Goal: Task Accomplishment & Management: Use online tool/utility

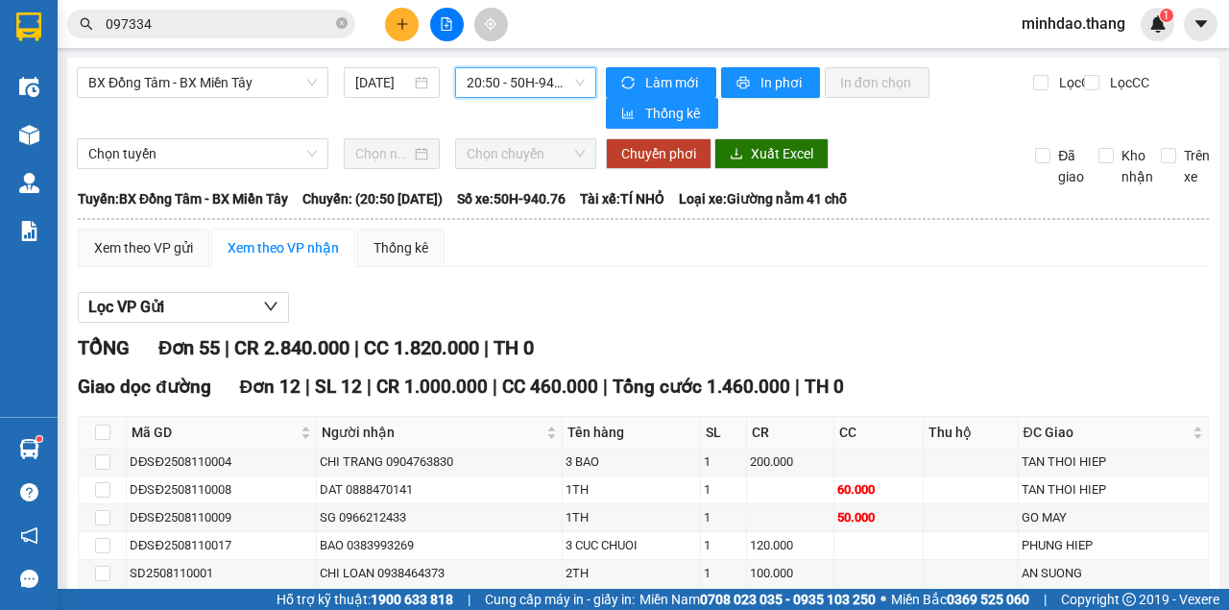
drag, startPoint x: 0, startPoint y: 0, endPoint x: 319, endPoint y: 27, distance: 319.9
click at [341, 26] on icon "close-circle" at bounding box center [342, 23] width 12 height 12
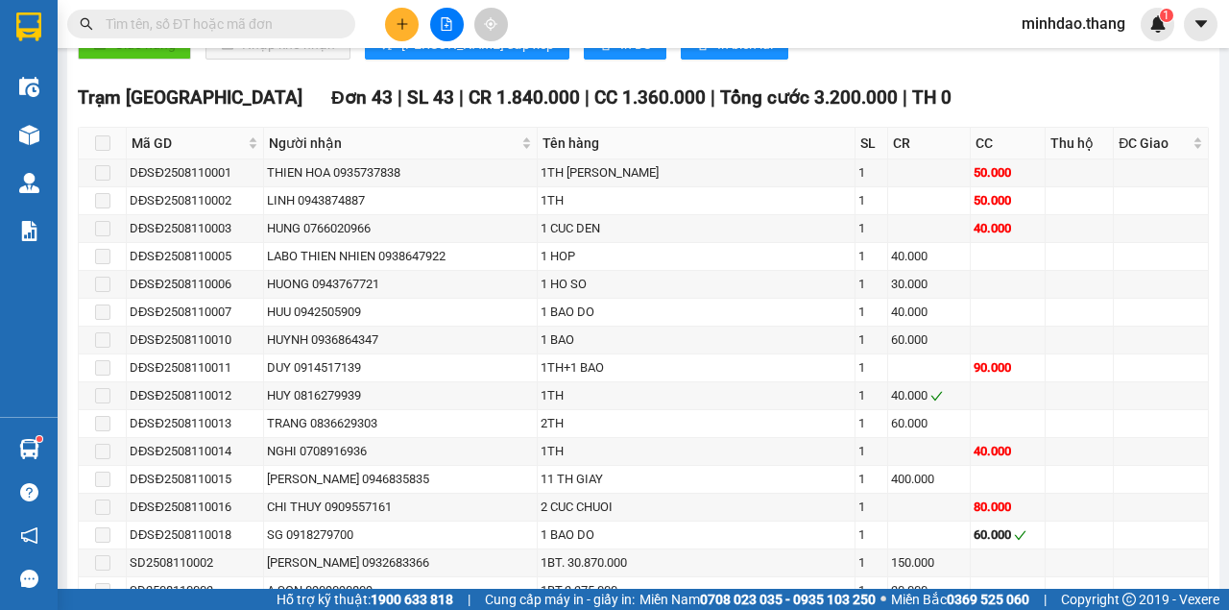
click at [318, 25] on input "text" at bounding box center [219, 23] width 227 height 21
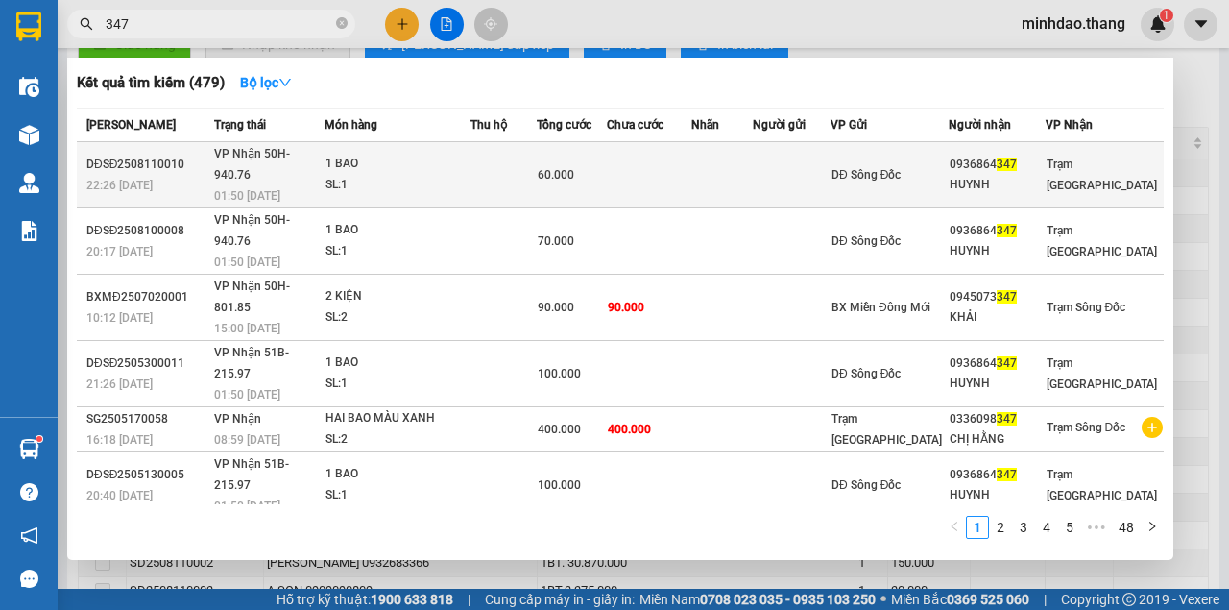
type input "347"
click at [607, 150] on td "60.000" at bounding box center [572, 175] width 70 height 66
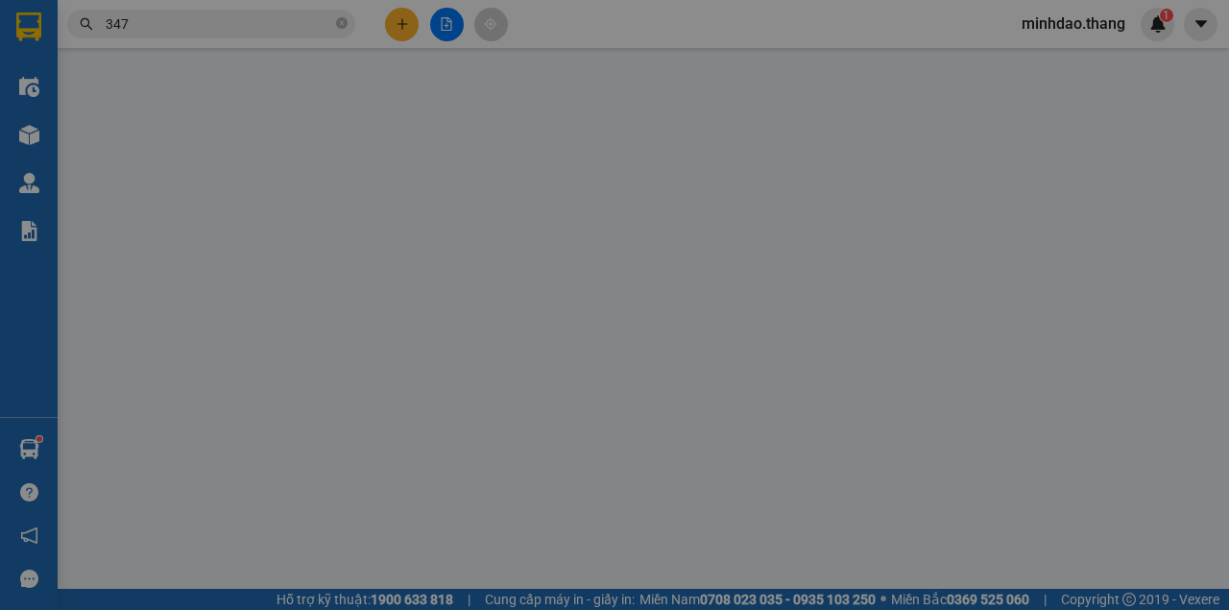
type input "0936864347"
type input "HUYNH"
type input "60.000"
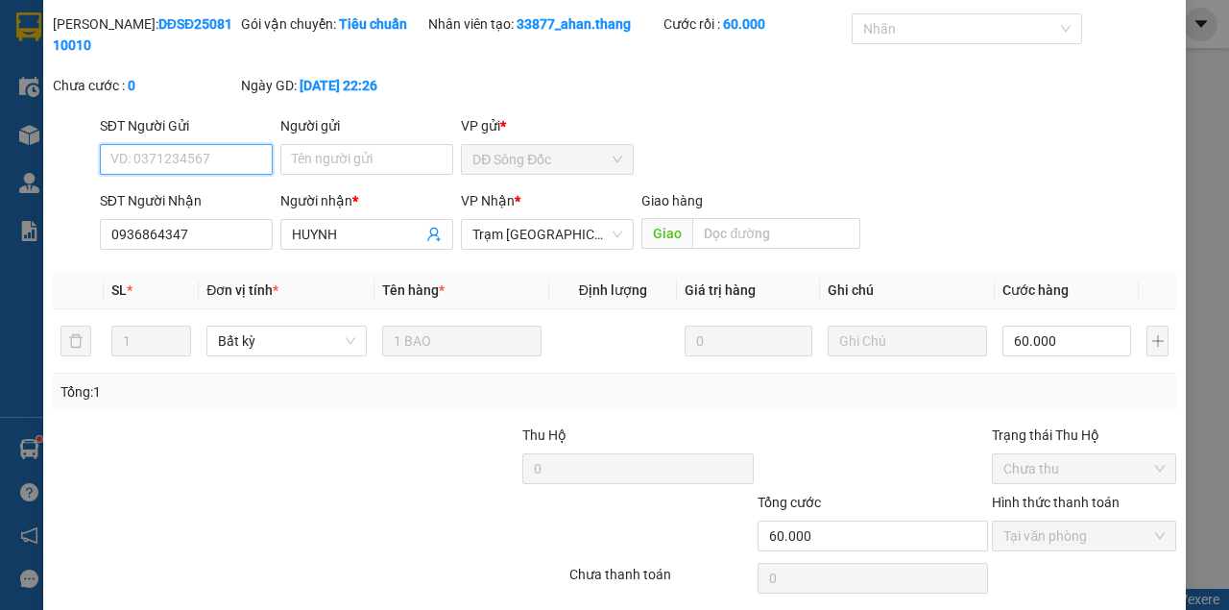
scroll to position [124, 0]
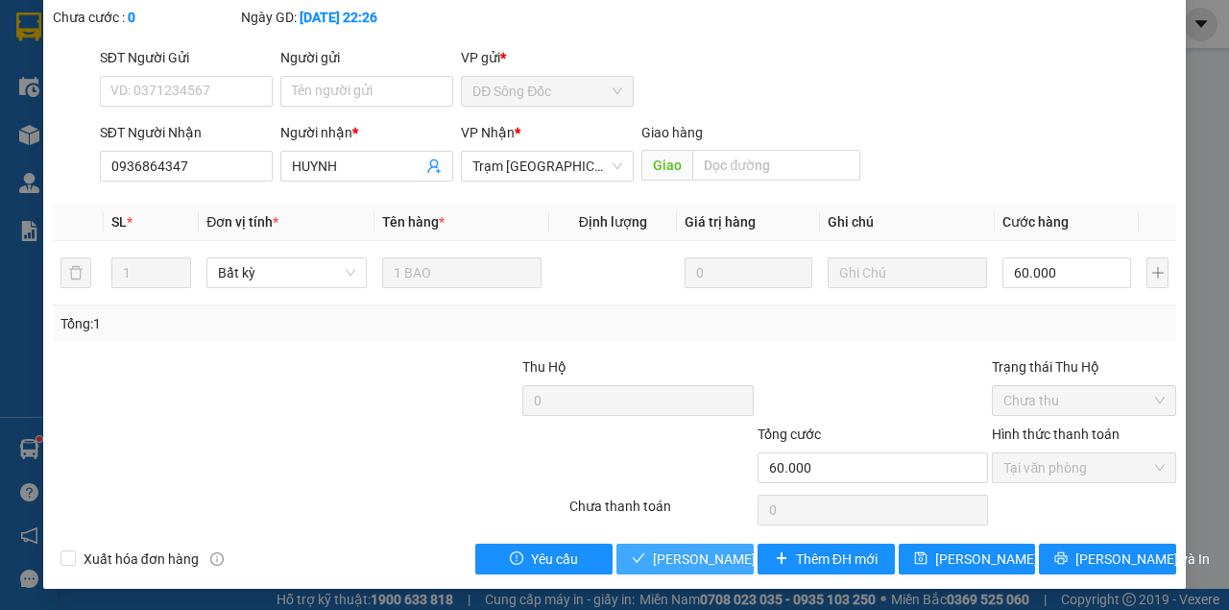
click at [668, 544] on button "Lưu và Giao hàng" at bounding box center [684, 559] width 137 height 31
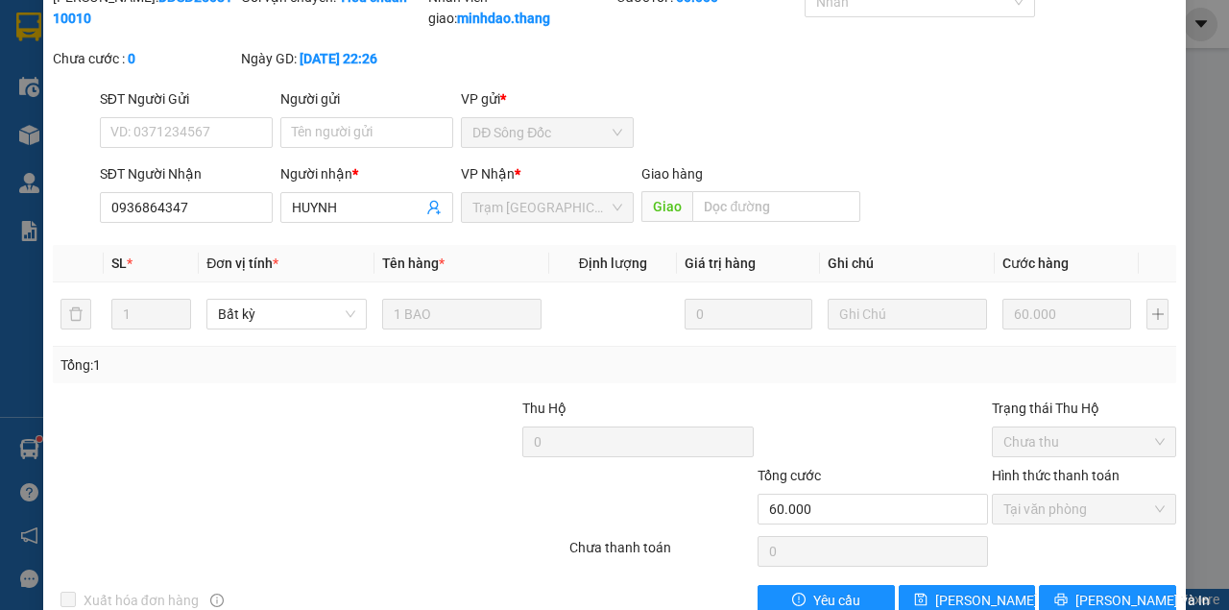
scroll to position [0, 0]
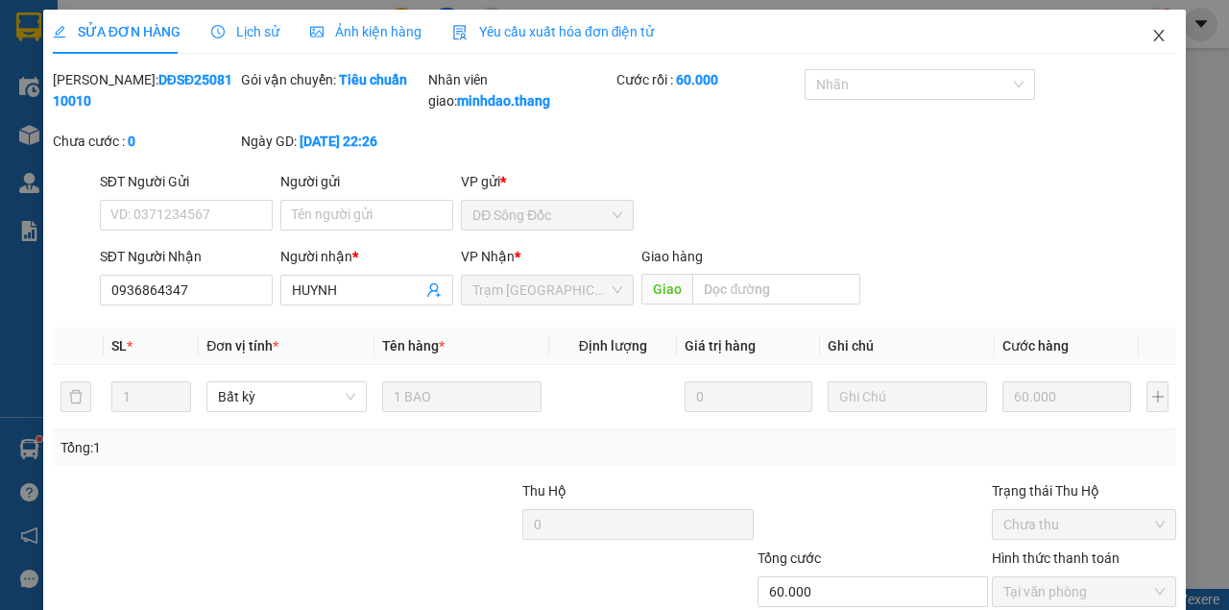
click at [1154, 34] on icon "close" at bounding box center [1159, 36] width 11 height 12
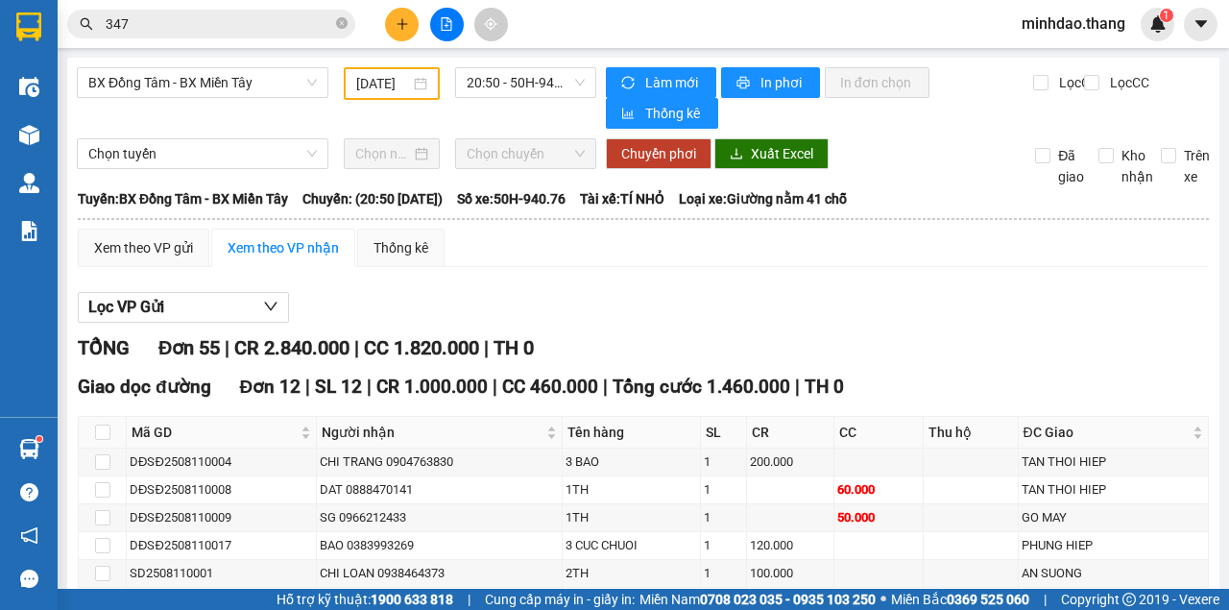
drag, startPoint x: 345, startPoint y: 27, endPoint x: 330, endPoint y: 25, distance: 14.5
click at [338, 26] on icon "close-circle" at bounding box center [342, 23] width 12 height 12
click at [311, 24] on input "text" at bounding box center [219, 23] width 227 height 21
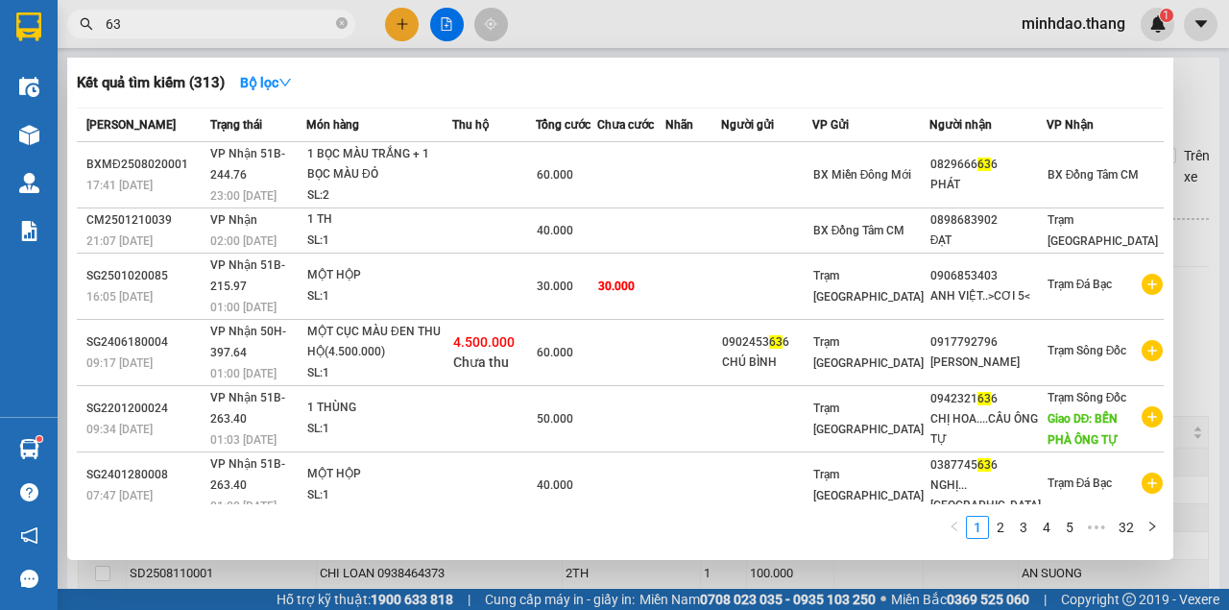
type input "6"
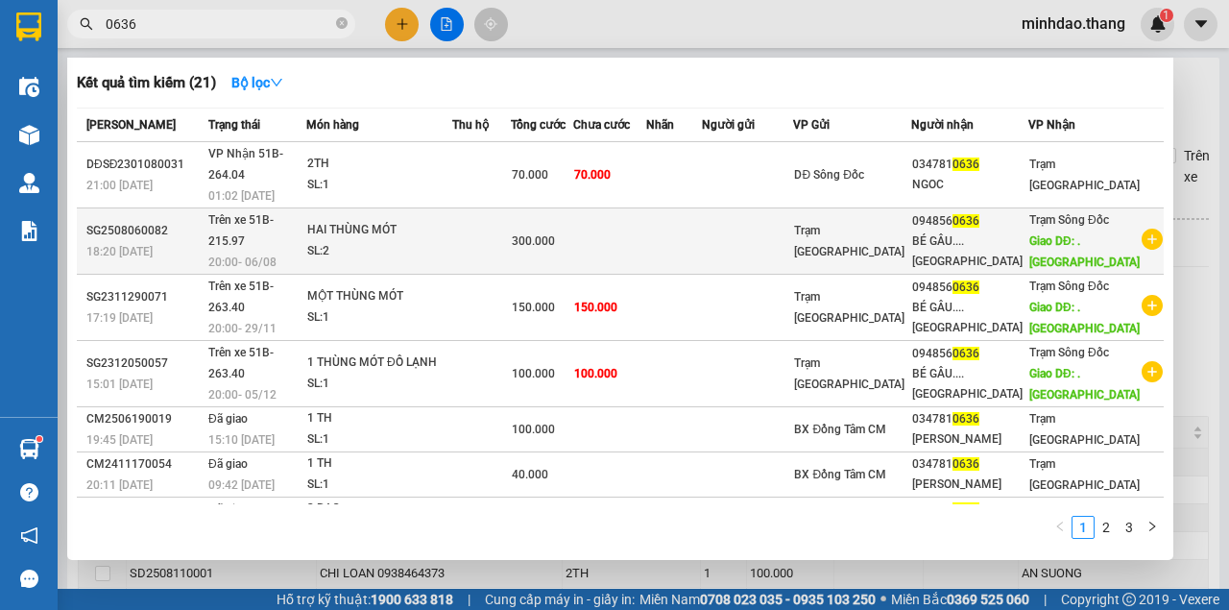
type input "063"
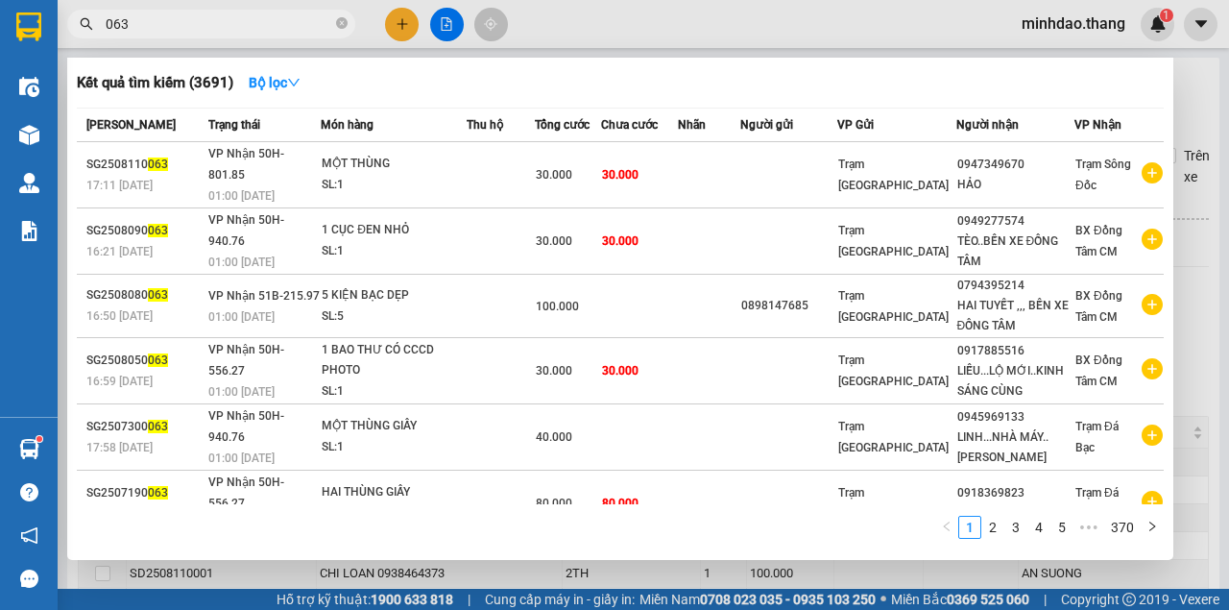
drag, startPoint x: 346, startPoint y: 27, endPoint x: 330, endPoint y: 27, distance: 15.4
click at [344, 27] on icon "close-circle" at bounding box center [342, 23] width 12 height 12
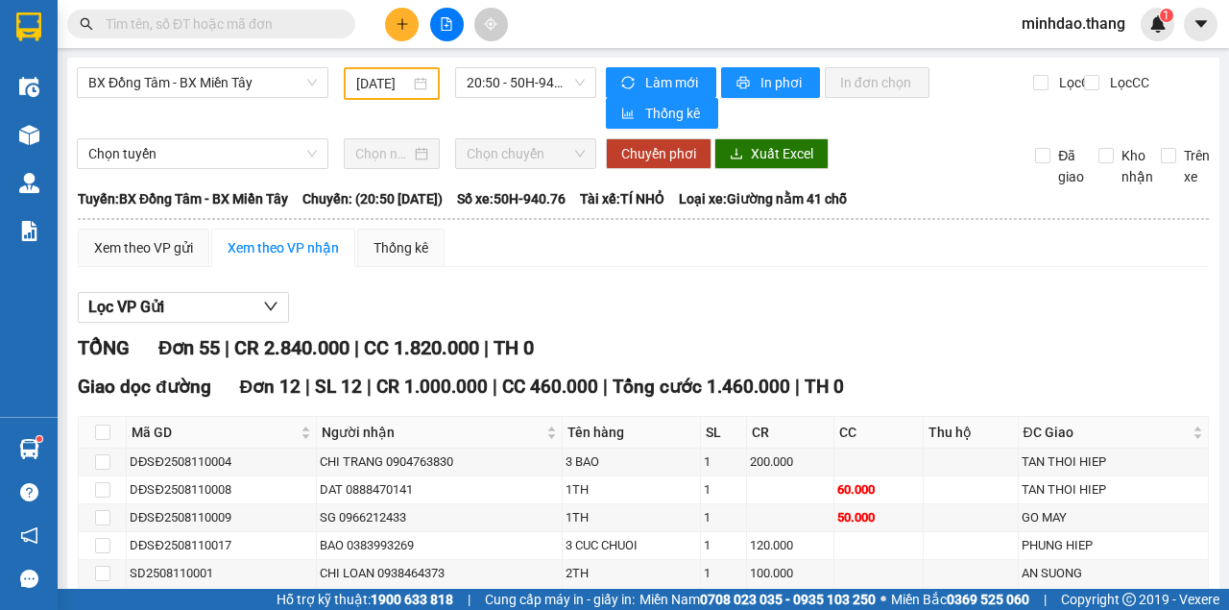
click at [302, 25] on input "text" at bounding box center [219, 23] width 227 height 21
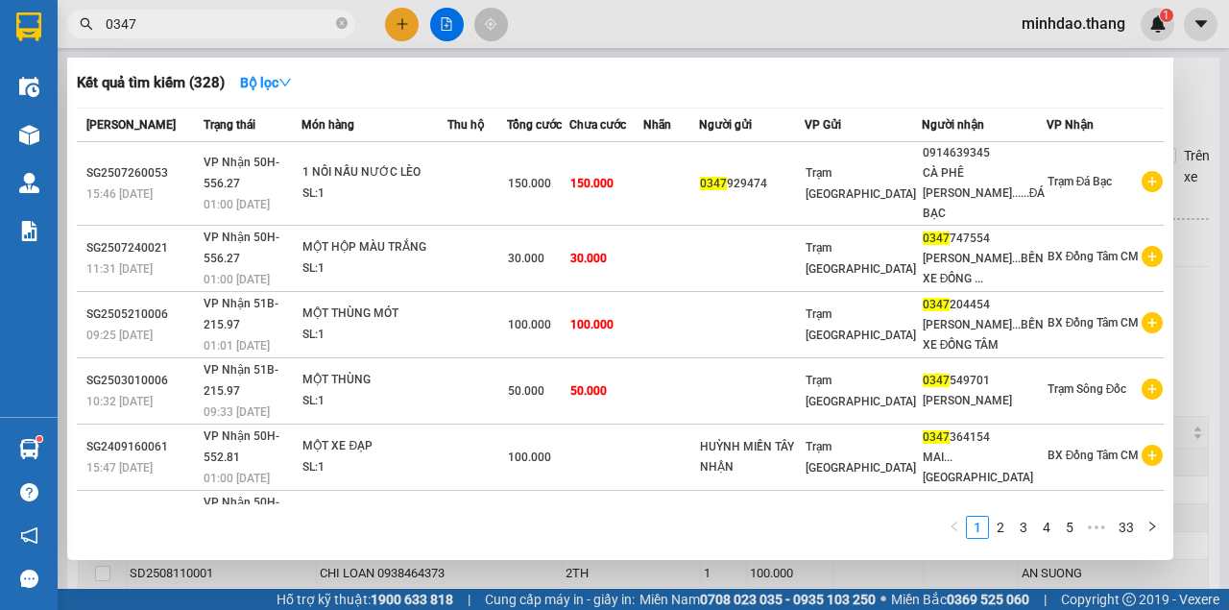
type input "0347"
click at [339, 28] on icon "close-circle" at bounding box center [342, 23] width 12 height 12
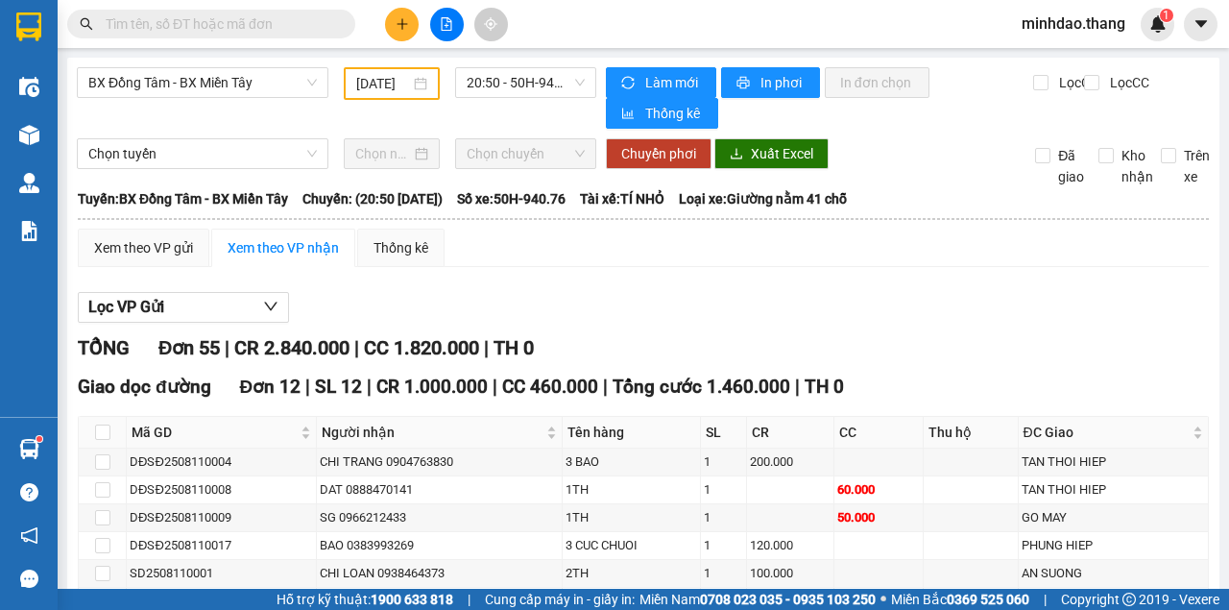
click at [302, 23] on input "text" at bounding box center [219, 23] width 227 height 21
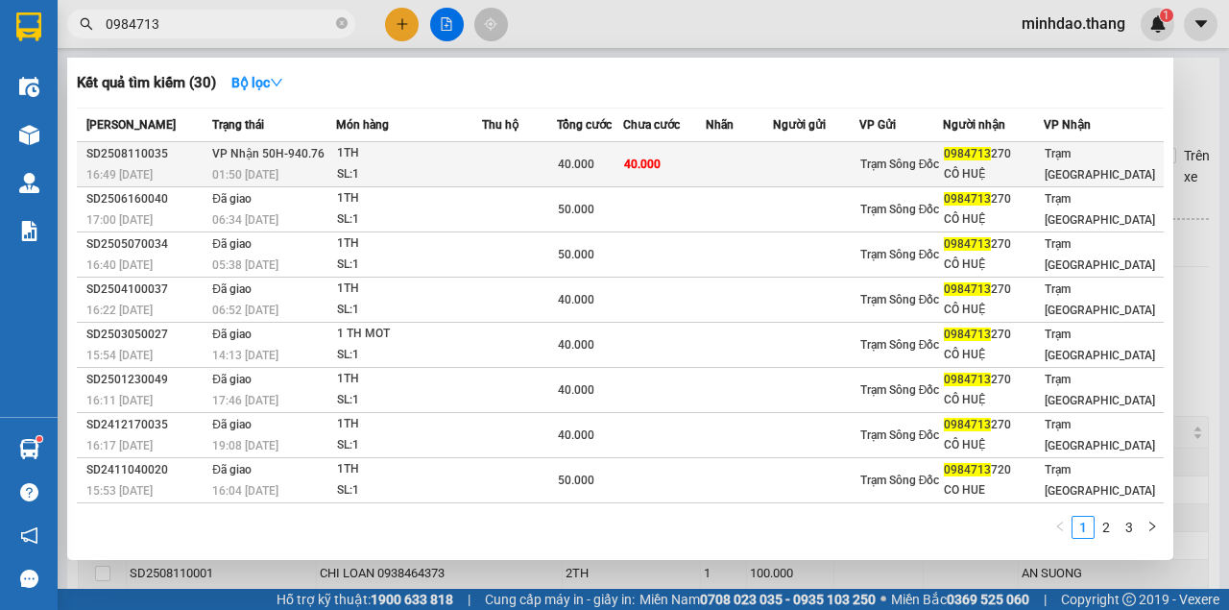
type input "0984713"
click at [599, 157] on div "40.000" at bounding box center [590, 164] width 64 height 21
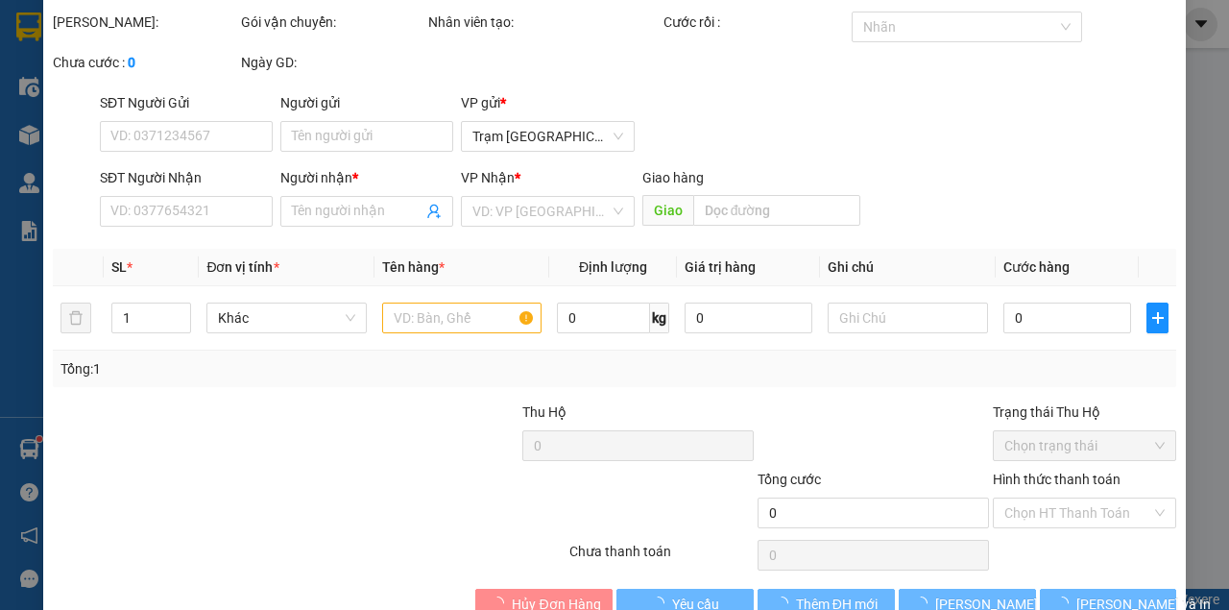
type input "0984713270"
type input "CÔ HUỆ"
type input "40.000"
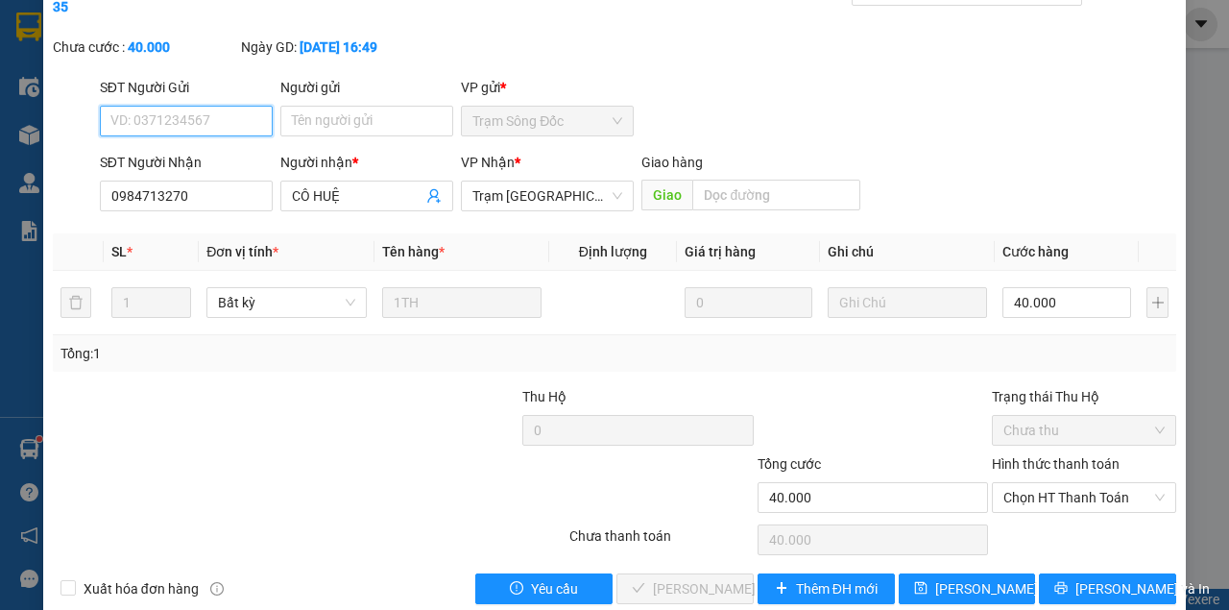
scroll to position [124, 0]
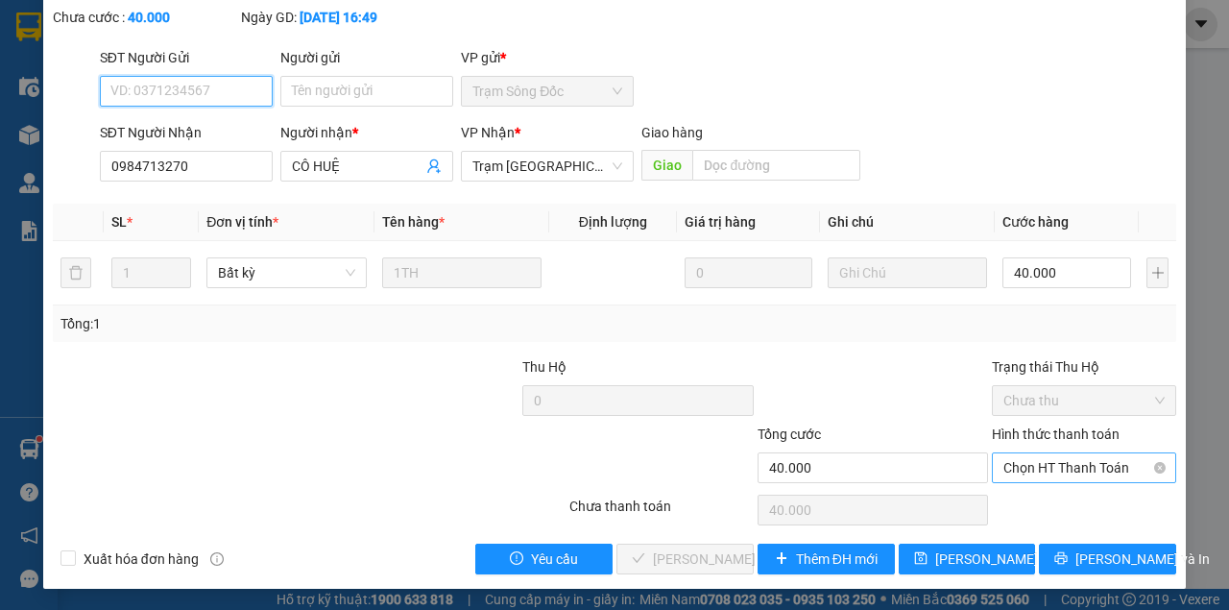
click at [1051, 463] on span "Chọn HT Thanh Toán" at bounding box center [1083, 467] width 161 height 29
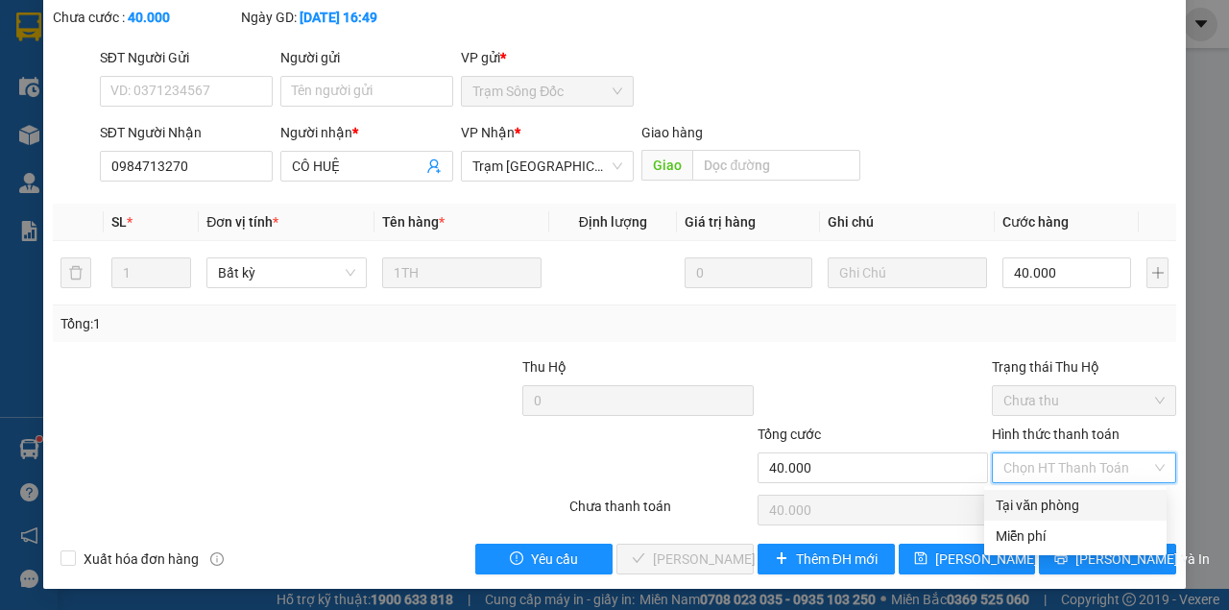
drag, startPoint x: 1035, startPoint y: 495, endPoint x: 913, endPoint y: 539, distance: 129.4
click at [1028, 499] on div "Tại văn phòng" at bounding box center [1075, 505] width 159 height 21
type input "0"
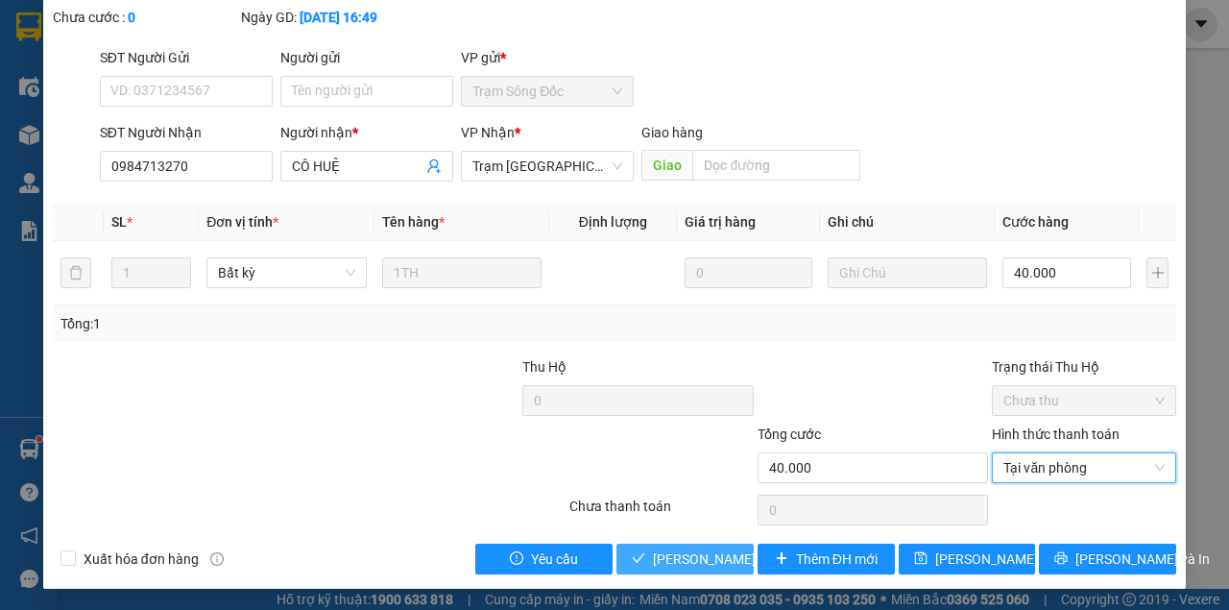
click at [616, 544] on button "[PERSON_NAME] và [PERSON_NAME] hàng" at bounding box center [684, 559] width 137 height 31
click at [685, 554] on span "[PERSON_NAME] và [PERSON_NAME] hàng" at bounding box center [745, 558] width 184 height 21
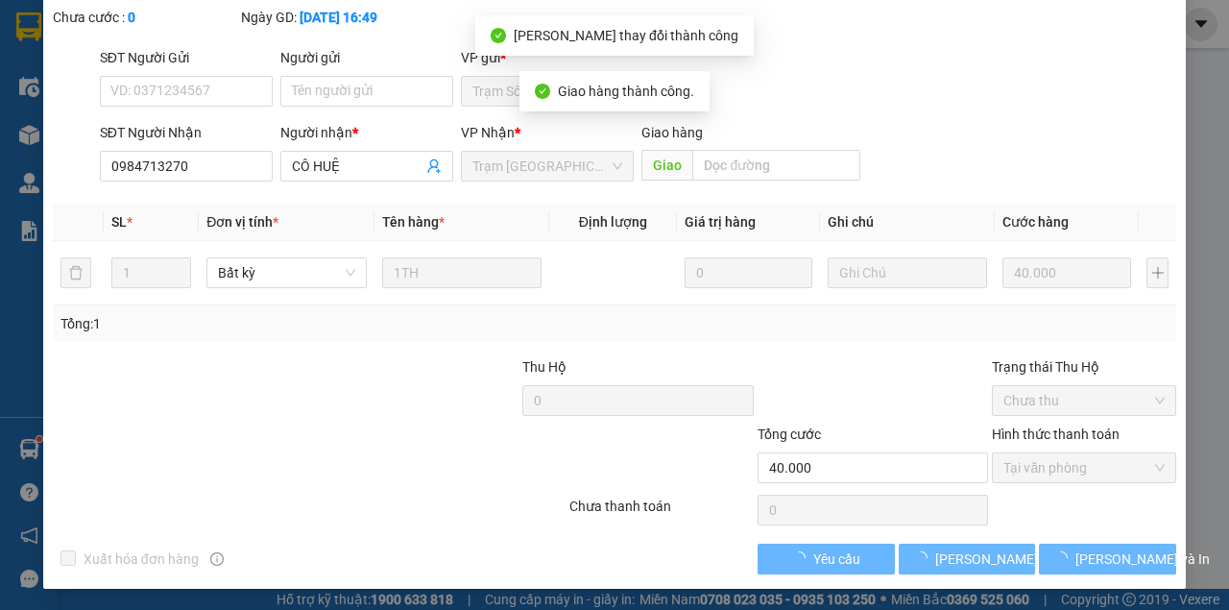
scroll to position [145, 0]
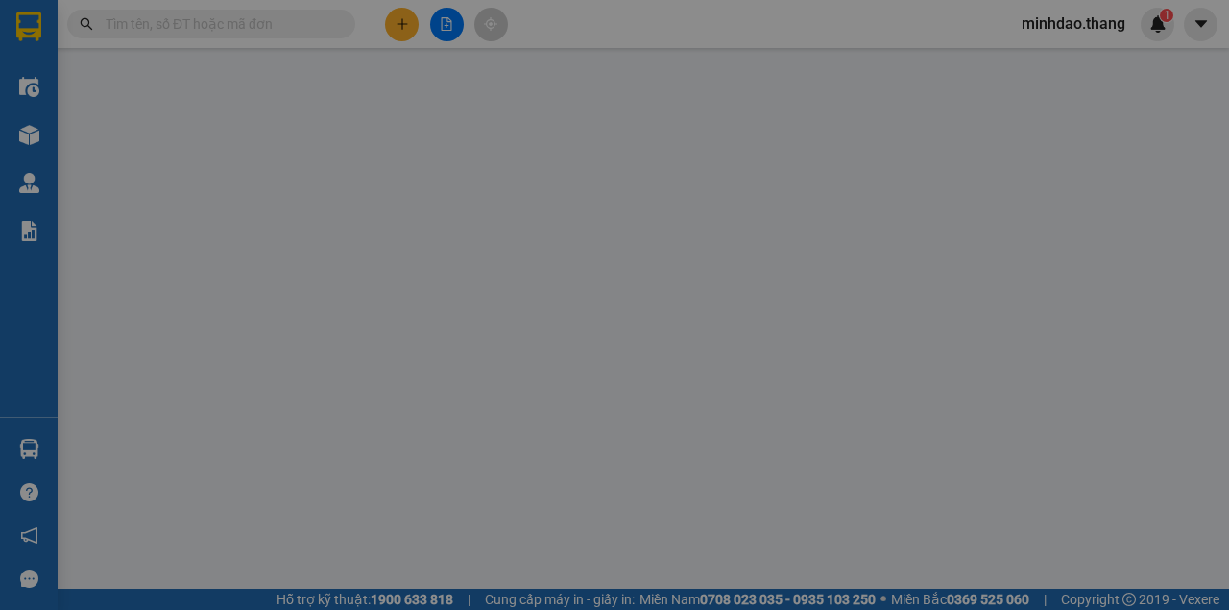
type input "0914418839"
type input "TÚ"
type input "60.000"
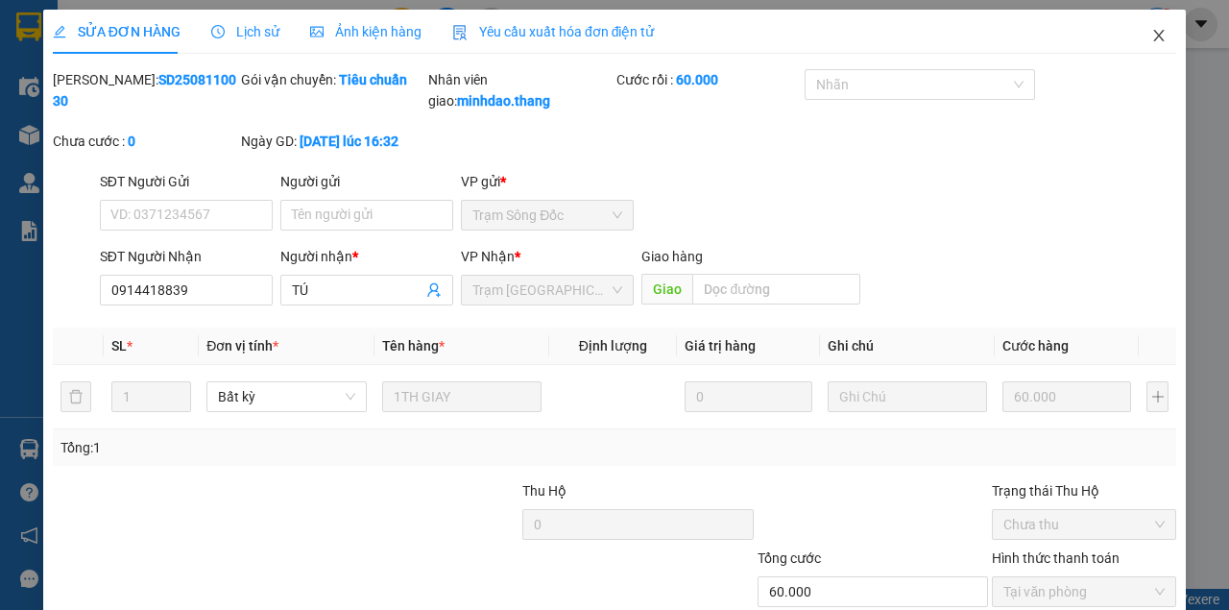
click at [1150, 23] on span "Close" at bounding box center [1159, 37] width 54 height 54
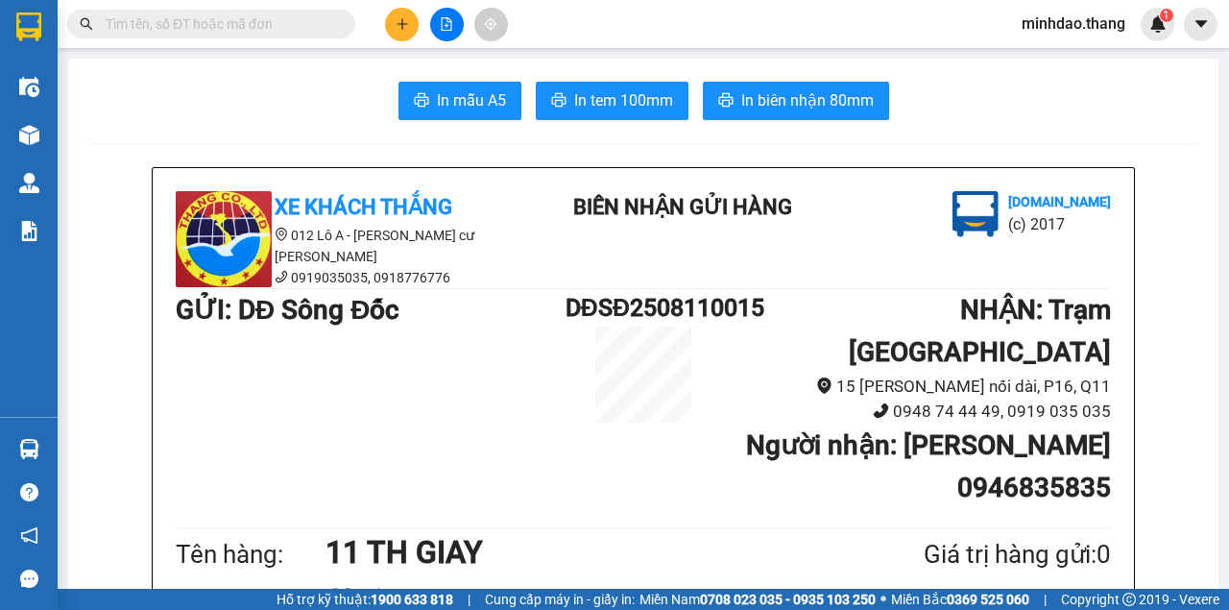
click at [335, 28] on span at bounding box center [211, 24] width 288 height 29
click at [315, 27] on input "text" at bounding box center [219, 23] width 227 height 21
drag, startPoint x: 315, startPoint y: 27, endPoint x: 305, endPoint y: 36, distance: 12.9
click at [308, 35] on span at bounding box center [211, 24] width 288 height 29
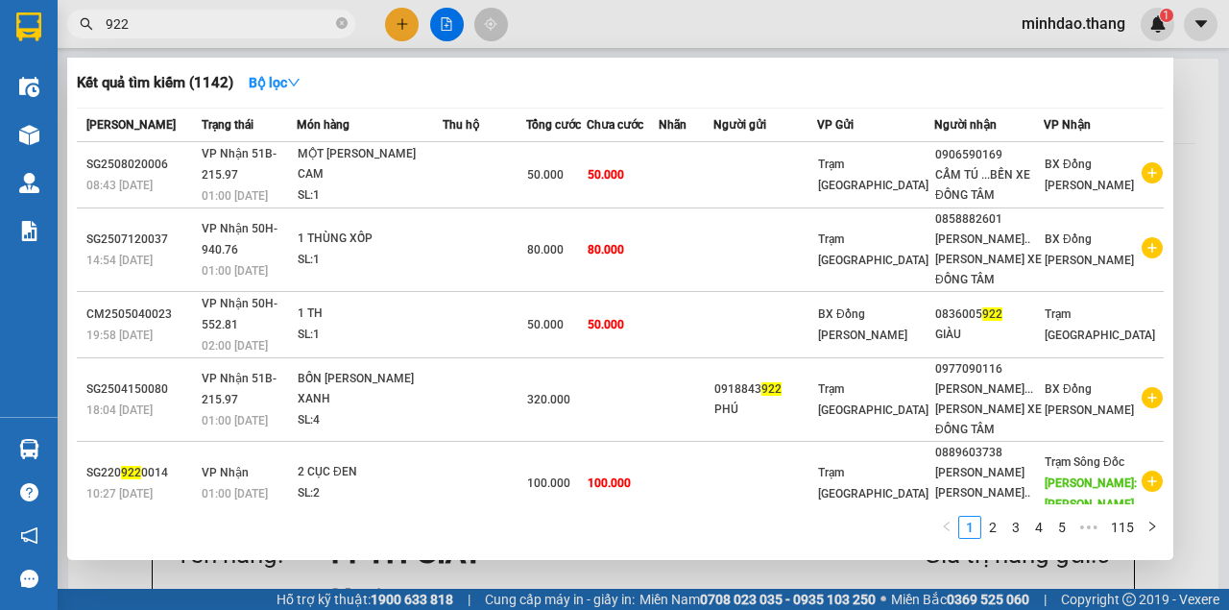
type input "922"
click at [676, 35] on div at bounding box center [614, 305] width 1229 height 610
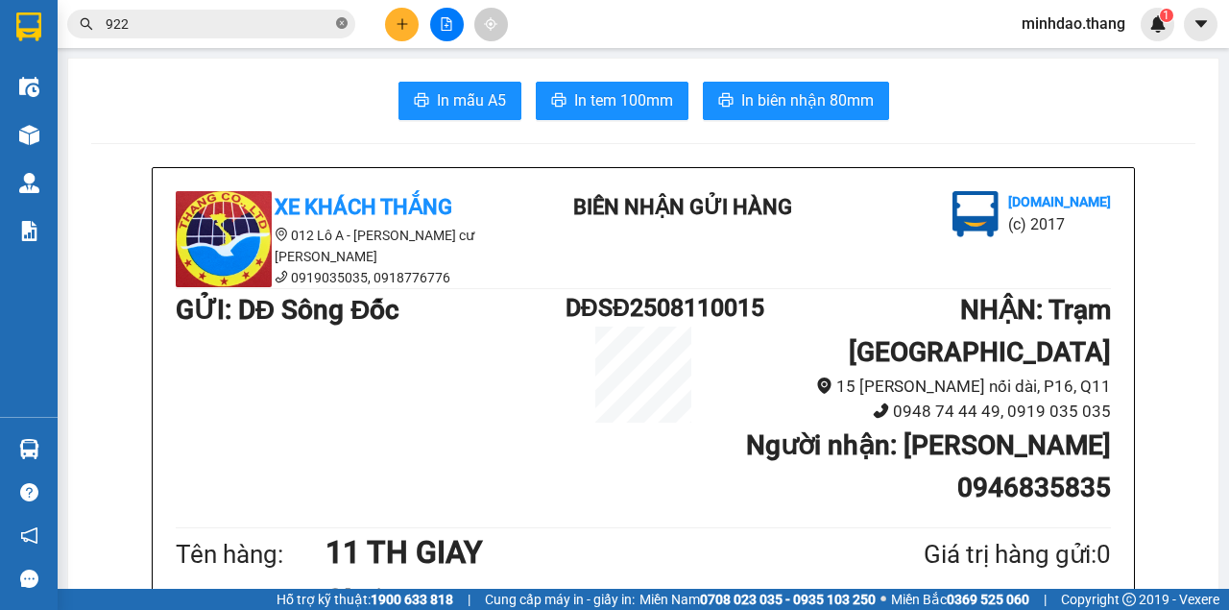
click at [342, 24] on icon "close-circle" at bounding box center [342, 23] width 12 height 12
click at [261, 24] on input "text" at bounding box center [219, 23] width 227 height 21
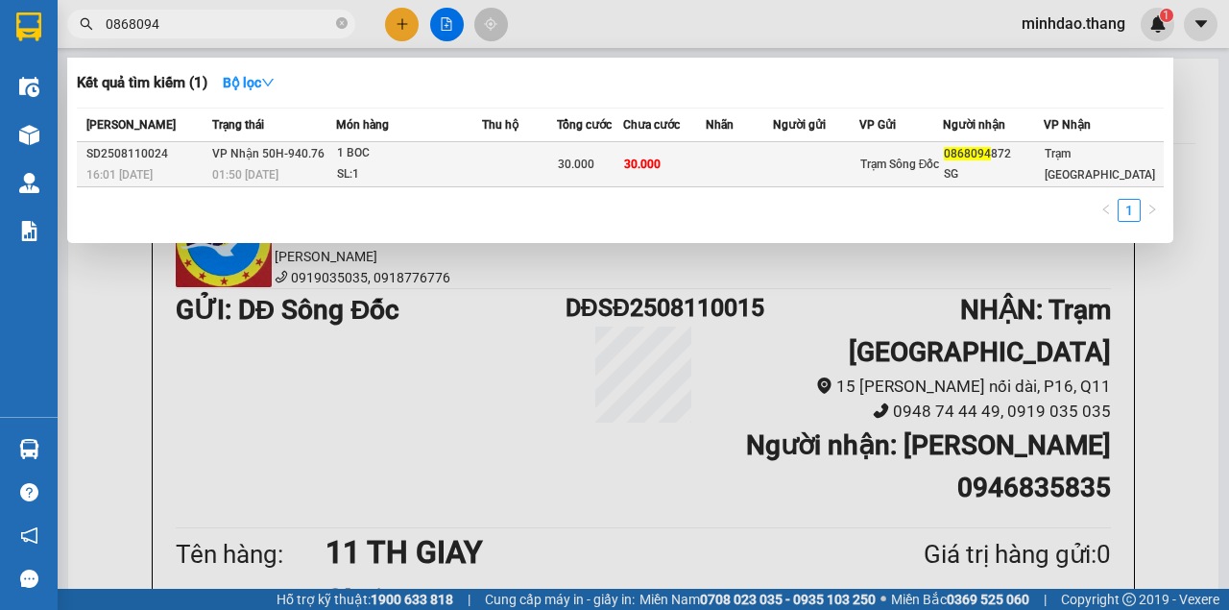
type input "0868094"
click at [427, 151] on div "1 BOC" at bounding box center [409, 153] width 144 height 21
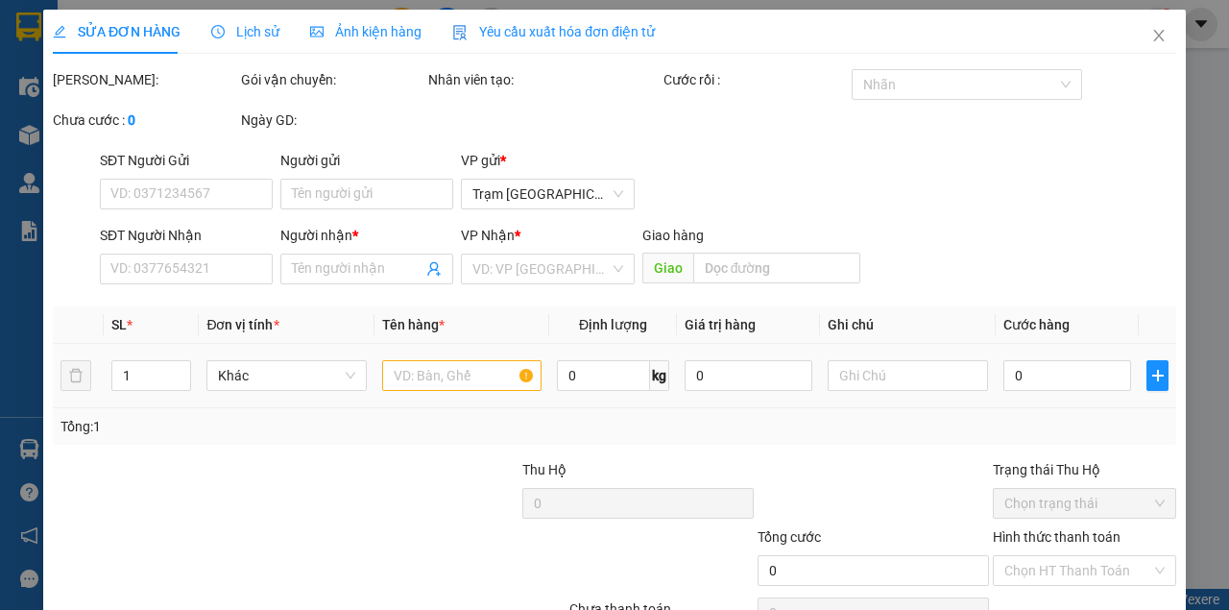
type input "0868094872"
type input "SG"
type input "30.000"
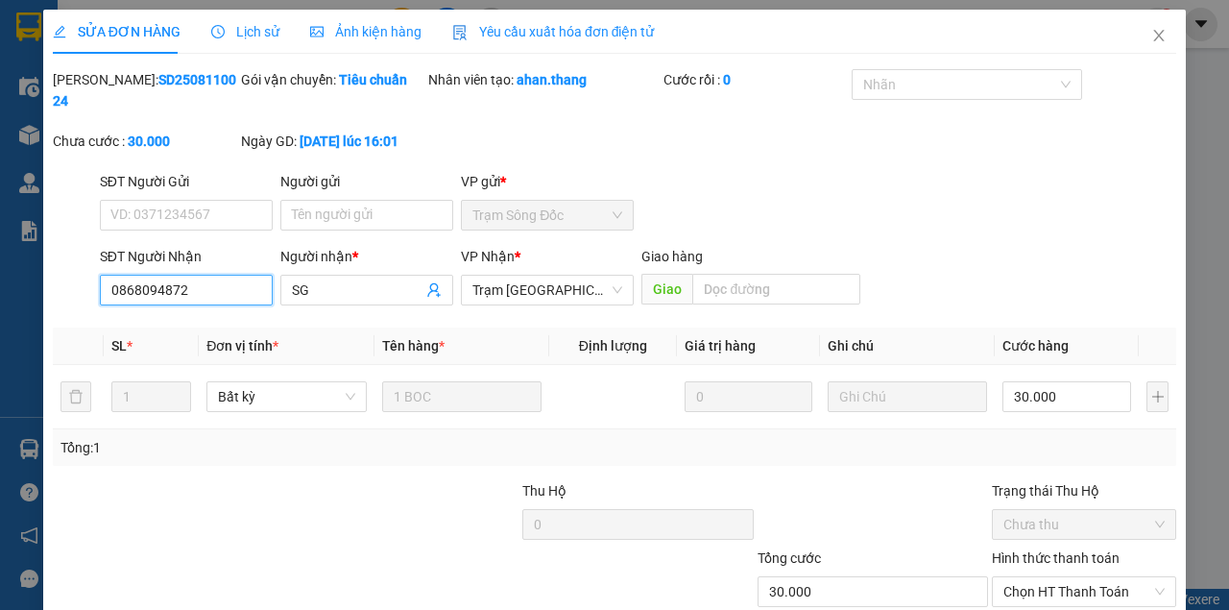
drag, startPoint x: 234, startPoint y: 292, endPoint x: 27, endPoint y: 290, distance: 207.4
click at [30, 289] on div "SỬA ĐƠN HÀNG Lịch sử Ảnh kiện hàng Yêu cầu xuất hóa đơn điện tử Total Paid Fee …" at bounding box center [614, 305] width 1229 height 610
click at [1151, 43] on icon "close" at bounding box center [1158, 35] width 15 height 15
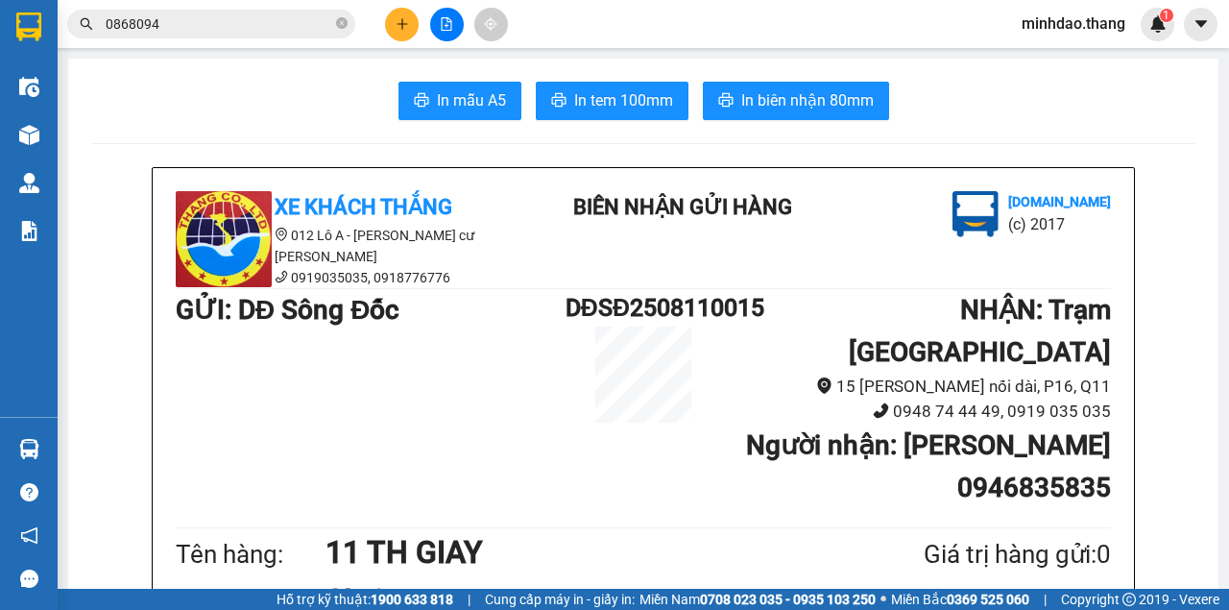
click at [341, 26] on icon "close-circle" at bounding box center [342, 23] width 12 height 12
click at [280, 30] on input "text" at bounding box center [219, 23] width 227 height 21
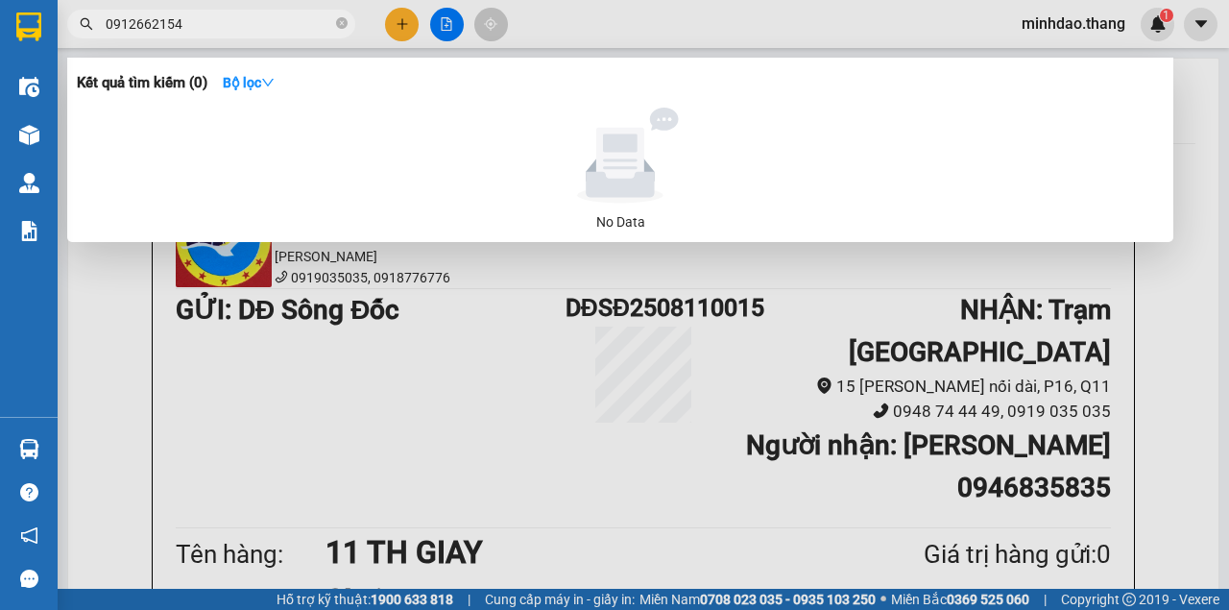
type input "0912662154"
click at [337, 20] on icon "close-circle" at bounding box center [342, 23] width 12 height 12
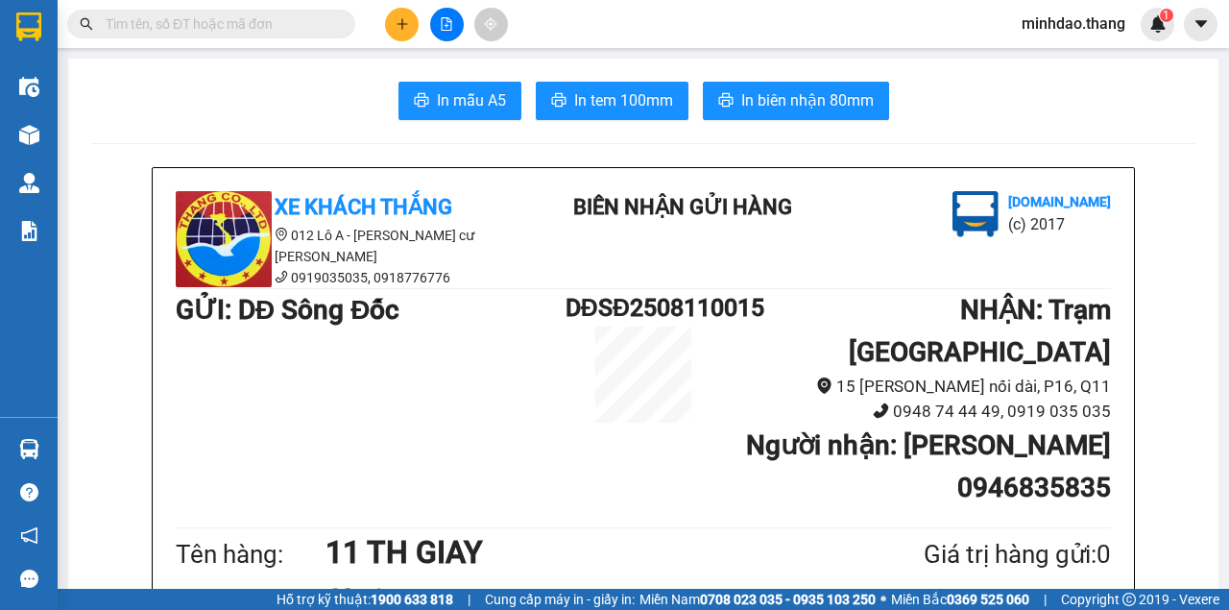
drag, startPoint x: 286, startPoint y: 38, endPoint x: 282, endPoint y: 25, distance: 14.0
click at [283, 29] on div "Kết quả tìm kiếm ( 0 ) Bộ lọc No Data" at bounding box center [187, 25] width 375 height 34
click at [282, 25] on input "text" at bounding box center [219, 23] width 227 height 21
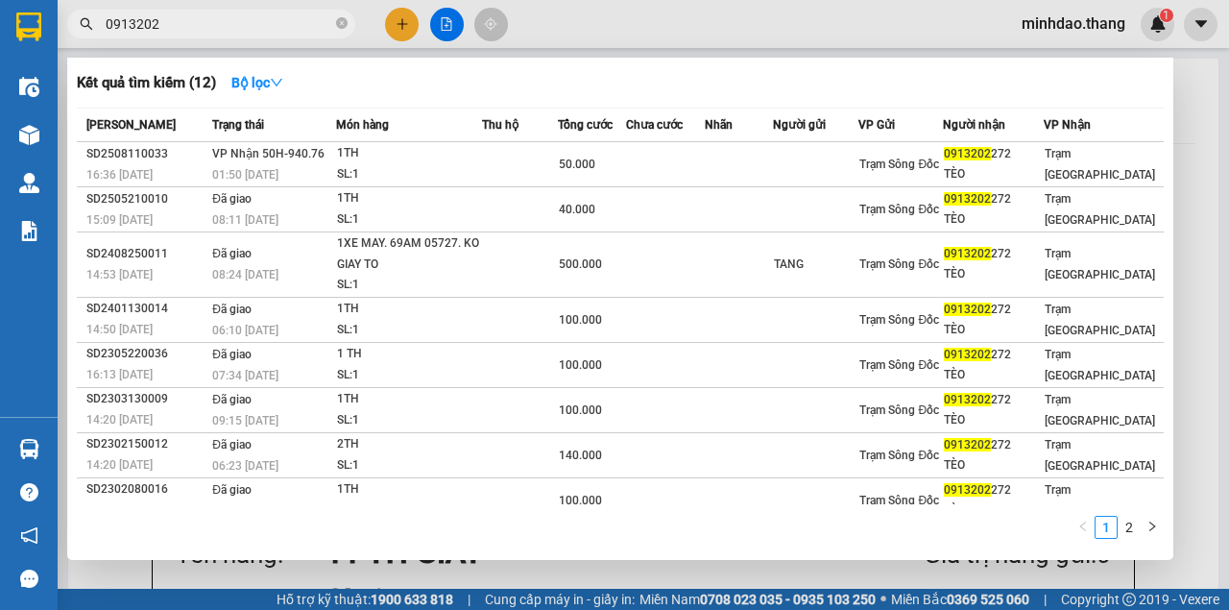
type input "0913202"
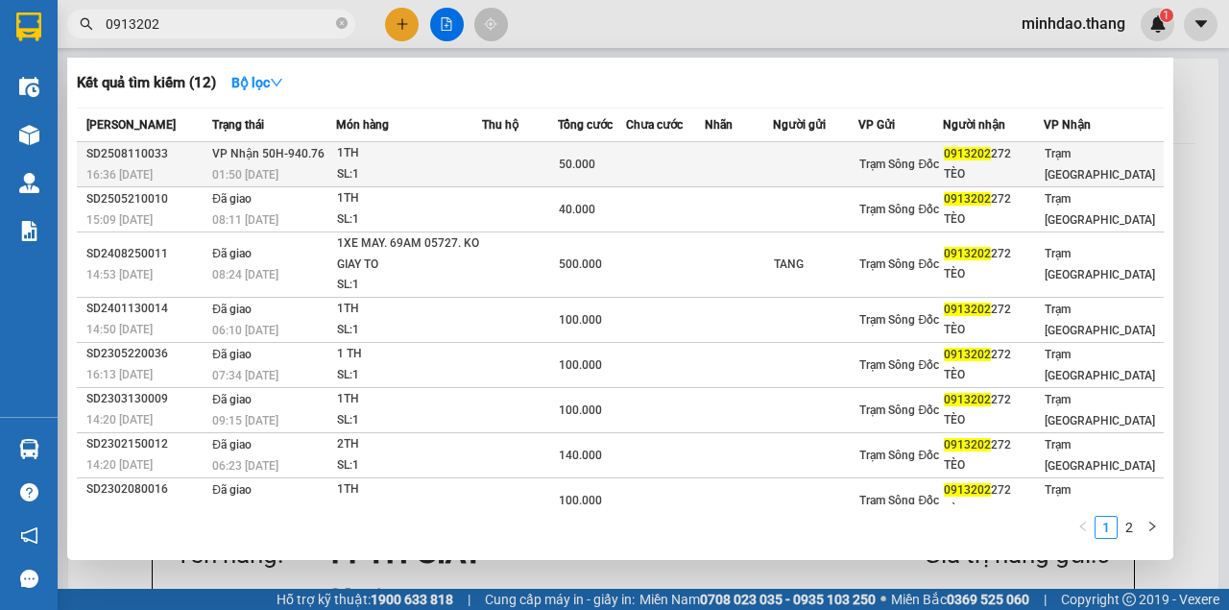
click at [701, 141] on table "Mã ĐH Trạng thái Món hàng Thu hộ Tổng cước Chưa cước Nhãn Người gửi VP Gửi Ngườ…" at bounding box center [620, 361] width 1087 height 506
click at [698, 144] on td at bounding box center [665, 164] width 79 height 45
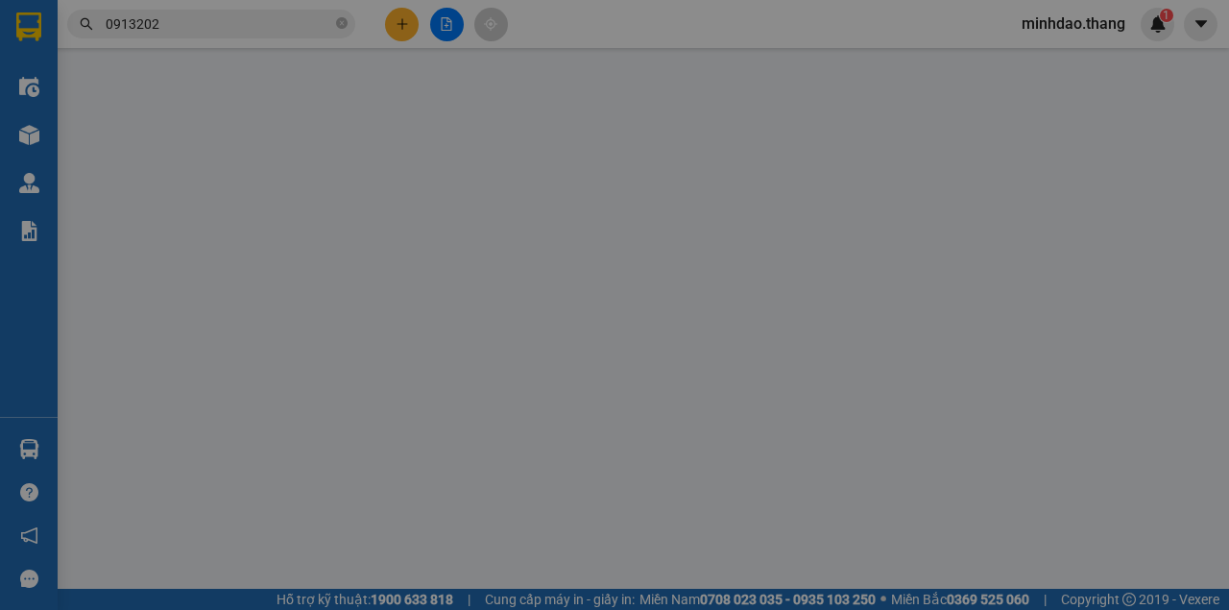
type input "0913202272"
type input "TÈO"
type input "50.000"
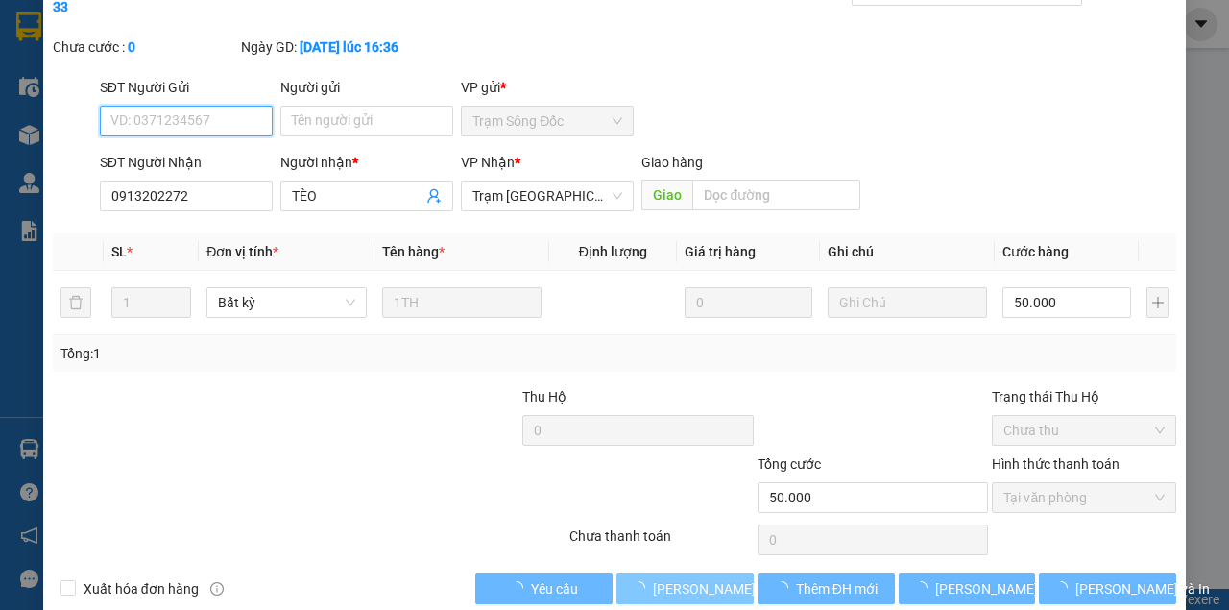
scroll to position [124, 0]
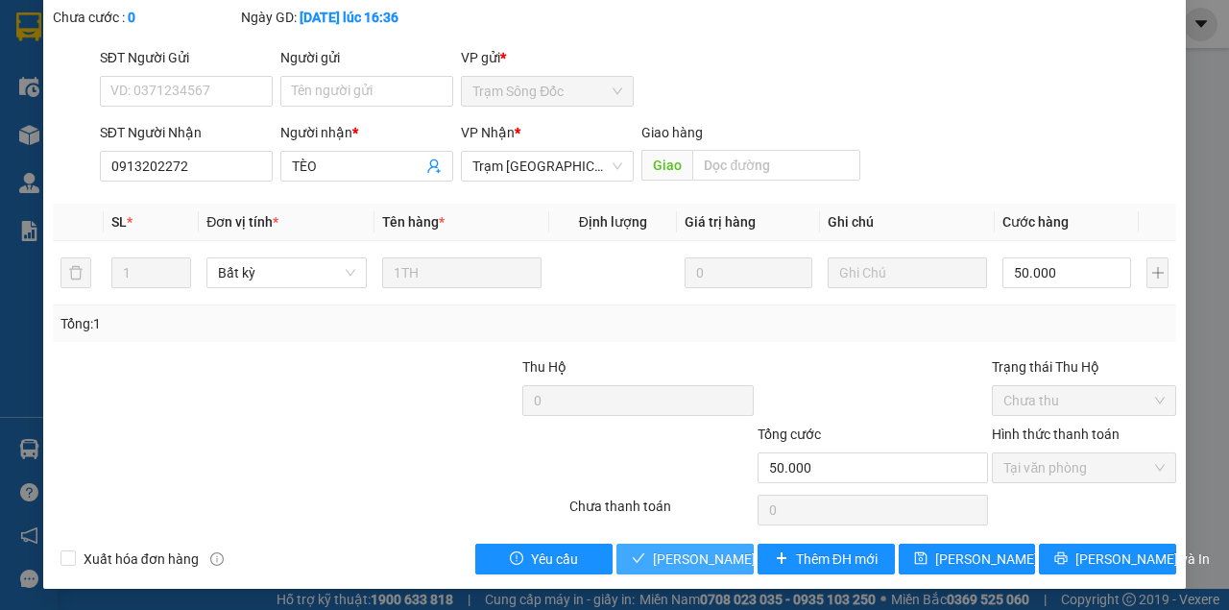
click at [709, 568] on button "Lưu và Giao hàng" at bounding box center [684, 559] width 137 height 31
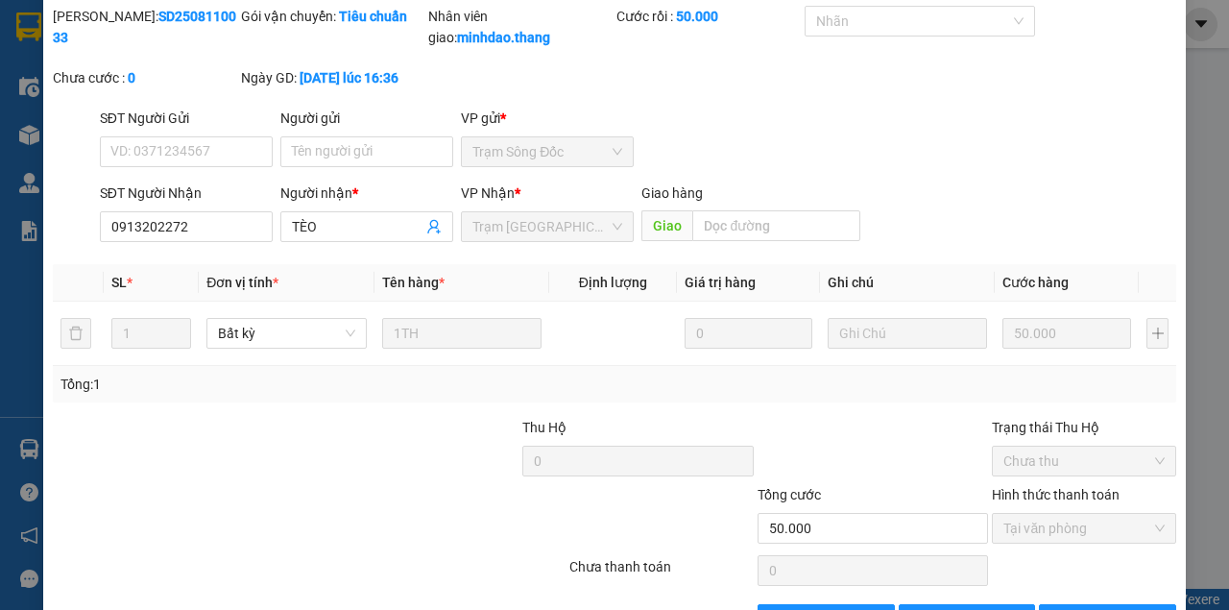
scroll to position [0, 0]
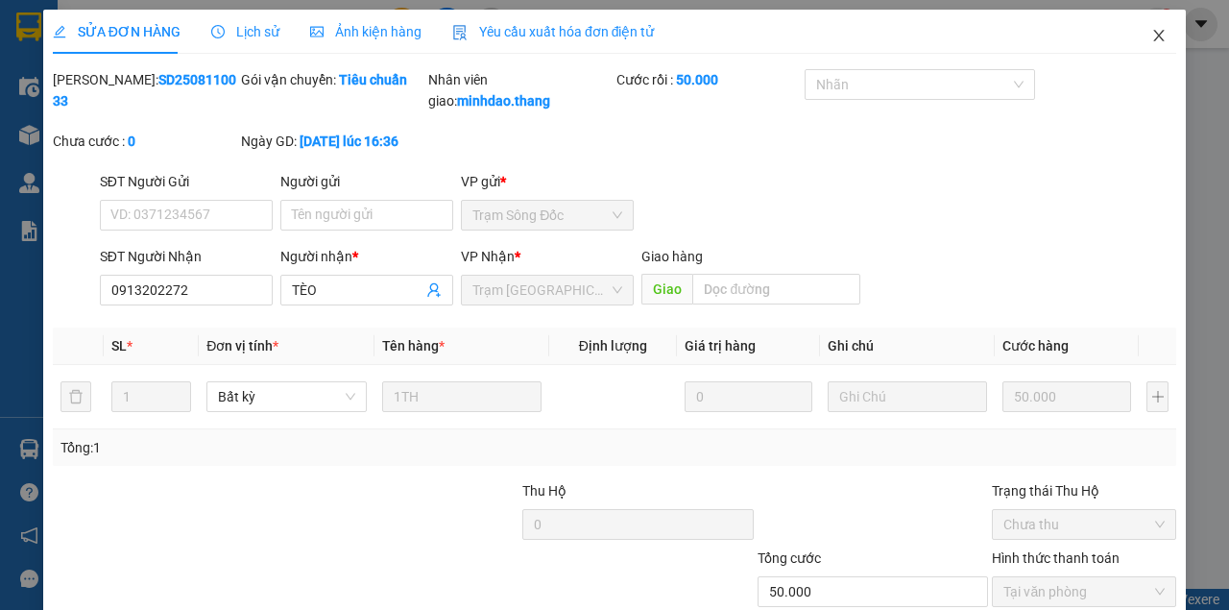
click at [1161, 48] on span "Close" at bounding box center [1159, 37] width 54 height 54
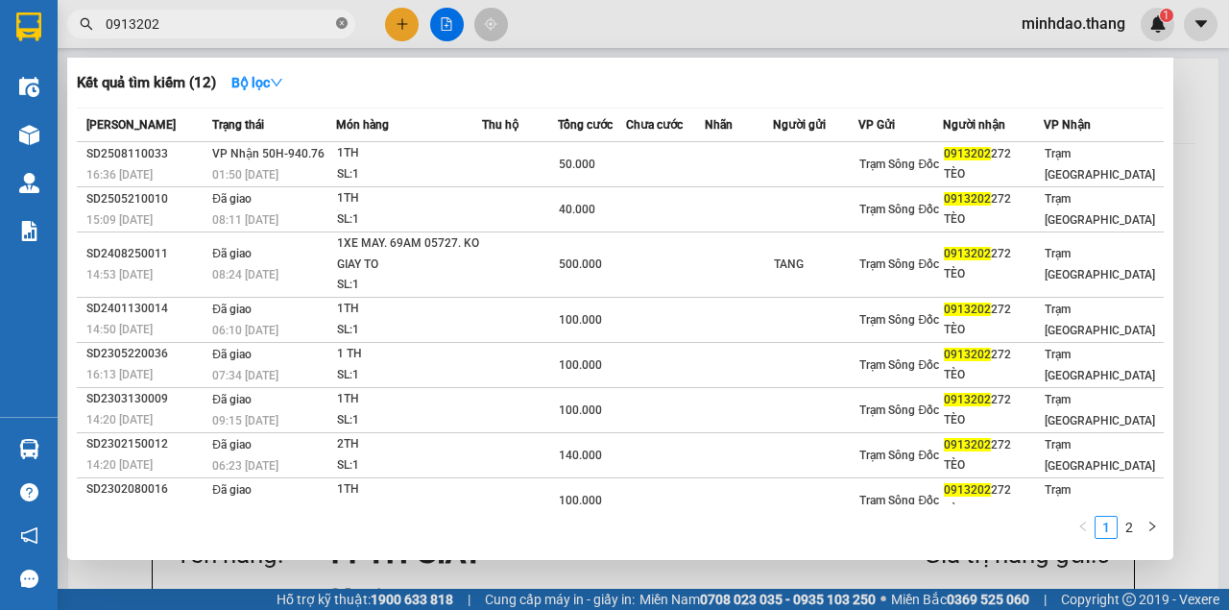
drag, startPoint x: 354, startPoint y: 24, endPoint x: 344, endPoint y: 24, distance: 10.6
click at [348, 24] on span "0913202" at bounding box center [211, 24] width 288 height 29
click at [344, 24] on icon "close-circle" at bounding box center [342, 23] width 12 height 12
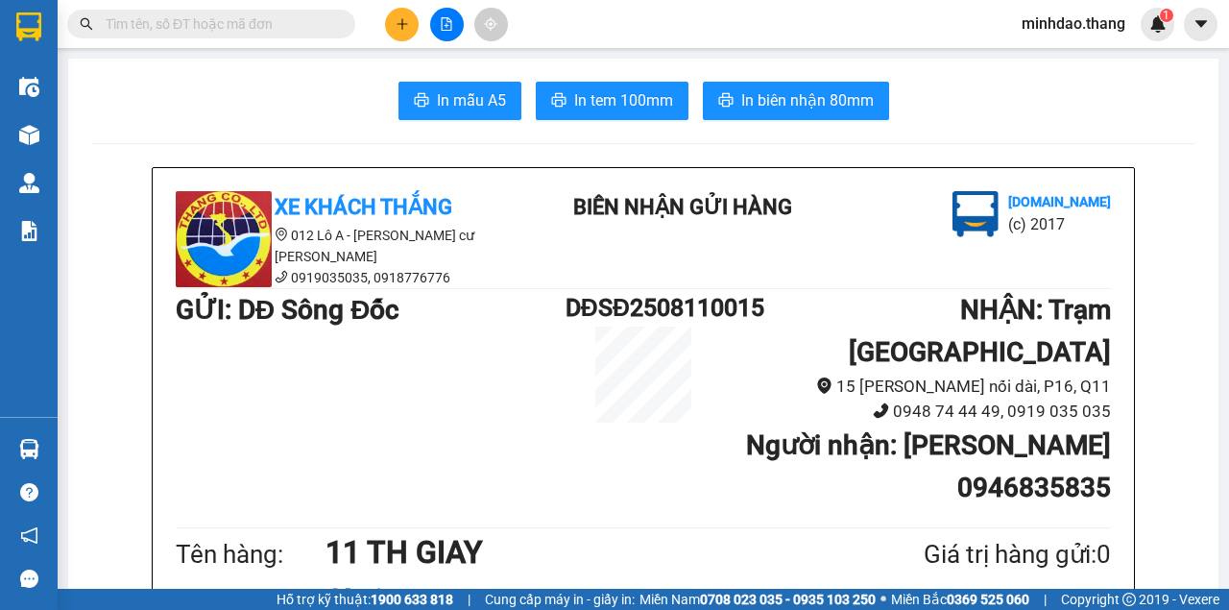
drag, startPoint x: 294, startPoint y: 18, endPoint x: 261, endPoint y: 6, distance: 35.0
click at [284, 13] on input "text" at bounding box center [219, 23] width 227 height 21
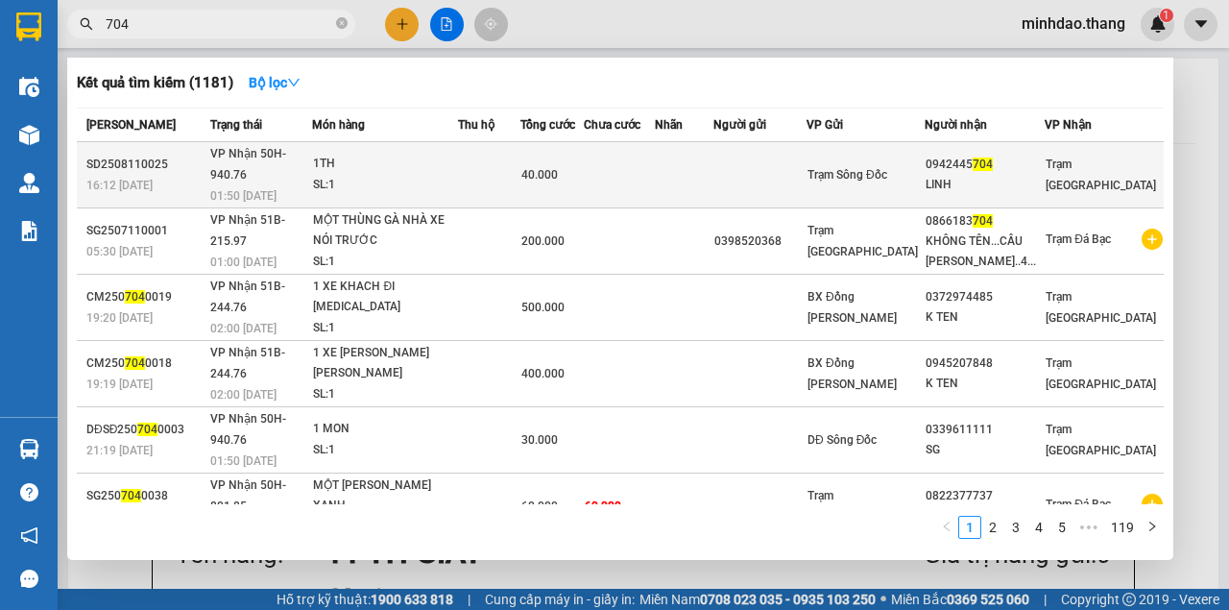
type input "704"
click at [576, 164] on div "40.000" at bounding box center [551, 174] width 61 height 21
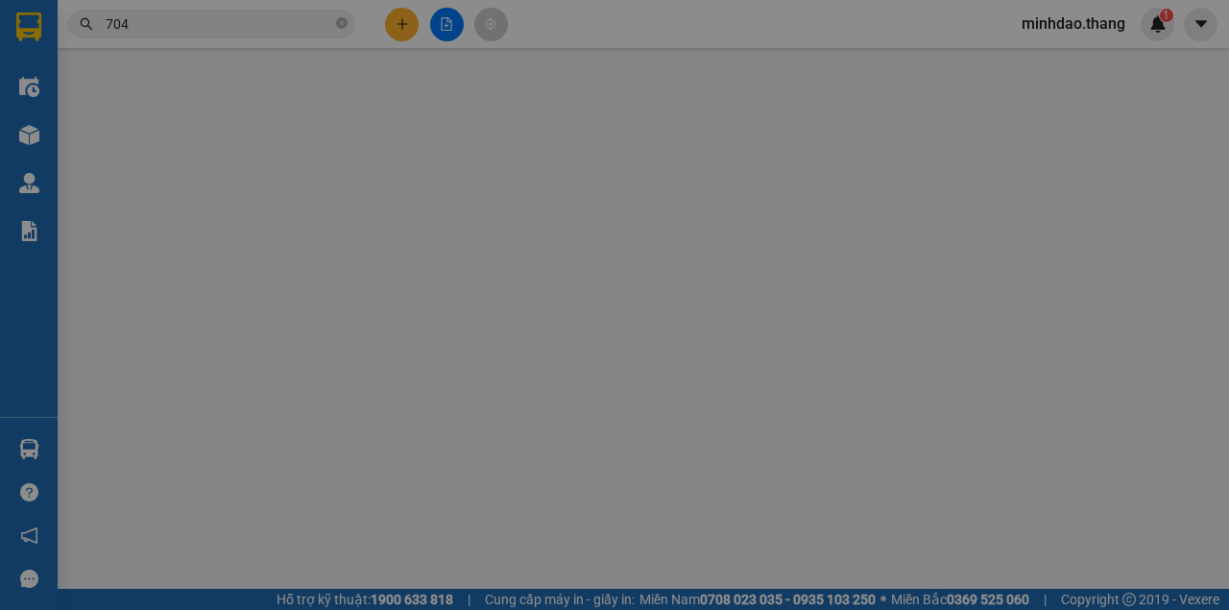
type input "0942445704"
type input "LINH"
type input "40.000"
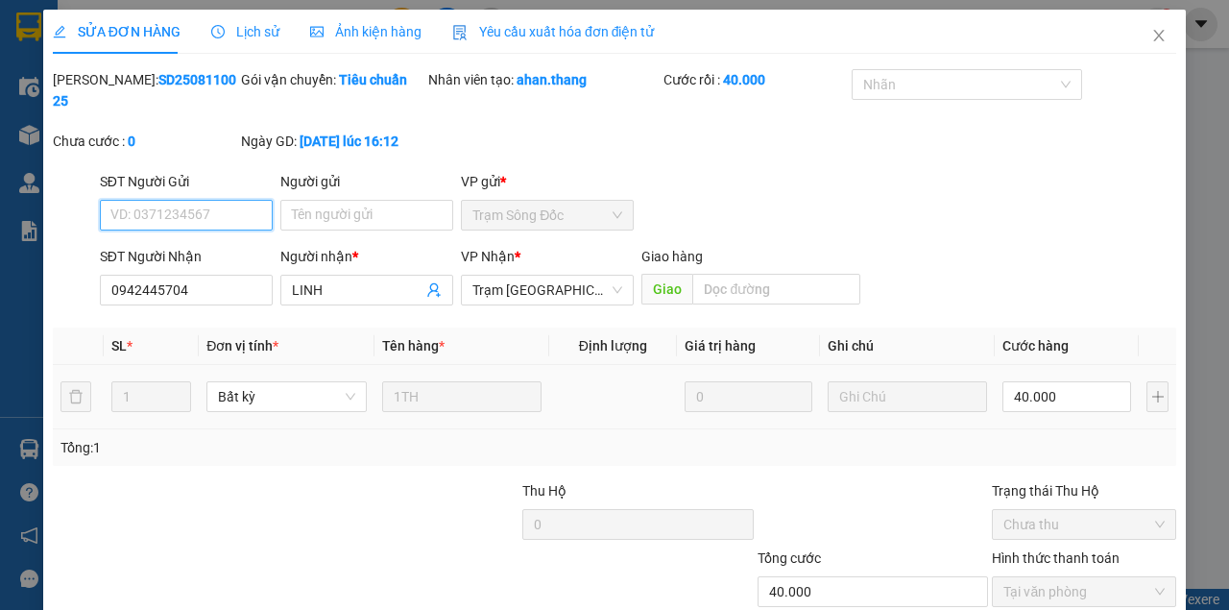
scroll to position [124, 0]
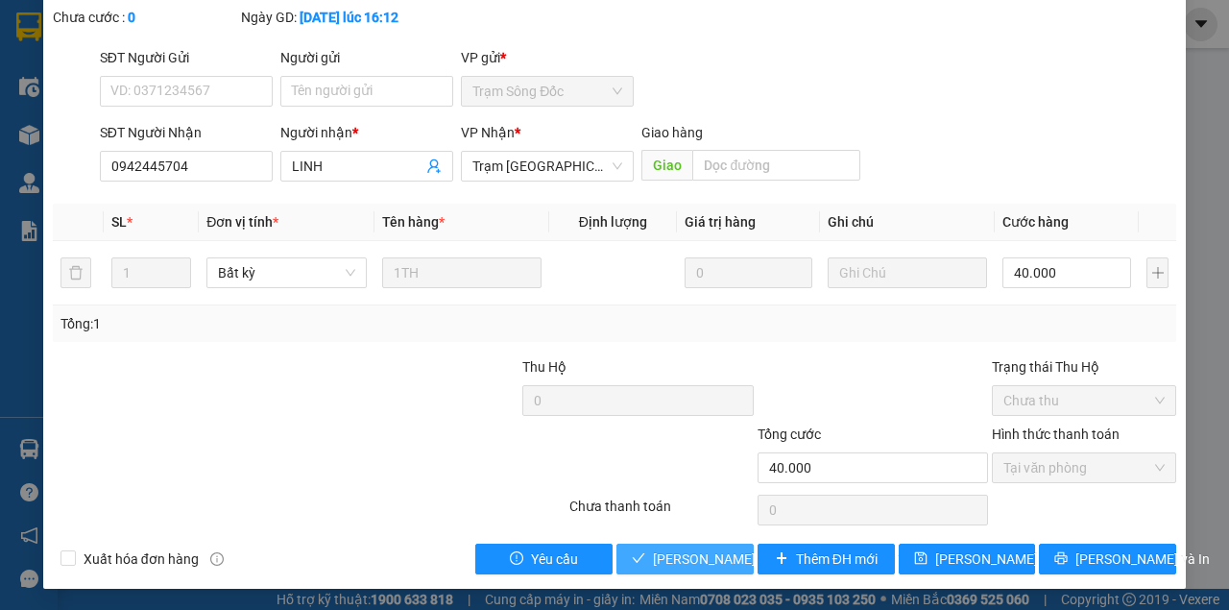
click at [713, 572] on button "[PERSON_NAME] và [PERSON_NAME] hàng" at bounding box center [684, 559] width 137 height 31
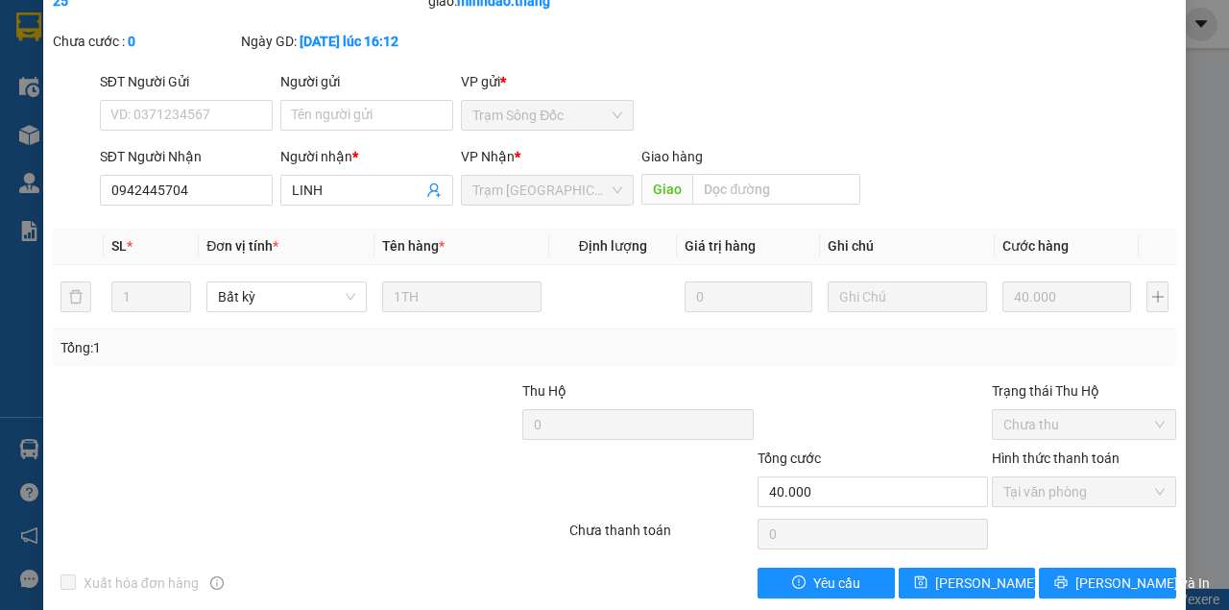
scroll to position [0, 0]
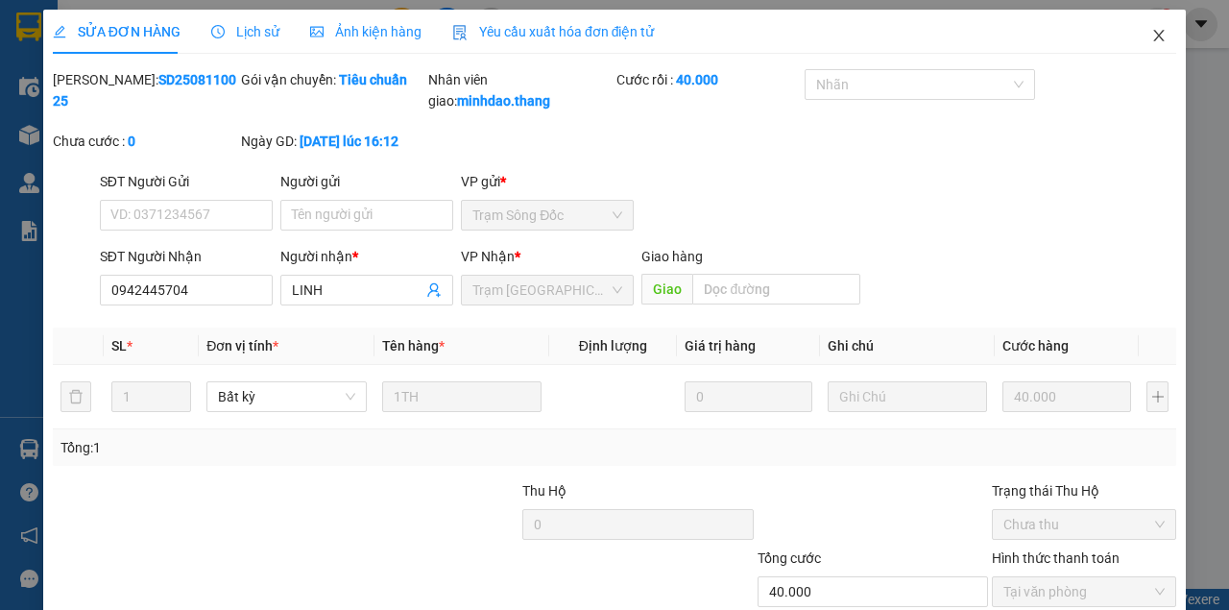
drag, startPoint x: 1150, startPoint y: 34, endPoint x: 1085, endPoint y: 52, distance: 67.8
click at [1151, 34] on icon "close" at bounding box center [1158, 35] width 15 height 15
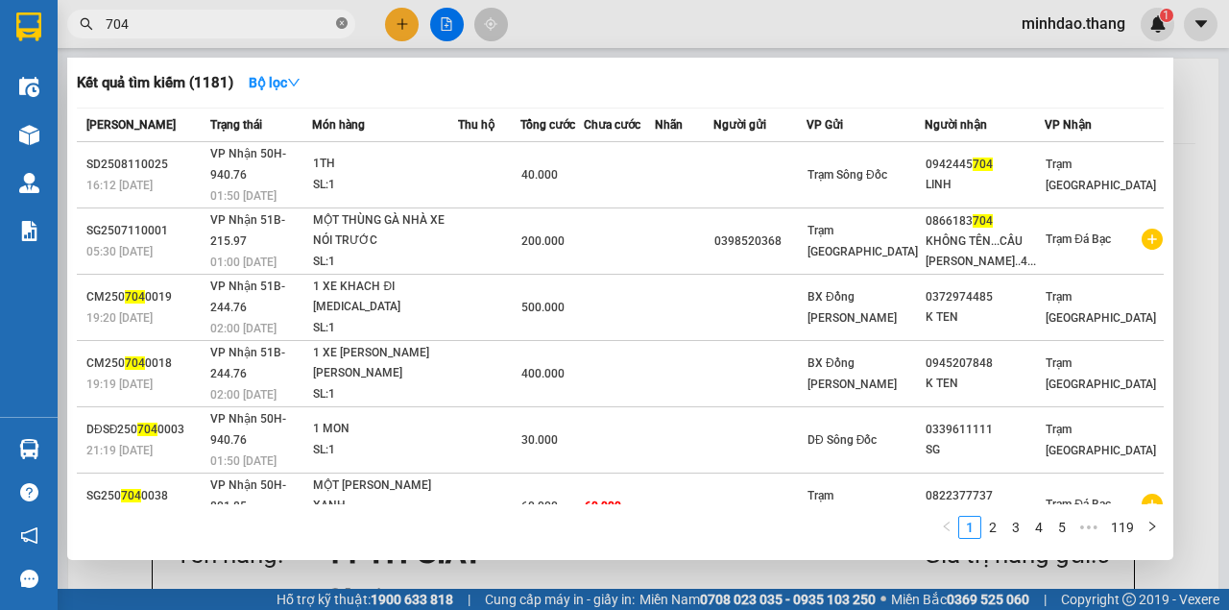
click at [338, 24] on icon "close-circle" at bounding box center [342, 23] width 12 height 12
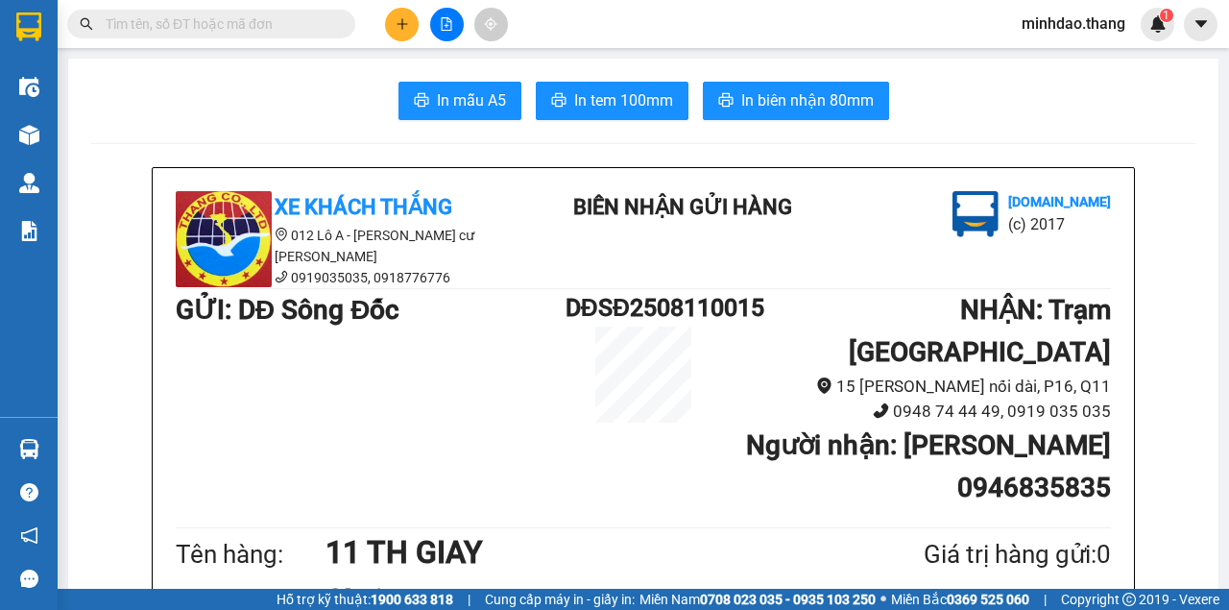
click at [302, 26] on input "text" at bounding box center [219, 23] width 227 height 21
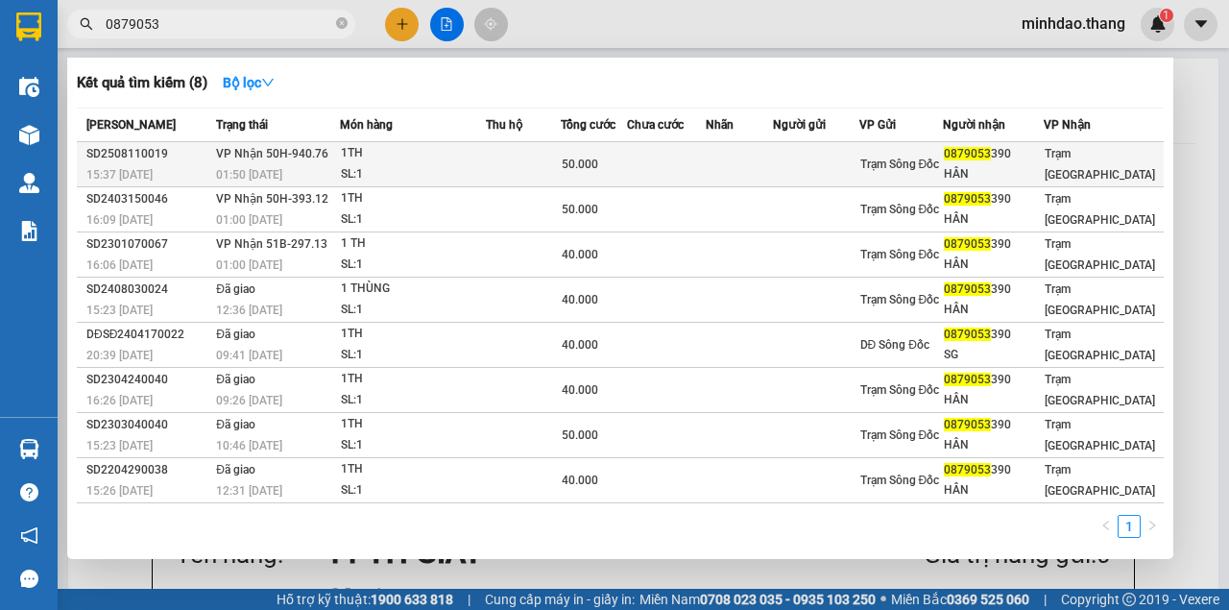
type input "0879053"
click at [542, 171] on td at bounding box center [523, 164] width 75 height 45
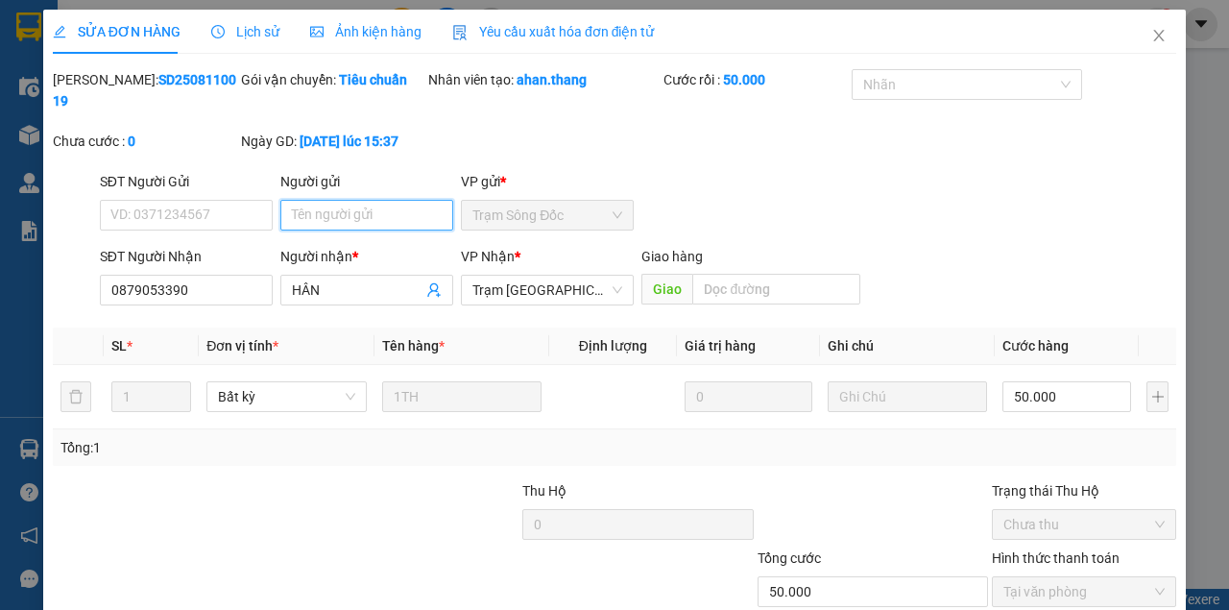
click at [384, 208] on input "Người gửi" at bounding box center [366, 215] width 173 height 31
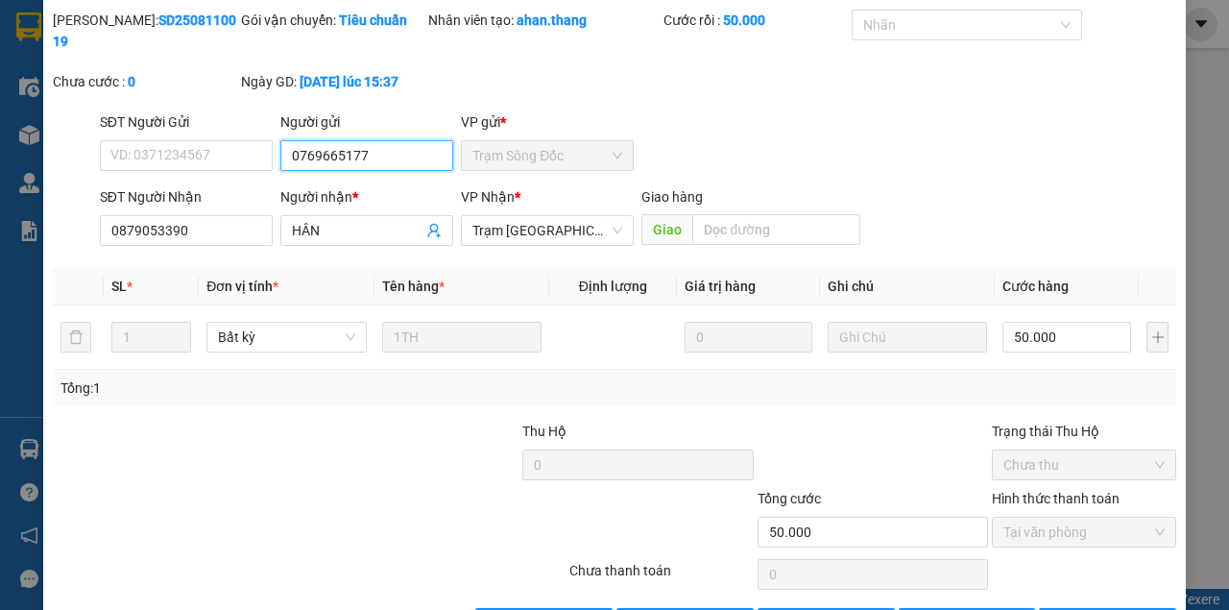
scroll to position [124, 0]
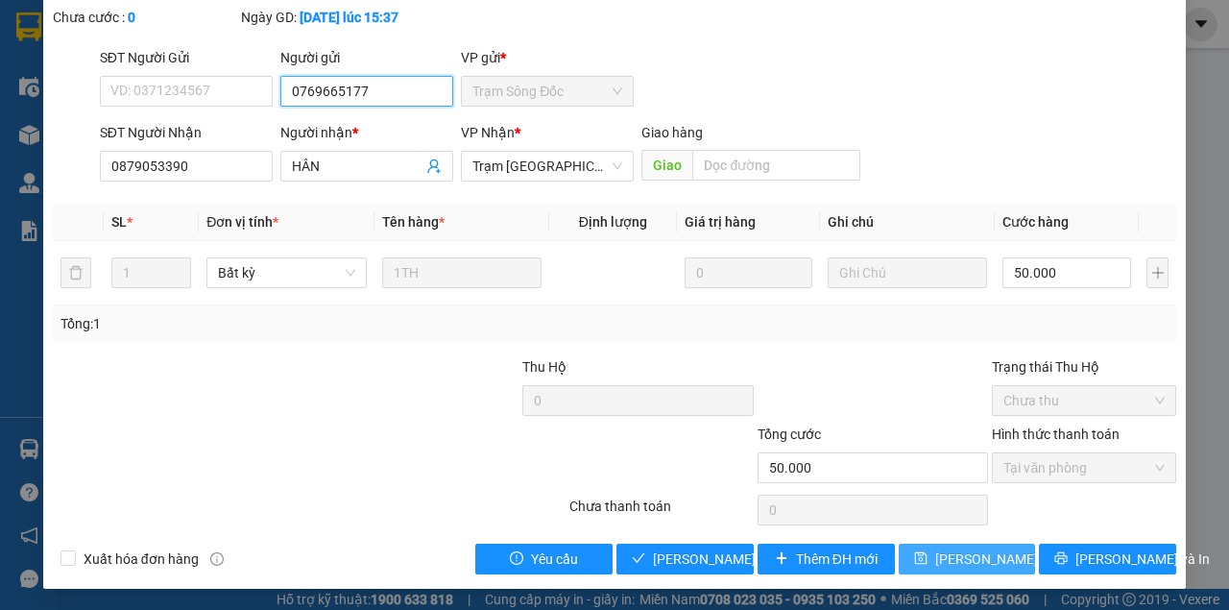
type input "0769665177"
click at [953, 559] on span "[PERSON_NAME] thay đổi" at bounding box center [997, 558] width 124 height 21
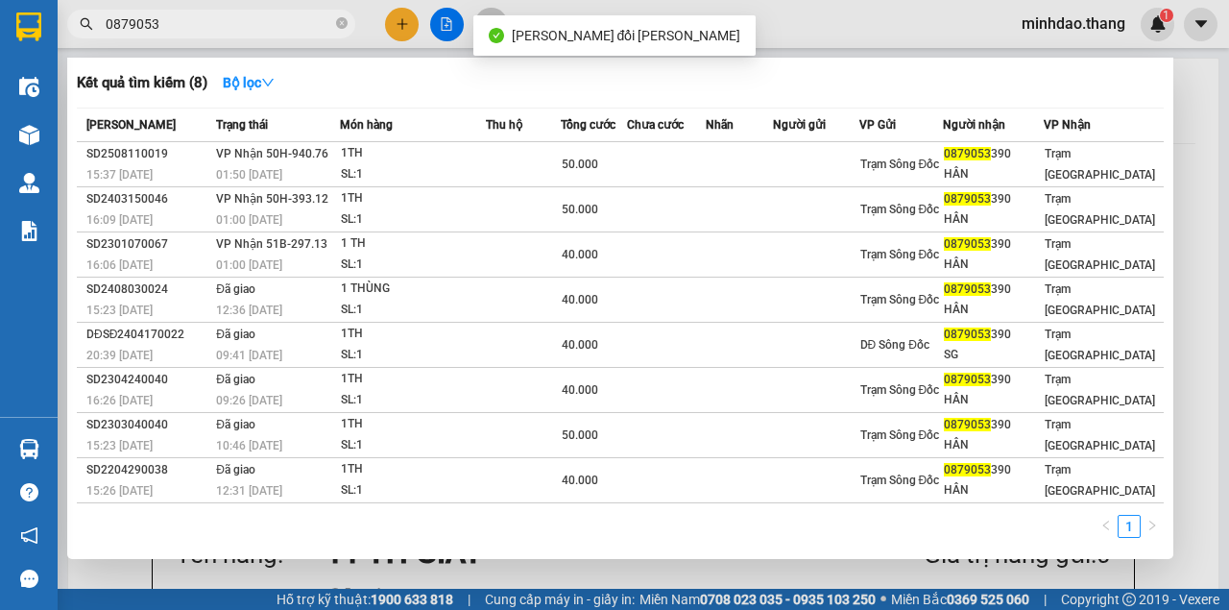
drag, startPoint x: 246, startPoint y: 26, endPoint x: 376, endPoint y: 79, distance: 140.9
click at [247, 26] on input "0879053" at bounding box center [219, 23] width 227 height 21
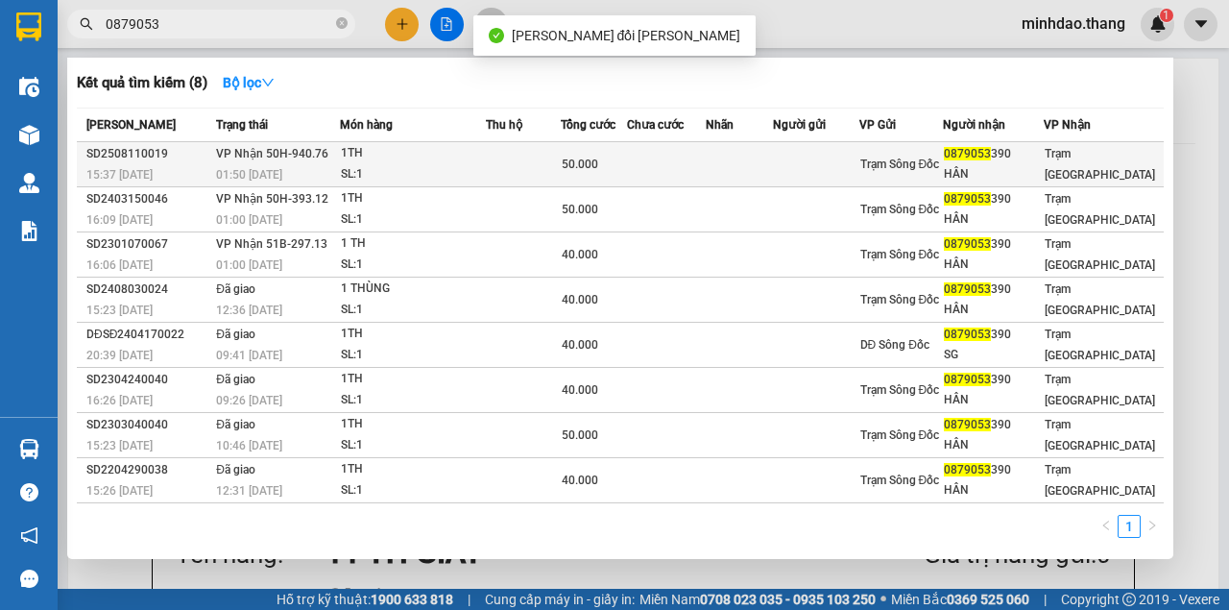
click at [607, 164] on div "50.000" at bounding box center [594, 164] width 64 height 21
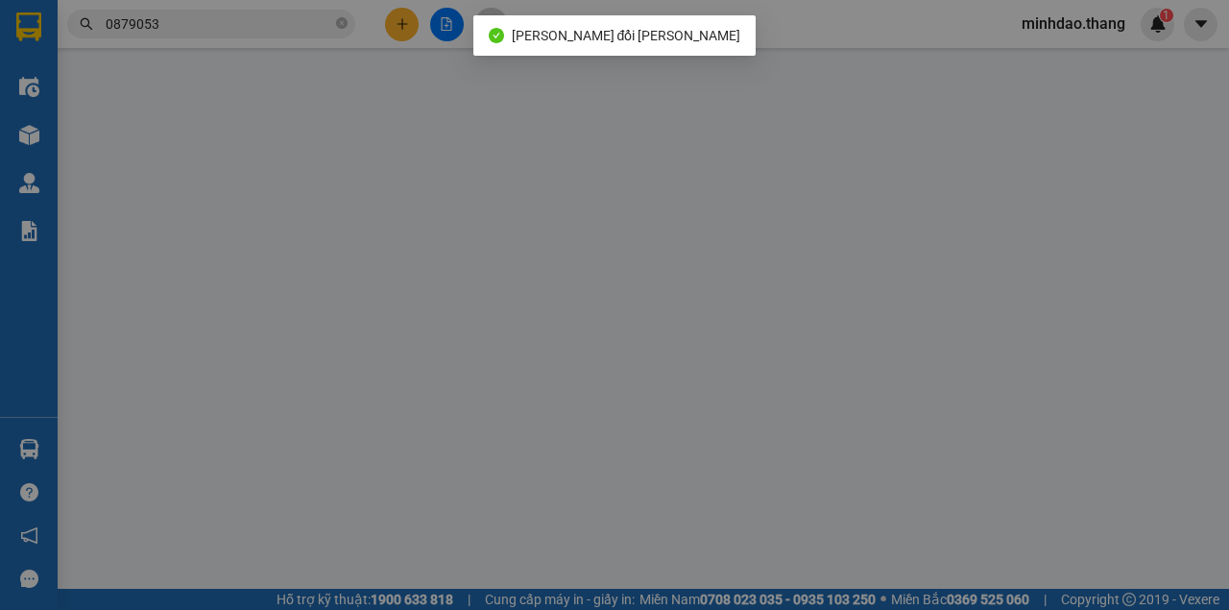
type input "0769665177"
type input "0879053390"
type input "HÂN"
type input "50.000"
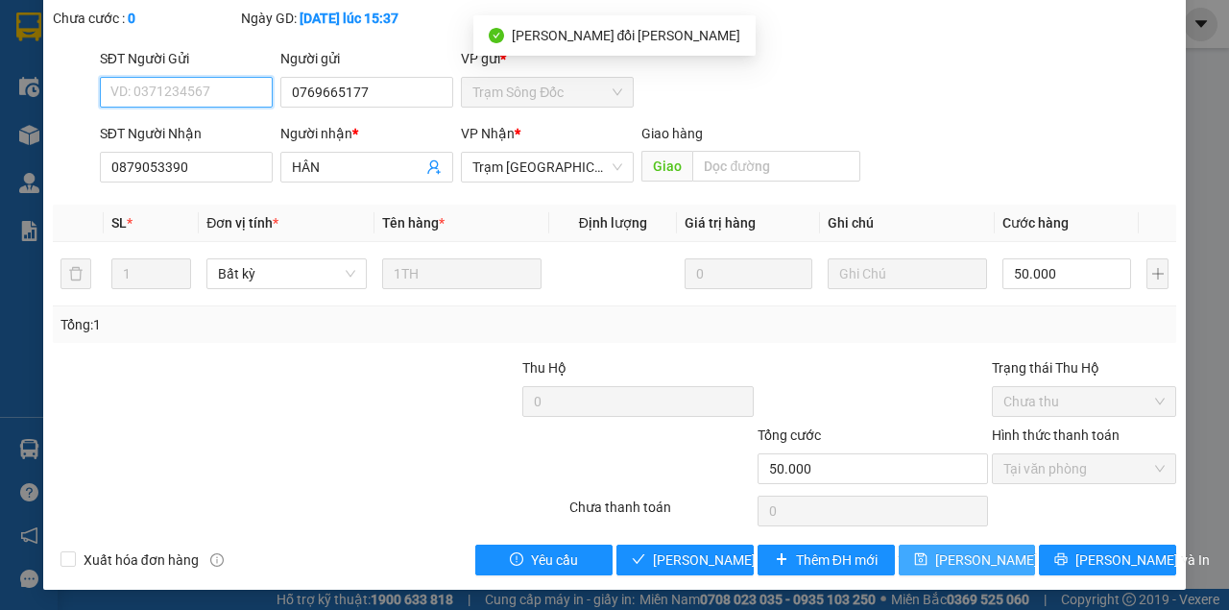
scroll to position [124, 0]
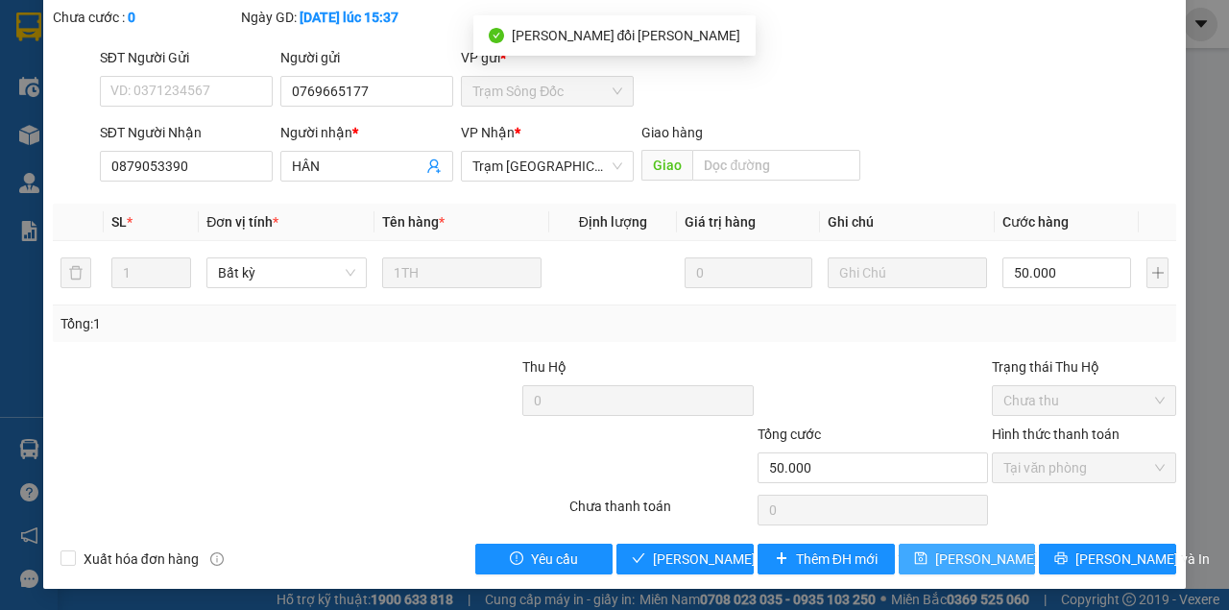
click at [951, 552] on span "[PERSON_NAME] thay đổi" at bounding box center [997, 558] width 124 height 21
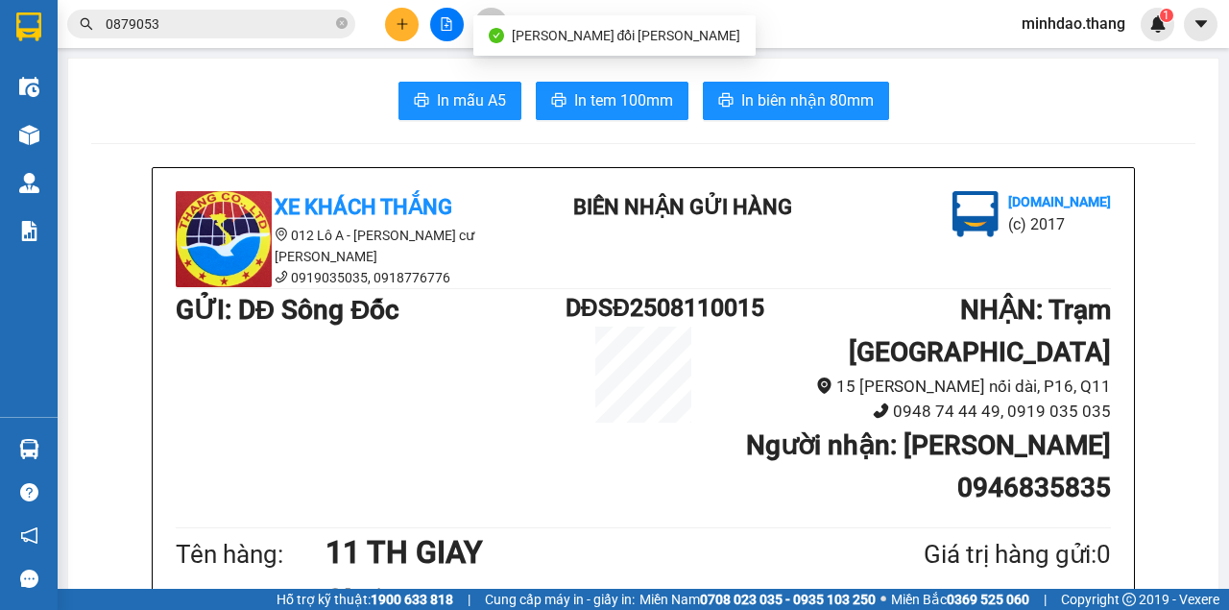
click at [247, 33] on input "0879053" at bounding box center [219, 23] width 227 height 21
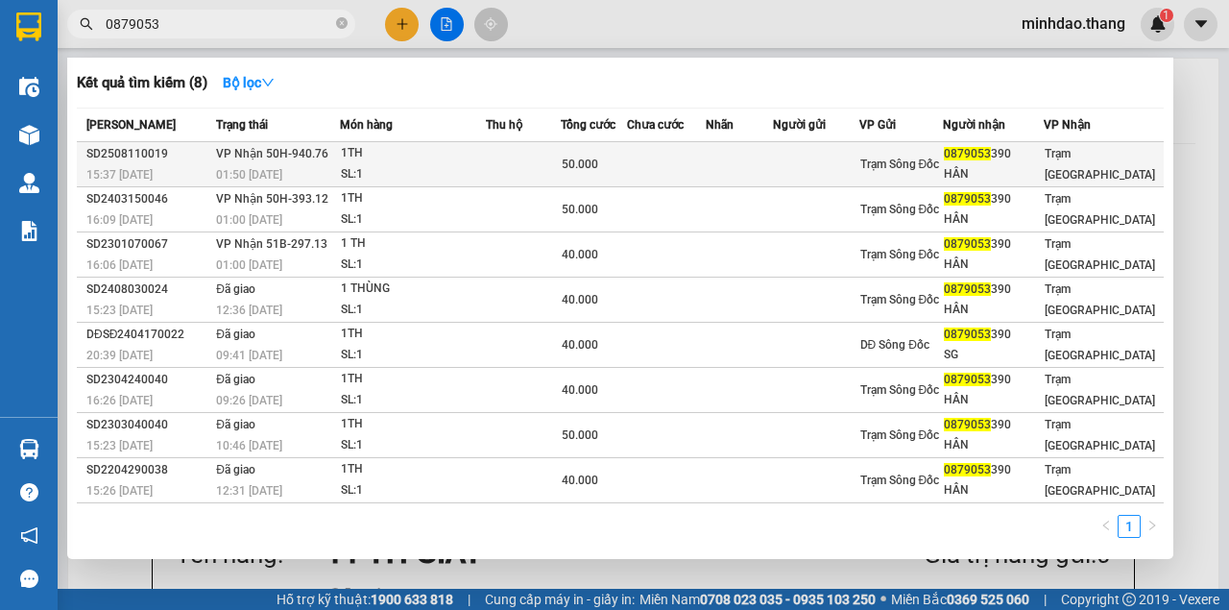
click at [626, 172] on div "50.000" at bounding box center [594, 164] width 64 height 21
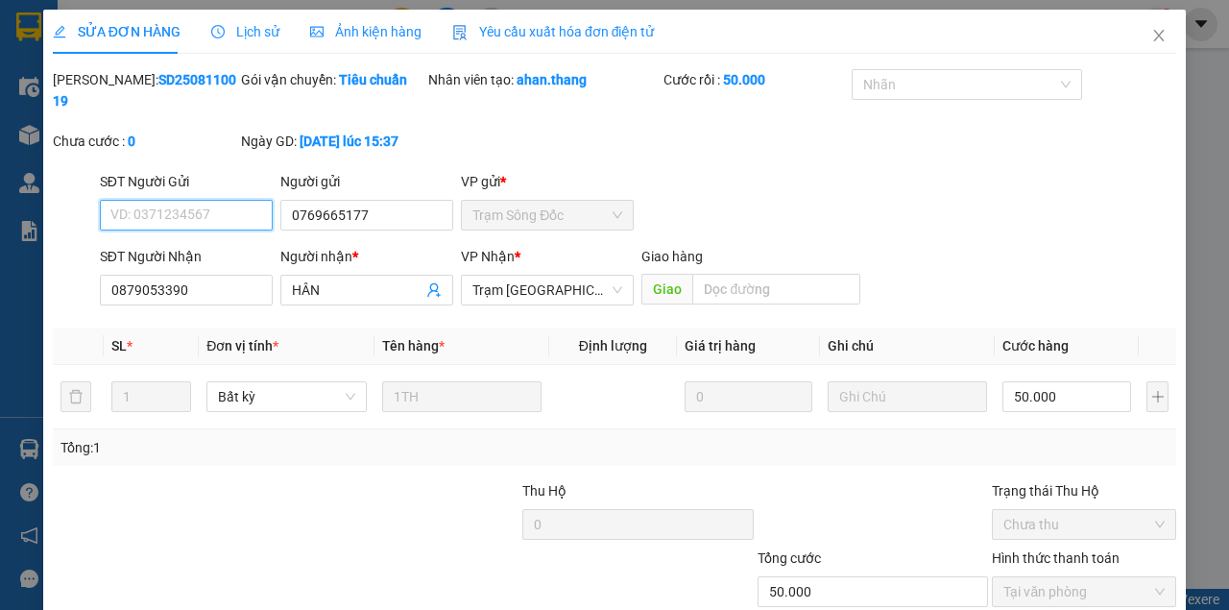
scroll to position [124, 0]
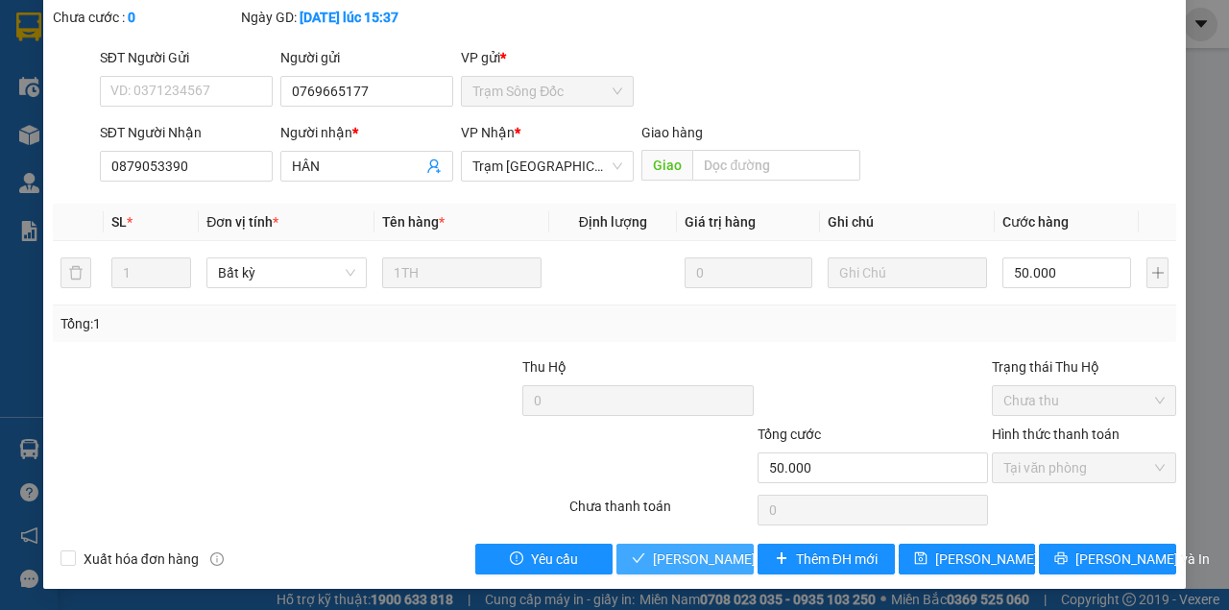
click at [702, 550] on div "Total Paid Fee 50.000 Total UnPaid Fee 0 Cash Collection Total Fee Mã ĐH: SD250…" at bounding box center [615, 259] width 1124 height 629
click at [702, 551] on span "[PERSON_NAME] và Giao hàng" at bounding box center [782, 558] width 259 height 21
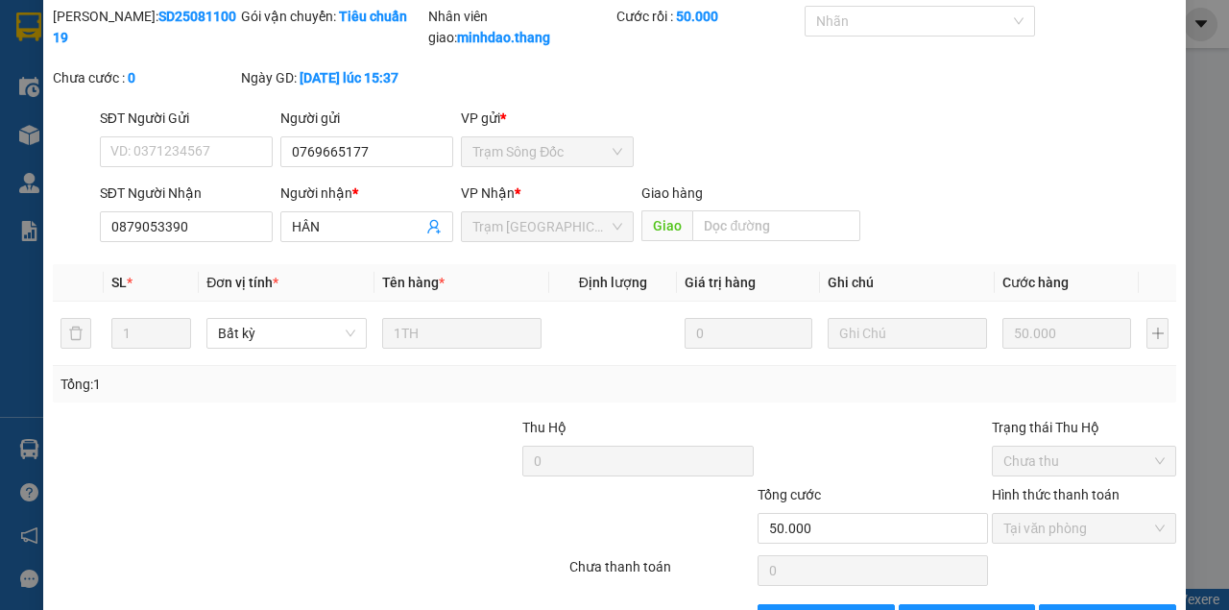
scroll to position [0, 0]
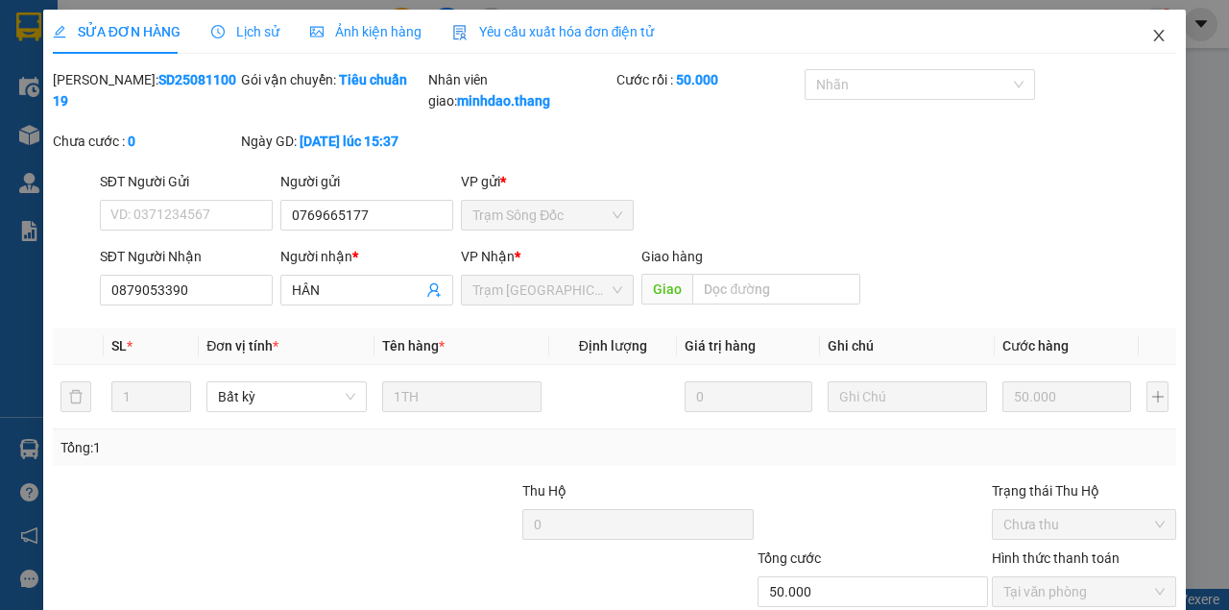
drag, startPoint x: 1142, startPoint y: 37, endPoint x: 1096, endPoint y: 53, distance: 48.6
click at [1151, 36] on icon "close" at bounding box center [1158, 35] width 15 height 15
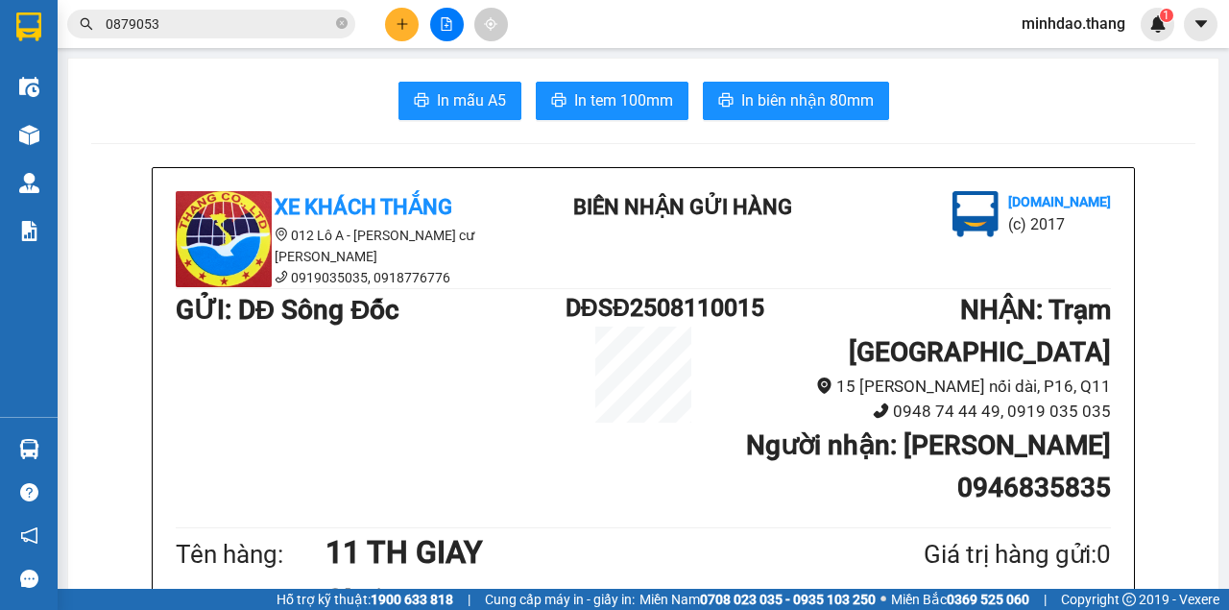
click at [405, 22] on icon "plus" at bounding box center [402, 23] width 13 height 13
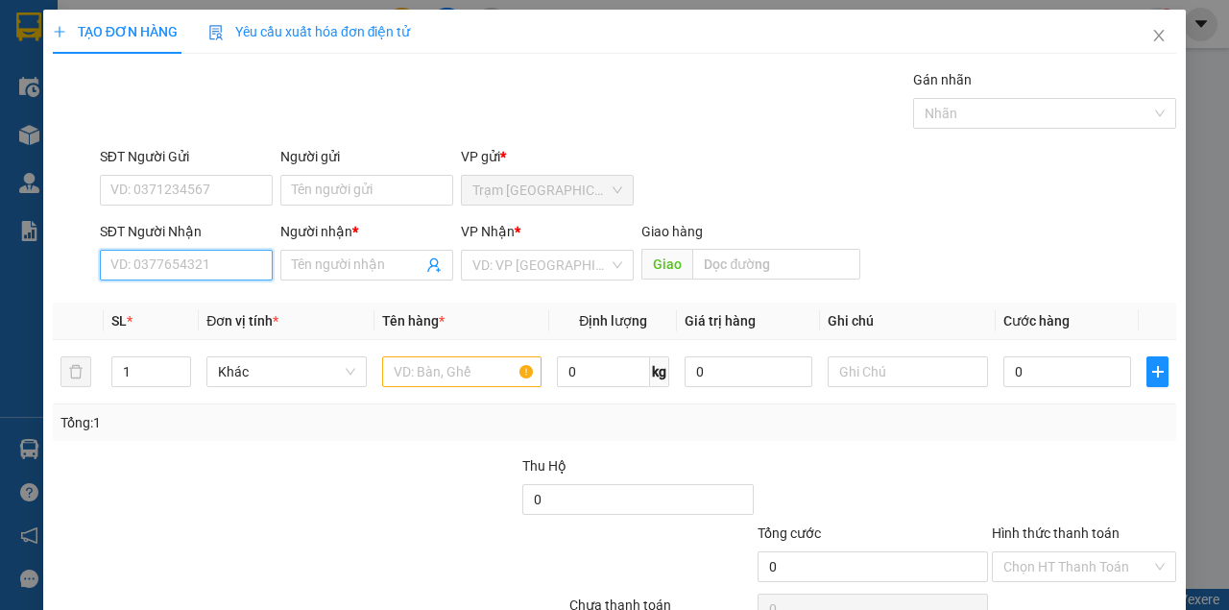
click at [146, 269] on input "SĐT Người Nhận" at bounding box center [186, 265] width 173 height 31
type input "0981523145"
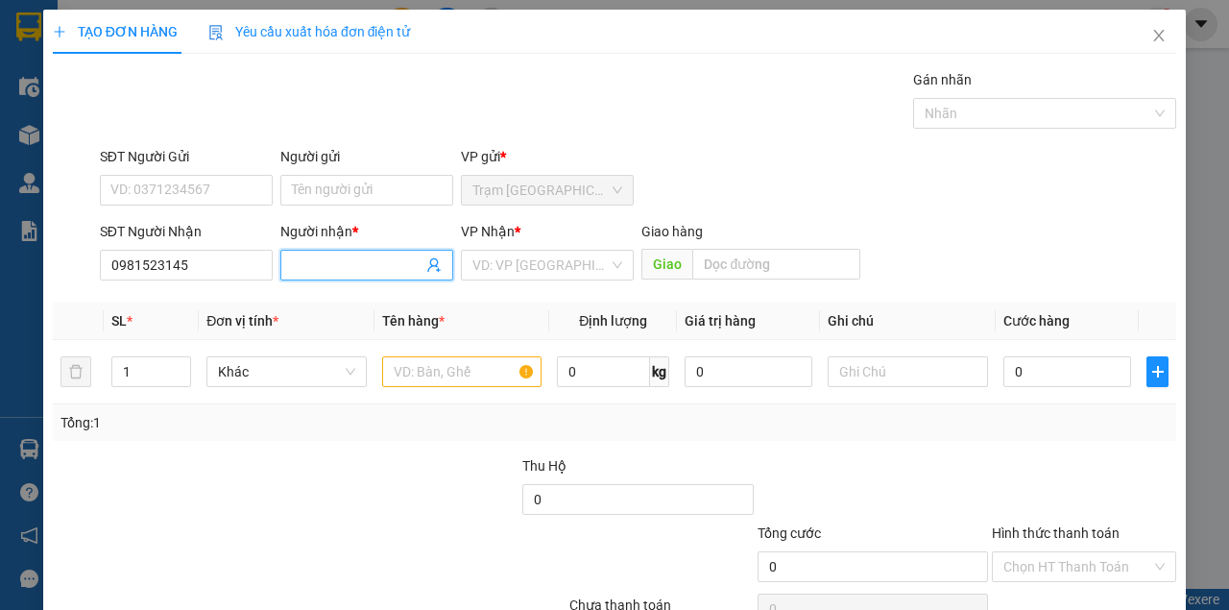
click at [319, 264] on input "Người nhận *" at bounding box center [357, 264] width 131 height 21
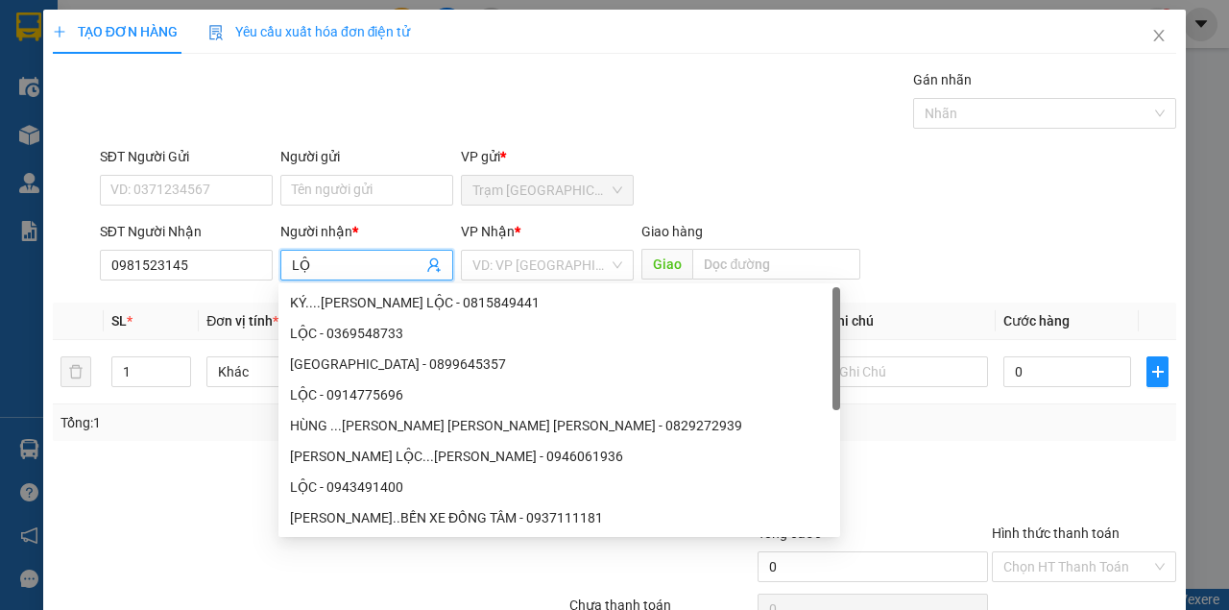
type input "L"
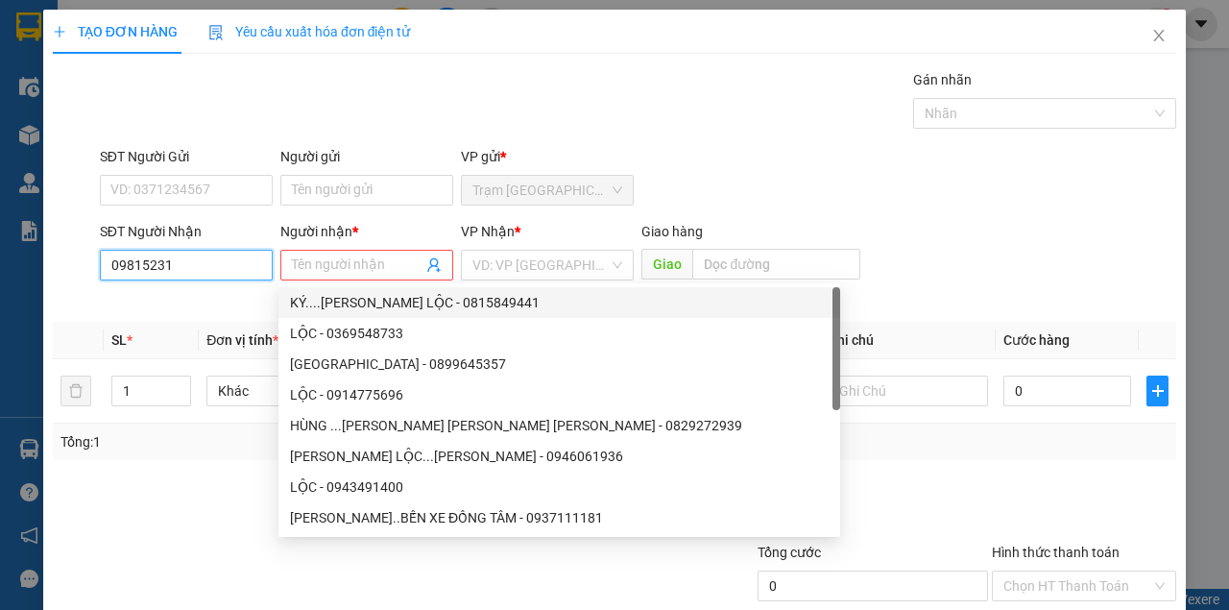
click at [244, 278] on input "09815231" at bounding box center [186, 265] width 173 height 31
type input "0"
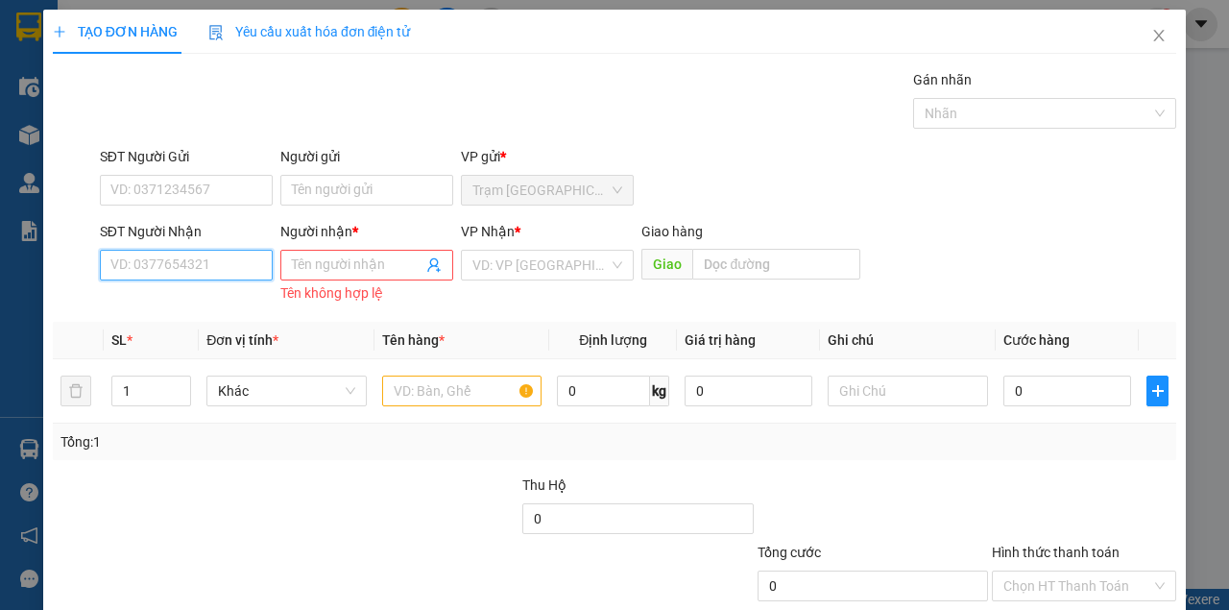
click at [237, 269] on input "SĐT Người Nhận" at bounding box center [186, 265] width 173 height 31
type input "0948600807"
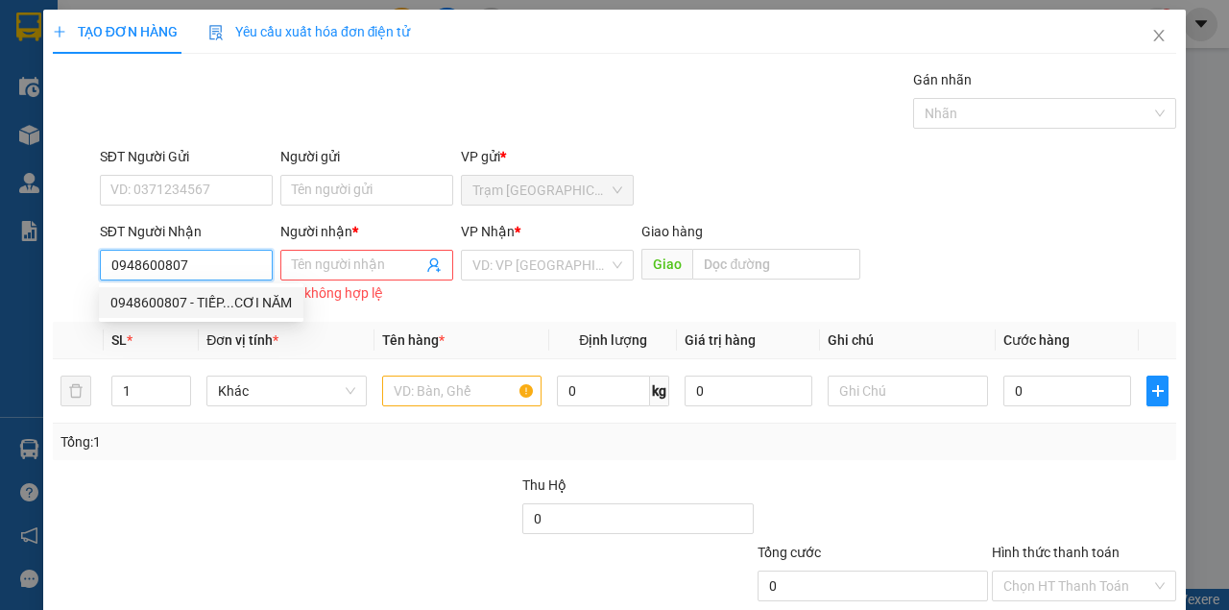
click at [267, 297] on div "0948600807 - TIẾP...CƠI NĂM" at bounding box center [200, 302] width 181 height 21
type input "TIẾP...CƠI NĂM"
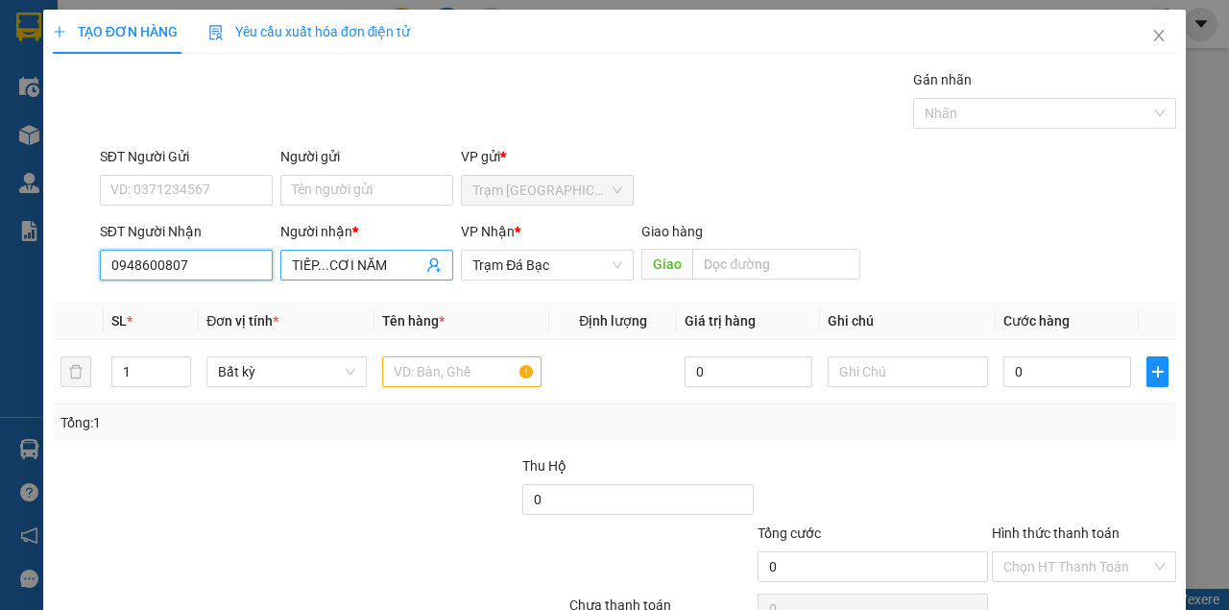
type input "0948600807"
click at [311, 264] on input "TIẾP...CƠI NĂM" at bounding box center [357, 264] width 131 height 21
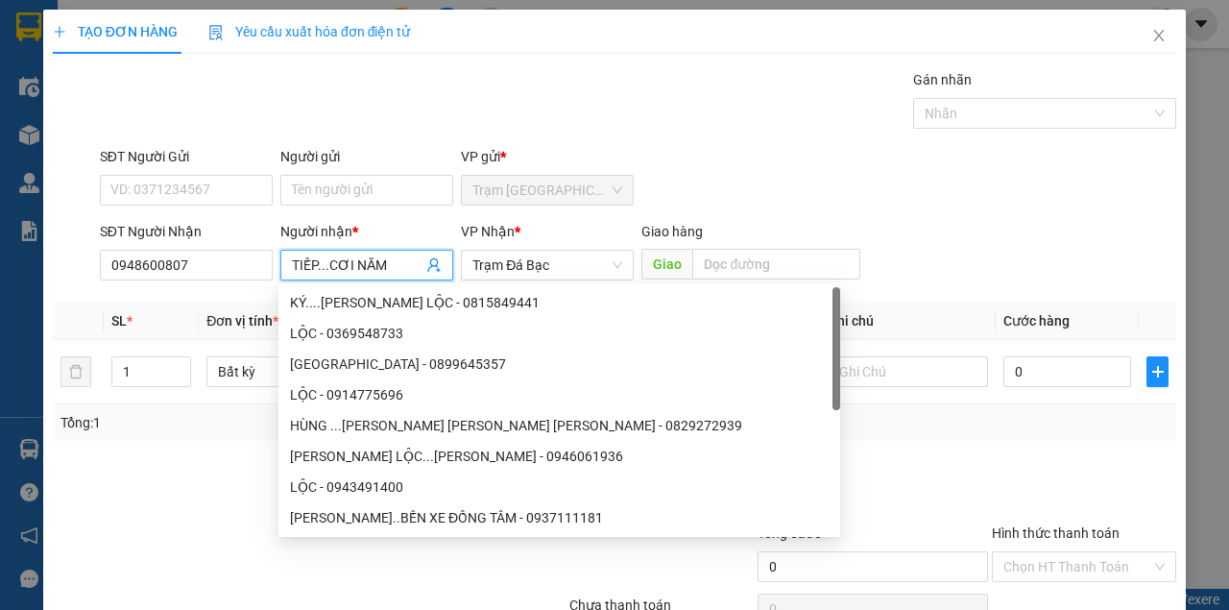
click at [484, 85] on div "Gói vận chuyển * Tiêu chuẩn Gán nhãn Nhãn" at bounding box center [638, 102] width 1084 height 67
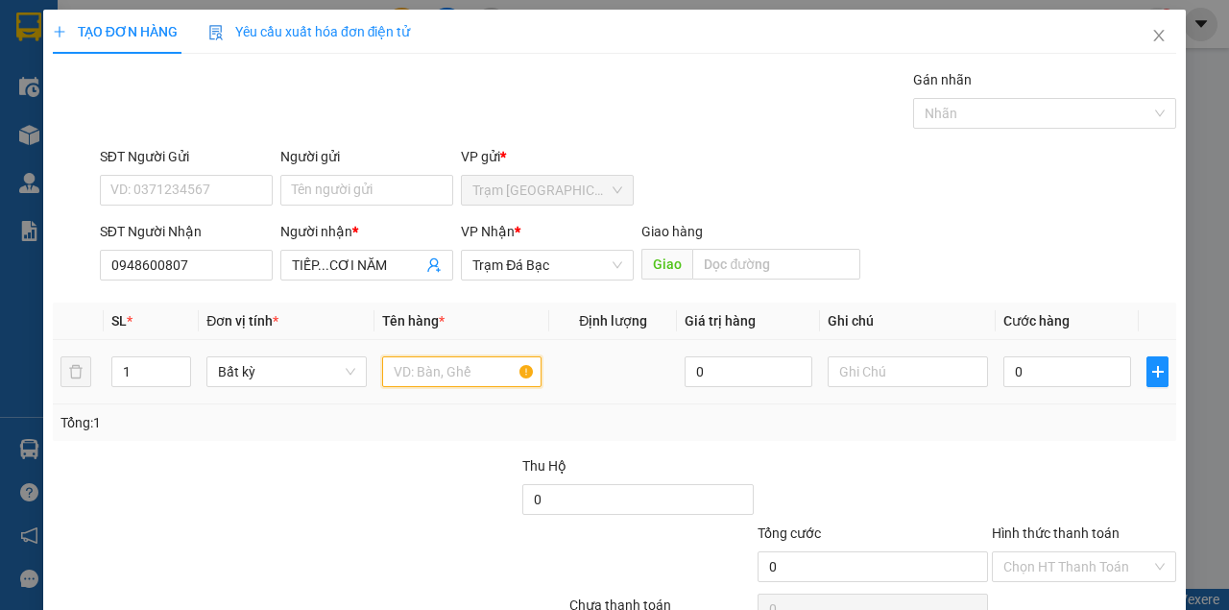
click at [452, 381] on input "text" at bounding box center [462, 371] width 160 height 31
click at [451, 381] on input "text" at bounding box center [462, 371] width 160 height 31
type input "MỘT THÙNG MÓT MÀU VÀNG"
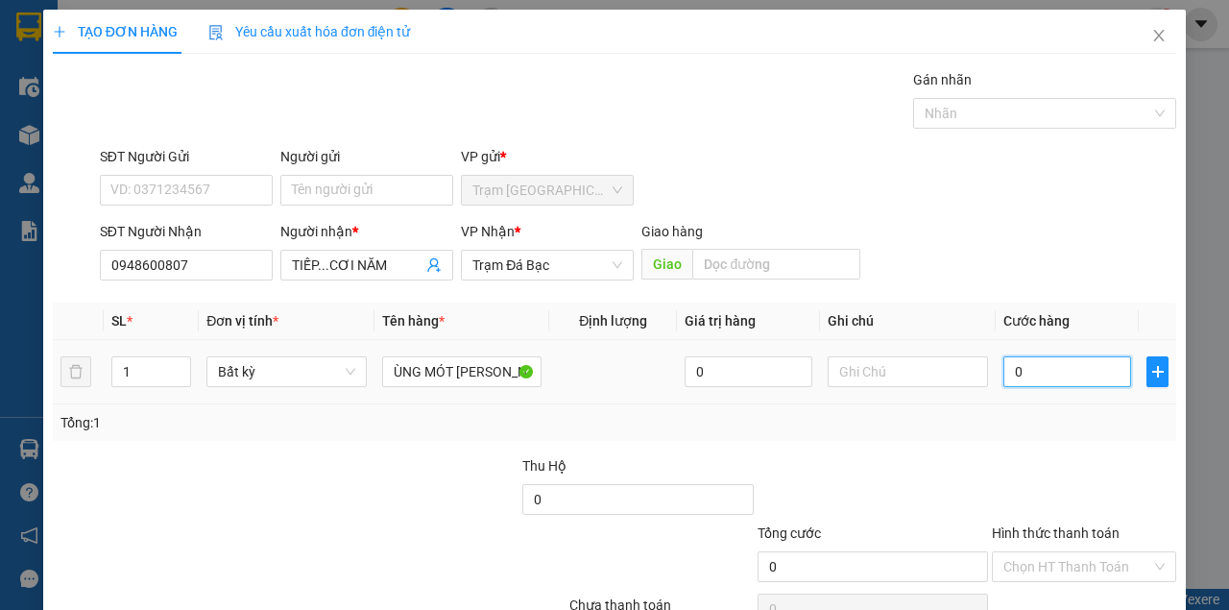
scroll to position [0, 0]
click at [1075, 381] on input "0" at bounding box center [1067, 371] width 128 height 31
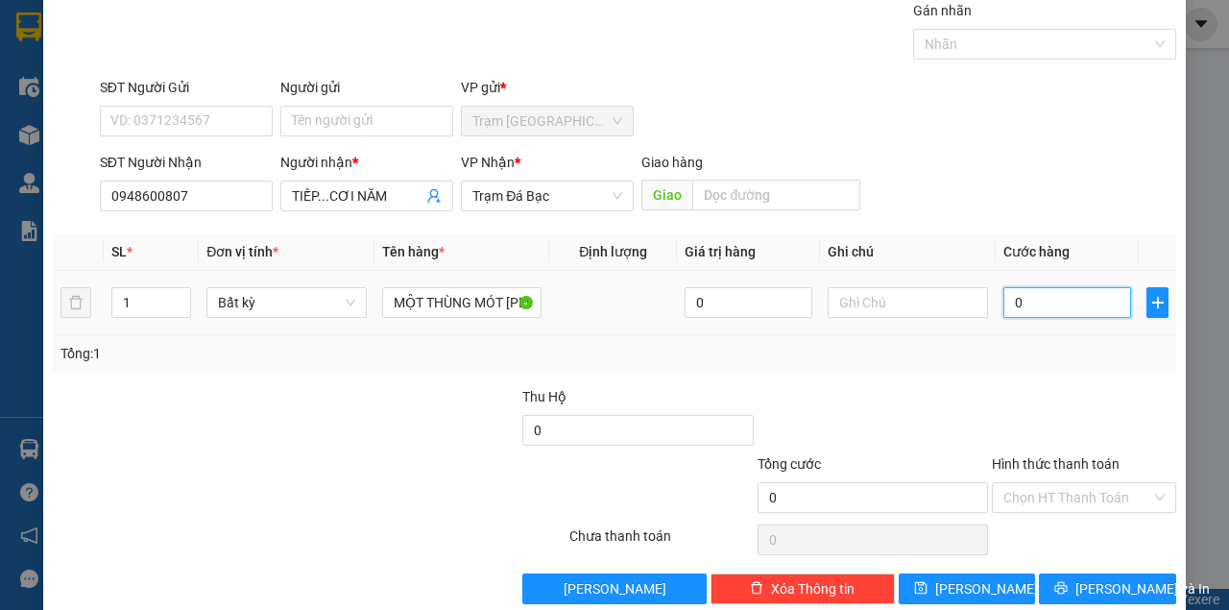
scroll to position [98, 0]
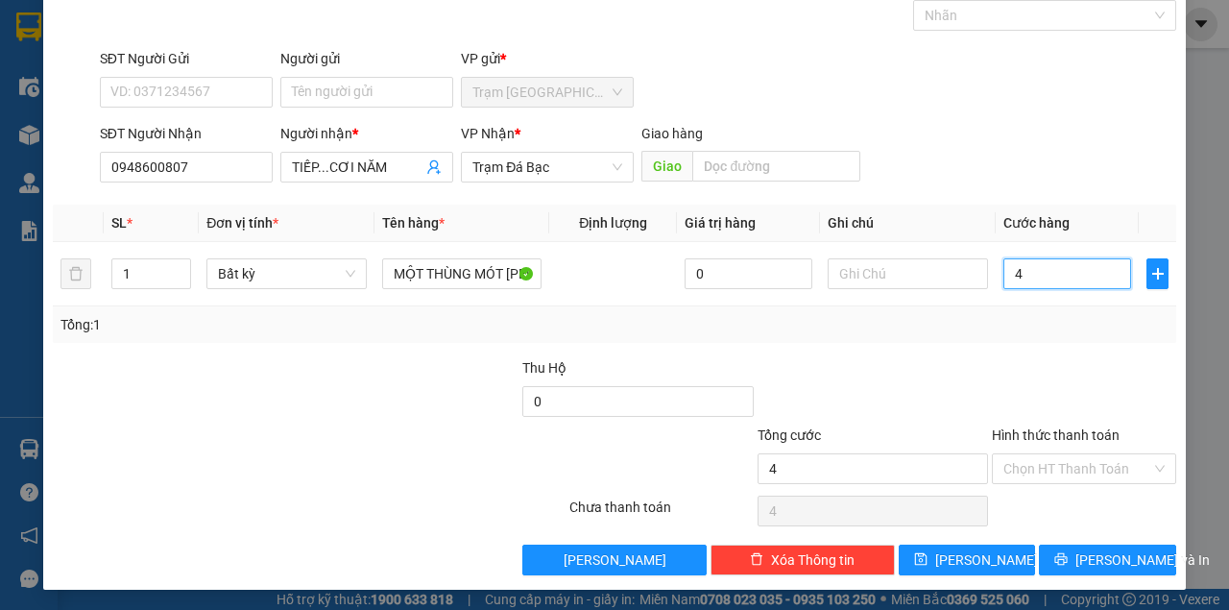
type input "4"
type input "40"
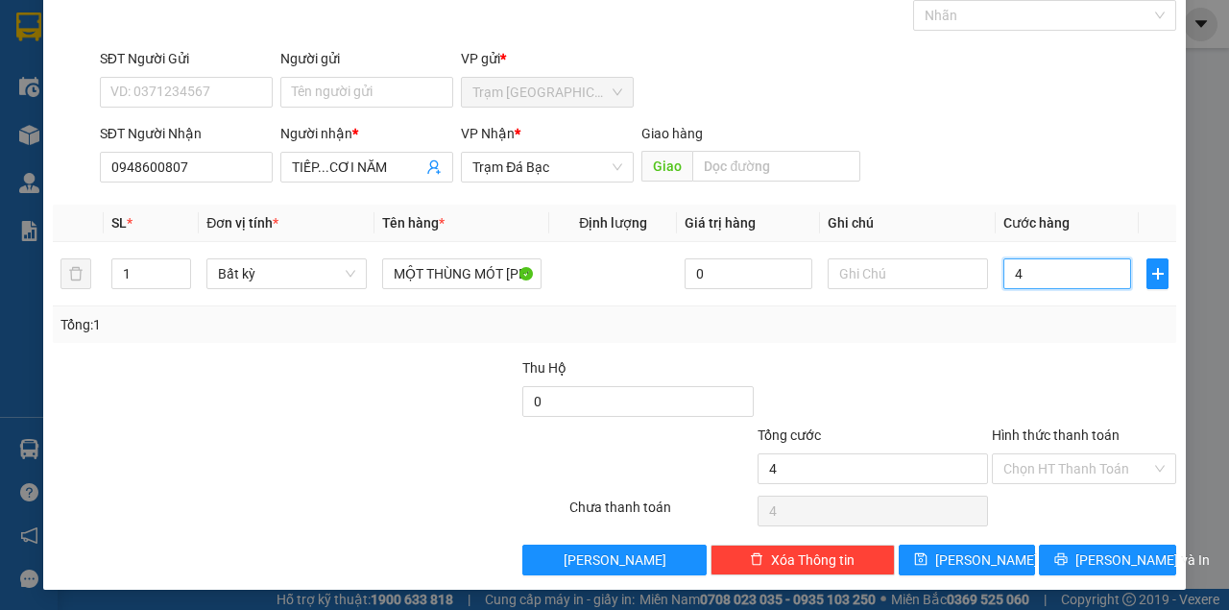
type input "40"
type input "40.000"
drag, startPoint x: 1091, startPoint y: 452, endPoint x: 1084, endPoint y: 476, distance: 24.9
click at [1091, 455] on input "Hình thức thanh toán" at bounding box center [1077, 468] width 148 height 29
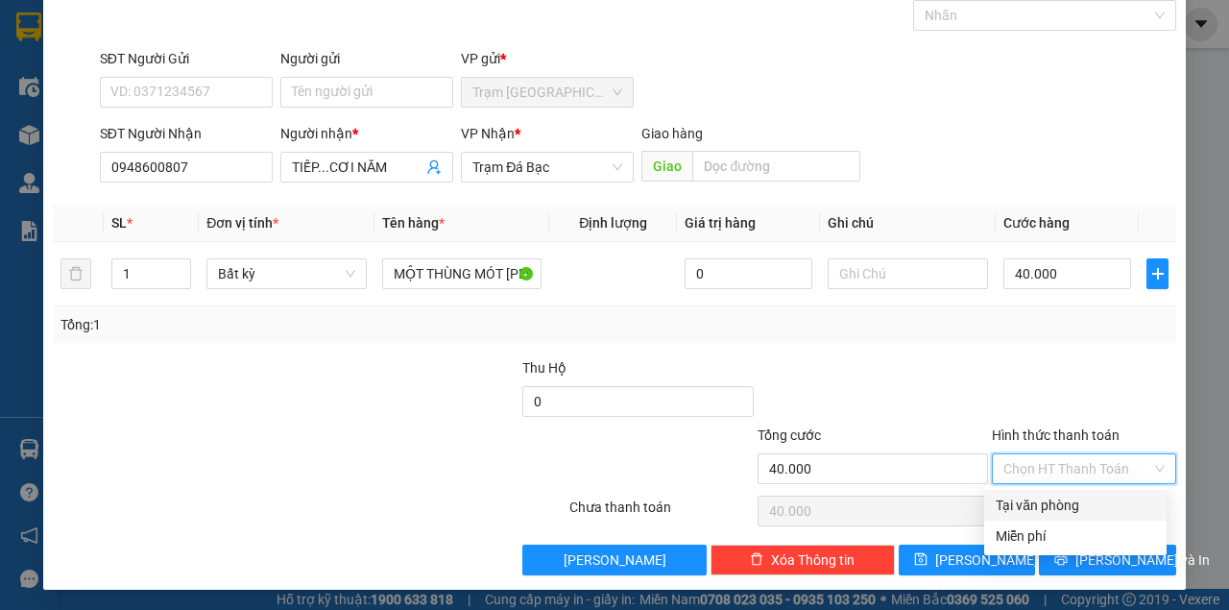
drag, startPoint x: 1079, startPoint y: 501, endPoint x: 1068, endPoint y: 590, distance: 89.1
click at [1078, 503] on div "Tại văn phòng" at bounding box center [1075, 505] width 159 height 21
type input "0"
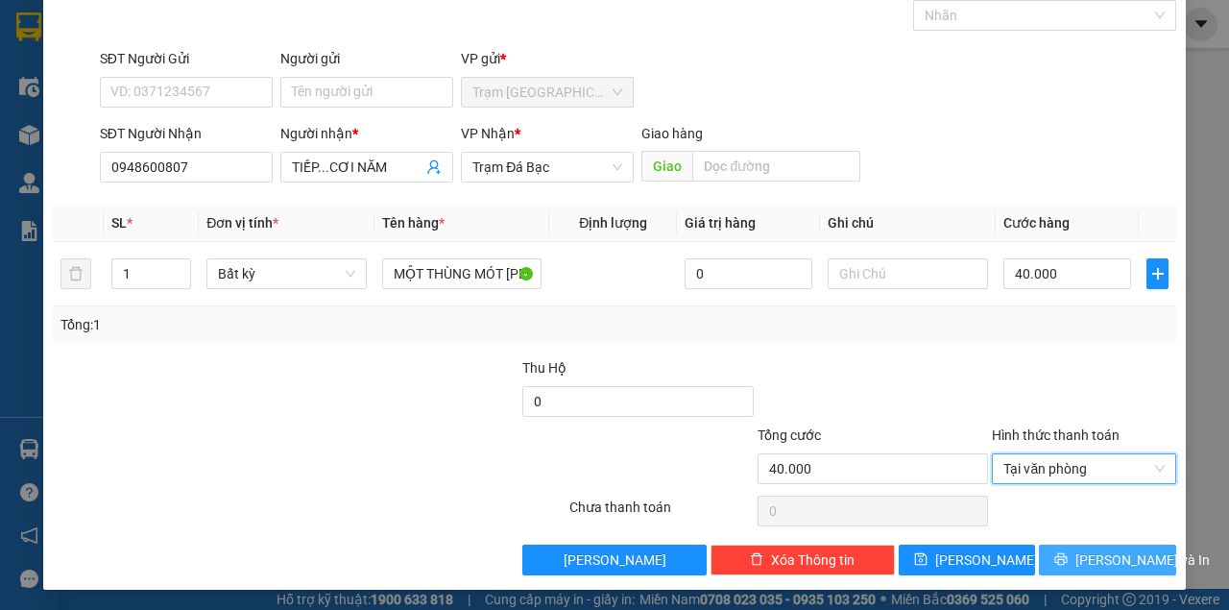
click at [1087, 567] on span "[PERSON_NAME] và In" at bounding box center [1142, 559] width 134 height 21
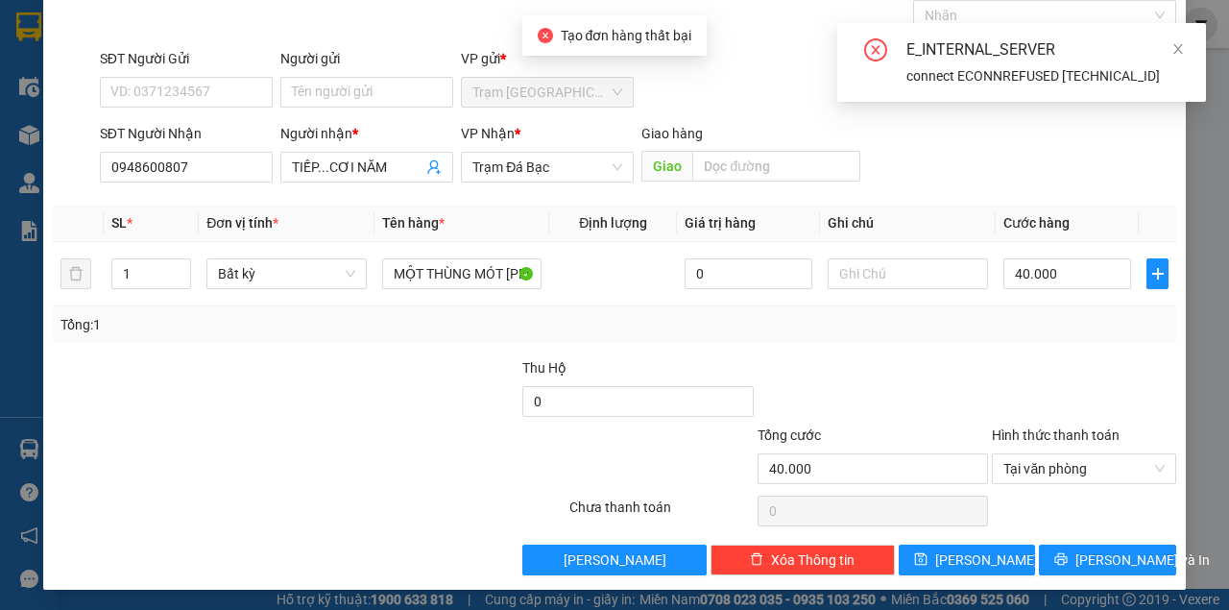
click at [574, 325] on div "Tổng: 1" at bounding box center [614, 324] width 1108 height 21
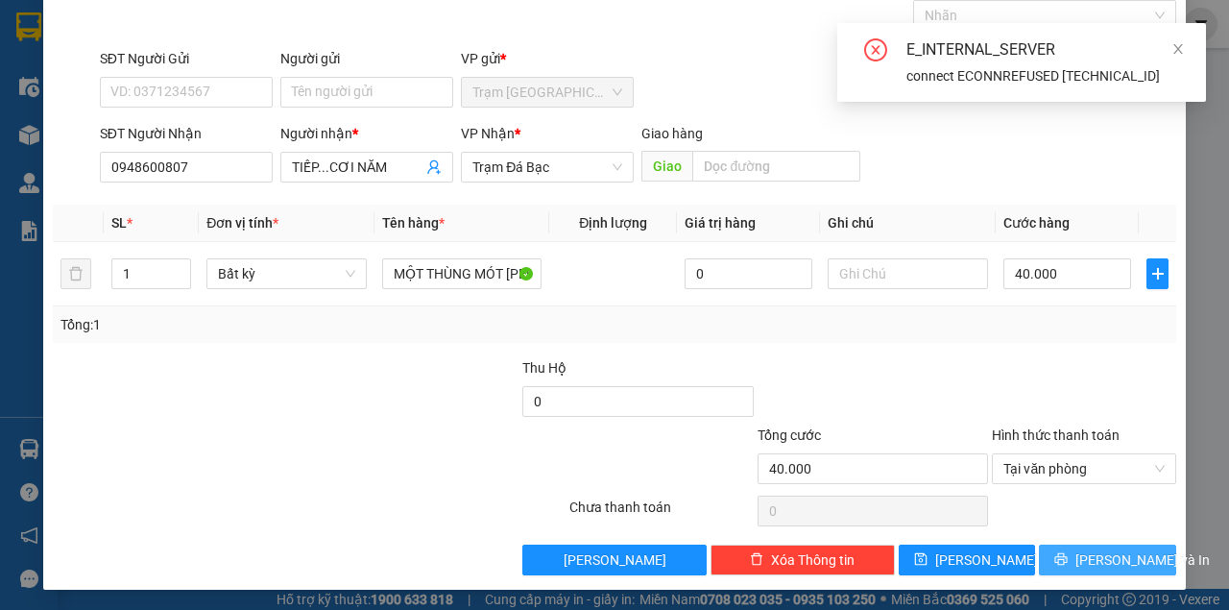
click at [1102, 549] on span "[PERSON_NAME] và In" at bounding box center [1142, 559] width 134 height 21
click at [1039, 544] on button "[PERSON_NAME] và In" at bounding box center [1107, 559] width 137 height 31
click at [1079, 544] on button "[PERSON_NAME] và In" at bounding box center [1107, 559] width 137 height 31
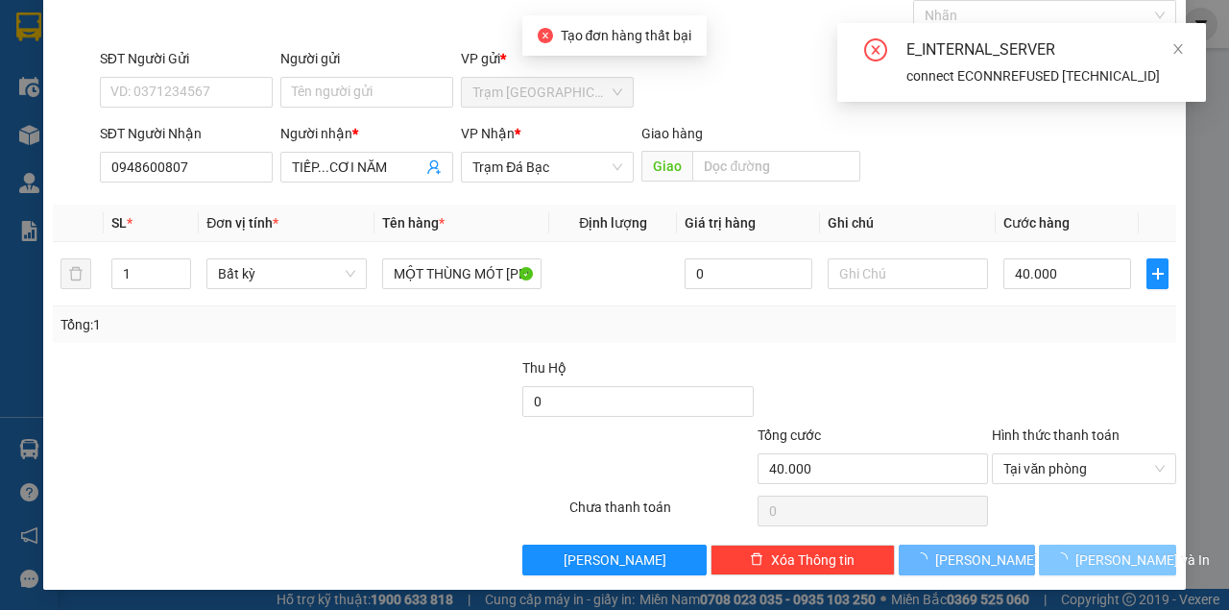
click at [1039, 544] on button "[PERSON_NAME] và In" at bounding box center [1107, 559] width 137 height 31
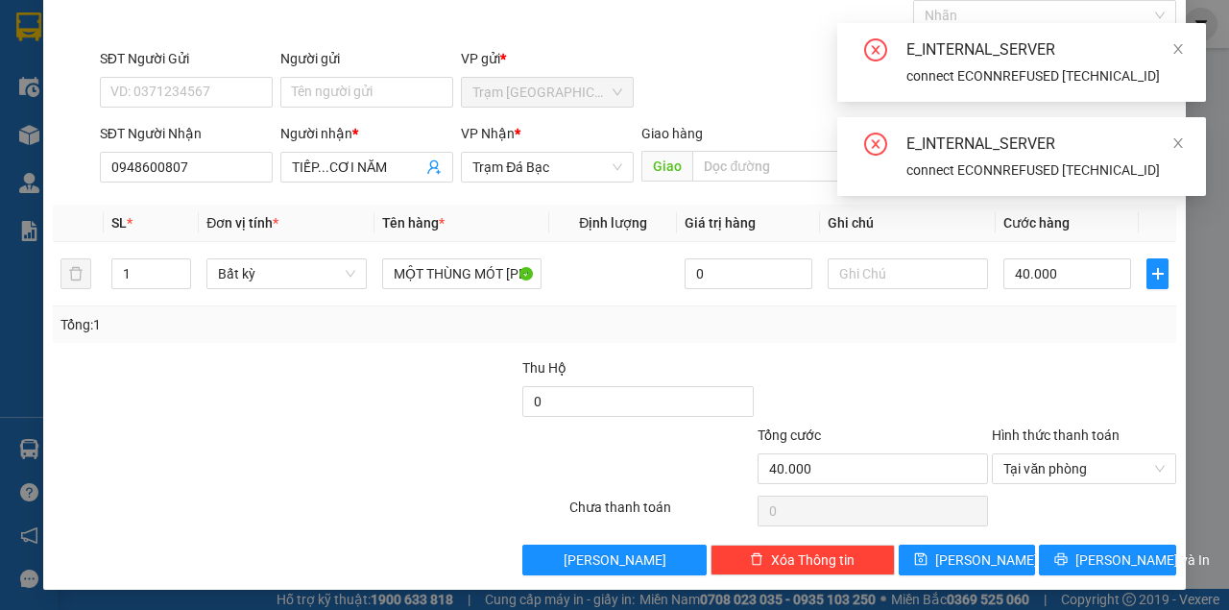
click at [910, 391] on div at bounding box center [873, 390] width 235 height 67
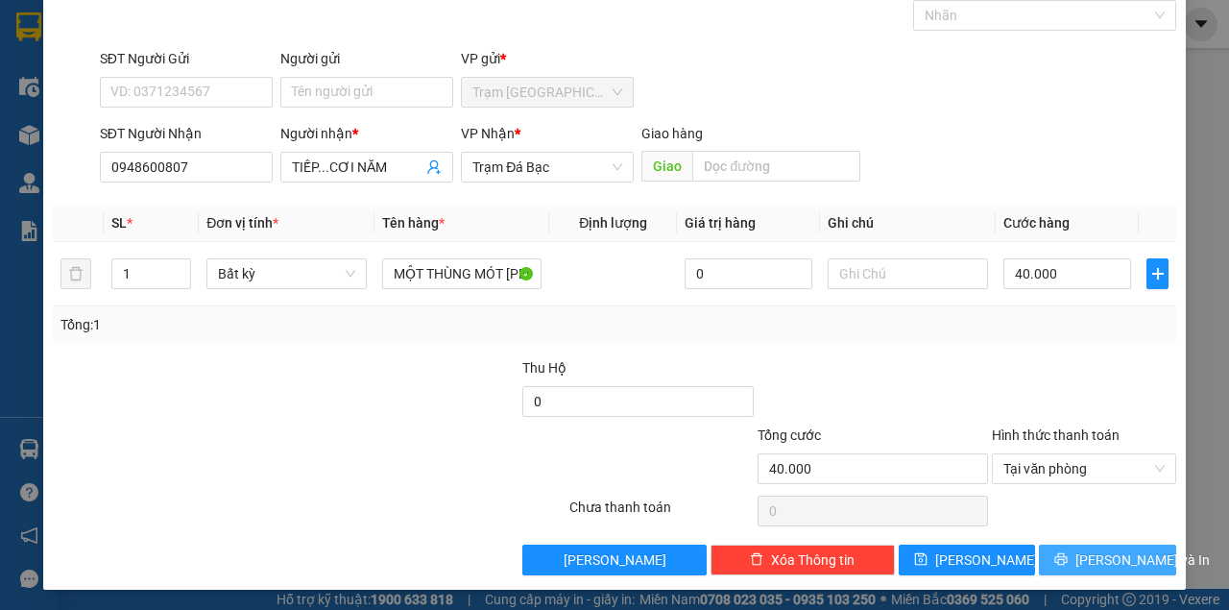
click at [1106, 568] on button "[PERSON_NAME] và In" at bounding box center [1107, 559] width 137 height 31
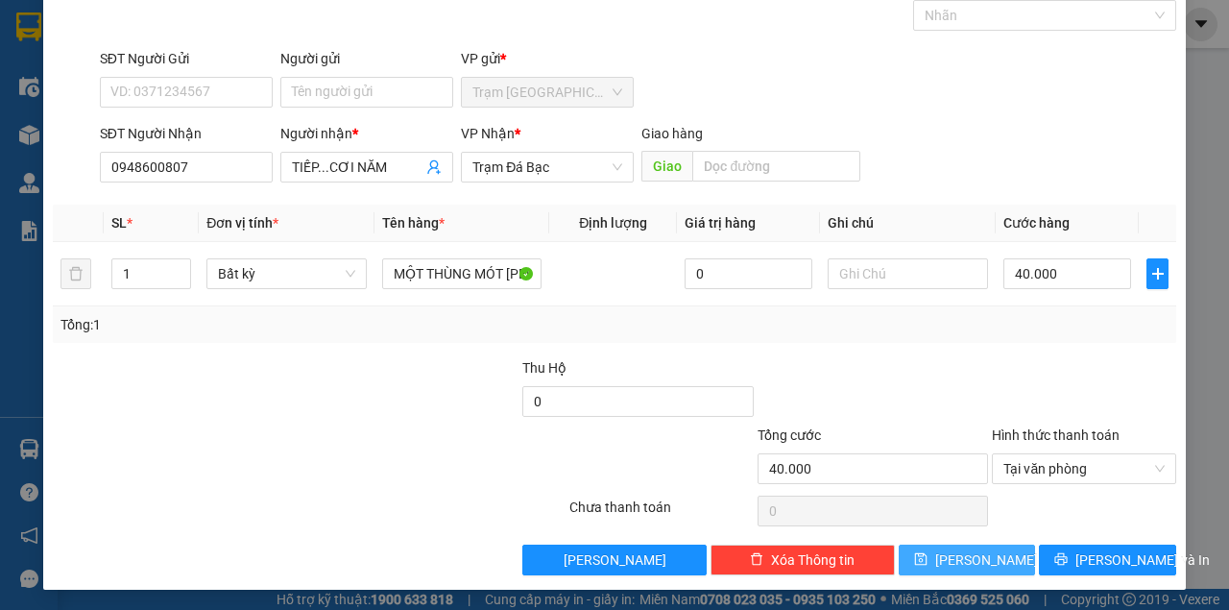
click at [987, 568] on button "[PERSON_NAME]" at bounding box center [967, 559] width 137 height 31
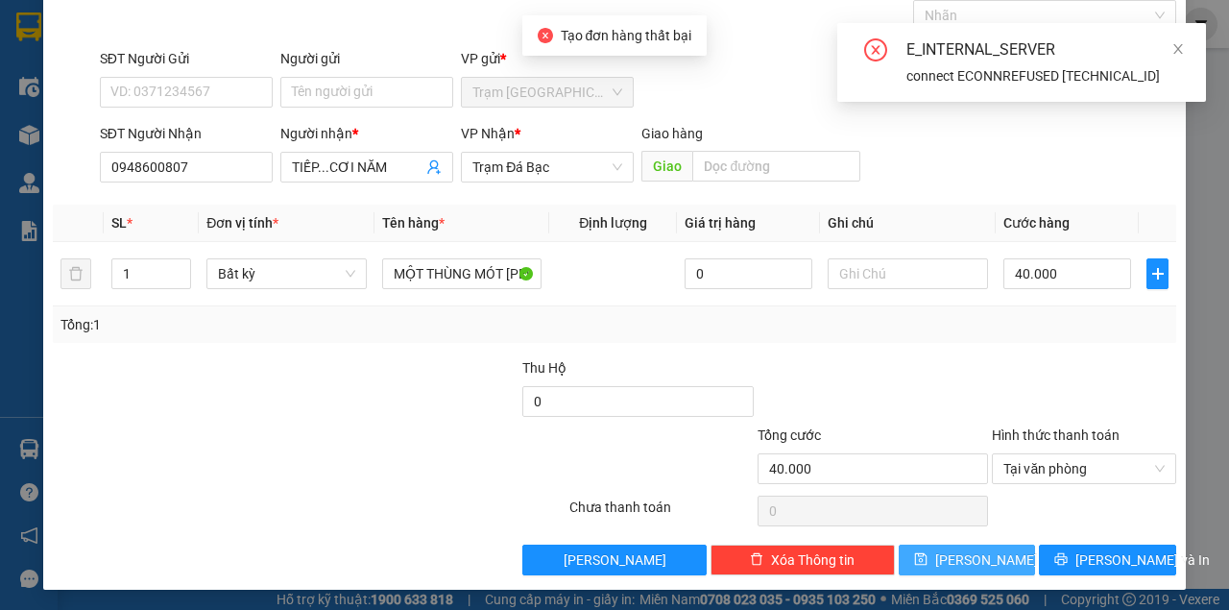
click at [987, 568] on button "[PERSON_NAME]" at bounding box center [967, 559] width 137 height 31
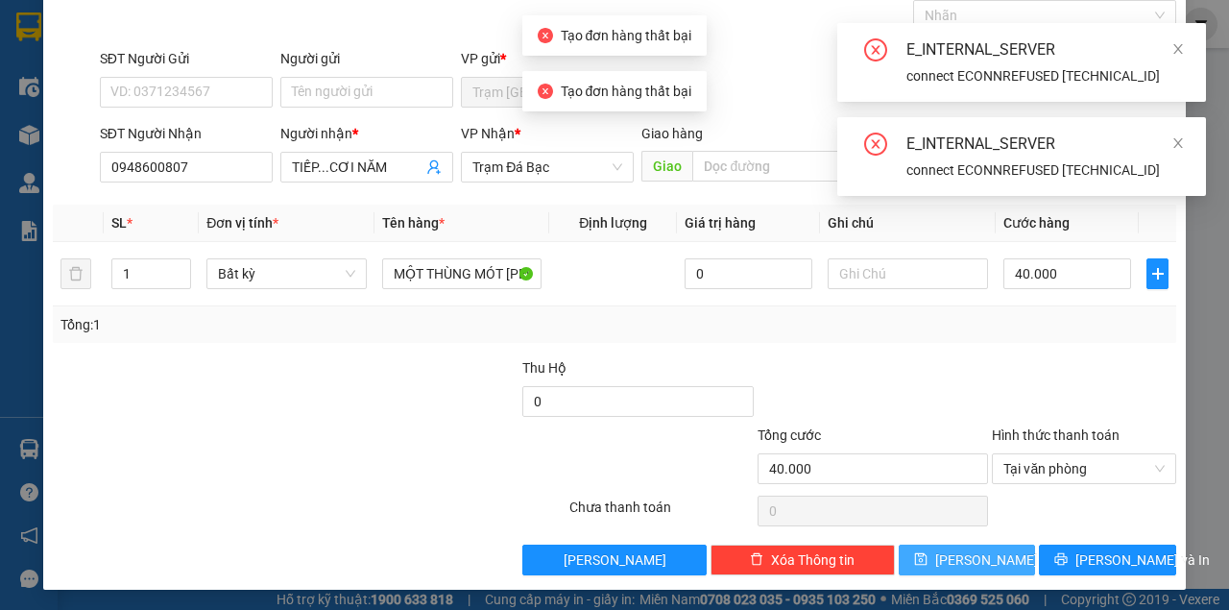
click at [987, 568] on button "[PERSON_NAME]" at bounding box center [967, 559] width 137 height 31
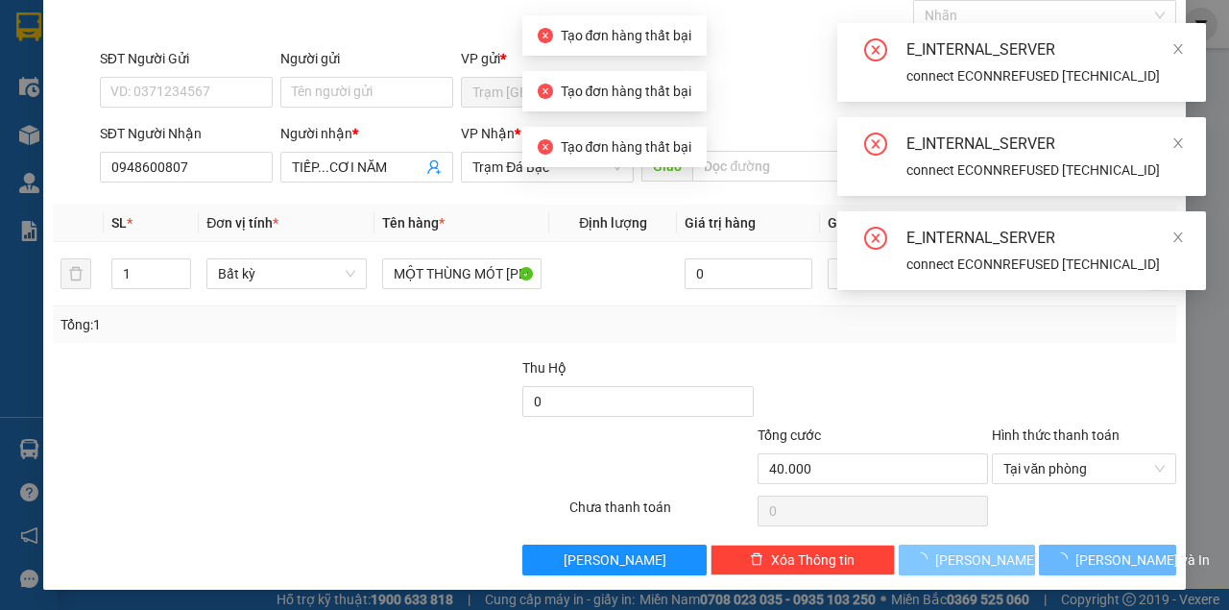
click at [987, 568] on button "[PERSON_NAME]" at bounding box center [967, 559] width 137 height 31
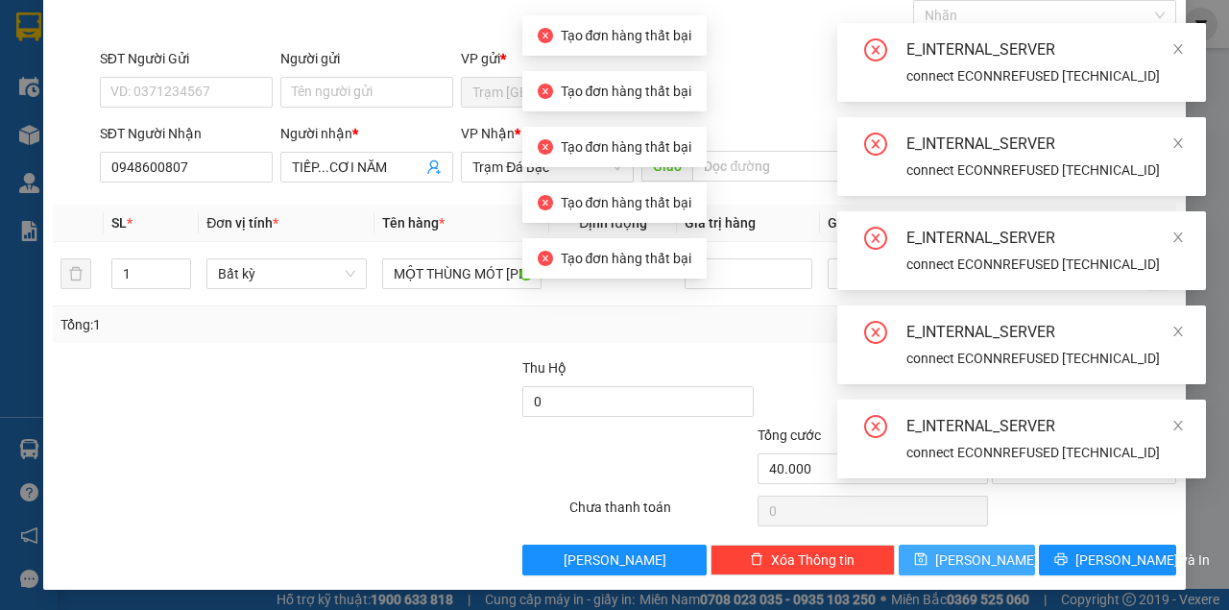
click at [987, 568] on button "[PERSON_NAME]" at bounding box center [967, 559] width 137 height 31
click at [987, 478] on div "E_INTERNAL_SERVER connect ECONNREFUSED 10.9.0.165:5432 E_INTERNAL_SERVER connec…" at bounding box center [1021, 250] width 369 height 455
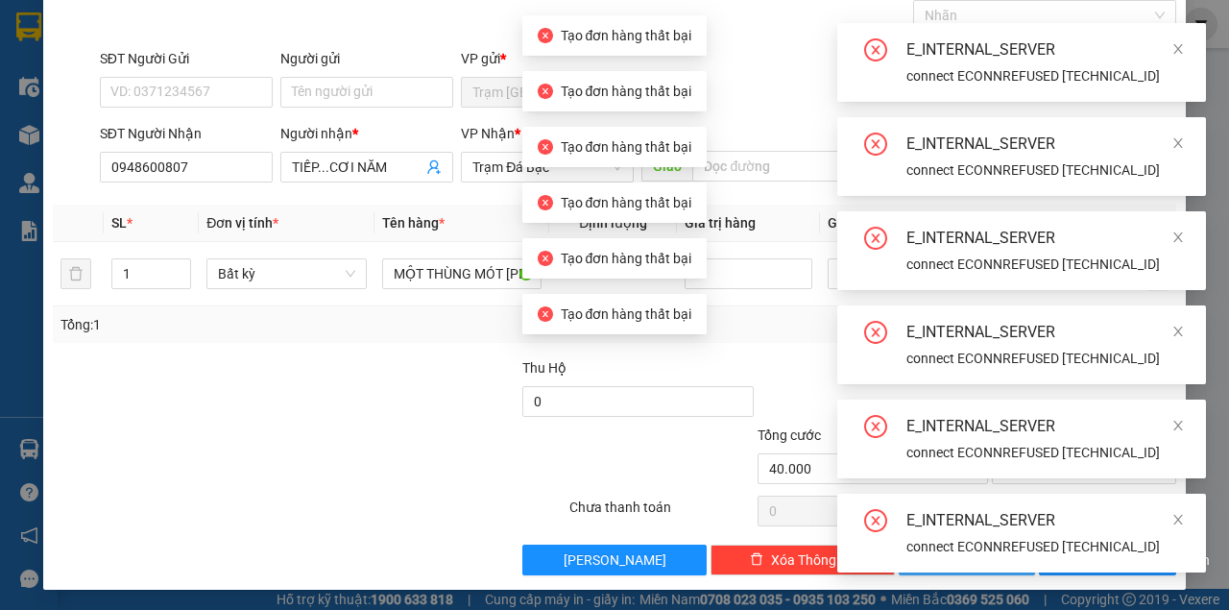
click at [987, 568] on div "E_INTERNAL_SERVER connect ECONNREFUSED 10.9.0.165:5432 E_INTERNAL_SERVER connec…" at bounding box center [1021, 297] width 369 height 549
click at [987, 568] on div "E_INTERNAL_SERVER connect ECONNREFUSED 10.9.0.165:5432" at bounding box center [1021, 533] width 369 height 79
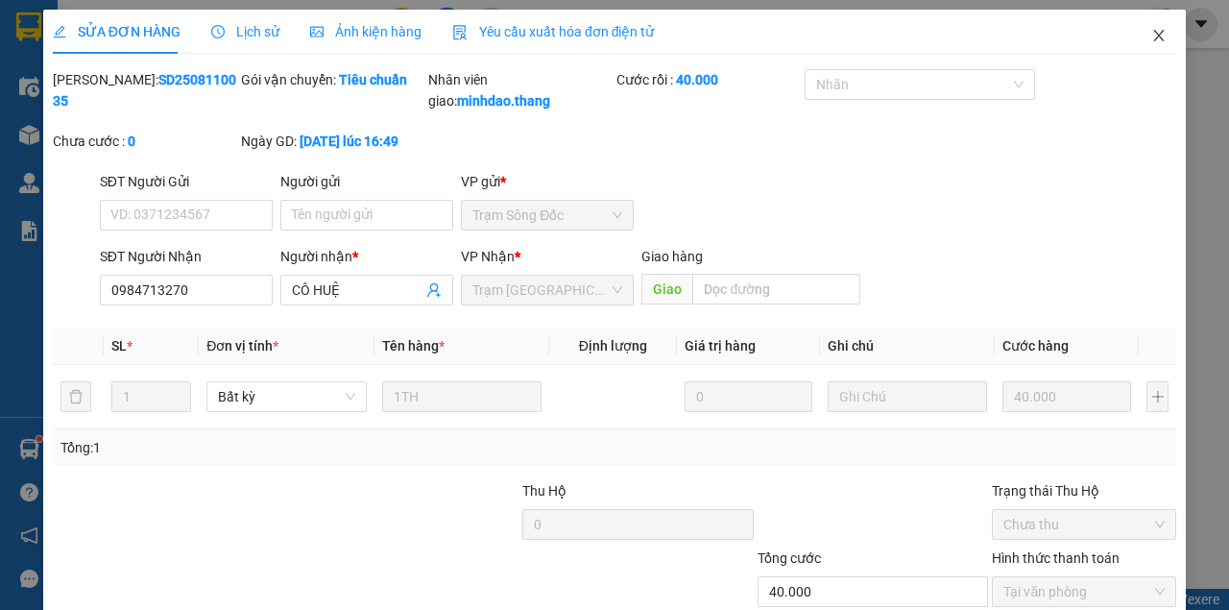
click at [1152, 31] on icon "close" at bounding box center [1158, 35] width 15 height 15
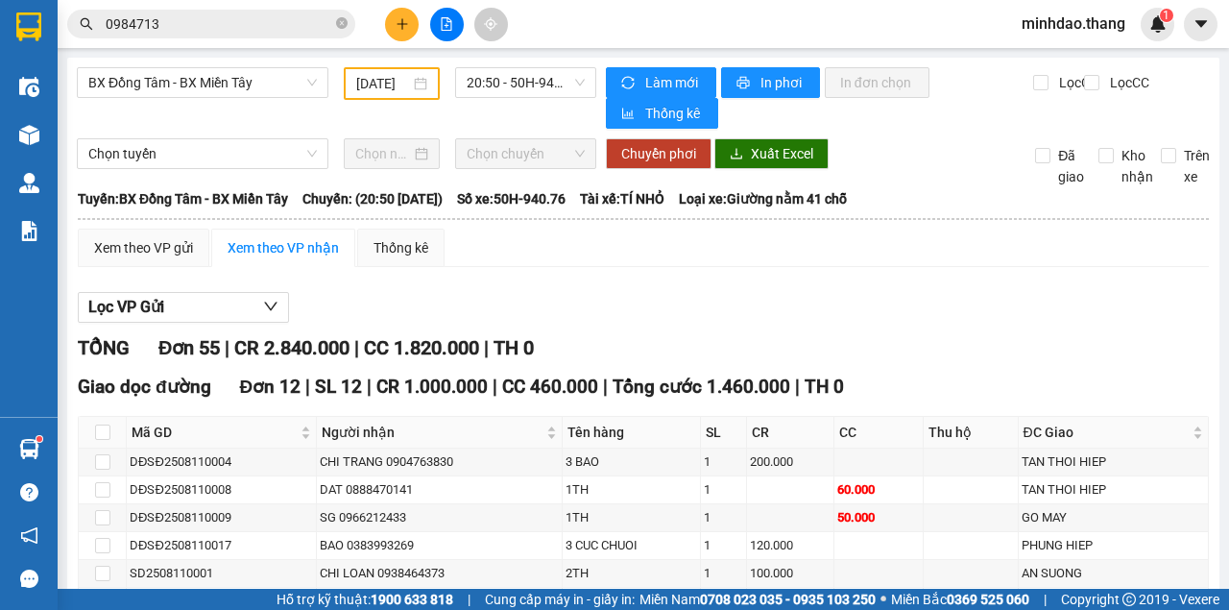
click at [226, 32] on input "0984713" at bounding box center [219, 23] width 227 height 21
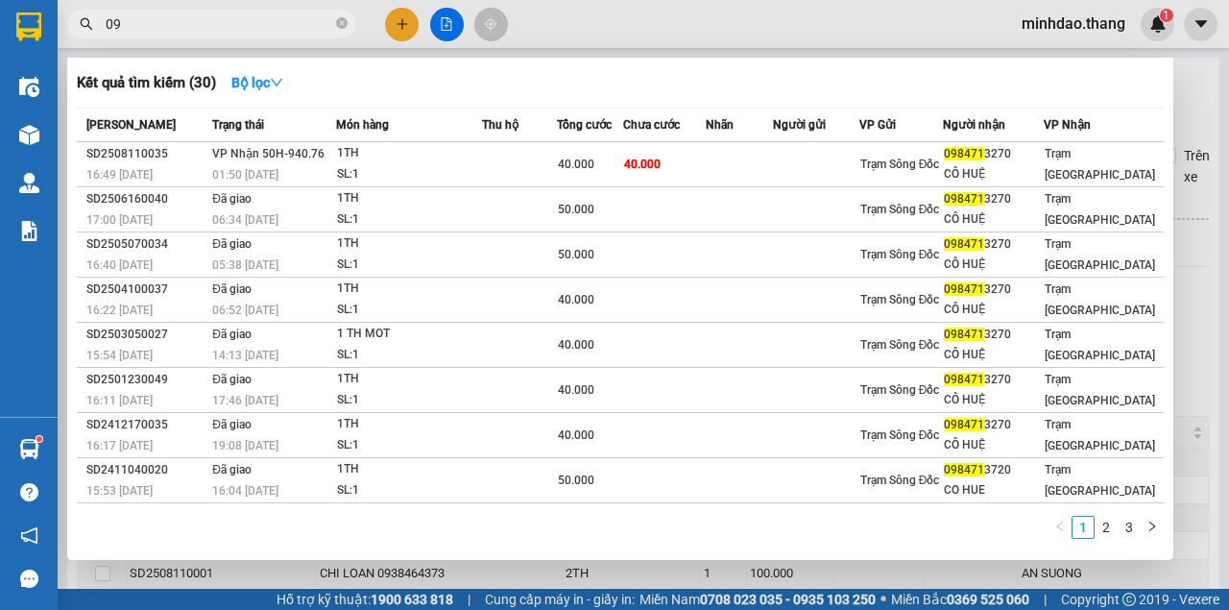
type input "0"
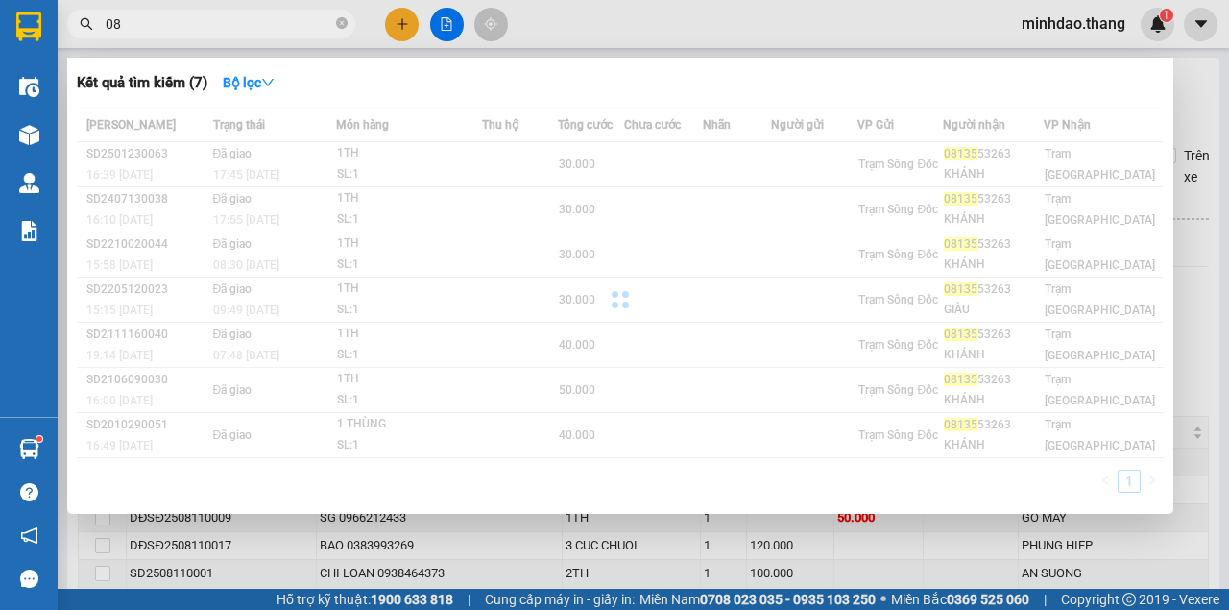
type input "0"
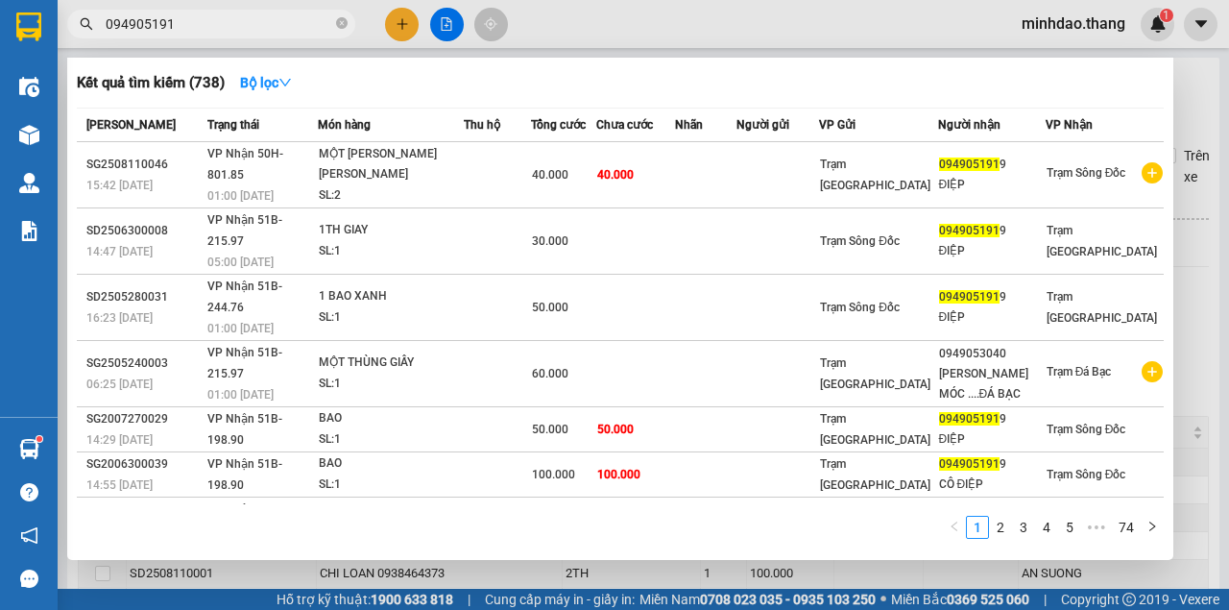
type input "0949051919"
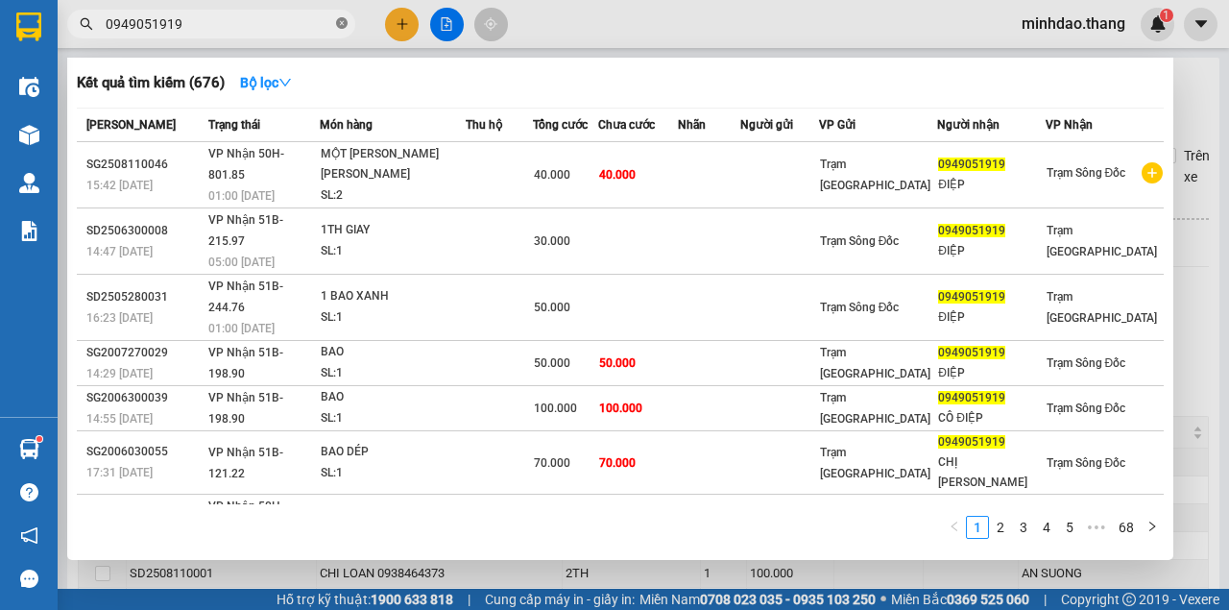
click at [343, 27] on icon "close-circle" at bounding box center [342, 23] width 12 height 12
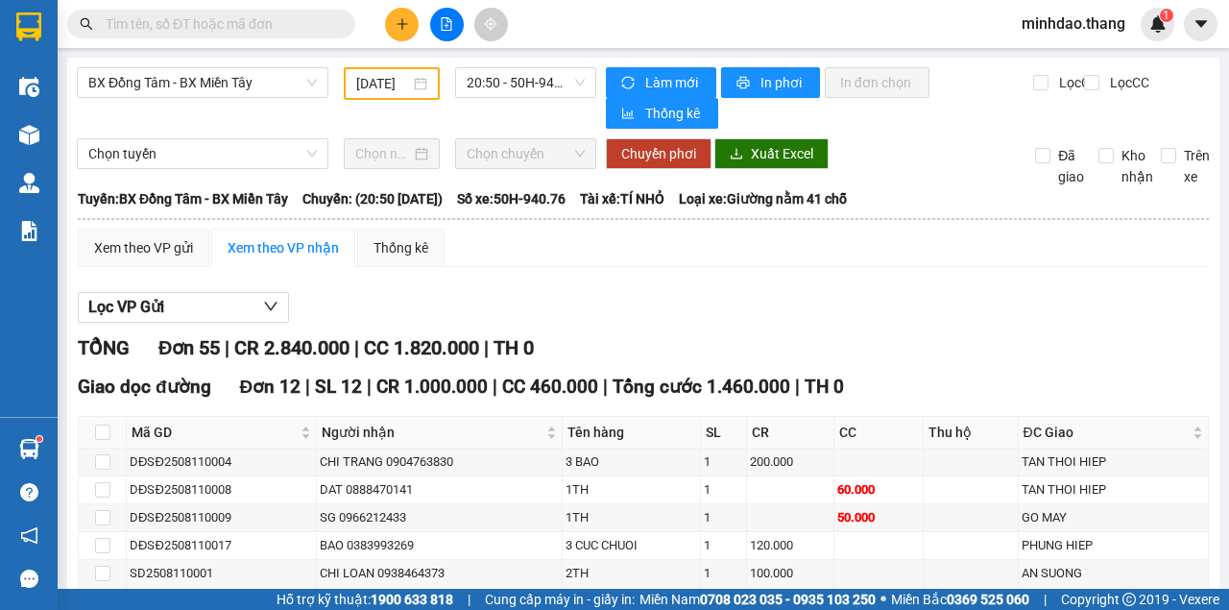
click at [317, 14] on div "Kết quả tìm kiếm ( 676 ) Bộ lọc Mã ĐH Trạng thái Món hàng Thu hộ Tổng cước Chưa…" at bounding box center [614, 24] width 1229 height 48
click at [317, 20] on input "text" at bounding box center [219, 23] width 227 height 21
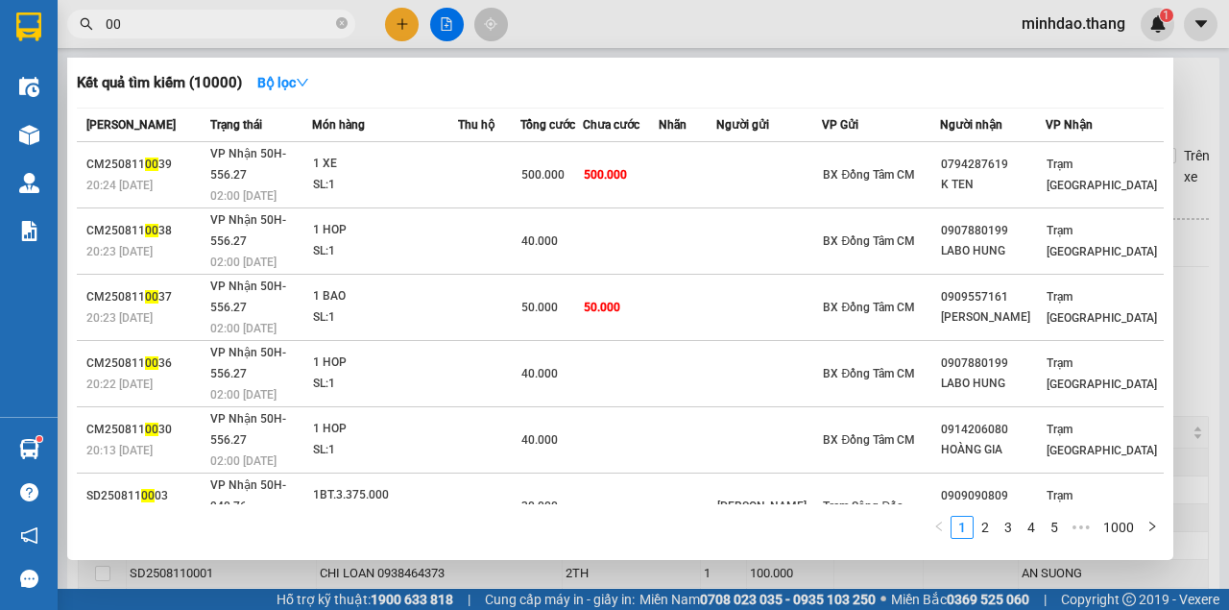
type input "0"
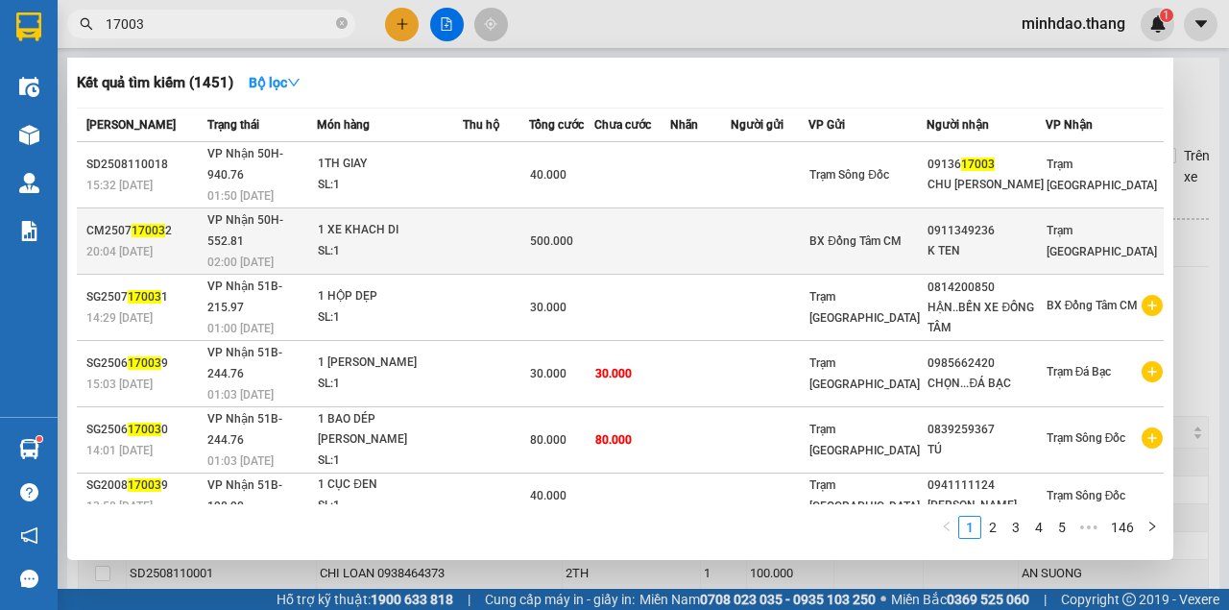
type input "17003"
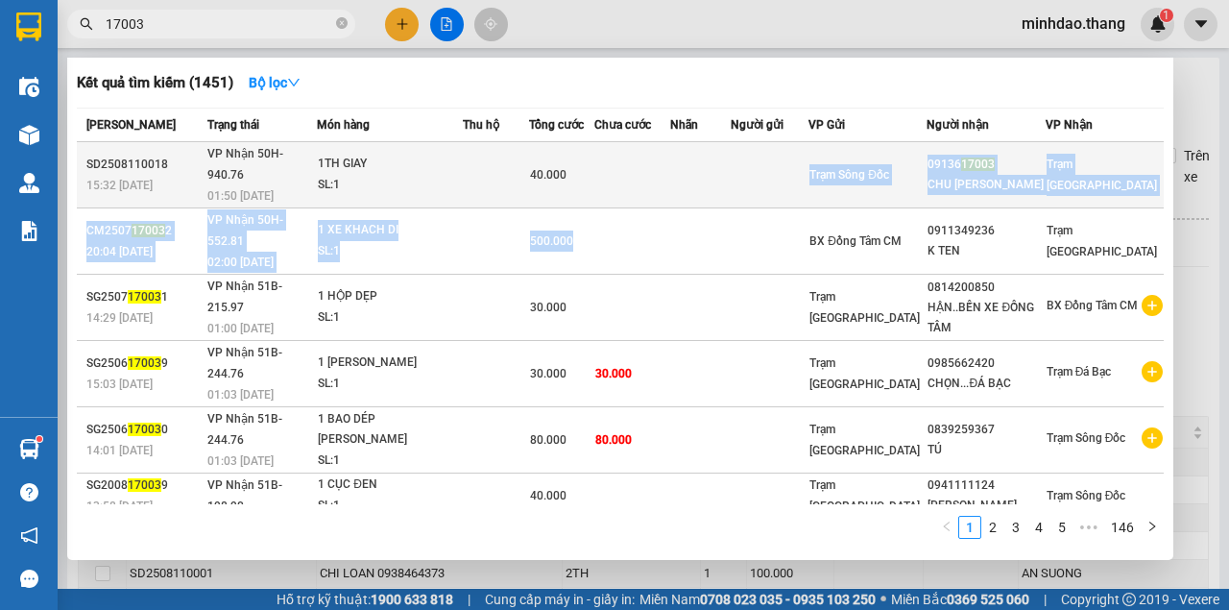
drag, startPoint x: 693, startPoint y: 190, endPoint x: 649, endPoint y: 174, distance: 47.1
click at [668, 181] on tbody "SD2508110018 15:32 - 11/08 VP Nhận 50H-940.76 01:50 - 12/08 1TH GIAY SL: 1 40.0…" at bounding box center [620, 462] width 1087 height 641
click at [649, 174] on td at bounding box center [632, 175] width 76 height 66
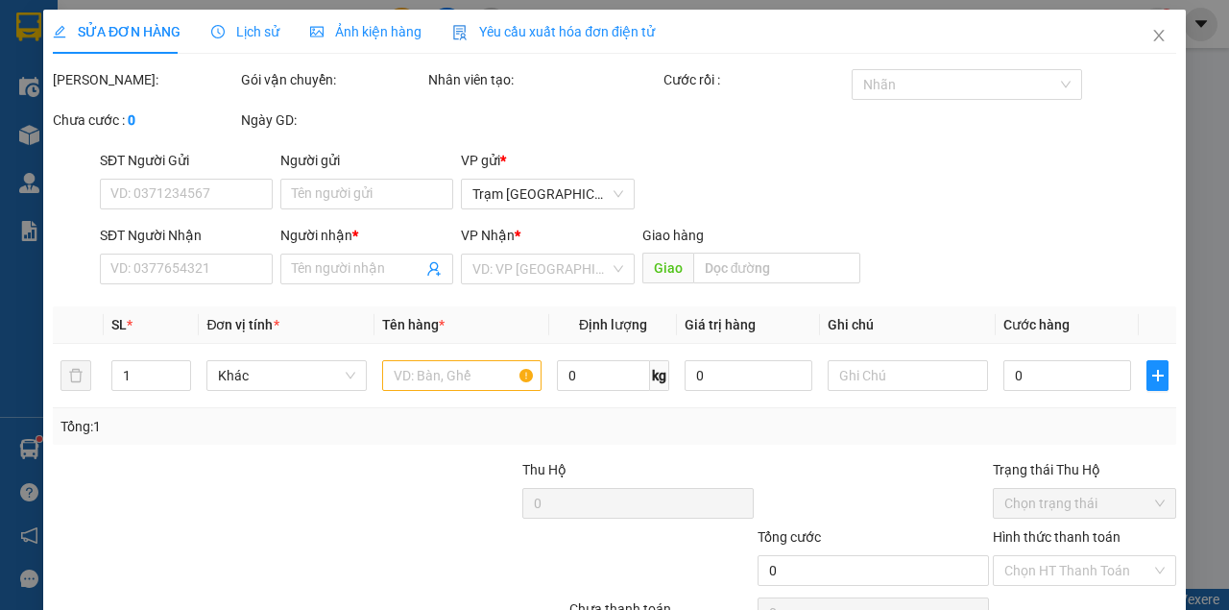
type input "0913617003"
type input "CHU VU HB"
type input "40.000"
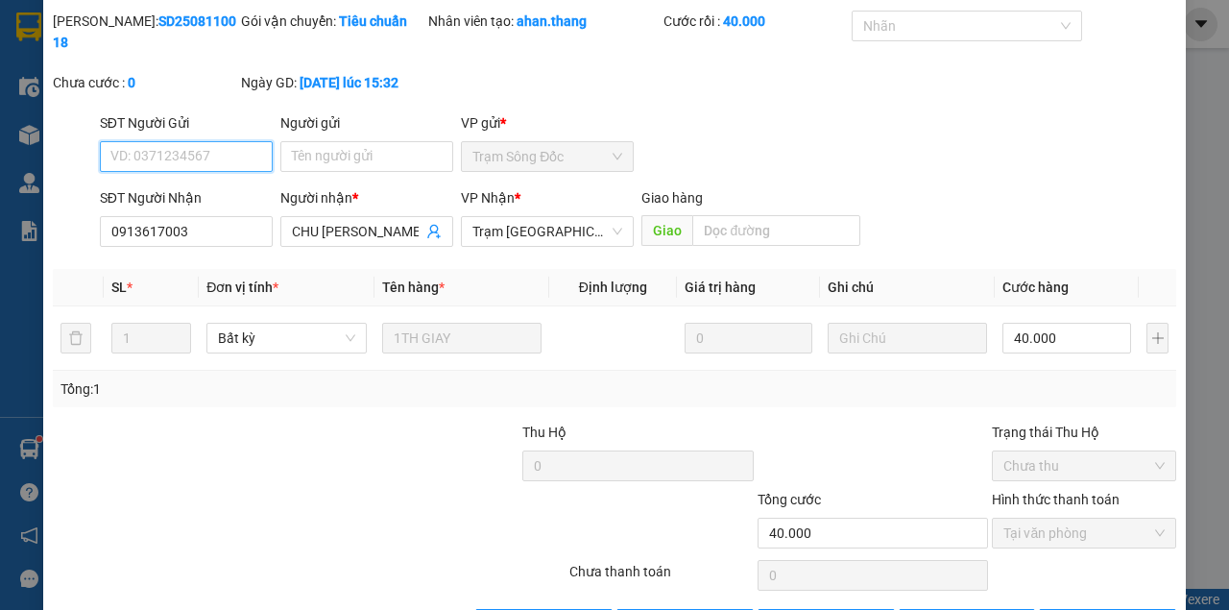
scroll to position [124, 0]
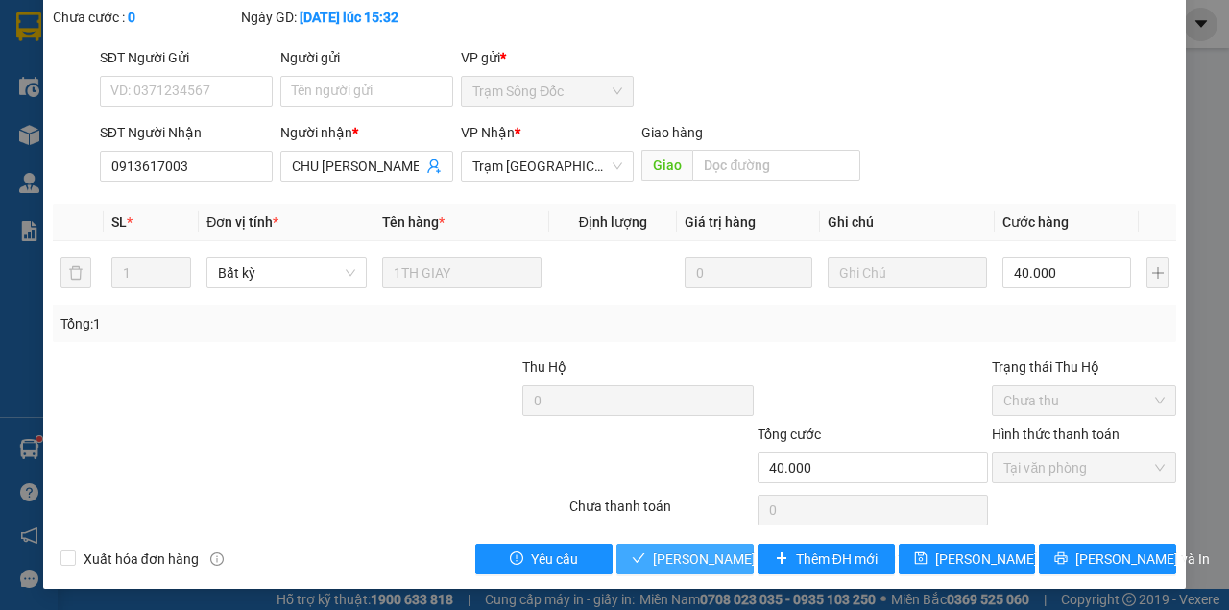
click at [693, 548] on span "[PERSON_NAME] và Giao hàng" at bounding box center [782, 558] width 259 height 21
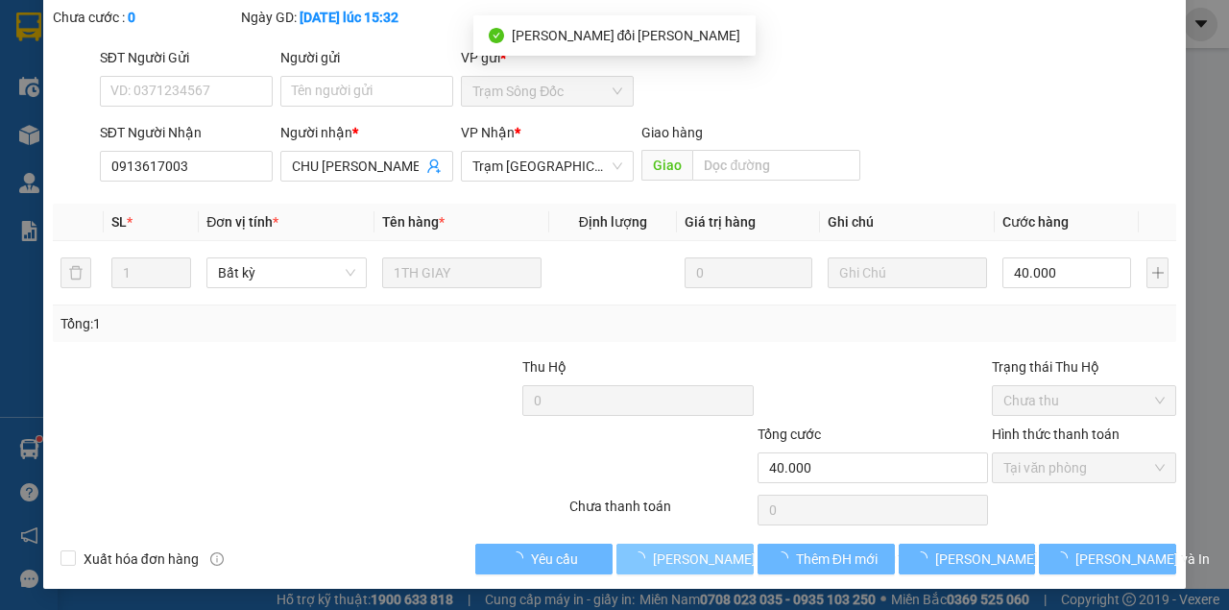
scroll to position [0, 0]
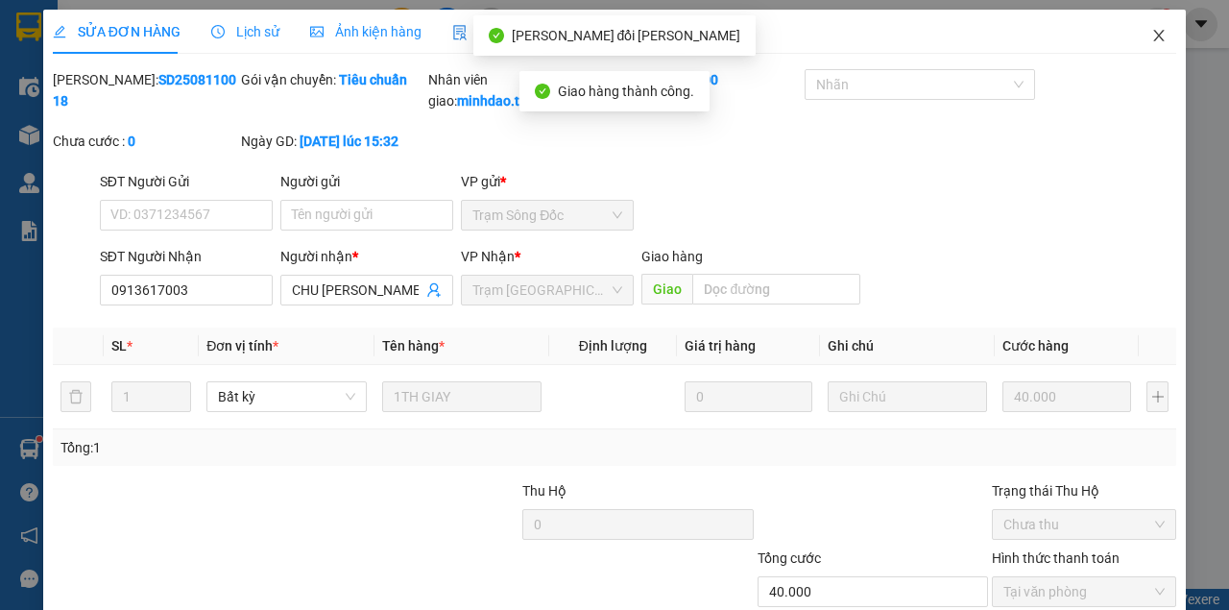
click at [1153, 39] on icon "close" at bounding box center [1158, 35] width 15 height 15
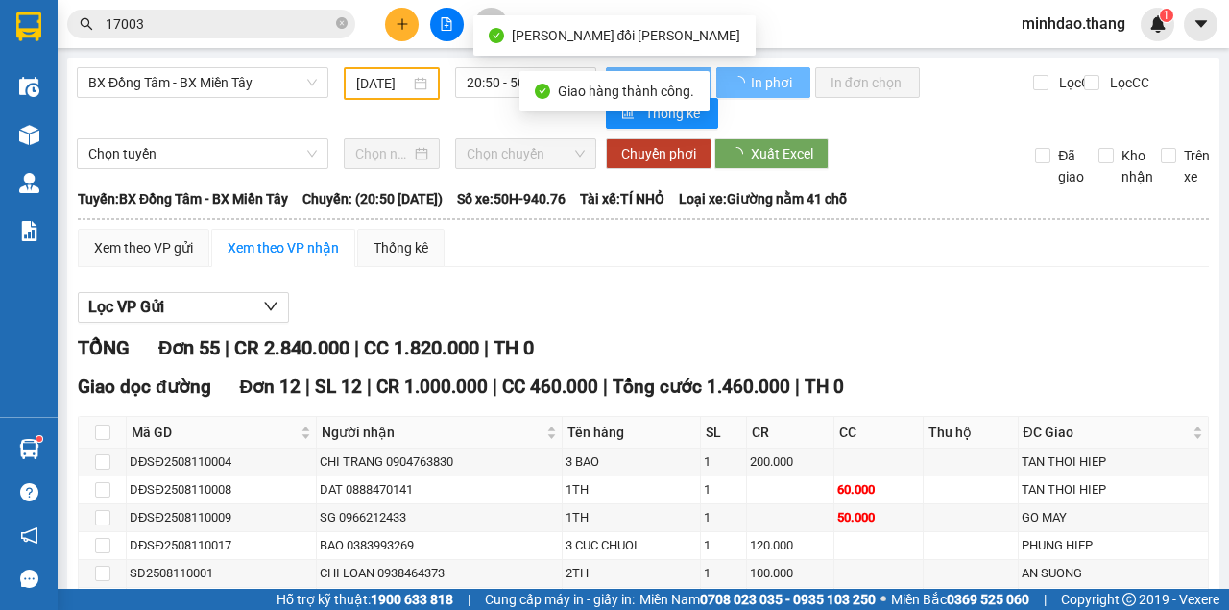
click at [340, 22] on icon "close-circle" at bounding box center [342, 23] width 12 height 12
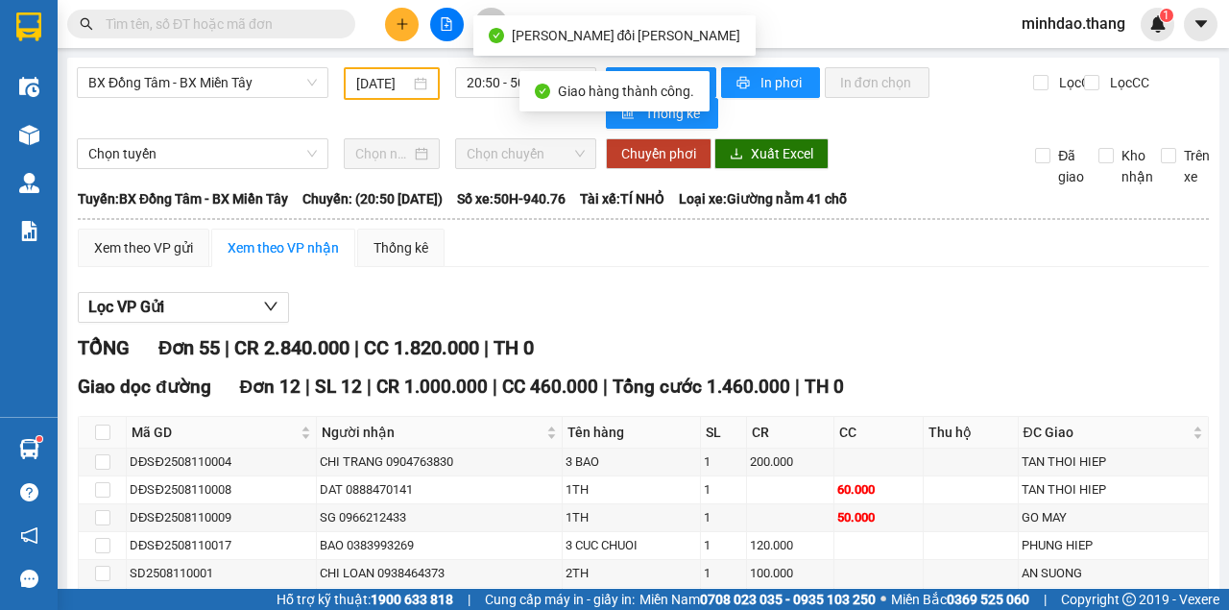
click at [297, 23] on input "text" at bounding box center [219, 23] width 227 height 21
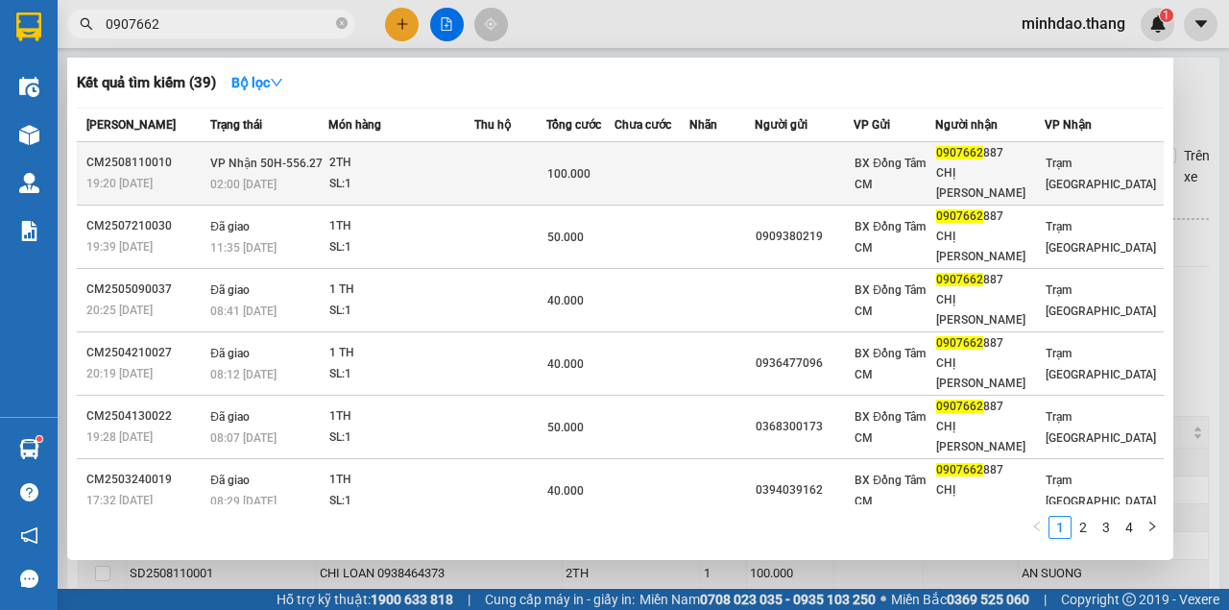
type input "0907662"
click at [511, 161] on td at bounding box center [510, 173] width 72 height 63
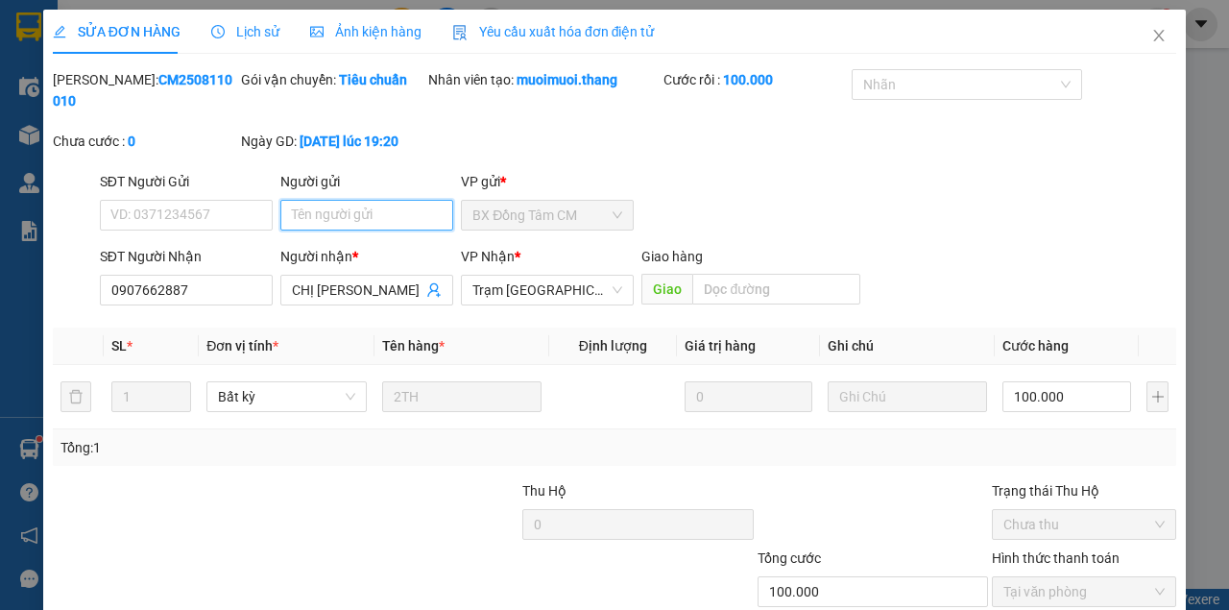
click at [330, 213] on input "Người gửi" at bounding box center [366, 215] width 173 height 31
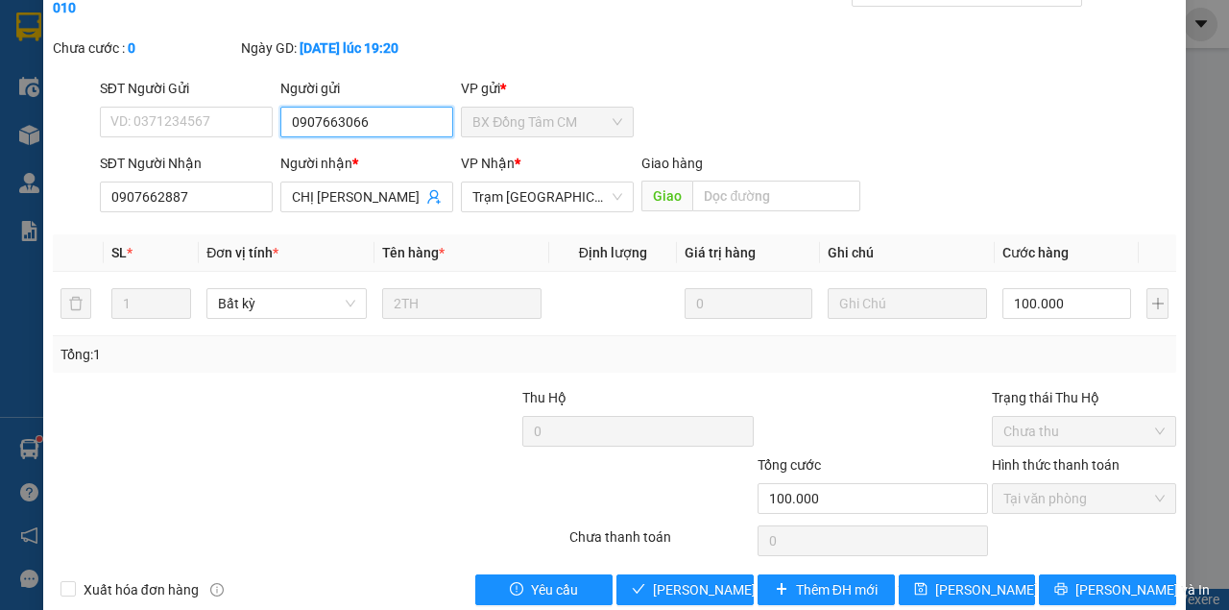
scroll to position [124, 0]
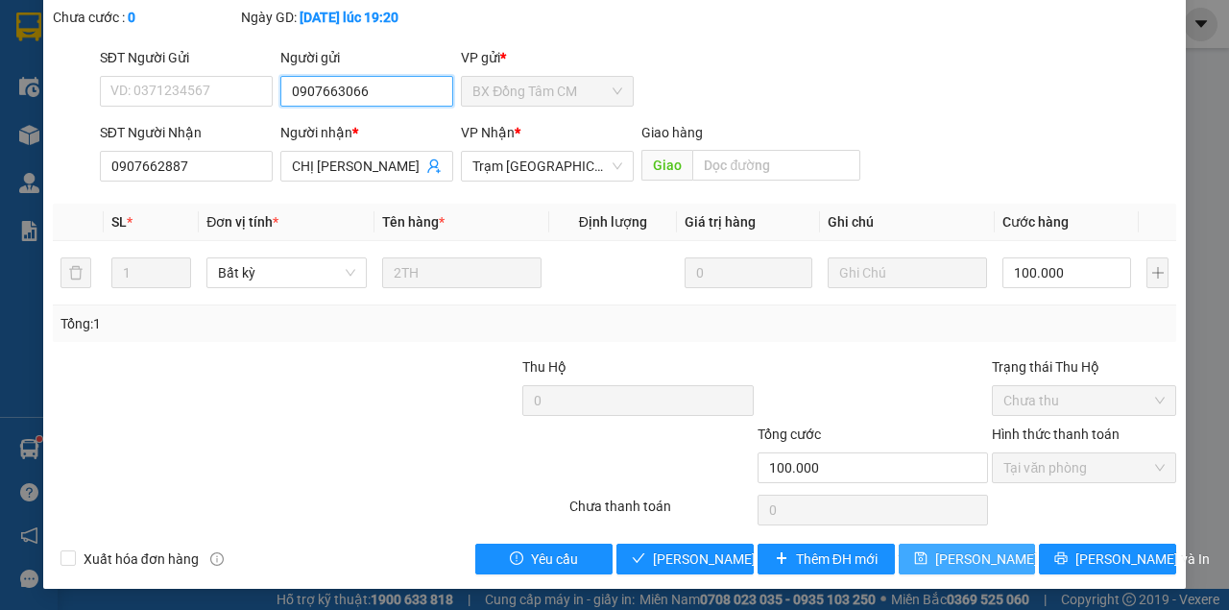
type input "0907663066"
click at [983, 568] on button "[PERSON_NAME] thay đổi" at bounding box center [967, 559] width 137 height 31
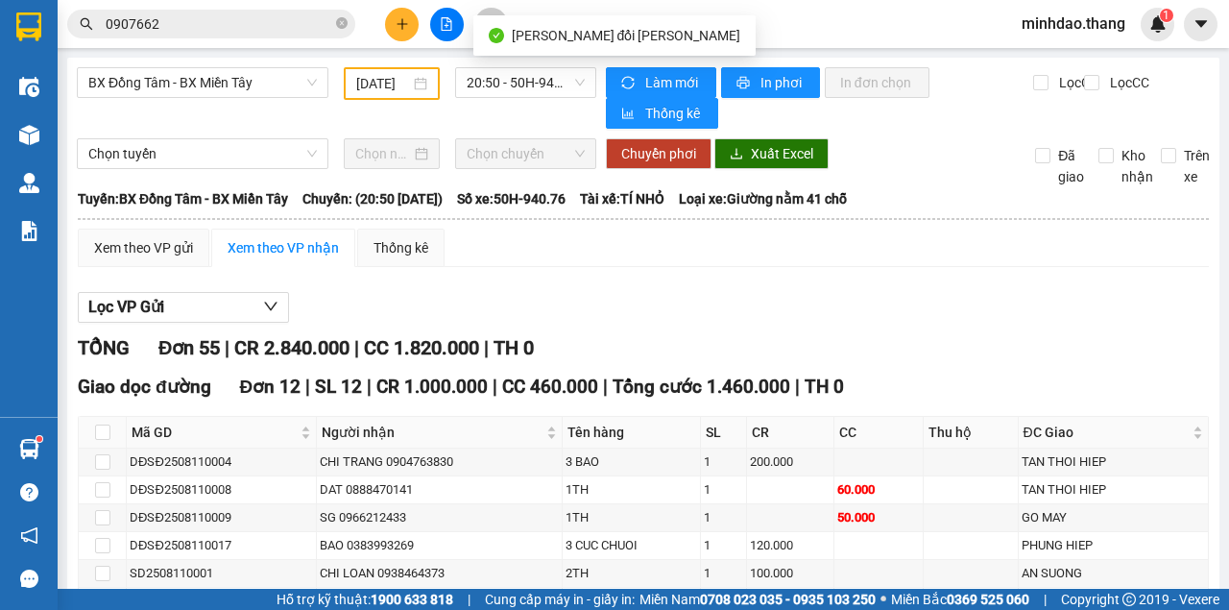
click at [225, 37] on div "Kết quả tìm kiếm ( 39 ) Bộ lọc Mã ĐH Trạng thái Món hàng Thu hộ Tổng cước Chưa …" at bounding box center [614, 24] width 1229 height 48
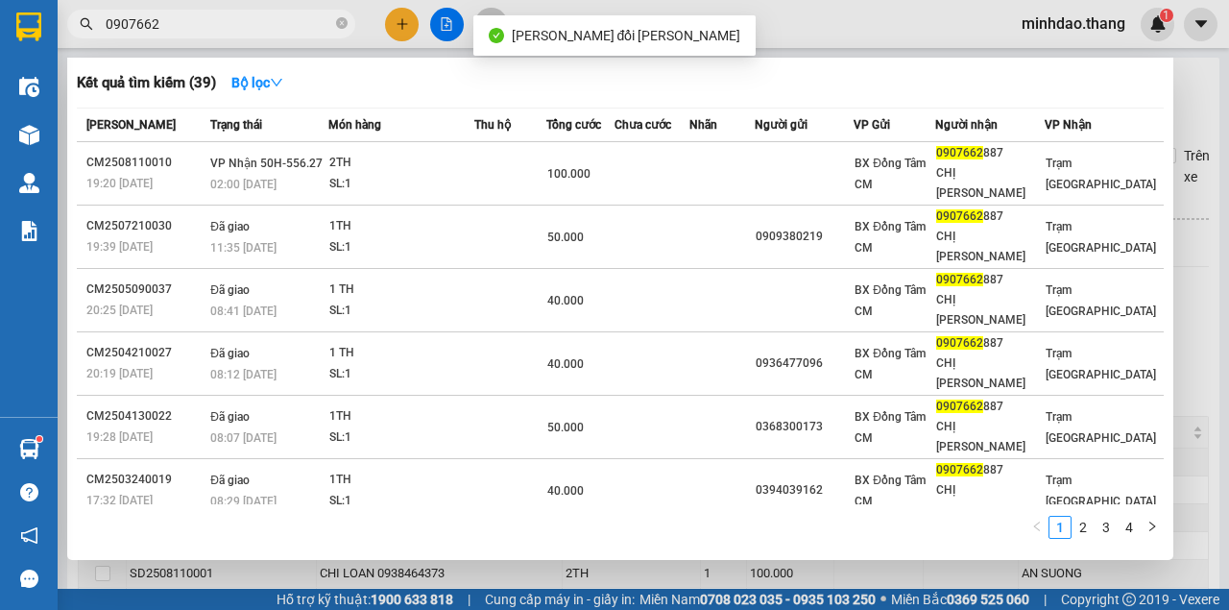
click at [230, 30] on input "0907662" at bounding box center [219, 23] width 227 height 21
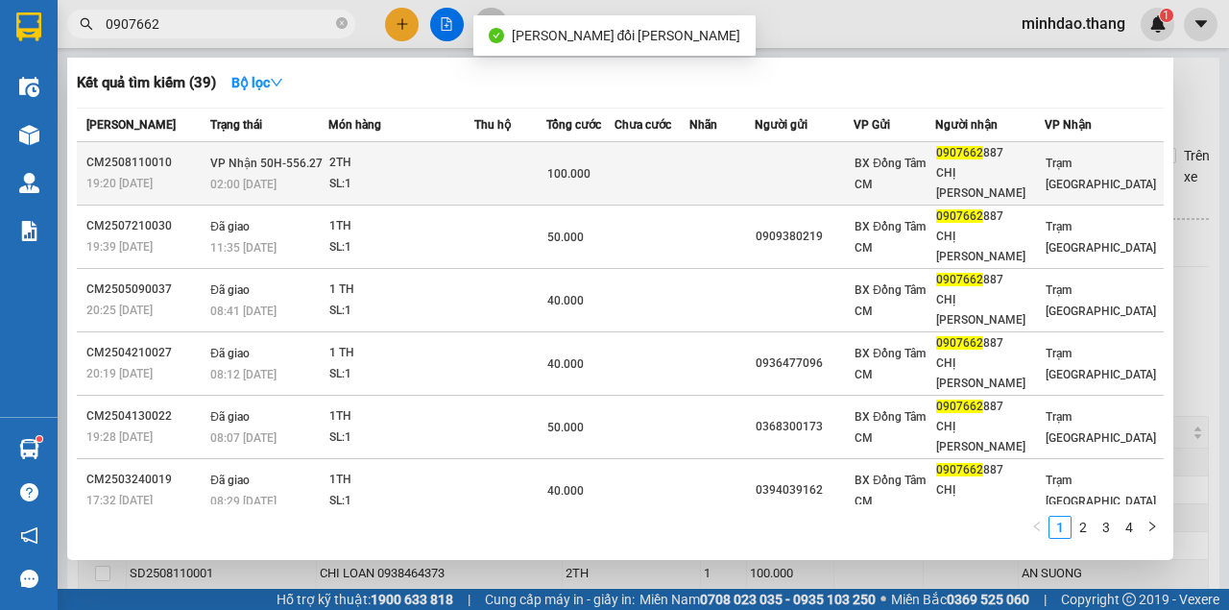
click at [492, 155] on td at bounding box center [510, 173] width 72 height 63
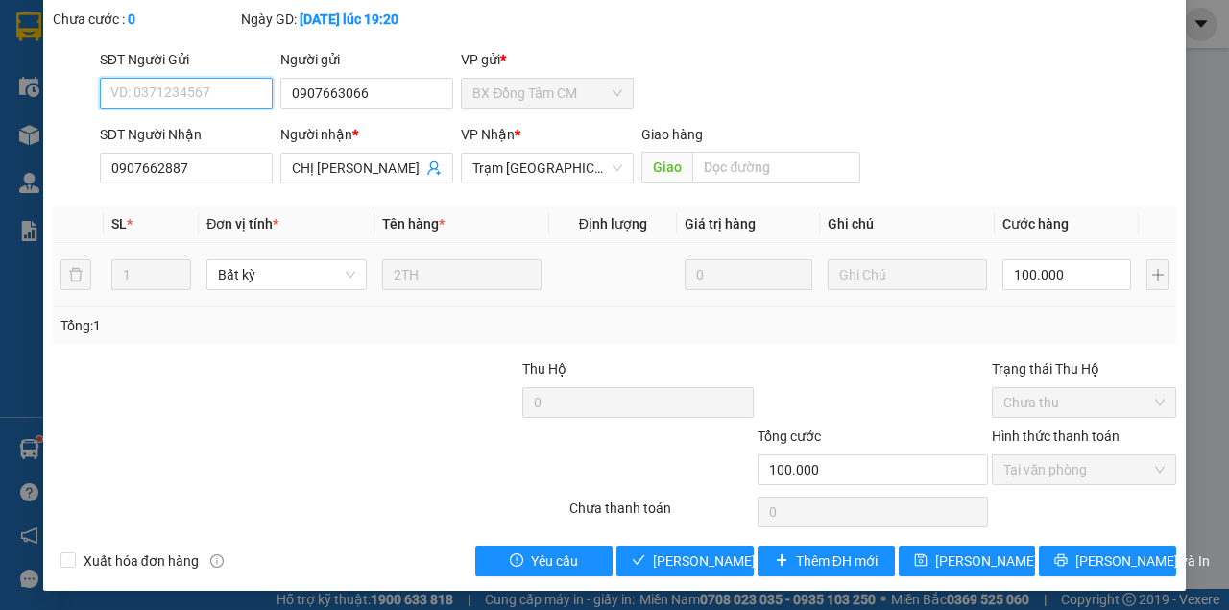
scroll to position [124, 0]
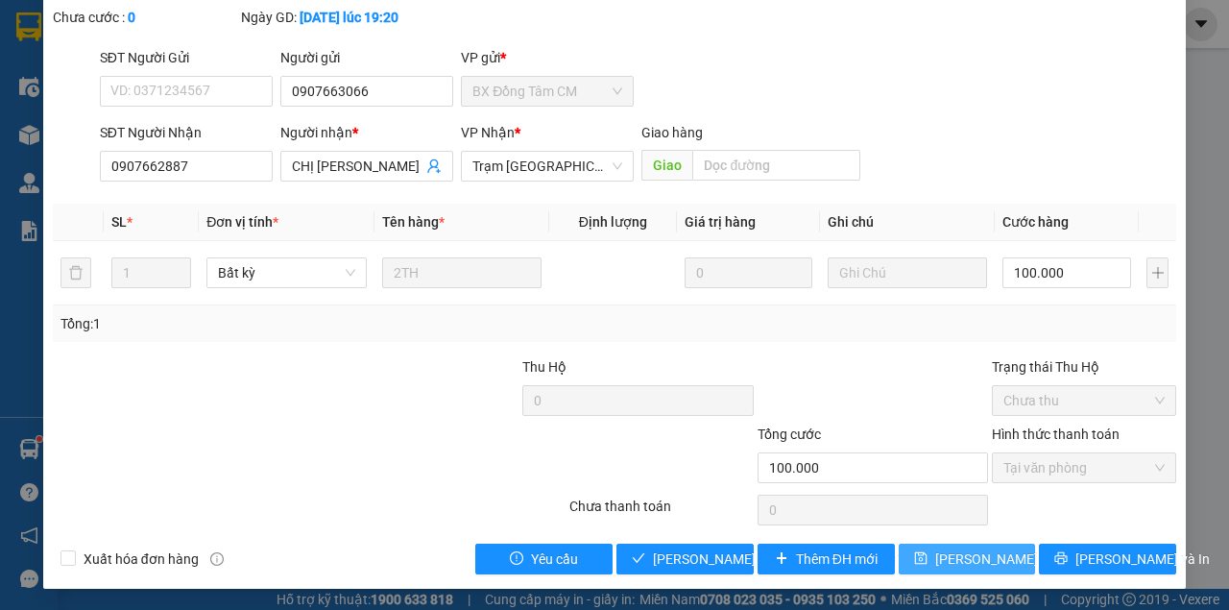
click at [958, 553] on span "[PERSON_NAME] thay đổi" at bounding box center [997, 558] width 124 height 21
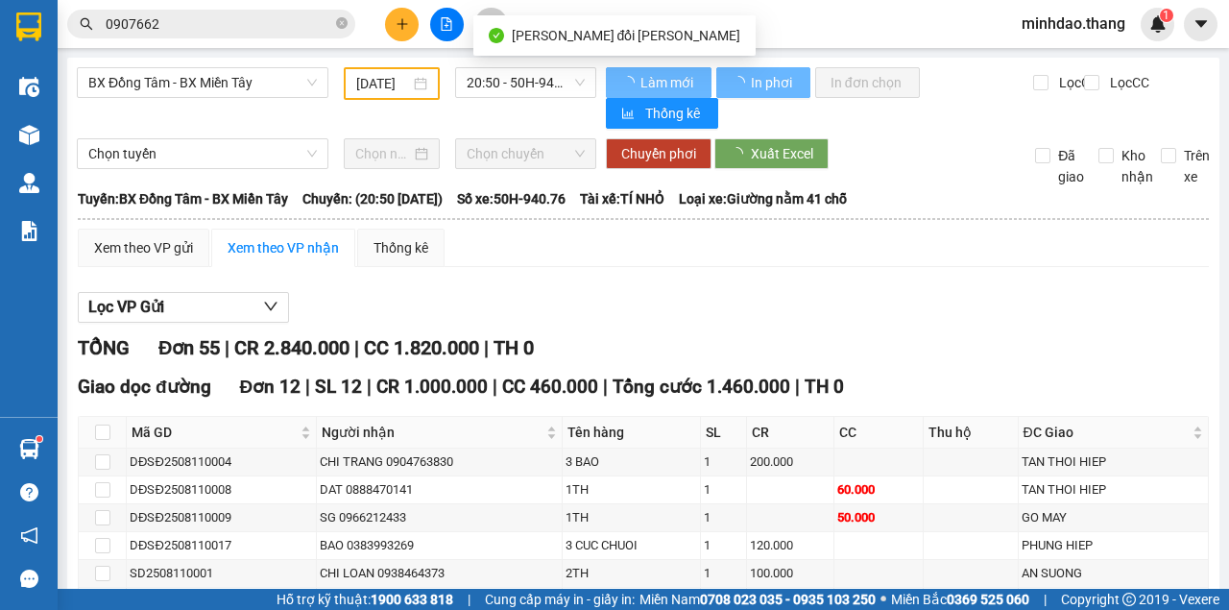
click at [255, 28] on input "0907662" at bounding box center [219, 23] width 227 height 21
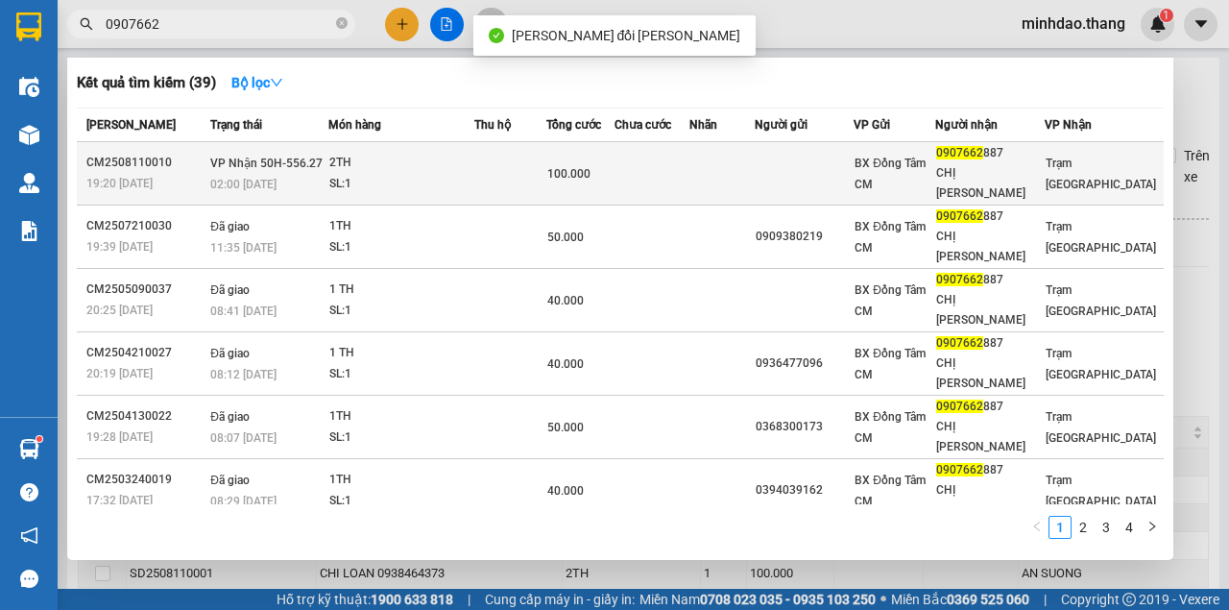
click at [488, 138] on th "Thu hộ" at bounding box center [510, 126] width 72 height 34
click at [488, 143] on td at bounding box center [510, 173] width 72 height 63
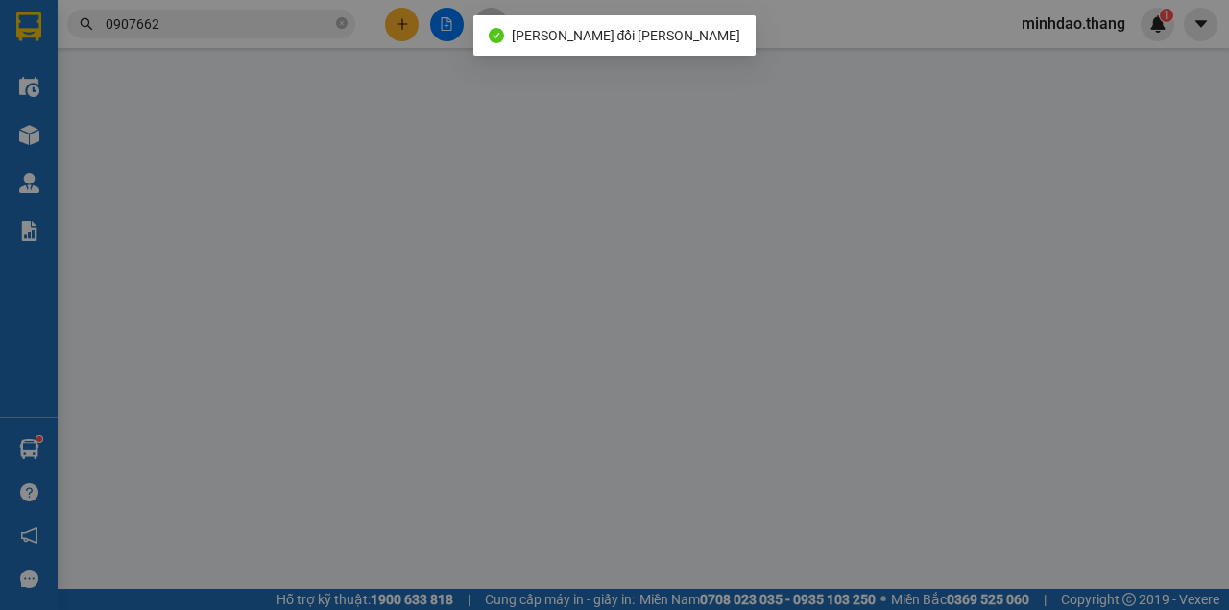
type input "0907663066"
type input "0907662887"
type input "CHỊ VY"
type input "100.000"
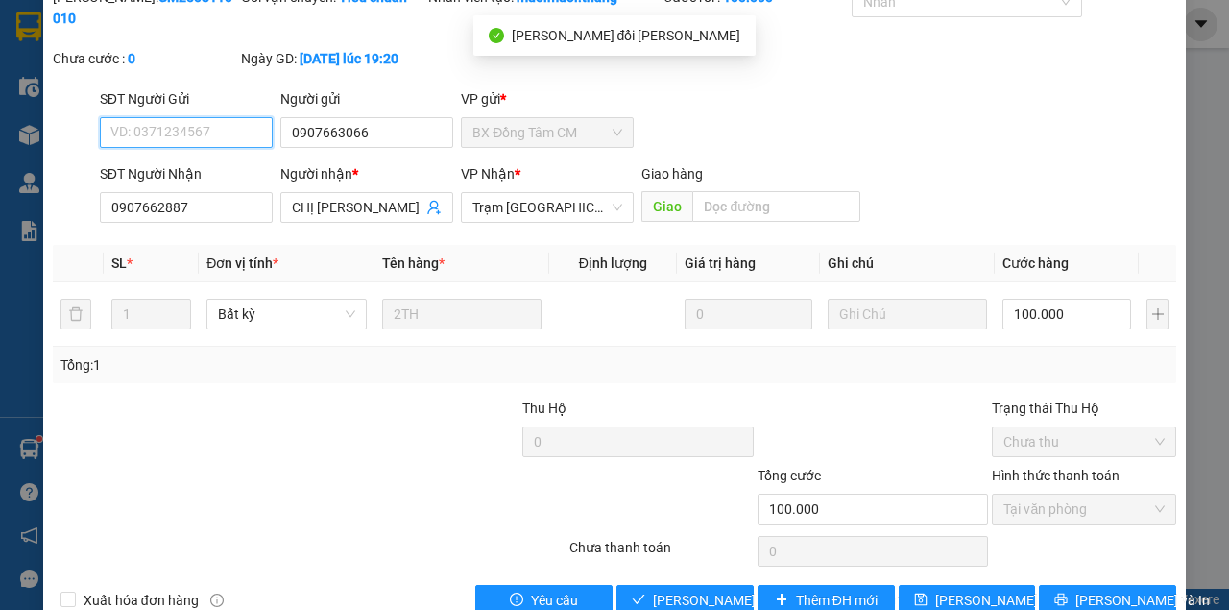
scroll to position [124, 0]
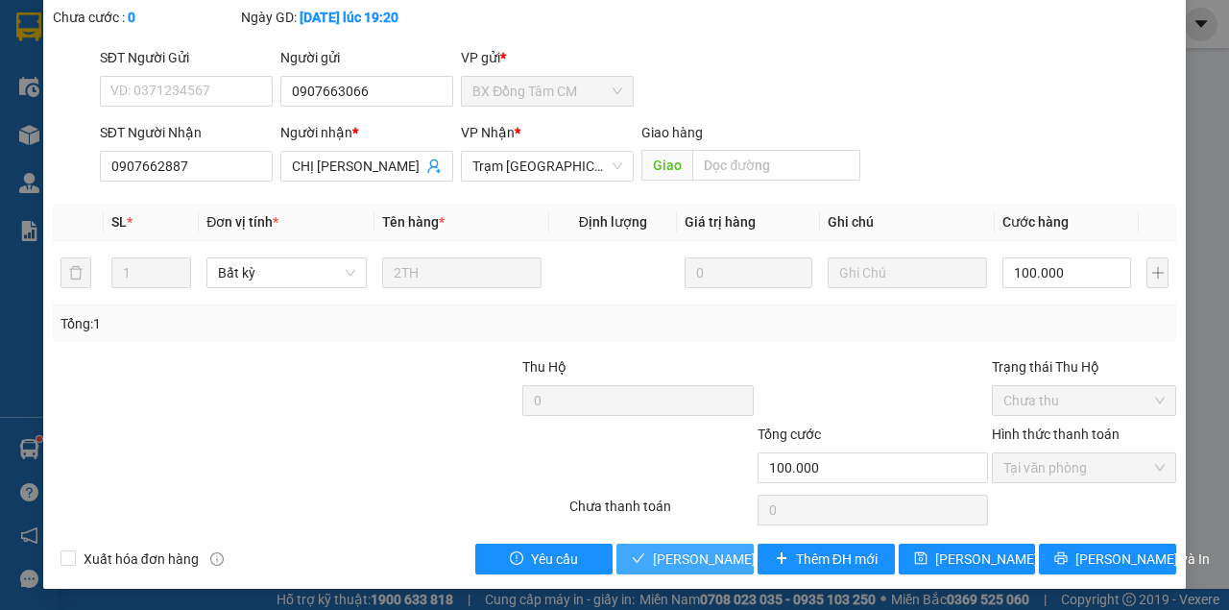
click at [700, 556] on span "[PERSON_NAME] và Giao hàng" at bounding box center [782, 558] width 259 height 21
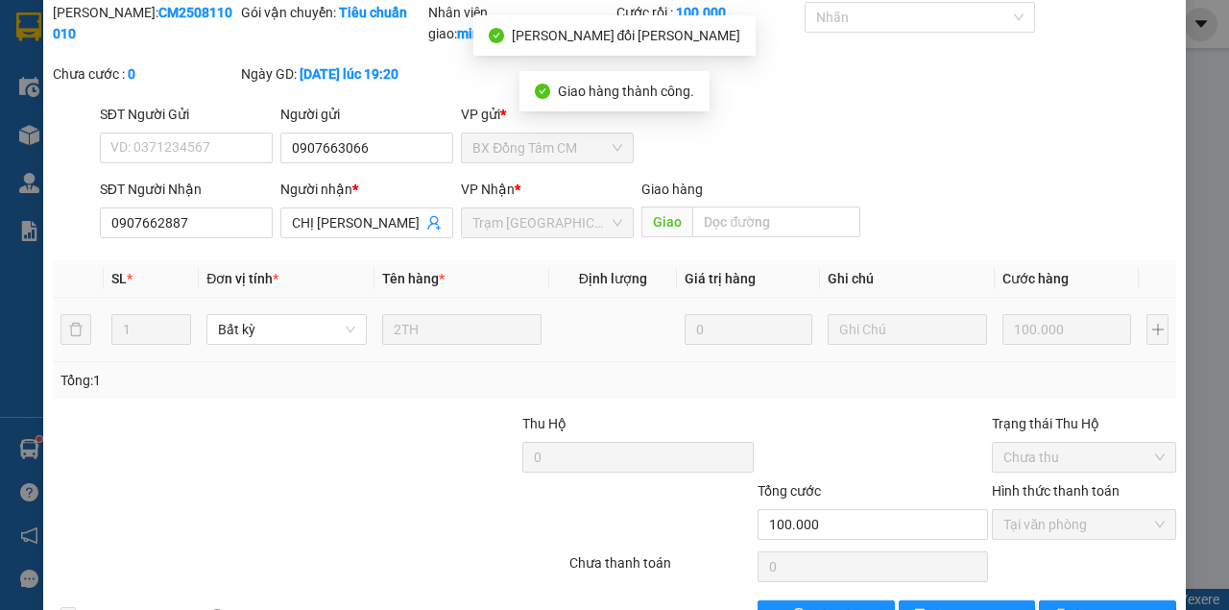
scroll to position [0, 0]
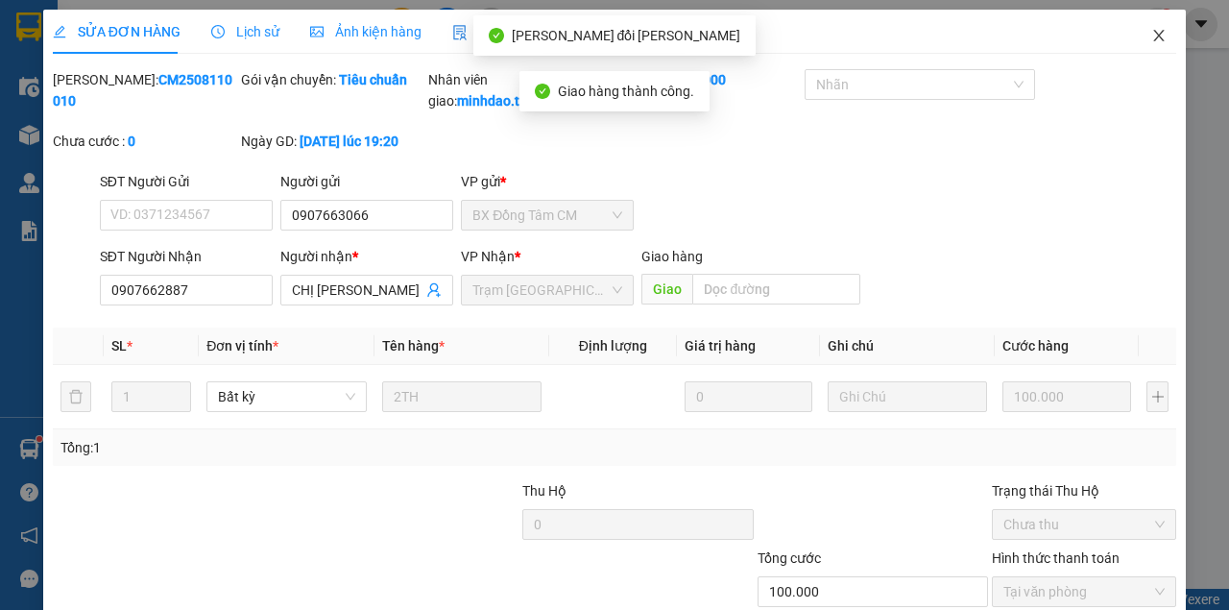
click at [1151, 36] on icon "close" at bounding box center [1158, 35] width 15 height 15
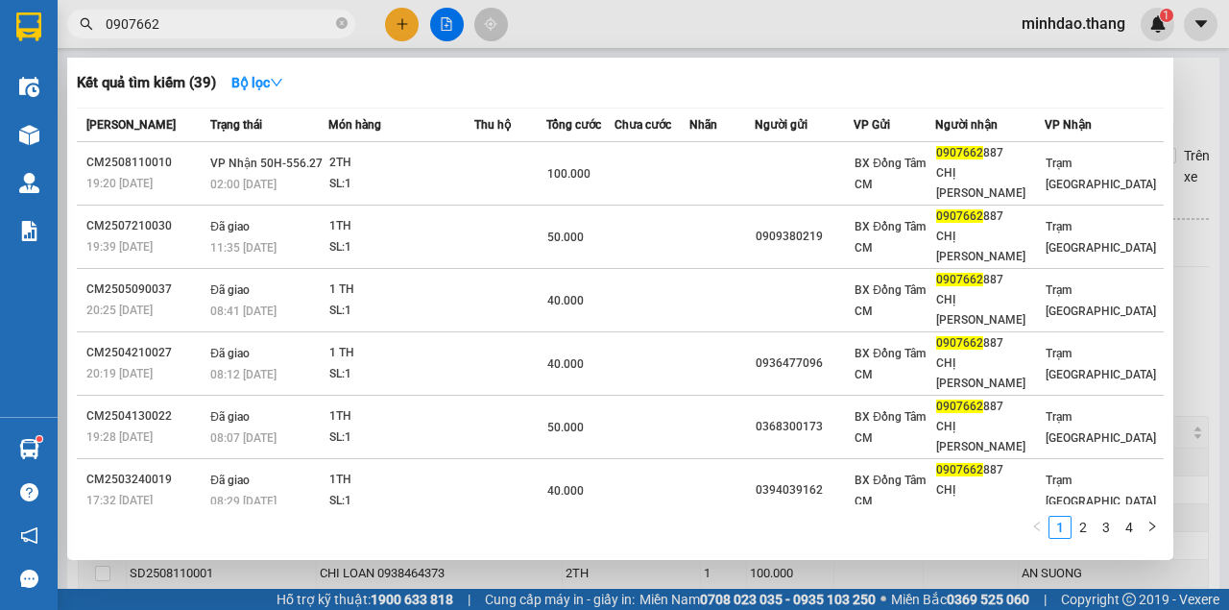
click at [207, 23] on input "0907662" at bounding box center [219, 23] width 227 height 21
drag, startPoint x: 612, startPoint y: 12, endPoint x: 426, endPoint y: 246, distance: 298.7
click at [612, 13] on div at bounding box center [614, 305] width 1229 height 610
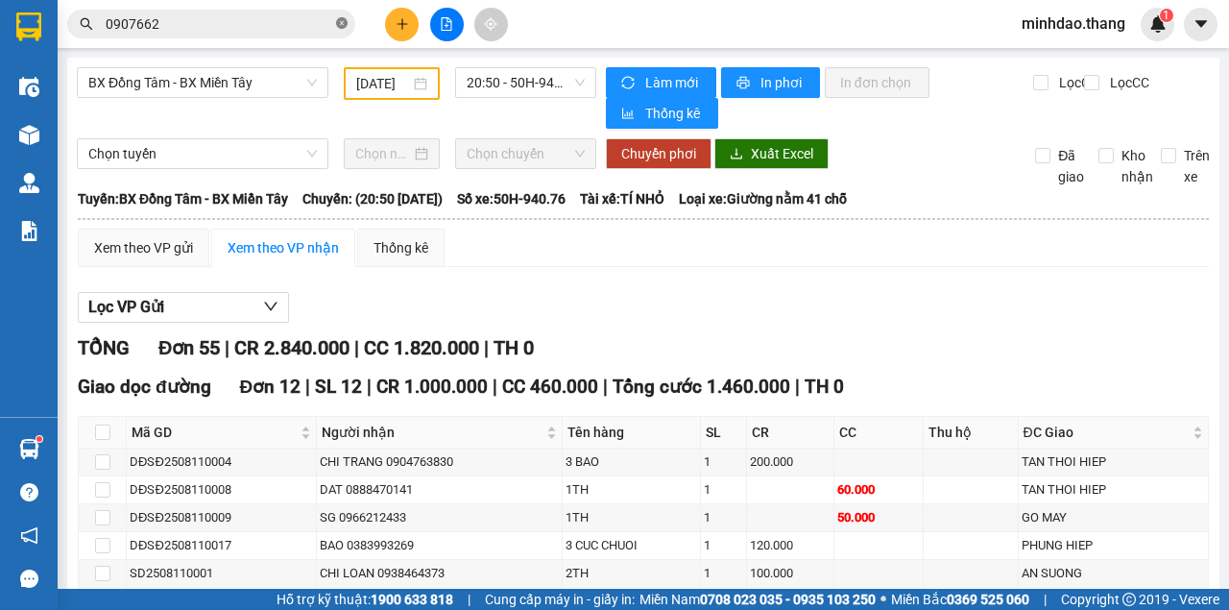
click at [344, 27] on icon "close-circle" at bounding box center [342, 23] width 12 height 12
click at [322, 20] on input "text" at bounding box center [219, 23] width 227 height 21
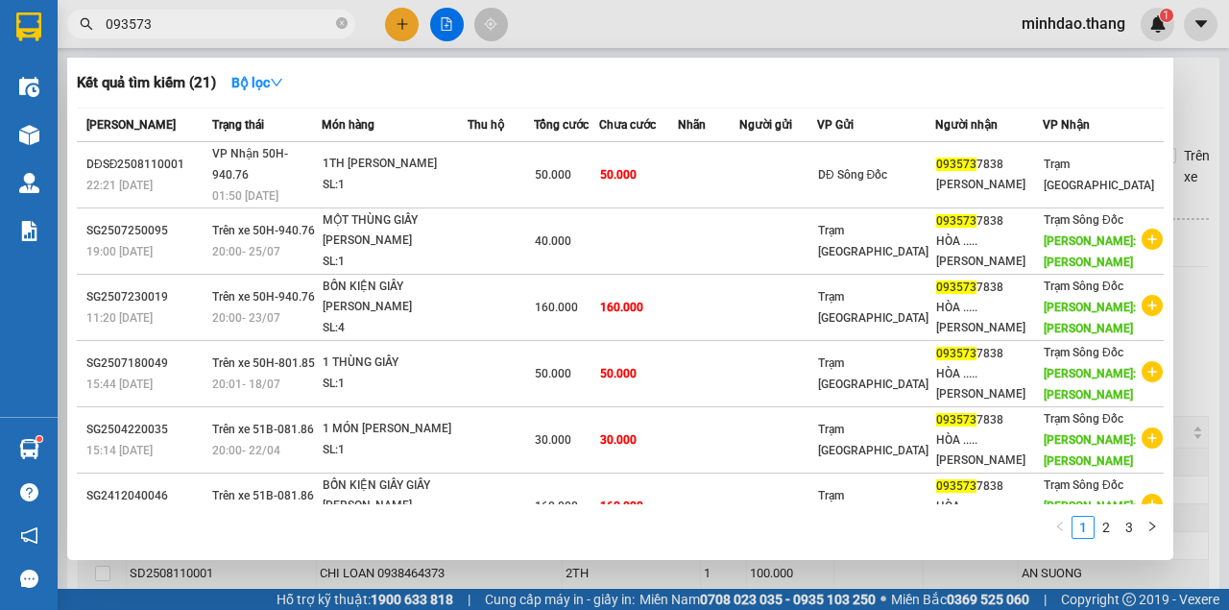
type input "093573"
click at [341, 25] on icon "close-circle" at bounding box center [342, 23] width 12 height 12
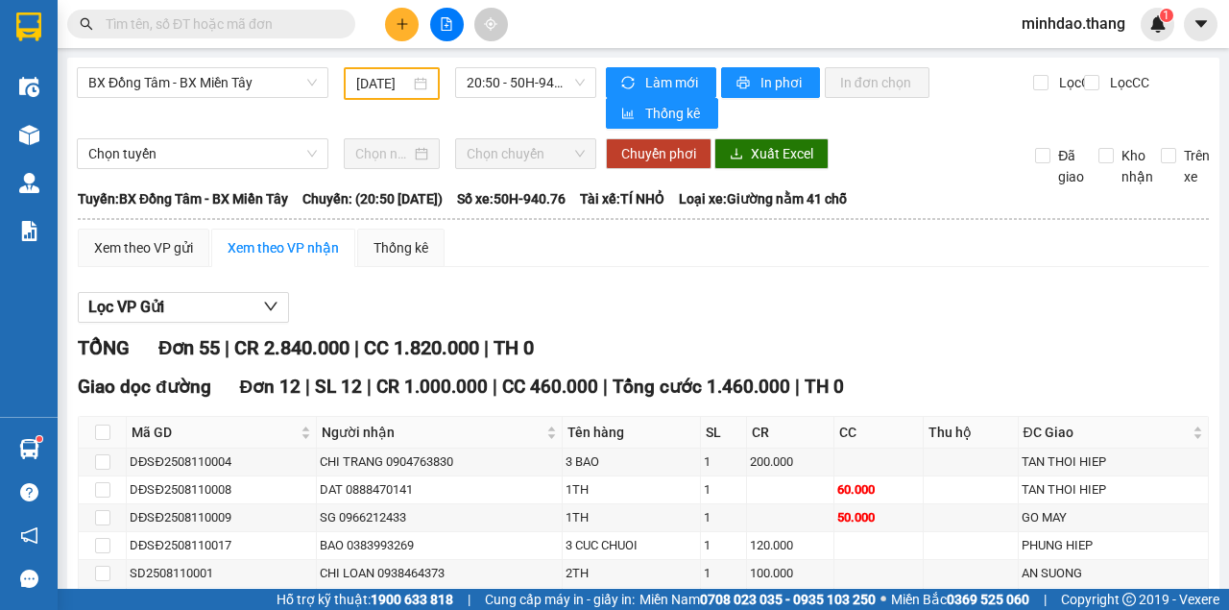
click at [305, 24] on input "text" at bounding box center [219, 23] width 227 height 21
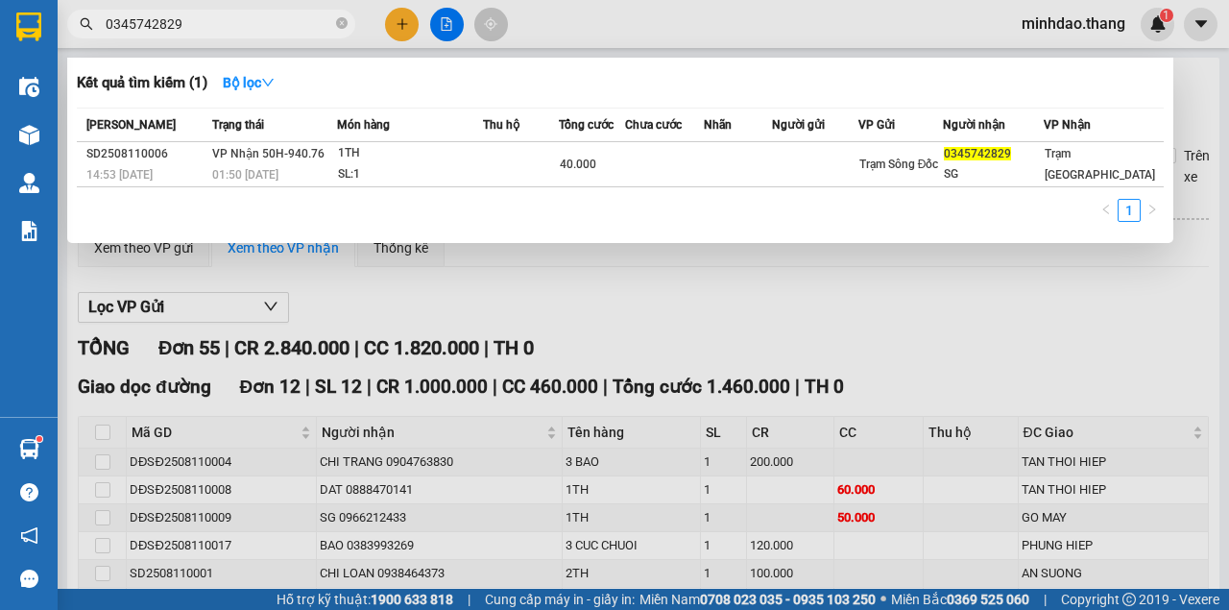
type input "0345742829"
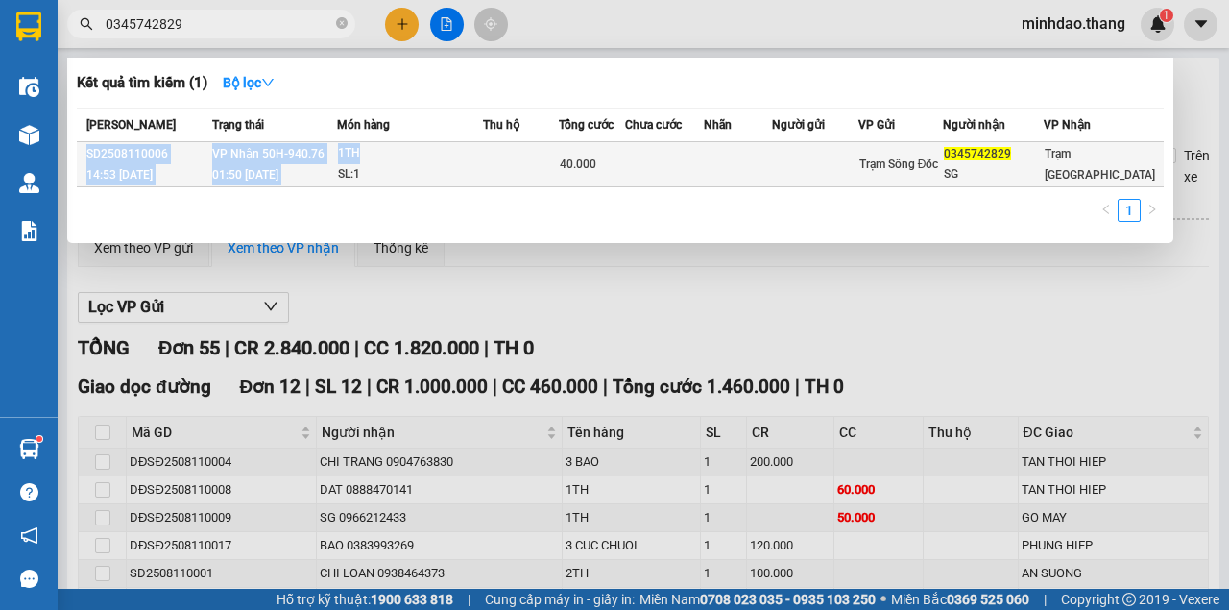
click at [436, 142] on table "Mã ĐH Trạng thái Món hàng Thu hộ Tổng cước Chưa cước Nhãn Người gửi VP Gửi Ngườ…" at bounding box center [620, 148] width 1087 height 80
click at [444, 161] on div "1TH" at bounding box center [410, 153] width 144 height 21
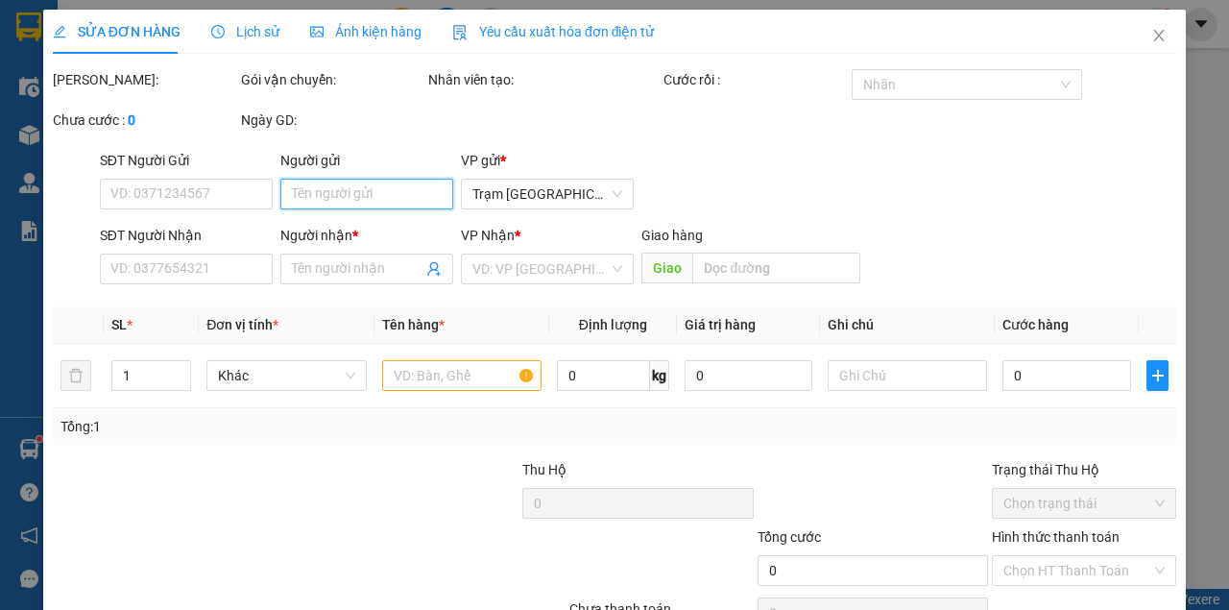
click at [375, 197] on input "Người gửi" at bounding box center [366, 194] width 173 height 31
type input "0345742829"
type input "SG"
type input "40.000"
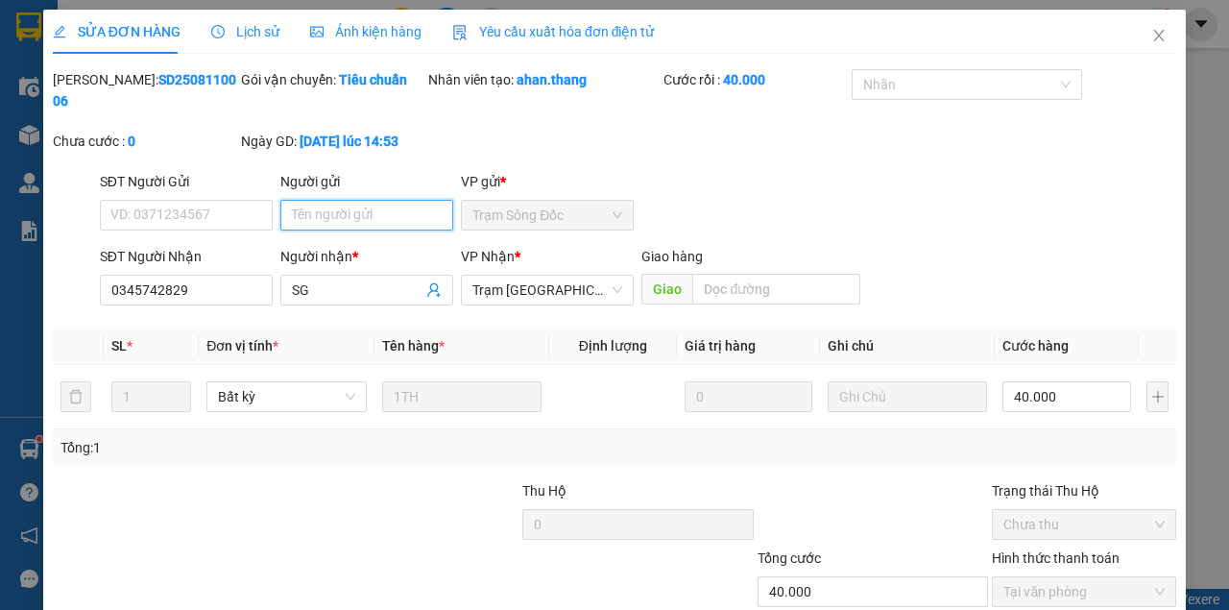
click at [374, 226] on input "Người gửi" at bounding box center [366, 215] width 173 height 31
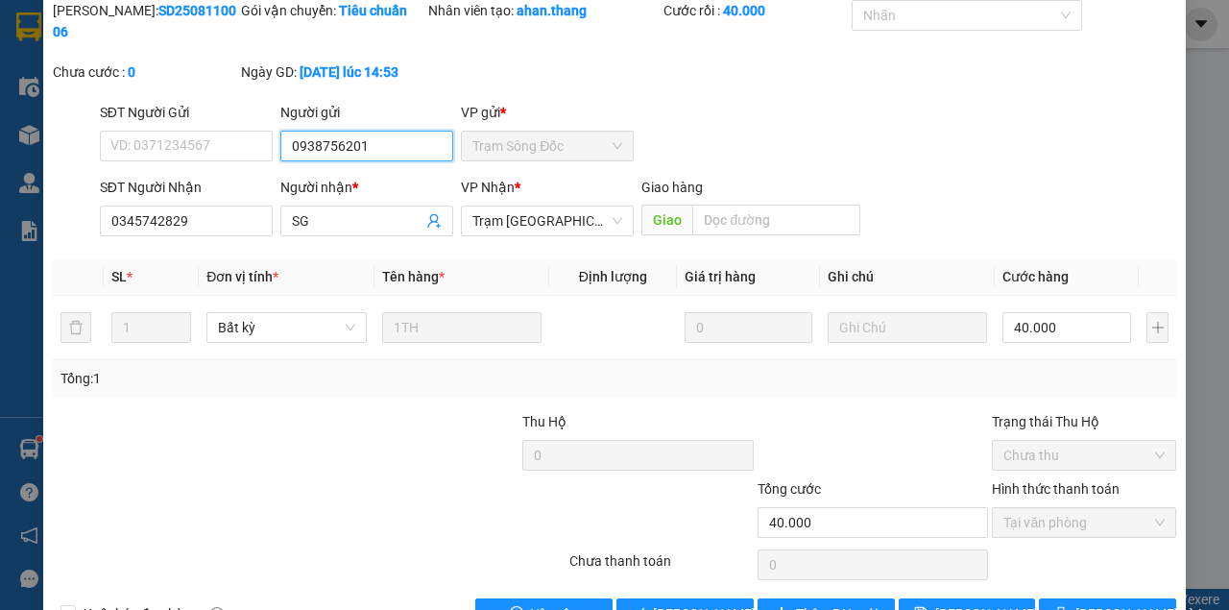
scroll to position [124, 0]
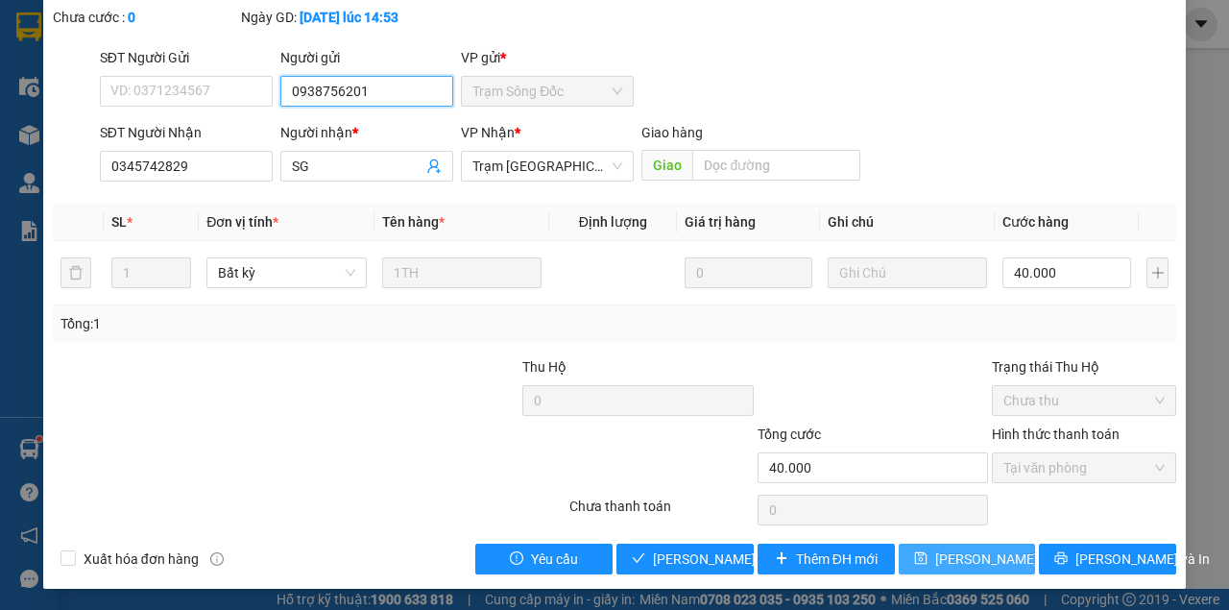
type input "0938756201"
click at [935, 561] on span "[PERSON_NAME] thay đổi" at bounding box center [997, 558] width 124 height 21
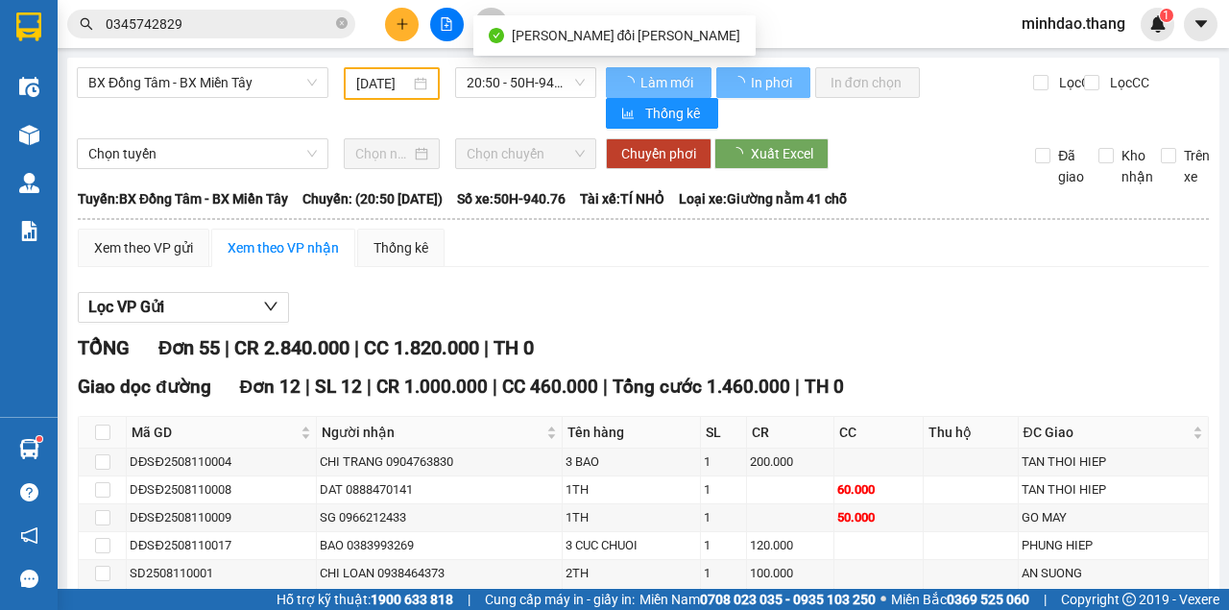
click at [278, 31] on input "0345742829" at bounding box center [219, 23] width 227 height 21
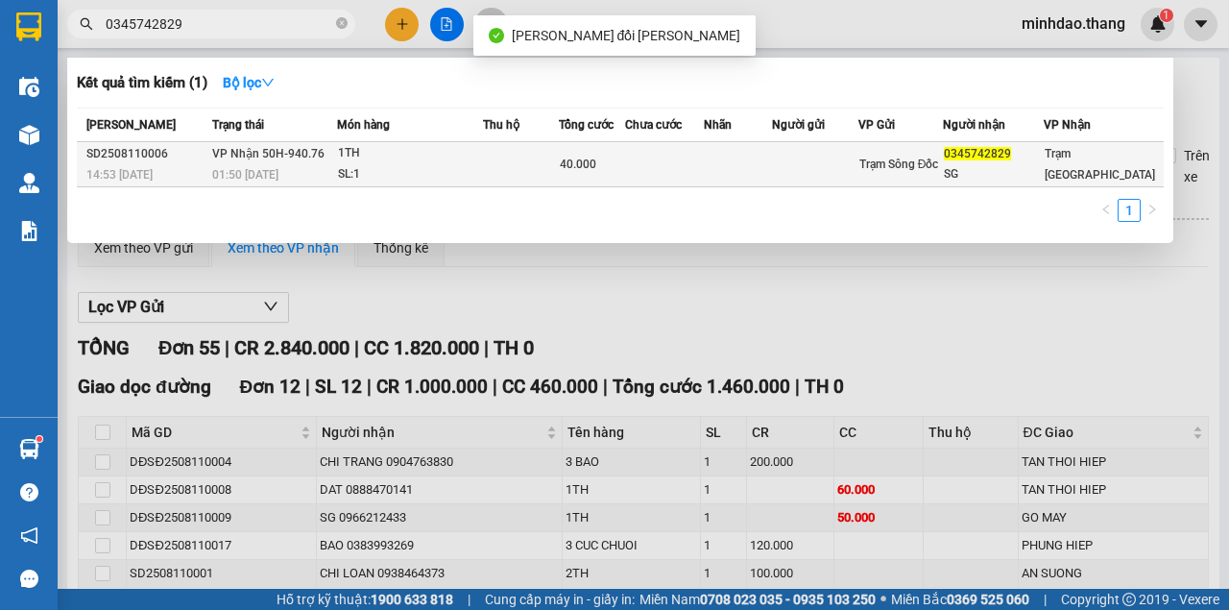
click at [568, 161] on td "40.000" at bounding box center [592, 164] width 66 height 45
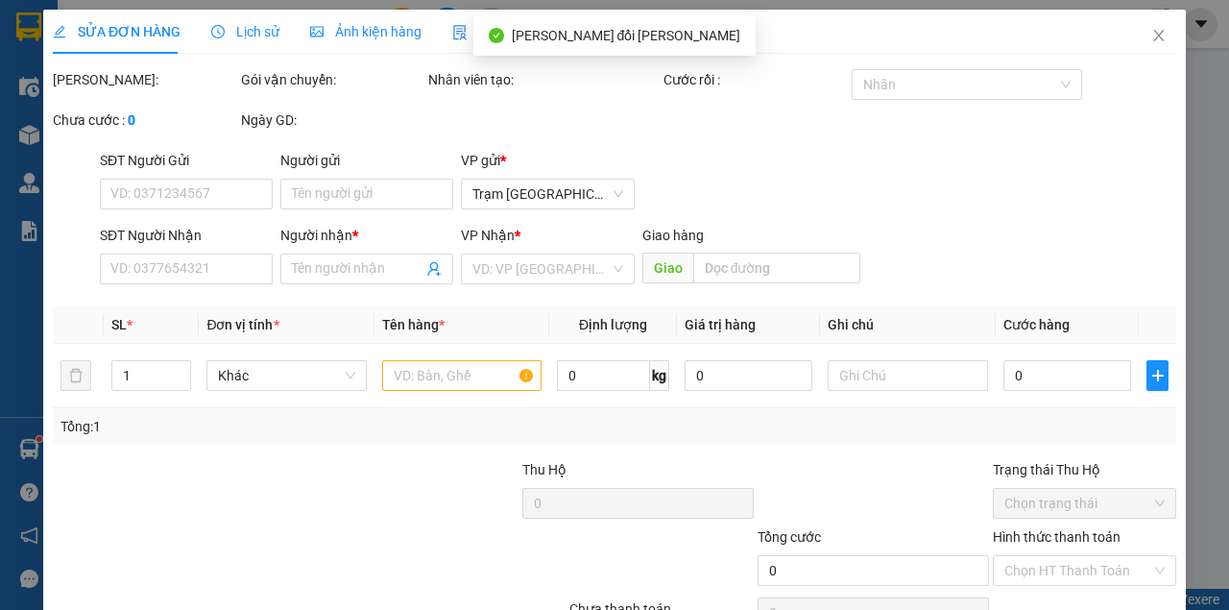
type input "0938756201"
type input "0345742829"
type input "SG"
type input "40.000"
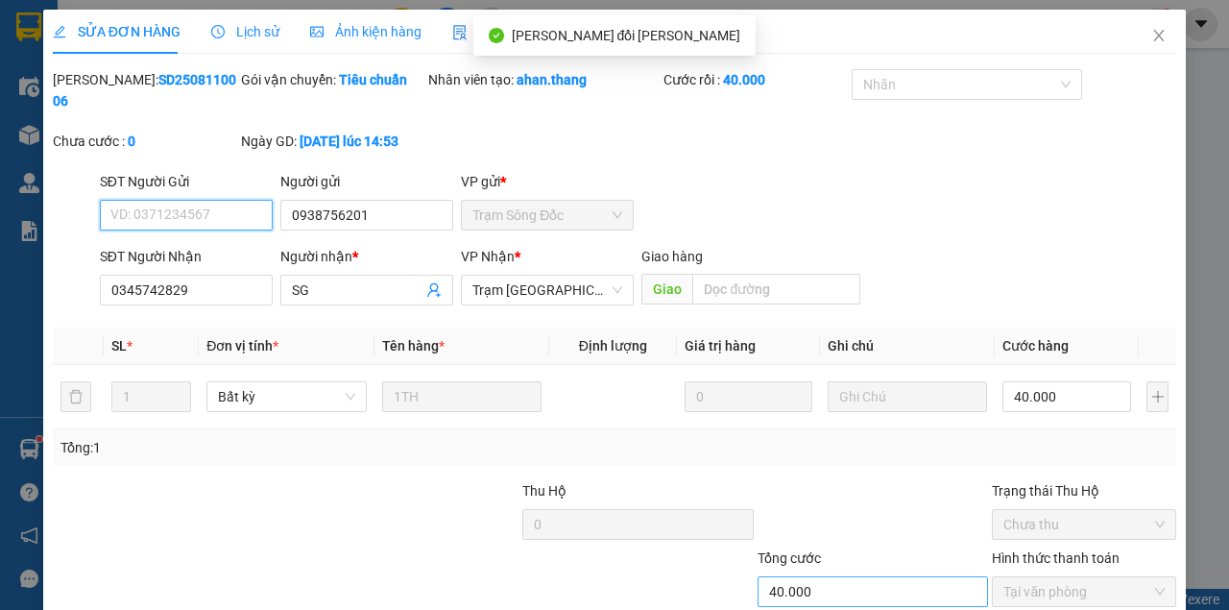
scroll to position [124, 0]
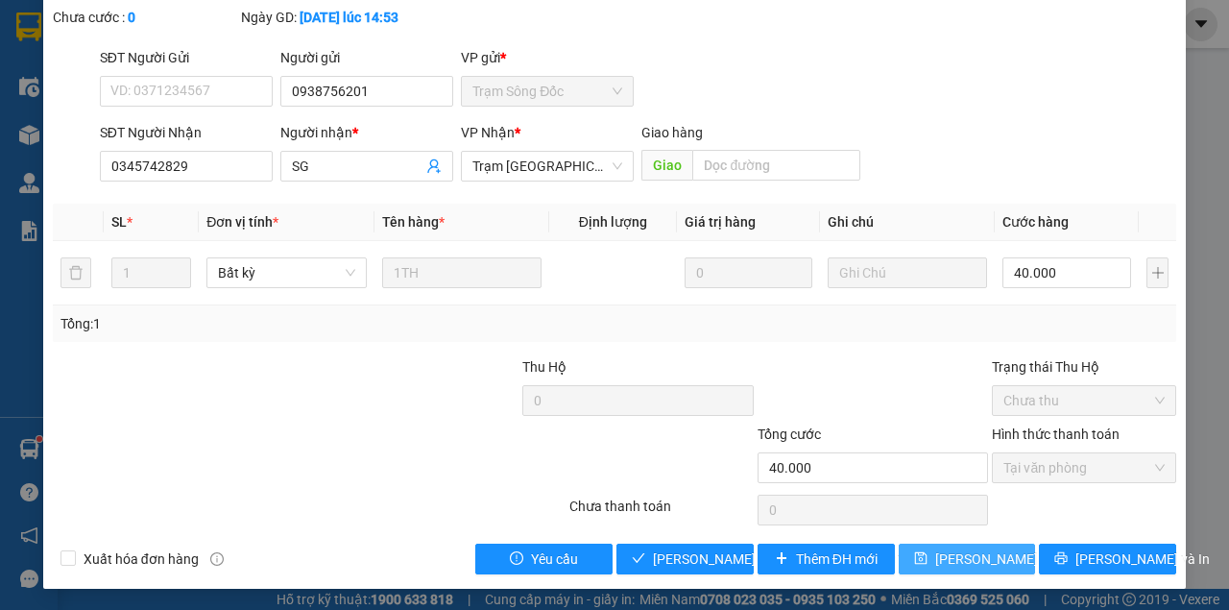
click at [953, 555] on span "[PERSON_NAME] thay đổi" at bounding box center [997, 558] width 124 height 21
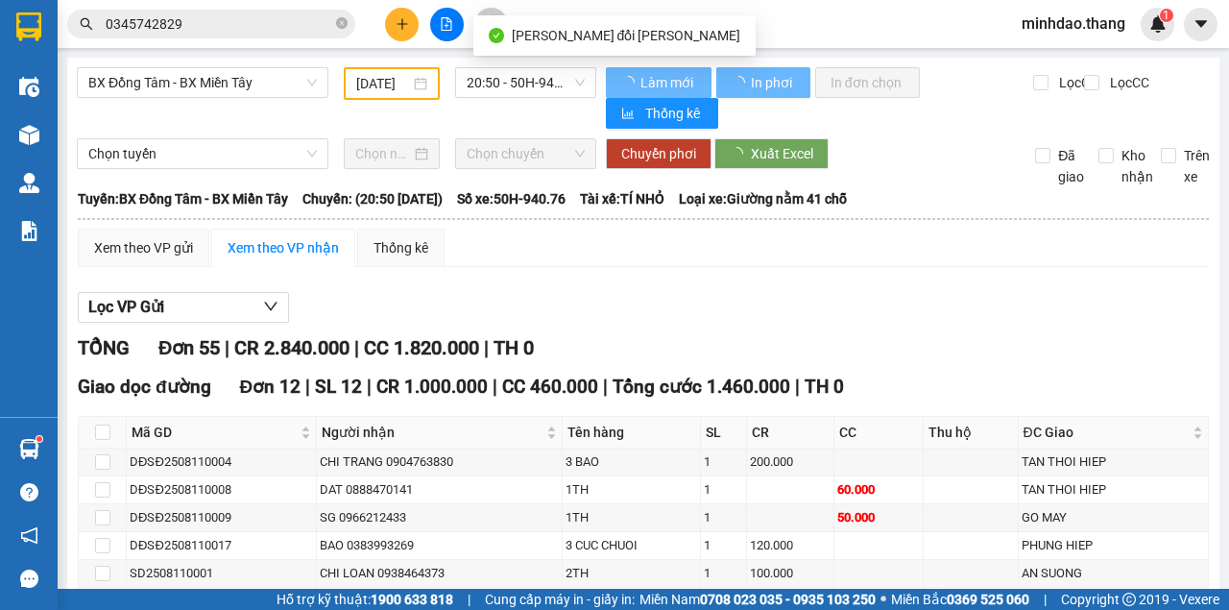
click at [255, 25] on input "0345742829" at bounding box center [219, 23] width 227 height 21
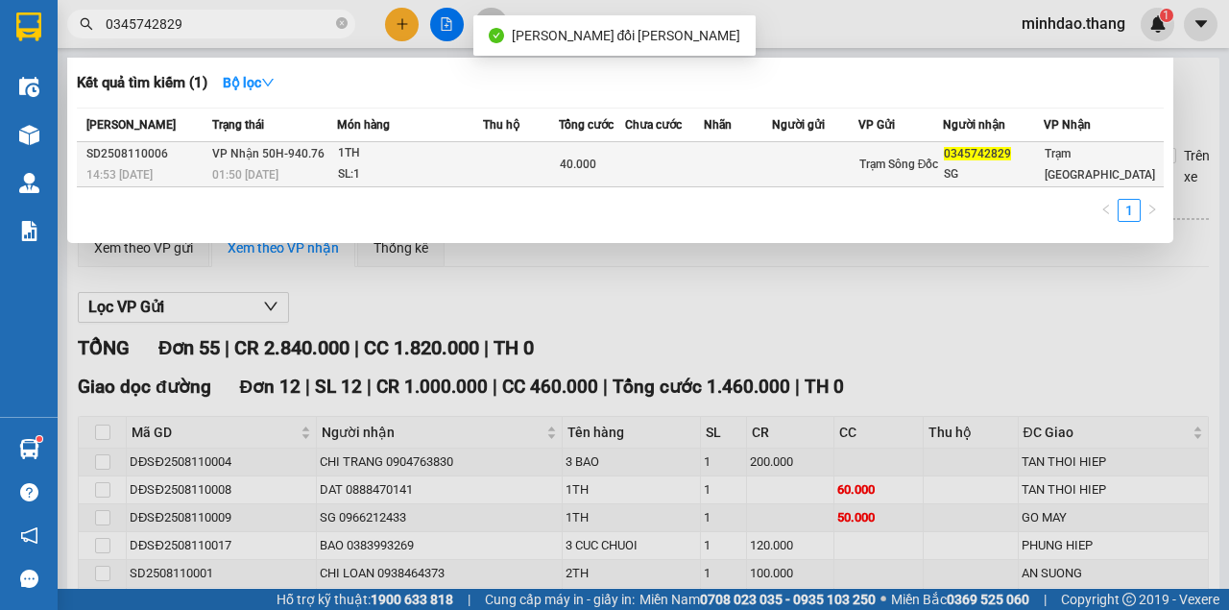
click at [559, 163] on td at bounding box center [521, 164] width 76 height 45
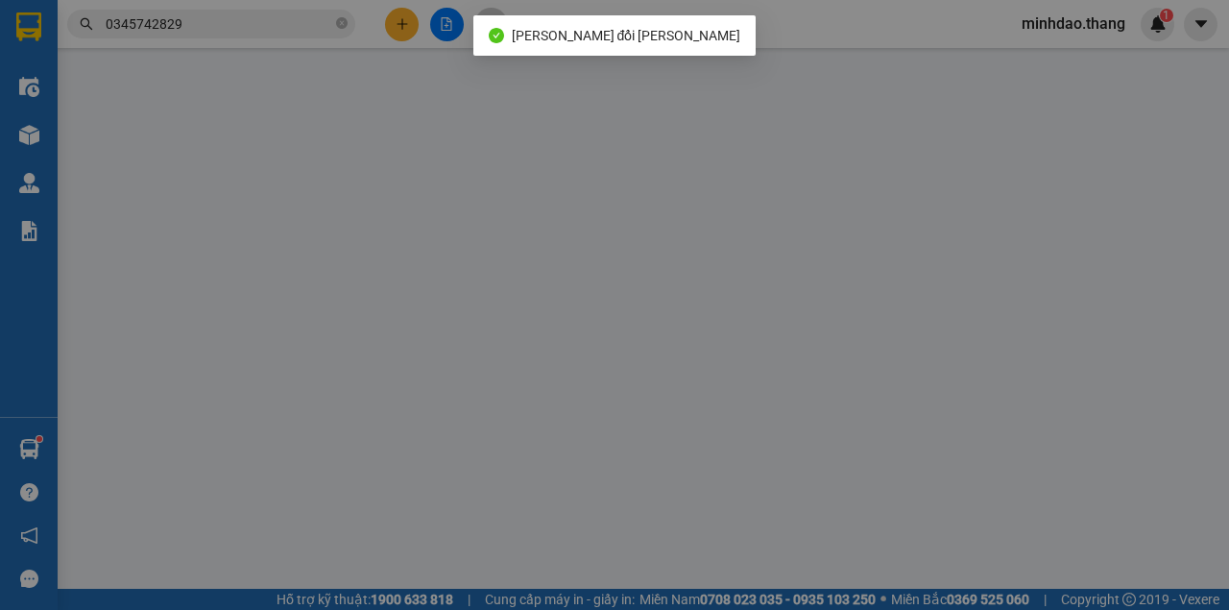
type input "0938756201"
type input "0345742829"
type input "SG"
type input "40.000"
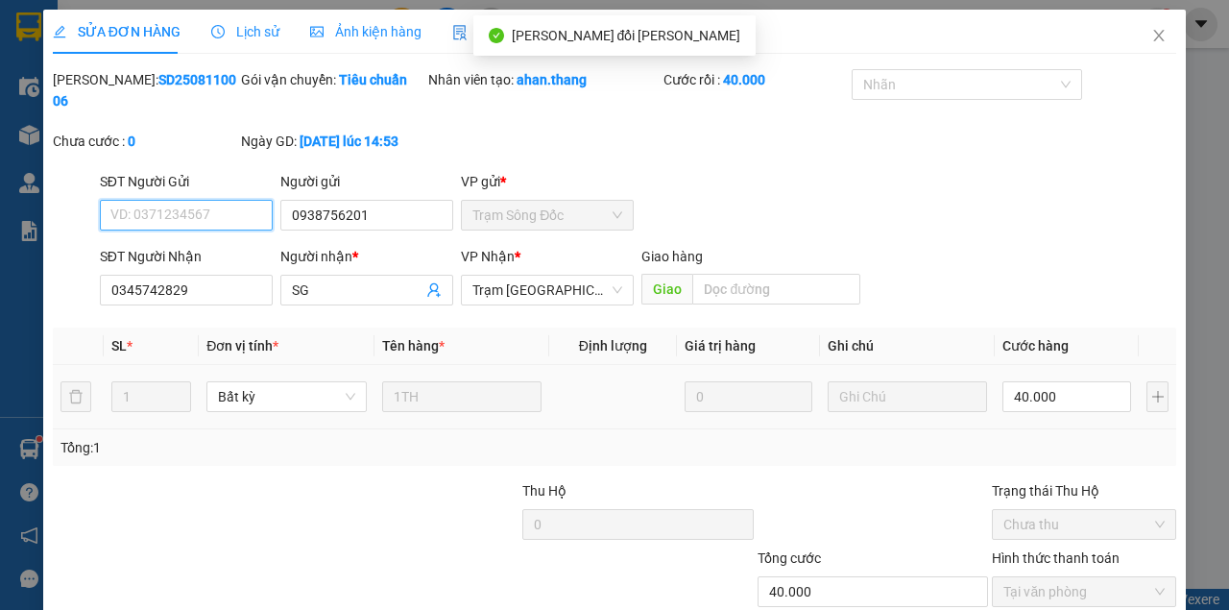
scroll to position [124, 0]
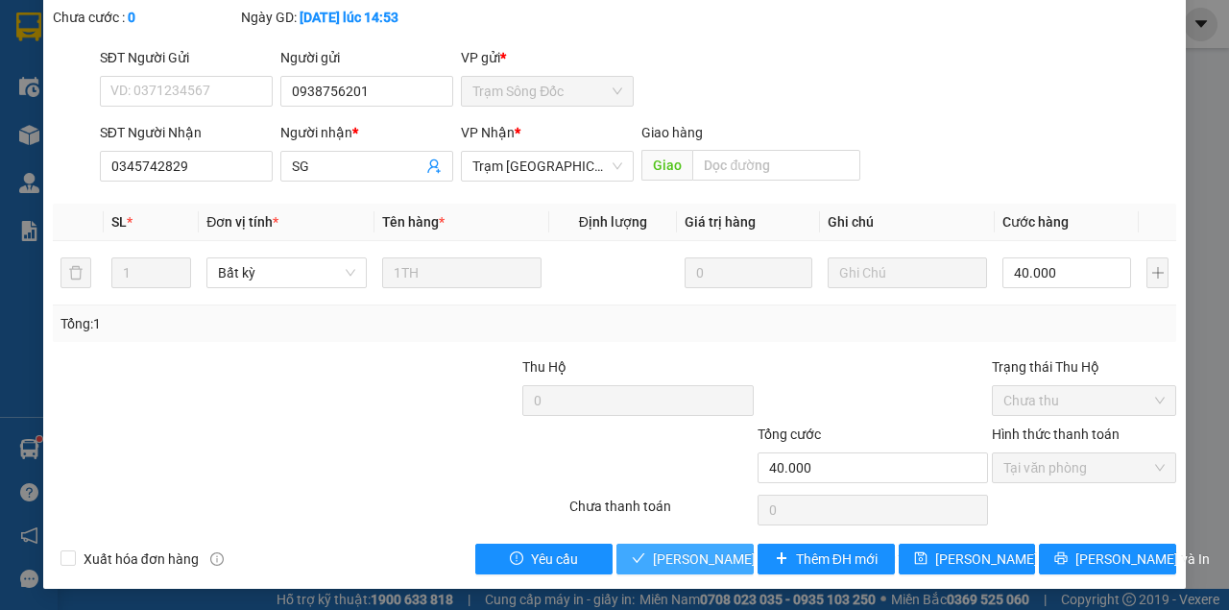
click at [683, 554] on span "[PERSON_NAME] và Giao hàng" at bounding box center [782, 558] width 259 height 21
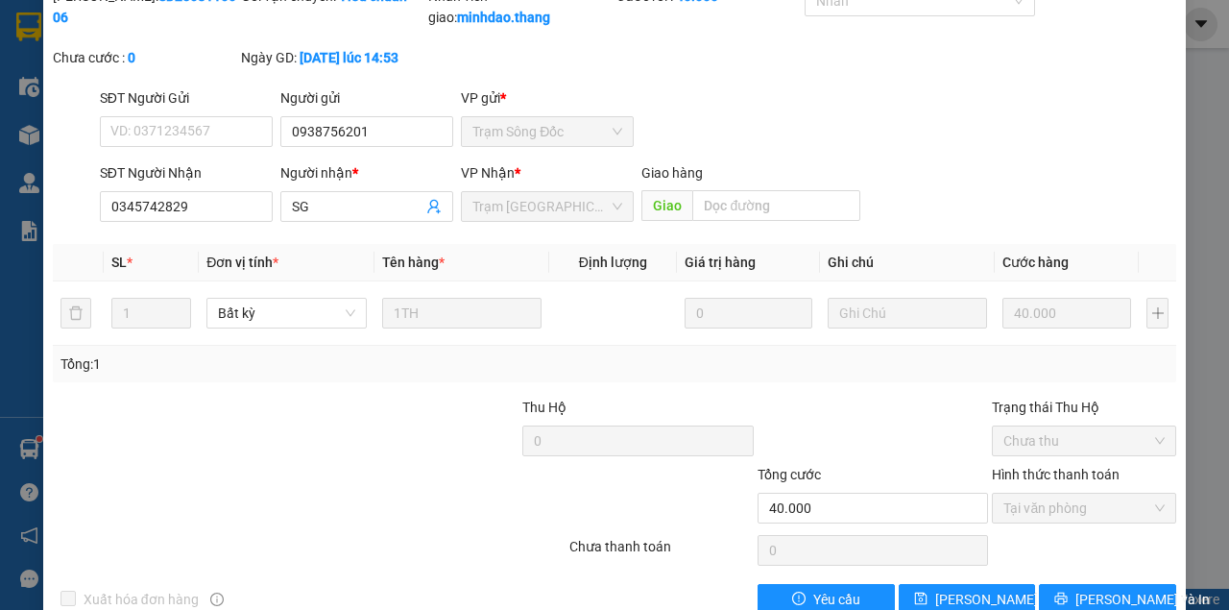
scroll to position [0, 0]
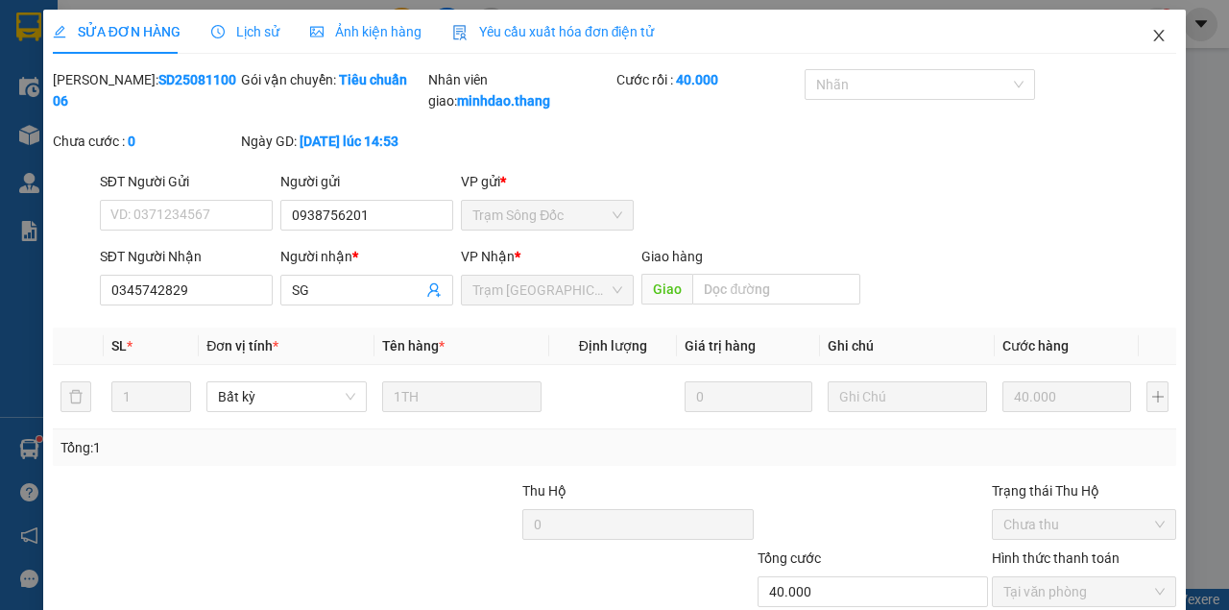
click at [1141, 43] on span "Close" at bounding box center [1159, 37] width 54 height 54
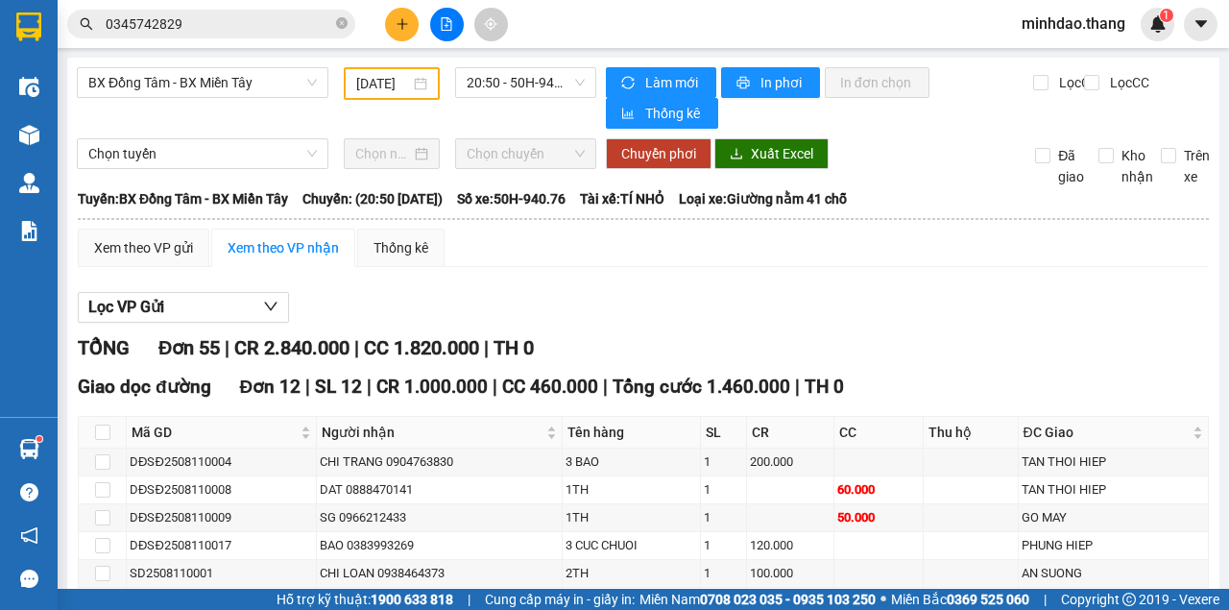
click at [338, 21] on icon "close-circle" at bounding box center [342, 23] width 12 height 12
click at [314, 28] on input "text" at bounding box center [219, 23] width 227 height 21
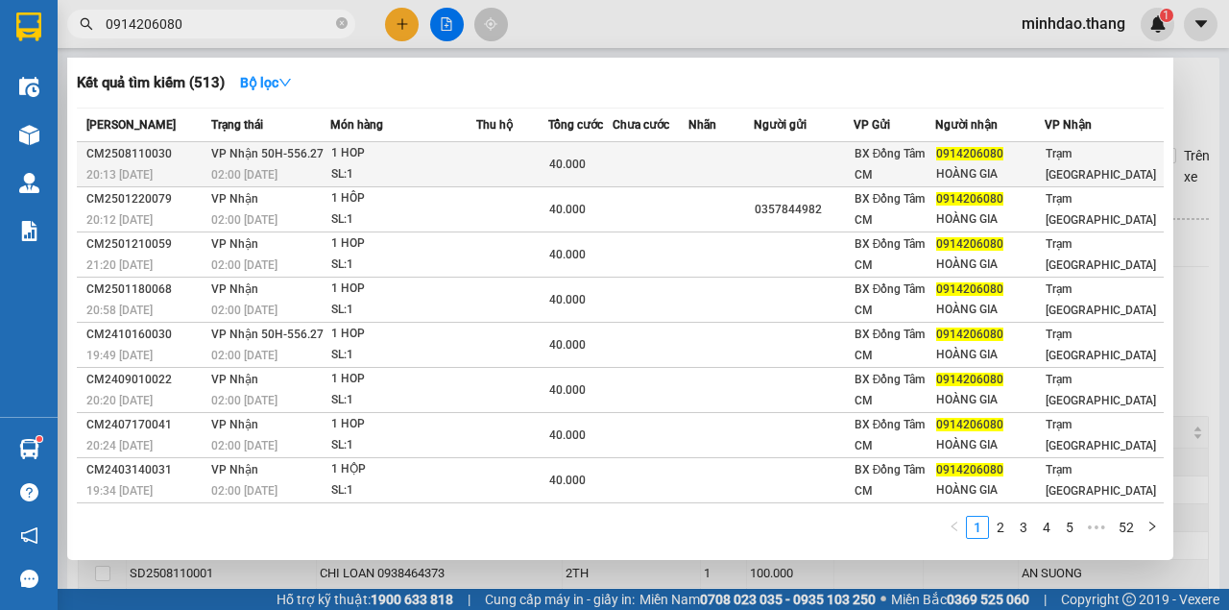
type input "0914206080"
click at [726, 163] on td at bounding box center [721, 164] width 65 height 45
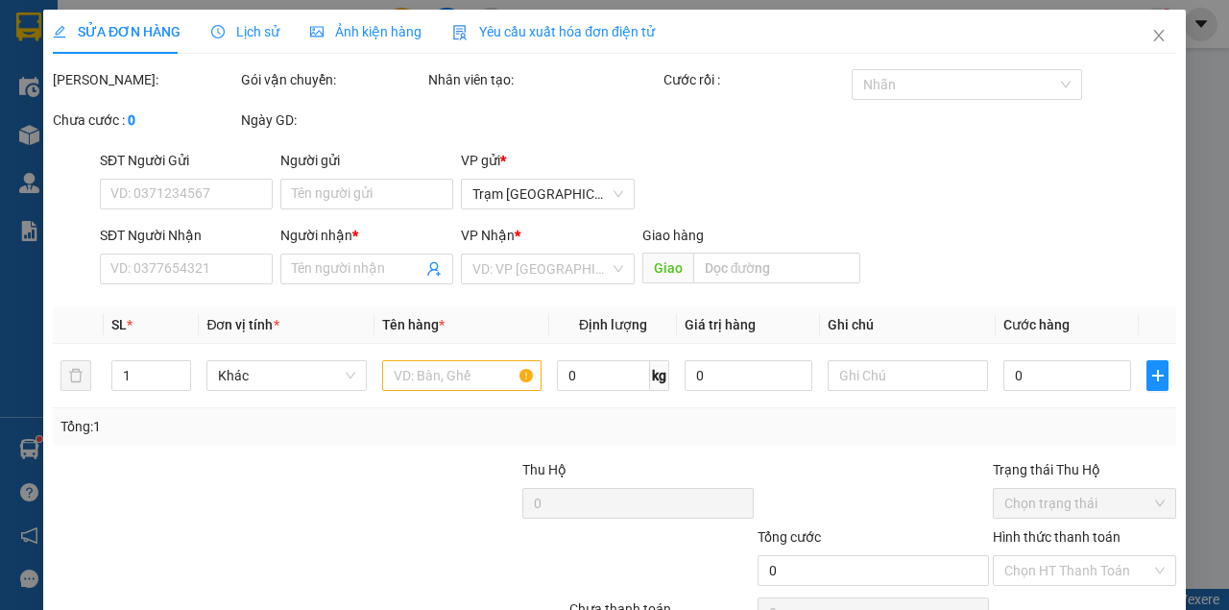
type input "0914206080"
type input "HOÀNG GIA"
type input "40.000"
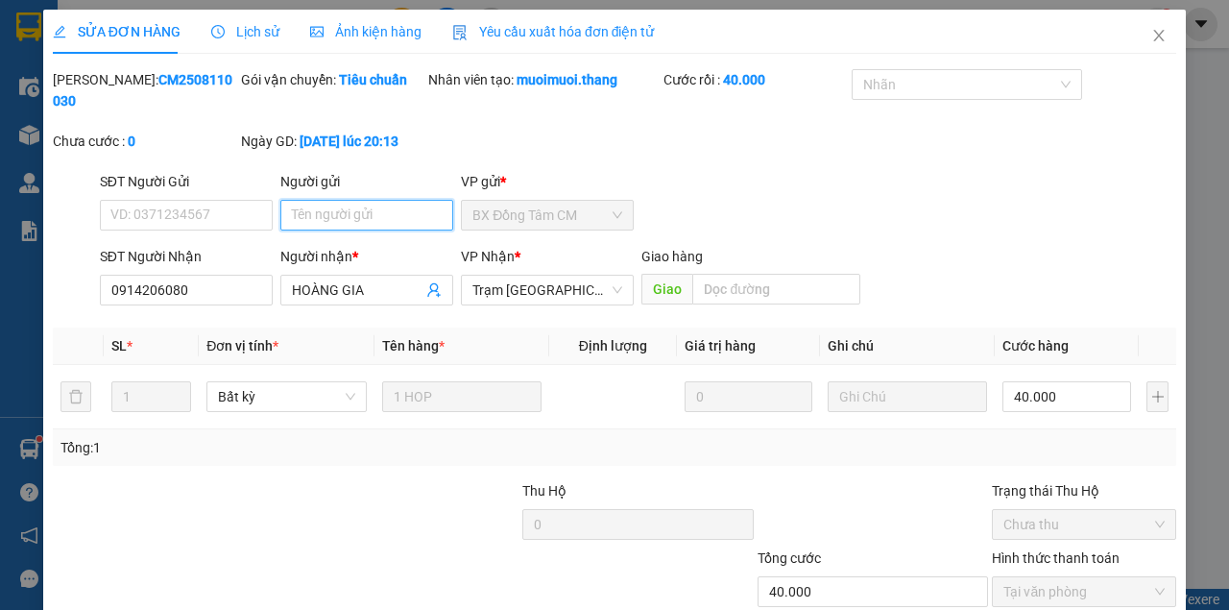
click at [352, 216] on input "Người gửi" at bounding box center [366, 215] width 173 height 31
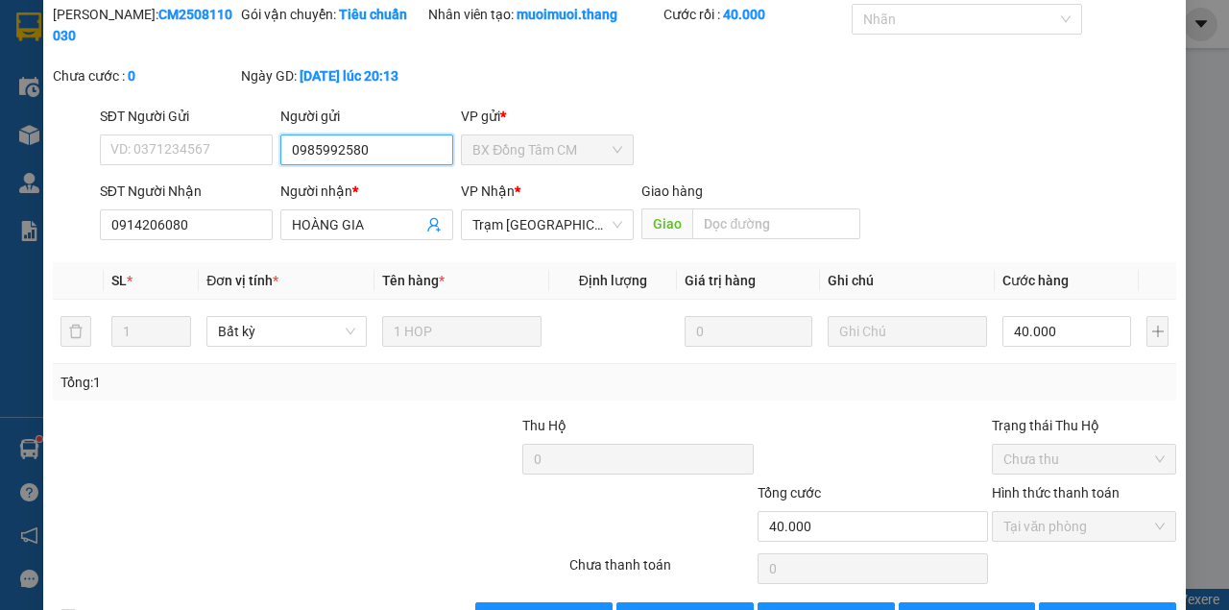
scroll to position [124, 0]
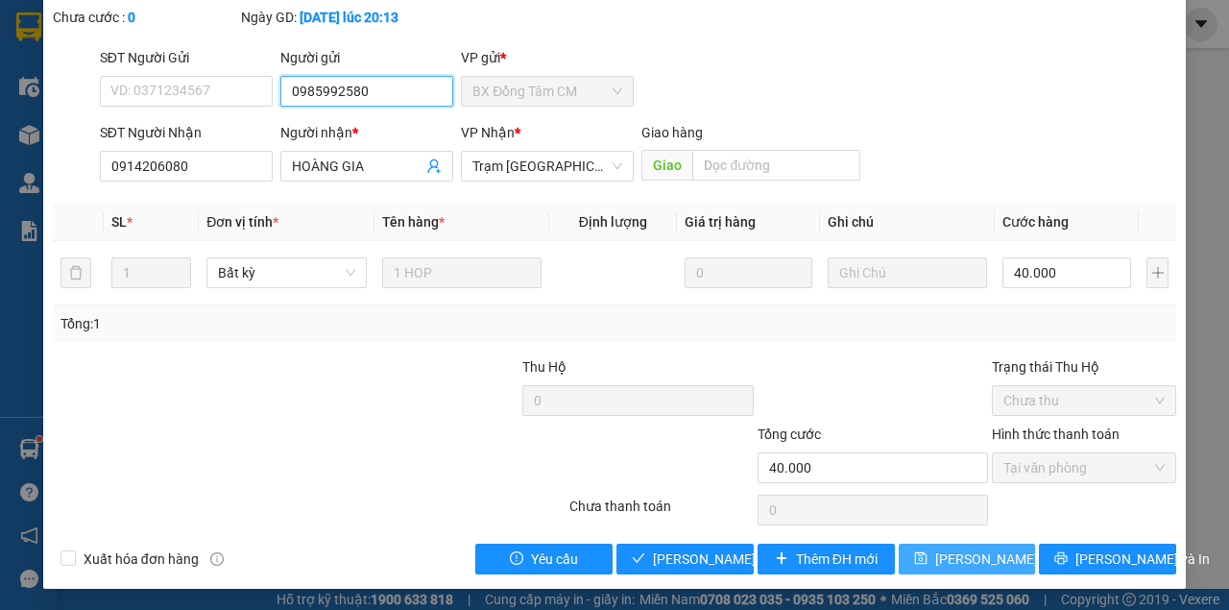
type input "0985992580"
click at [957, 576] on div "SỬA ĐƠN HÀNG Lịch sử Ảnh kiện hàng Yêu cầu xuất hóa đơn điện tử Total Paid Fee …" at bounding box center [614, 305] width 1229 height 610
click at [962, 571] on button "[PERSON_NAME] thay đổi" at bounding box center [967, 559] width 137 height 31
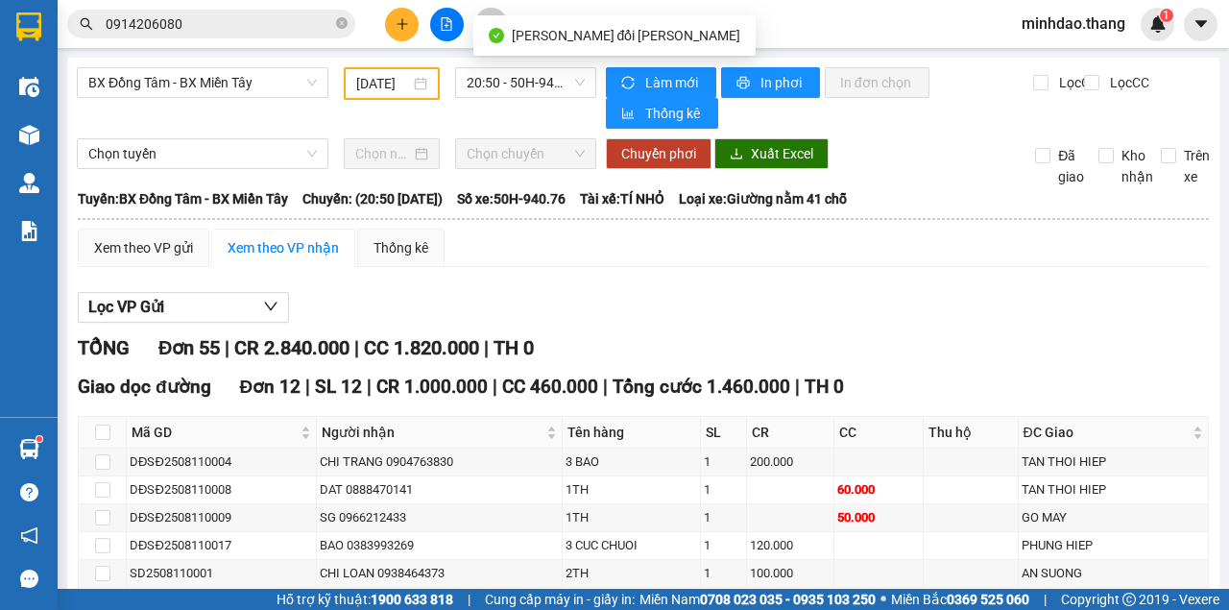
click at [278, 12] on span "0914206080" at bounding box center [211, 24] width 288 height 29
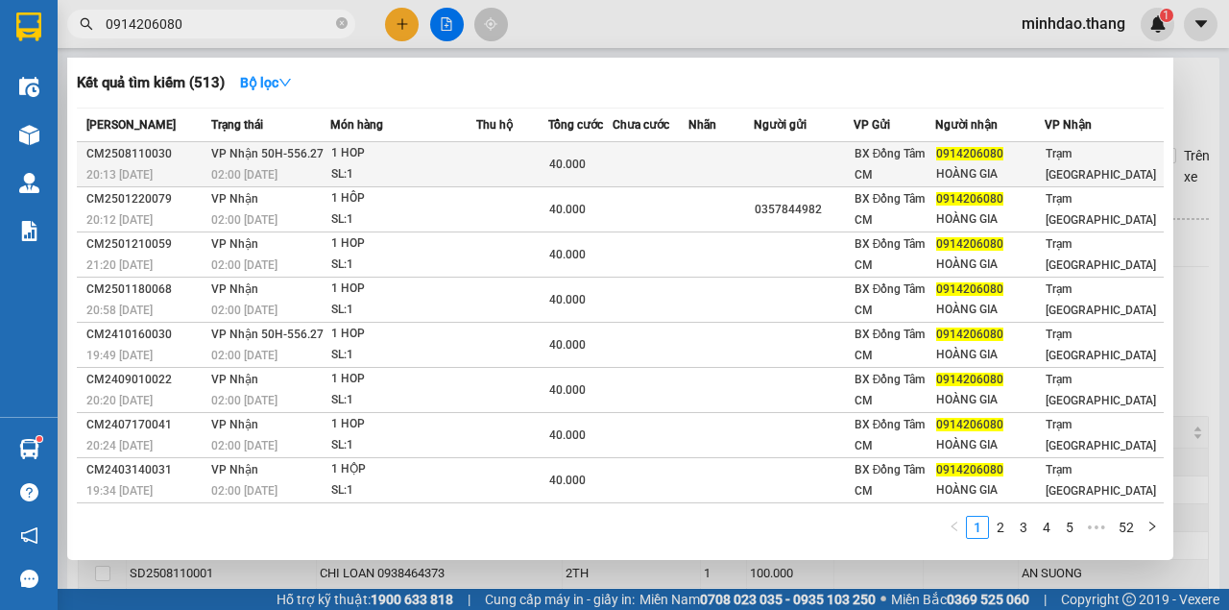
click at [599, 172] on div "40.000" at bounding box center [580, 164] width 62 height 21
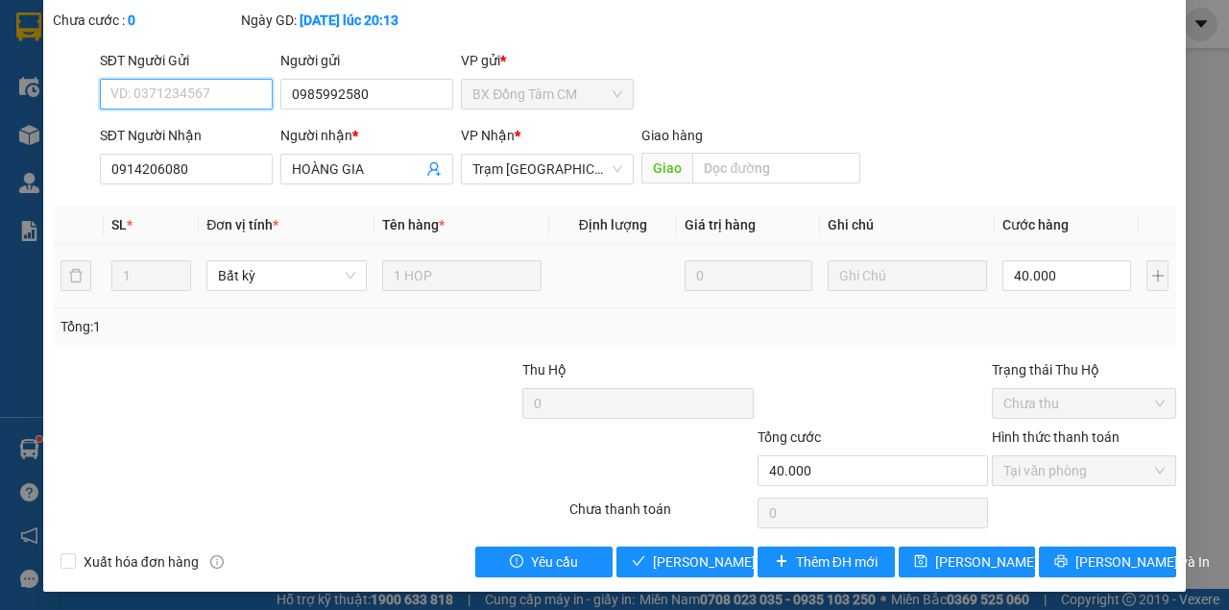
scroll to position [124, 0]
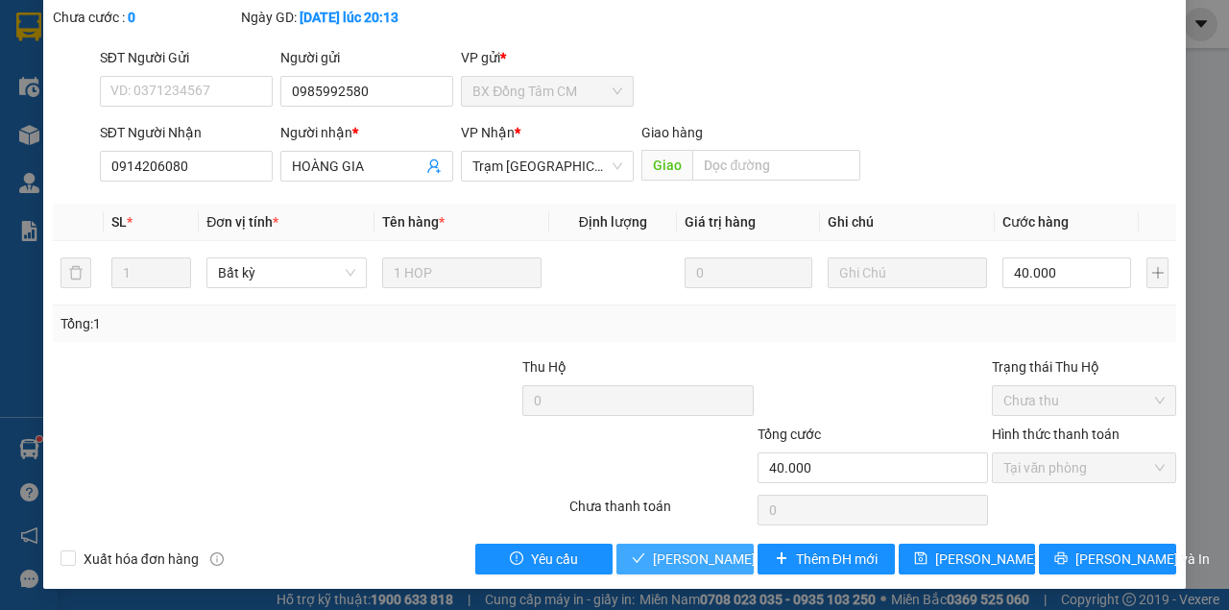
click at [642, 545] on button "[PERSON_NAME] và Giao hàng" at bounding box center [684, 559] width 137 height 31
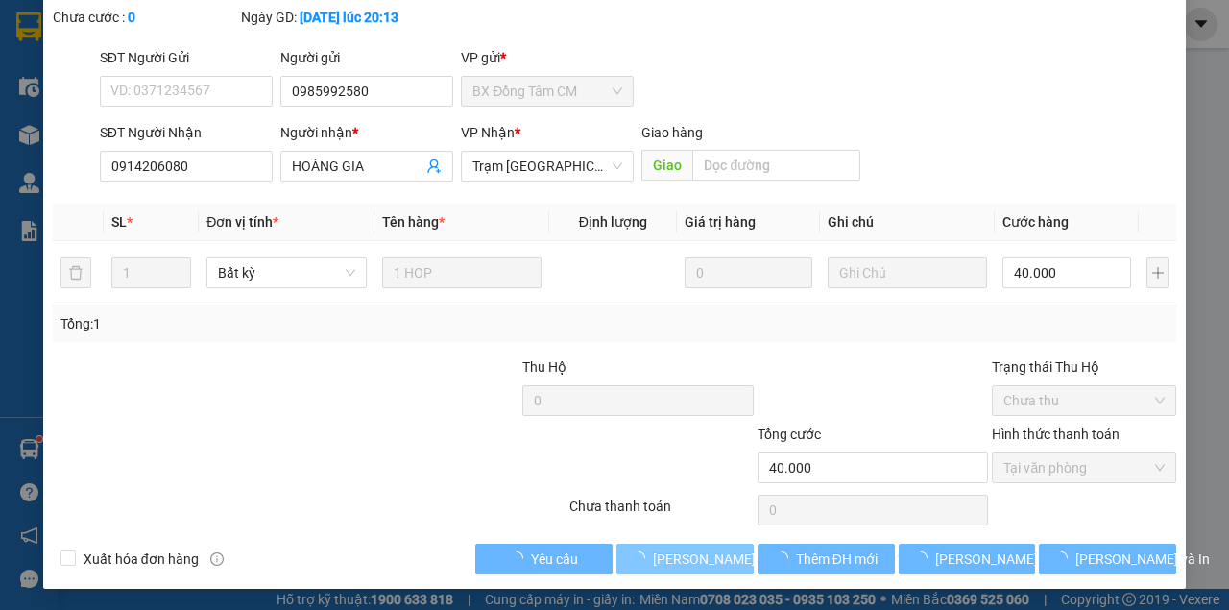
click at [643, 545] on button "[PERSON_NAME] và Giao hàng" at bounding box center [684, 559] width 137 height 31
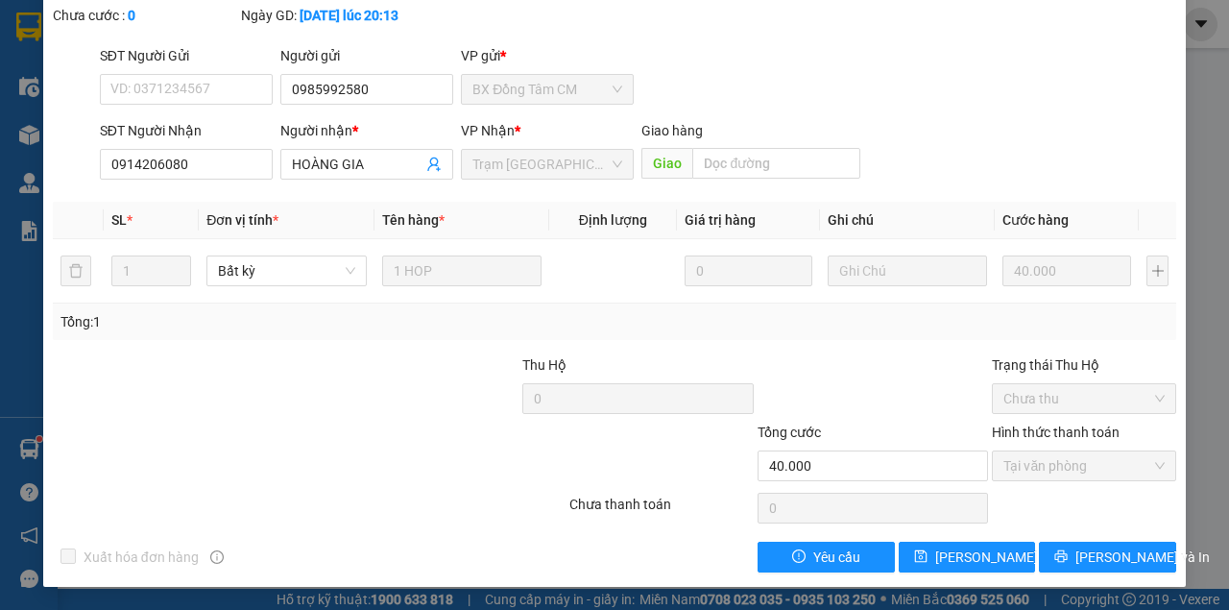
scroll to position [0, 0]
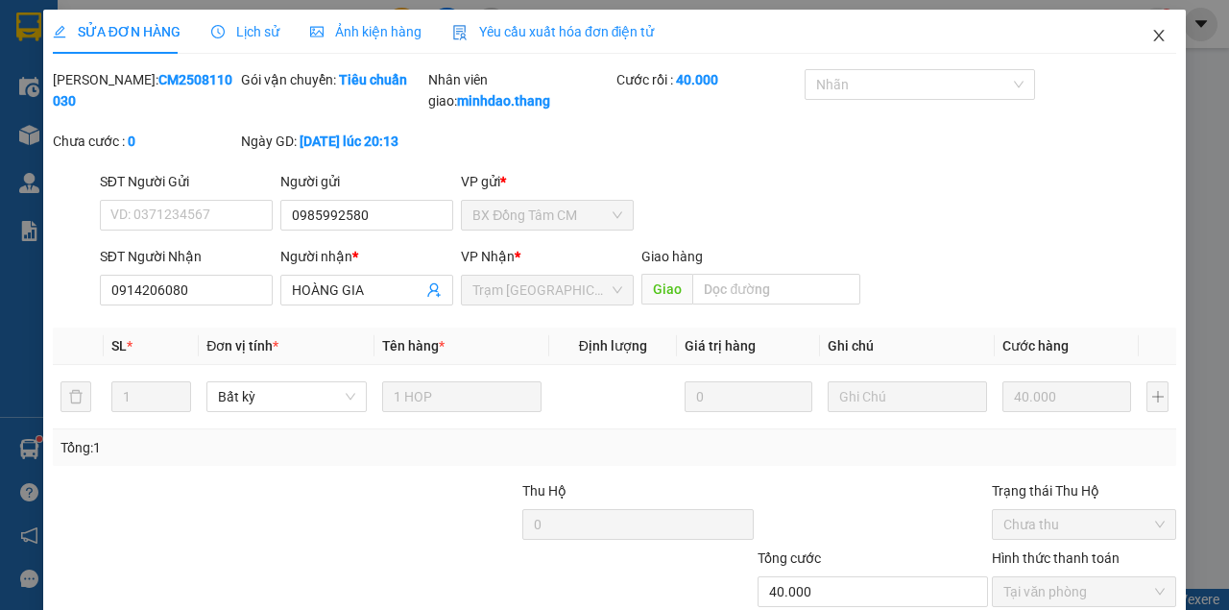
click at [1151, 38] on icon "close" at bounding box center [1158, 35] width 15 height 15
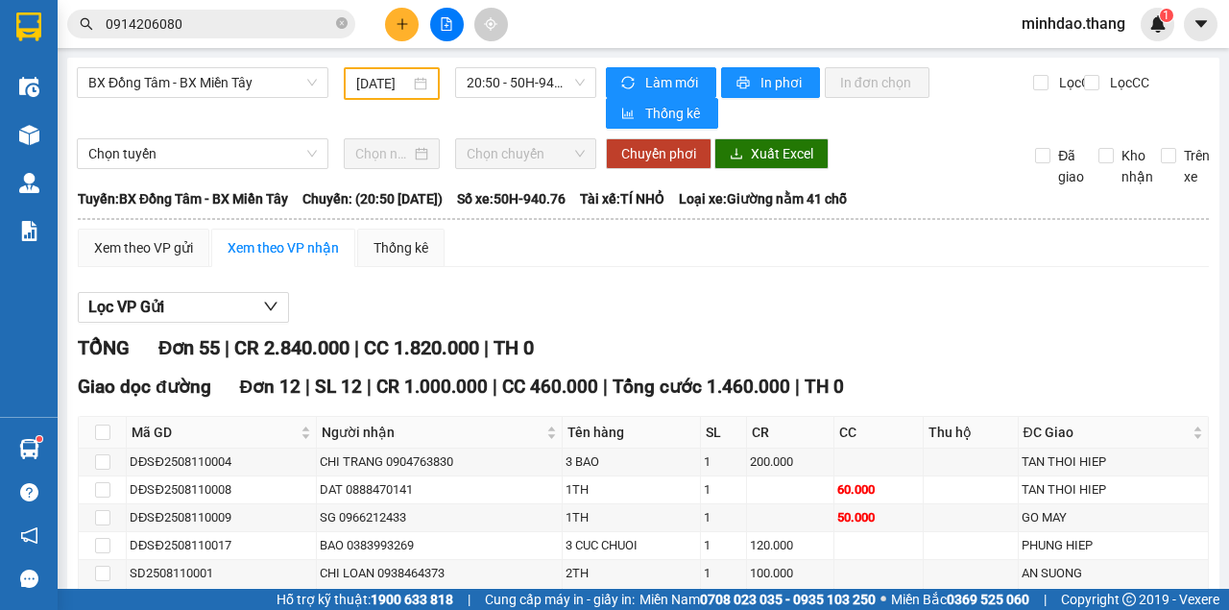
drag, startPoint x: 343, startPoint y: 25, endPoint x: 322, endPoint y: 26, distance: 21.1
click at [342, 25] on icon "close-circle" at bounding box center [342, 23] width 12 height 12
click at [304, 26] on input "text" at bounding box center [219, 23] width 227 height 21
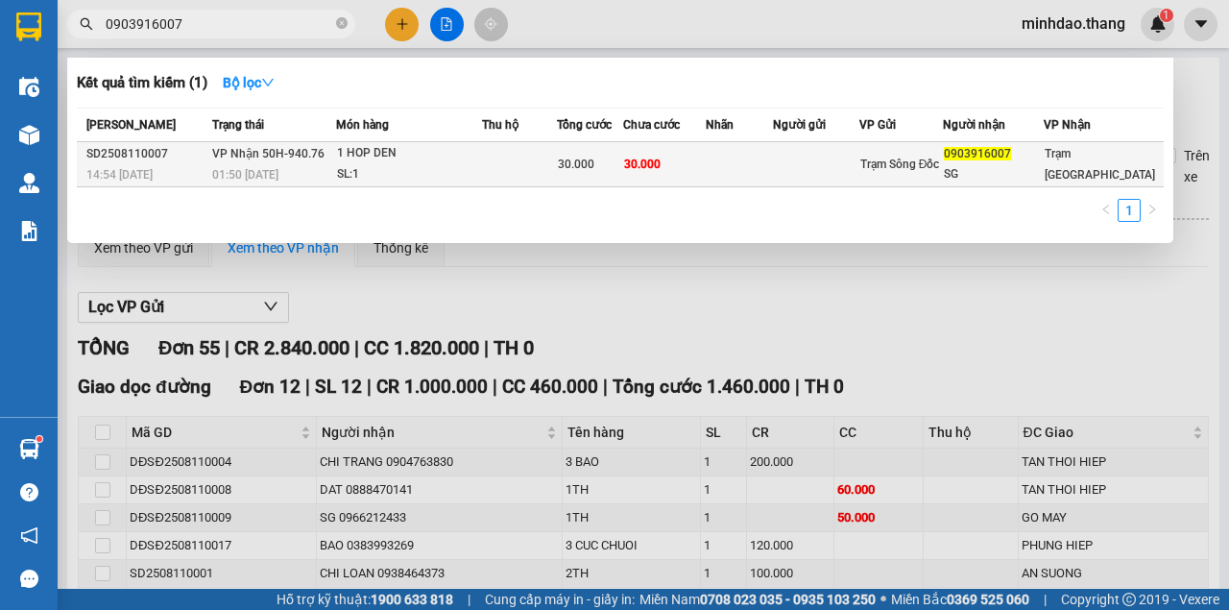
type input "0903916007"
click at [657, 161] on span "30.000" at bounding box center [642, 163] width 36 height 13
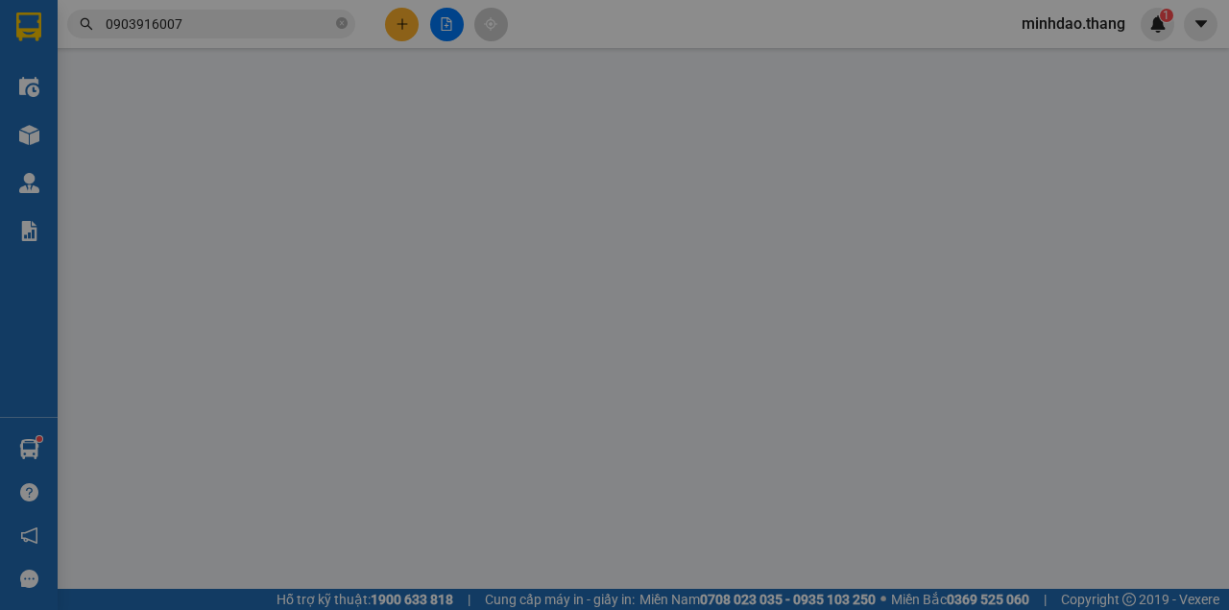
type input "0903916007"
type input "SG"
type input "30.000"
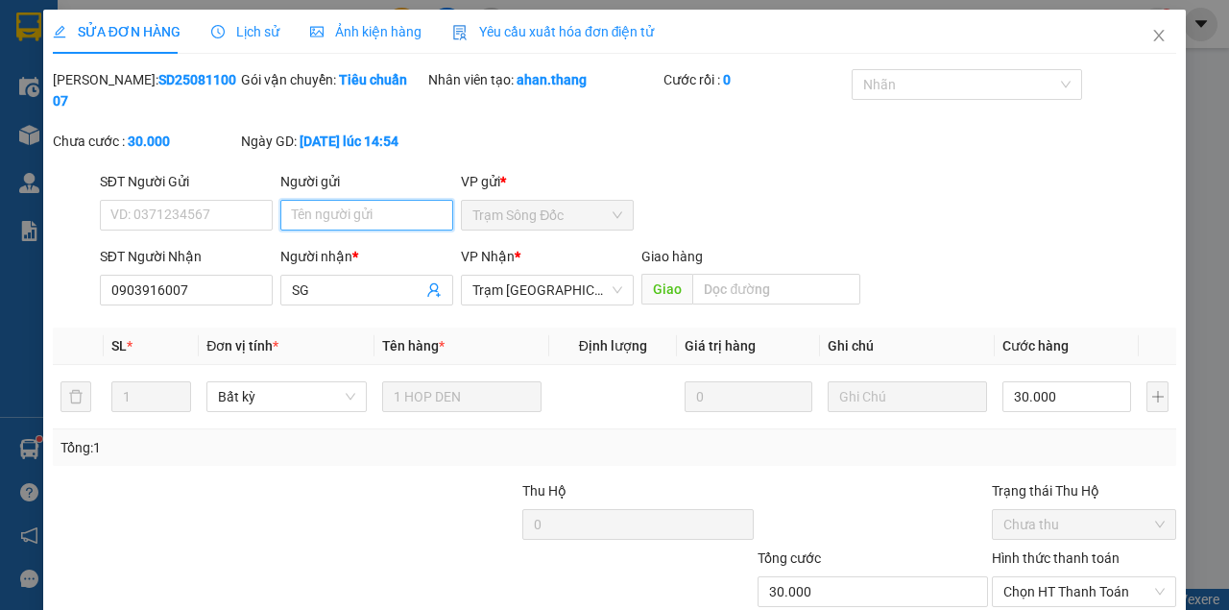
click at [367, 214] on input "Người gửi" at bounding box center [366, 215] width 173 height 31
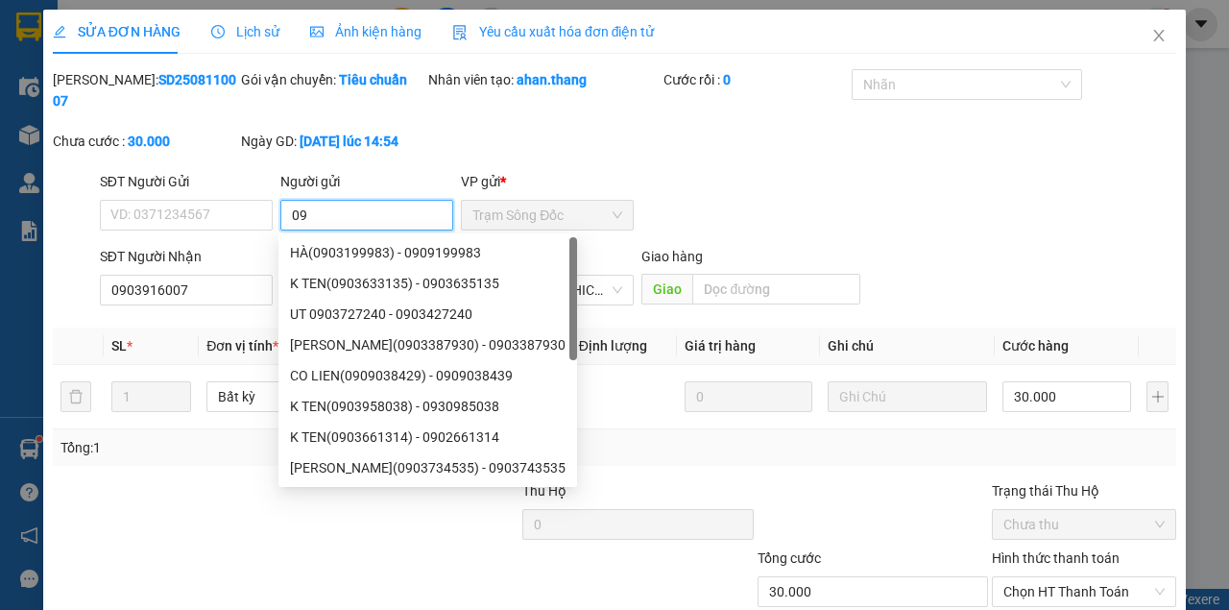
type input "0"
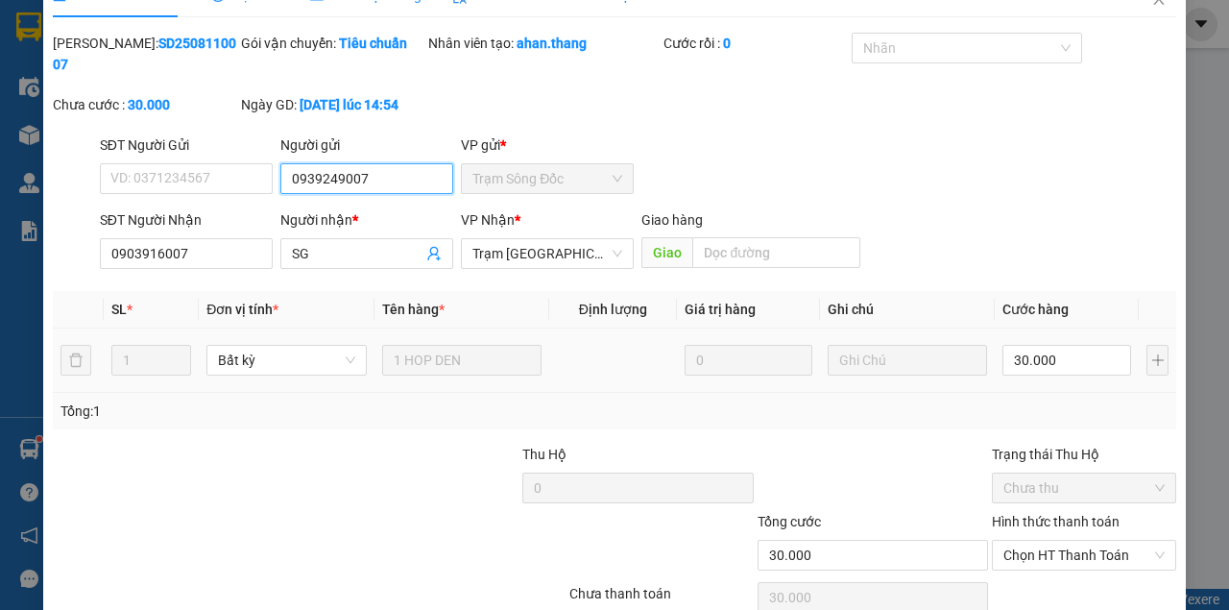
scroll to position [124, 0]
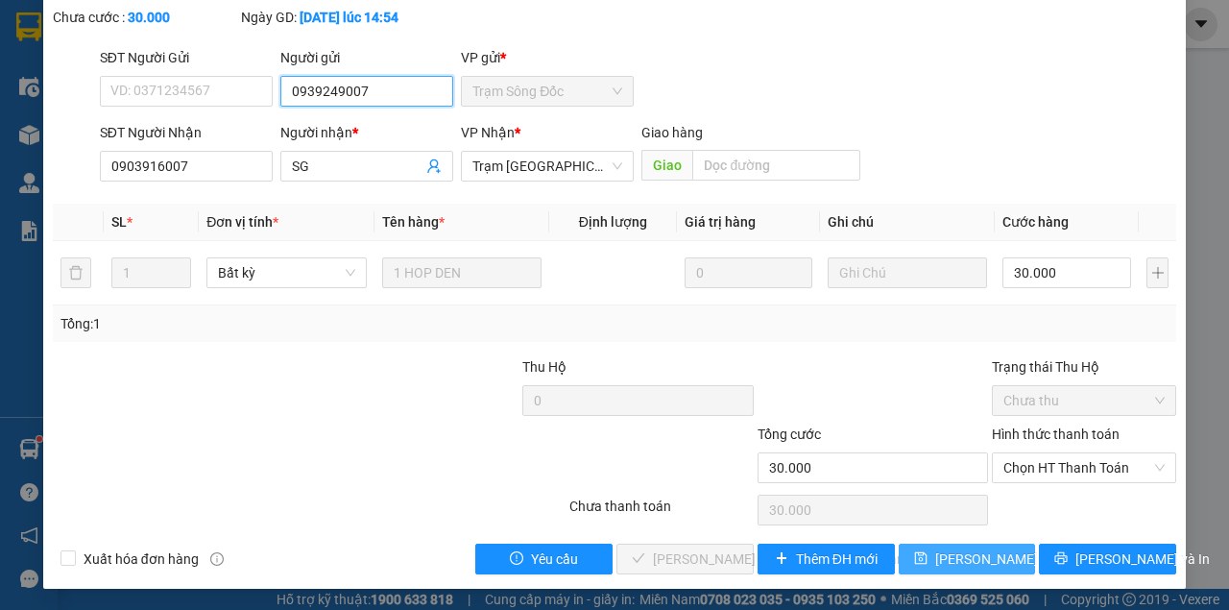
type input "0939249007"
click at [953, 544] on button "[PERSON_NAME] thay đổi" at bounding box center [967, 559] width 137 height 31
click at [899, 544] on button "[PERSON_NAME] thay đổi" at bounding box center [967, 559] width 137 height 31
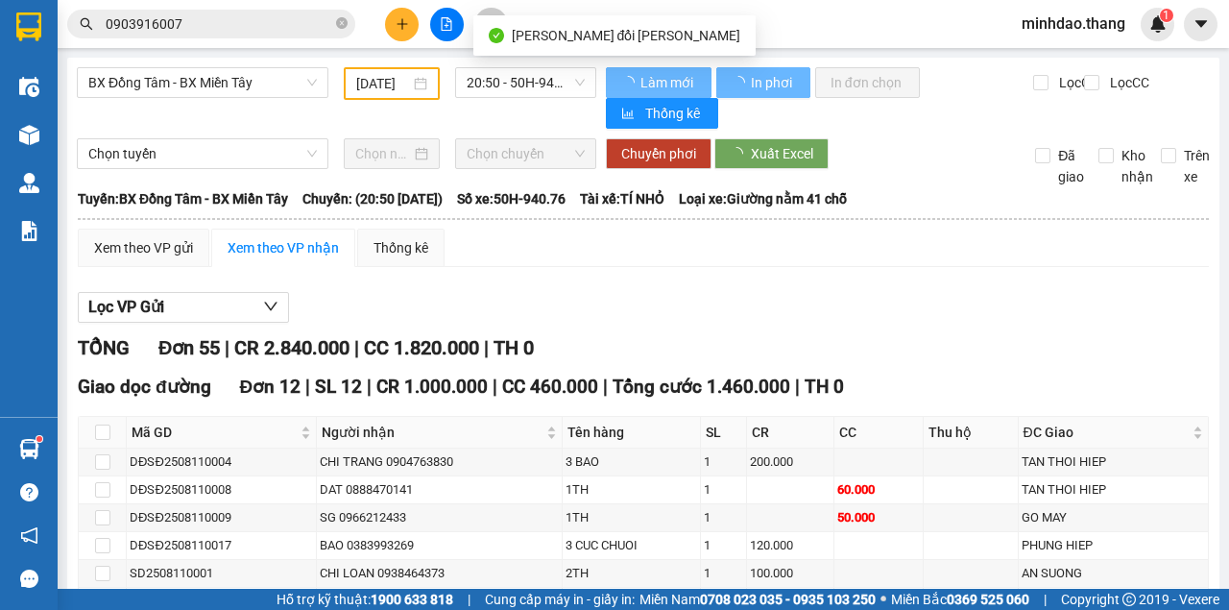
click at [250, 17] on input "0903916007" at bounding box center [219, 23] width 227 height 21
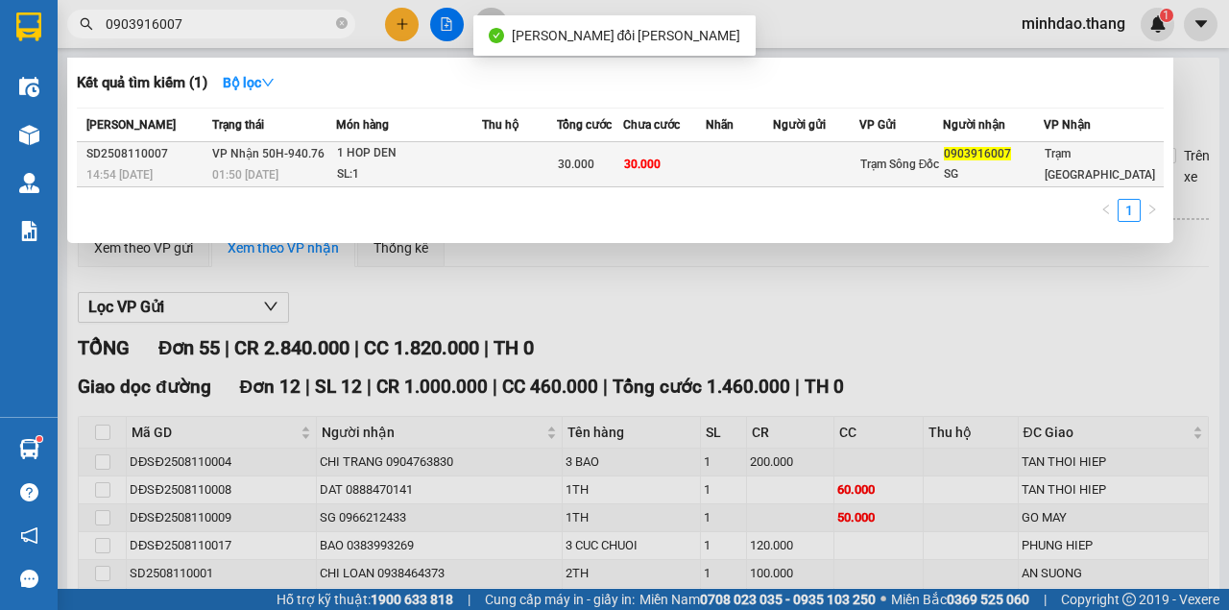
click at [661, 167] on span "30.000" at bounding box center [642, 163] width 36 height 13
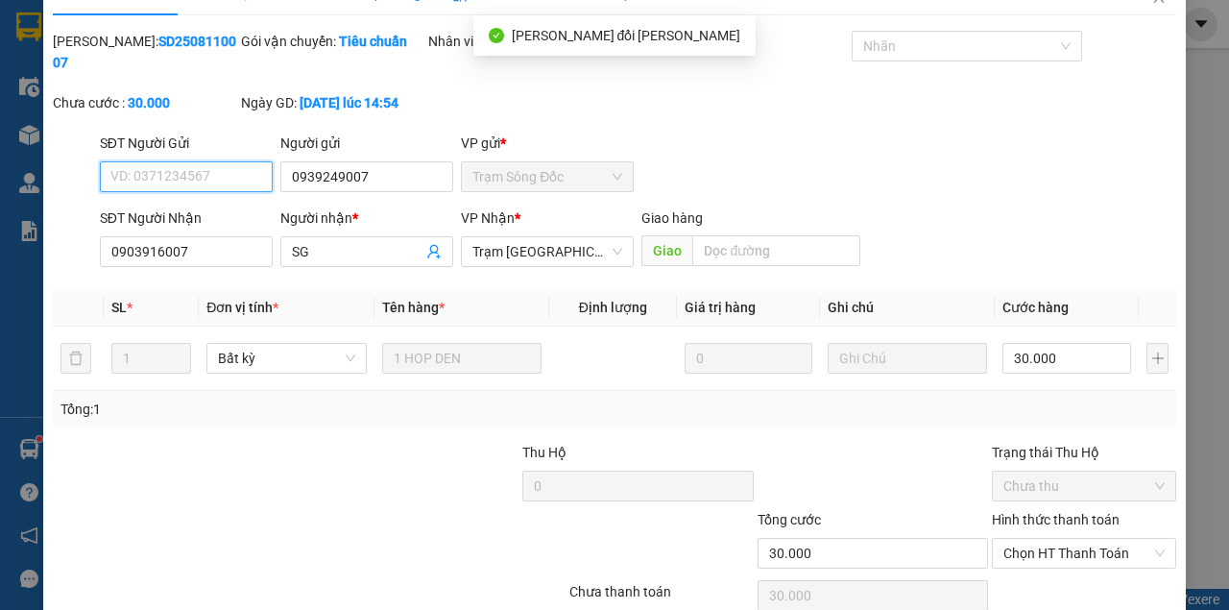
scroll to position [124, 0]
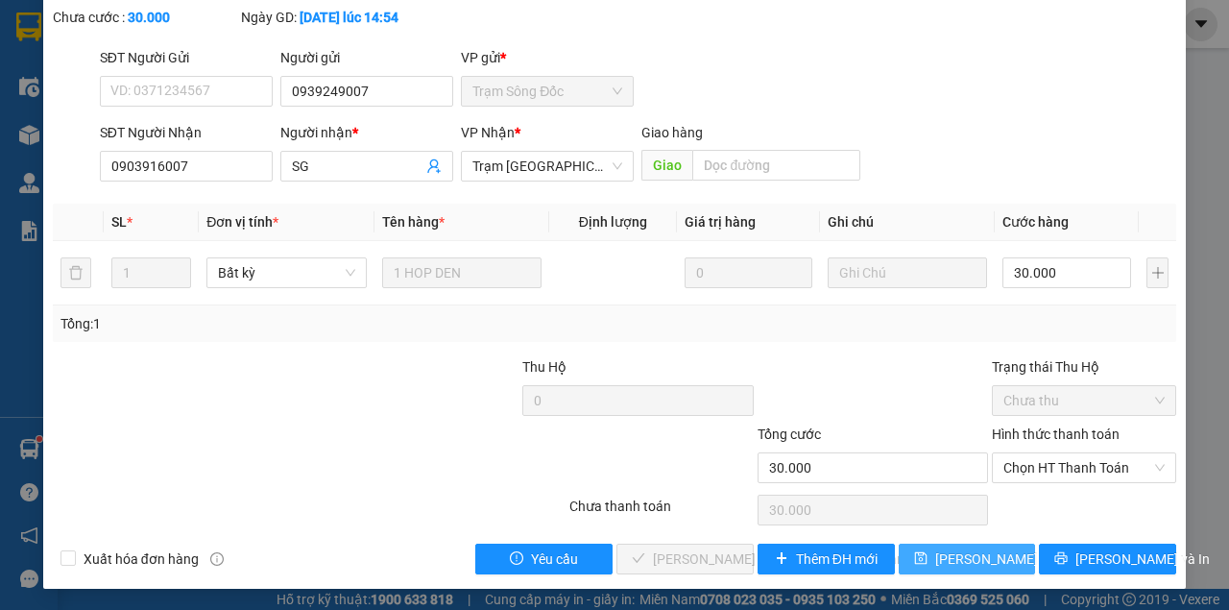
click at [968, 564] on span "[PERSON_NAME] thay đổi" at bounding box center [997, 558] width 124 height 21
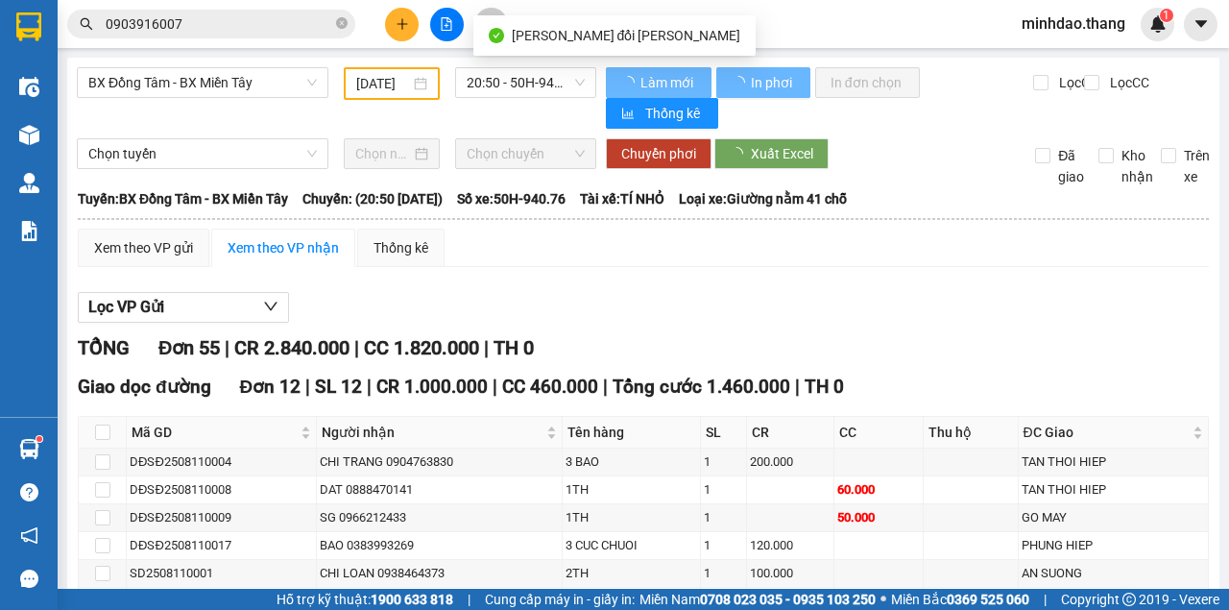
click at [283, 36] on span "0903916007" at bounding box center [211, 24] width 288 height 29
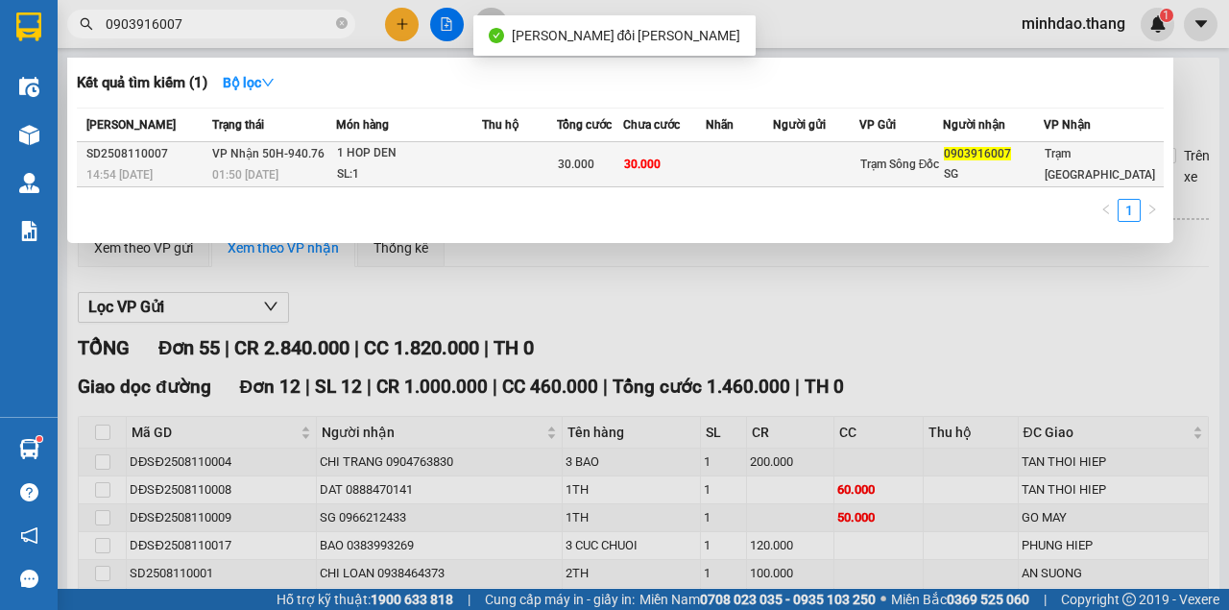
click at [605, 177] on td "30.000" at bounding box center [590, 164] width 66 height 45
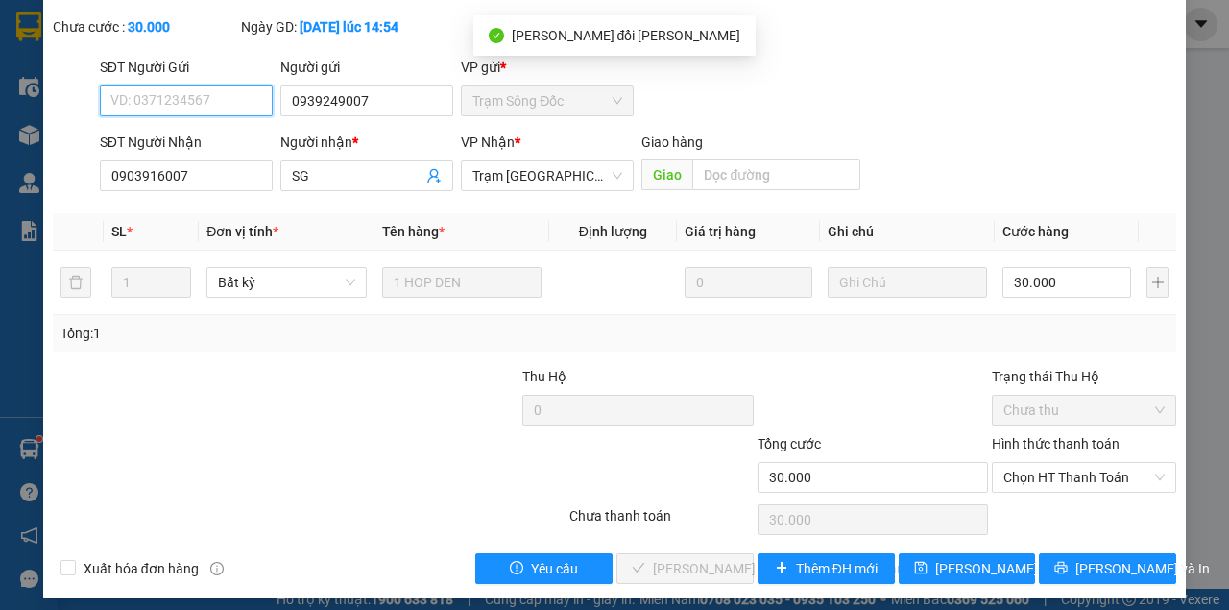
scroll to position [124, 0]
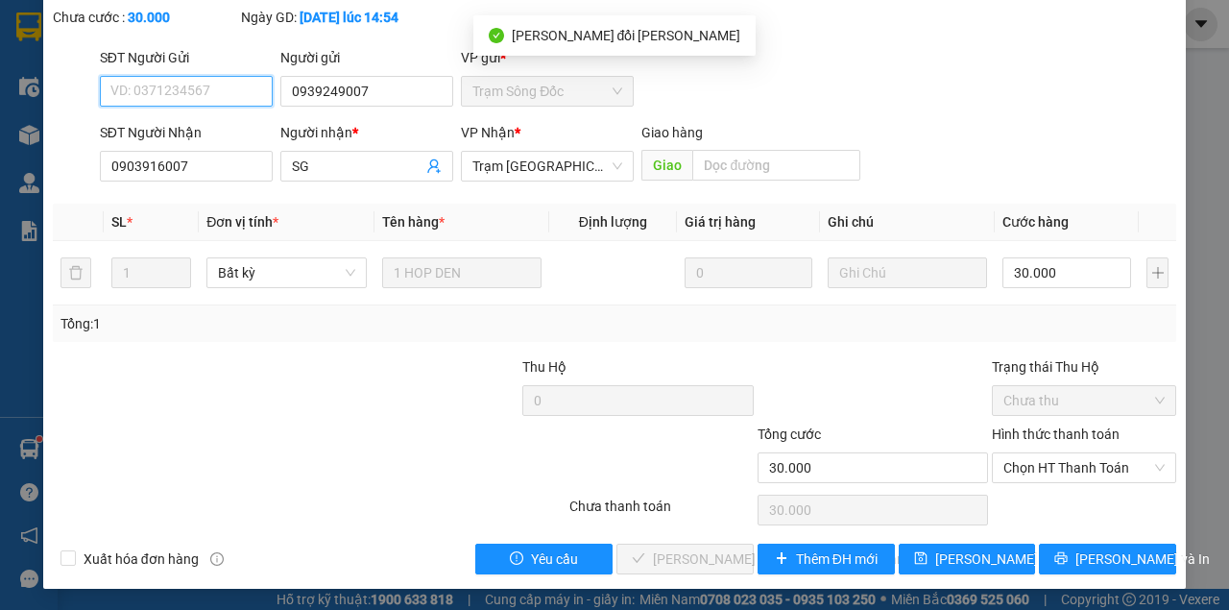
click at [1054, 479] on span "Chọn HT Thanh Toán" at bounding box center [1083, 467] width 161 height 29
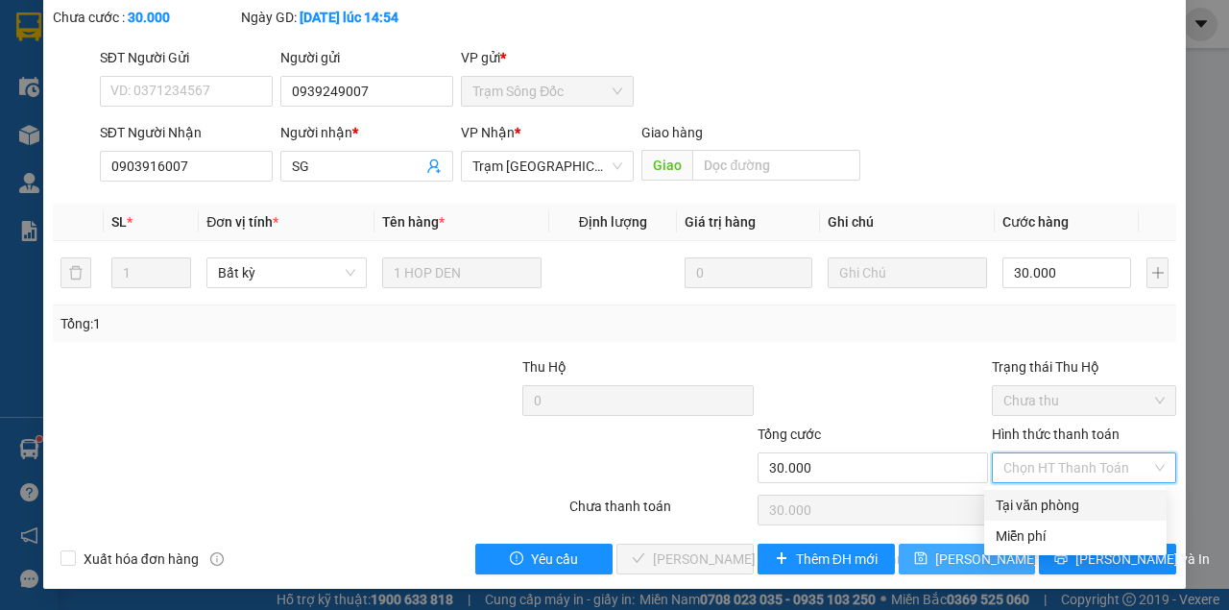
drag, startPoint x: 1033, startPoint y: 509, endPoint x: 930, endPoint y: 549, distance: 110.4
click at [1032, 509] on div "Tại văn phòng" at bounding box center [1075, 505] width 159 height 21
type input "0"
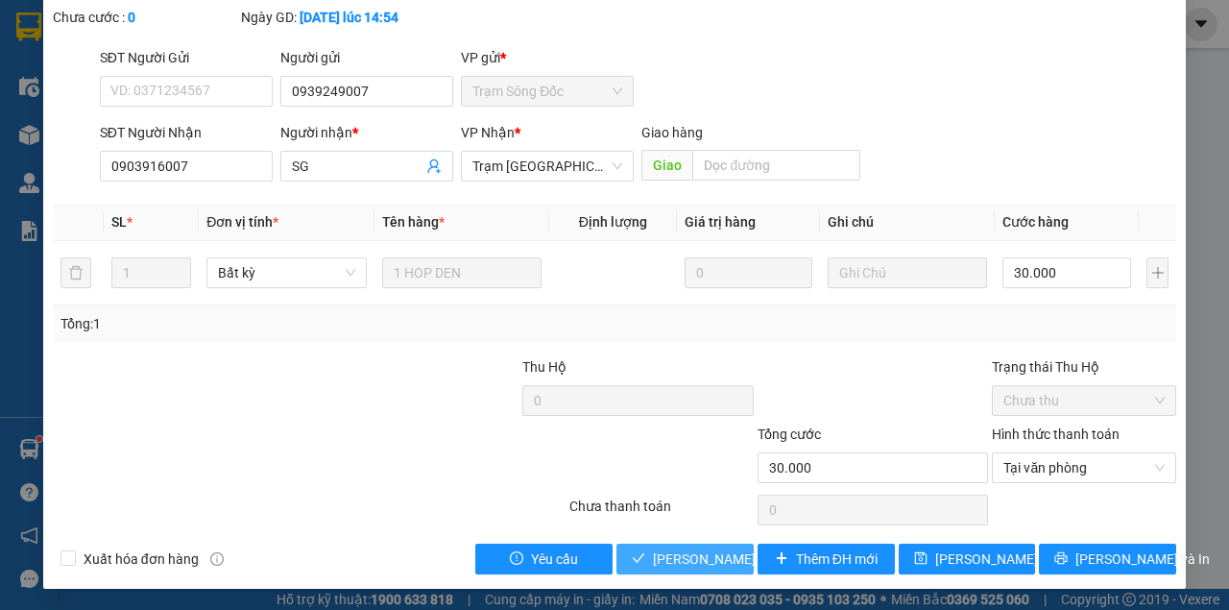
click at [695, 567] on span "[PERSON_NAME] và Giao hàng" at bounding box center [782, 558] width 259 height 21
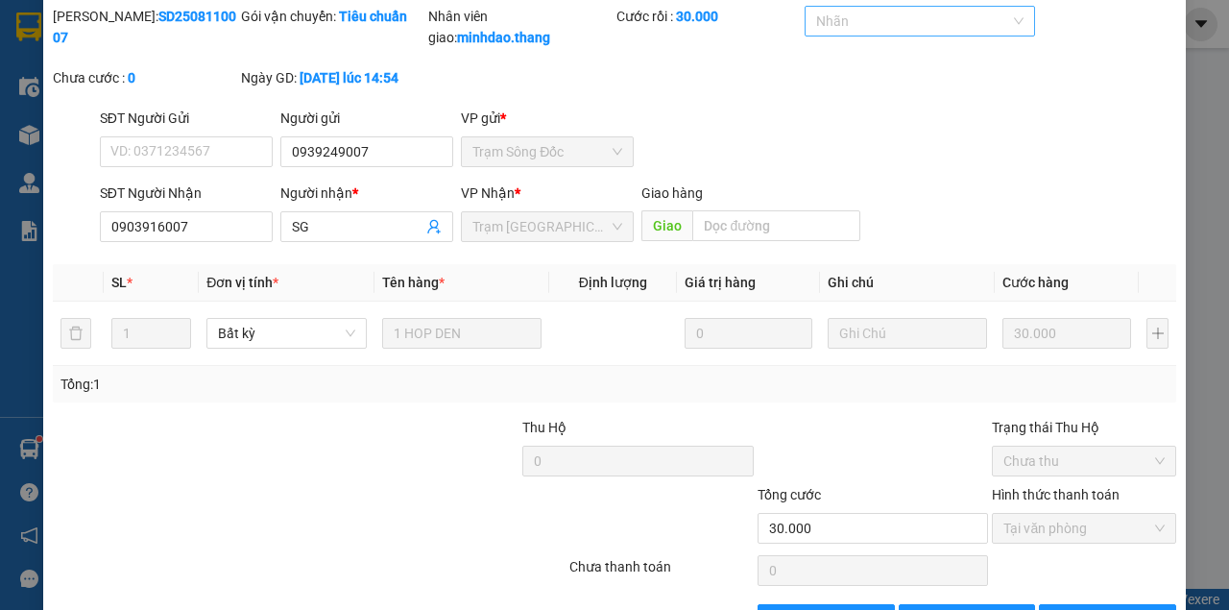
scroll to position [0, 0]
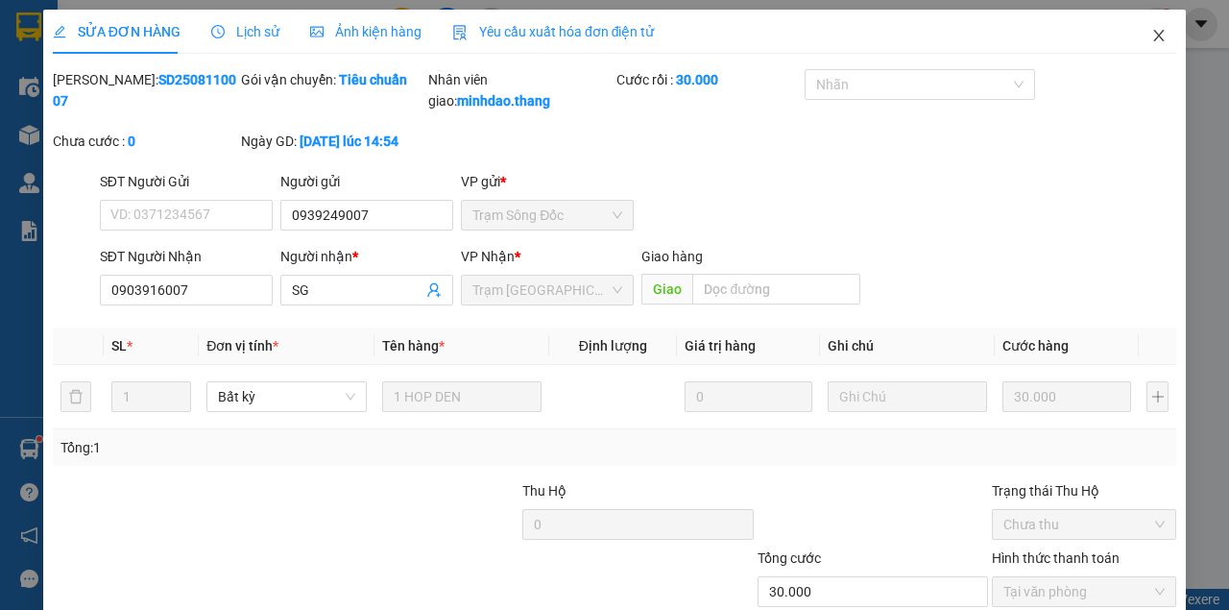
drag, startPoint x: 1155, startPoint y: 49, endPoint x: 344, endPoint y: 31, distance: 811.6
click at [1154, 48] on span "Close" at bounding box center [1159, 37] width 54 height 54
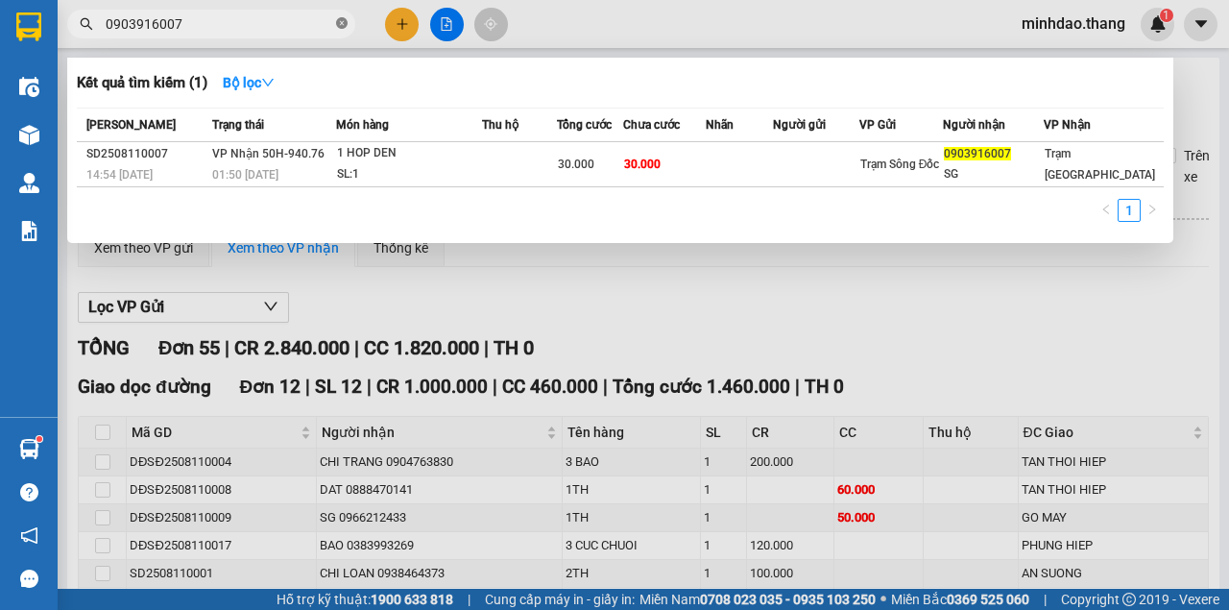
click at [341, 21] on icon "close-circle" at bounding box center [342, 23] width 12 height 12
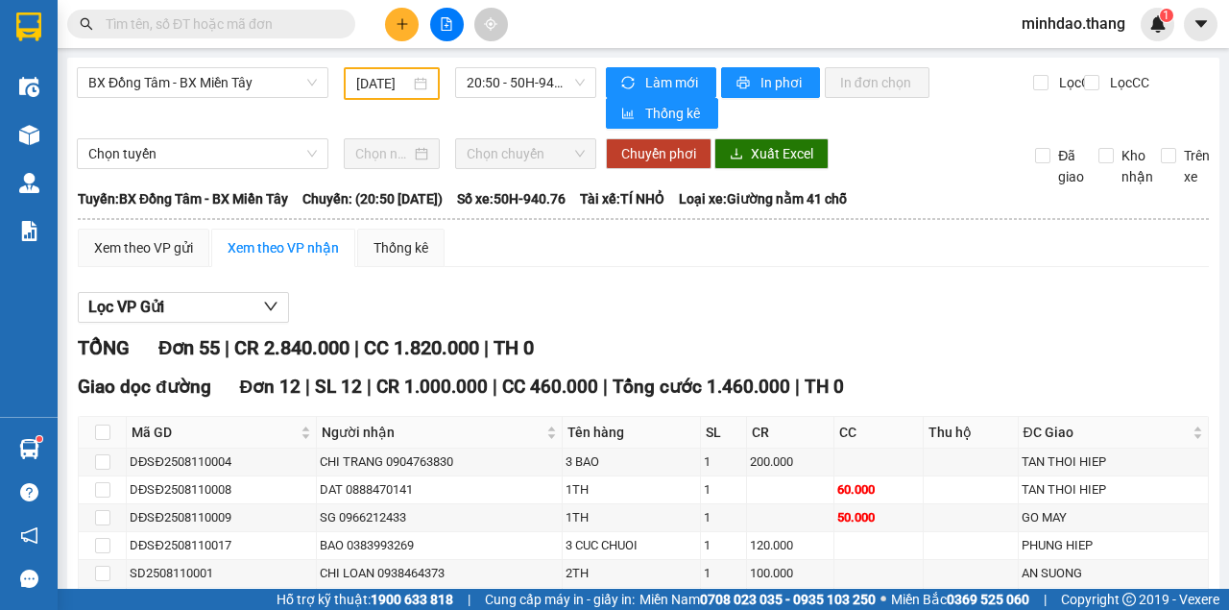
click at [238, 27] on input "text" at bounding box center [219, 23] width 227 height 21
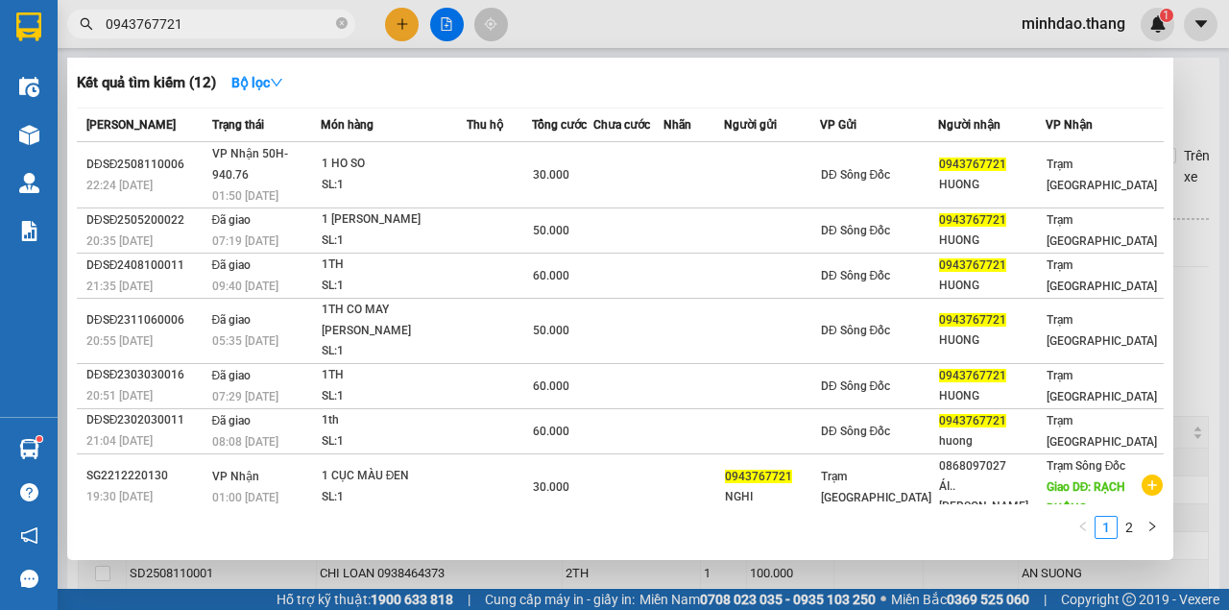
drag, startPoint x: 223, startPoint y: 25, endPoint x: 89, endPoint y: 22, distance: 133.5
click at [89, 22] on div "0943767721" at bounding box center [187, 24] width 375 height 29
type input "0943767721"
click at [340, 28] on icon "close-circle" at bounding box center [342, 23] width 12 height 12
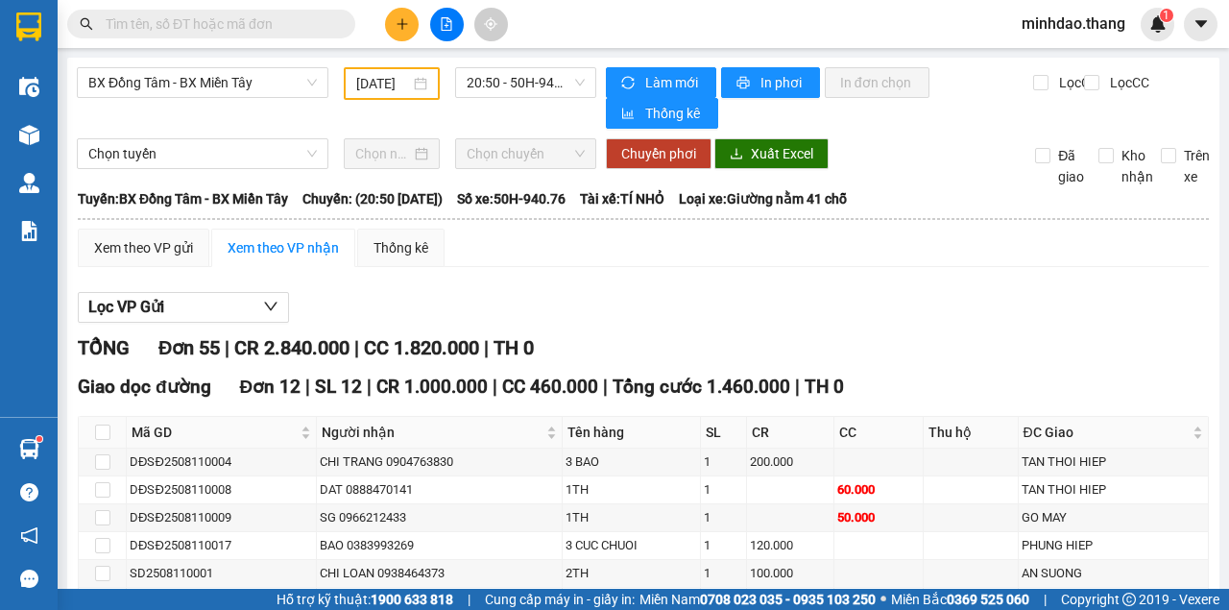
drag, startPoint x: 293, startPoint y: 25, endPoint x: 303, endPoint y: 22, distance: 10.9
click at [302, 22] on input "text" at bounding box center [219, 23] width 227 height 21
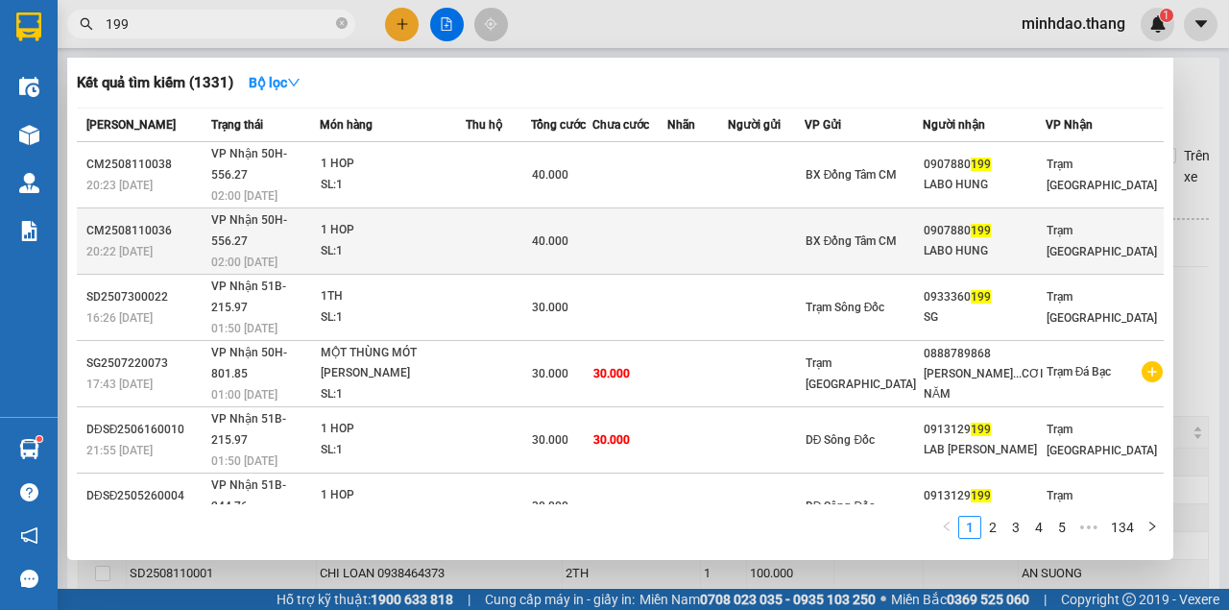
type input "199"
click at [592, 230] on div "40.000" at bounding box center [562, 240] width 60 height 21
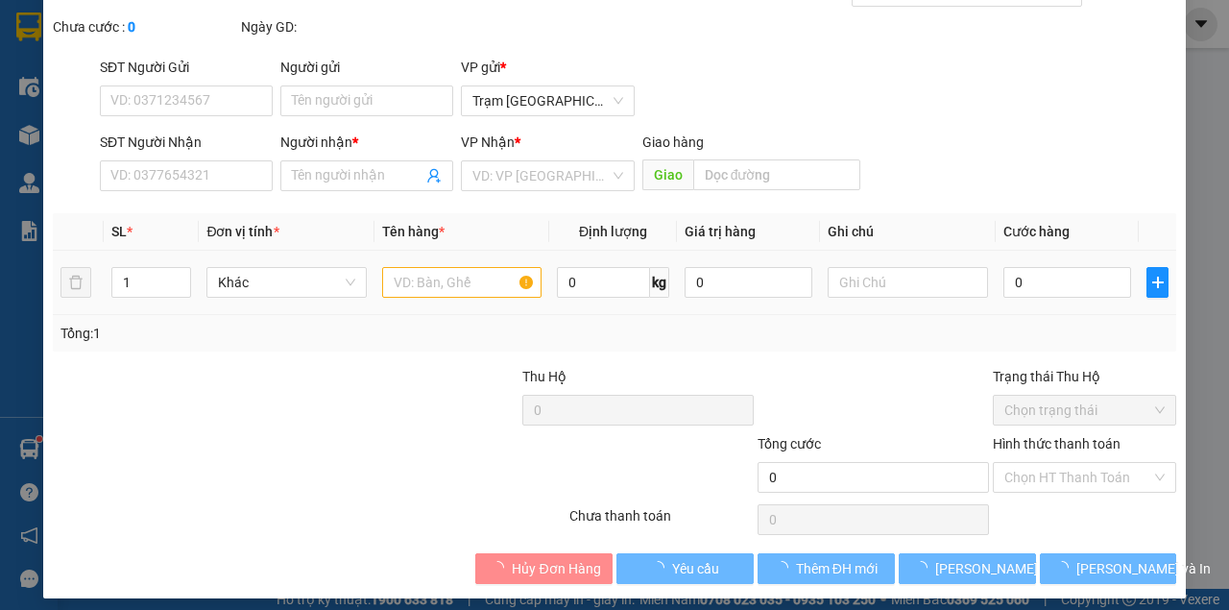
type input "0907880199"
type input "LABO HUNG"
type input "40.000"
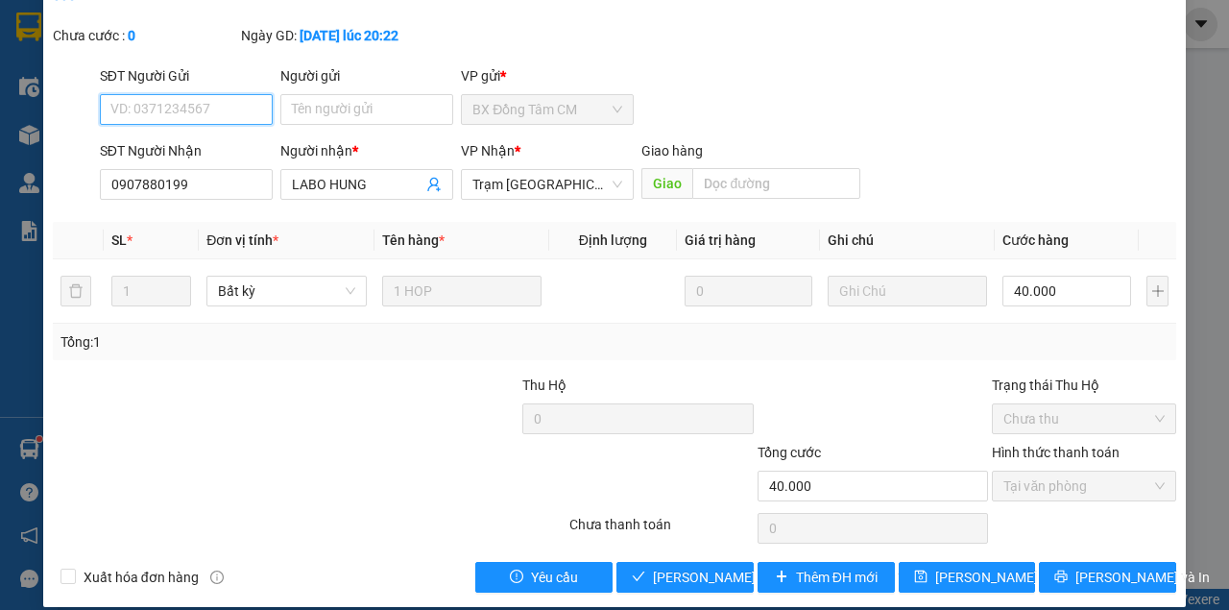
scroll to position [124, 0]
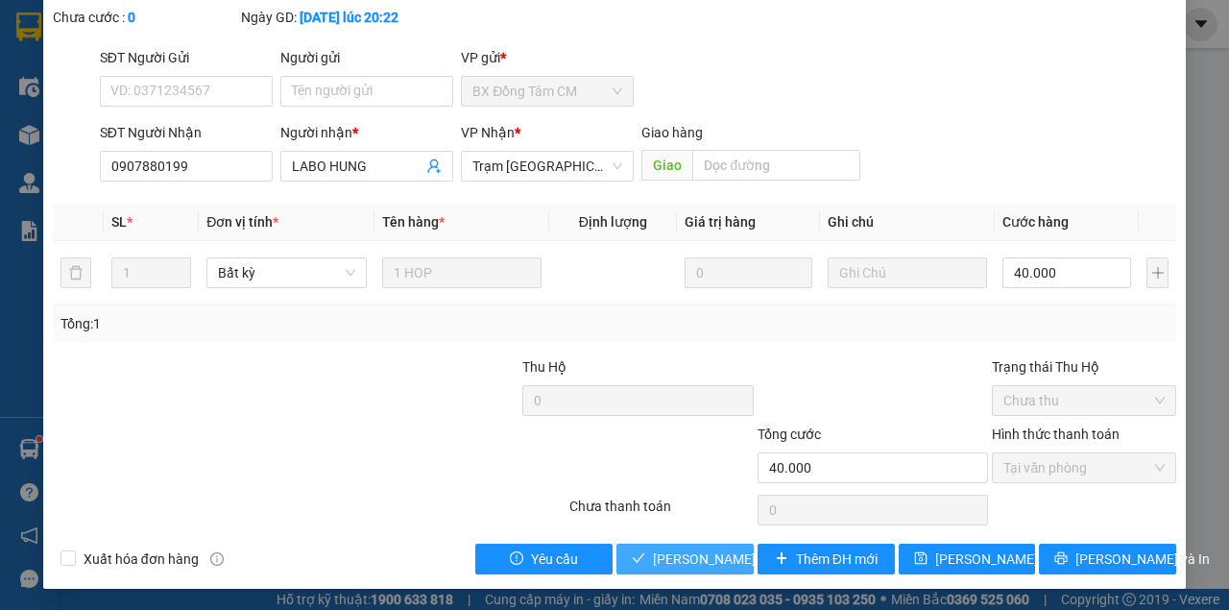
click at [698, 555] on span "[PERSON_NAME] và Giao hàng" at bounding box center [782, 558] width 259 height 21
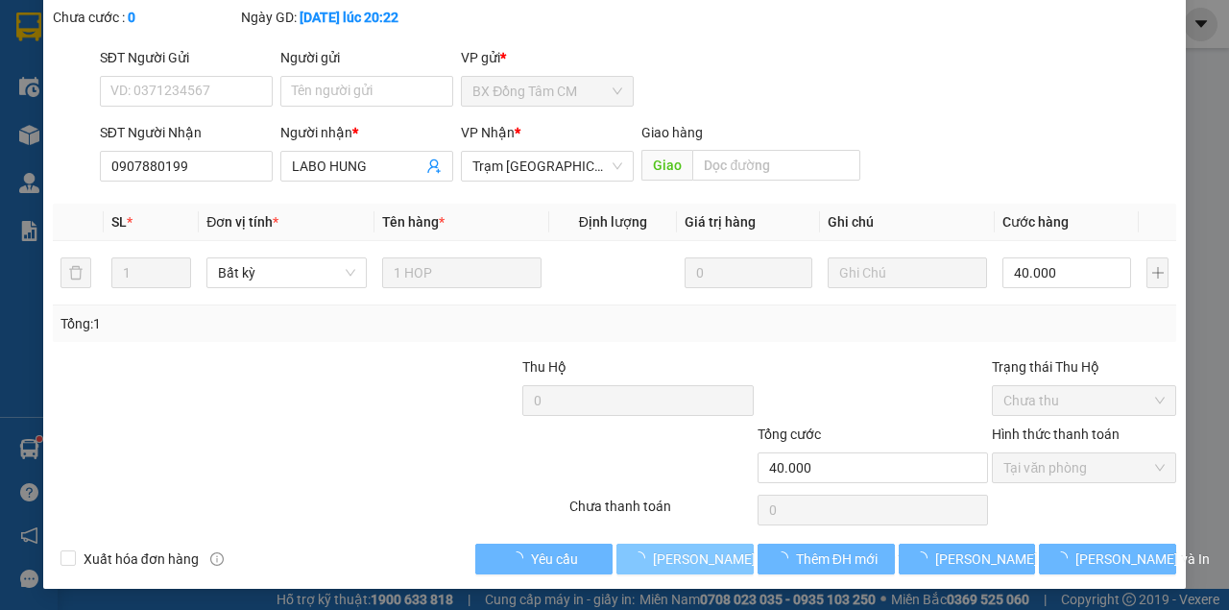
click at [698, 555] on span "[PERSON_NAME] và Giao hàng" at bounding box center [782, 558] width 259 height 21
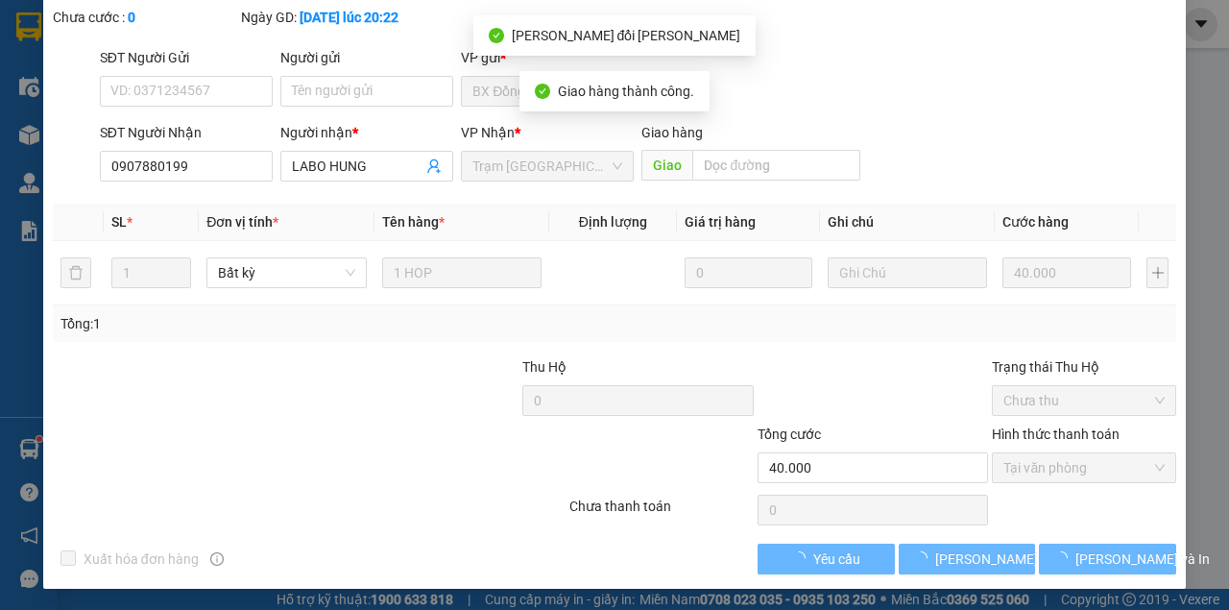
scroll to position [0, 0]
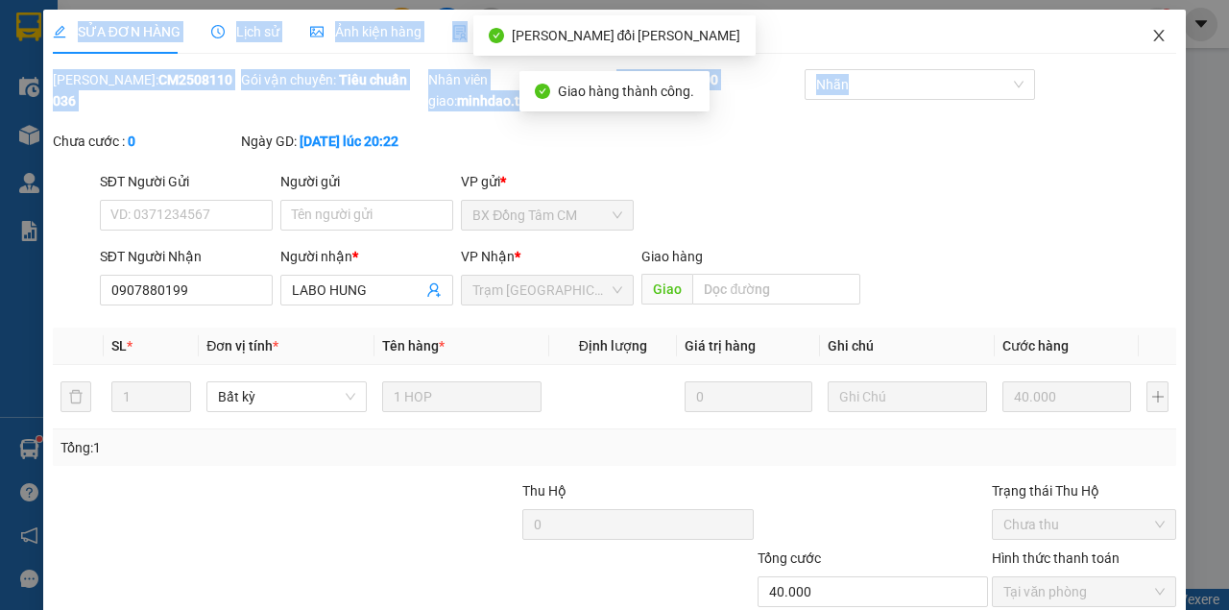
click at [1148, 52] on div "SỬA ĐƠN HÀNG Lịch sử Ảnh kiện hàng Yêu cầu xuất hóa đơn điện tử Total Paid Fee …" at bounding box center [614, 361] width 1143 height 703
drag, startPoint x: 1150, startPoint y: 36, endPoint x: 326, endPoint y: 57, distance: 824.1
click at [1151, 38] on icon "close" at bounding box center [1158, 35] width 15 height 15
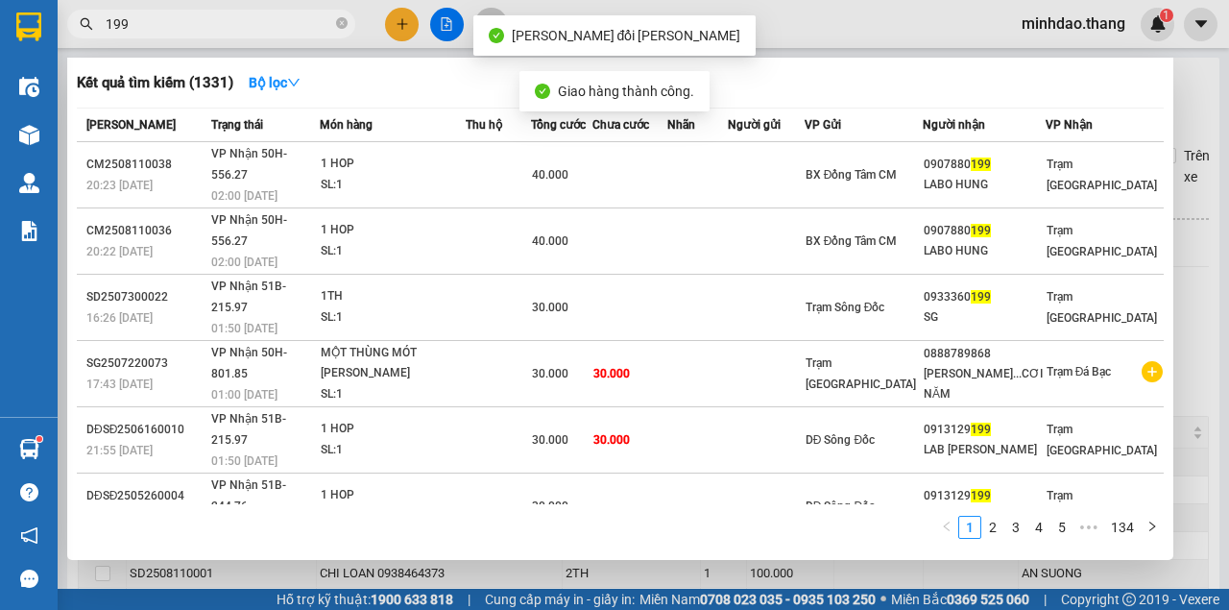
click at [244, 32] on input "199" at bounding box center [219, 23] width 227 height 21
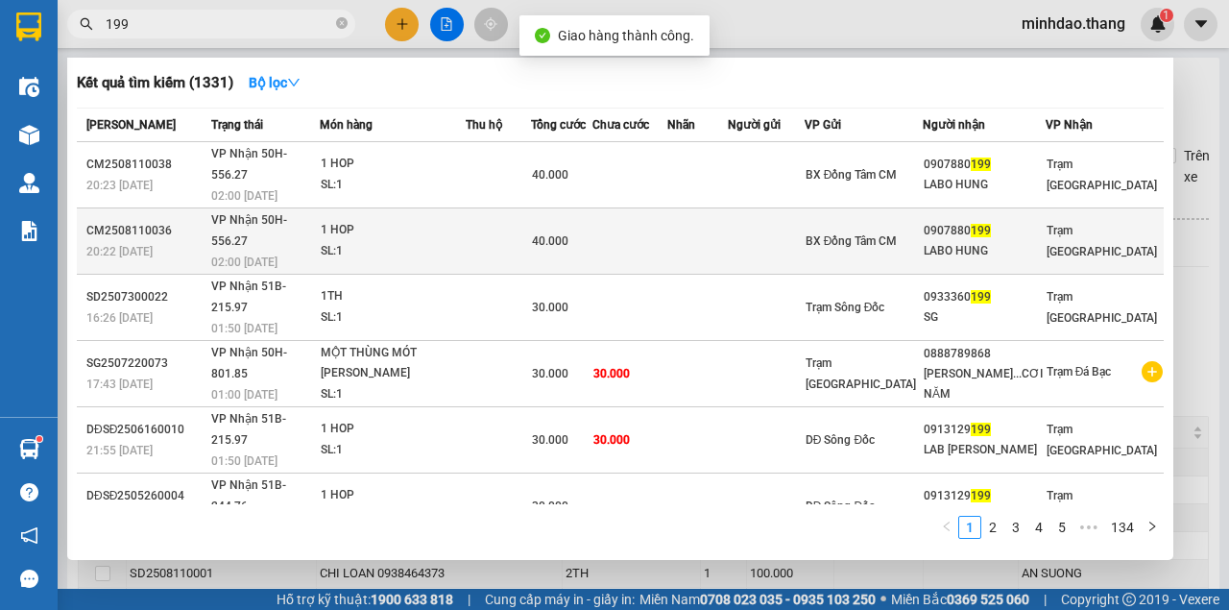
click at [503, 212] on td at bounding box center [498, 241] width 65 height 66
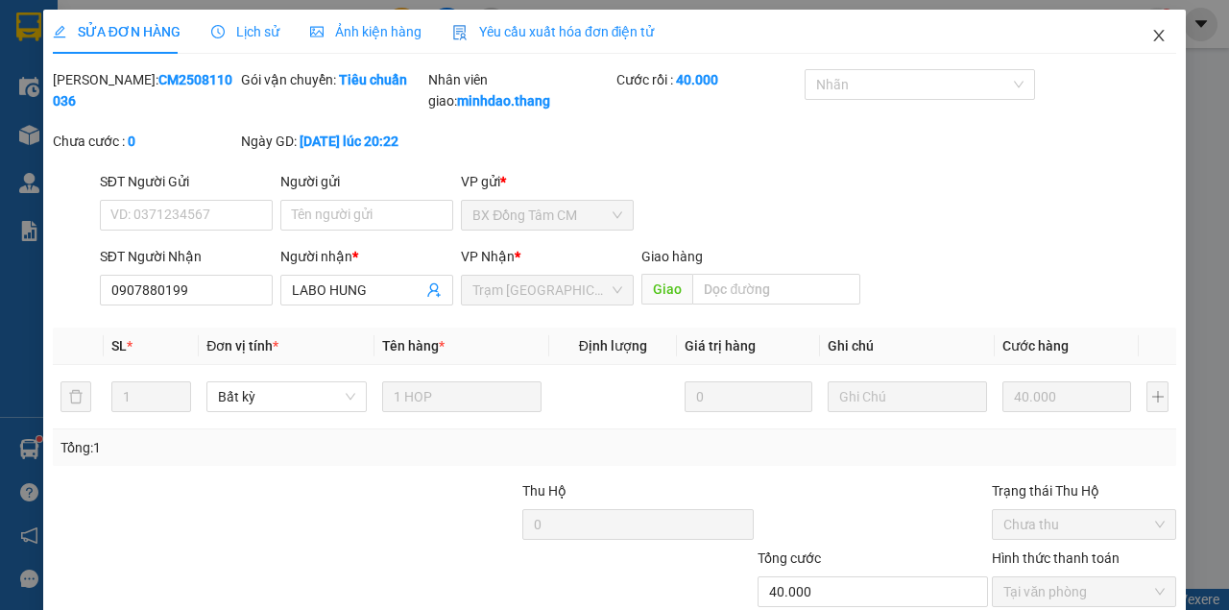
click at [1156, 32] on span "Close" at bounding box center [1159, 37] width 54 height 54
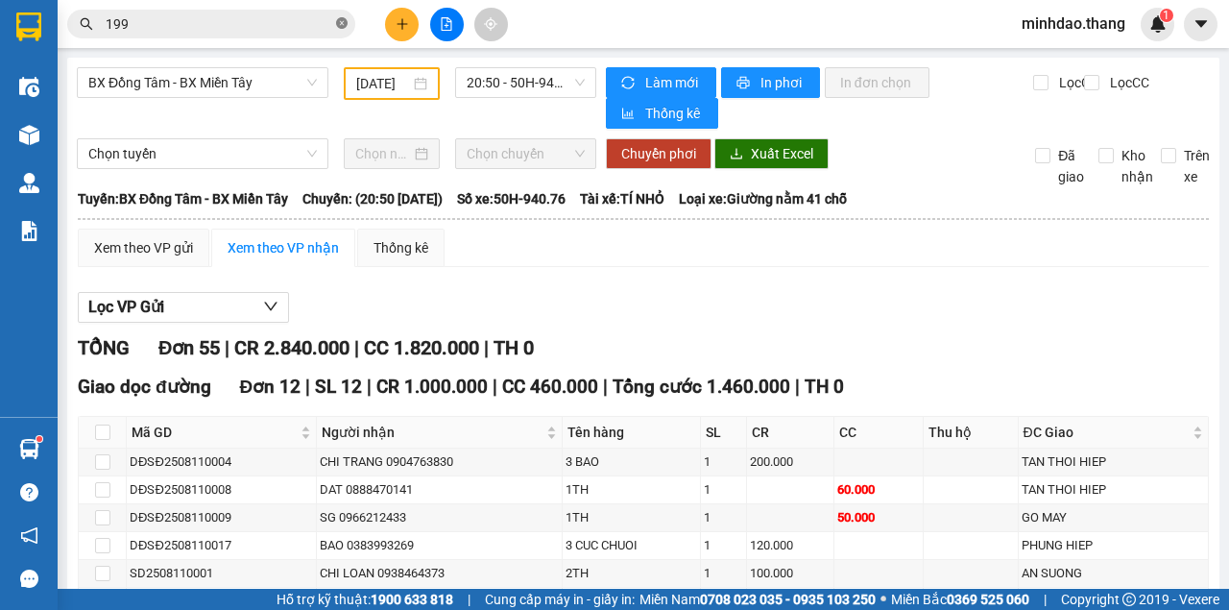
click at [346, 21] on icon "close-circle" at bounding box center [342, 23] width 12 height 12
click at [307, 29] on input "text" at bounding box center [219, 23] width 227 height 21
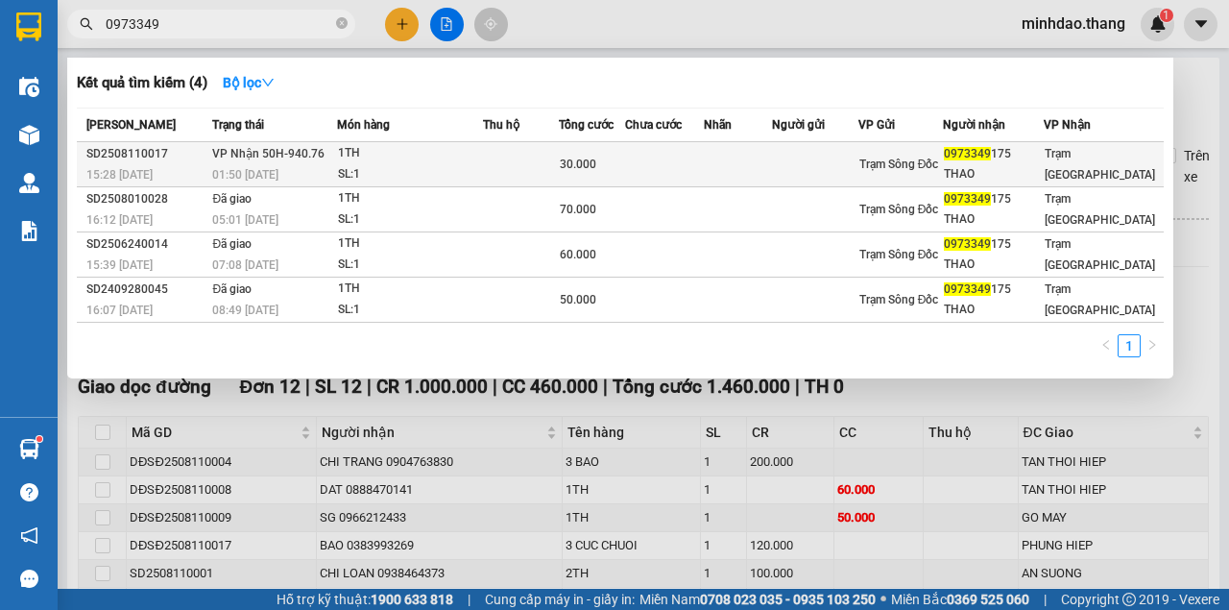
type input "0973349"
click at [540, 168] on td at bounding box center [521, 164] width 76 height 45
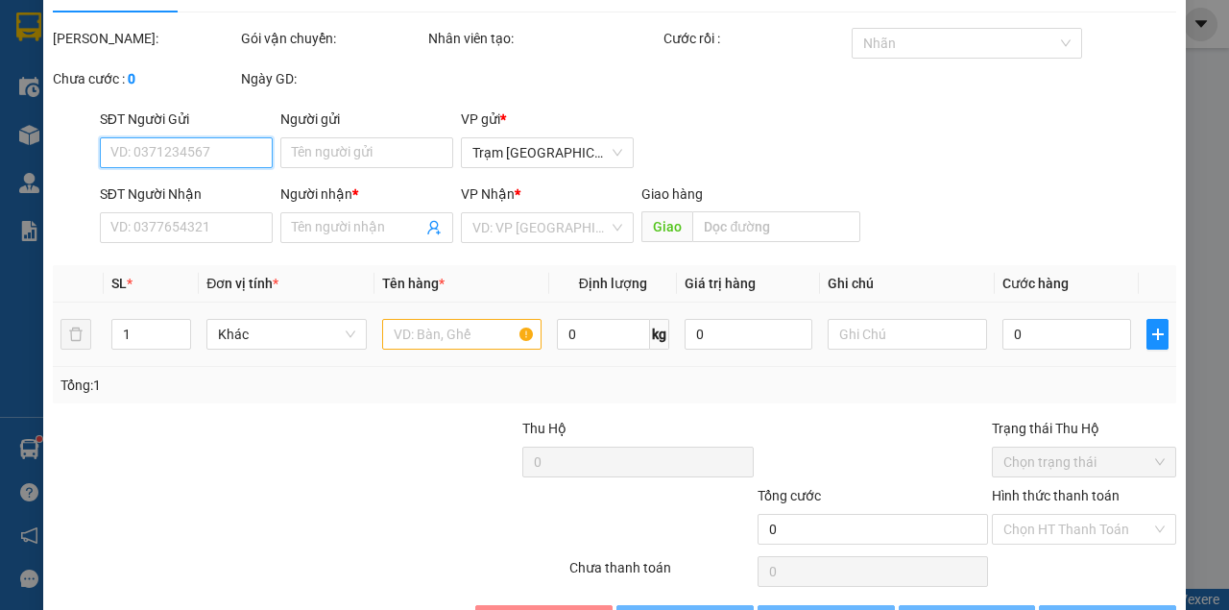
scroll to position [103, 0]
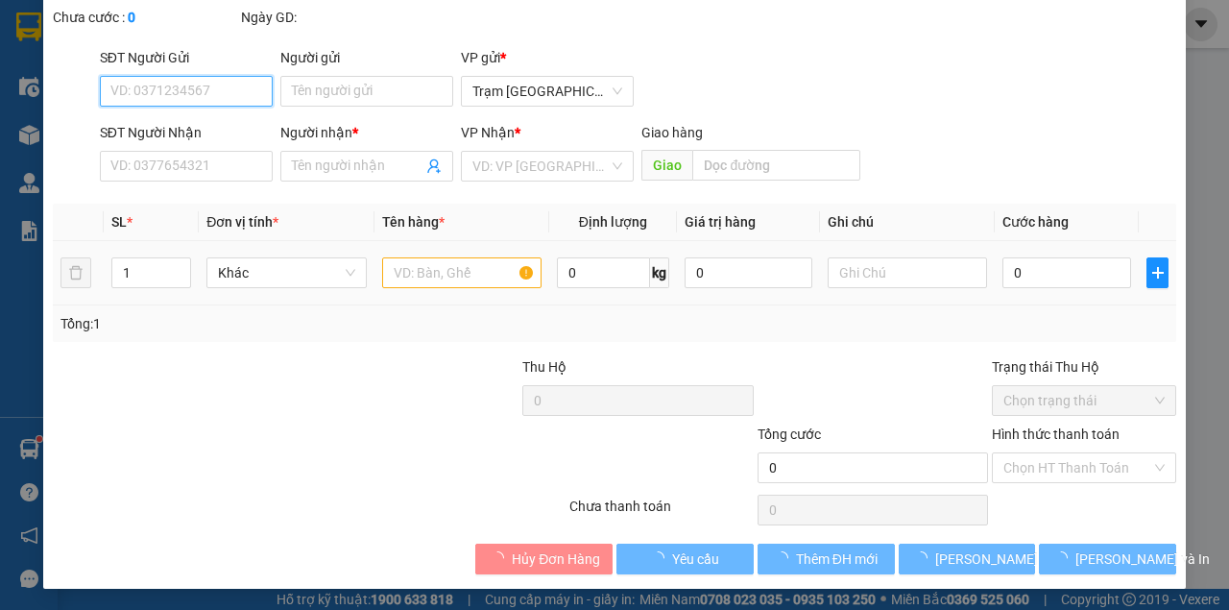
type input "0973349175"
type input "THAO"
type input "30.000"
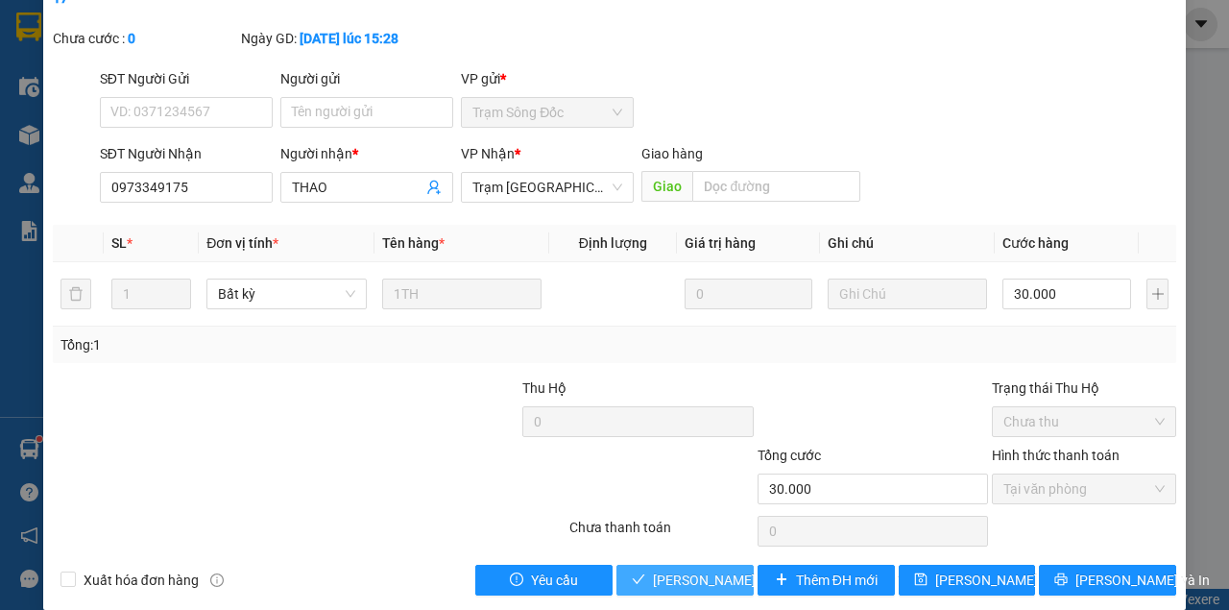
drag, startPoint x: 701, startPoint y: 586, endPoint x: 722, endPoint y: 589, distance: 21.3
click at [702, 586] on span "[PERSON_NAME] và Giao hàng" at bounding box center [782, 579] width 259 height 21
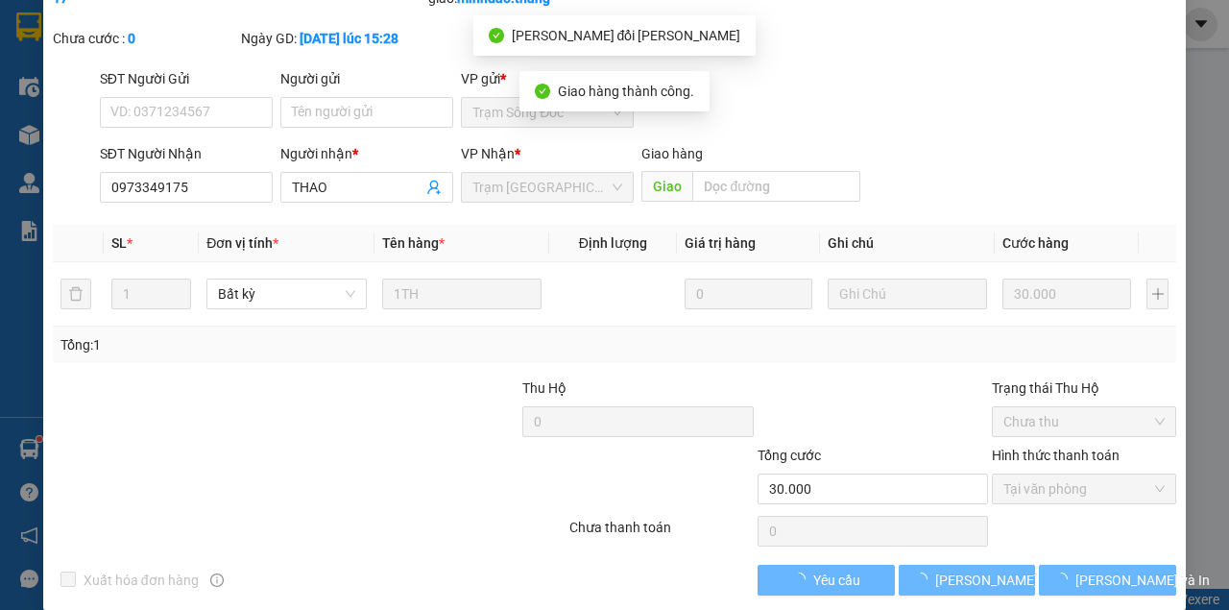
click at [1117, 590] on span "[PERSON_NAME] và In" at bounding box center [1142, 579] width 134 height 21
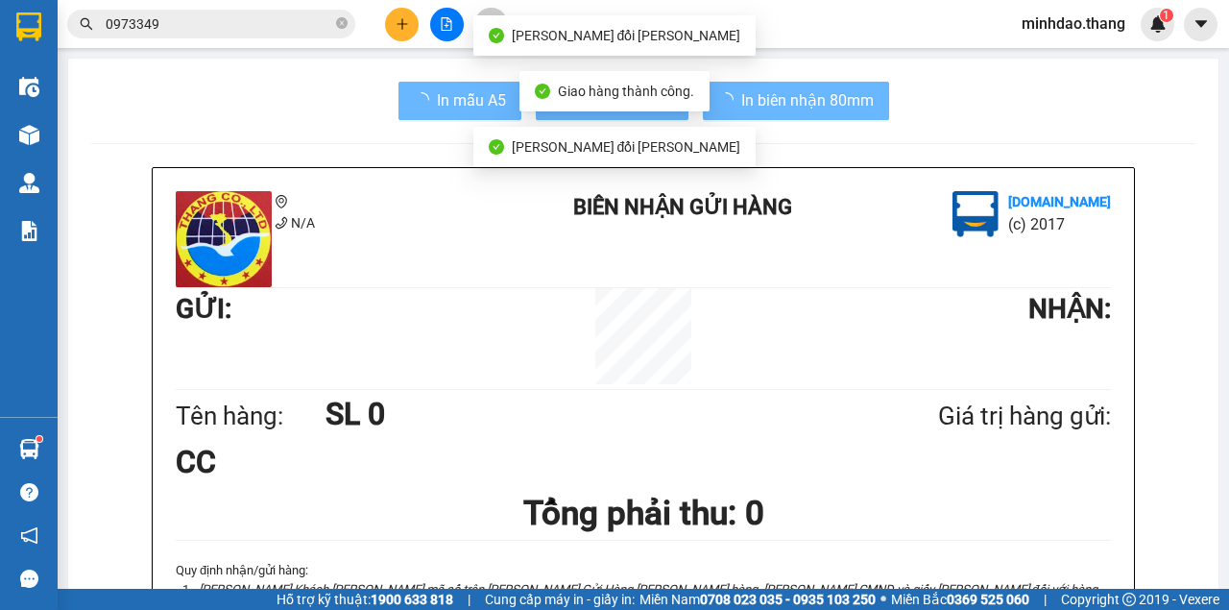
click at [1099, 592] on div "Hỗ trợ kỹ thuật: 1900 633 818 | Cung cấp máy in - giấy in: Miền Nam 0708 023 03…" at bounding box center [610, 599] width 1220 height 21
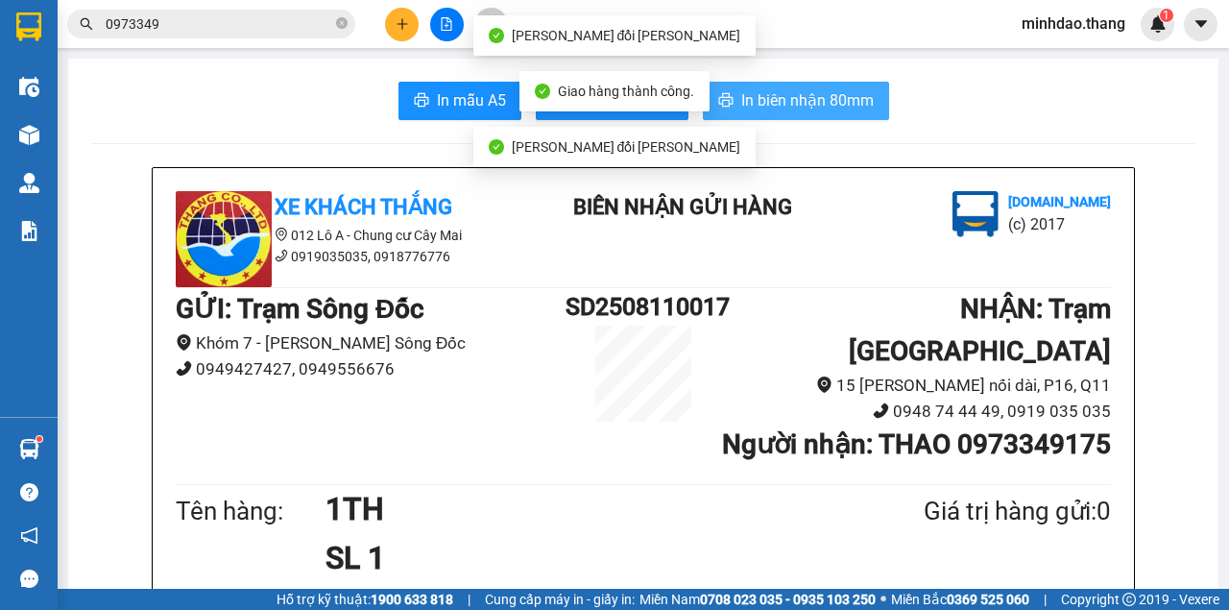
click at [807, 86] on button "In biên nhận 80mm" at bounding box center [796, 101] width 186 height 38
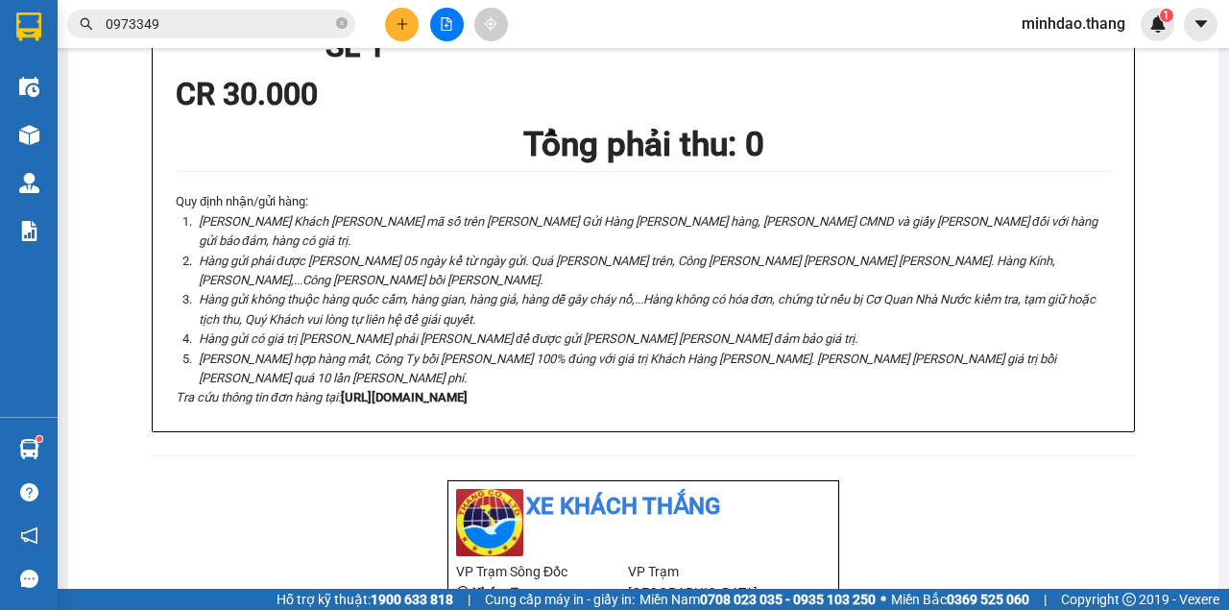
click at [305, 25] on input "0973349" at bounding box center [219, 23] width 227 height 21
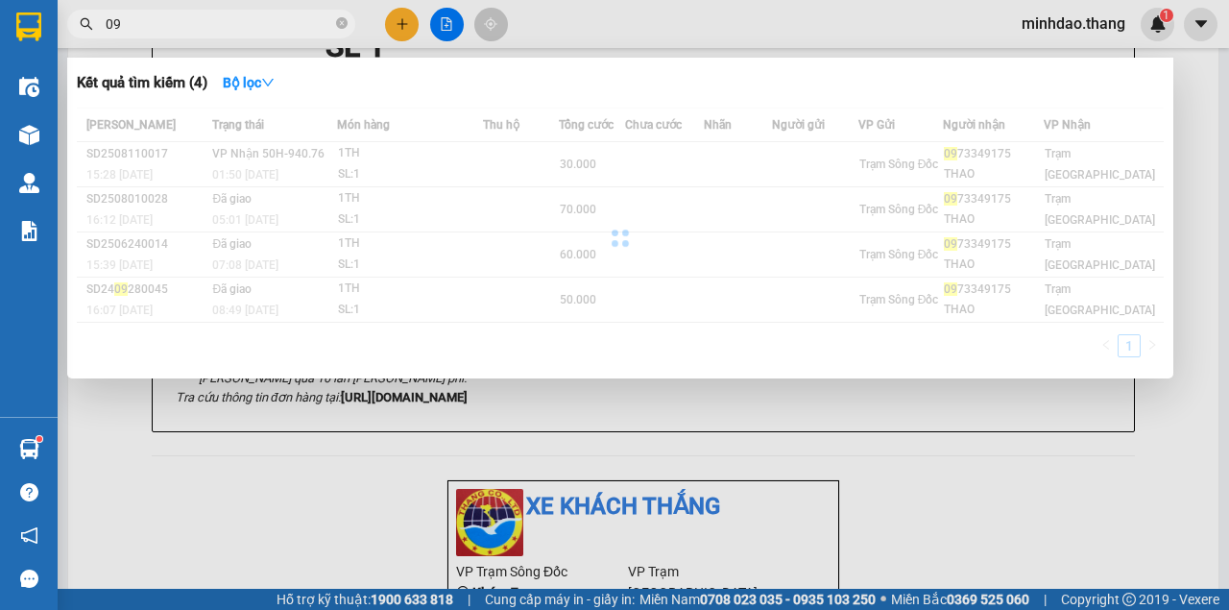
type input "0"
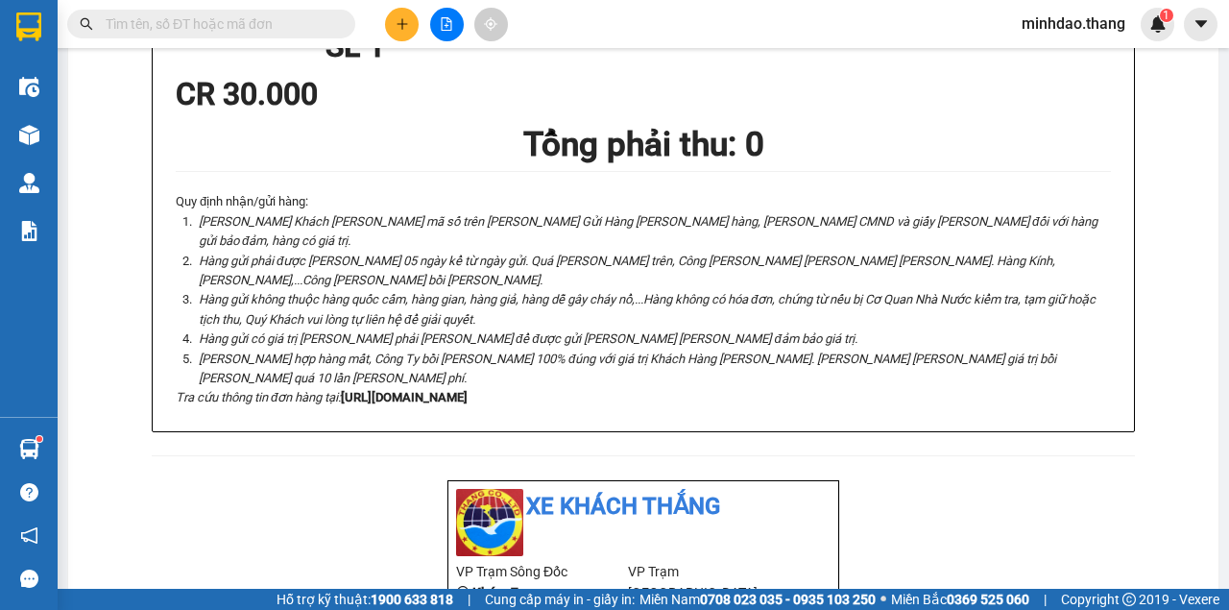
click at [385, 23] on button at bounding box center [402, 25] width 34 height 34
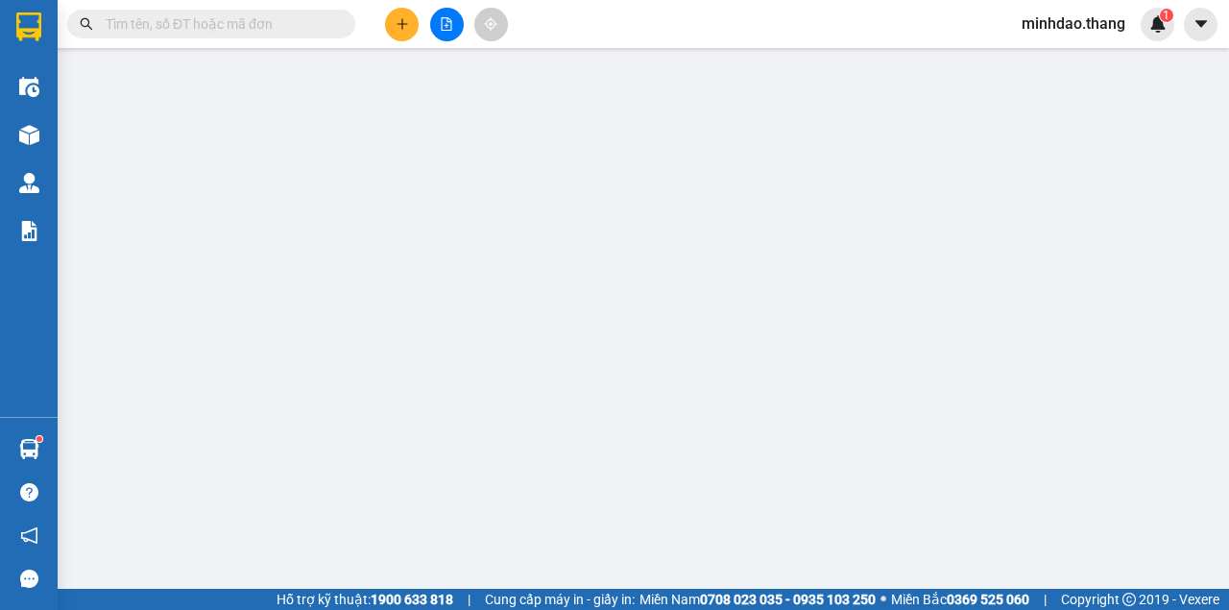
click at [407, 22] on div "TẠO ĐƠN HÀNG Yêu cầu xuất hóa đơn điện tử" at bounding box center [615, 32] width 1124 height 44
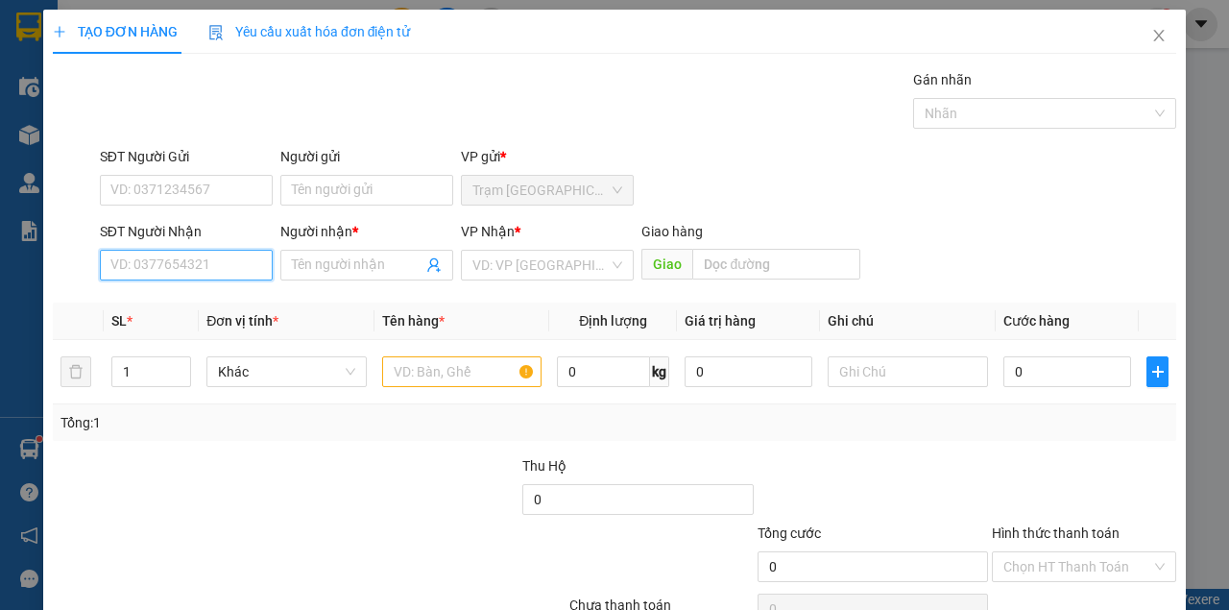
click at [185, 259] on input "SĐT Người Nhận" at bounding box center [186, 265] width 173 height 31
type input "2"
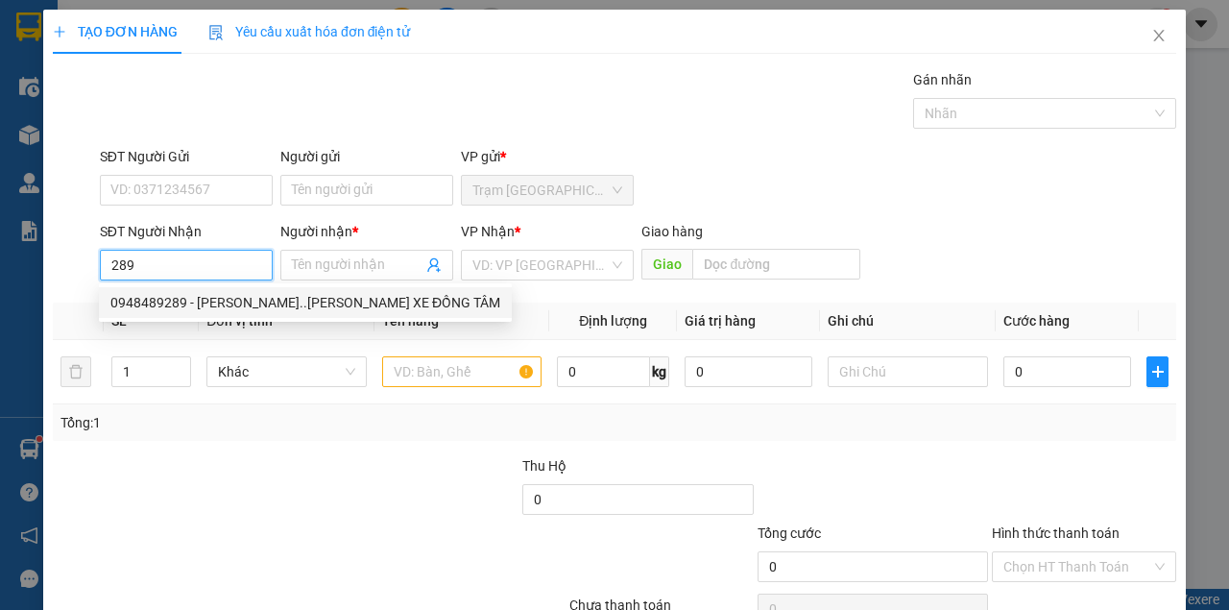
click at [210, 305] on div "0948489289 - NHU..BẾN XE ĐỒNG TÂM" at bounding box center [305, 302] width 390 height 21
type input "0948489289"
type input "NHU..BẾN XE ĐỒNG TÂM"
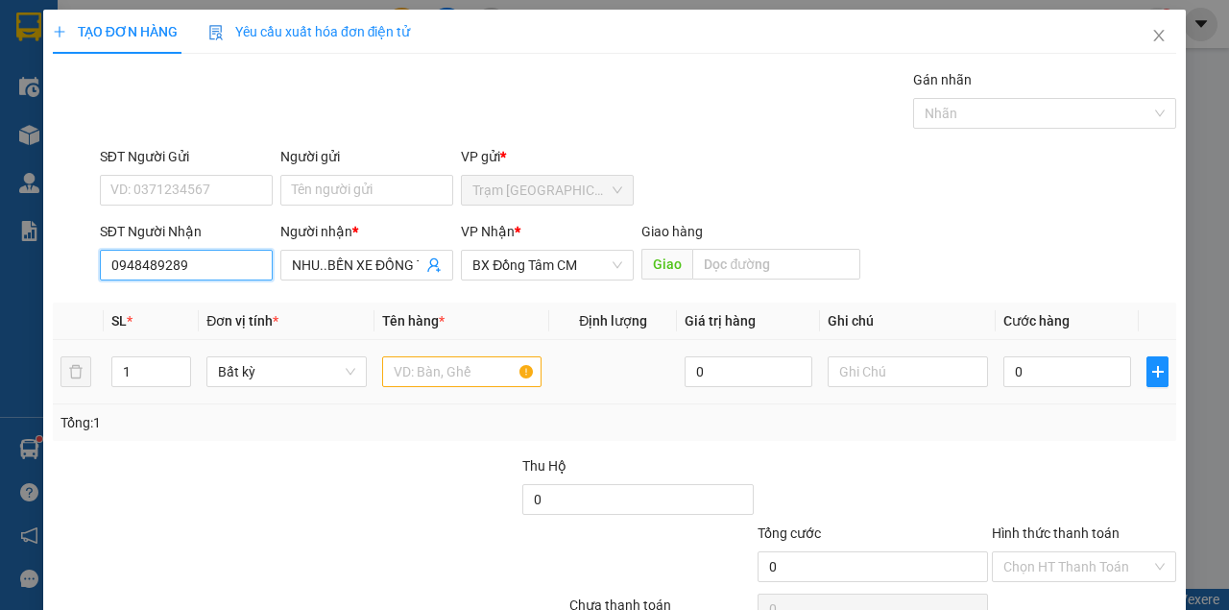
type input "0948489289"
click at [426, 365] on input "text" at bounding box center [462, 371] width 160 height 31
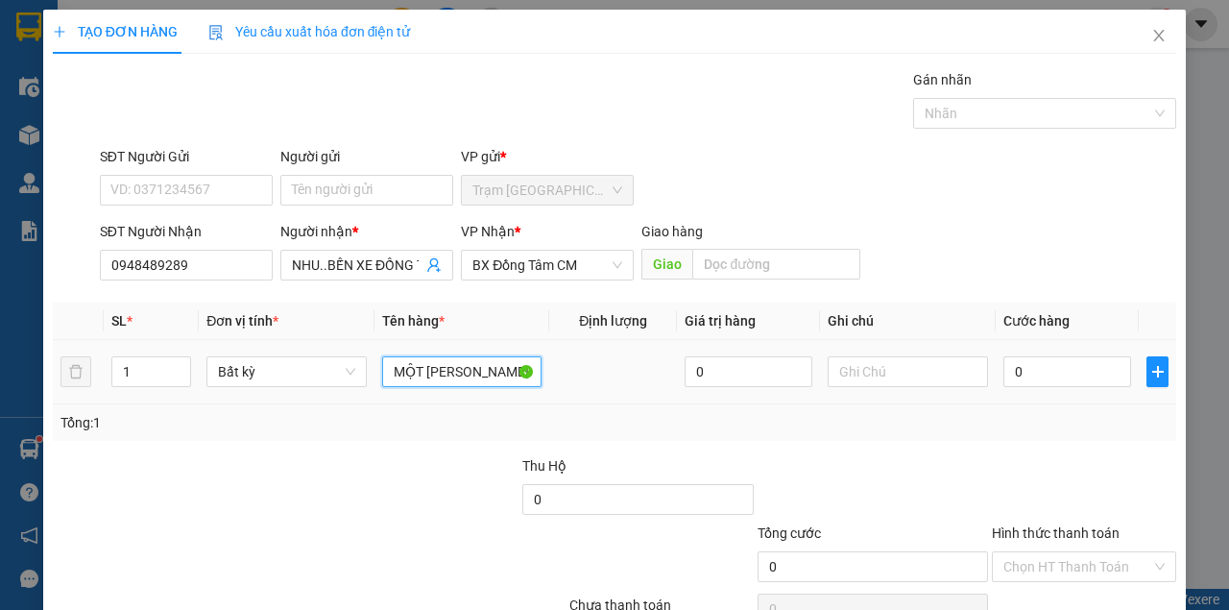
type input "MỘT CỤC MÀU D"
click at [1043, 365] on input "0" at bounding box center [1067, 371] width 128 height 31
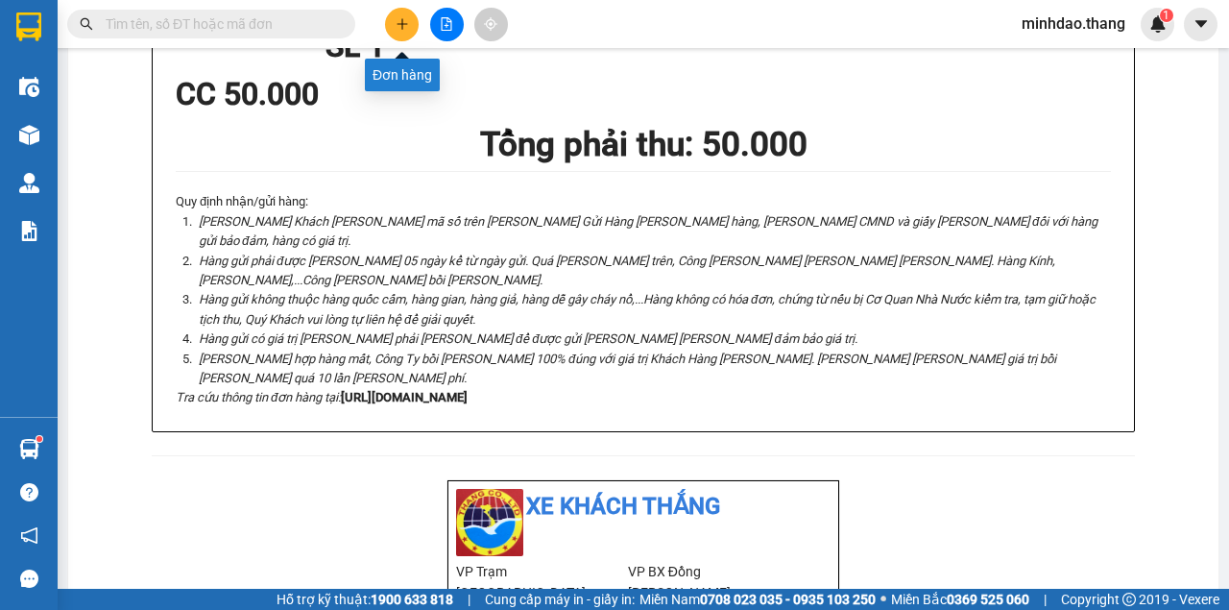
click at [407, 27] on icon "plus" at bounding box center [402, 23] width 13 height 13
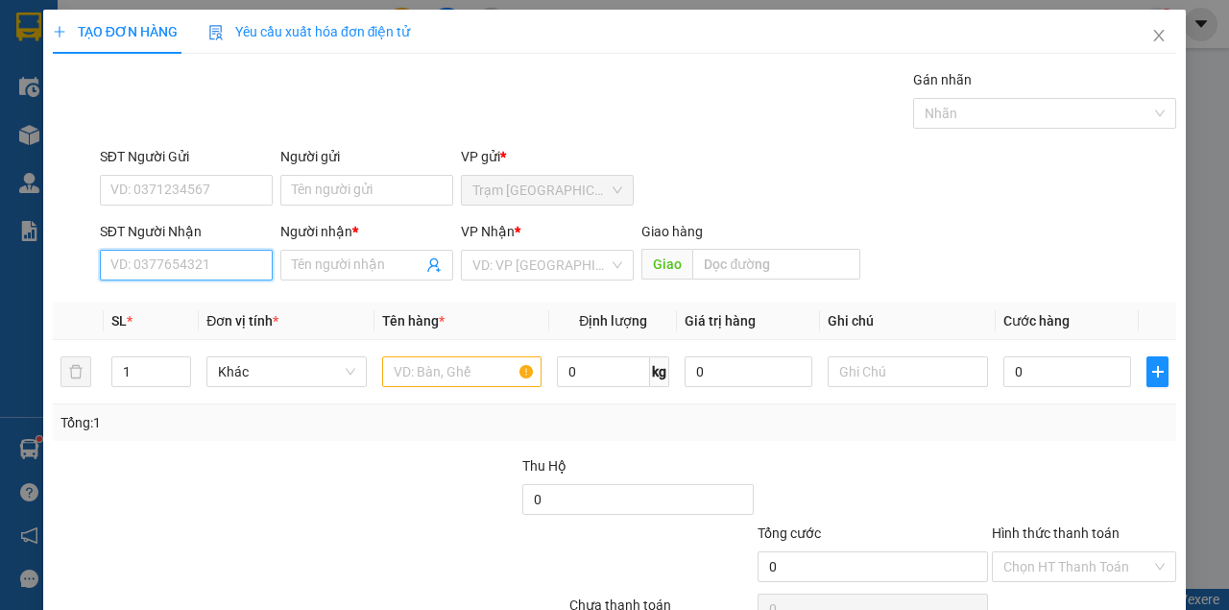
click at [184, 276] on input "SĐT Người Nhận" at bounding box center [186, 265] width 173 height 31
type input "0918034444"
drag, startPoint x: 186, startPoint y: 302, endPoint x: 403, endPoint y: 387, distance: 233.2
click at [187, 302] on div "0918034444 - PHÚ" at bounding box center [184, 302] width 149 height 21
type input "PHÚ"
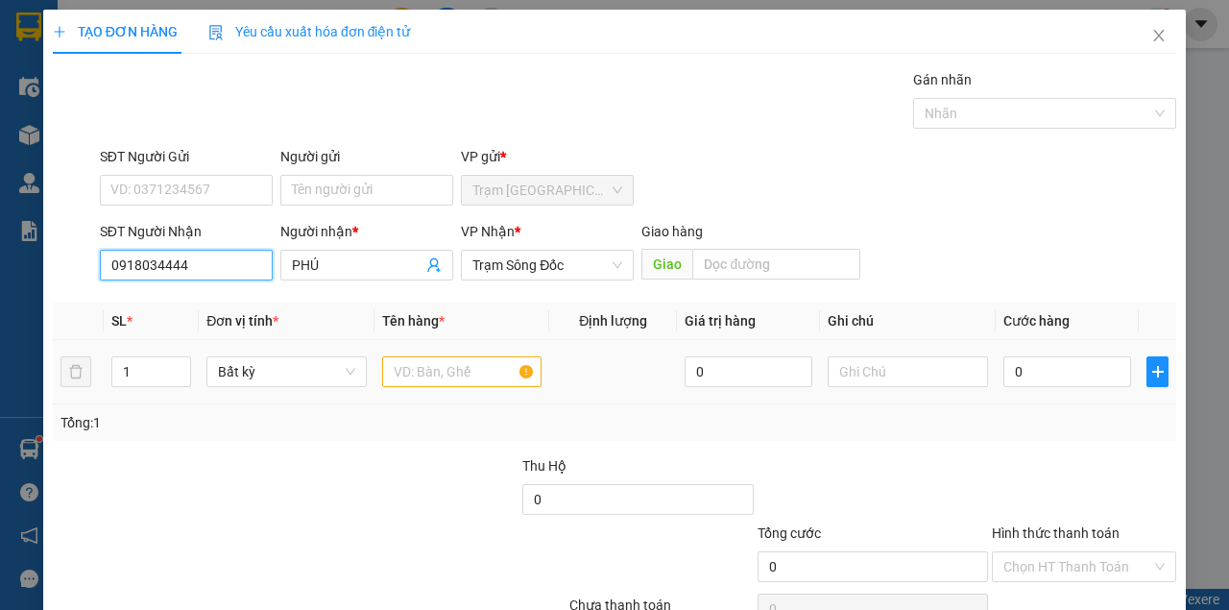
type input "0918034444"
click at [476, 372] on input "text" at bounding box center [462, 371] width 160 height 31
click at [477, 373] on input "text" at bounding box center [462, 371] width 160 height 31
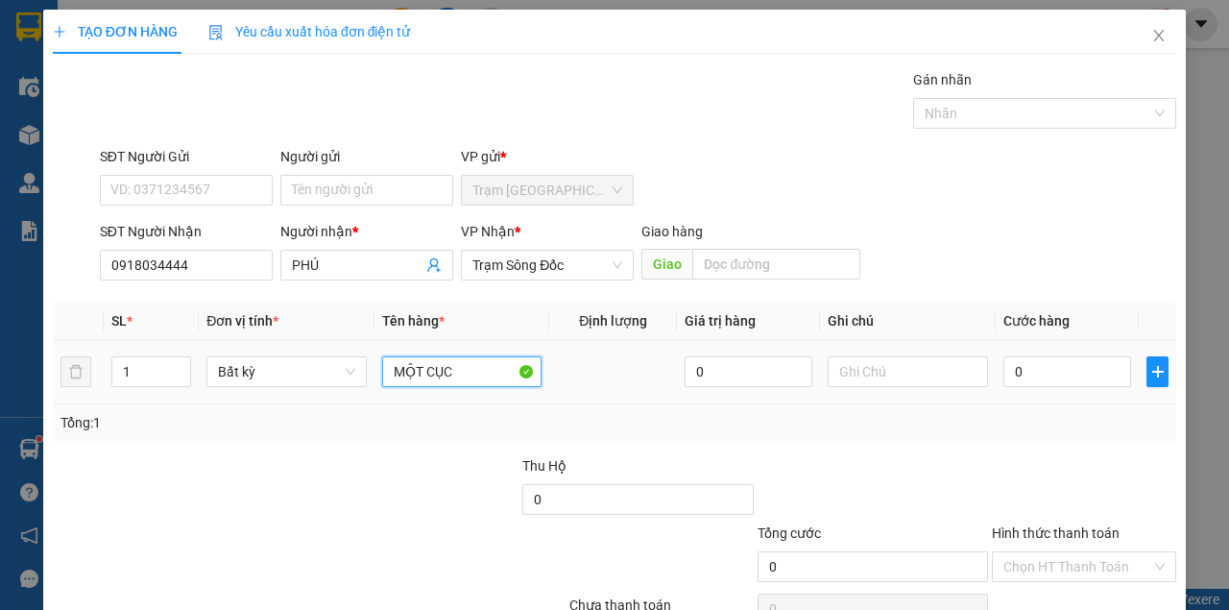
type input "MỘT CỤC"
click at [1047, 359] on input "0" at bounding box center [1067, 371] width 128 height 31
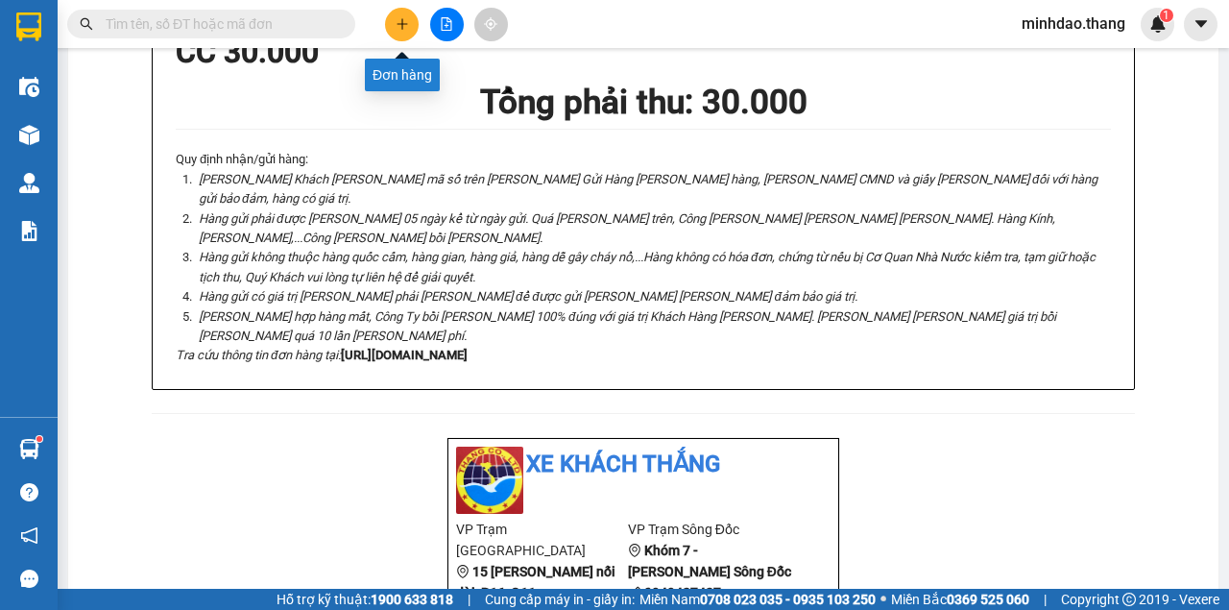
click at [410, 28] on button at bounding box center [402, 25] width 34 height 34
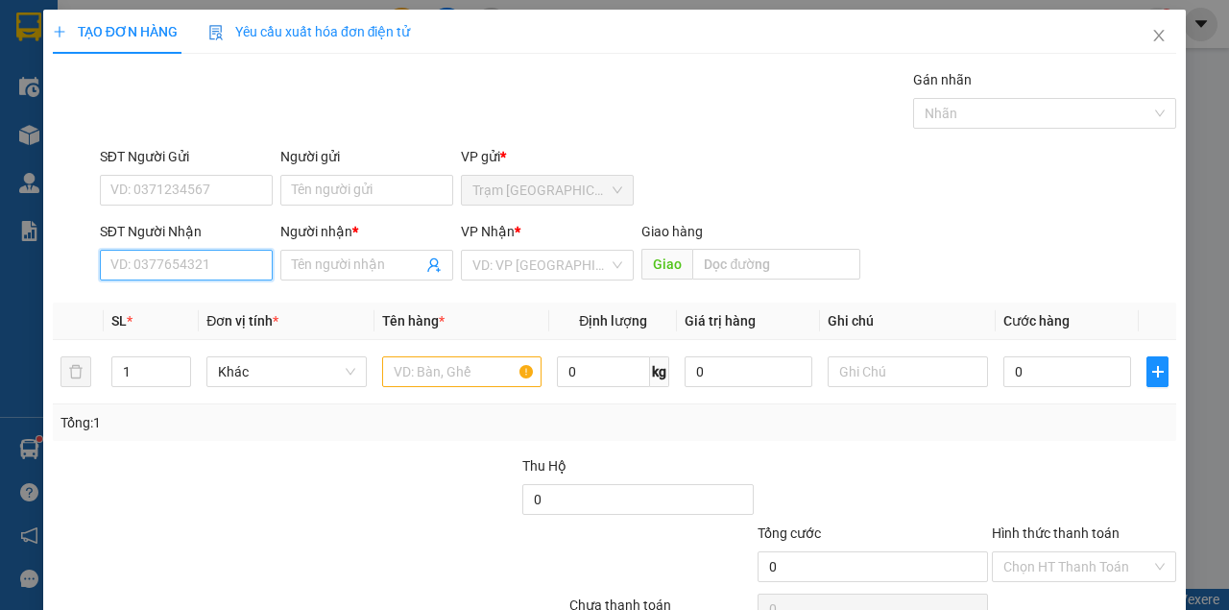
click at [238, 276] on input "SĐT Người Nhận" at bounding box center [186, 265] width 173 height 31
click at [213, 275] on input "SĐT Người Nhận" at bounding box center [186, 265] width 173 height 31
click at [216, 275] on input "SĐT Người Nhận" at bounding box center [186, 265] width 173 height 31
click at [202, 275] on input "SĐT Người Nhận" at bounding box center [186, 265] width 173 height 31
drag, startPoint x: 213, startPoint y: 309, endPoint x: 229, endPoint y: 315, distance: 16.4
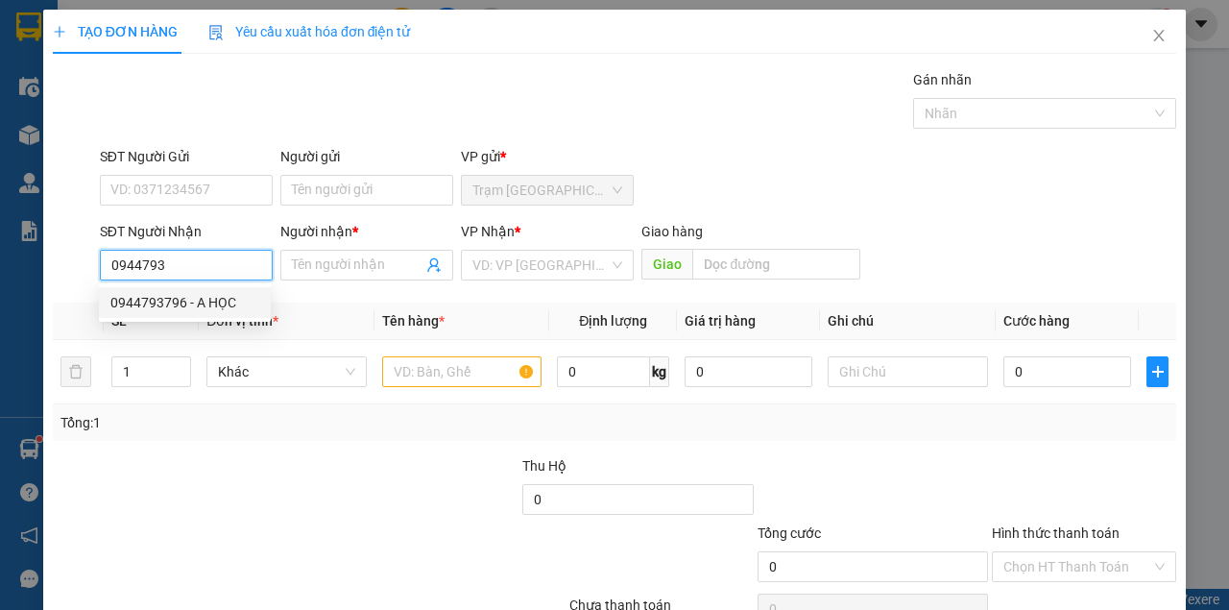
click at [214, 309] on div "0944793796 - A HỌC" at bounding box center [184, 302] width 149 height 21
type input "0944793796"
type input "A HỌC"
type input "0944793796"
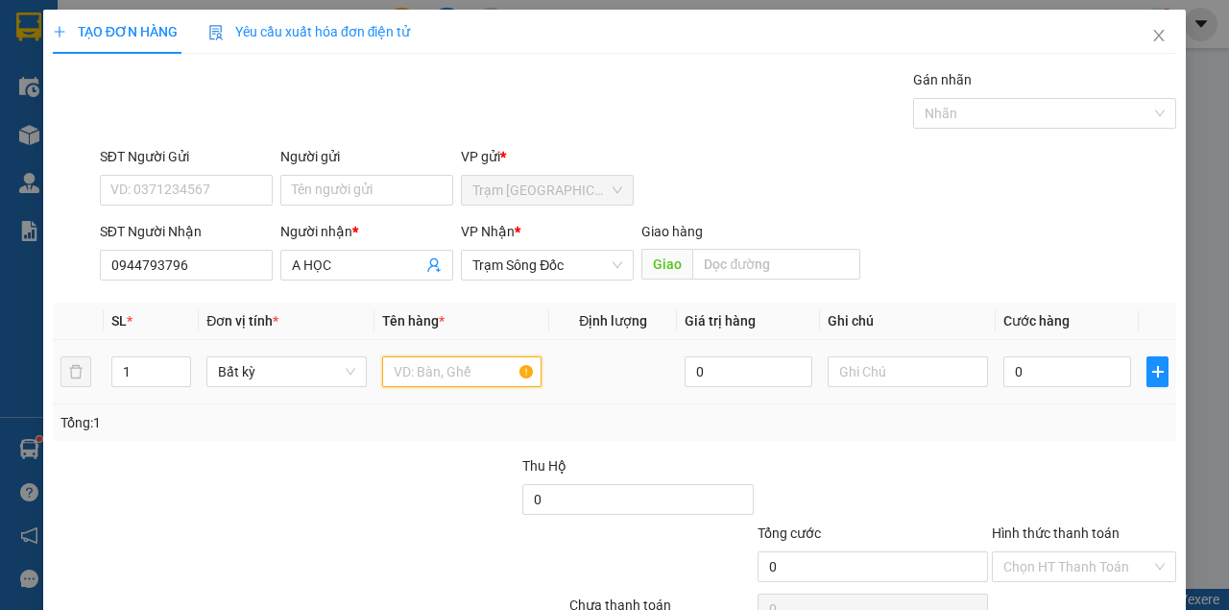
click at [407, 368] on input "text" at bounding box center [462, 371] width 160 height 31
click at [409, 369] on input "text" at bounding box center [462, 371] width 160 height 31
type input "MỘT HỘP MÀU TRẮNG"
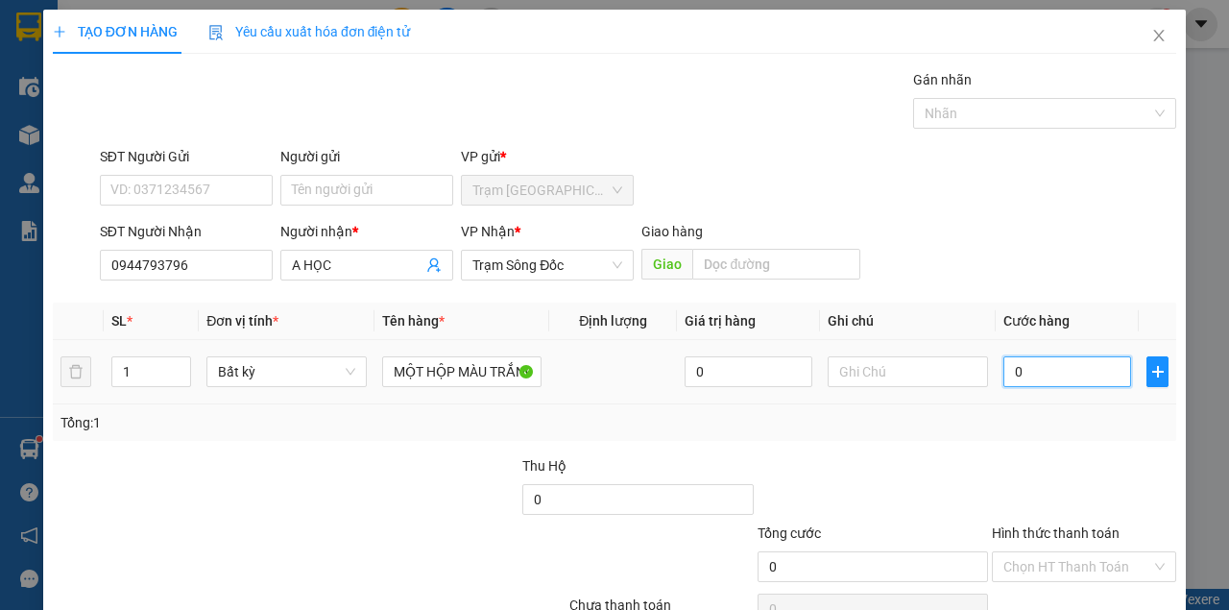
click at [1061, 363] on input "0" at bounding box center [1067, 371] width 128 height 31
drag, startPoint x: 980, startPoint y: 213, endPoint x: 984, endPoint y: 321, distance: 107.6
click at [983, 214] on form "SĐT Người Gửi VD: 0371234567 Người gửi Tên người gửi VP gửi * Trạm Sài Gòn SĐT …" at bounding box center [615, 217] width 1124 height 142
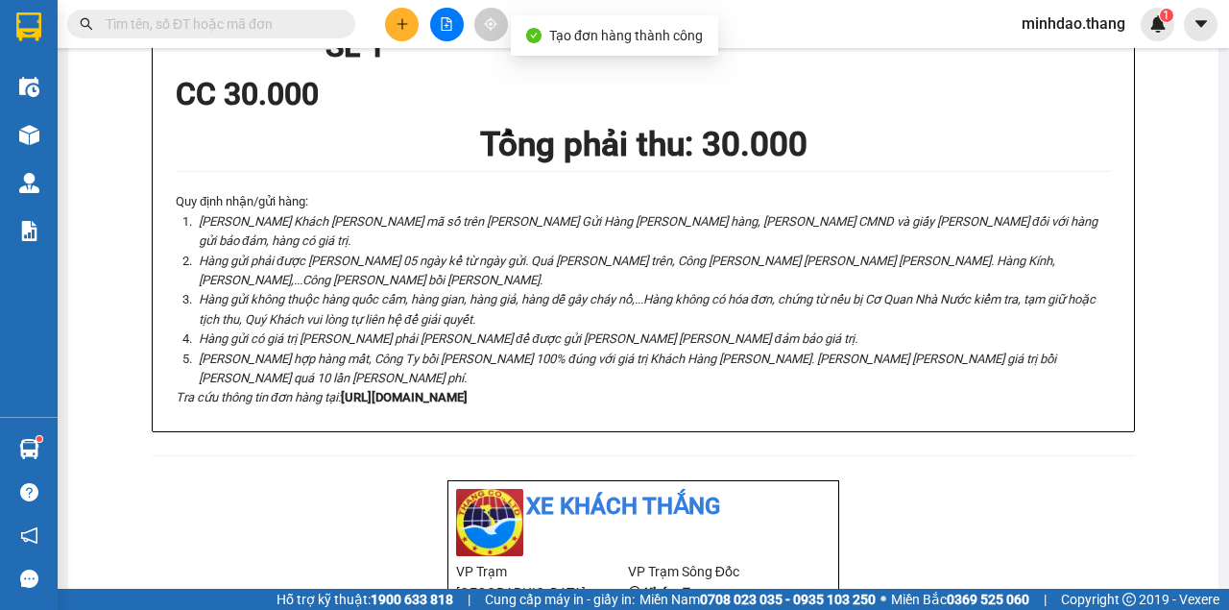
click at [419, 28] on div at bounding box center [447, 25] width 144 height 34
click at [403, 25] on icon "plus" at bounding box center [402, 23] width 13 height 13
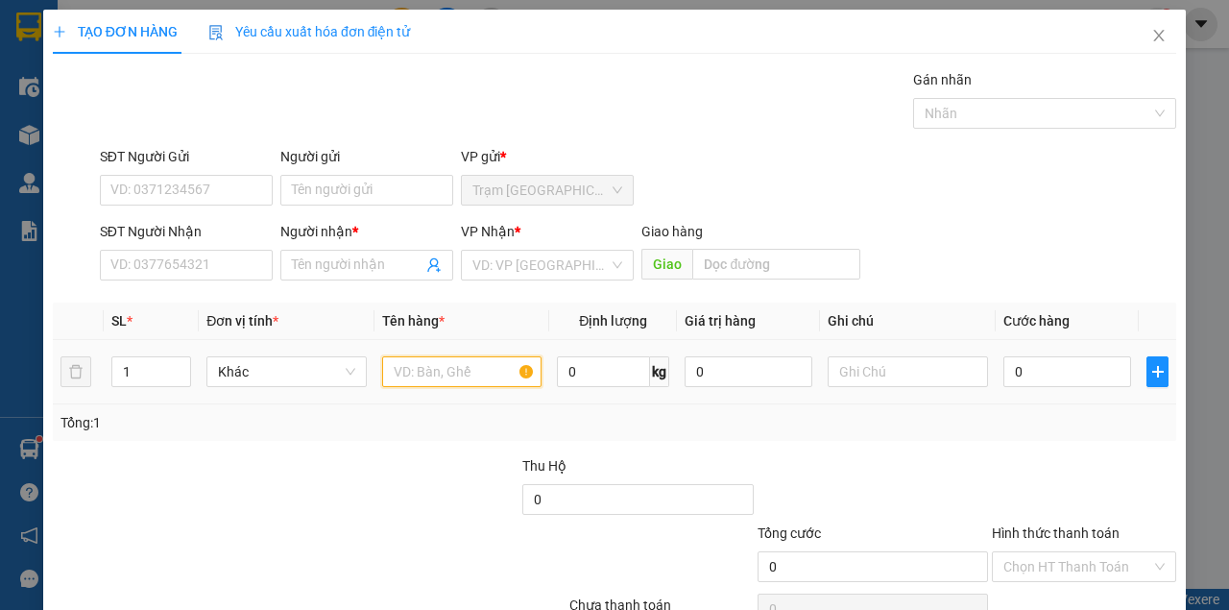
click at [423, 376] on input "text" at bounding box center [462, 371] width 160 height 31
type input "MỘT THÙNG"
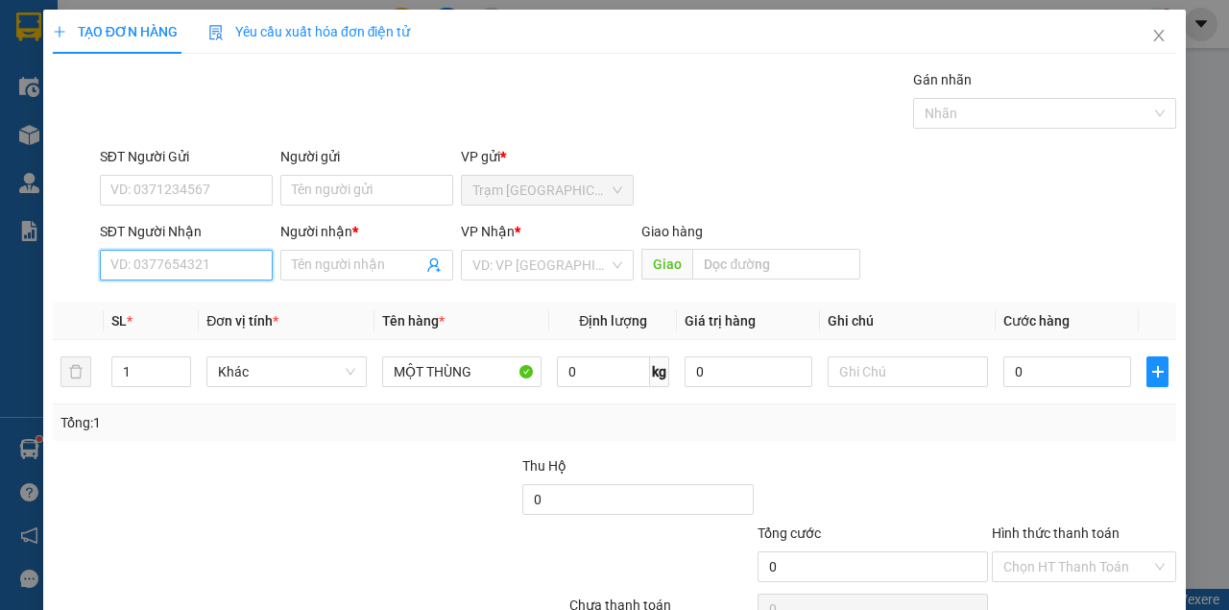
click at [215, 270] on input "SĐT Người Nhận" at bounding box center [186, 265] width 173 height 31
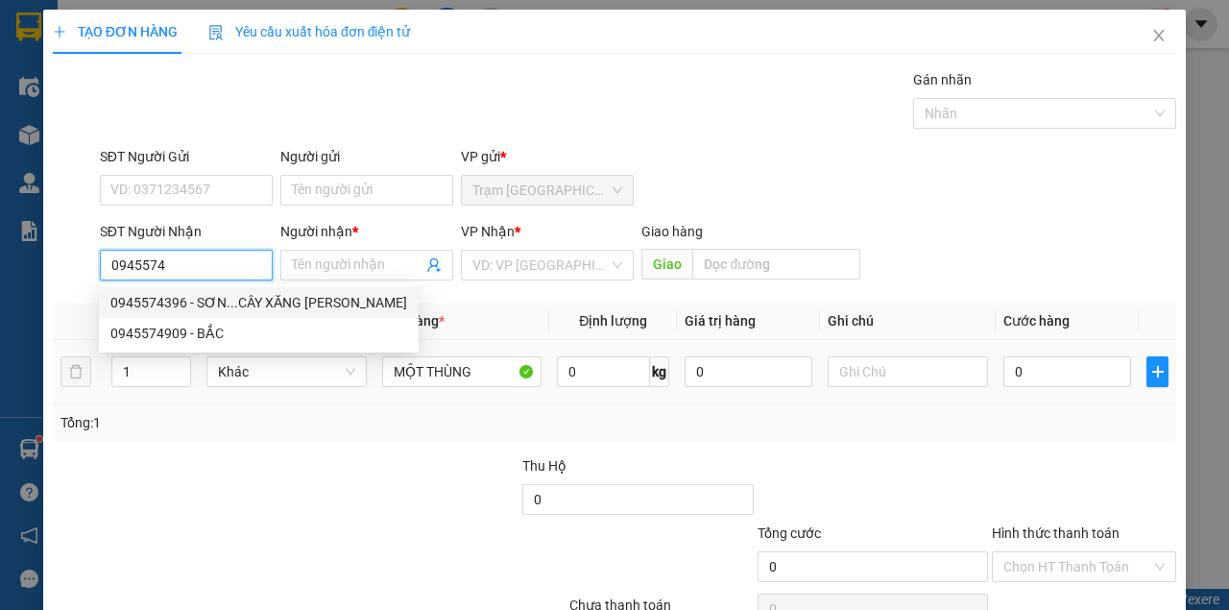
drag, startPoint x: 194, startPoint y: 302, endPoint x: 463, endPoint y: 350, distance: 273.0
click at [194, 302] on div "0945574396 - SƠN...CÂY XĂNG PHƯỚC TƯỜNG" at bounding box center [258, 302] width 297 height 21
type input "0945574396"
type input "SƠN...CÂY XĂNG [GEOGRAPHIC_DATA]"
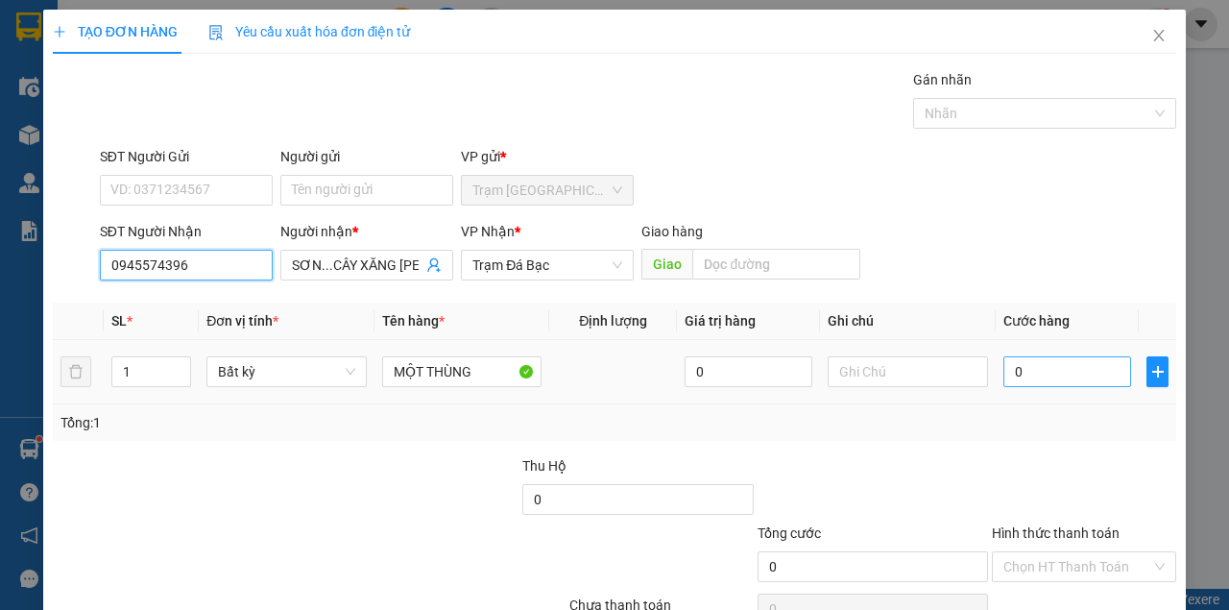
type input "0945574396"
click at [1031, 368] on input "0" at bounding box center [1067, 371] width 128 height 31
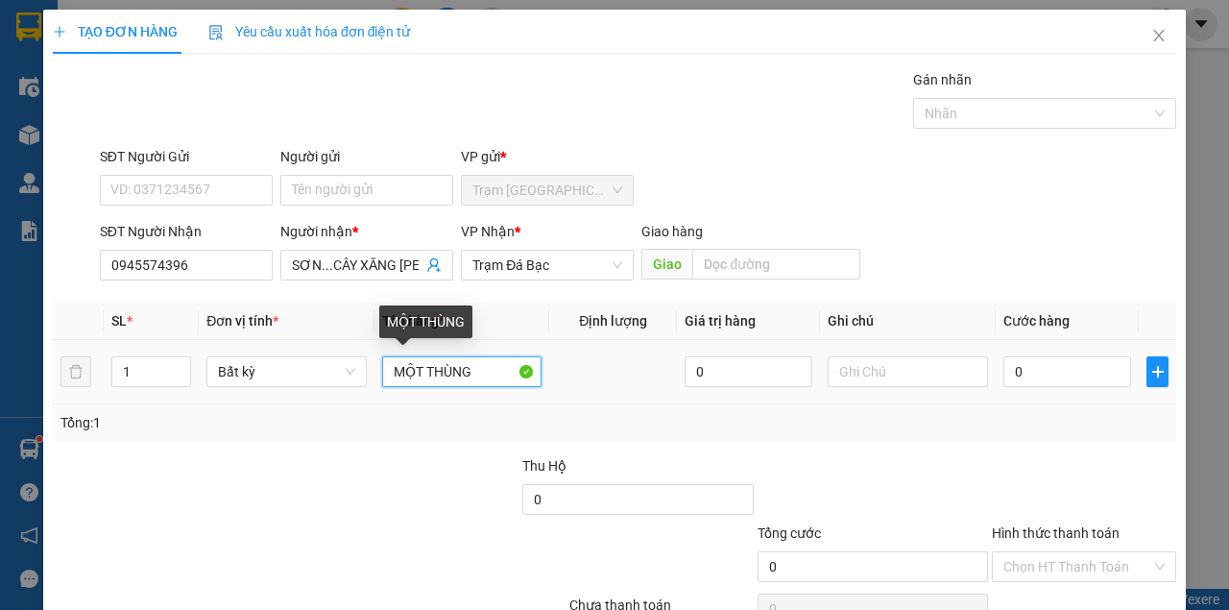
click at [503, 369] on input "MỘT THÙNG" at bounding box center [462, 371] width 160 height 31
type input "MỘT THÙNG SẦU RIÊNG"
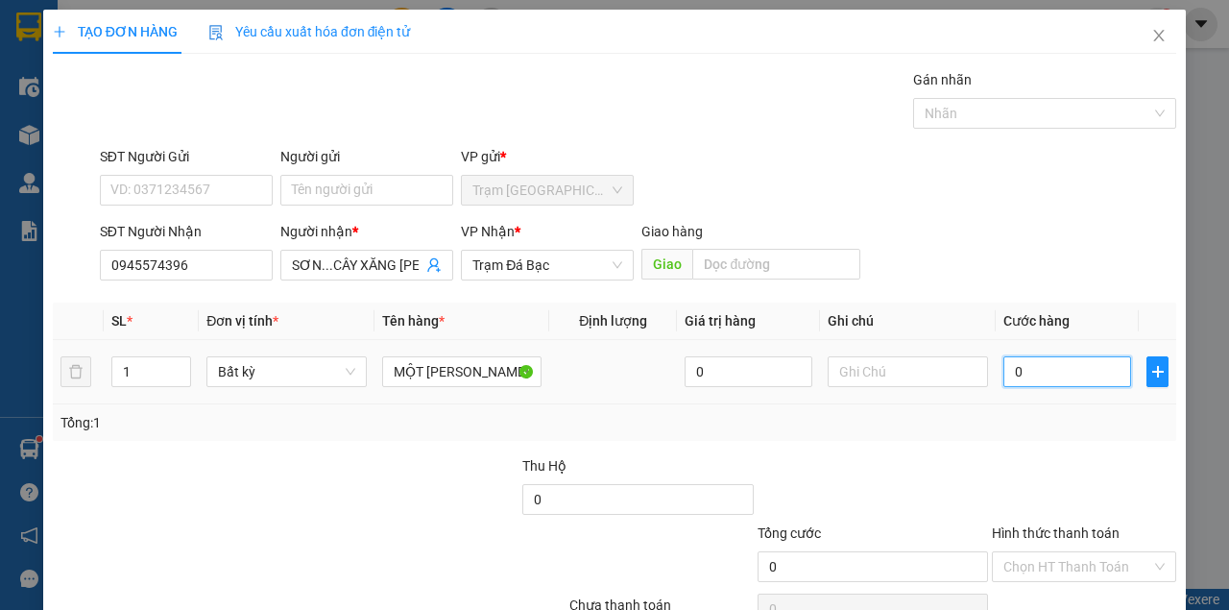
click at [1035, 380] on input "0" at bounding box center [1067, 371] width 128 height 31
type input "1"
type input "10"
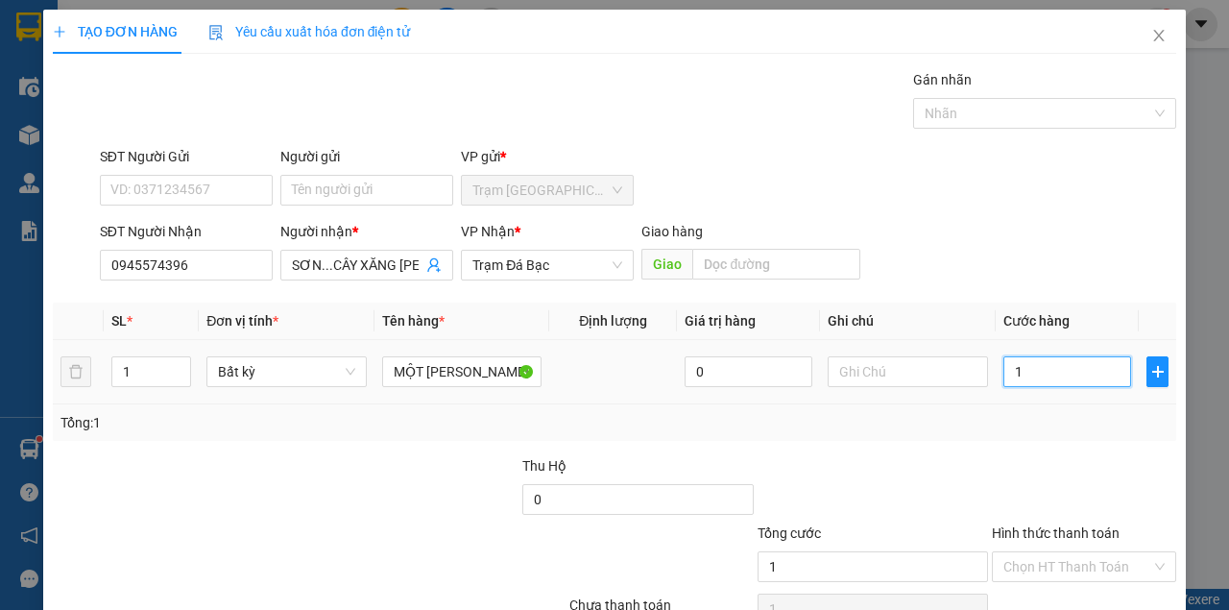
type input "10"
type input "100"
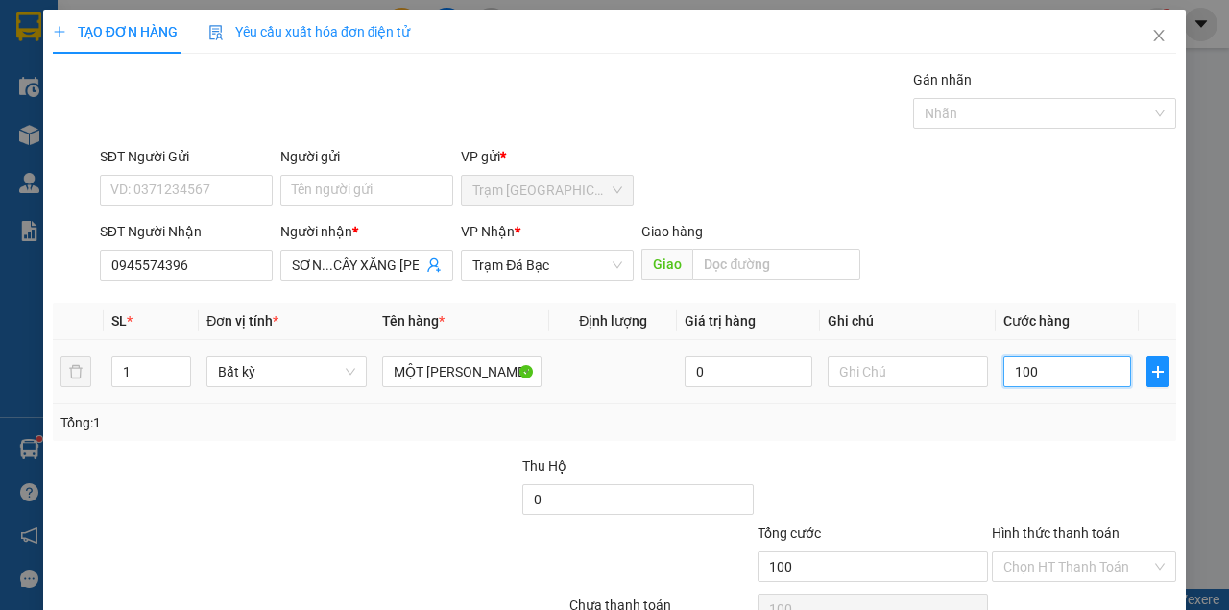
type input "1.000"
type input "10.000"
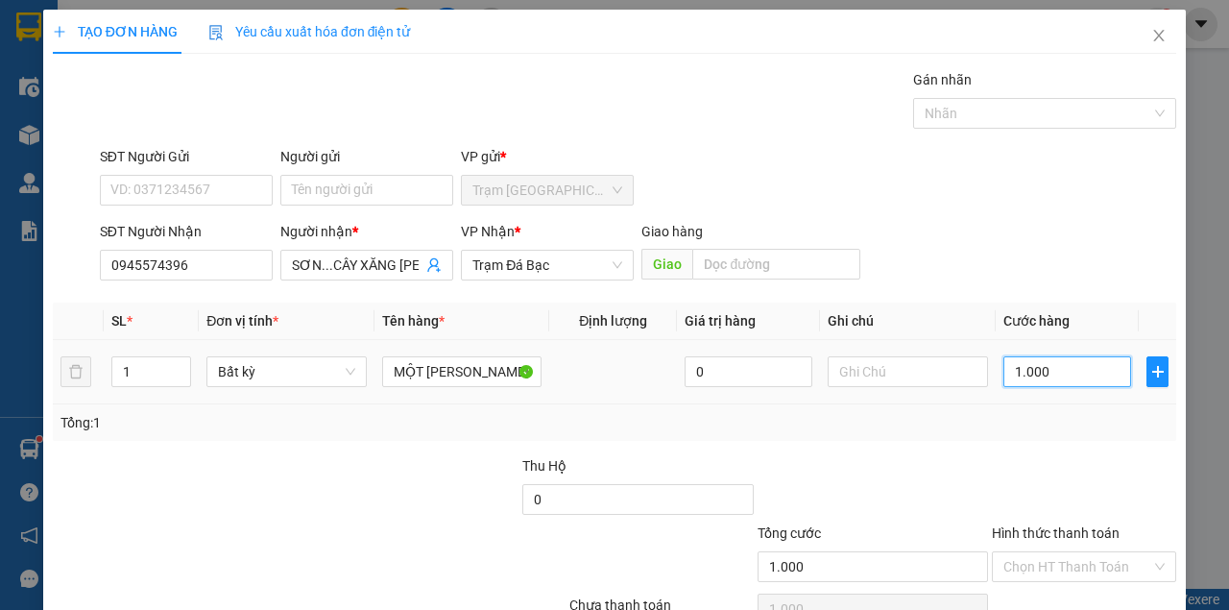
type input "10.000"
type input "100.000"
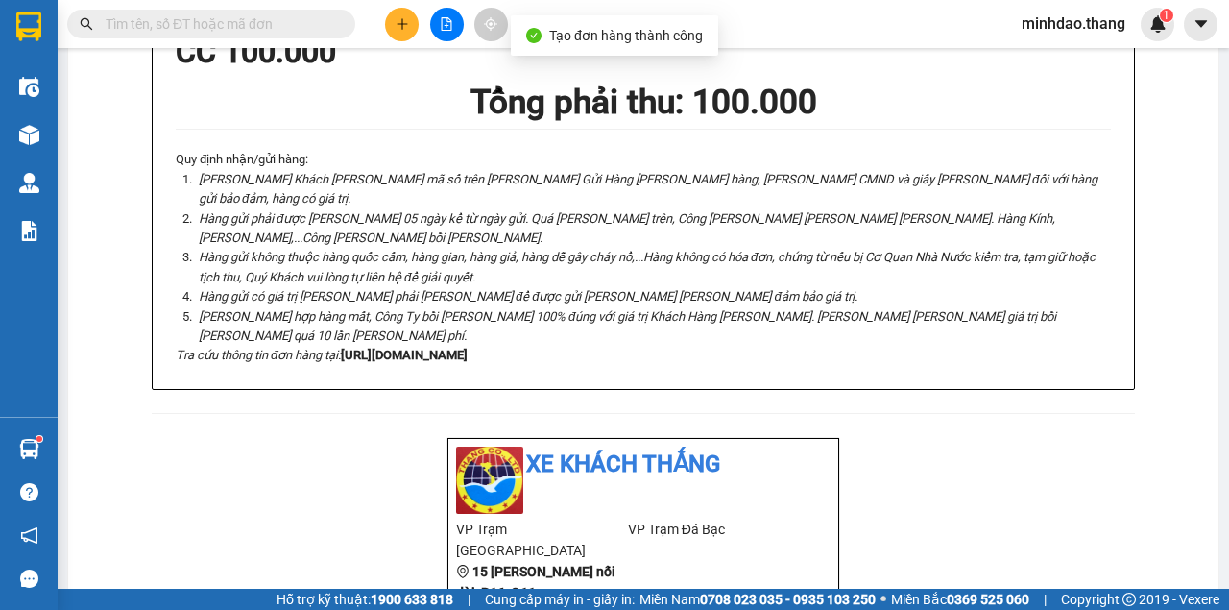
click at [231, 29] on input "text" at bounding box center [219, 23] width 227 height 21
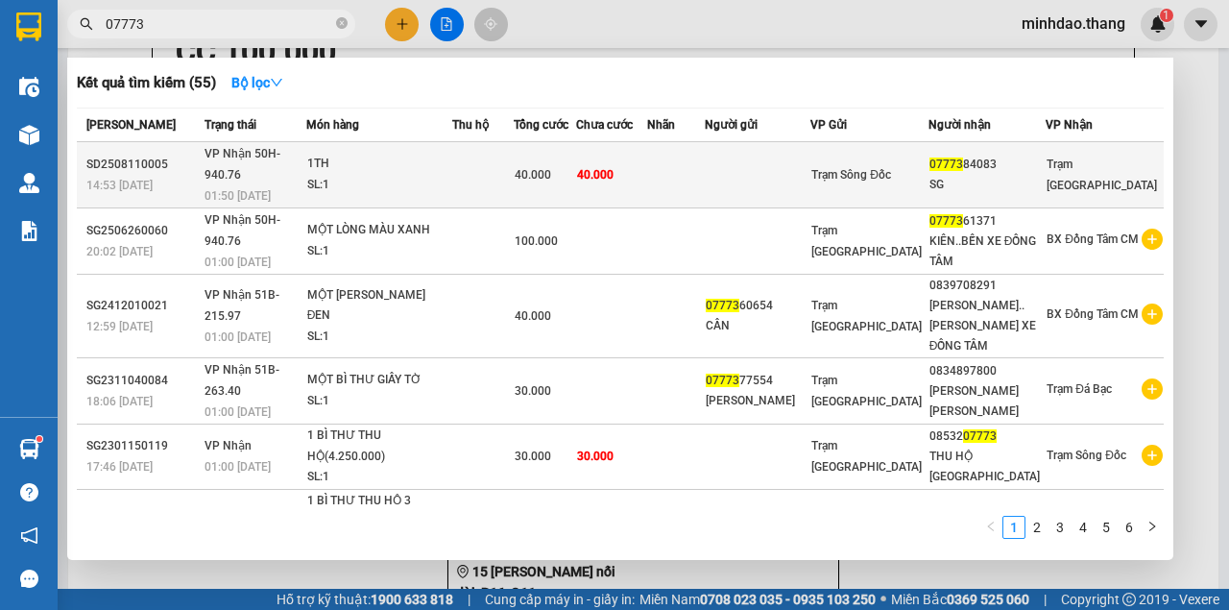
type input "07773"
click at [514, 182] on td at bounding box center [482, 175] width 61 height 66
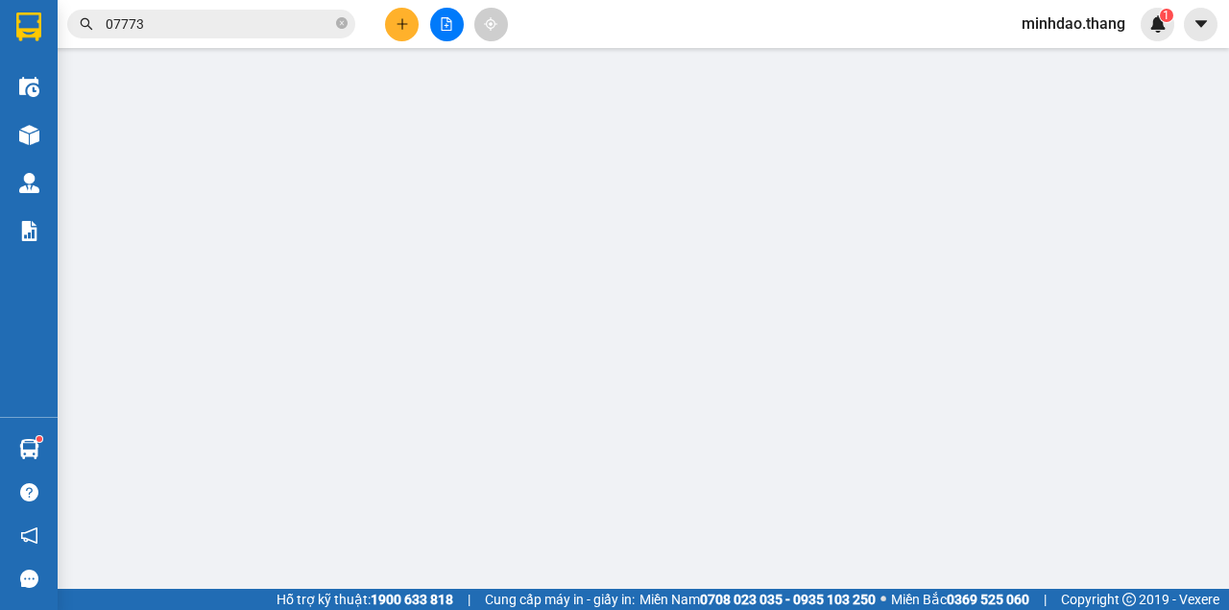
type input "0777384083"
type input "SG"
type input "40.000"
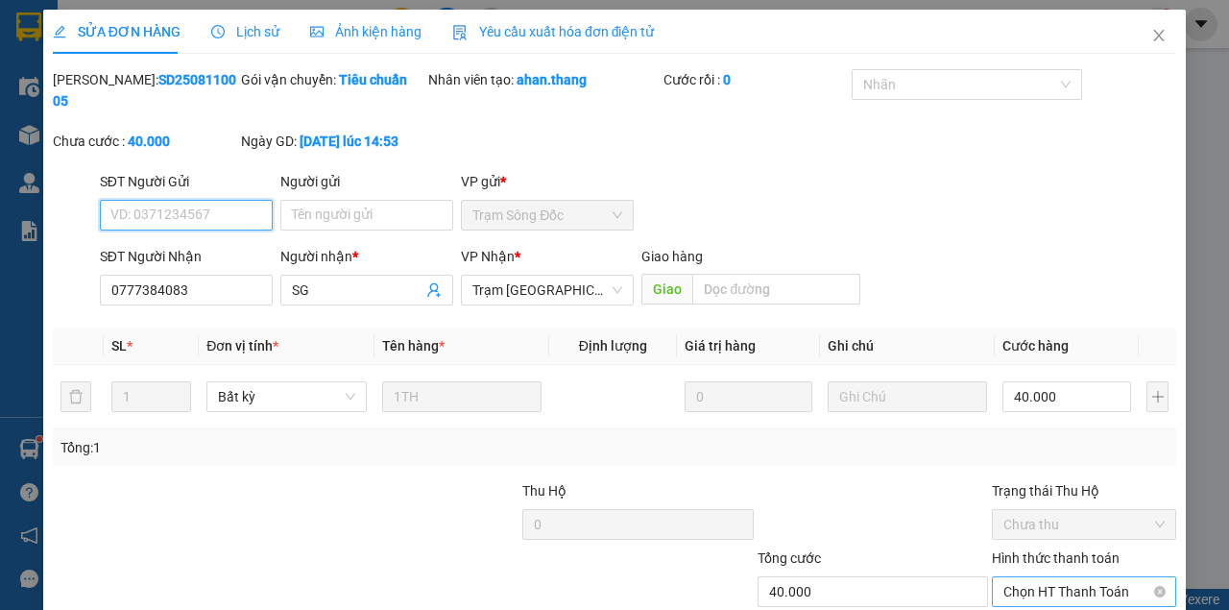
click at [1062, 577] on span "Chọn HT Thanh Toán" at bounding box center [1083, 591] width 161 height 29
type input "0"
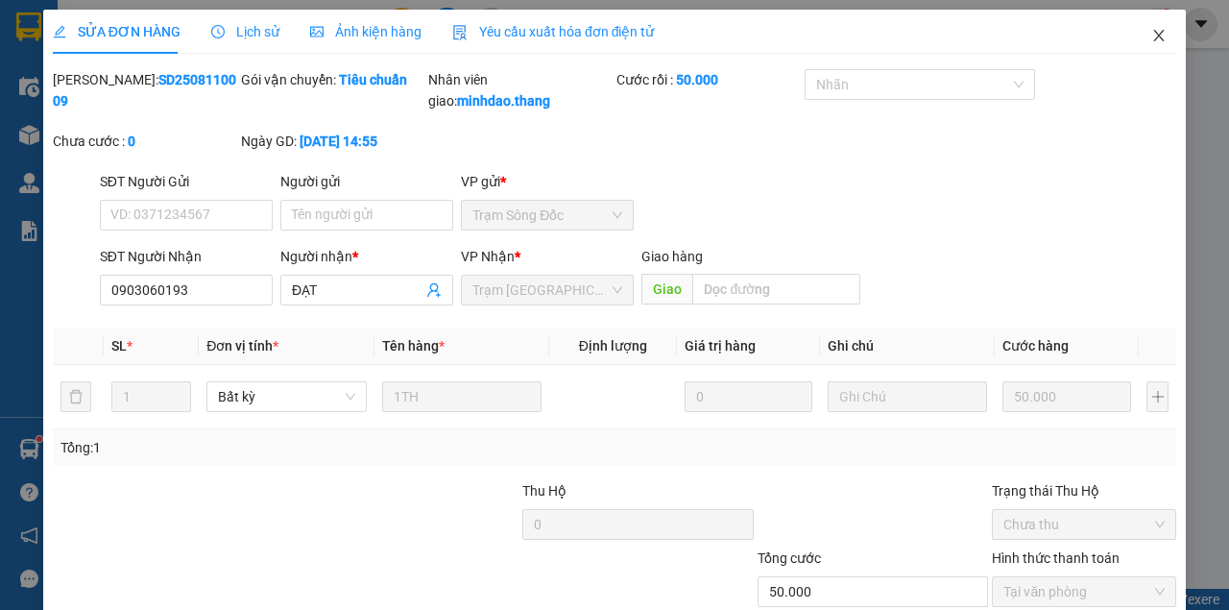
click at [1152, 43] on icon "close" at bounding box center [1158, 35] width 15 height 15
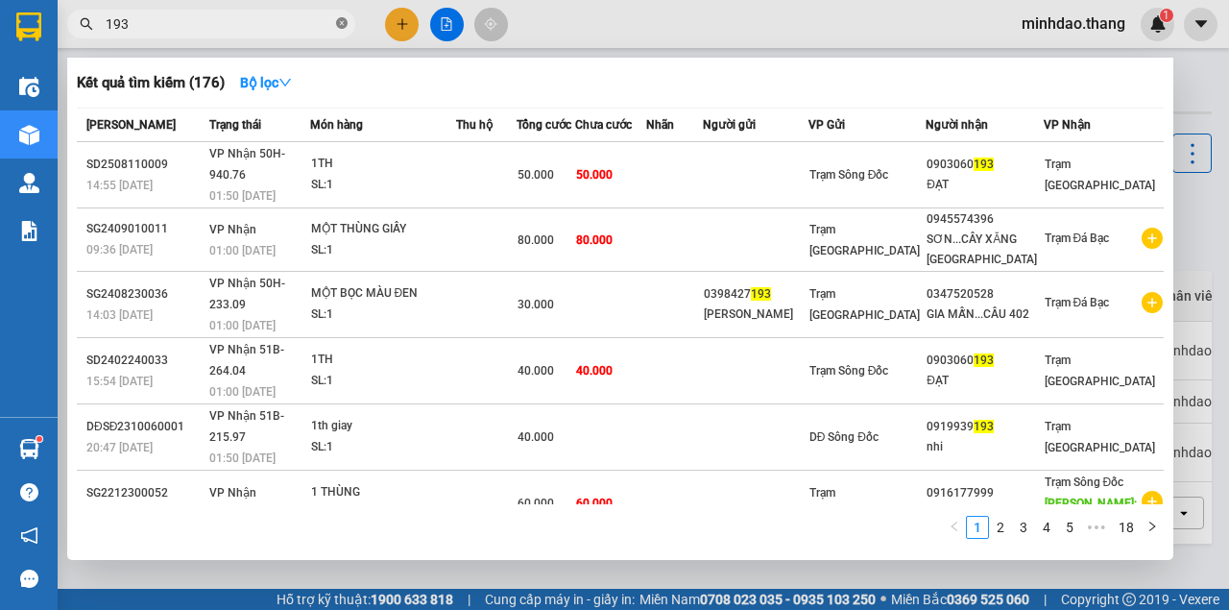
click at [338, 25] on icon "close-circle" at bounding box center [342, 23] width 12 height 12
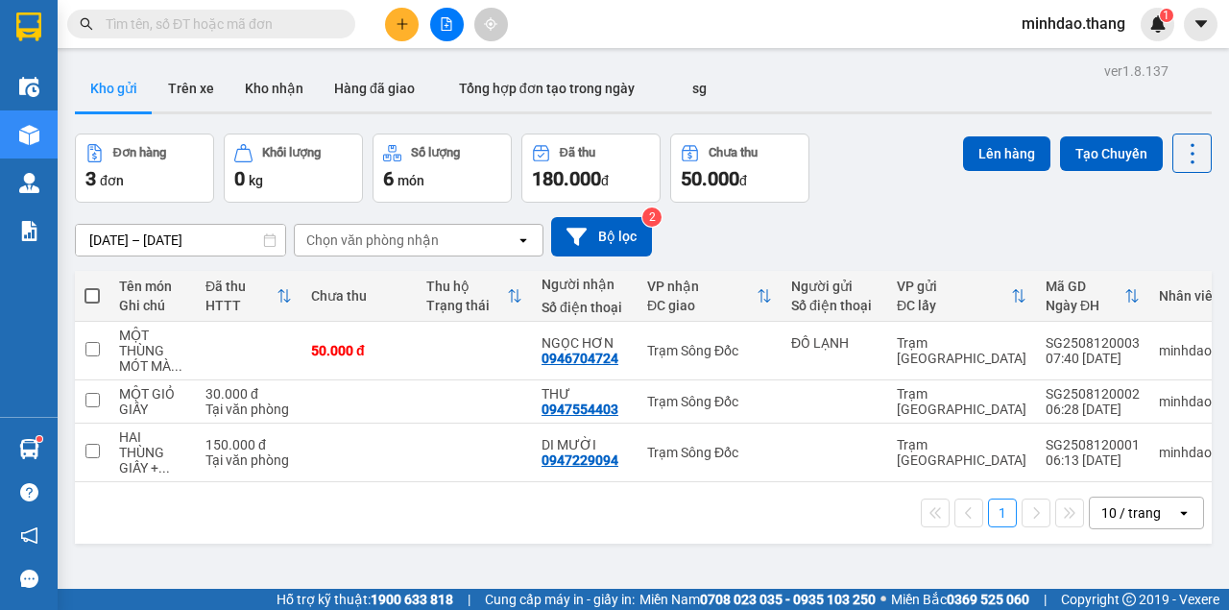
click at [303, 27] on input "text" at bounding box center [219, 23] width 227 height 21
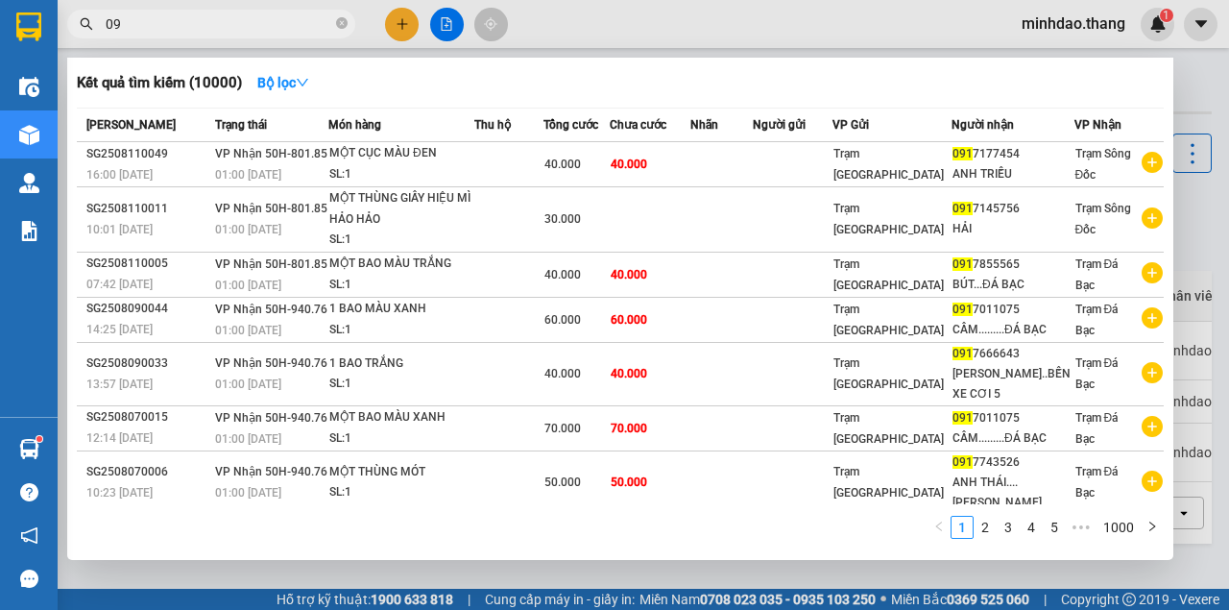
type input "0"
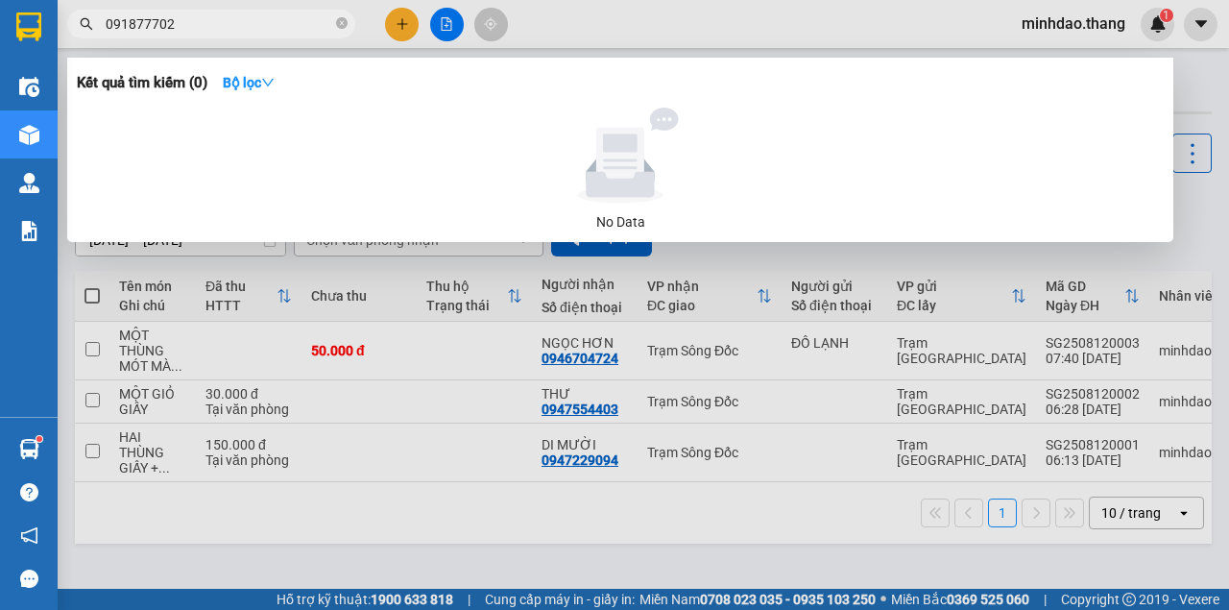
click at [161, 23] on input "091877702" at bounding box center [219, 23] width 227 height 21
click at [159, 24] on input "091877702" at bounding box center [219, 23] width 227 height 21
click at [153, 22] on input "091877702" at bounding box center [219, 23] width 227 height 21
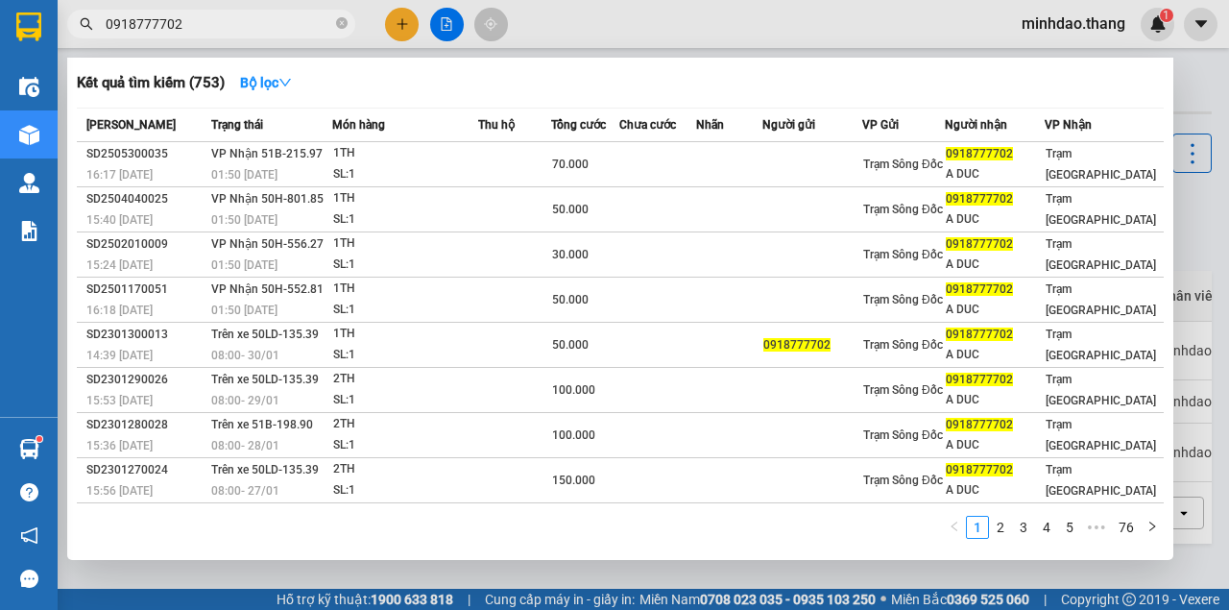
type input "0918777702"
click at [403, 27] on div at bounding box center [614, 305] width 1229 height 610
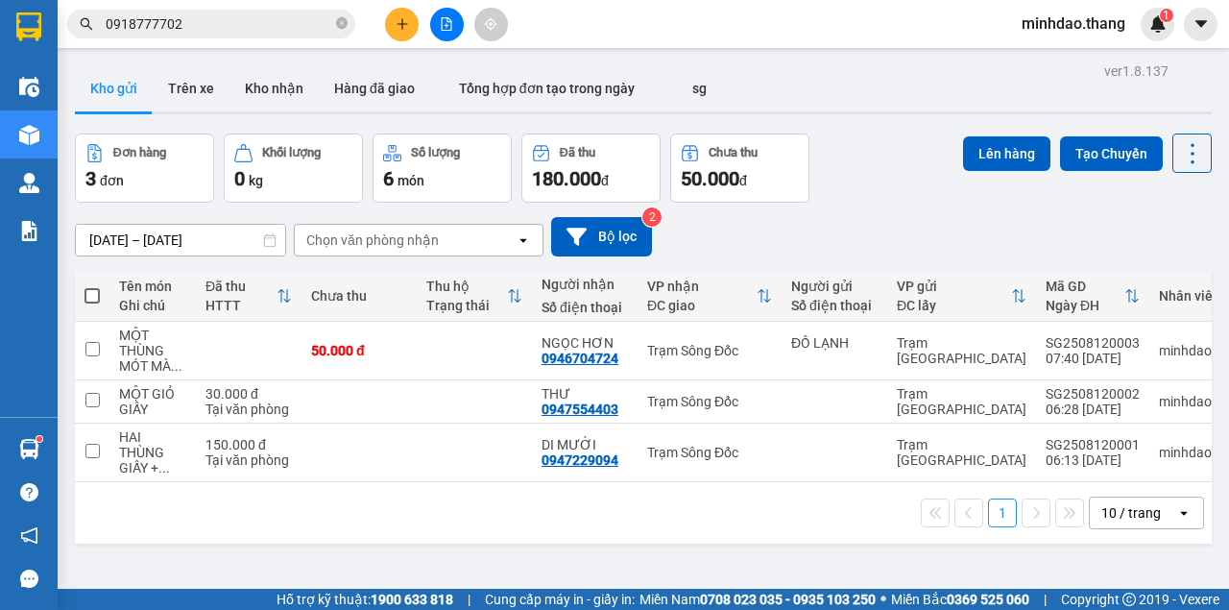
click at [403, 27] on icon "plus" at bounding box center [402, 23] width 13 height 13
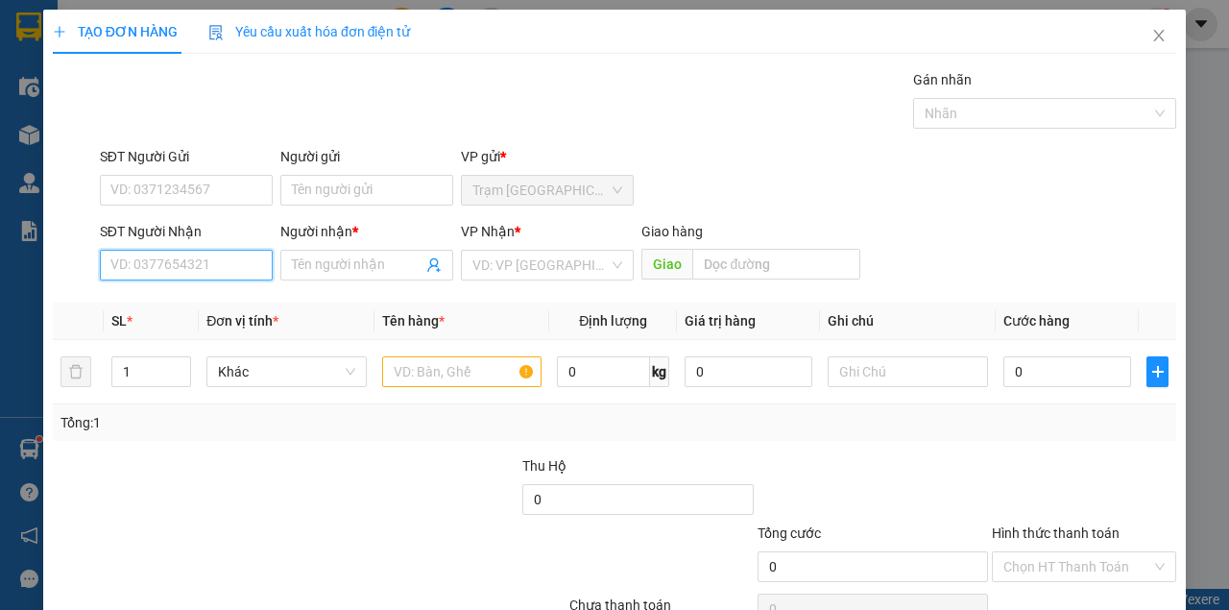
click at [237, 263] on input "SĐT Người Nhận" at bounding box center [186, 265] width 173 height 31
click at [240, 260] on input "SĐT Người Nhận" at bounding box center [186, 265] width 173 height 31
drag, startPoint x: 248, startPoint y: 301, endPoint x: 294, endPoint y: 325, distance: 52.0
click at [249, 302] on div "0948600807 - TIẾP...CƠI NĂM" at bounding box center [200, 302] width 181 height 21
type input "0948600807"
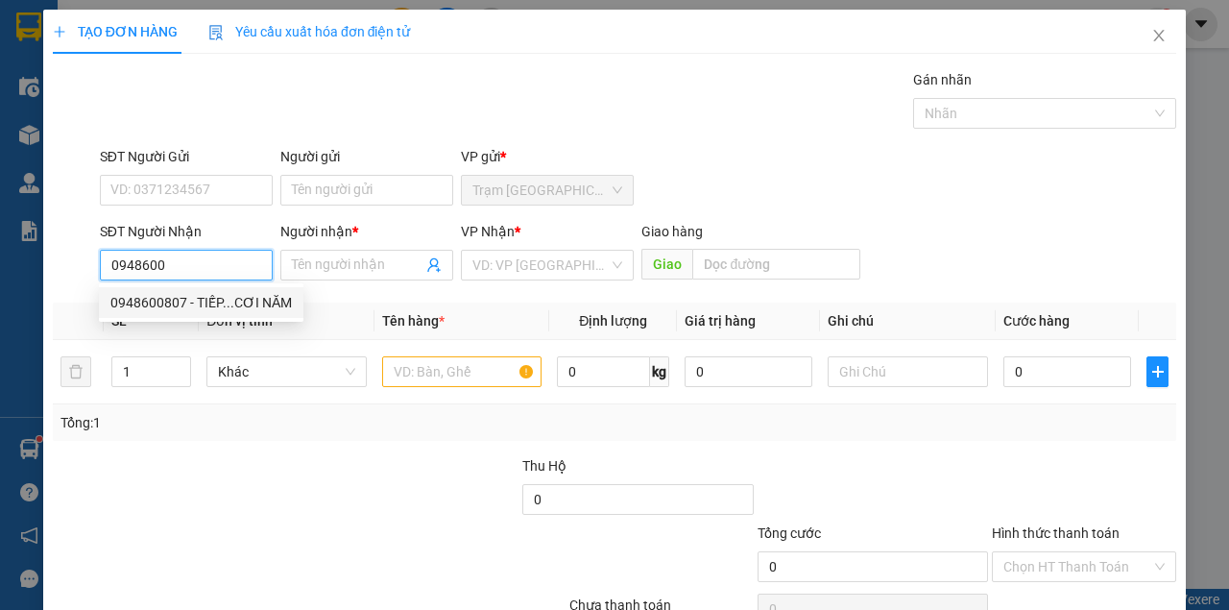
type input "TIẾP...CƠI NĂM"
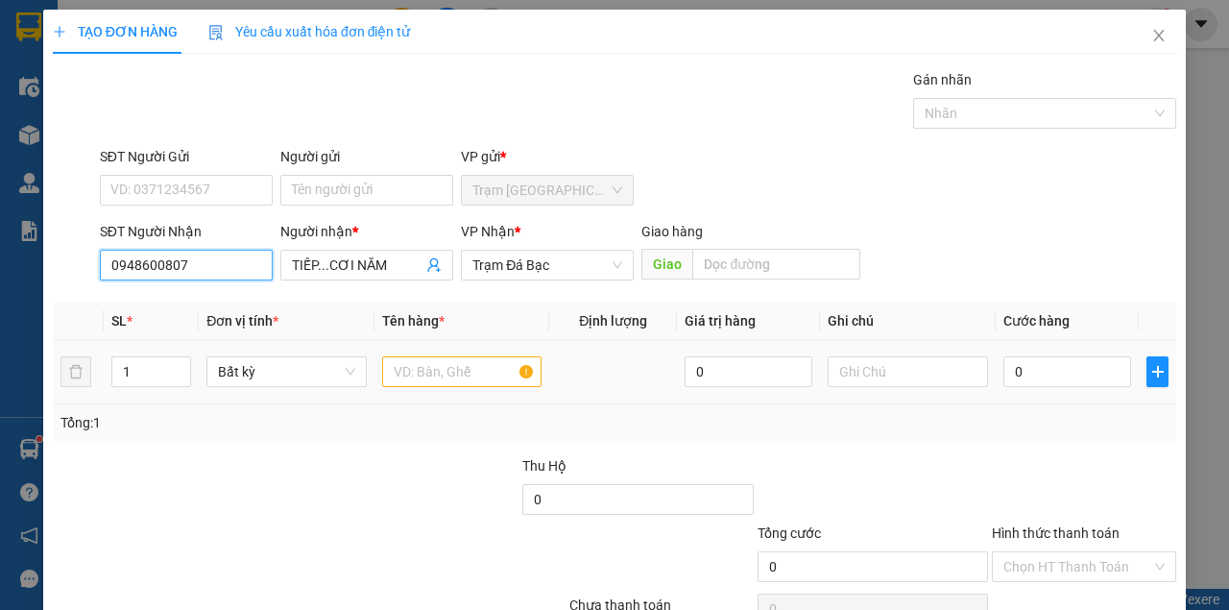
type input "0948600807"
click at [471, 370] on input "text" at bounding box center [462, 371] width 160 height 31
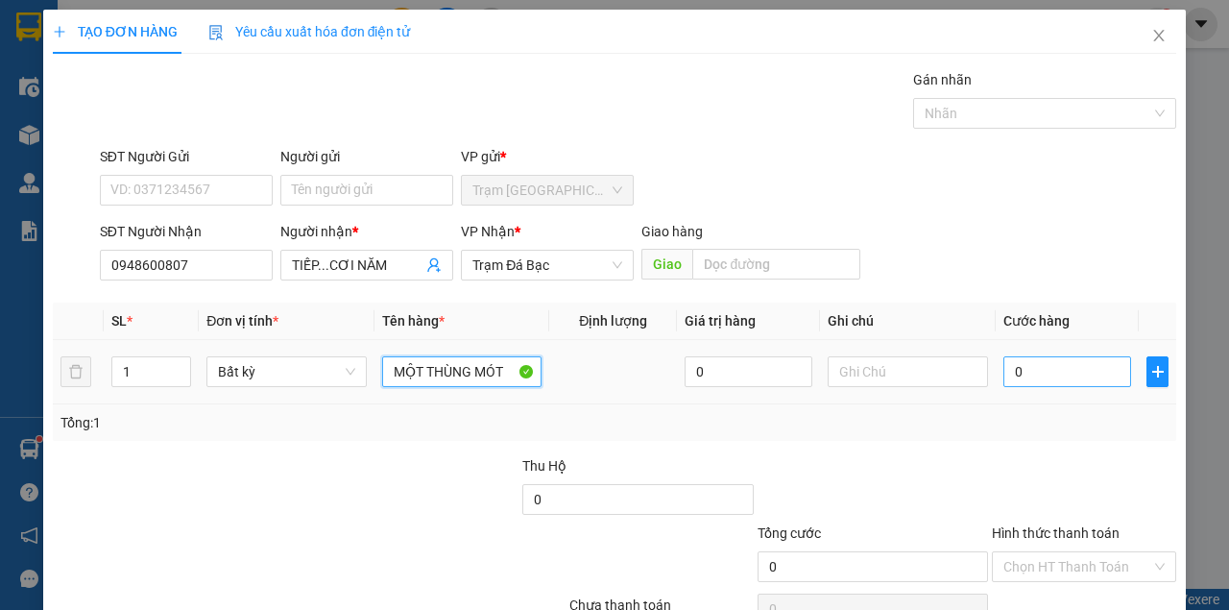
type input "MỘT THÙNG MÓT"
click at [1035, 373] on input "0" at bounding box center [1067, 371] width 128 height 31
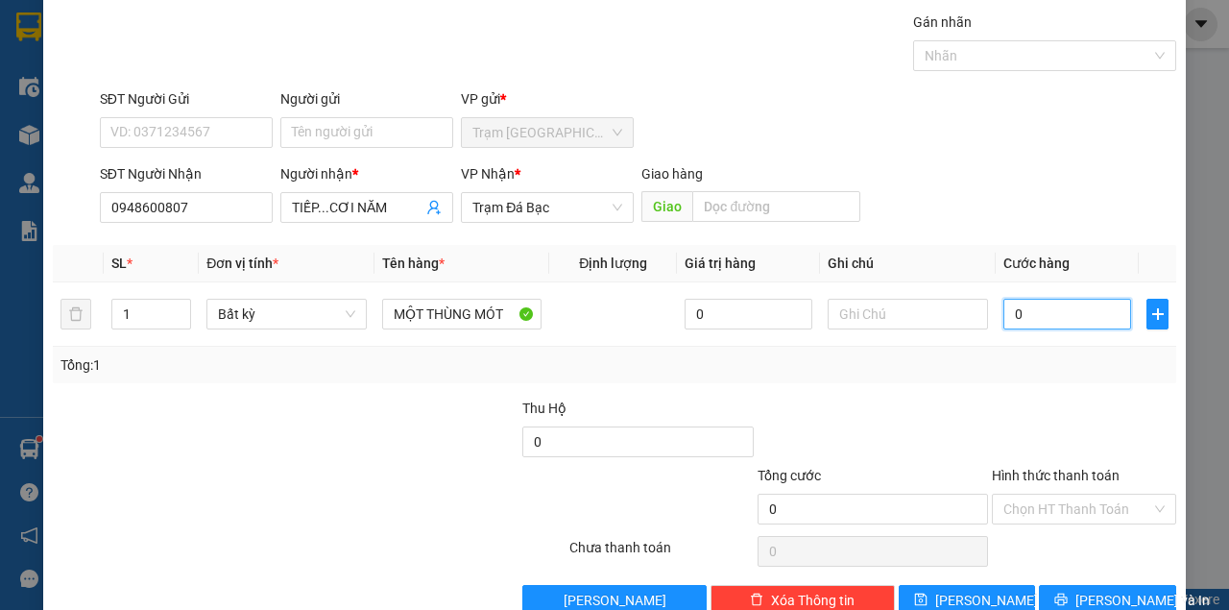
scroll to position [98, 0]
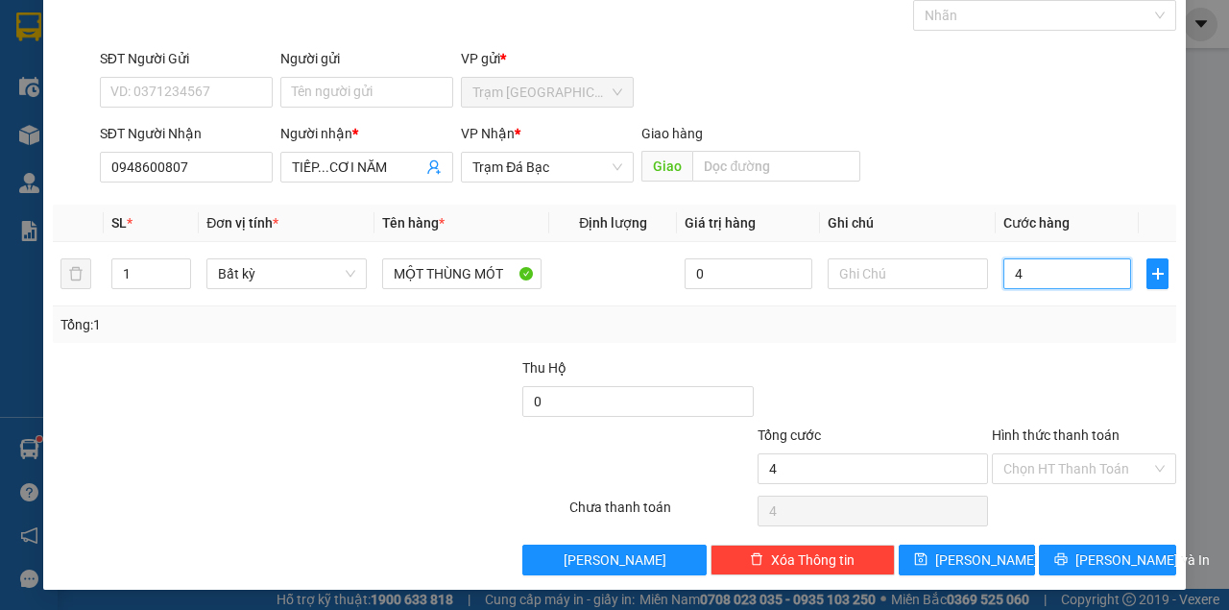
type input "4"
type input "40"
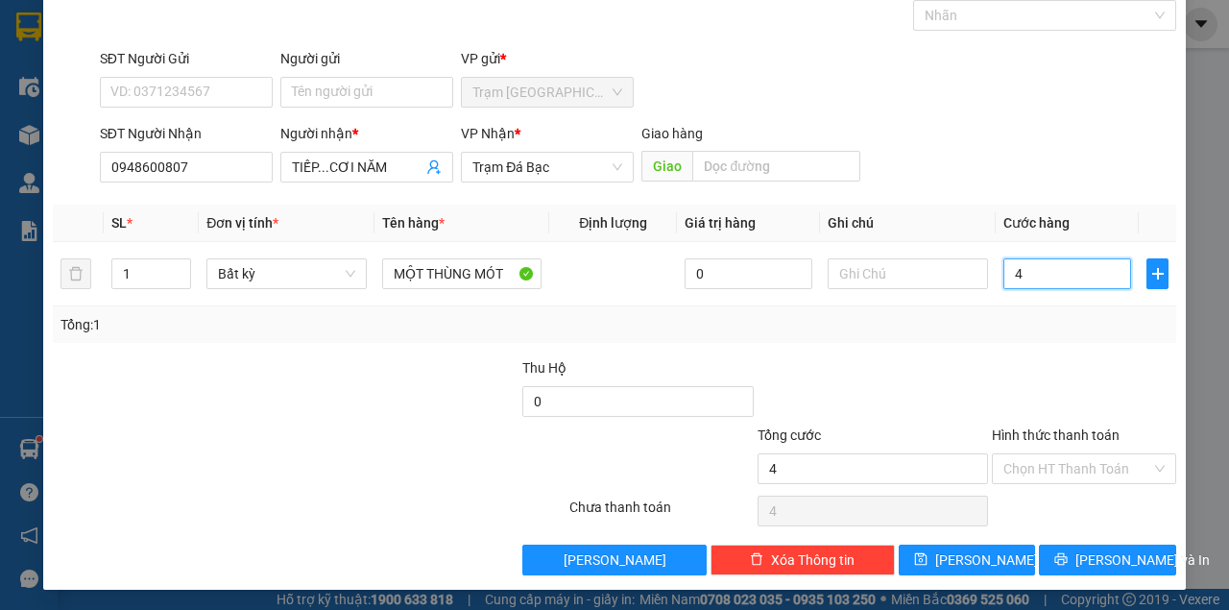
type input "40"
type input "40.000"
drag, startPoint x: 1000, startPoint y: 186, endPoint x: 1041, endPoint y: 250, distance: 75.6
click at [1001, 186] on div "SĐT Người Nhận 0948600807 Người nhận * TIẾP...CƠI NĂM VP Nhận * Trạm Đá Bạc Gia…" at bounding box center [638, 156] width 1084 height 67
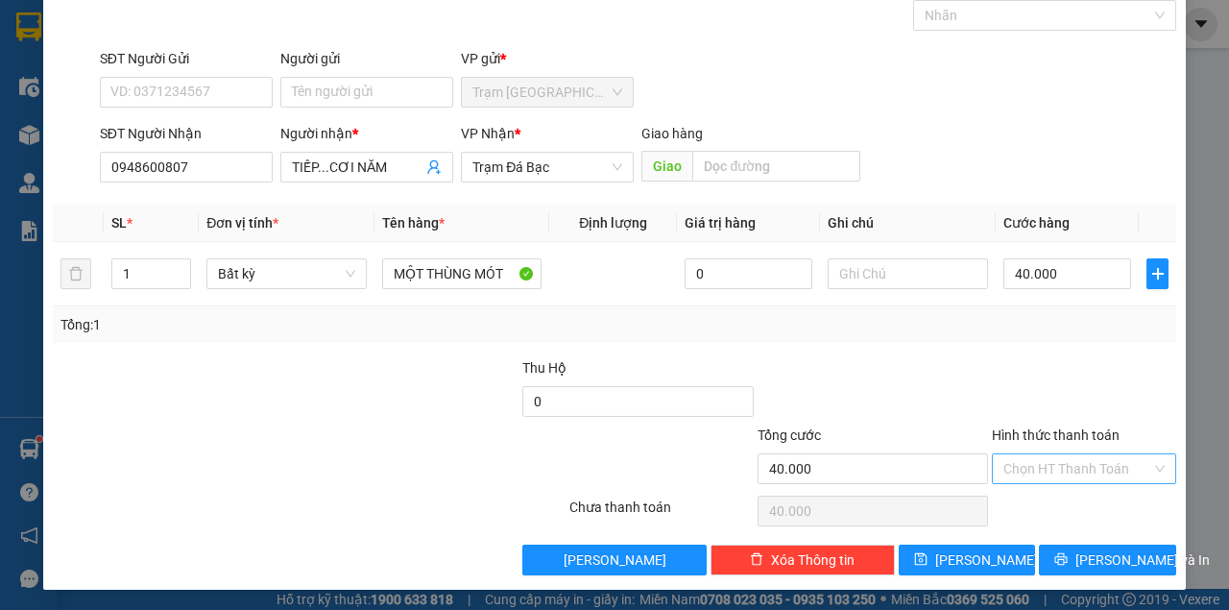
click at [1079, 473] on input "Hình thức thanh toán" at bounding box center [1077, 468] width 148 height 29
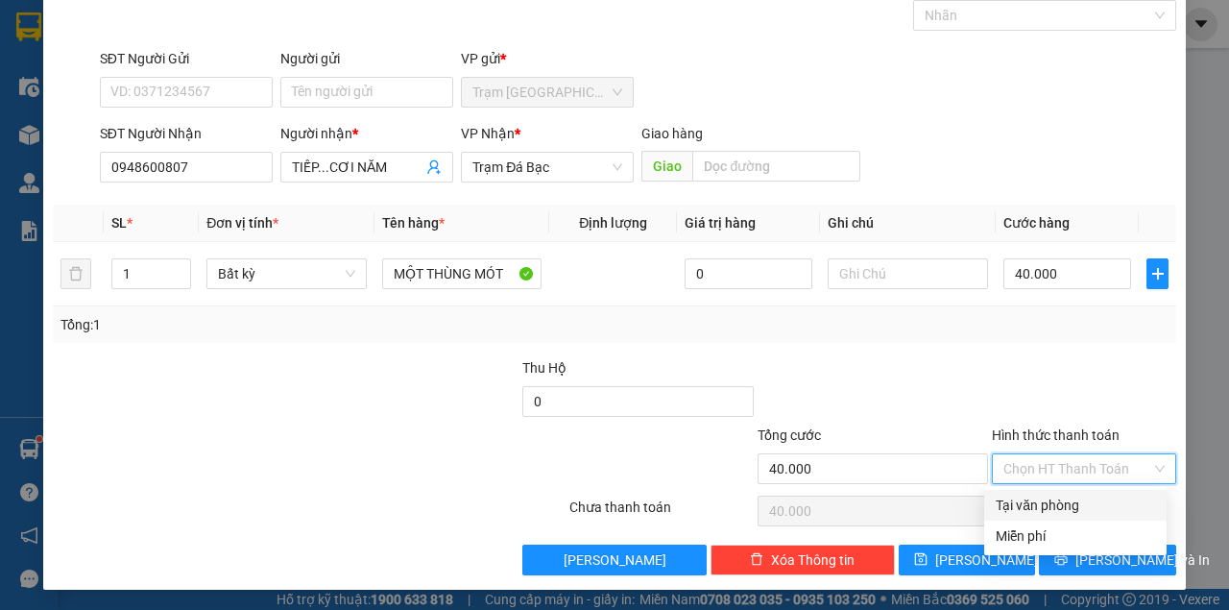
click at [1072, 513] on div "Tại văn phòng" at bounding box center [1075, 505] width 159 height 21
type input "0"
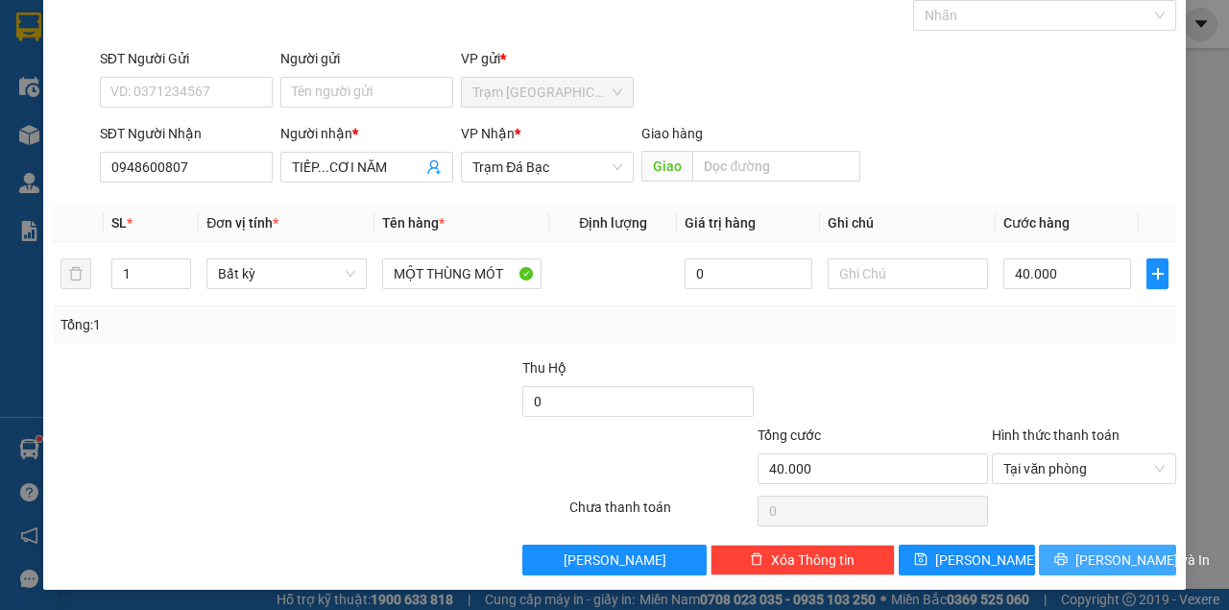
click at [1080, 555] on button "[PERSON_NAME] và In" at bounding box center [1107, 559] width 137 height 31
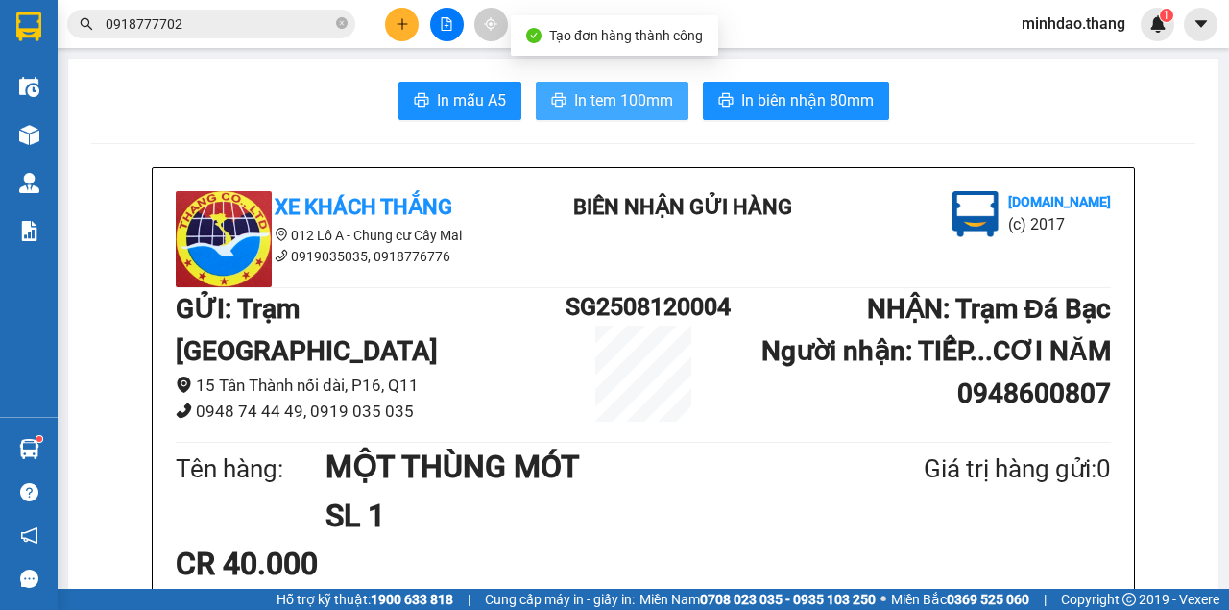
click at [630, 102] on span "In tem 100mm" at bounding box center [623, 100] width 99 height 24
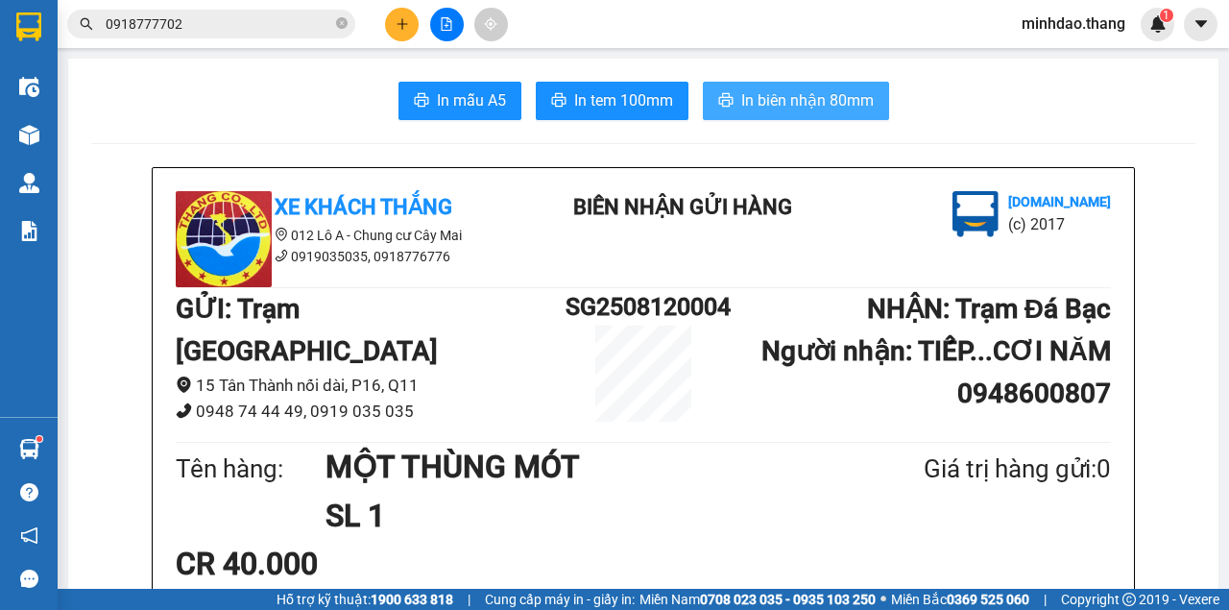
click at [703, 82] on button "In biên nhận 80mm" at bounding box center [796, 101] width 186 height 38
click at [821, 90] on span "In biên nhận 80mm" at bounding box center [807, 100] width 133 height 24
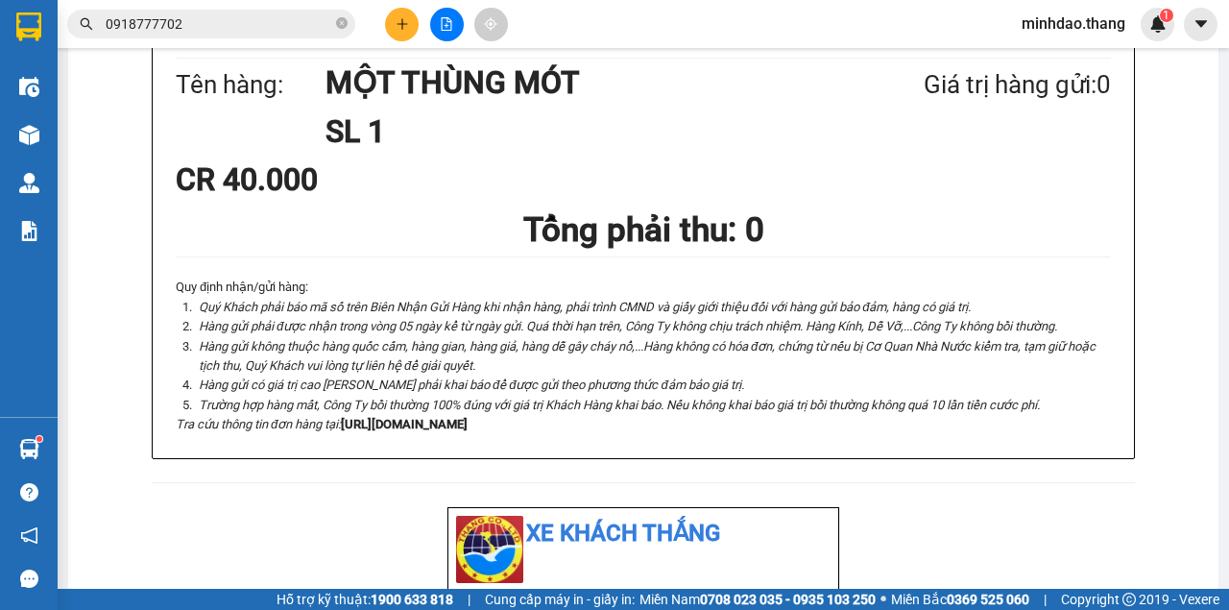
scroll to position [768, 0]
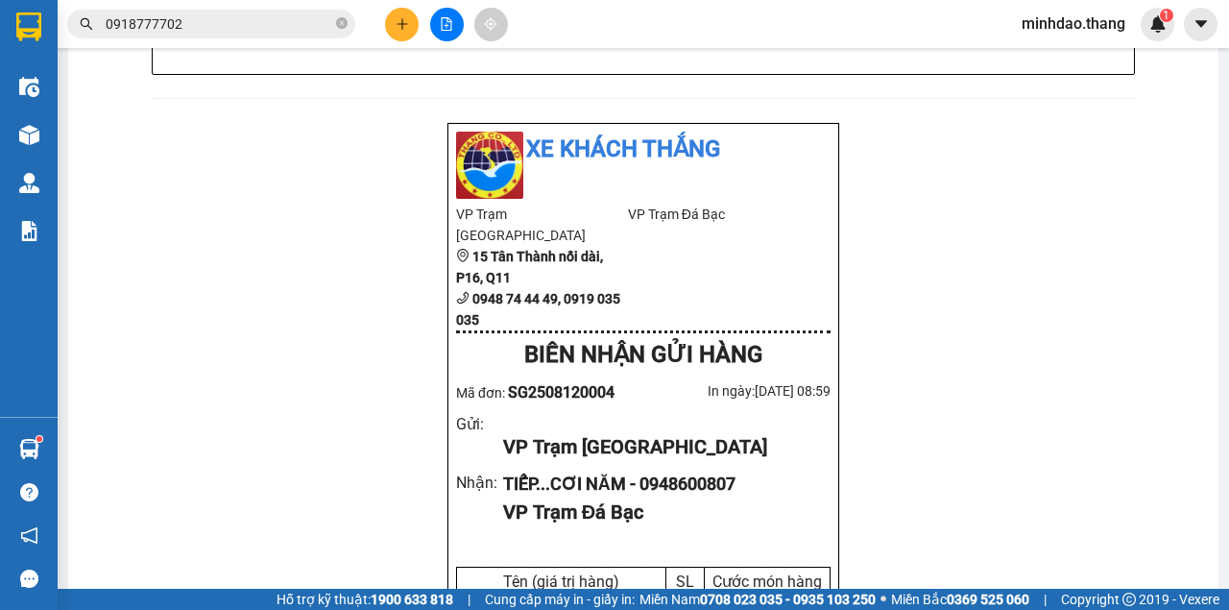
click at [944, 519] on div "Xe Khách THẮNG 012 Lô A - Chung cư Cây Mai 0919035035, 0918776776 BIÊN NHẬN GỬI…" at bounding box center [643, 492] width 1104 height 2186
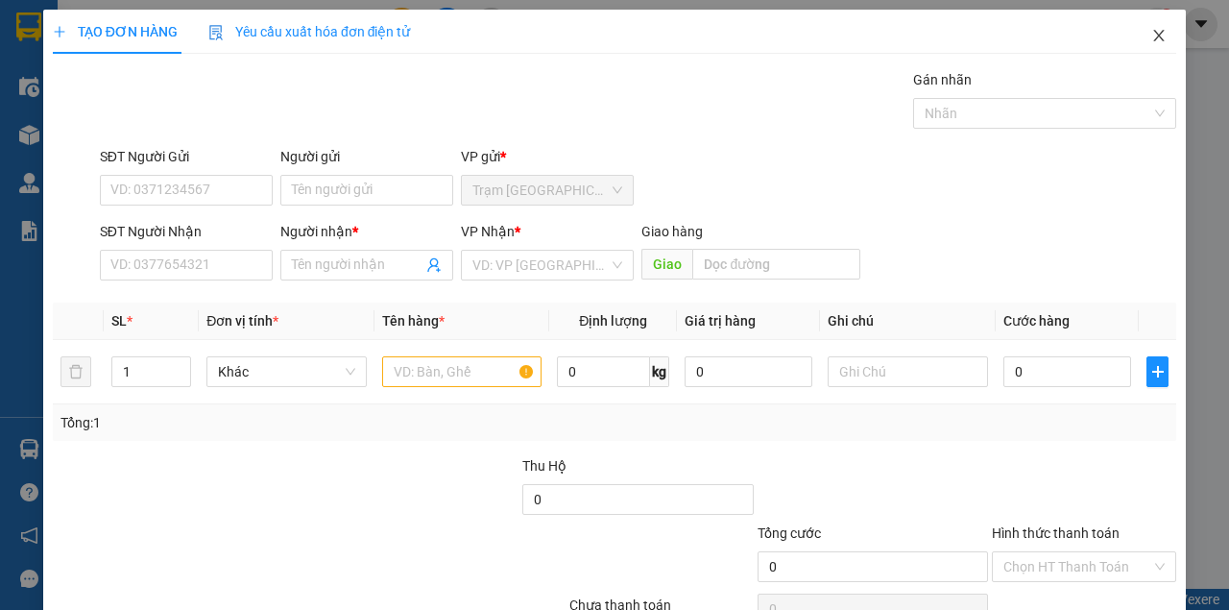
drag, startPoint x: 1153, startPoint y: 36, endPoint x: 1110, endPoint y: 44, distance: 43.9
click at [1151, 37] on icon "close" at bounding box center [1158, 35] width 15 height 15
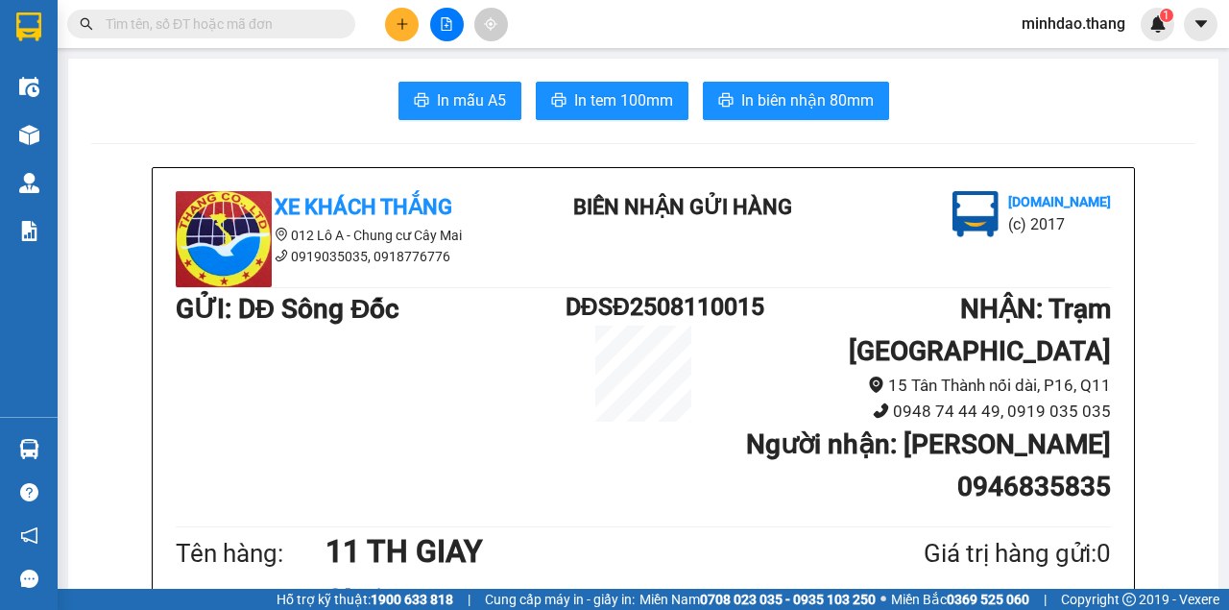
click at [307, 29] on input "text" at bounding box center [219, 23] width 227 height 21
click at [306, 25] on input "text" at bounding box center [219, 23] width 227 height 21
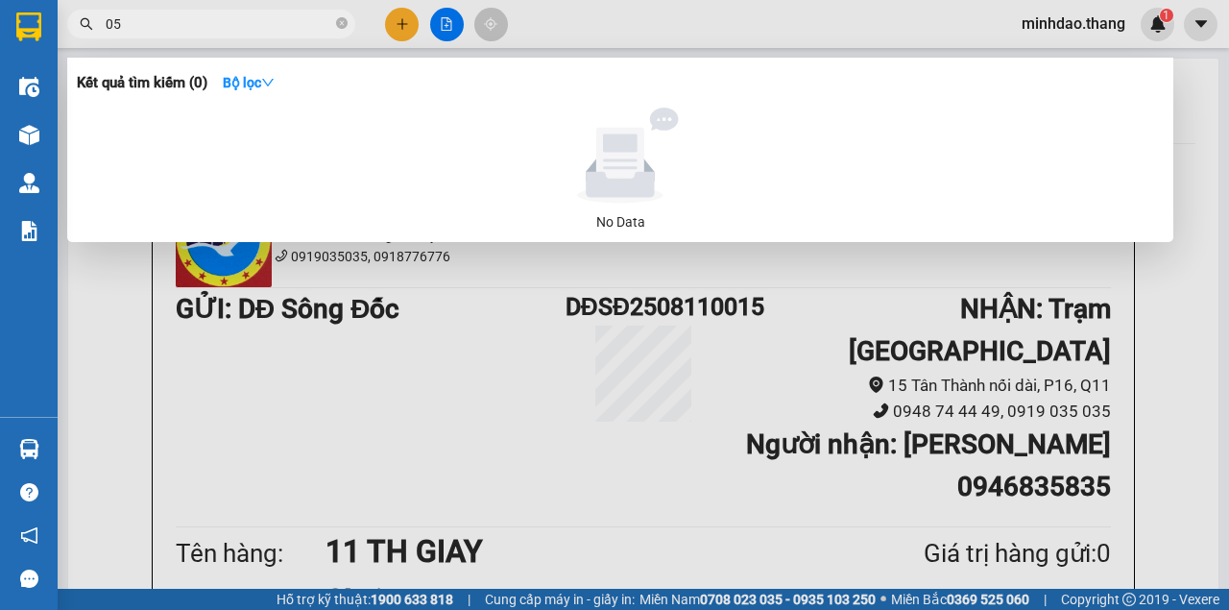
type input "0"
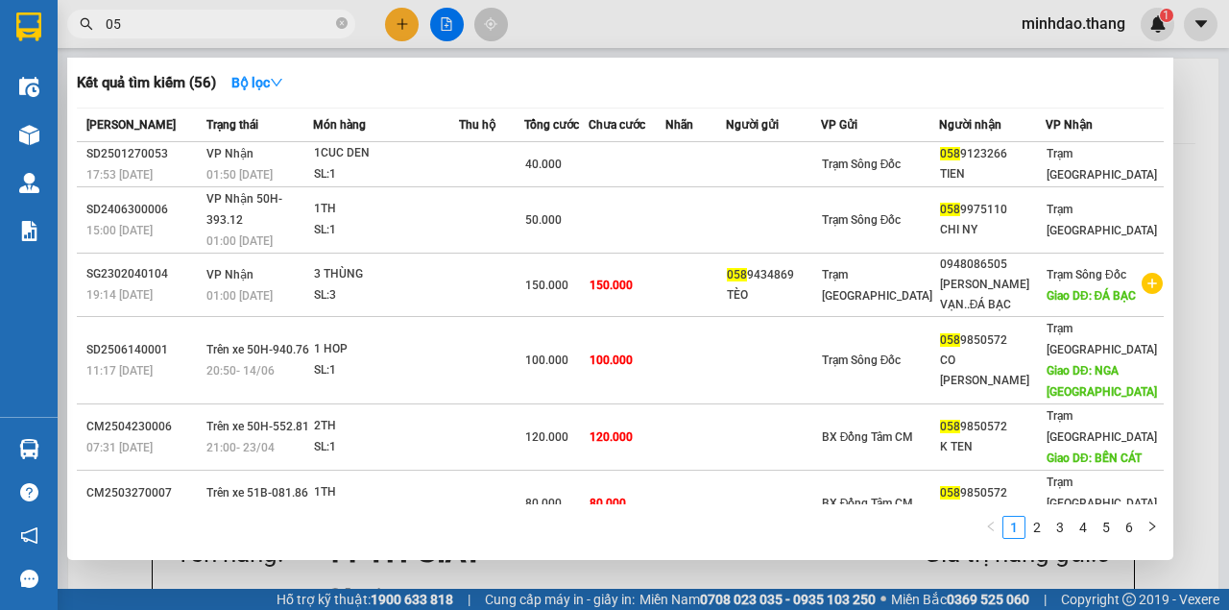
type input "0"
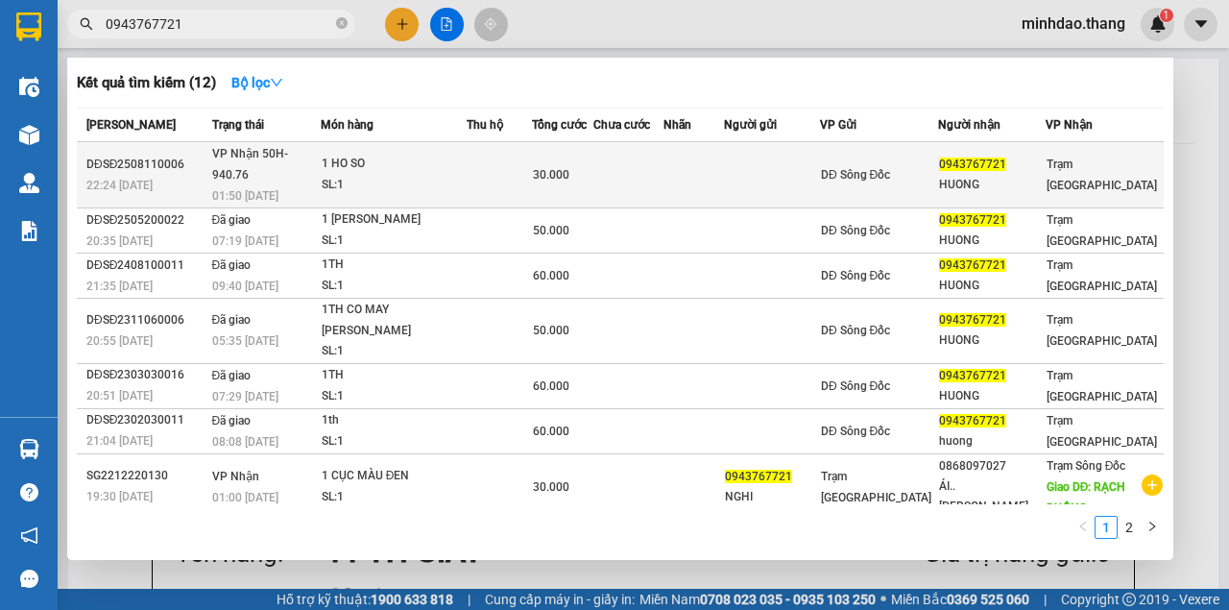
type input "0943767721"
click at [532, 159] on td at bounding box center [500, 175] width 66 height 66
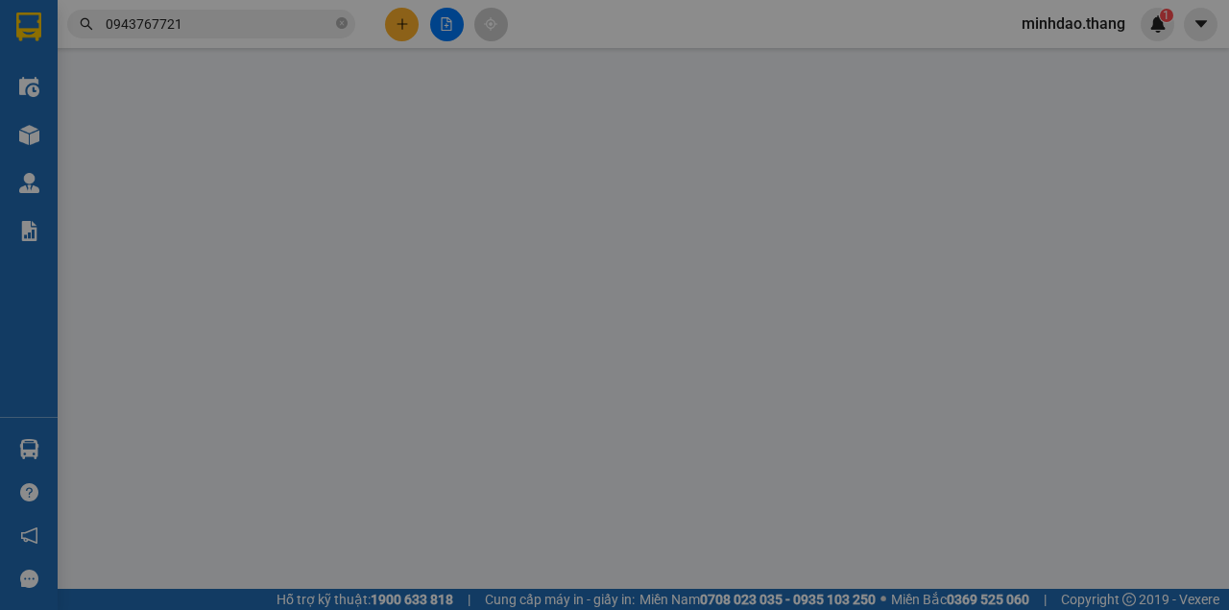
type input "0943767721"
type input "HUONG"
type input "30.000"
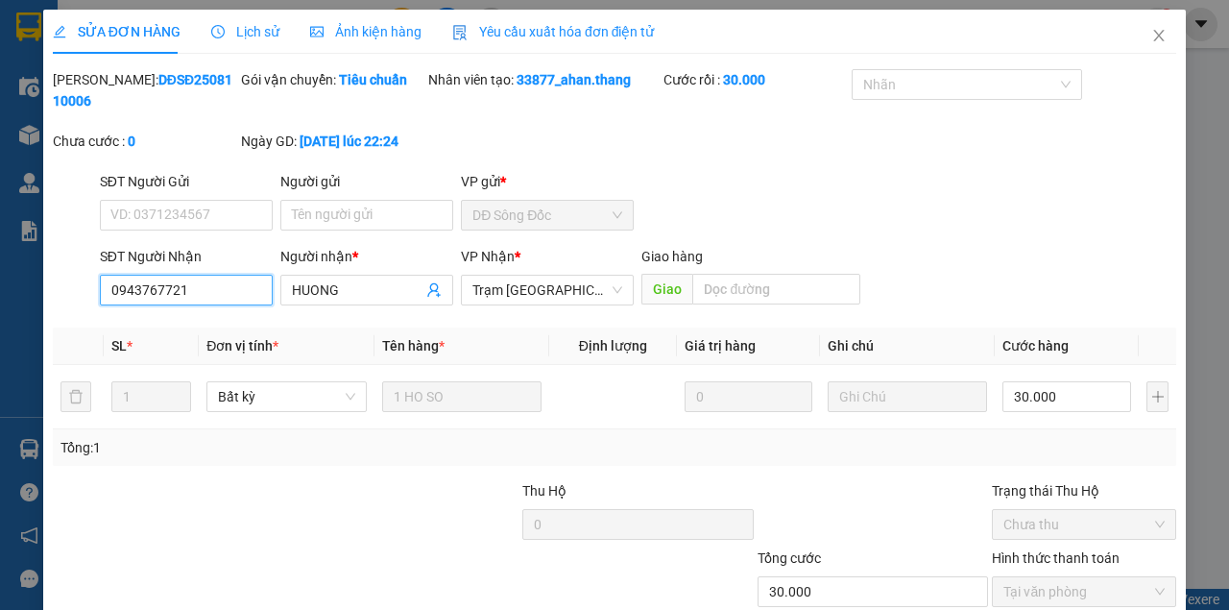
drag, startPoint x: 214, startPoint y: 294, endPoint x: 75, endPoint y: 305, distance: 139.7
click at [75, 305] on div "SĐT Người Nhận 0943767721 0943767721 Người nhận * HUONG VP Nhận * Trạm Sài Gòn …" at bounding box center [614, 279] width 1127 height 67
click at [214, 300] on input "SĐT Người Nhận" at bounding box center [186, 290] width 173 height 31
paste input "0943767721"
type input "0943767721"
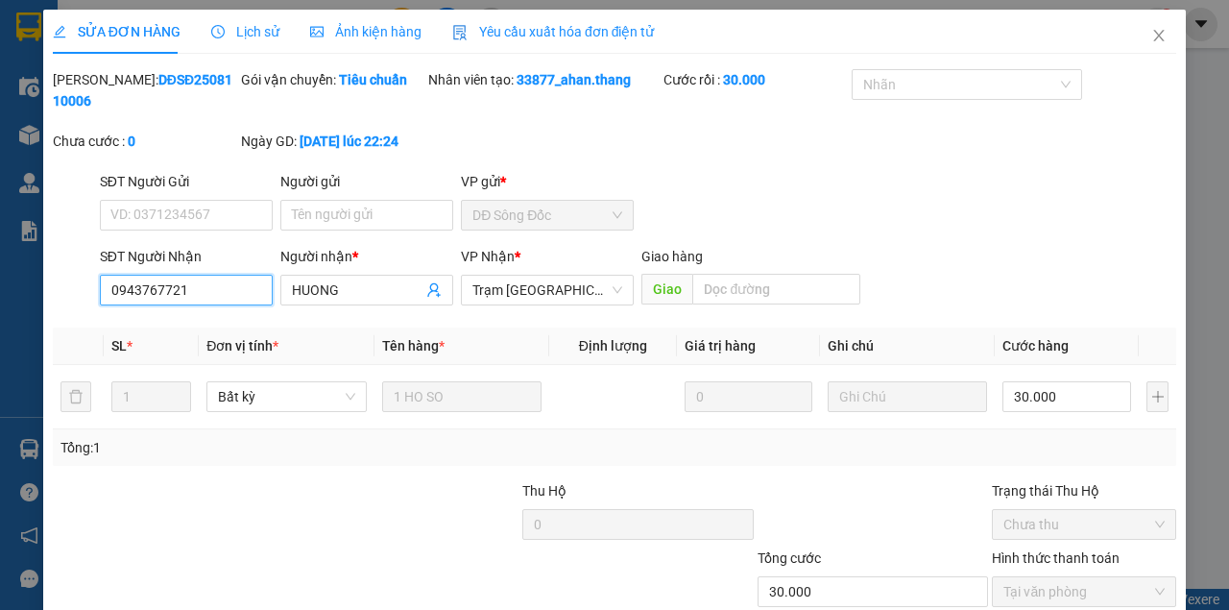
drag, startPoint x: 211, startPoint y: 294, endPoint x: 81, endPoint y: 293, distance: 130.6
click at [81, 293] on div "SĐT Người Nhận 0943767721 0943767721 Người nhận * HUONG VP Nhận * Trạm Sài Gòn …" at bounding box center [614, 279] width 1127 height 67
click at [1151, 40] on icon "close" at bounding box center [1158, 35] width 15 height 15
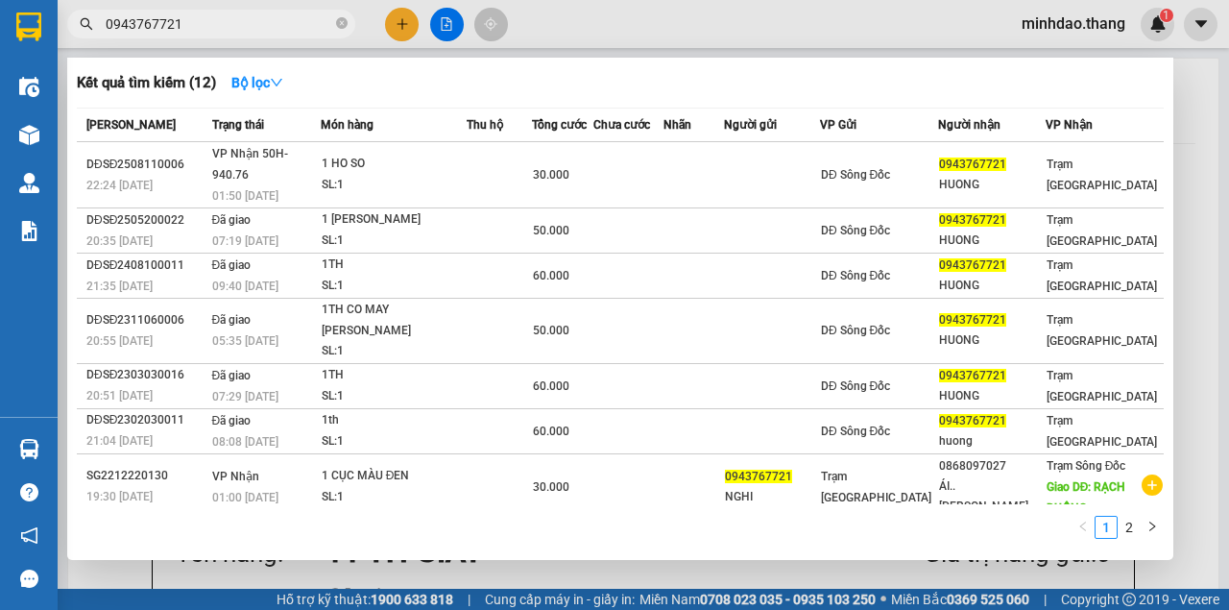
click at [261, 28] on input "0943767721" at bounding box center [219, 23] width 227 height 21
drag, startPoint x: 344, startPoint y: 28, endPoint x: 329, endPoint y: 28, distance: 14.4
click at [343, 28] on icon "close-circle" at bounding box center [342, 23] width 12 height 12
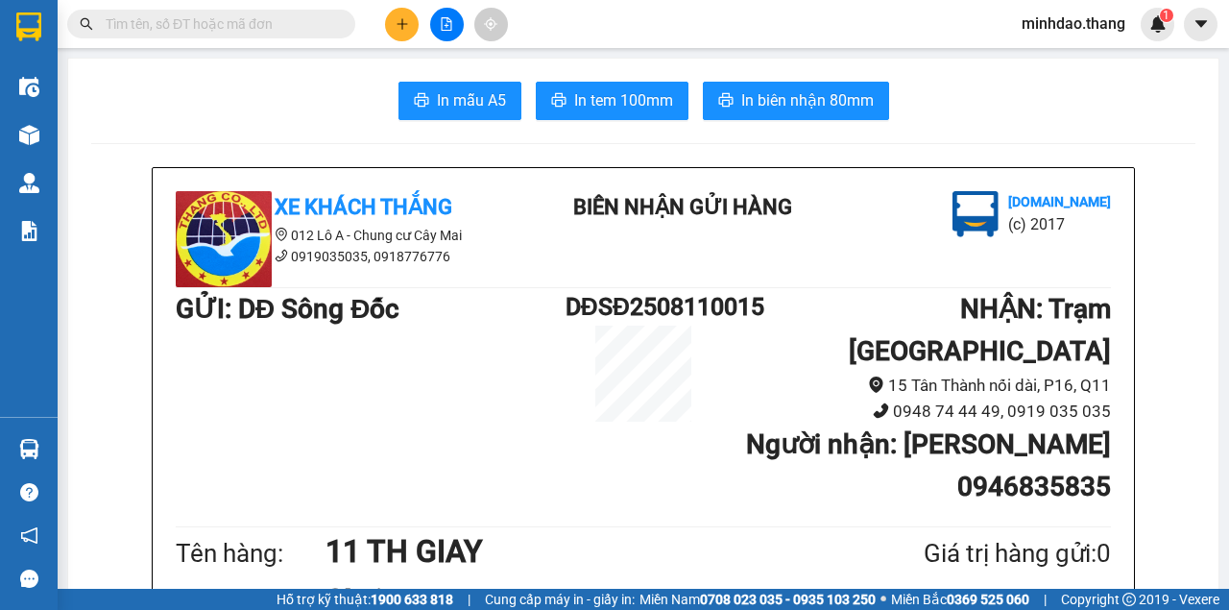
click at [322, 27] on input "text" at bounding box center [219, 23] width 227 height 21
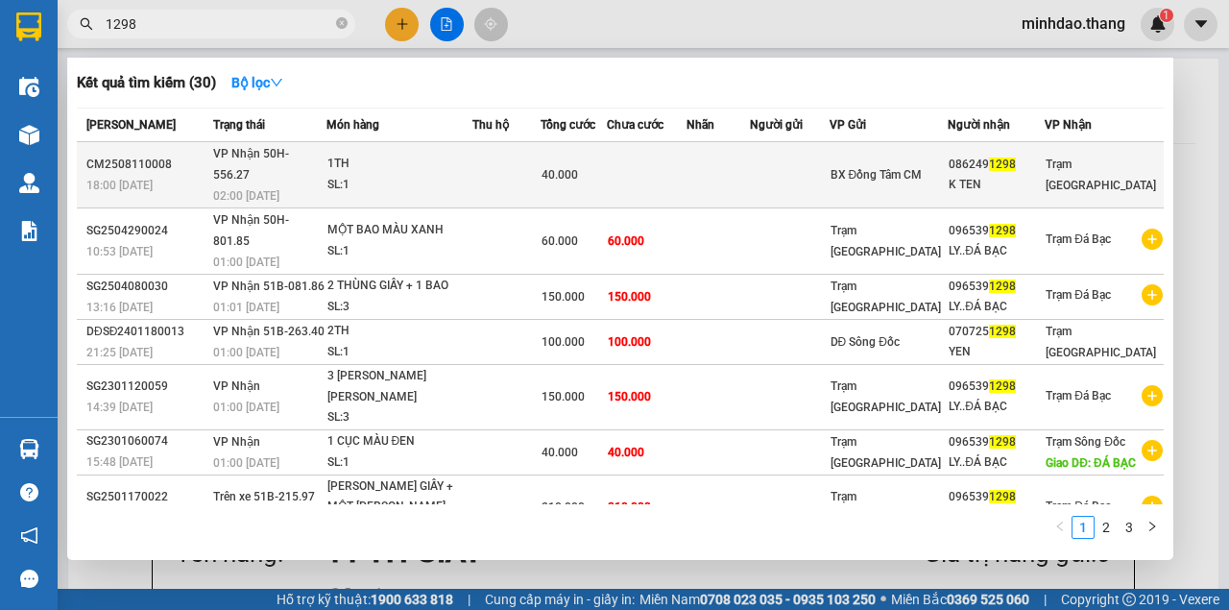
type input "1298"
click at [663, 163] on td at bounding box center [647, 175] width 81 height 66
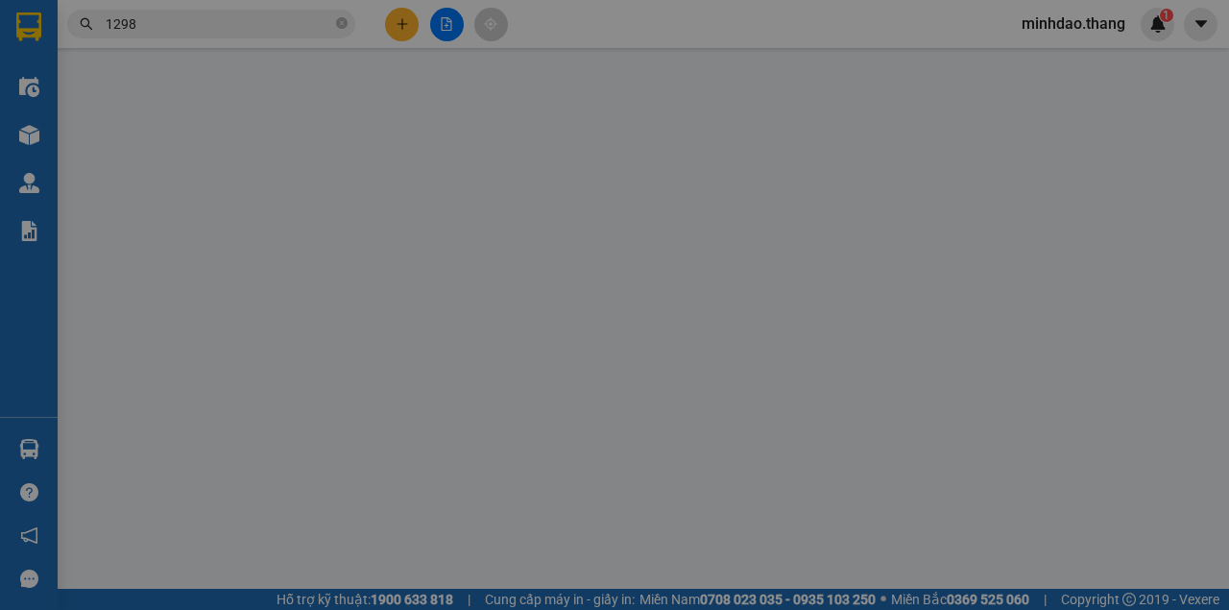
scroll to position [54, 0]
type input "0862491298"
type input "K TEN"
type input "40.000"
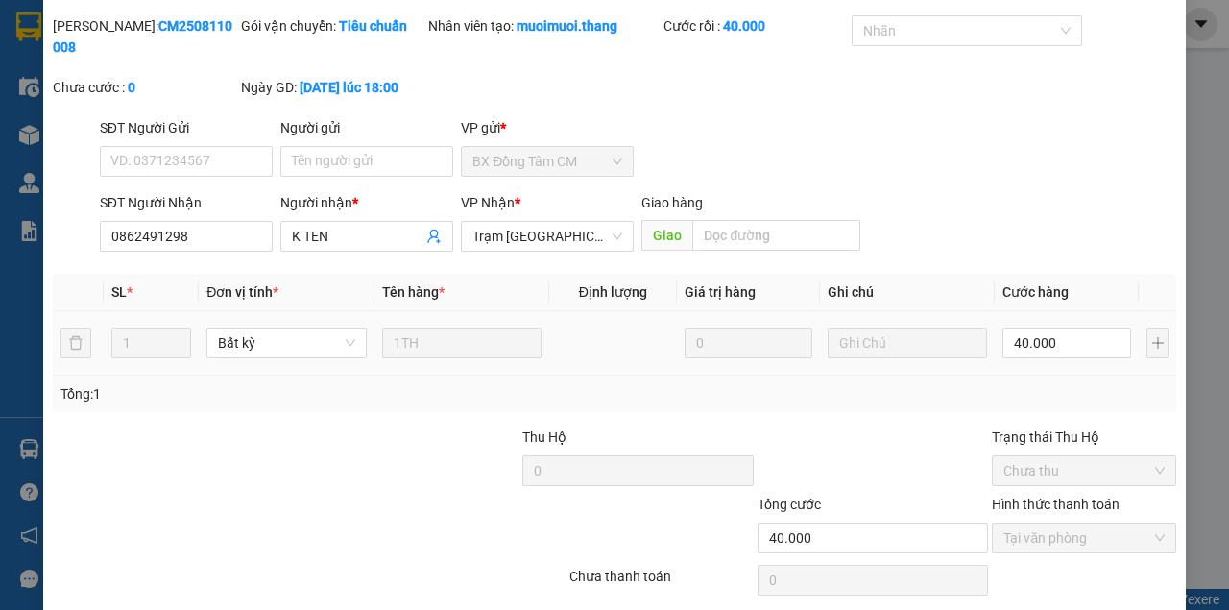
scroll to position [0, 0]
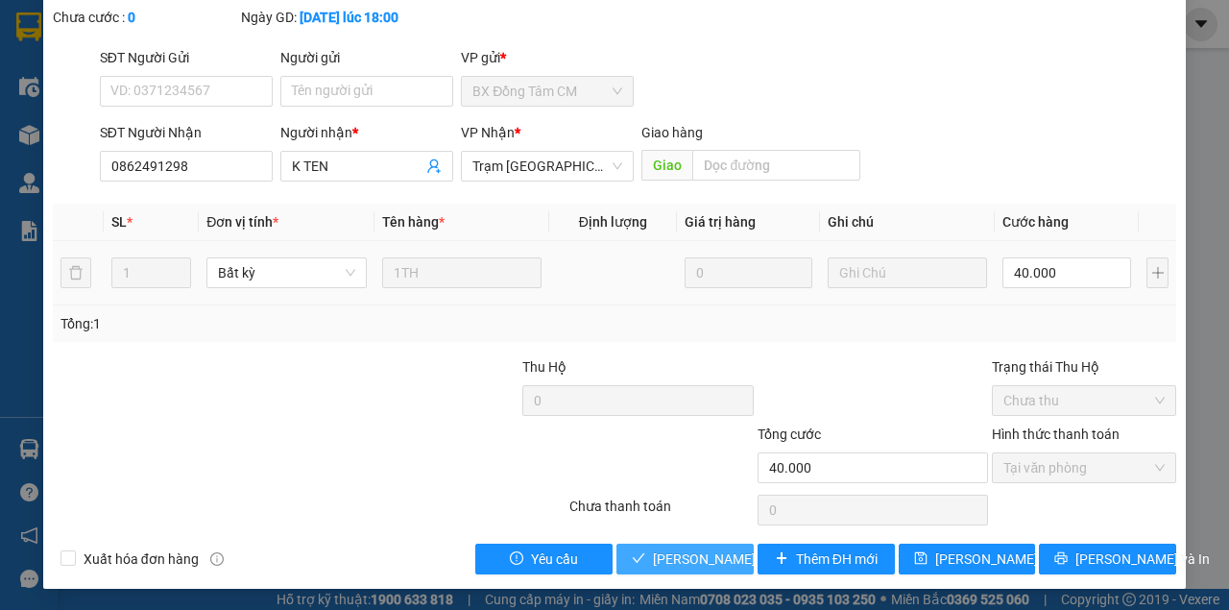
click at [672, 550] on span "[PERSON_NAME] và Giao hàng" at bounding box center [782, 558] width 259 height 21
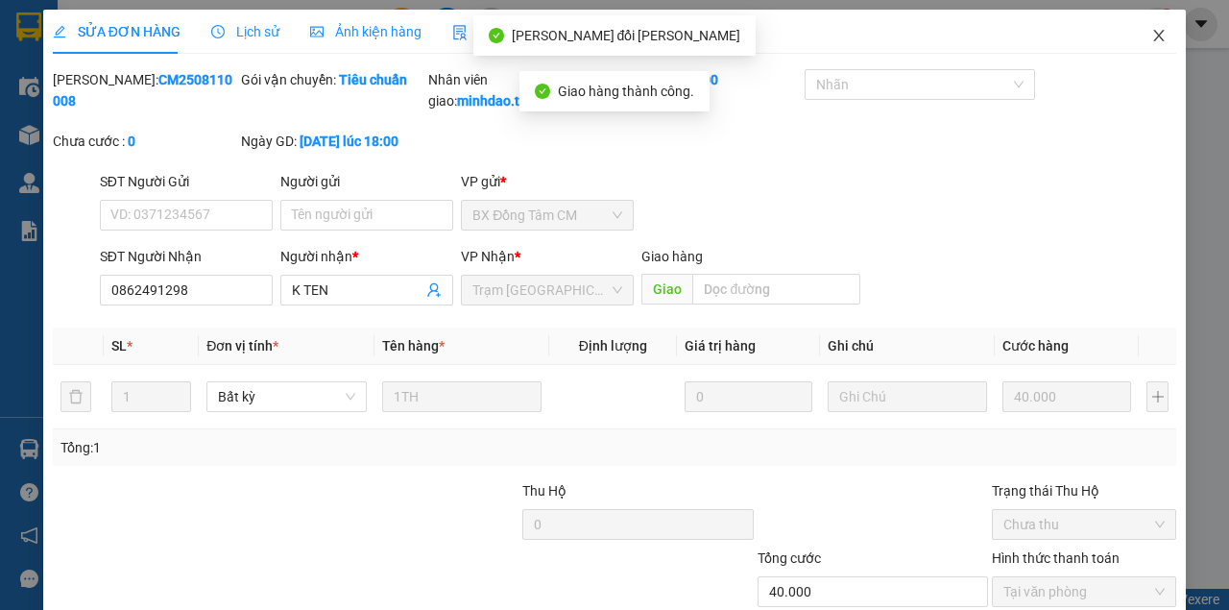
drag, startPoint x: 1151, startPoint y: 35, endPoint x: 653, endPoint y: 109, distance: 504.0
click at [1151, 36] on icon "close" at bounding box center [1158, 35] width 15 height 15
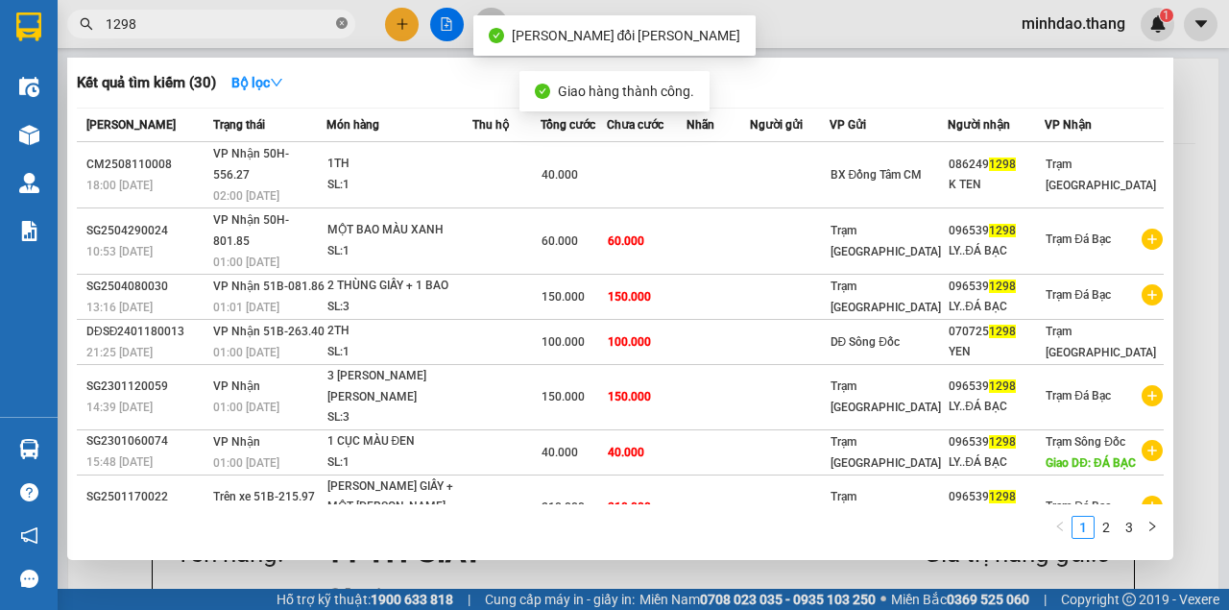
click at [340, 23] on icon "close-circle" at bounding box center [342, 23] width 12 height 12
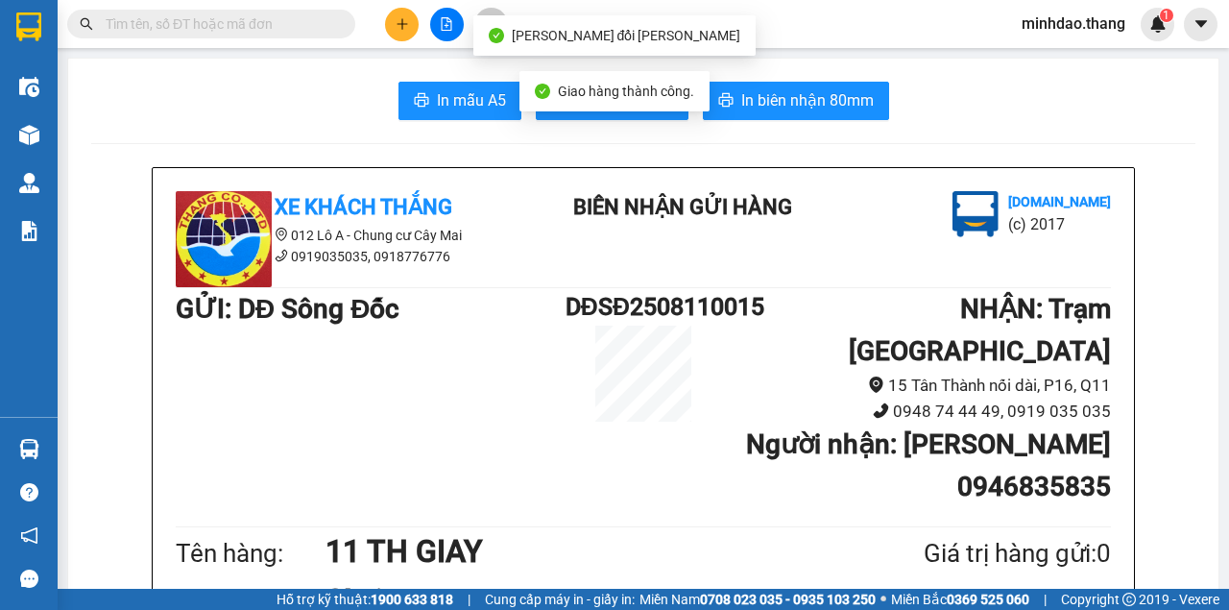
drag, startPoint x: 326, startPoint y: 22, endPoint x: 296, endPoint y: 27, distance: 31.1
click at [322, 22] on input "text" at bounding box center [219, 23] width 227 height 21
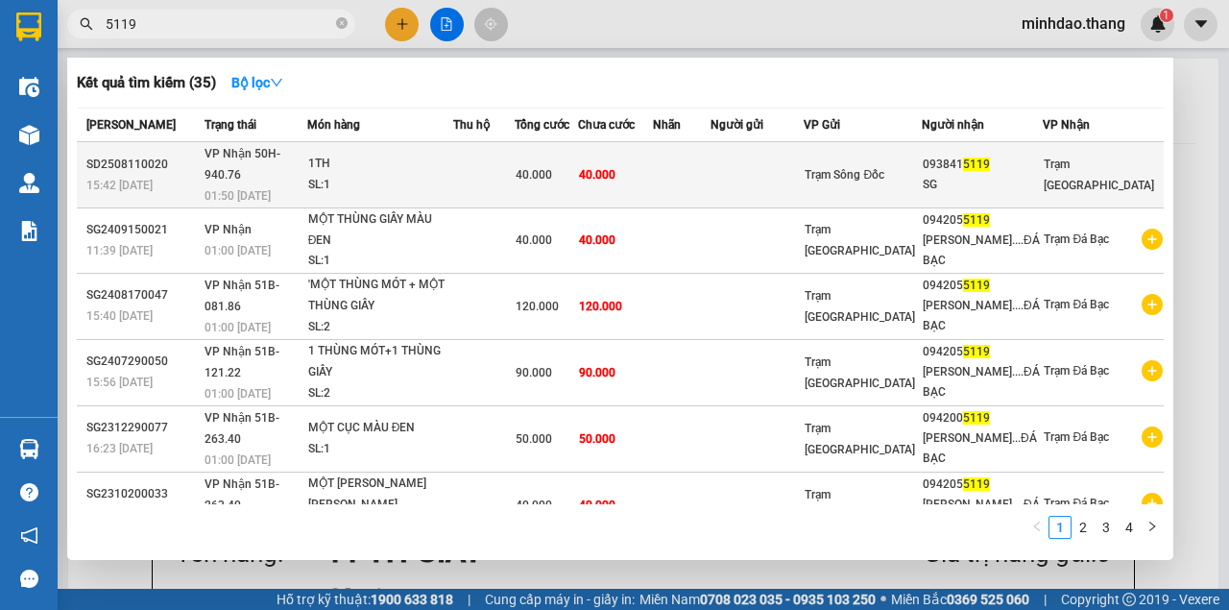
type input "5119"
click at [577, 164] on div "40.000" at bounding box center [546, 174] width 61 height 21
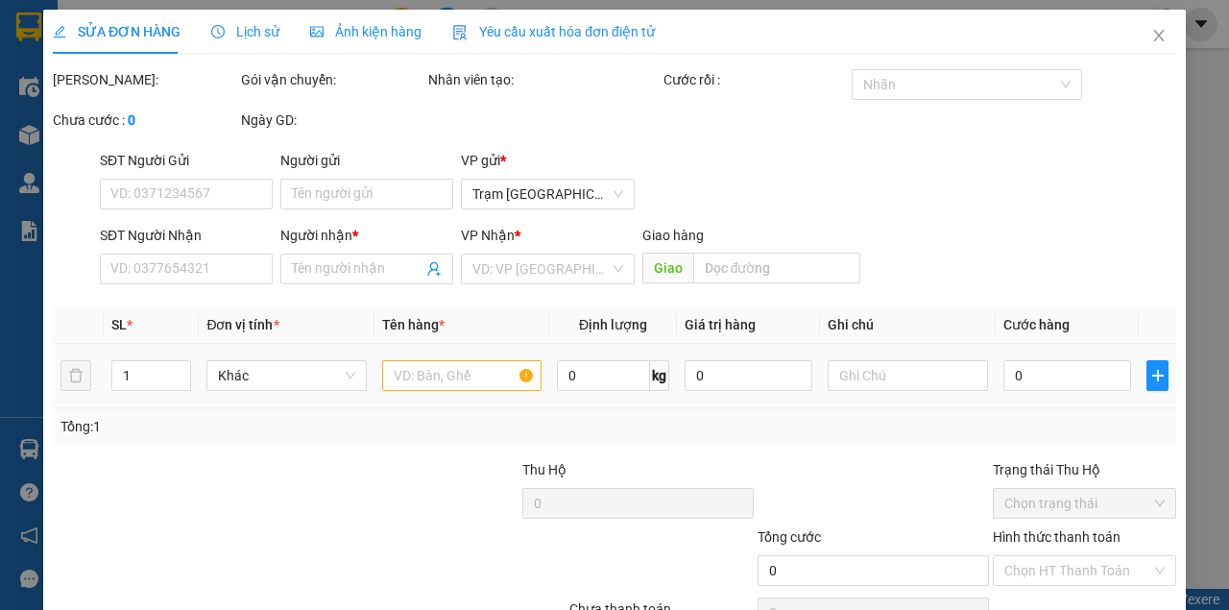
type input "0938415119"
type input "SG"
type input "40.000"
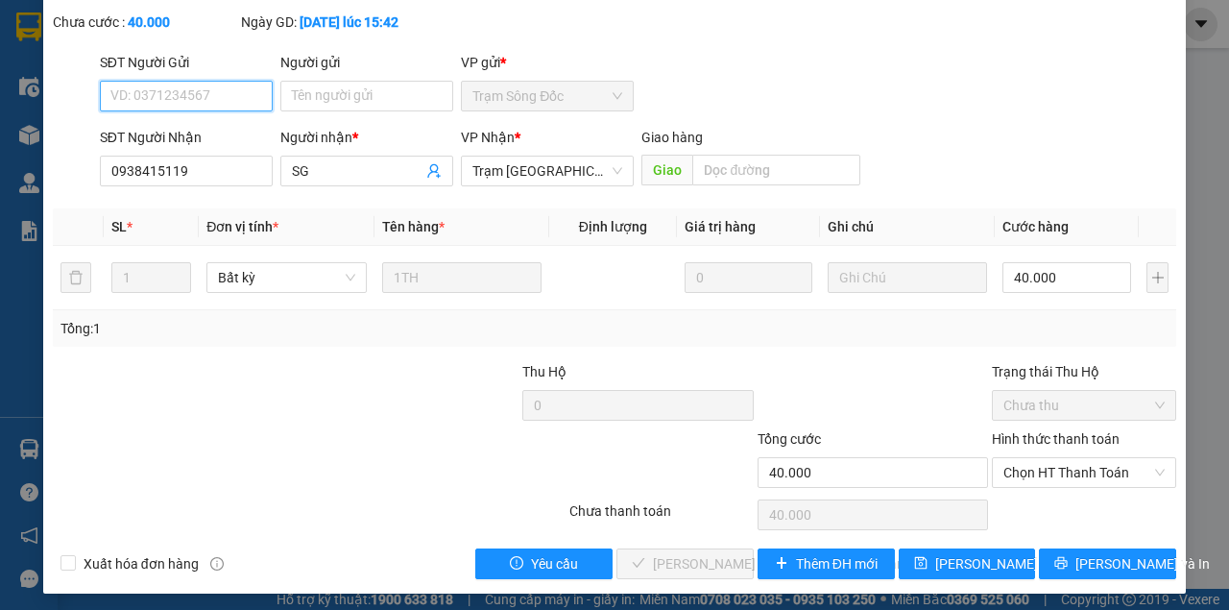
scroll to position [124, 0]
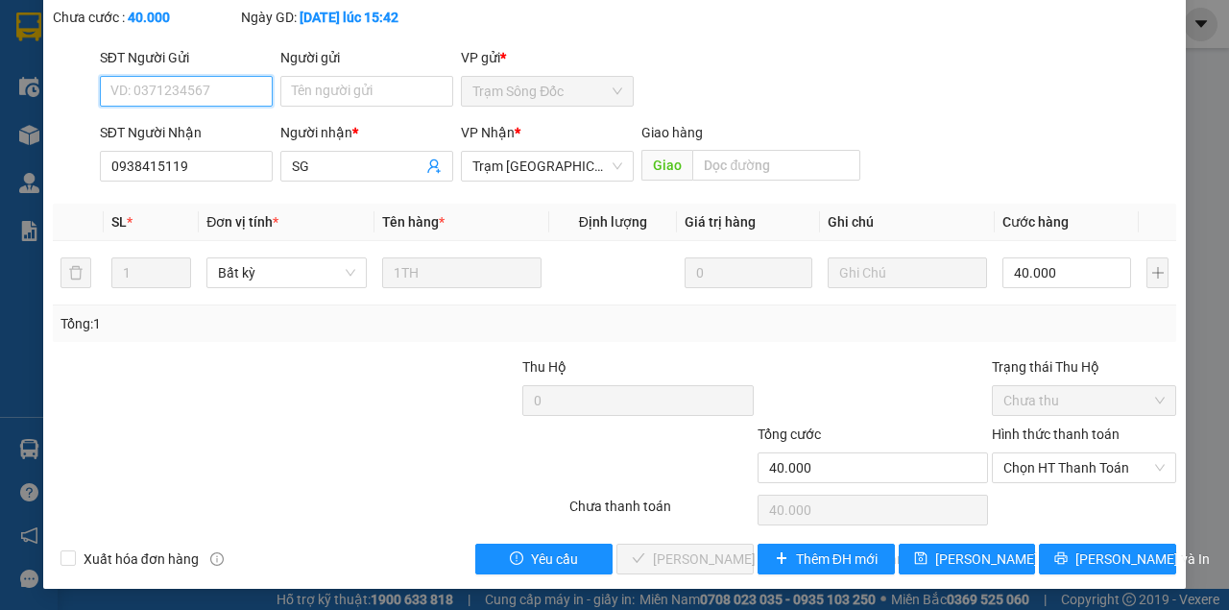
drag, startPoint x: 1099, startPoint y: 466, endPoint x: 1080, endPoint y: 485, distance: 27.2
click at [1099, 466] on span "Chọn HT Thanh Toán" at bounding box center [1083, 467] width 161 height 29
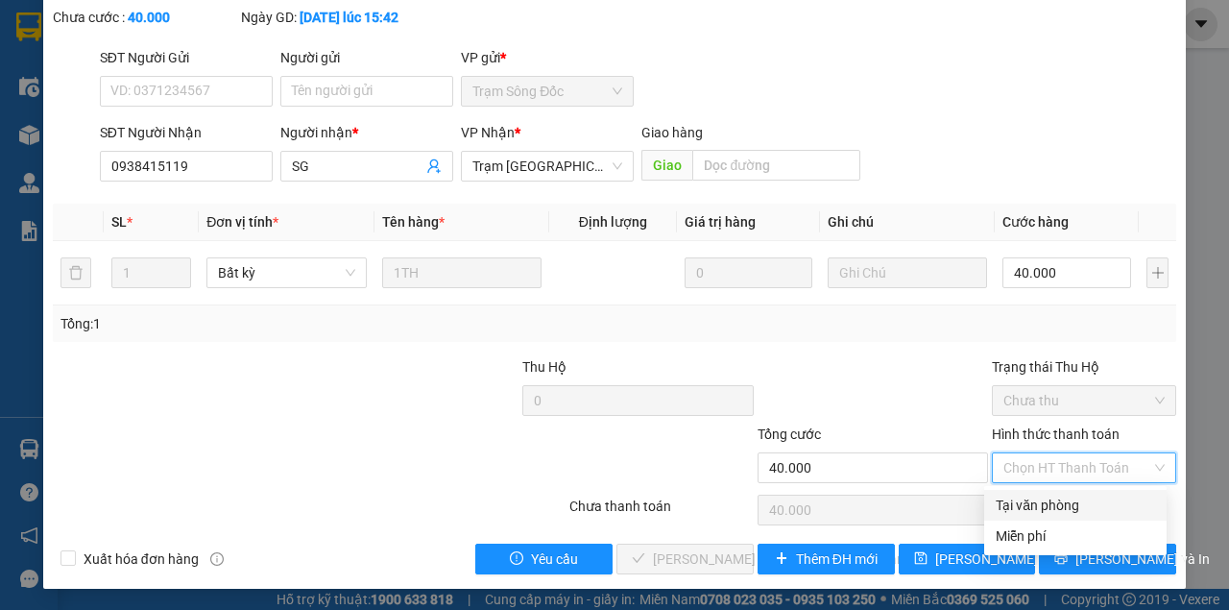
drag, startPoint x: 1032, startPoint y: 513, endPoint x: 956, endPoint y: 524, distance: 76.7
click at [1027, 513] on div "Tại văn phòng" at bounding box center [1075, 505] width 159 height 21
type input "0"
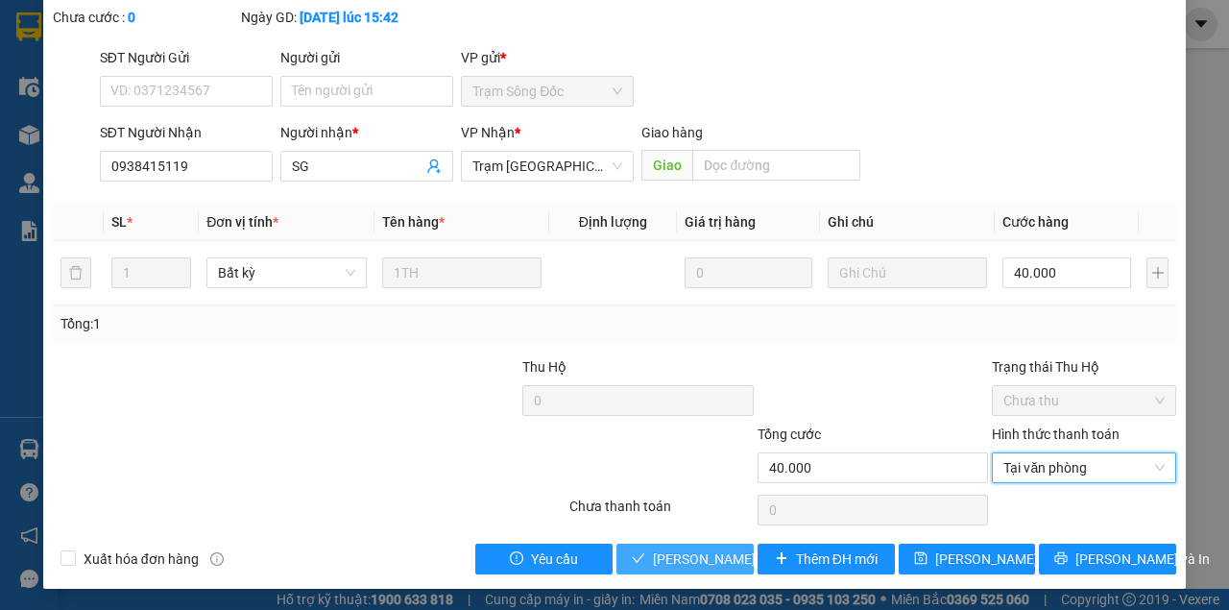
click at [663, 559] on span "[PERSON_NAME] và Giao hàng" at bounding box center [782, 558] width 259 height 21
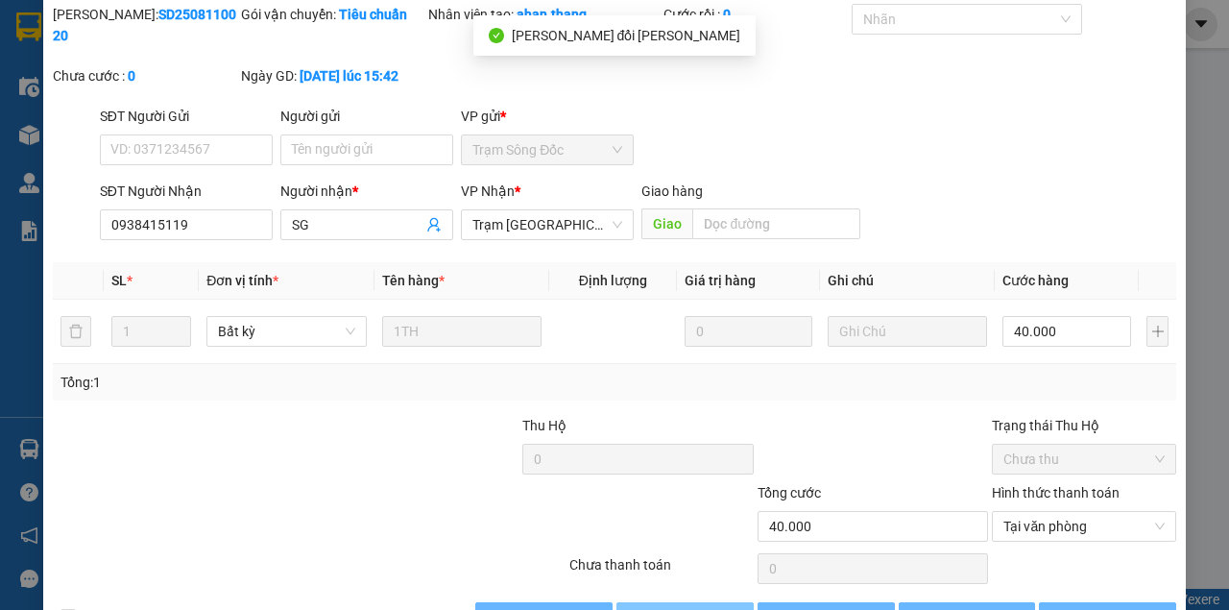
scroll to position [0, 0]
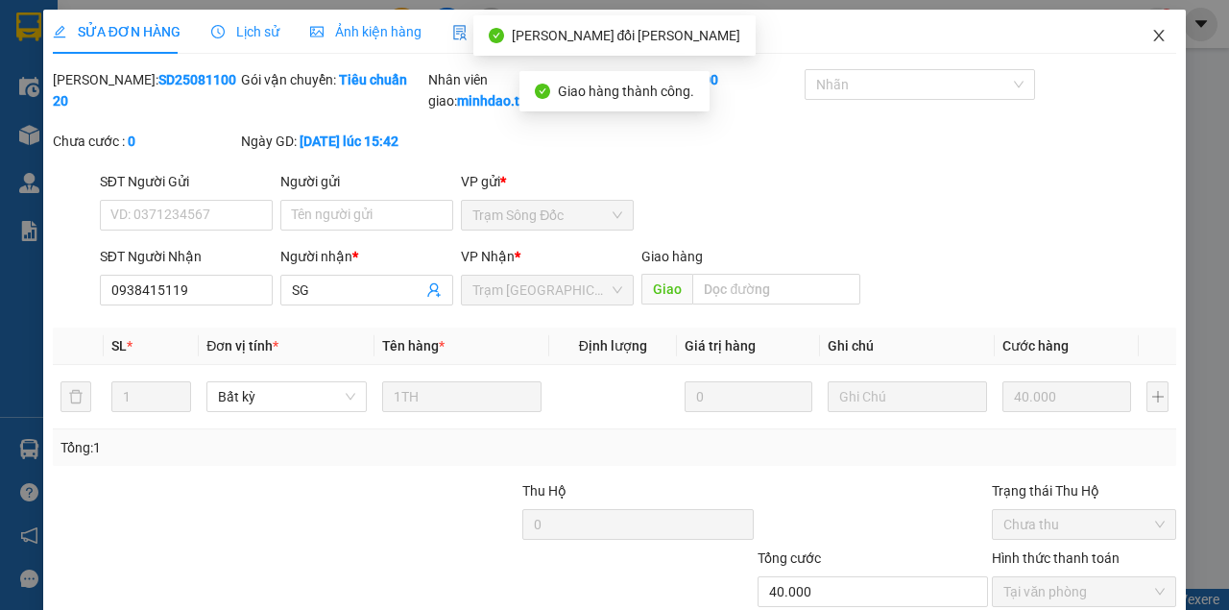
drag, startPoint x: 1148, startPoint y: 34, endPoint x: 1113, endPoint y: 38, distance: 35.9
click at [1151, 34] on icon "close" at bounding box center [1158, 35] width 15 height 15
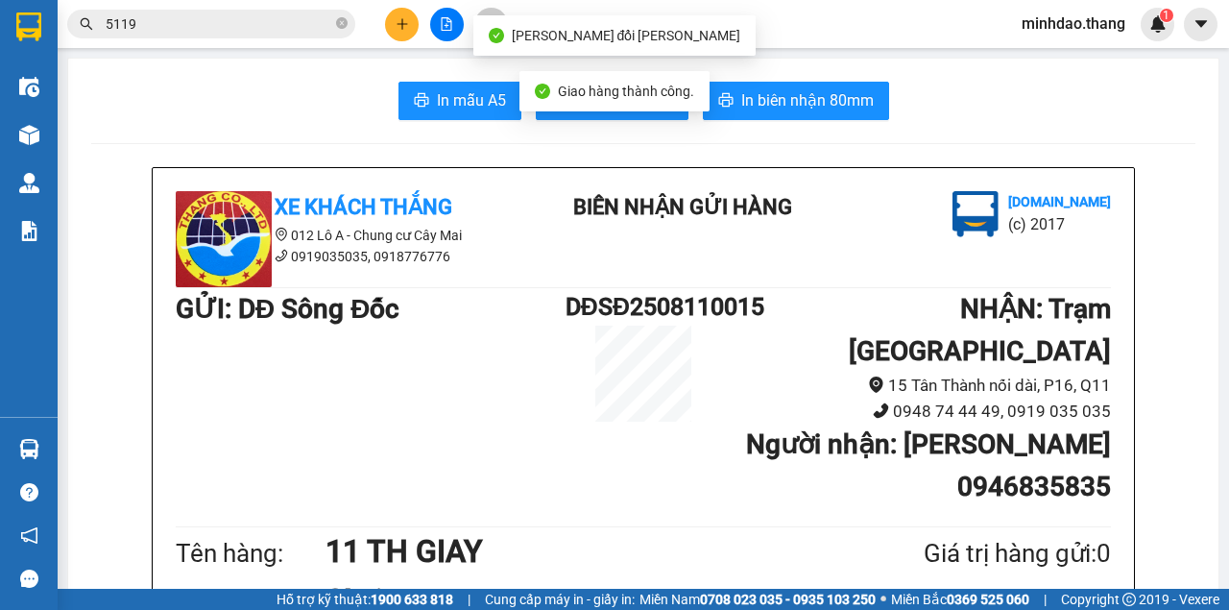
click at [336, 23] on span "5119" at bounding box center [211, 24] width 288 height 29
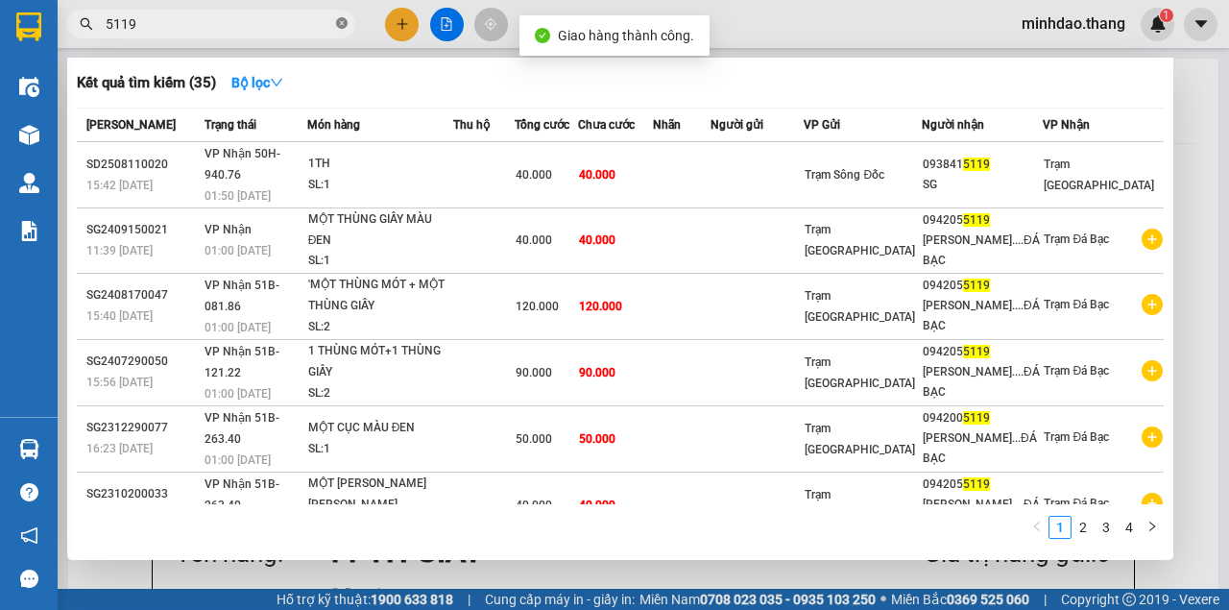
click at [336, 23] on span "5119" at bounding box center [211, 24] width 288 height 29
click at [308, 23] on input "5119" at bounding box center [219, 23] width 227 height 21
click at [346, 27] on icon "close-circle" at bounding box center [342, 23] width 12 height 12
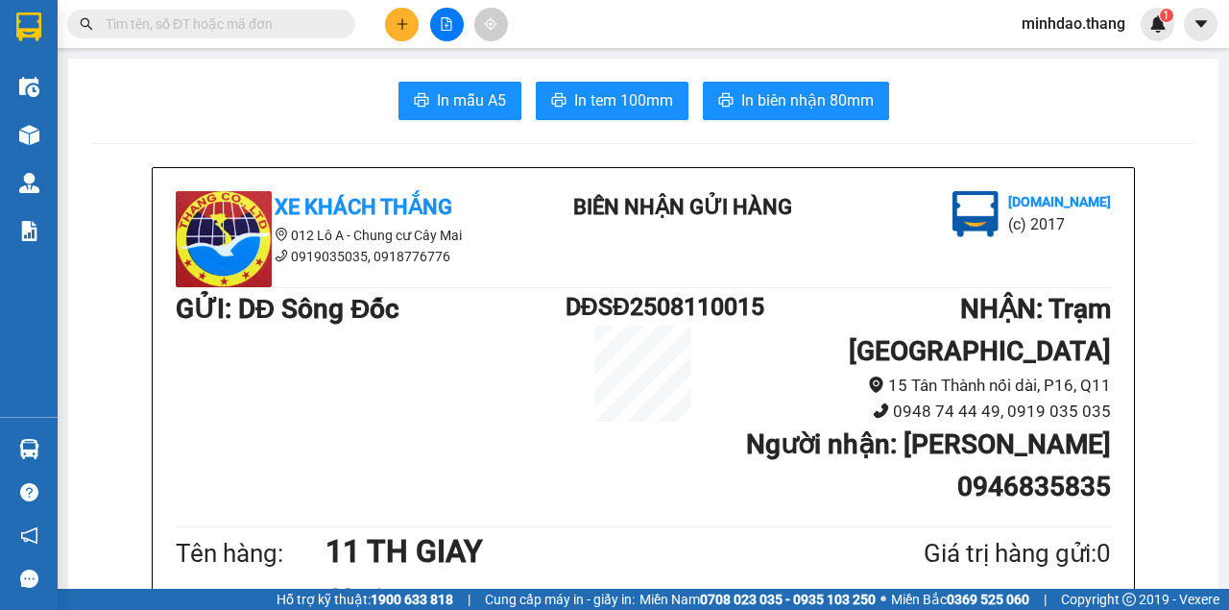
click at [313, 27] on input "text" at bounding box center [219, 23] width 227 height 21
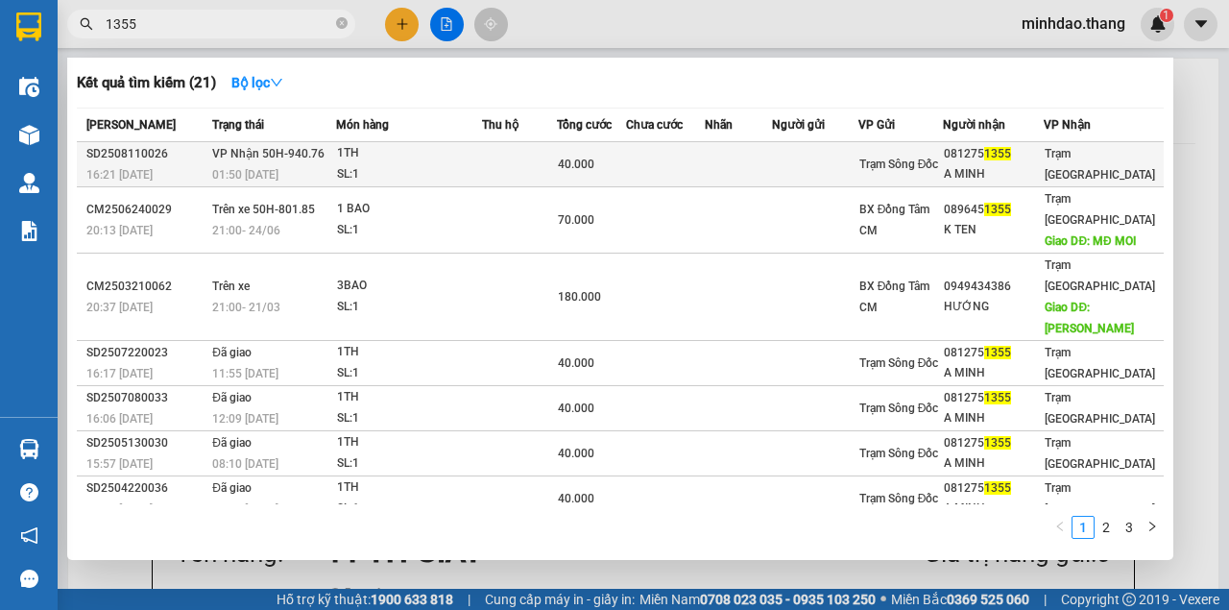
type input "1355"
click at [680, 176] on td at bounding box center [665, 164] width 79 height 45
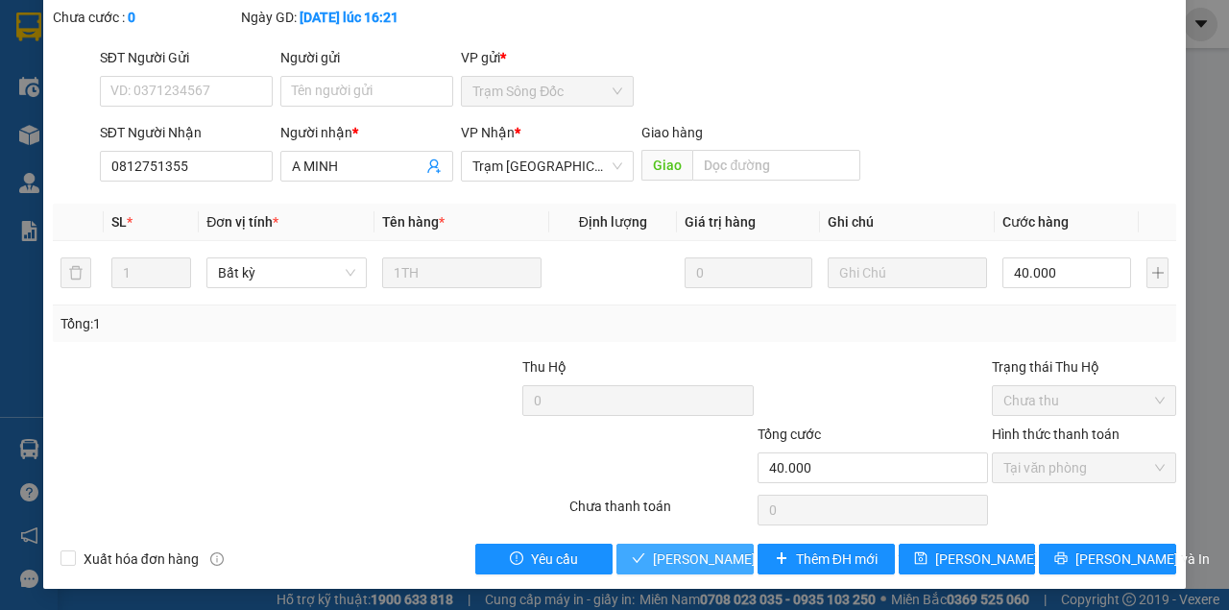
click at [683, 555] on span "[PERSON_NAME] và Giao hàng" at bounding box center [782, 558] width 259 height 21
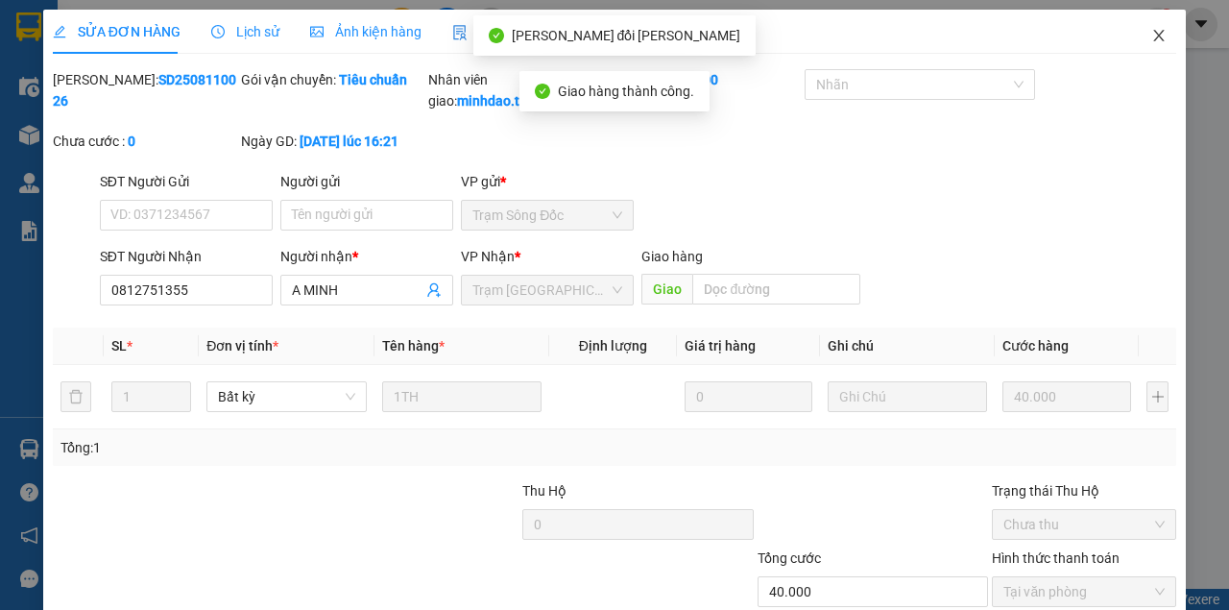
click at [1154, 40] on span "Close" at bounding box center [1159, 37] width 54 height 54
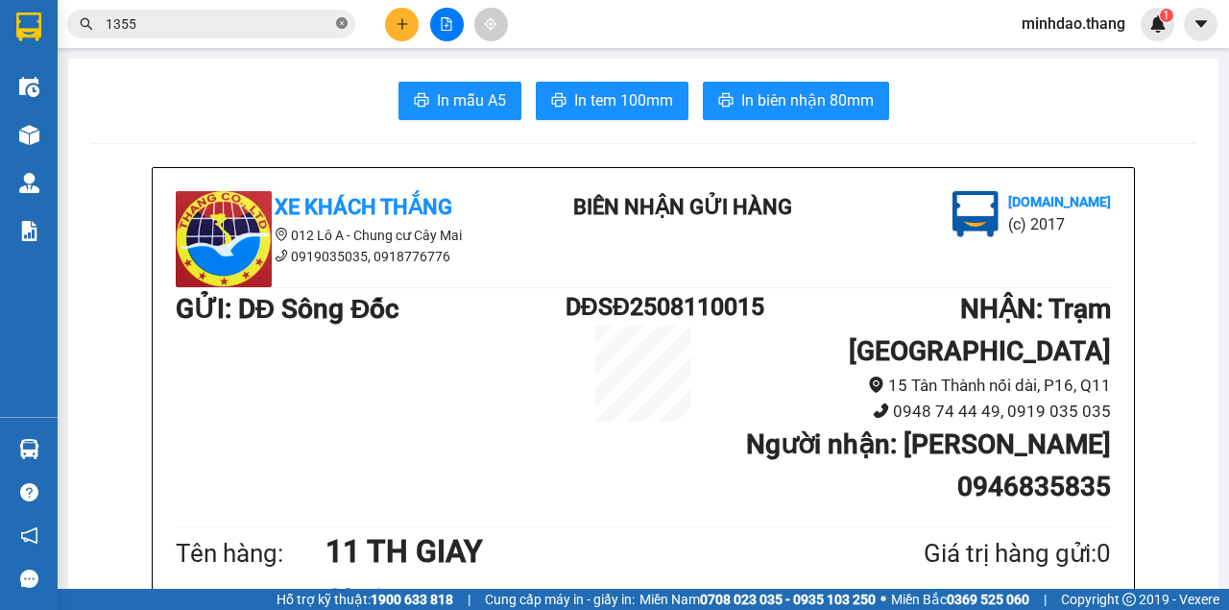
click at [340, 23] on icon "close-circle" at bounding box center [342, 23] width 12 height 12
click at [317, 26] on input "text" at bounding box center [219, 23] width 227 height 21
click at [294, 23] on input "text" at bounding box center [219, 23] width 227 height 21
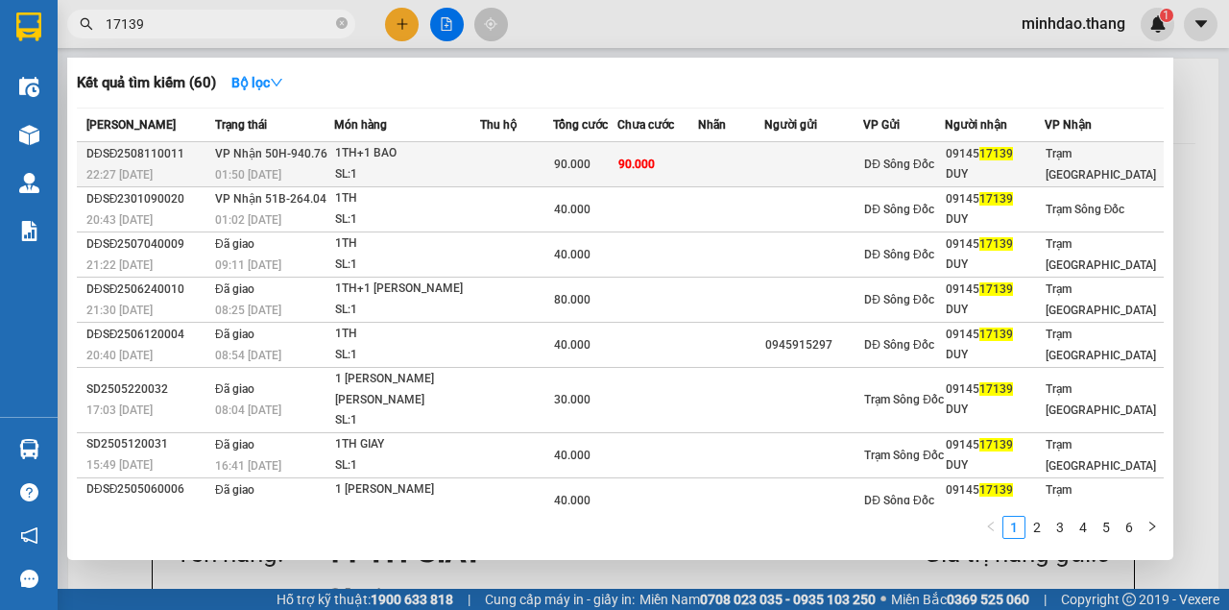
type input "17139"
click at [591, 160] on span "90.000" at bounding box center [572, 163] width 36 height 13
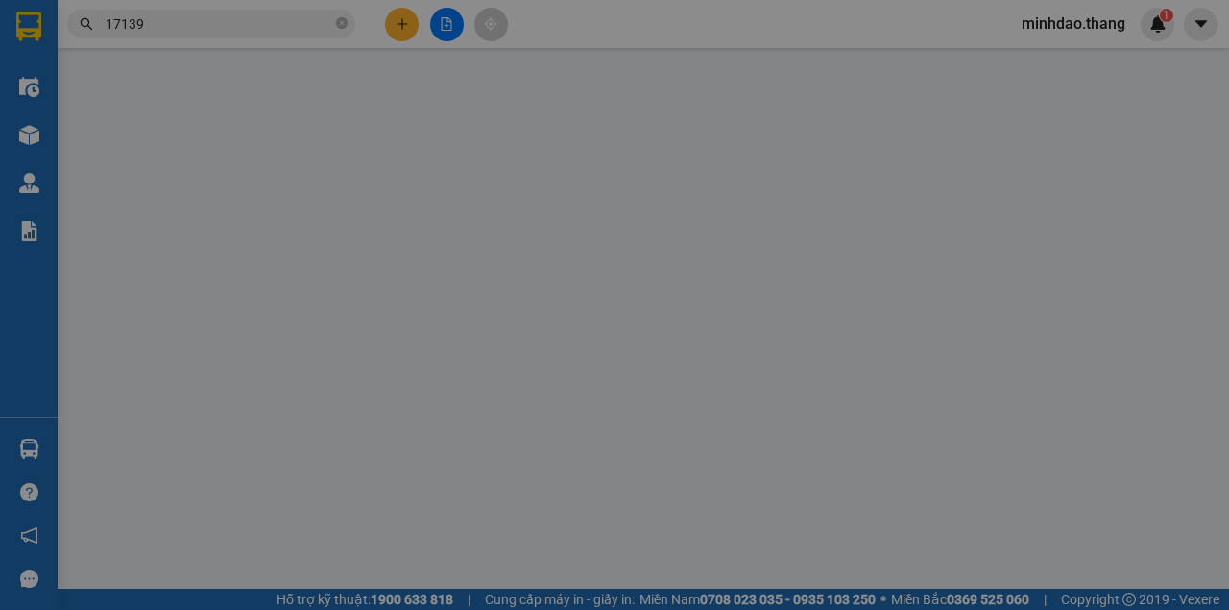
type input "0914517139"
type input "DUY"
type input "90.000"
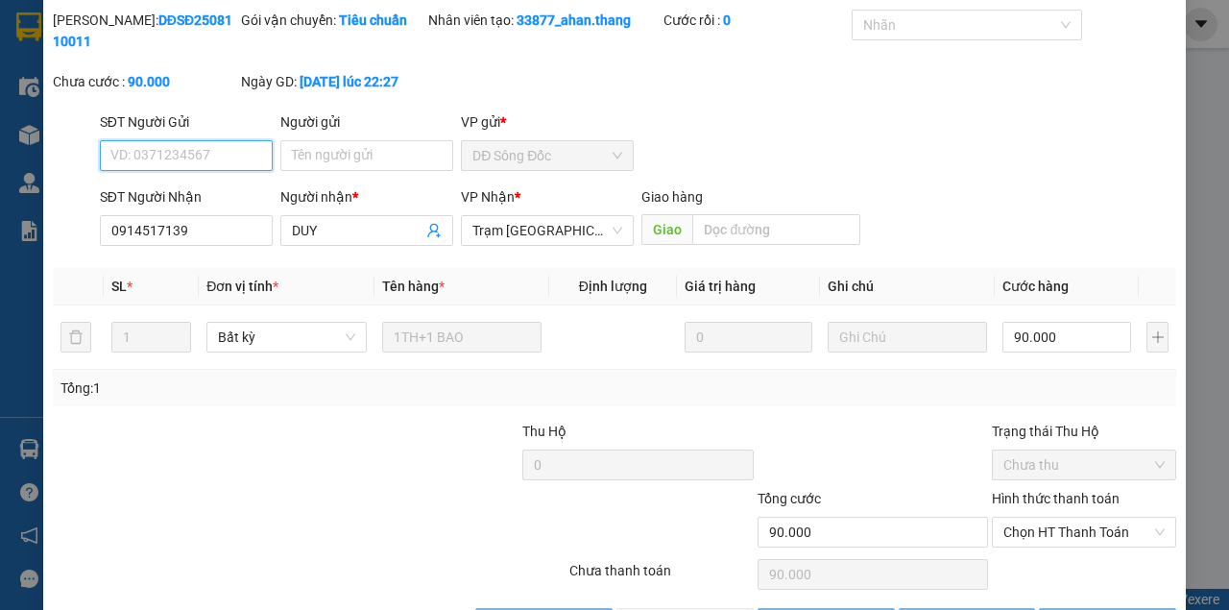
scroll to position [124, 0]
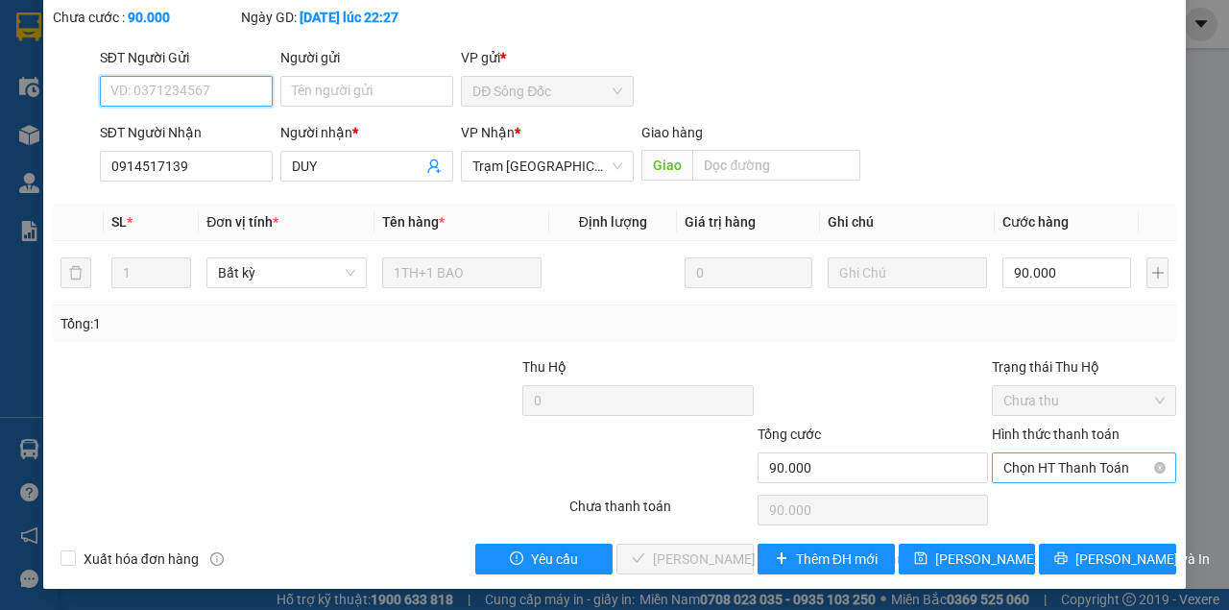
click at [1054, 477] on span "Chọn HT Thanh Toán" at bounding box center [1083, 467] width 161 height 29
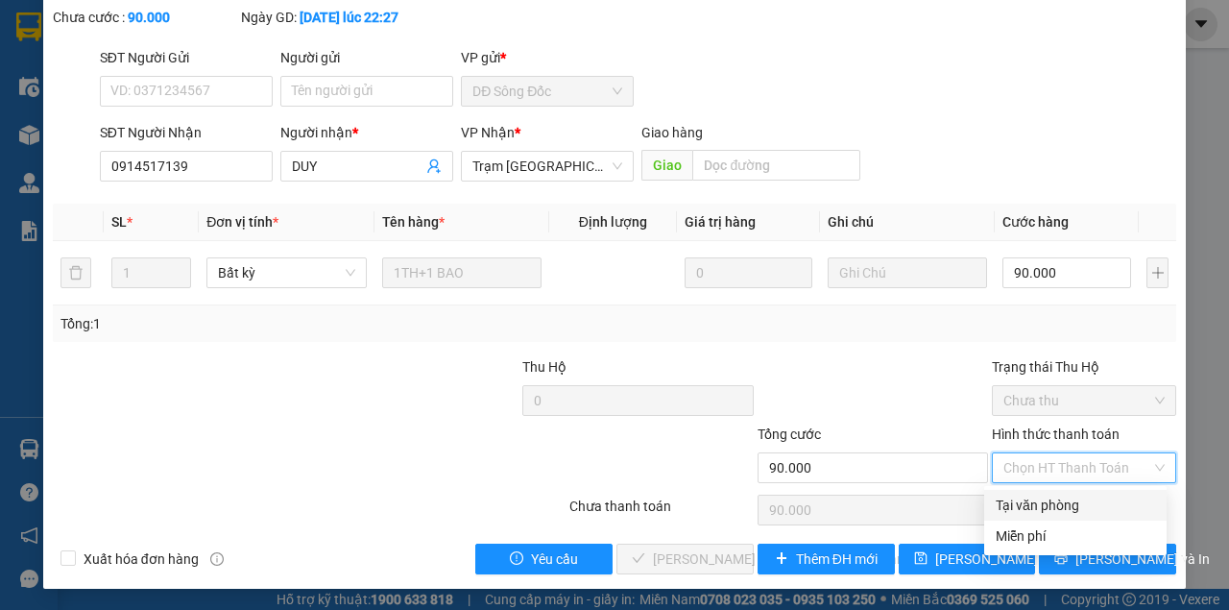
drag, startPoint x: 1043, startPoint y: 500, endPoint x: 1014, endPoint y: 511, distance: 30.7
click at [1037, 502] on div "Tại văn phòng" at bounding box center [1075, 505] width 159 height 21
type input "0"
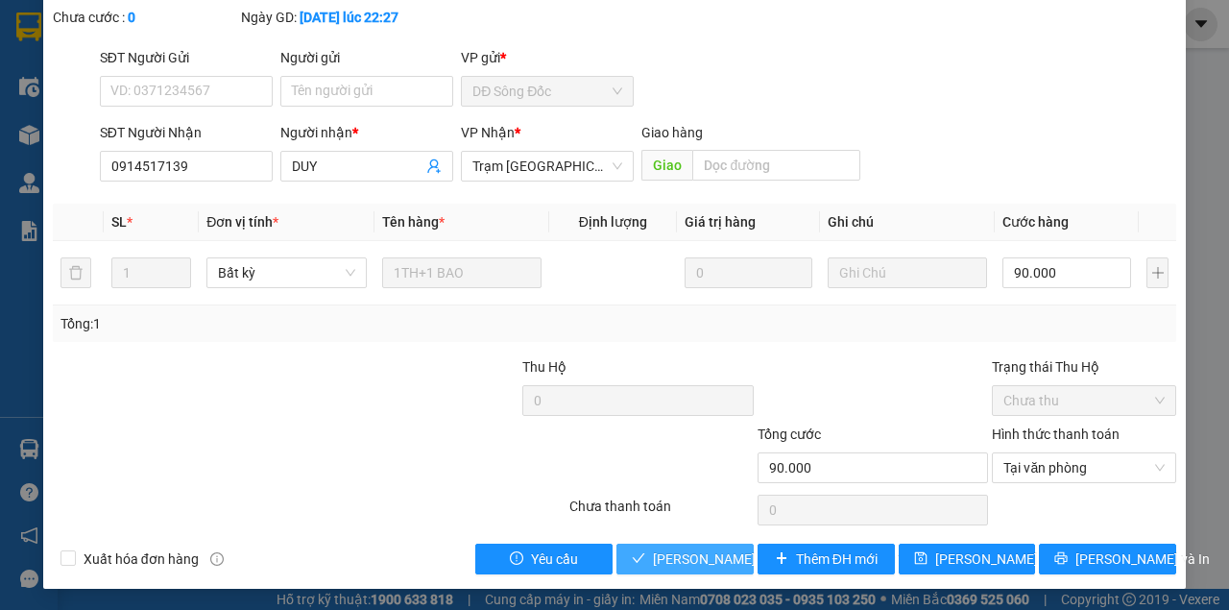
click at [616, 544] on button "[PERSON_NAME] và Giao hàng" at bounding box center [684, 559] width 137 height 31
click at [684, 553] on span "[PERSON_NAME] và Giao hàng" at bounding box center [782, 558] width 259 height 21
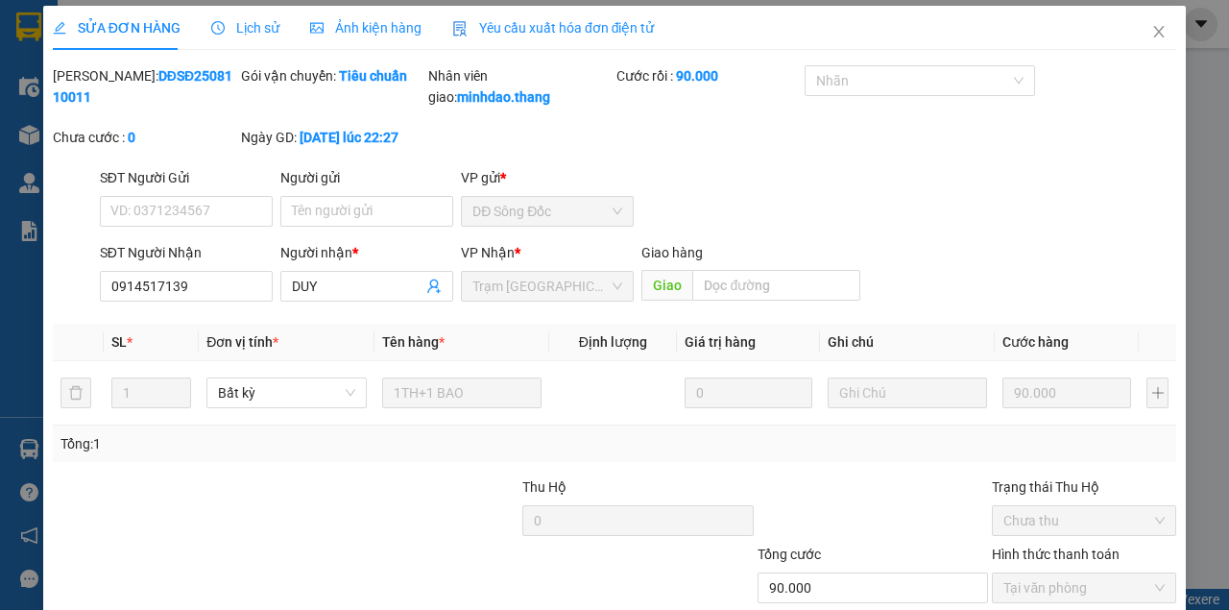
scroll to position [0, 0]
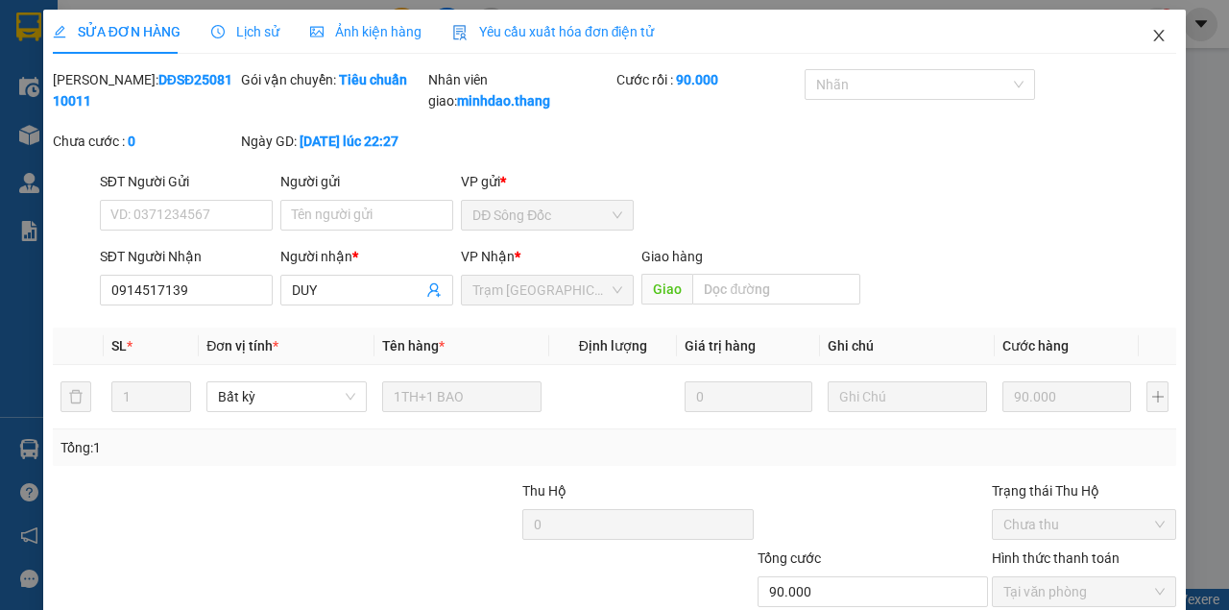
click at [1137, 48] on span "Close" at bounding box center [1159, 37] width 54 height 54
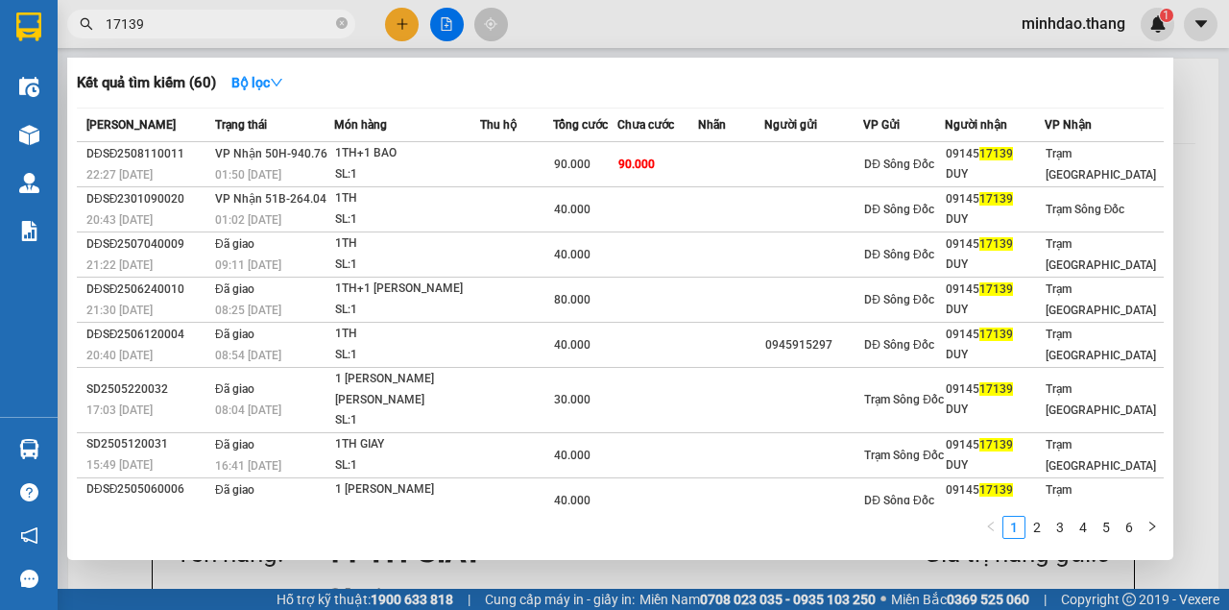
drag, startPoint x: 290, startPoint y: 26, endPoint x: 326, endPoint y: 52, distance: 44.8
click at [290, 25] on input "17139" at bounding box center [219, 23] width 227 height 21
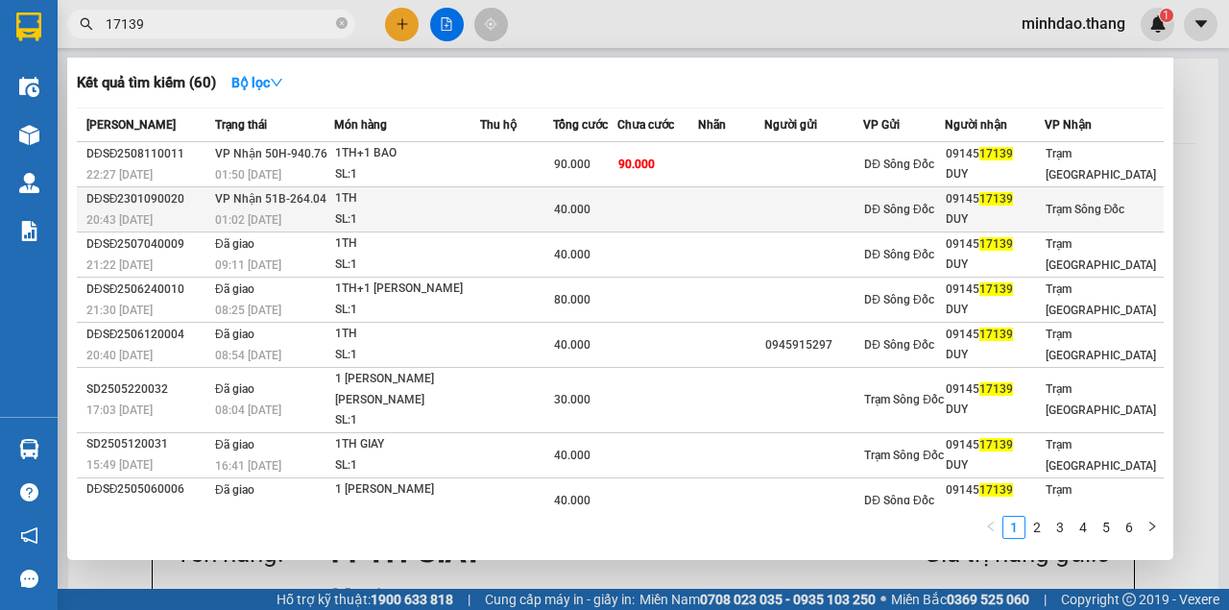
click at [616, 188] on td "40.000" at bounding box center [585, 209] width 64 height 45
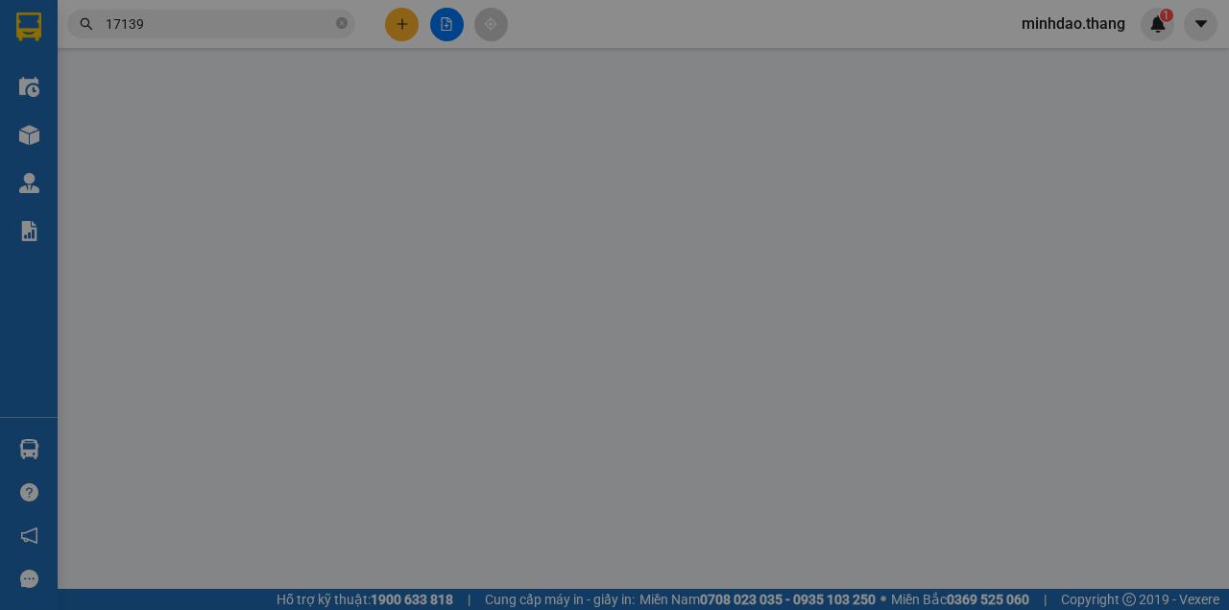
type input "0914517139"
type input "DUY"
type input "40.000"
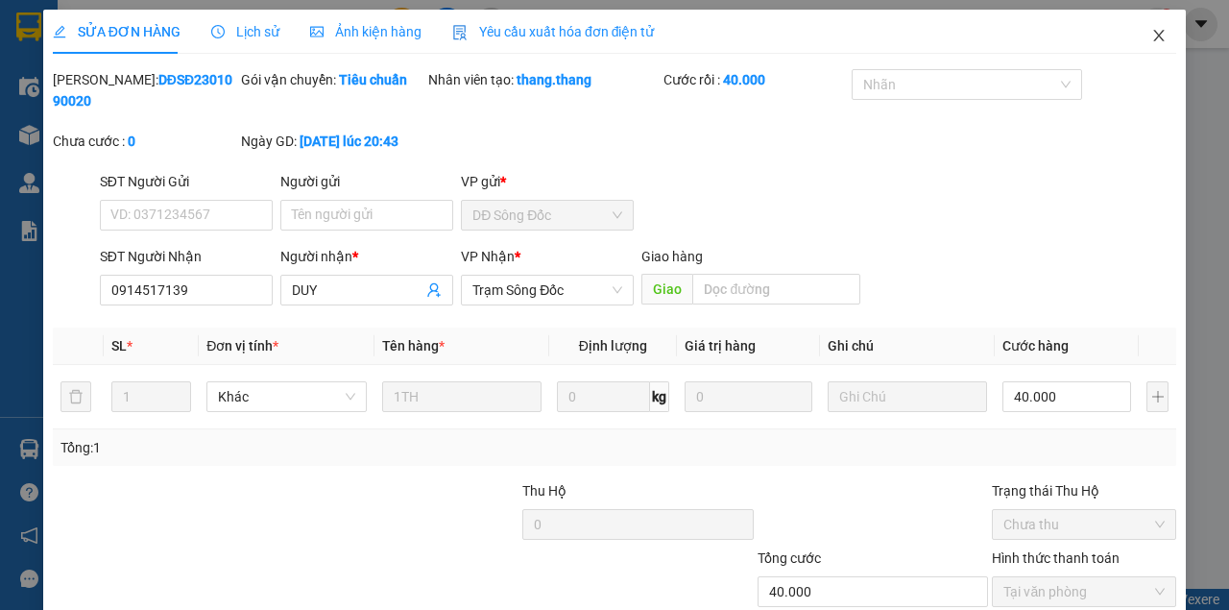
drag, startPoint x: 1153, startPoint y: 29, endPoint x: 1142, endPoint y: 40, distance: 16.3
click at [1153, 29] on span "Close" at bounding box center [1159, 37] width 54 height 54
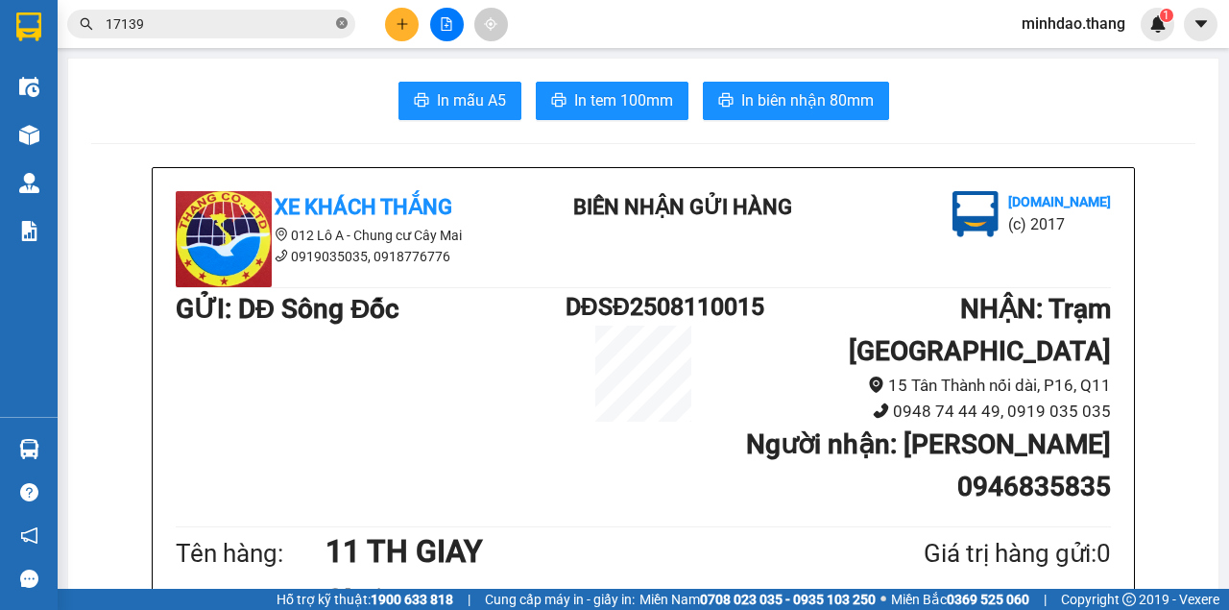
click at [342, 28] on icon "close-circle" at bounding box center [342, 23] width 12 height 12
click at [303, 28] on input "text" at bounding box center [219, 23] width 227 height 21
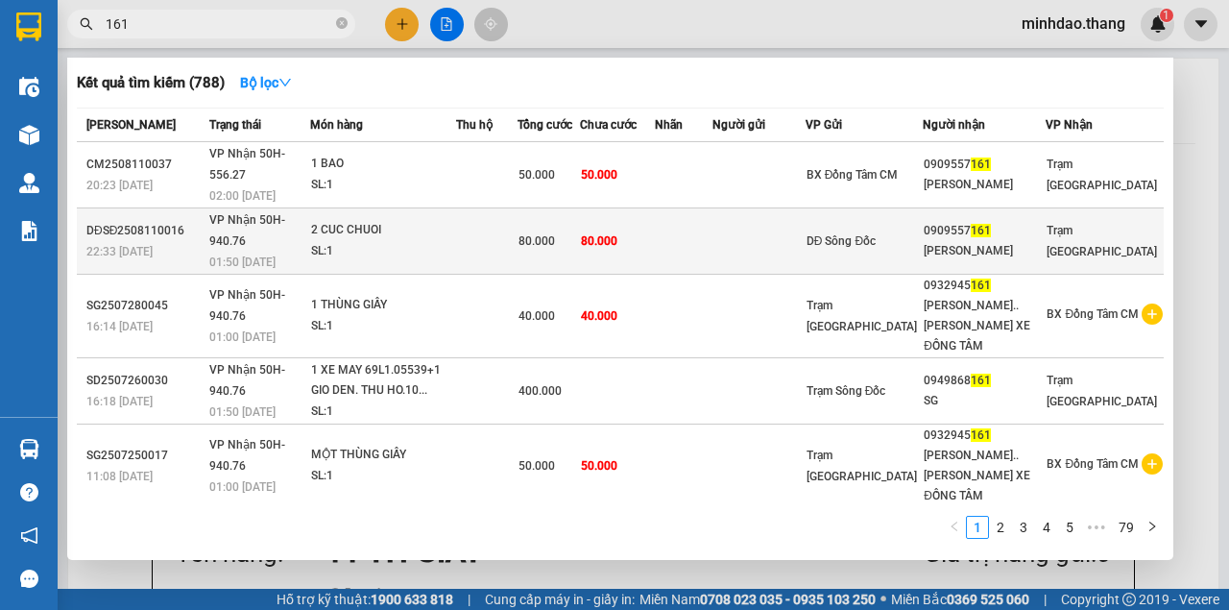
type input "161"
click at [655, 209] on td "80.000" at bounding box center [617, 241] width 75 height 66
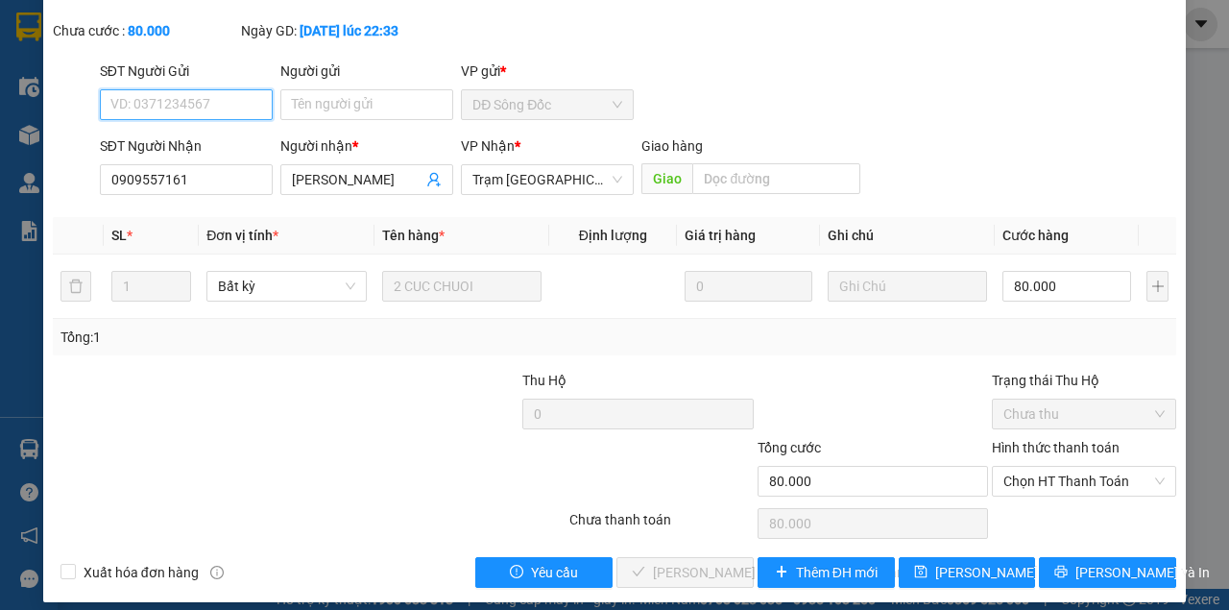
scroll to position [124, 0]
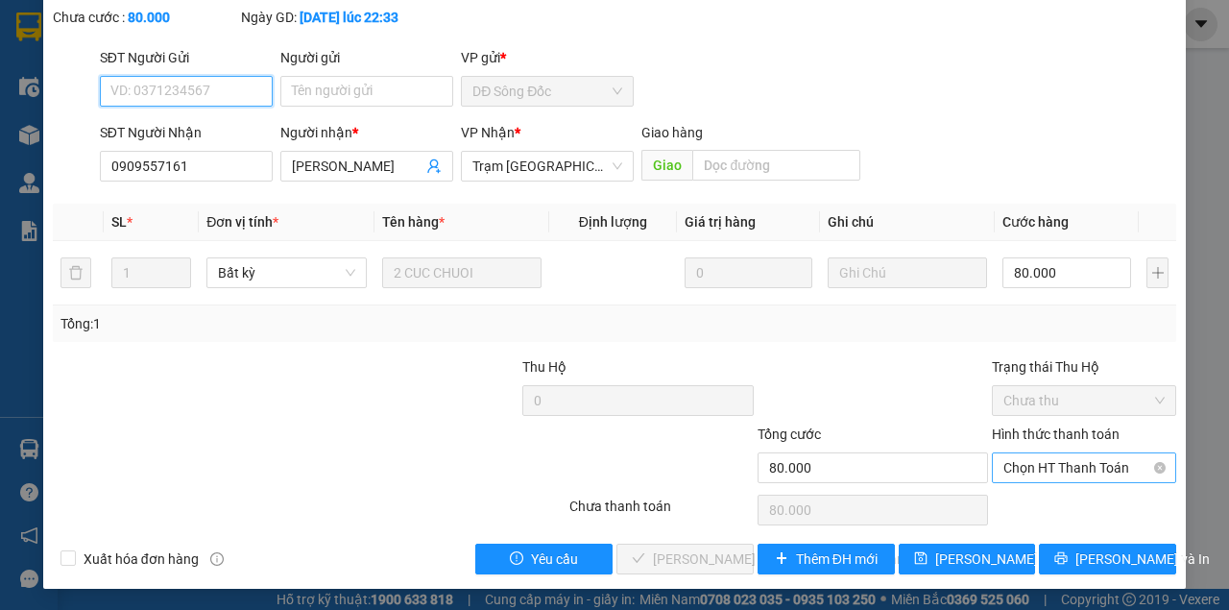
click at [1082, 465] on span "Chọn HT Thanh Toán" at bounding box center [1083, 467] width 161 height 29
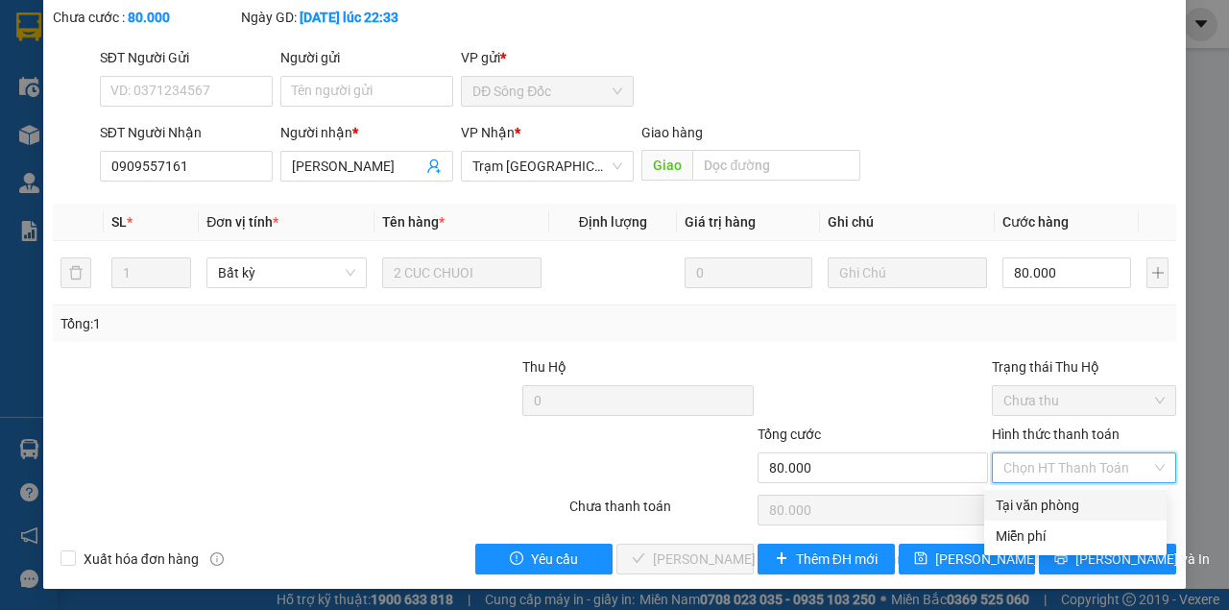
drag, startPoint x: 1055, startPoint y: 495, endPoint x: 919, endPoint y: 539, distance: 143.3
click at [1053, 495] on div "Tại văn phòng" at bounding box center [1075, 505] width 159 height 21
type input "0"
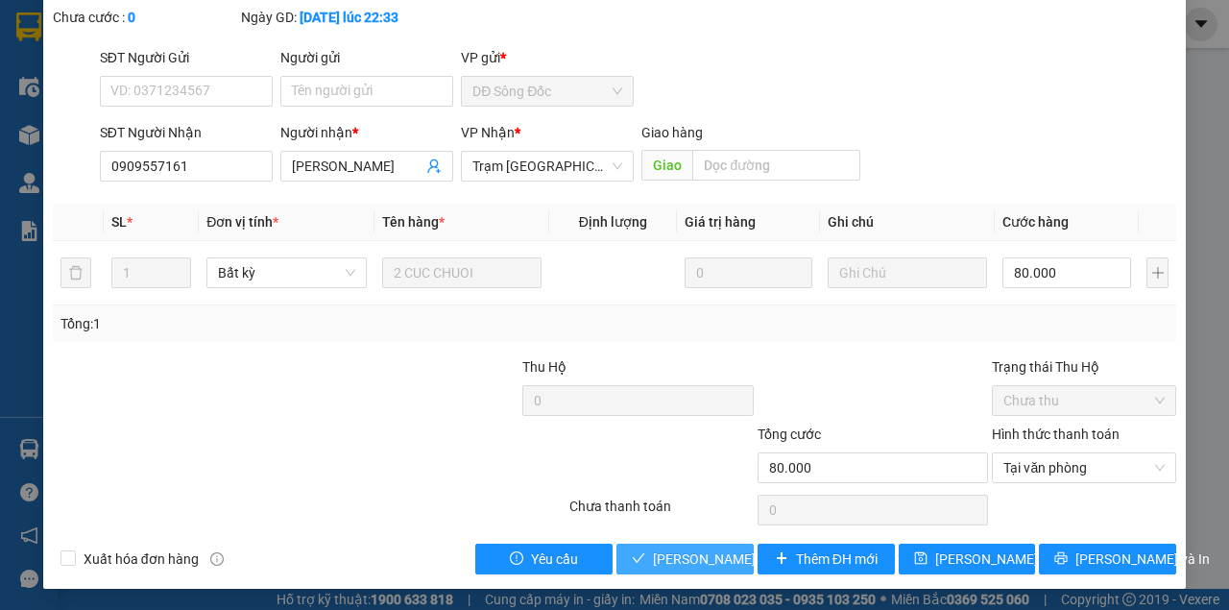
click at [616, 544] on button "[PERSON_NAME] và Giao hàng" at bounding box center [684, 559] width 137 height 31
click at [696, 554] on span "[PERSON_NAME] và Giao hàng" at bounding box center [782, 558] width 259 height 21
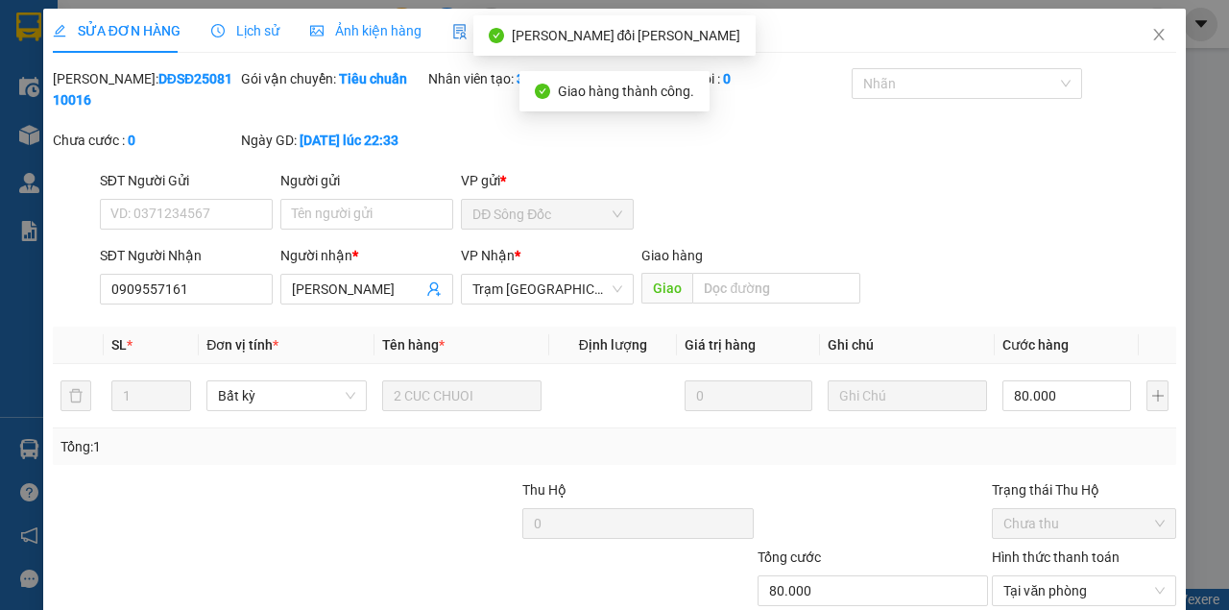
scroll to position [0, 0]
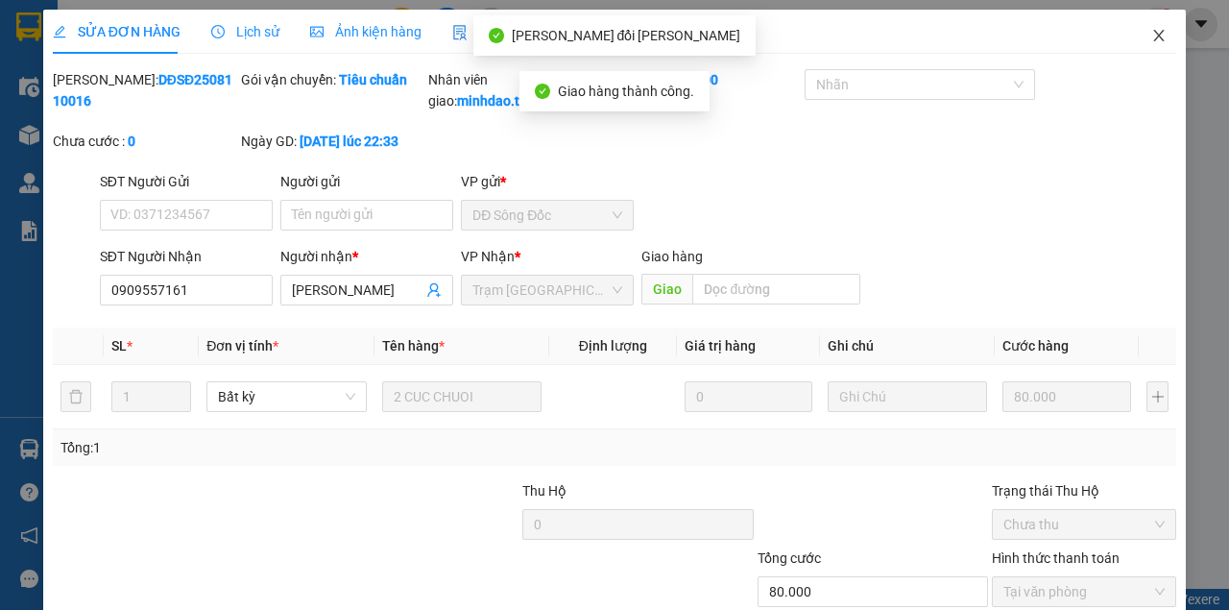
click at [1150, 46] on span "Close" at bounding box center [1159, 37] width 54 height 54
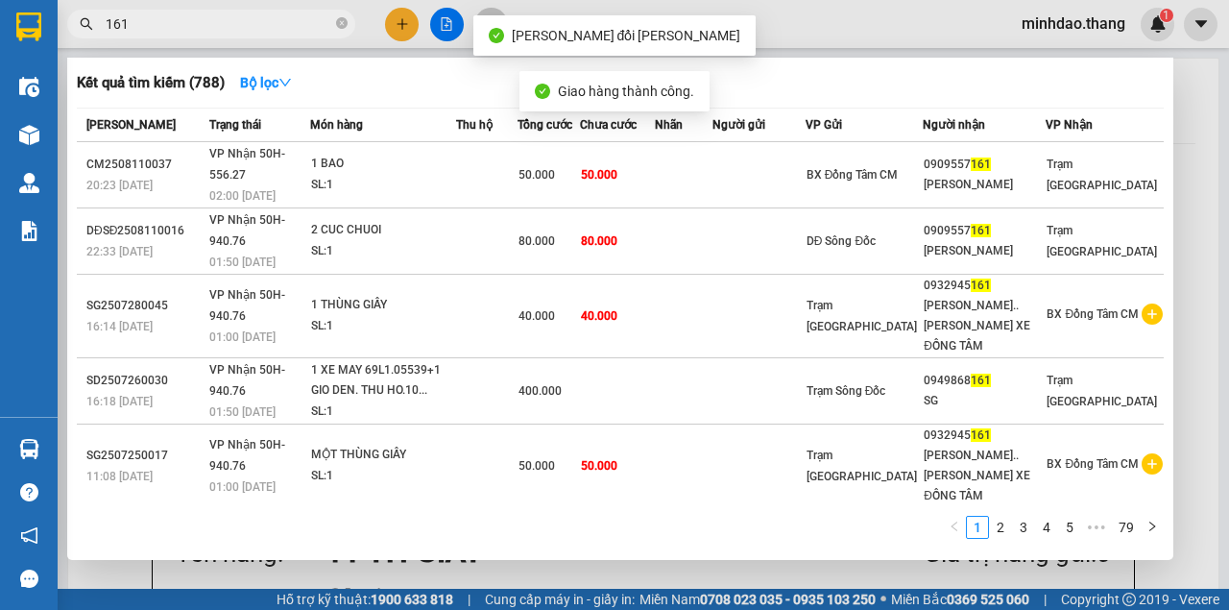
click at [273, 23] on input "161" at bounding box center [219, 23] width 227 height 21
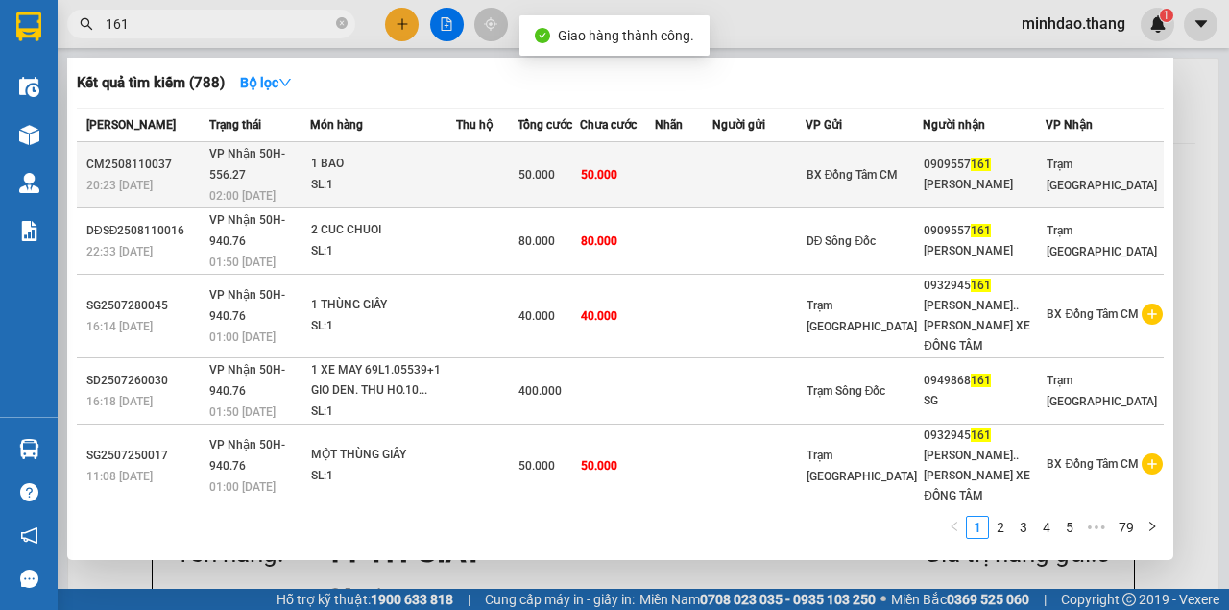
click at [579, 164] on div "50.000" at bounding box center [549, 174] width 60 height 21
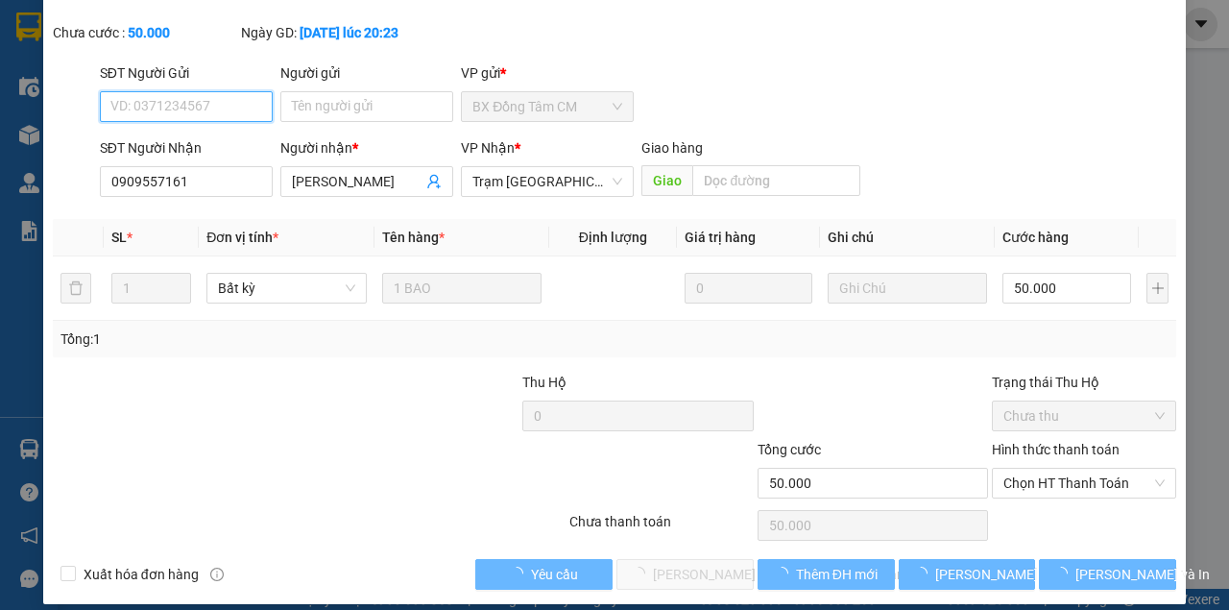
scroll to position [124, 0]
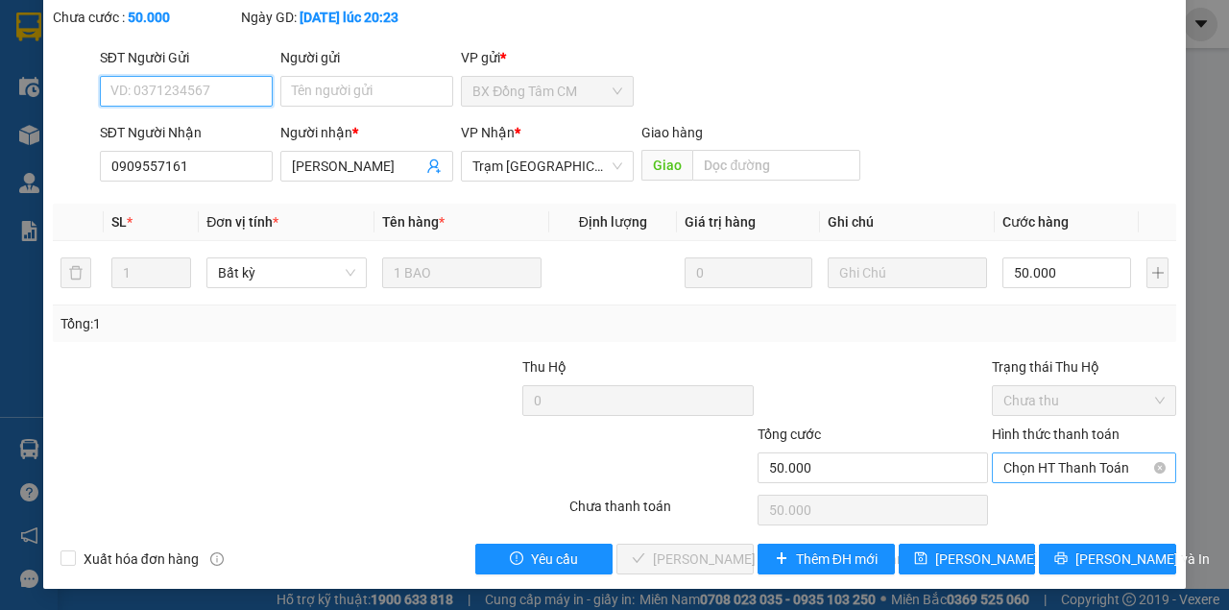
click at [1068, 461] on span "Chọn HT Thanh Toán" at bounding box center [1083, 467] width 161 height 29
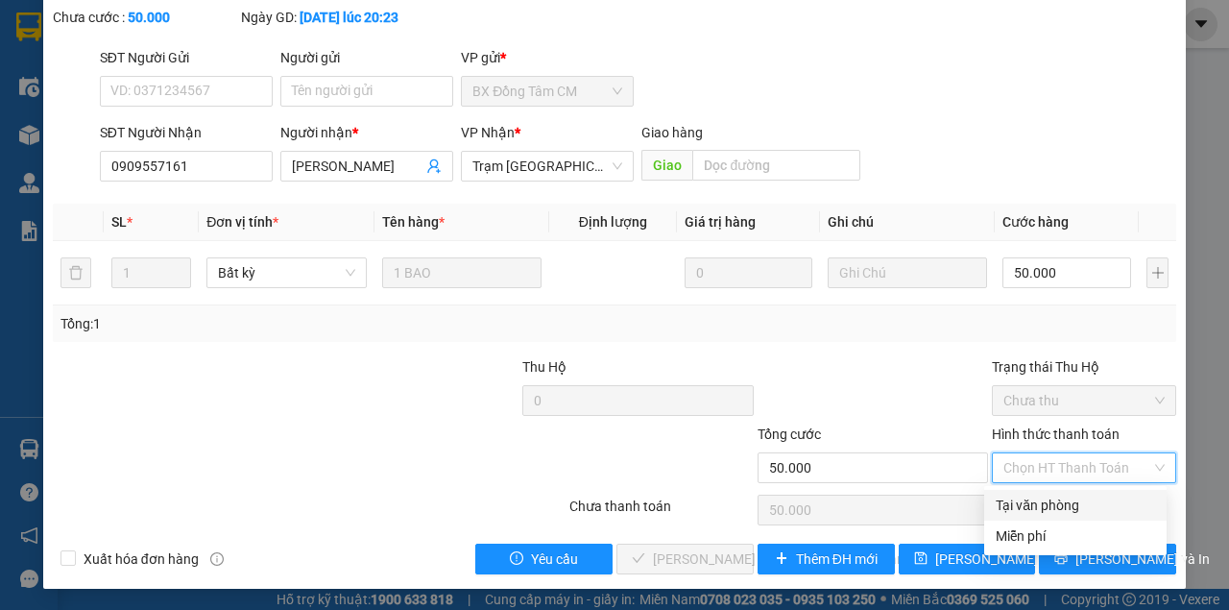
click at [1056, 501] on div "Tại văn phòng" at bounding box center [1075, 505] width 159 height 21
type input "0"
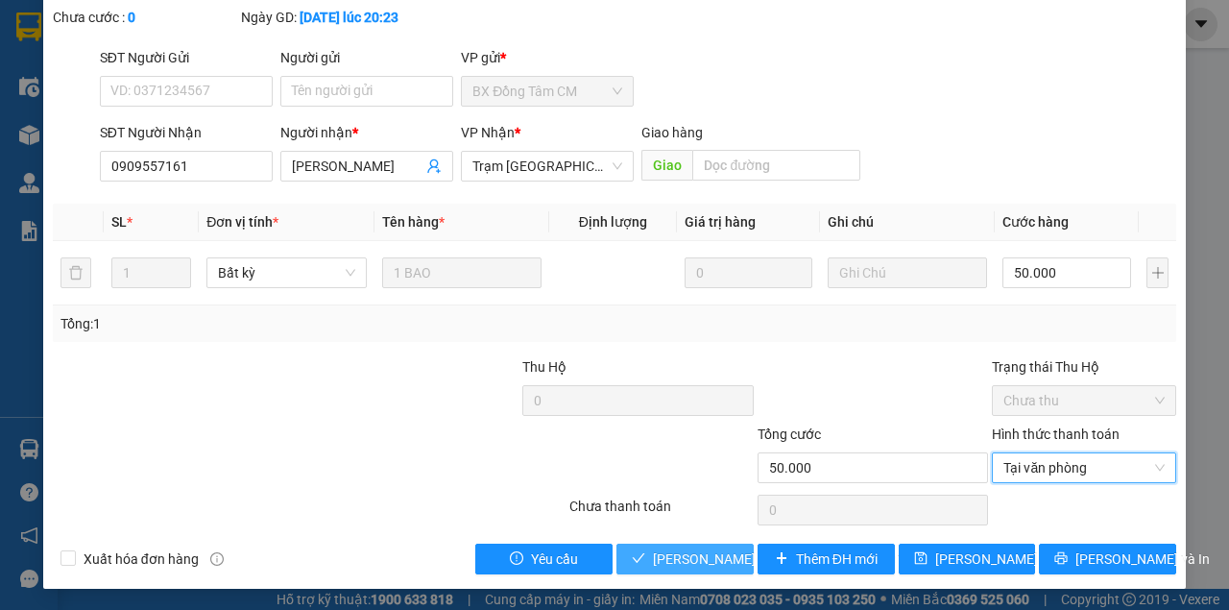
click at [673, 557] on span "[PERSON_NAME] và Giao hàng" at bounding box center [782, 558] width 259 height 21
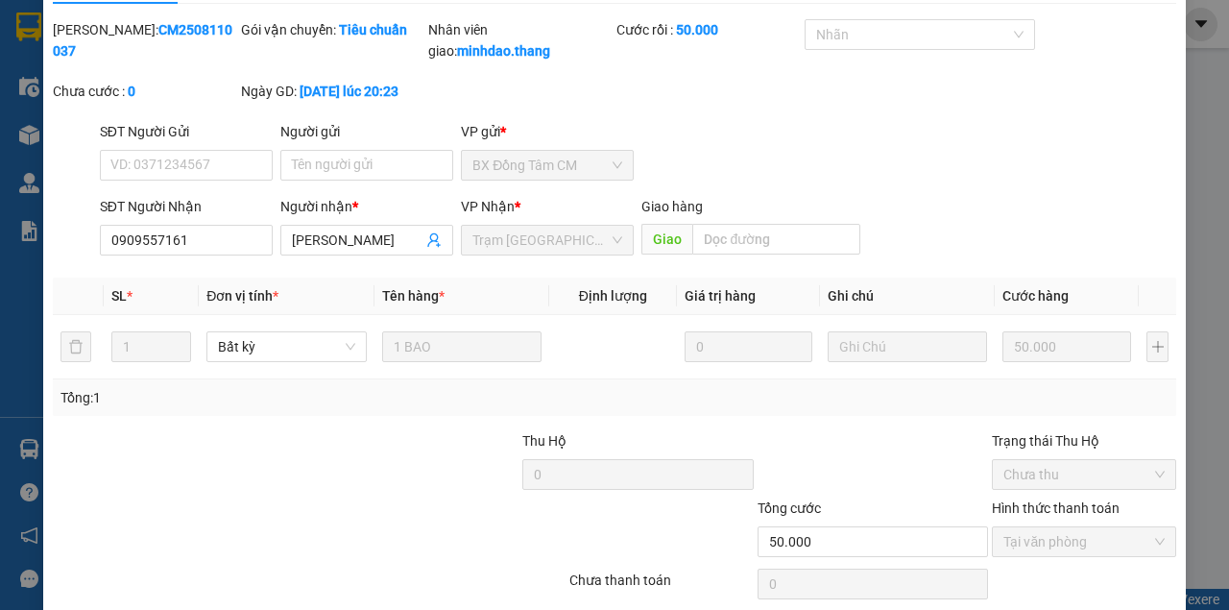
scroll to position [0, 0]
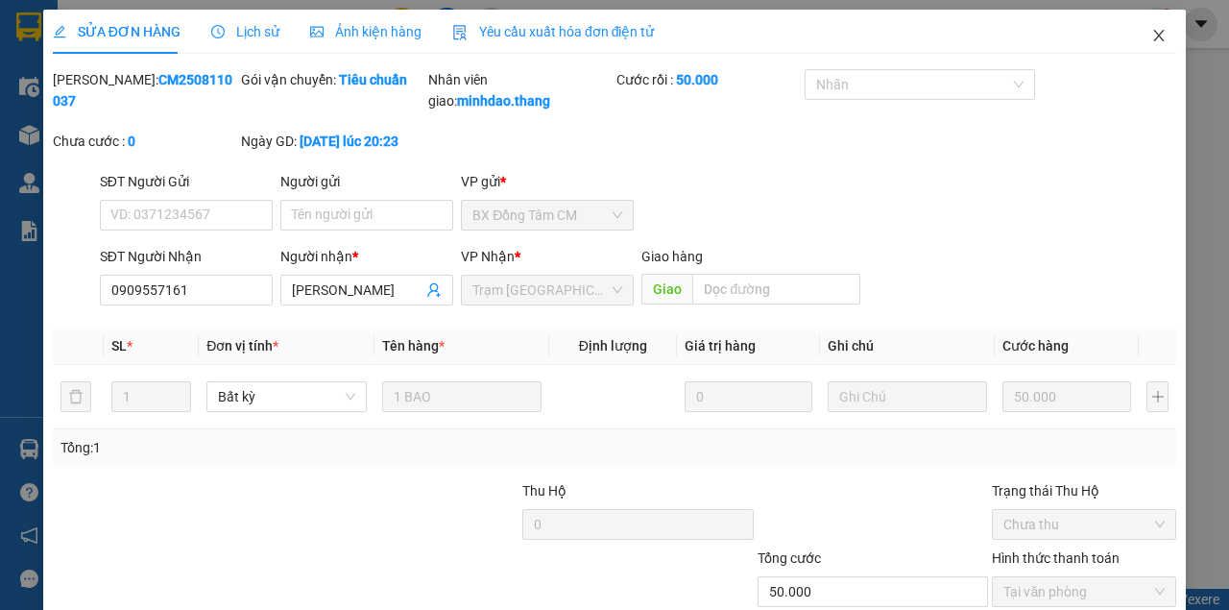
click at [1151, 36] on icon "close" at bounding box center [1158, 35] width 15 height 15
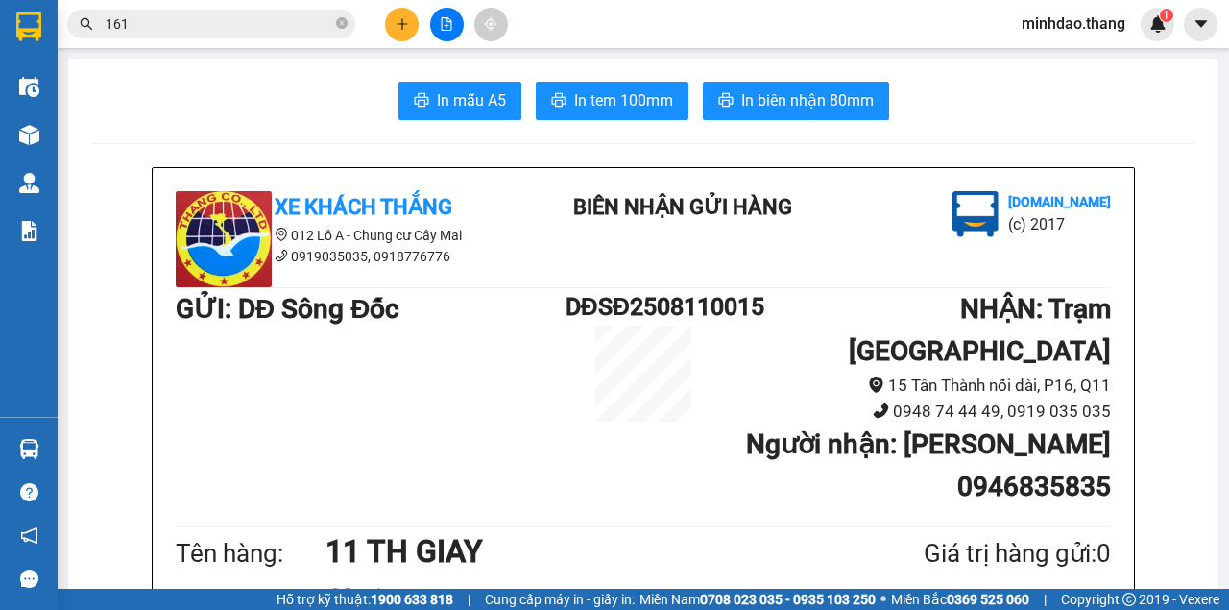
click at [414, 31] on button at bounding box center [402, 25] width 34 height 34
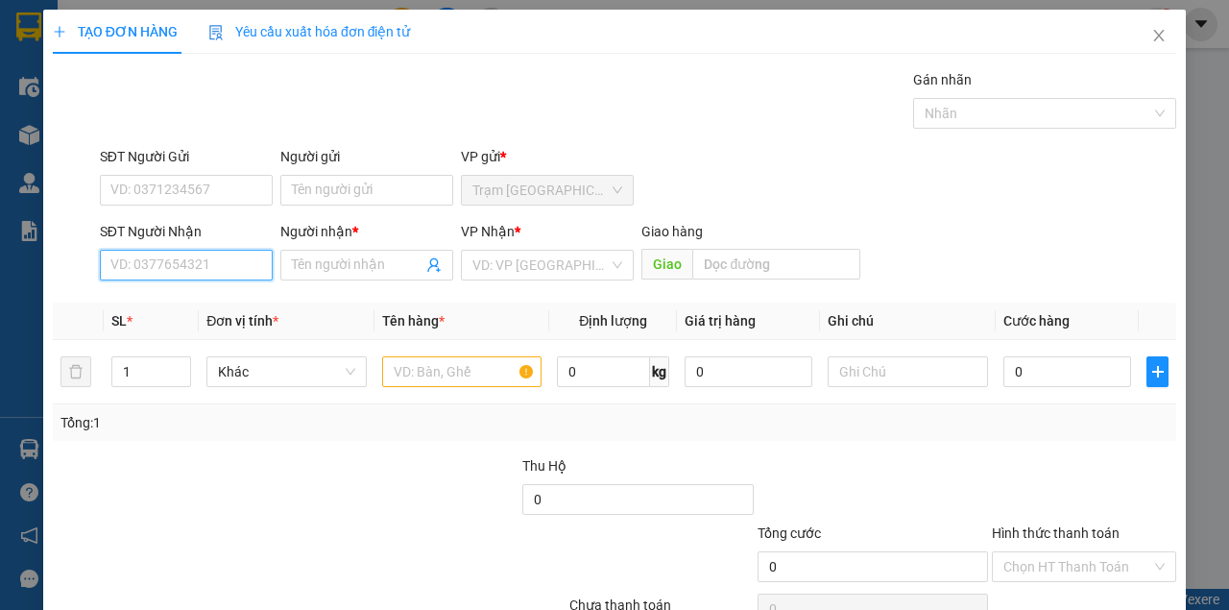
click at [201, 267] on input "SĐT Người Nhận" at bounding box center [186, 265] width 173 height 31
type input "0919901095"
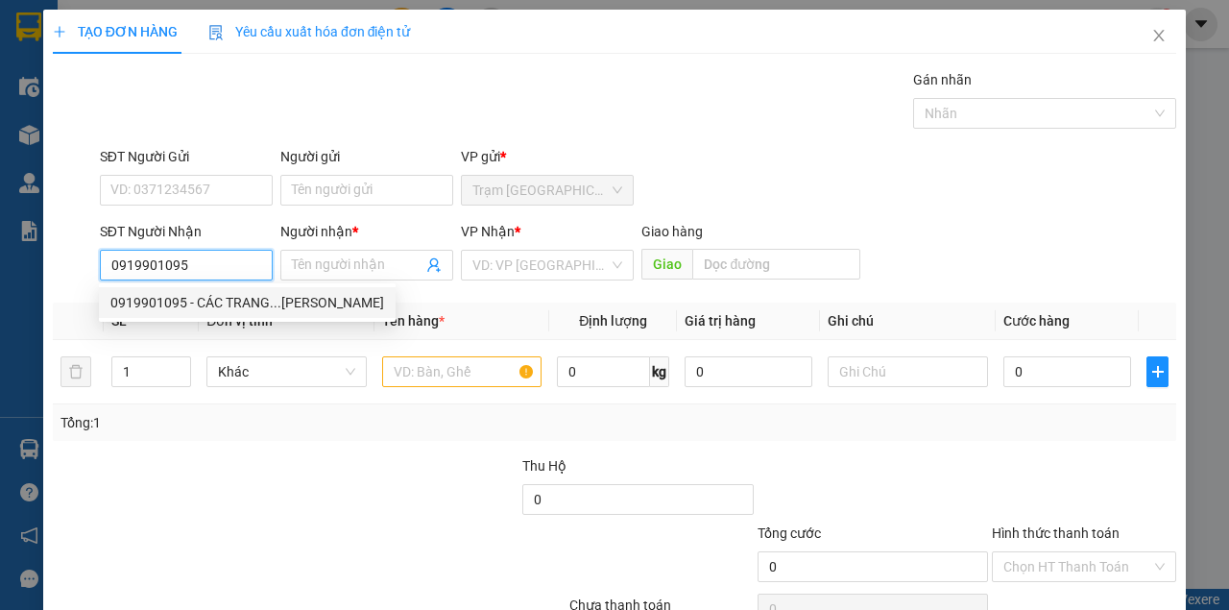
drag, startPoint x: 191, startPoint y: 298, endPoint x: 338, endPoint y: 338, distance: 152.4
click at [195, 296] on div "0919901095 - CÁC TRANG...TRẦN VĂN THỜI" at bounding box center [247, 302] width 274 height 21
type input "CÁC TRANG...TRẦN VĂN THỜI"
type input "[PERSON_NAME]"
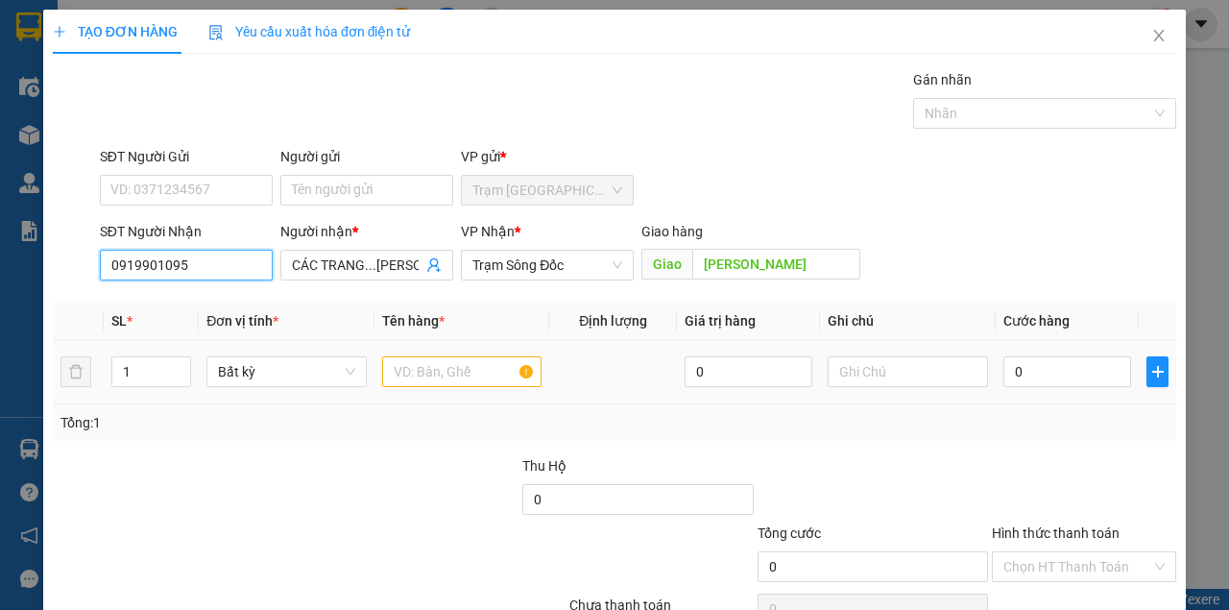
type input "0919901095"
click at [399, 374] on input "text" at bounding box center [462, 371] width 160 height 31
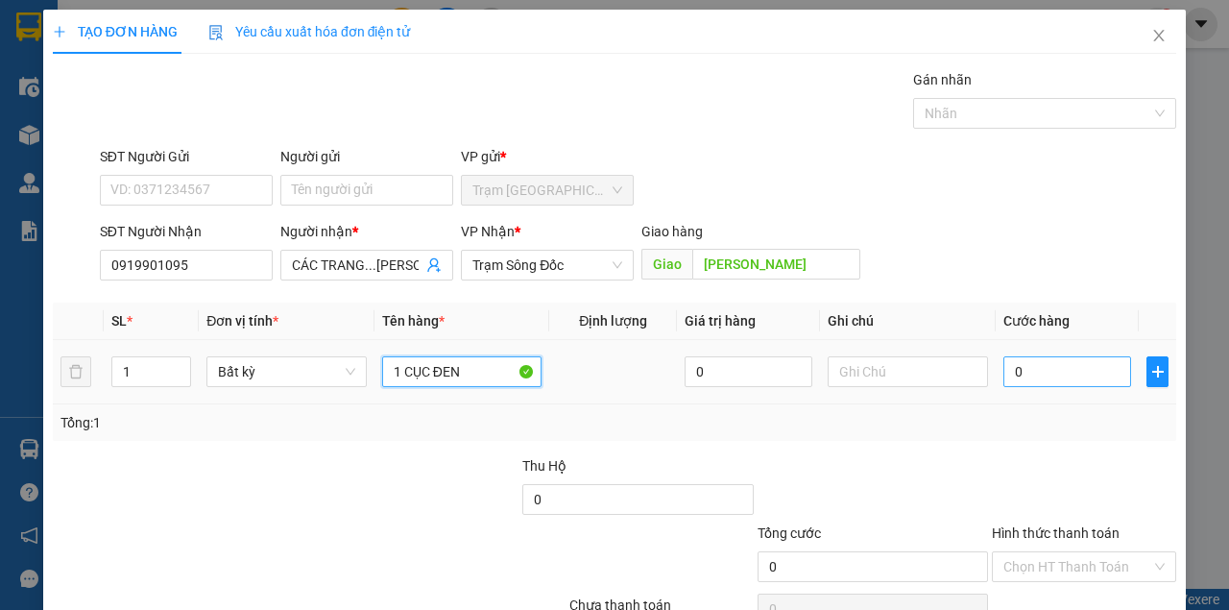
type input "1 CỤC ĐEN"
click at [1037, 367] on input "0" at bounding box center [1067, 371] width 128 height 31
type input "4"
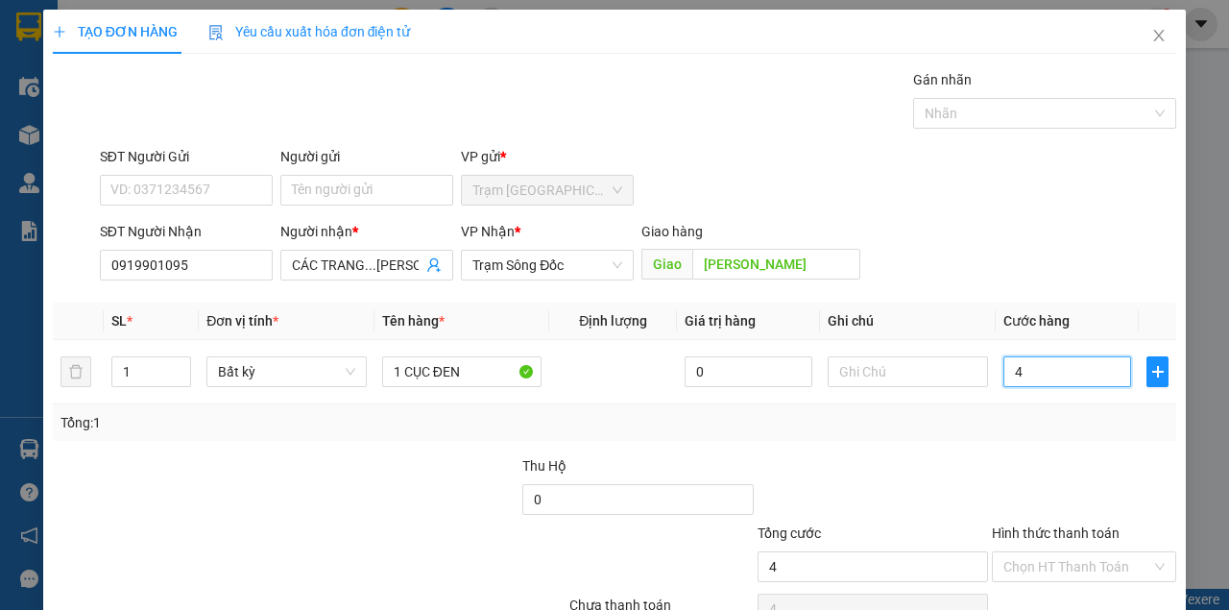
type input "40"
type input "40.000"
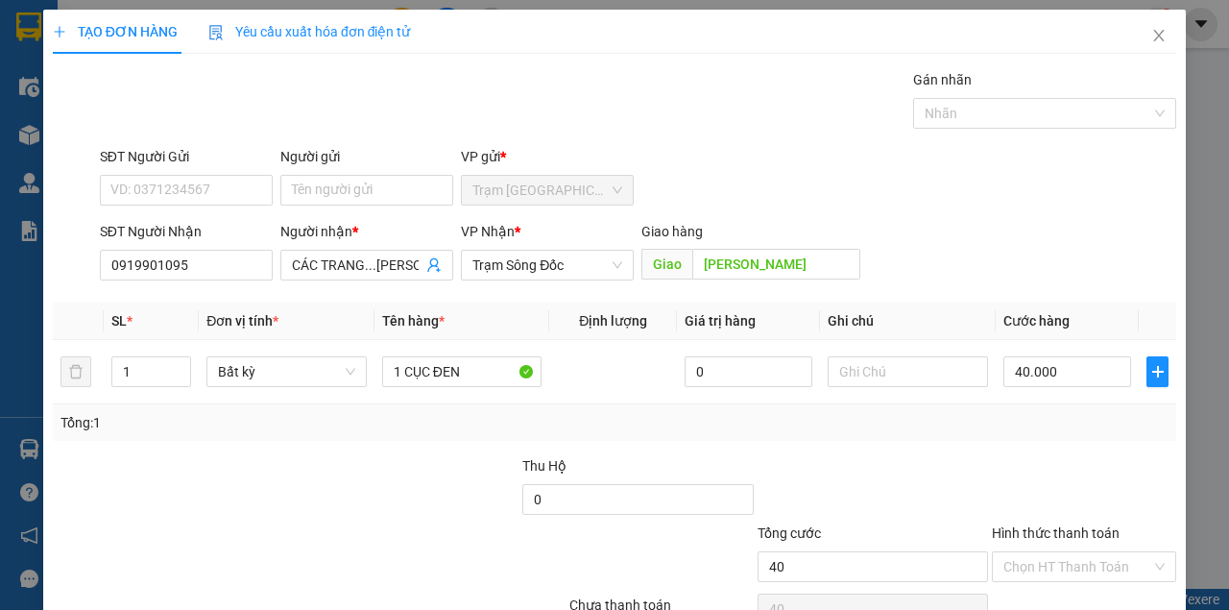
type input "40.000"
click at [1025, 457] on div at bounding box center [1084, 488] width 188 height 67
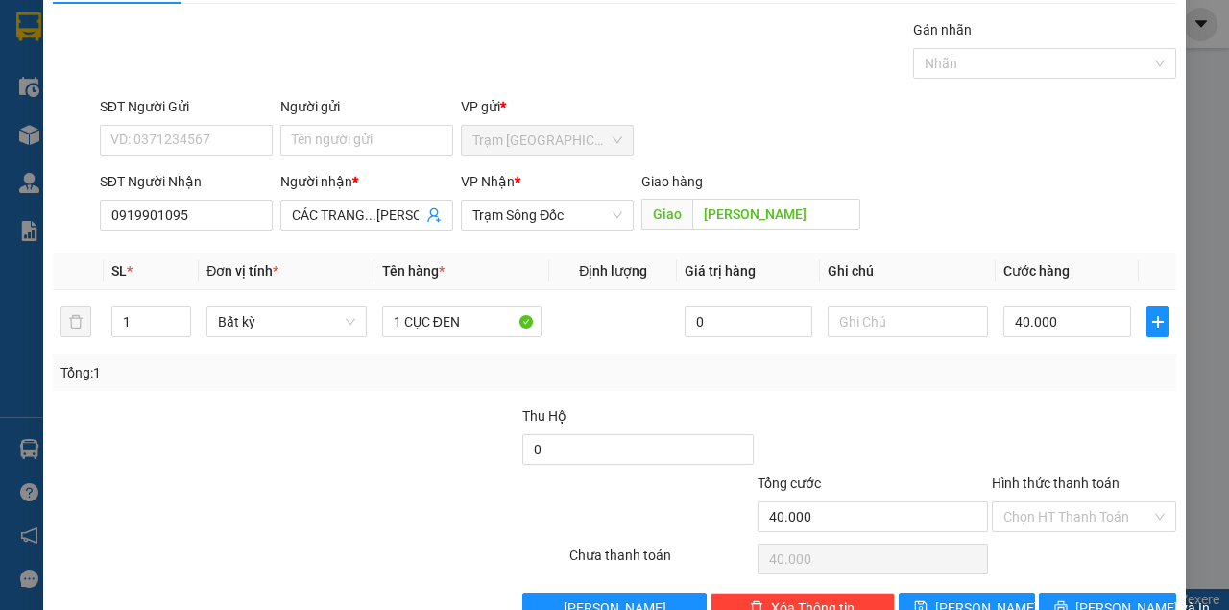
scroll to position [98, 0]
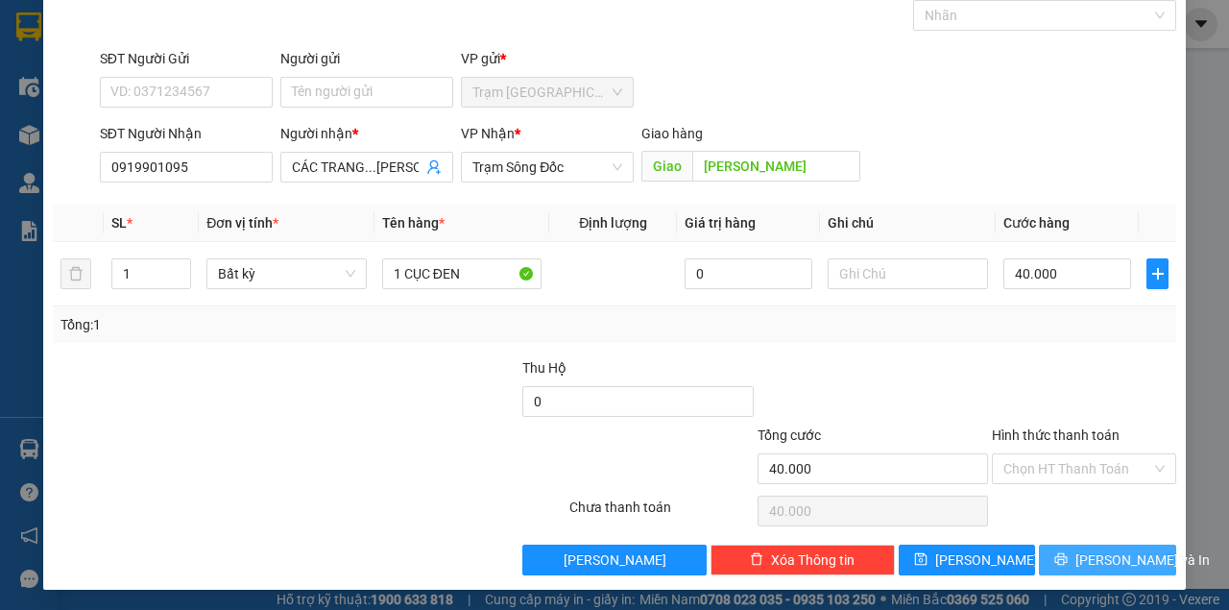
click at [1062, 545] on button "[PERSON_NAME] và In" at bounding box center [1107, 559] width 137 height 31
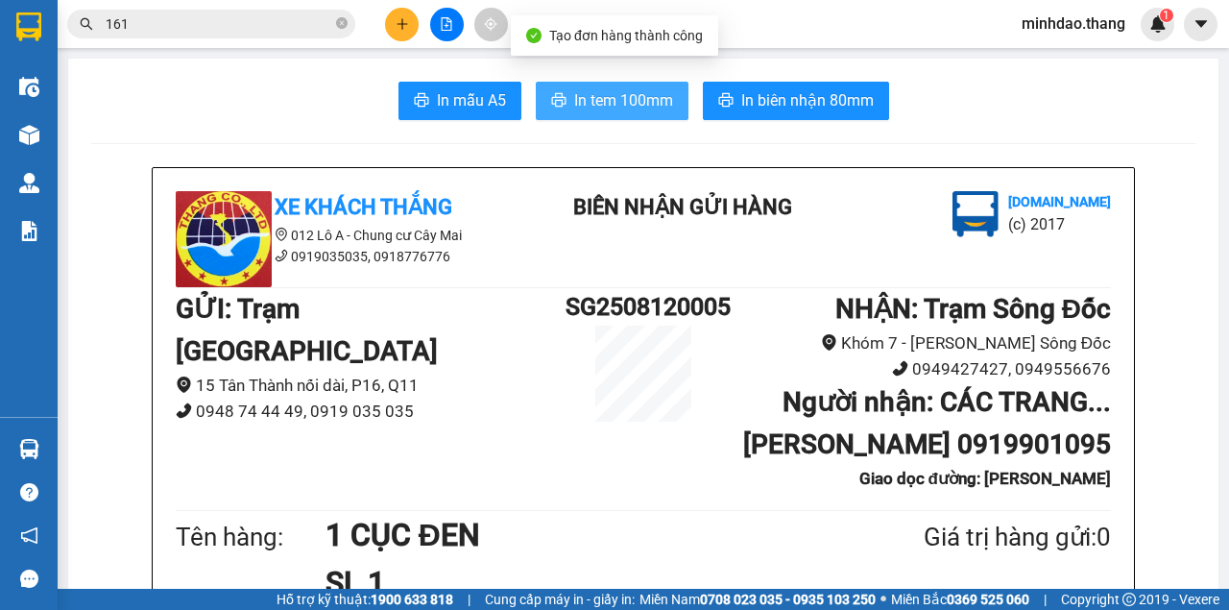
click at [673, 107] on button "In tem 100mm" at bounding box center [612, 101] width 153 height 38
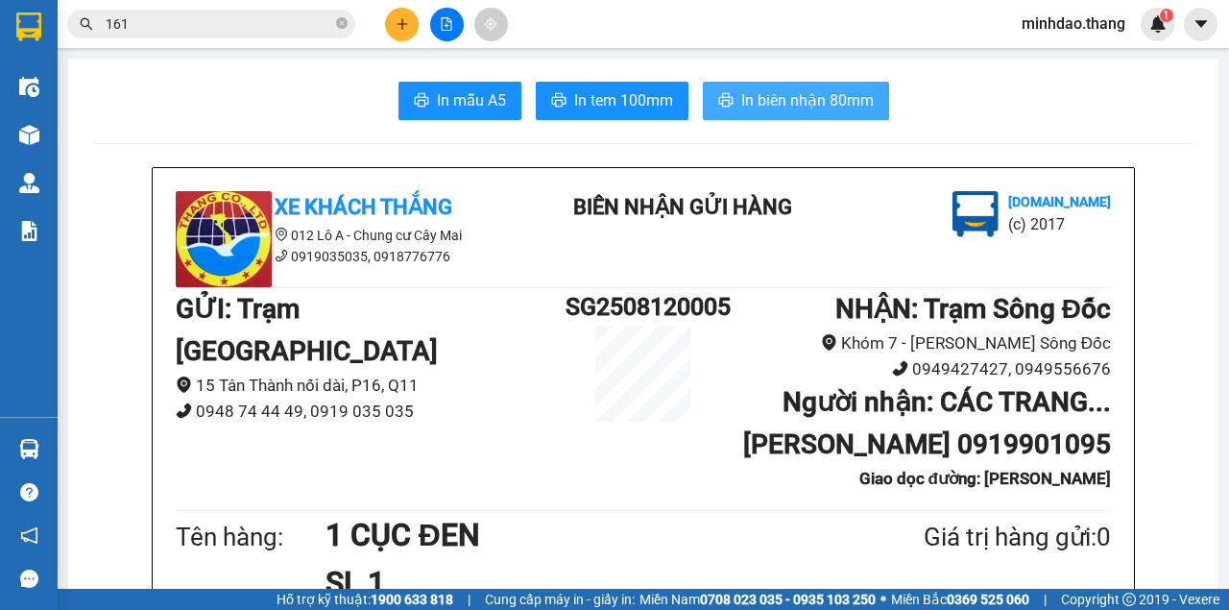
click at [796, 96] on span "In biên nhận 80mm" at bounding box center [807, 100] width 133 height 24
click at [342, 18] on icon "close-circle" at bounding box center [342, 23] width 12 height 12
click at [299, 28] on input "text" at bounding box center [219, 23] width 227 height 21
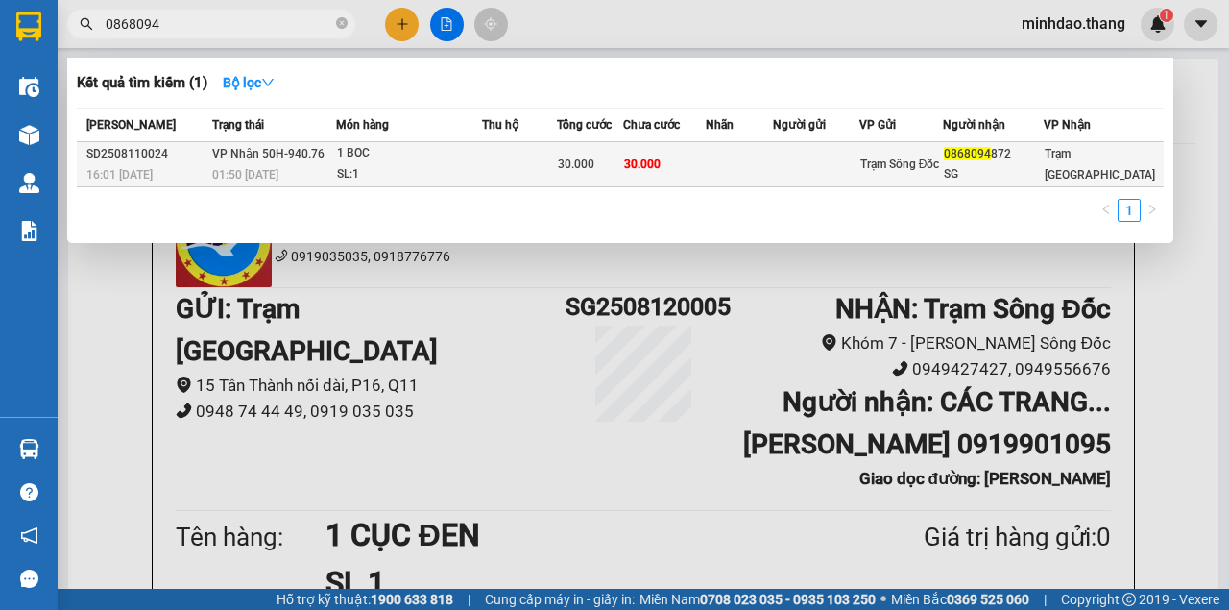
type input "0868094"
click at [745, 175] on td at bounding box center [739, 164] width 67 height 45
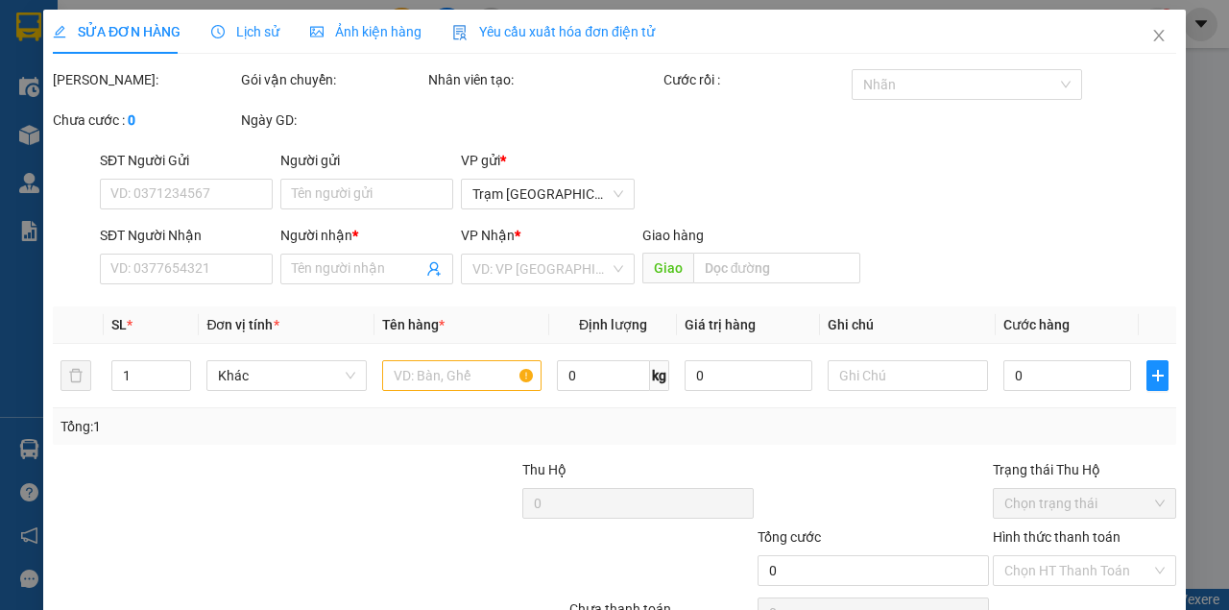
type input "0868094872"
type input "SG"
type input "30.000"
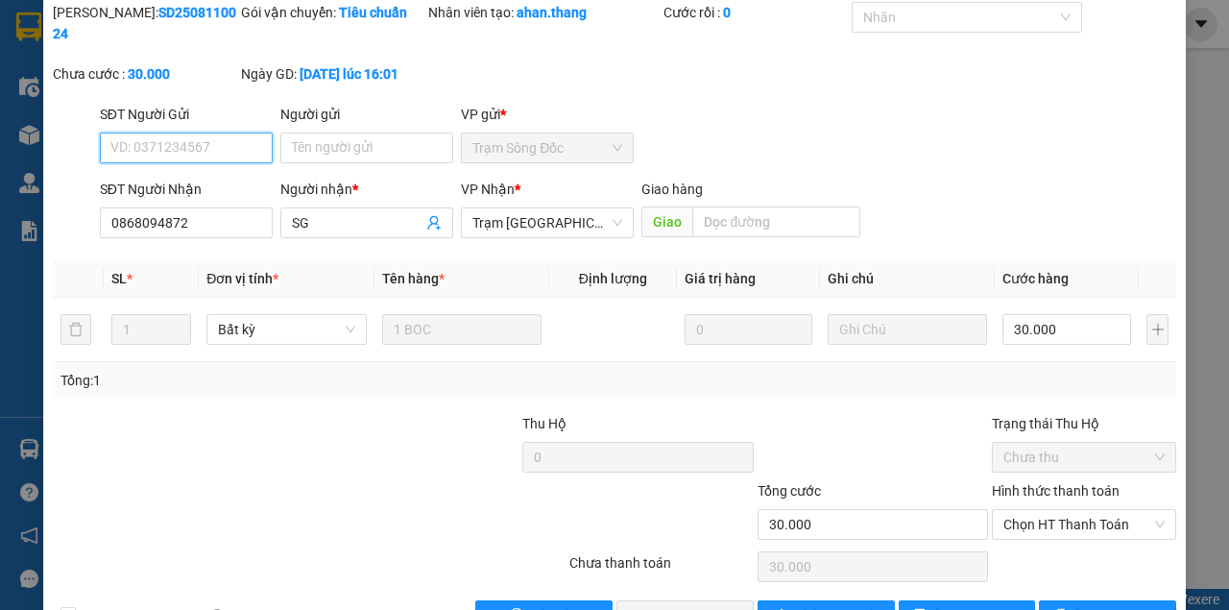
scroll to position [124, 0]
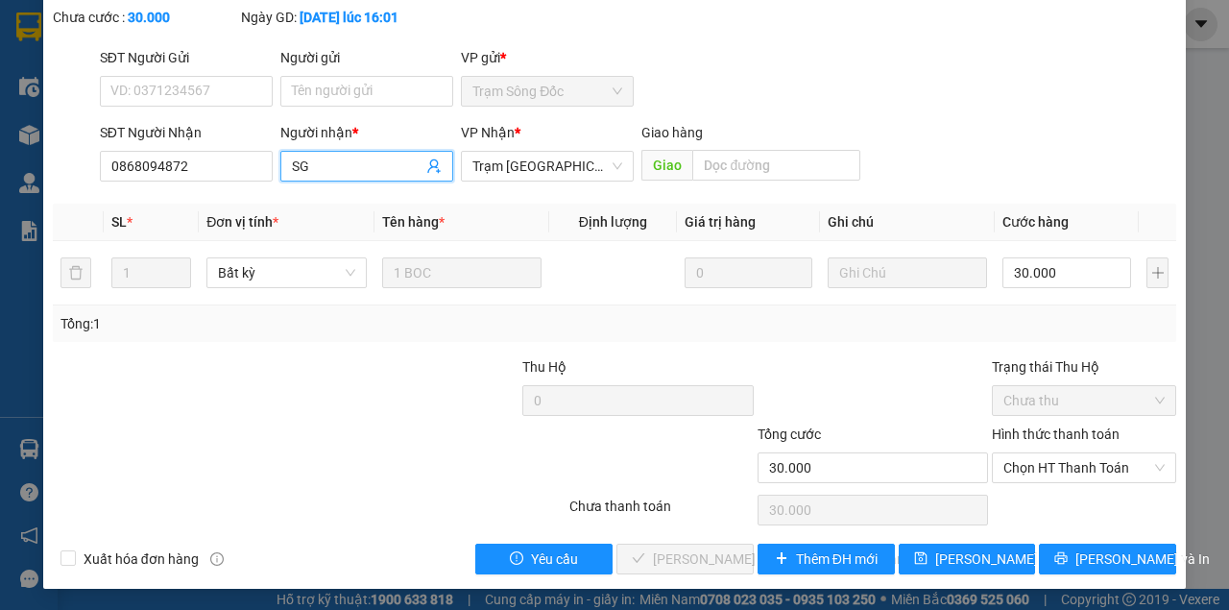
click at [354, 169] on input "SG" at bounding box center [357, 166] width 131 height 21
type input "SG 0868094827"
click at [960, 548] on span "[PERSON_NAME] thay đổi" at bounding box center [997, 558] width 124 height 21
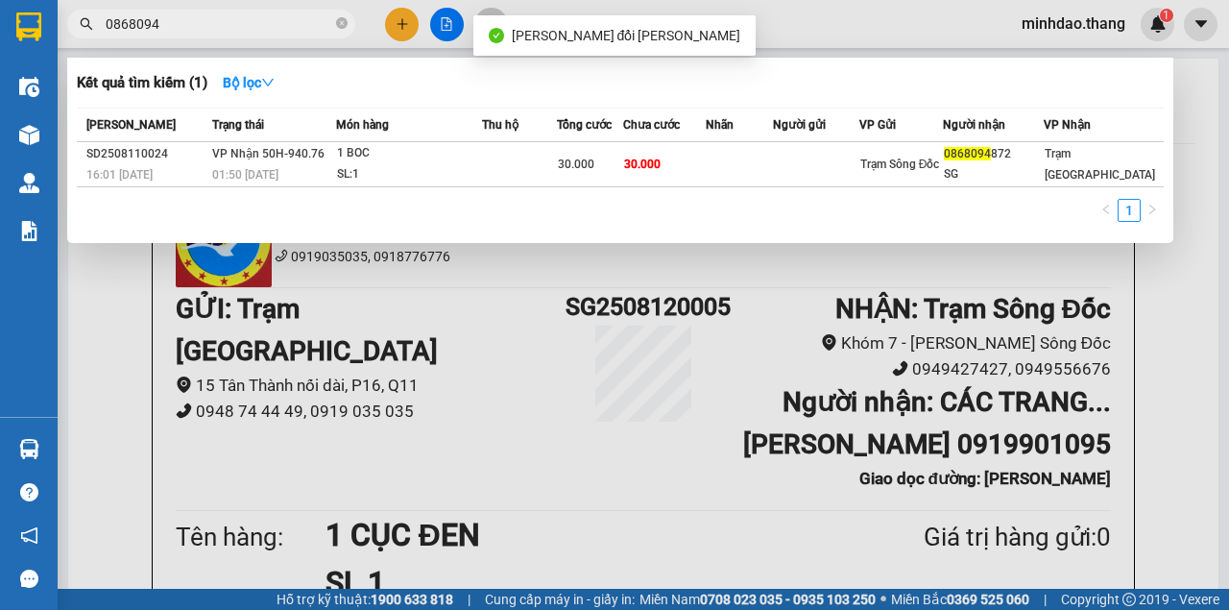
click at [292, 23] on input "0868094" at bounding box center [219, 23] width 227 height 21
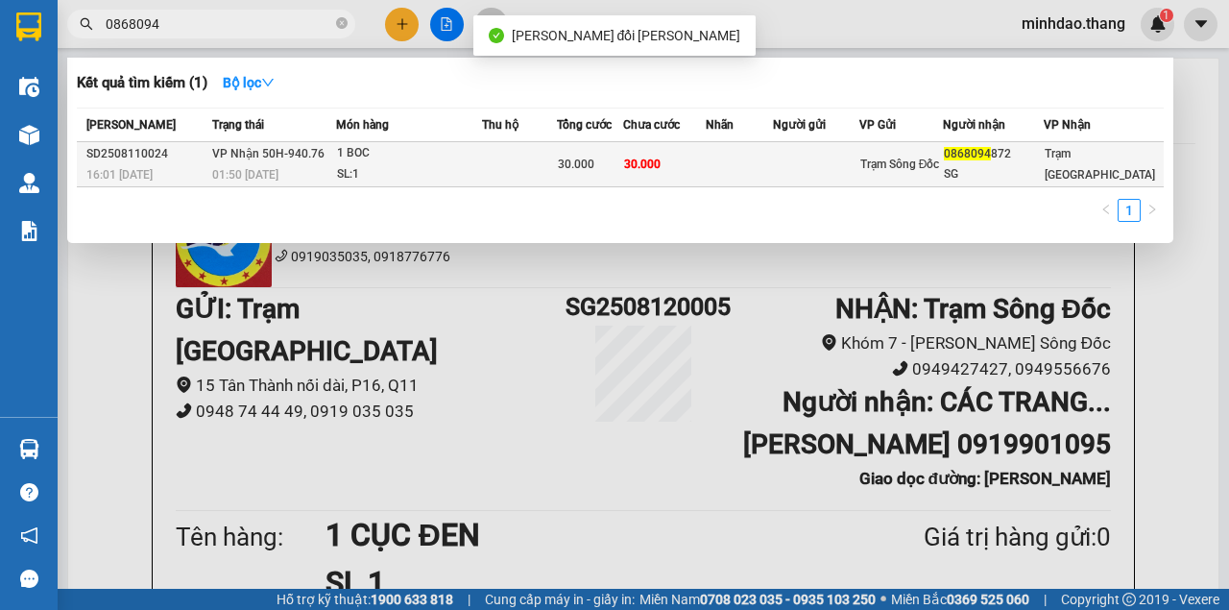
click at [481, 171] on div "SL: 1" at bounding box center [409, 174] width 144 height 21
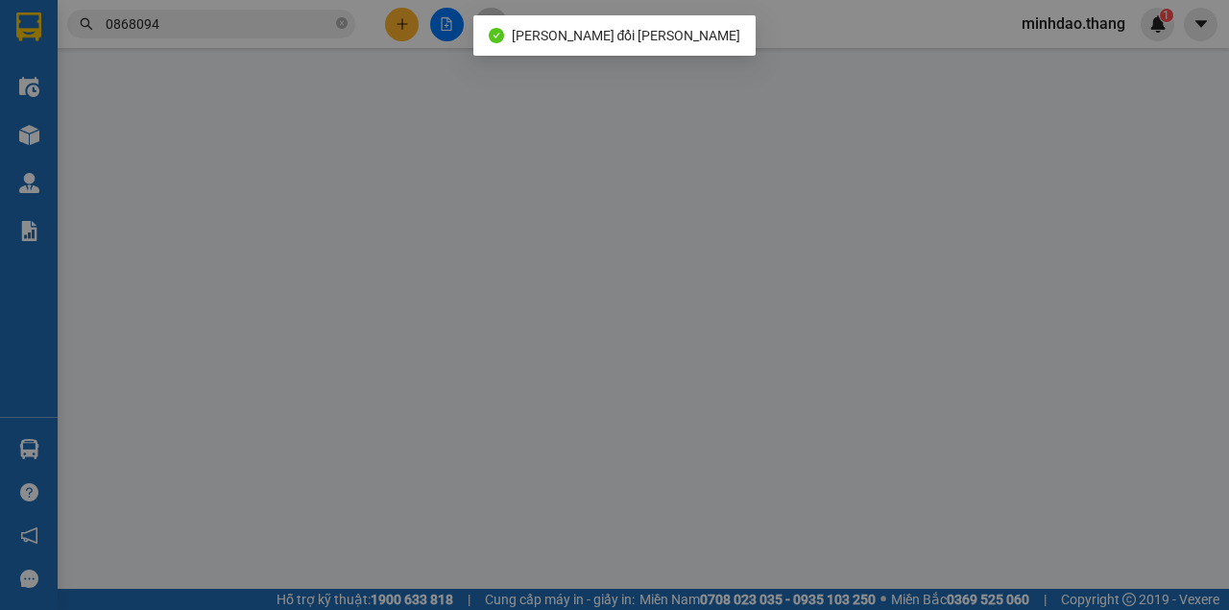
type input "0868094872"
type input "SG 0868094827"
type input "30.000"
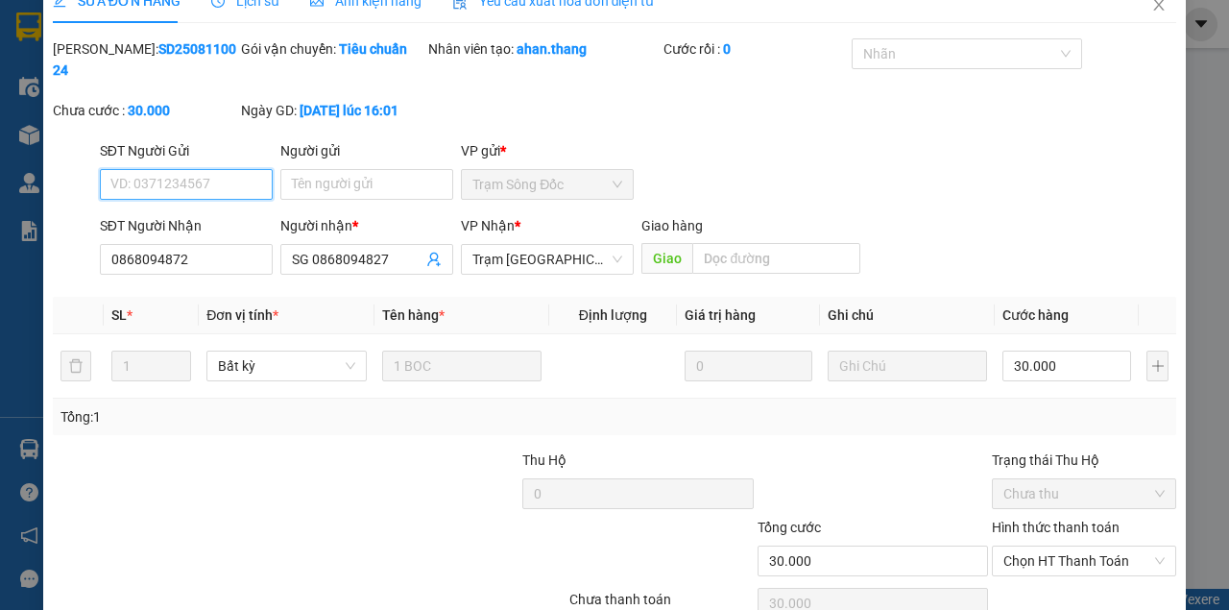
scroll to position [17, 0]
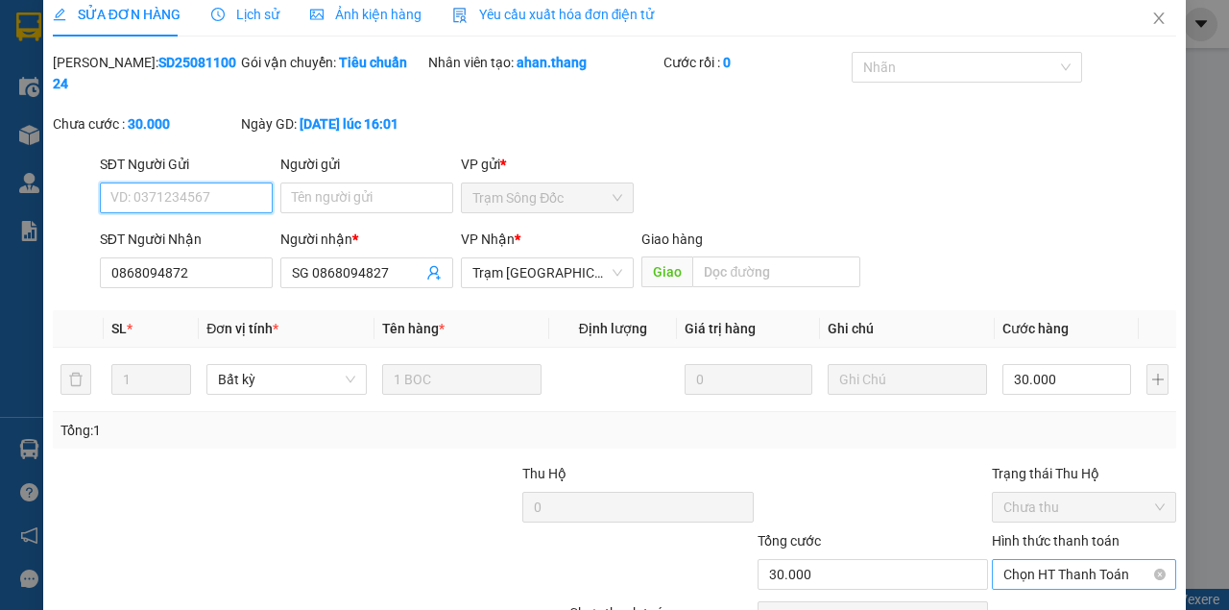
click at [1054, 568] on span "Chọn HT Thanh Toán" at bounding box center [1083, 574] width 161 height 29
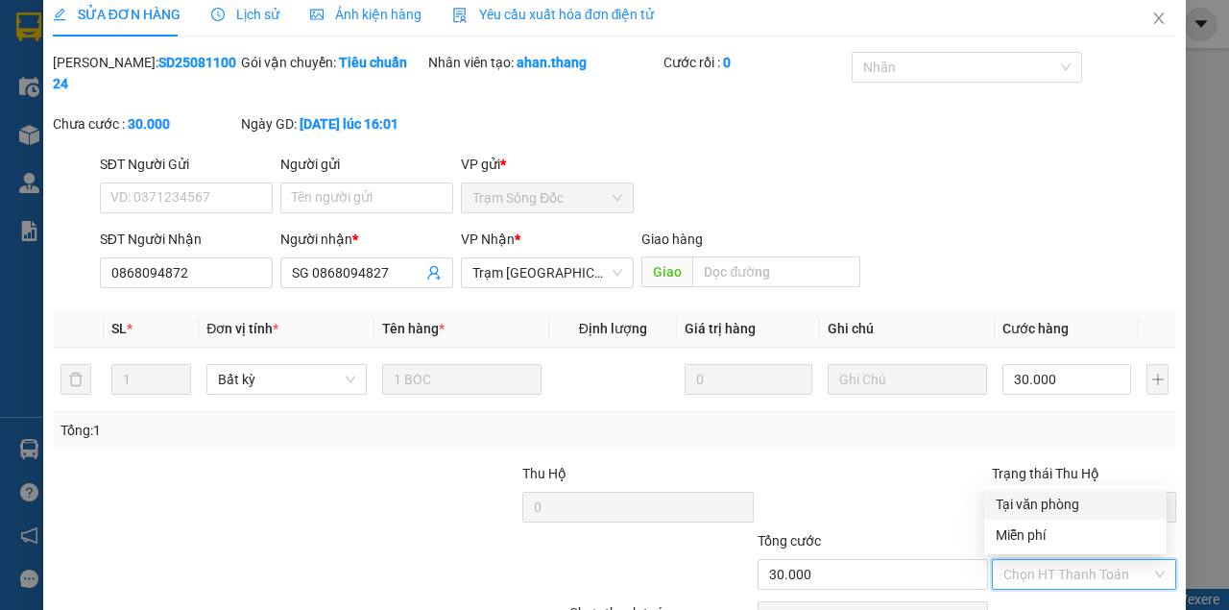
click at [1052, 506] on div "Tại văn phòng" at bounding box center [1075, 504] width 159 height 21
type input "0"
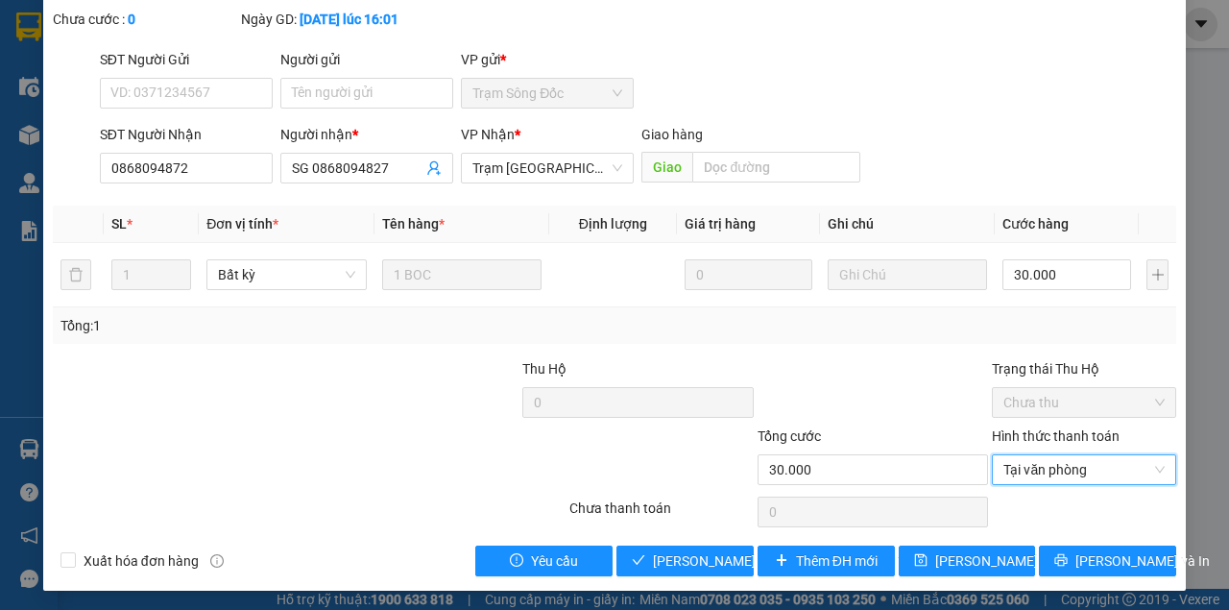
scroll to position [124, 0]
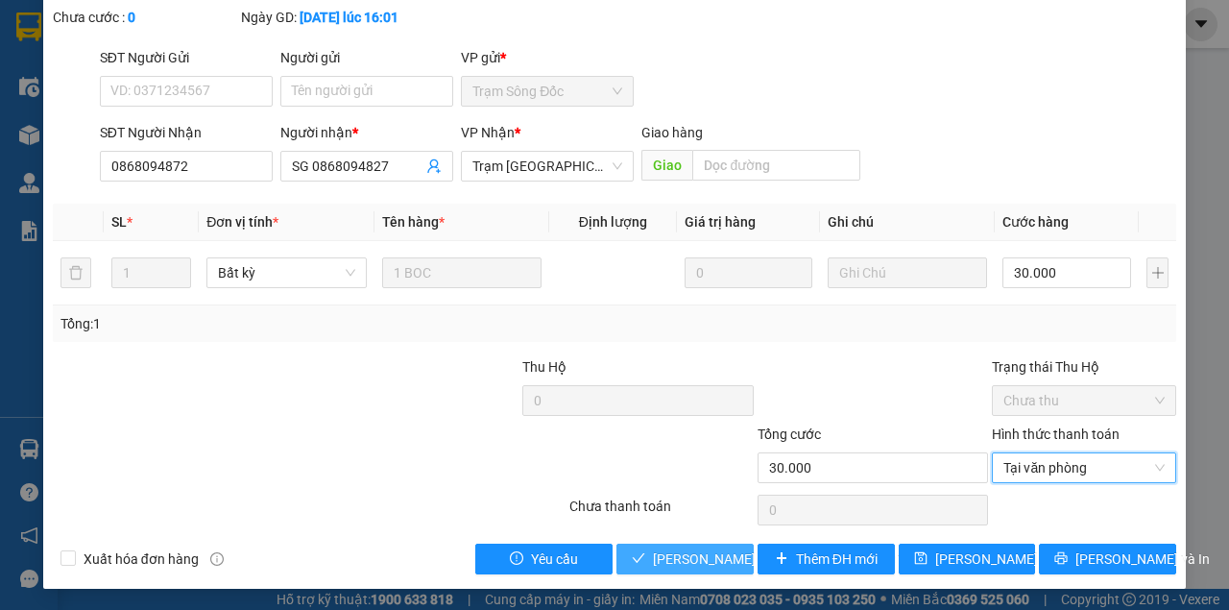
drag, startPoint x: 713, startPoint y: 546, endPoint x: 738, endPoint y: 540, distance: 26.8
click at [713, 548] on span "[PERSON_NAME] và Giao hàng" at bounding box center [782, 558] width 259 height 21
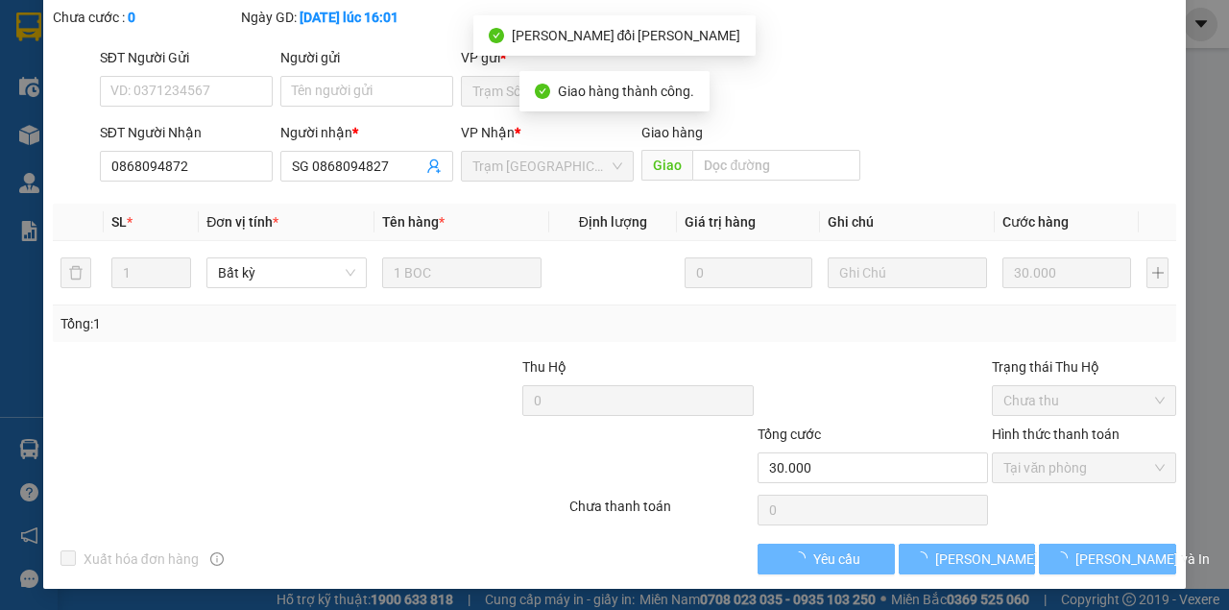
scroll to position [145, 0]
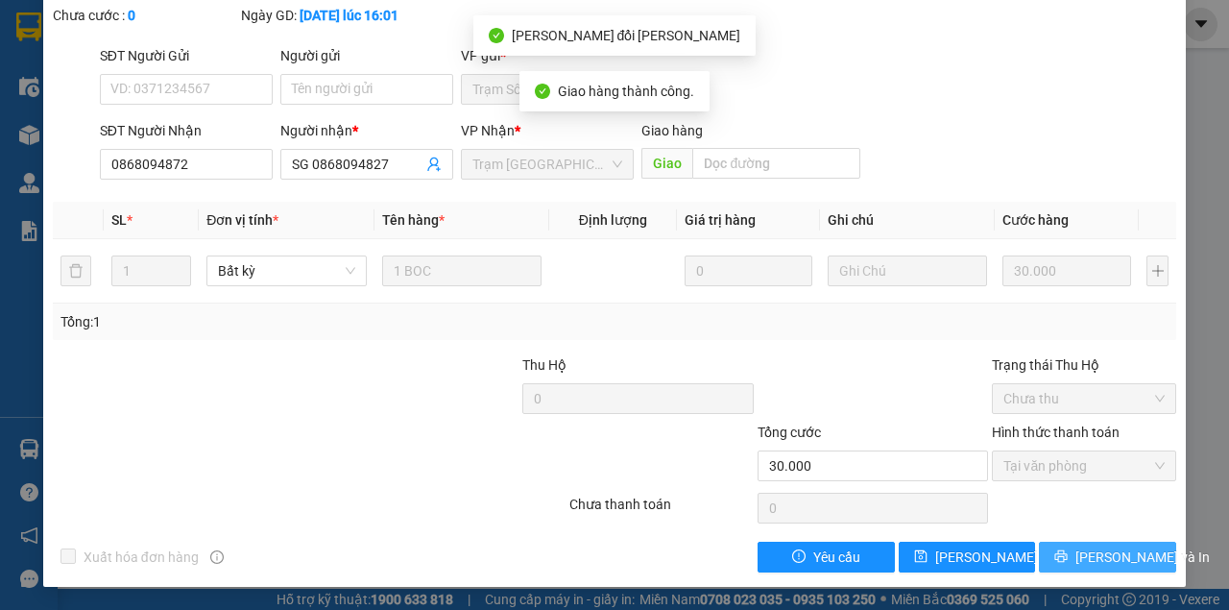
click at [1106, 556] on span "[PERSON_NAME] và In" at bounding box center [1142, 556] width 134 height 21
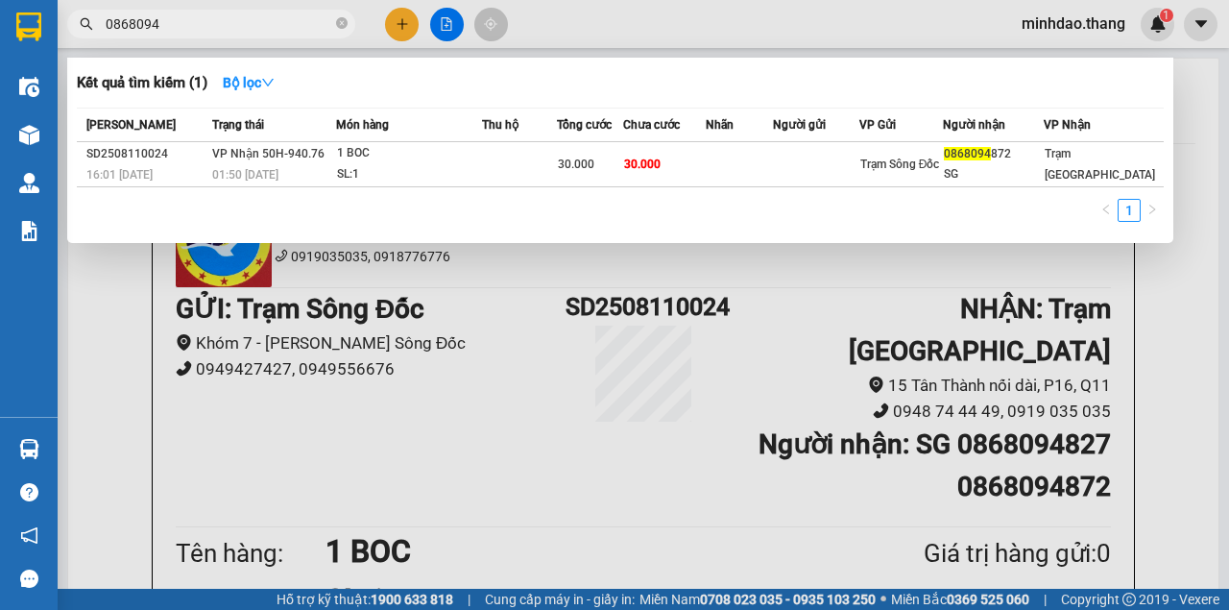
drag, startPoint x: 338, startPoint y: 23, endPoint x: 376, endPoint y: 24, distance: 38.4
click at [342, 23] on icon "close-circle" at bounding box center [342, 23] width 12 height 12
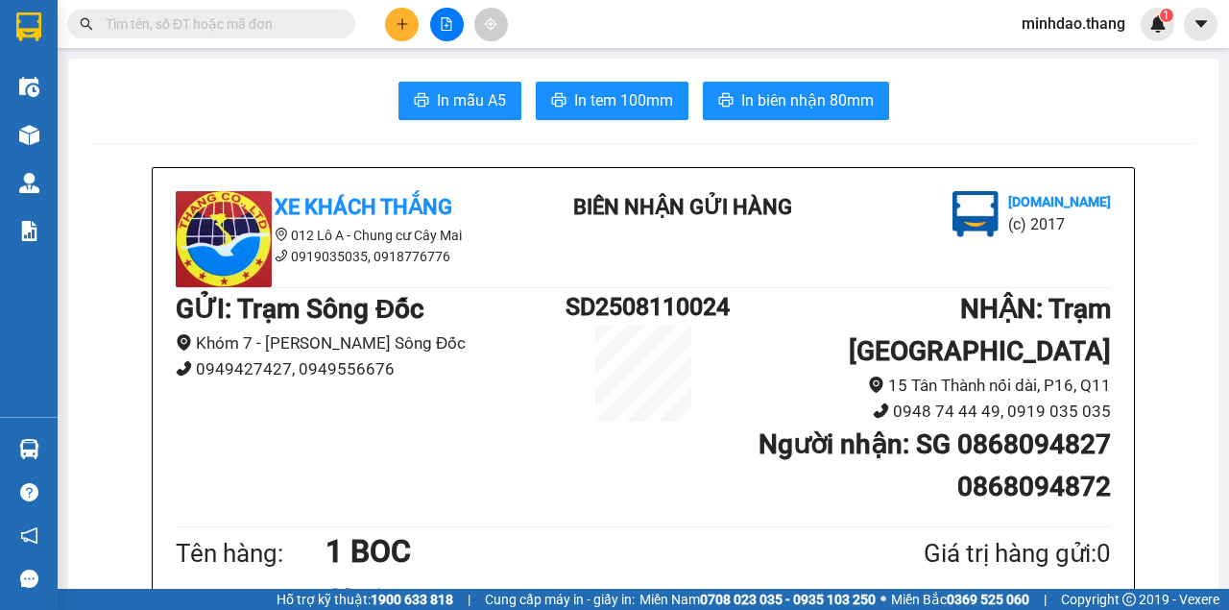
click at [386, 25] on button at bounding box center [402, 25] width 34 height 34
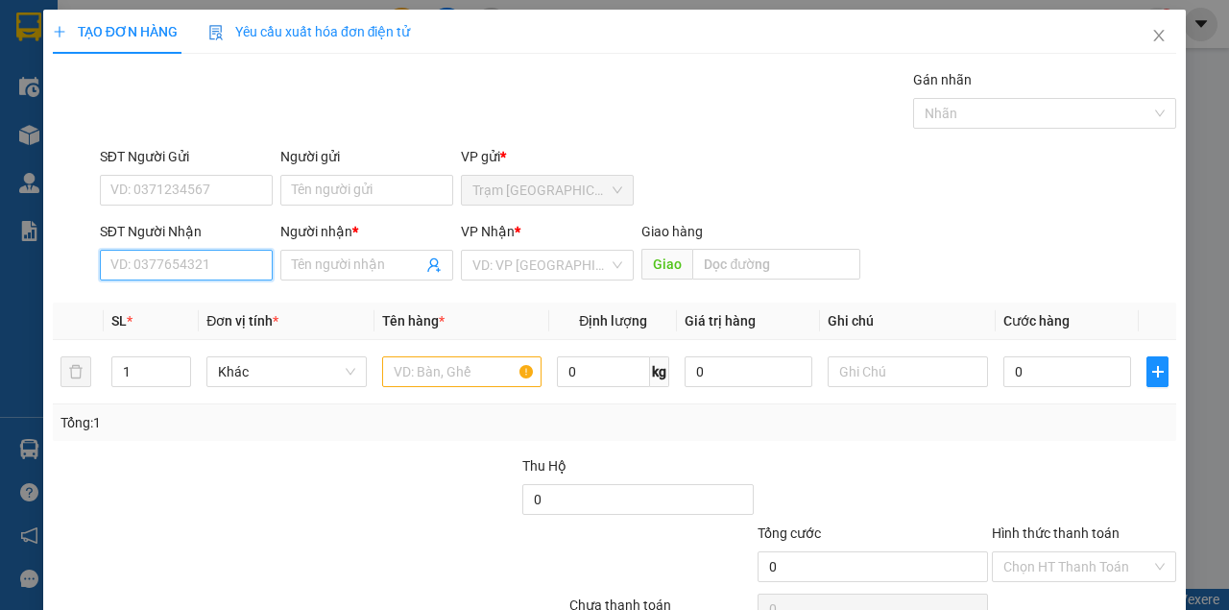
click at [227, 273] on input "SĐT Người Nhận" at bounding box center [186, 265] width 173 height 31
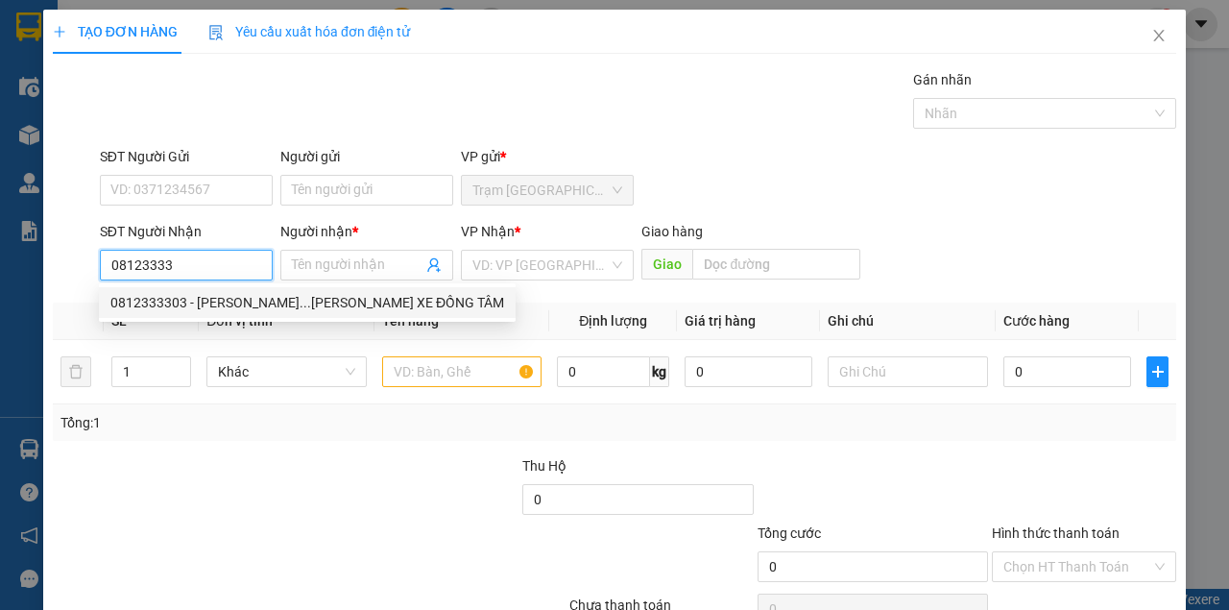
click at [177, 309] on div "0812333303 - BẢO HUỲNH...BẾN XE ĐỒNG TÂM" at bounding box center [307, 302] width 394 height 21
type input "0812333303"
type input "BẢO HUỲNH...BẾN XE ĐỒNG TÂM"
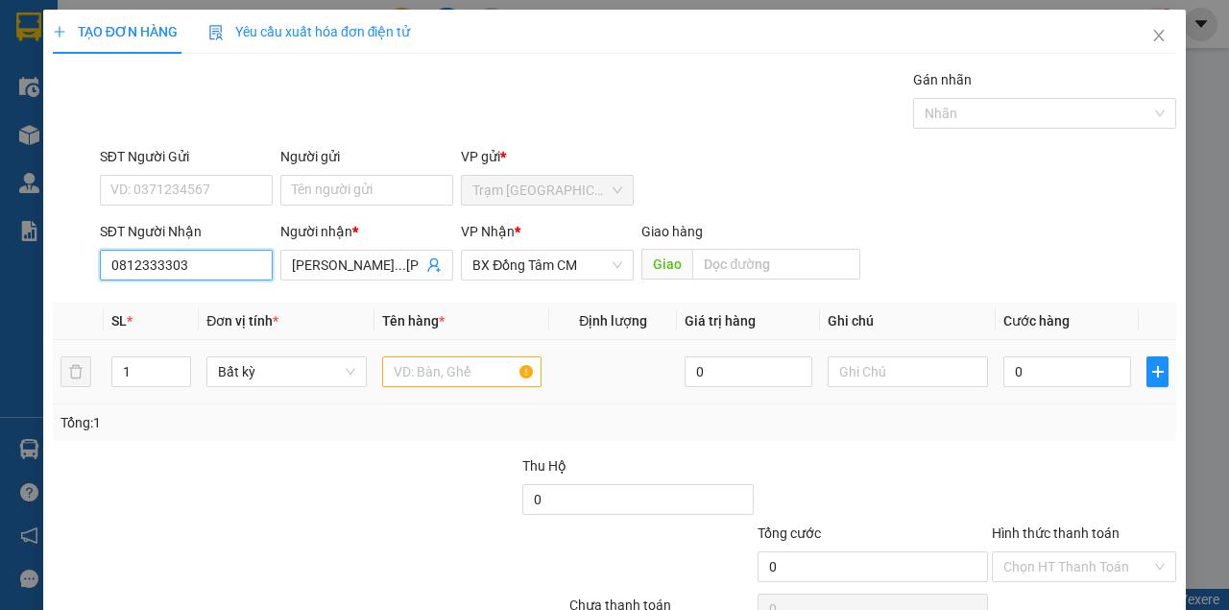
type input "0812333303"
click at [405, 374] on input "text" at bounding box center [462, 371] width 160 height 31
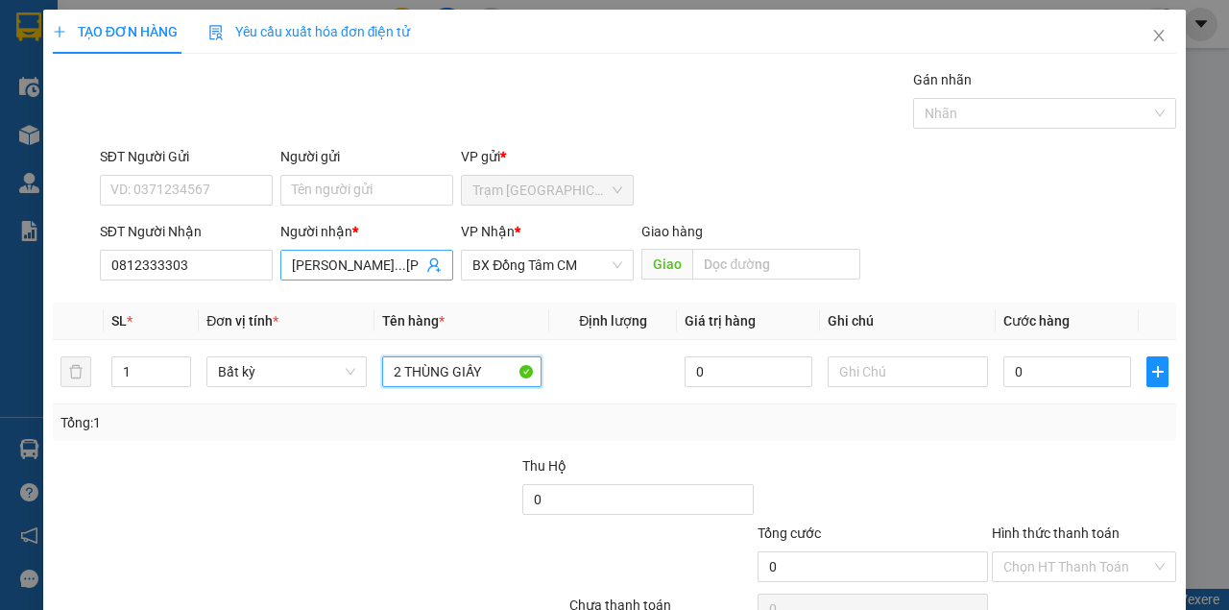
type input "2 THÙNG GIẤY"
click at [415, 261] on input "BẢO HUỲNH...BẾN XE ĐỒNG TÂM" at bounding box center [357, 264] width 131 height 21
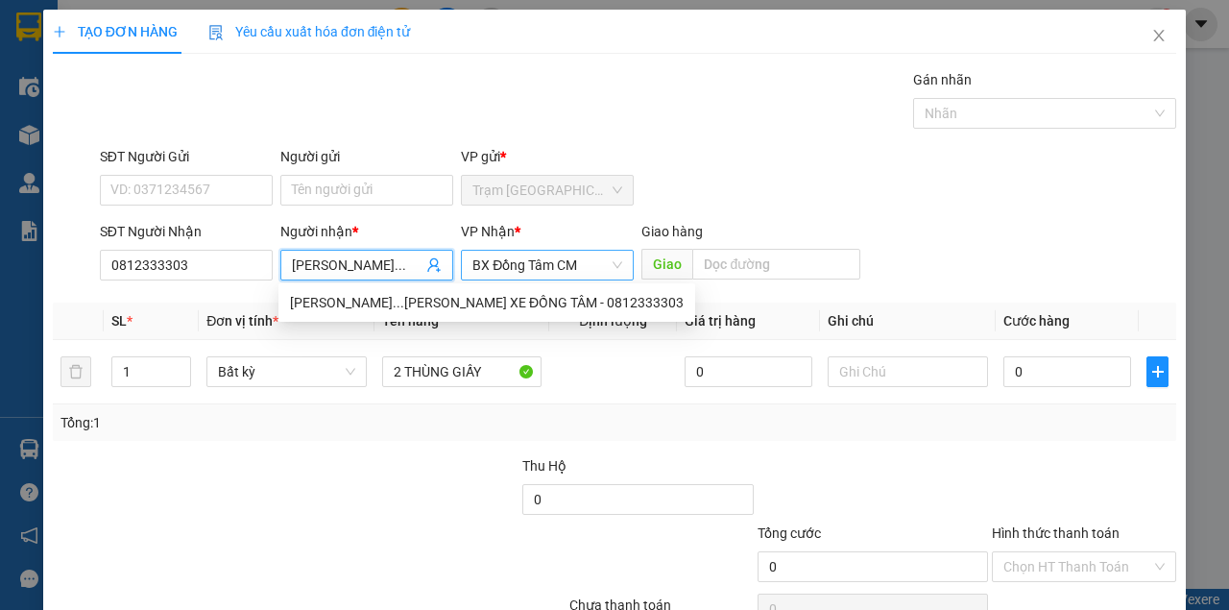
click at [600, 275] on span "BX Đồng Tâm CM" at bounding box center [547, 265] width 150 height 29
type input "BẢO HUỲNH..."
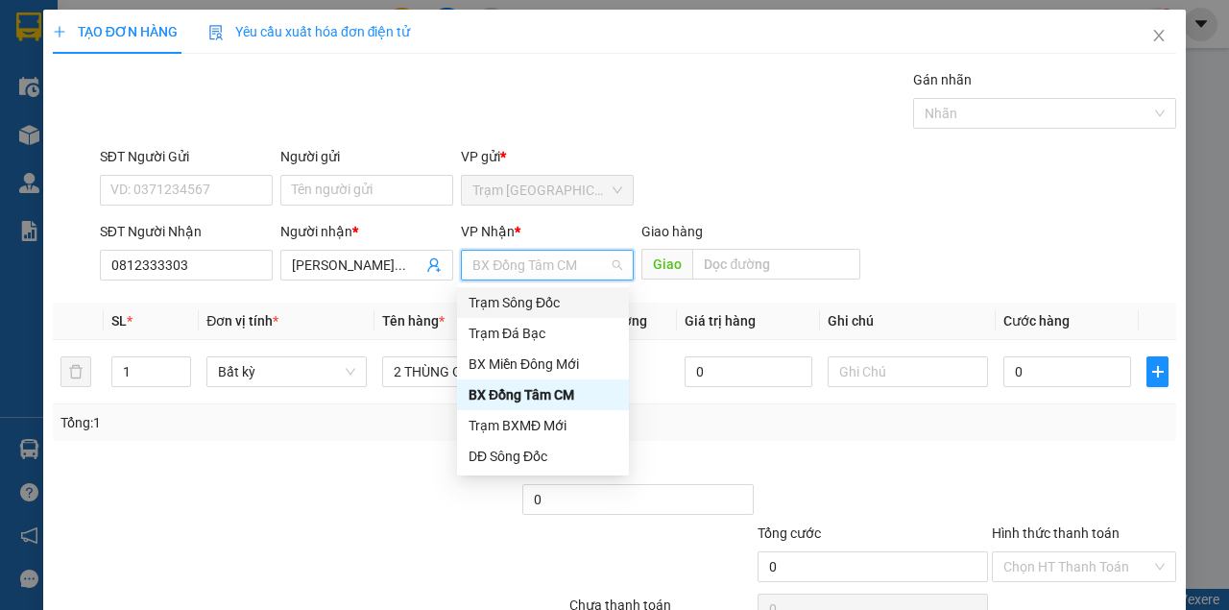
click at [544, 307] on div "Trạm Sông Đốc" at bounding box center [543, 302] width 149 height 21
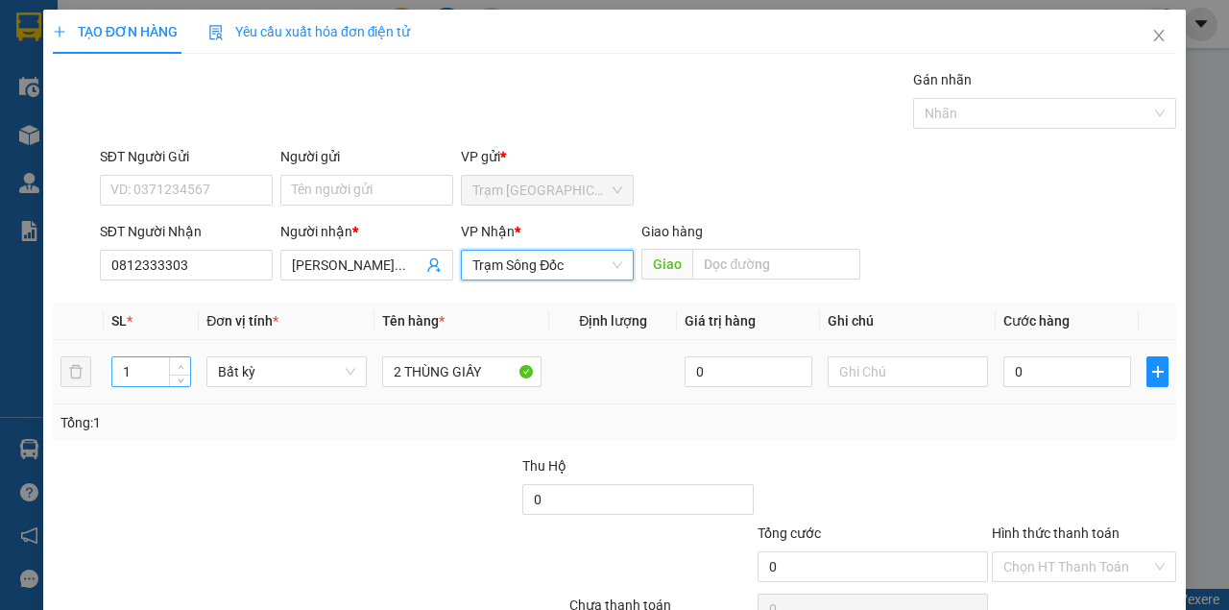
type input "2"
click at [175, 364] on span "up" at bounding box center [181, 367] width 12 height 12
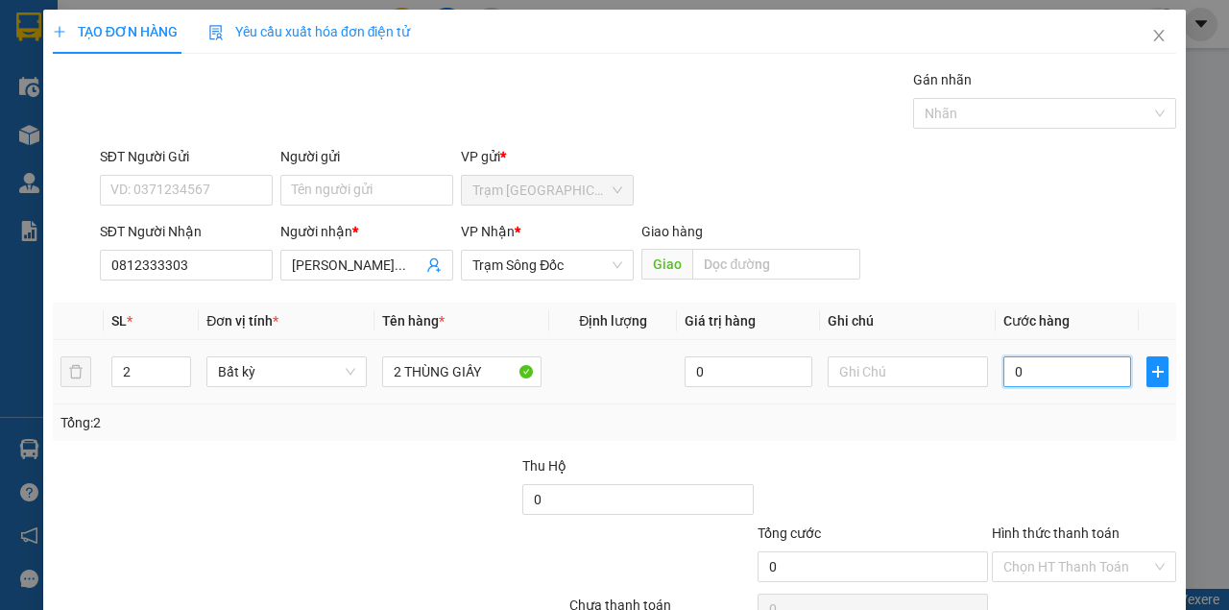
type input "1"
type input "10"
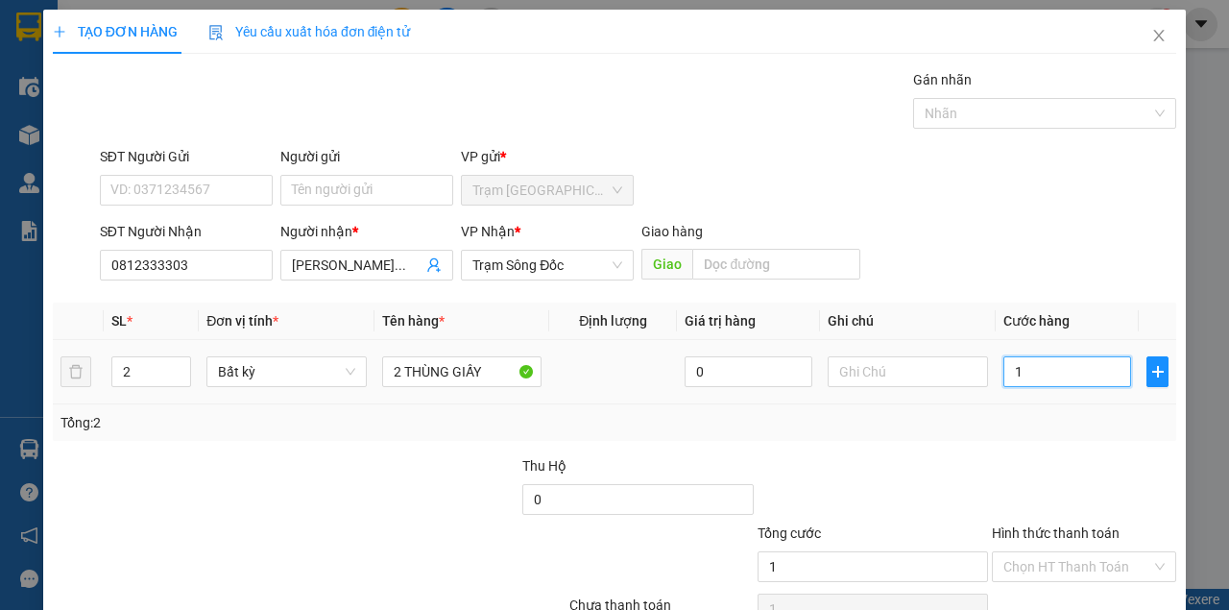
type input "10"
type input "100"
type input "100.000"
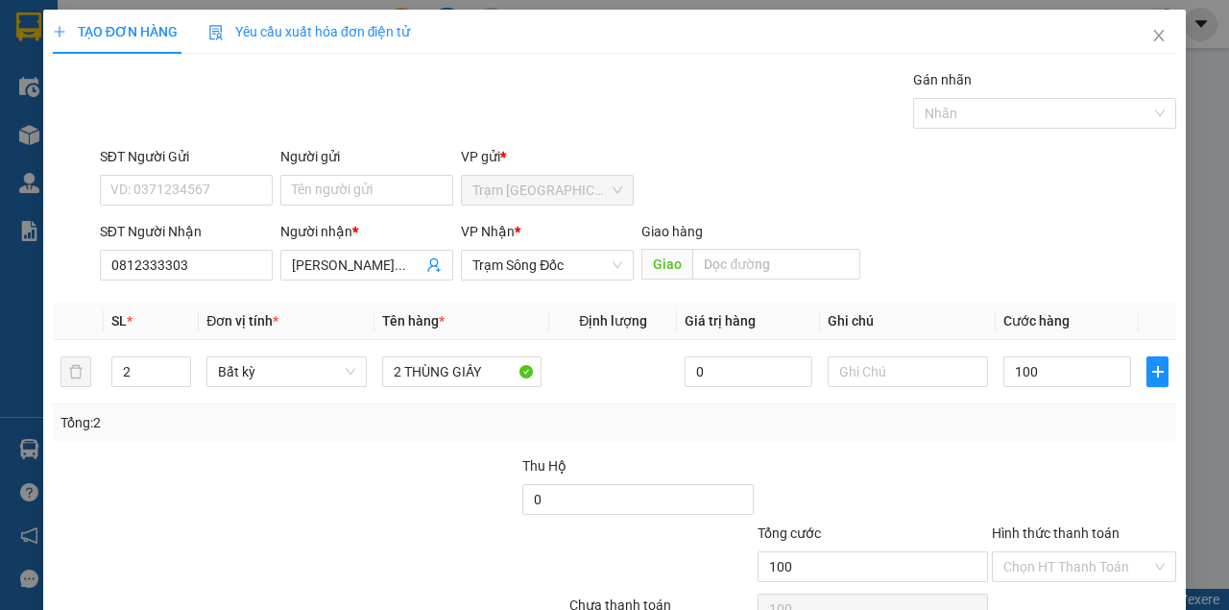
type input "100.000"
drag, startPoint x: 993, startPoint y: 413, endPoint x: 1008, endPoint y: 425, distance: 19.8
click at [1009, 418] on div "Tổng: 2" at bounding box center [614, 422] width 1108 height 21
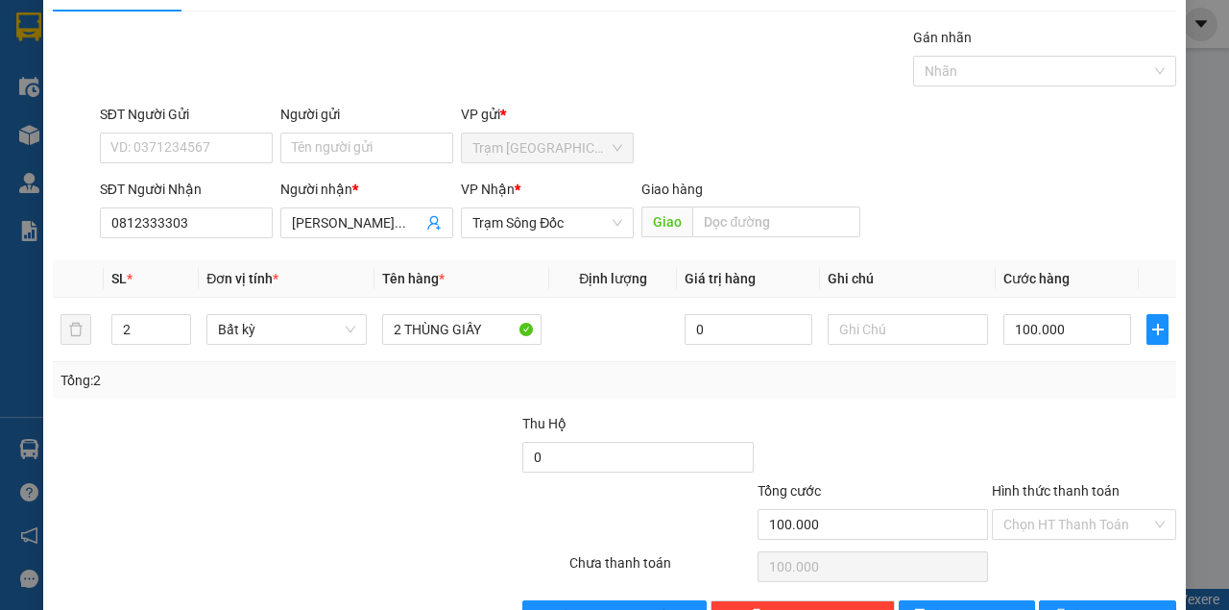
scroll to position [98, 0]
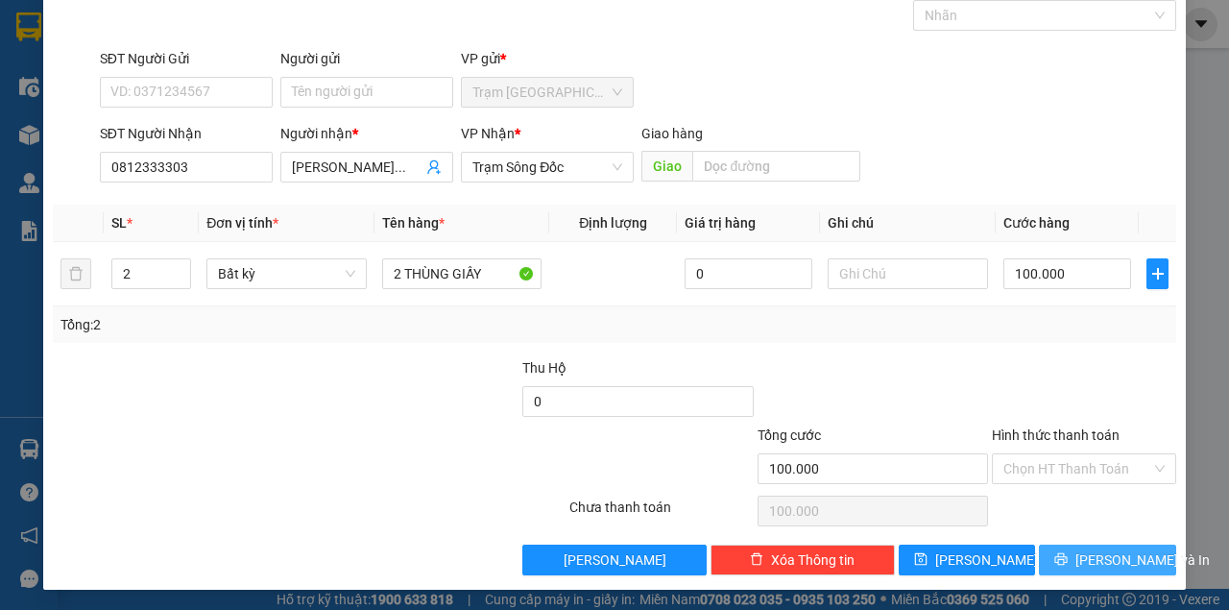
click at [1074, 570] on button "[PERSON_NAME] và In" at bounding box center [1107, 559] width 137 height 31
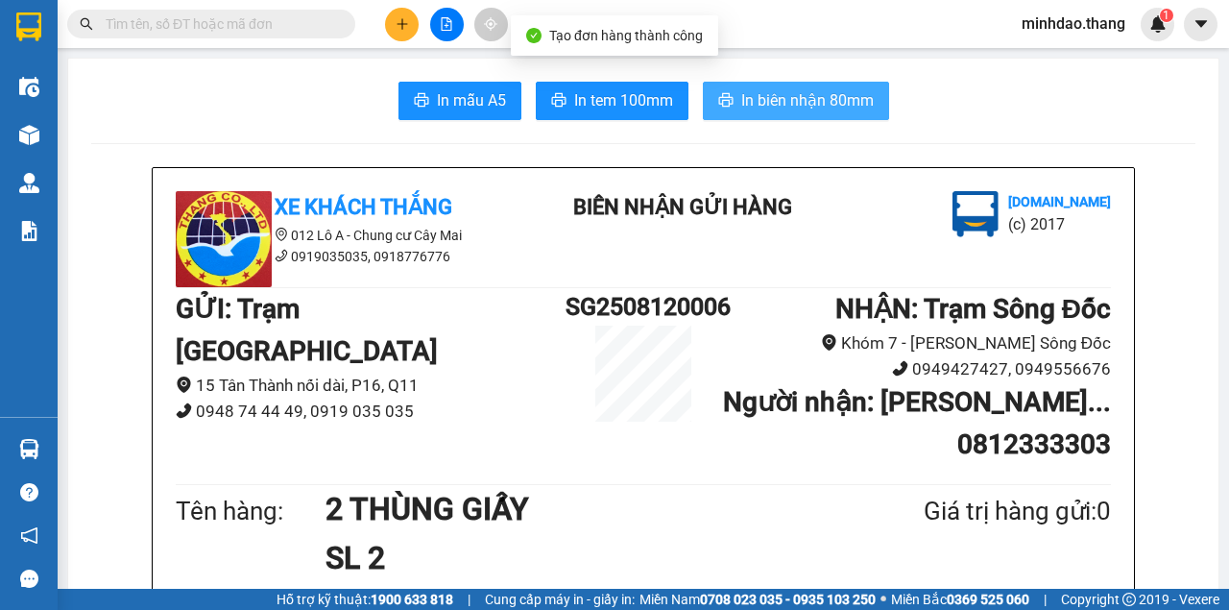
click at [751, 115] on button "In biên nhận 80mm" at bounding box center [796, 101] width 186 height 38
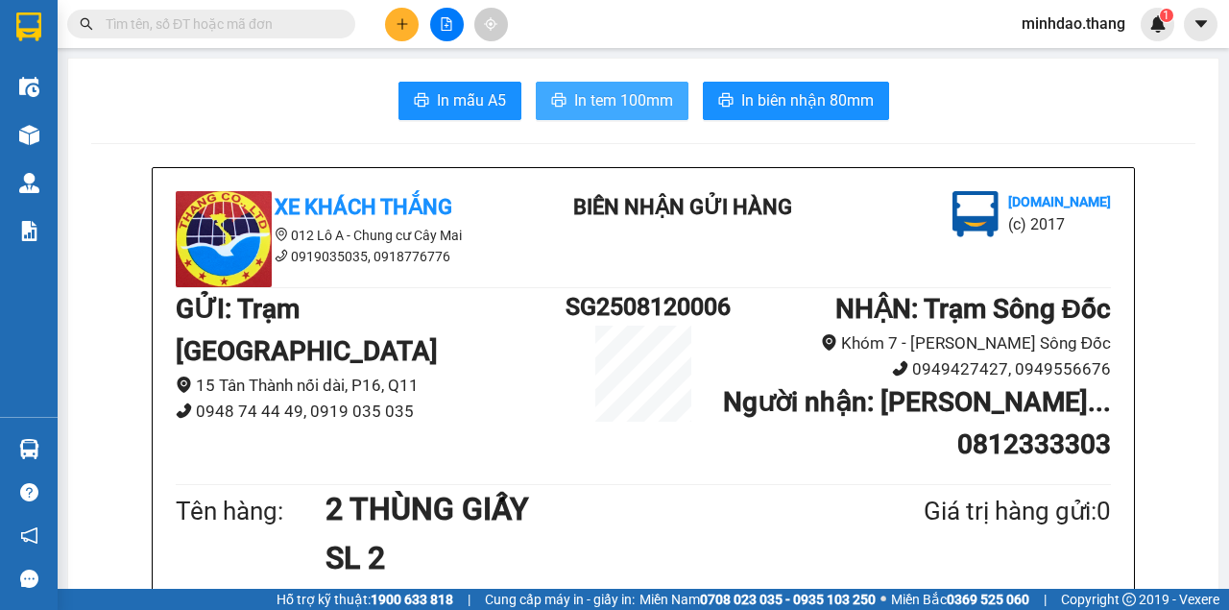
click at [678, 102] on button "In tem 100mm" at bounding box center [612, 101] width 153 height 38
click at [265, 19] on input "text" at bounding box center [219, 23] width 227 height 21
click at [267, 17] on input "text" at bounding box center [219, 23] width 227 height 21
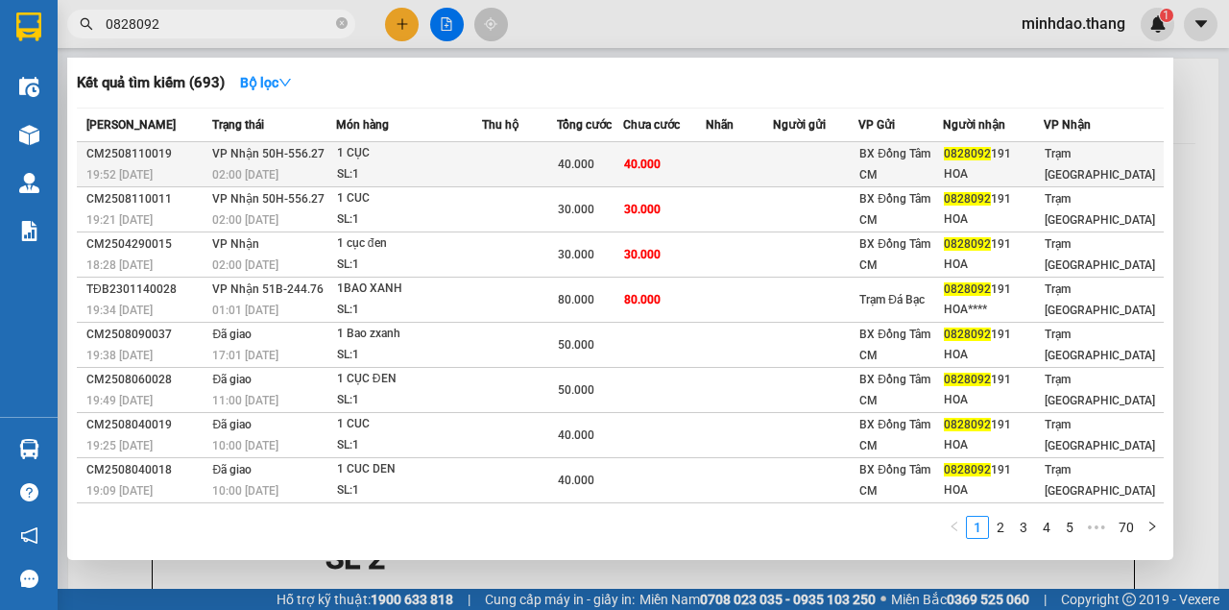
type input "0828092"
click at [622, 171] on div "40.000" at bounding box center [590, 164] width 64 height 21
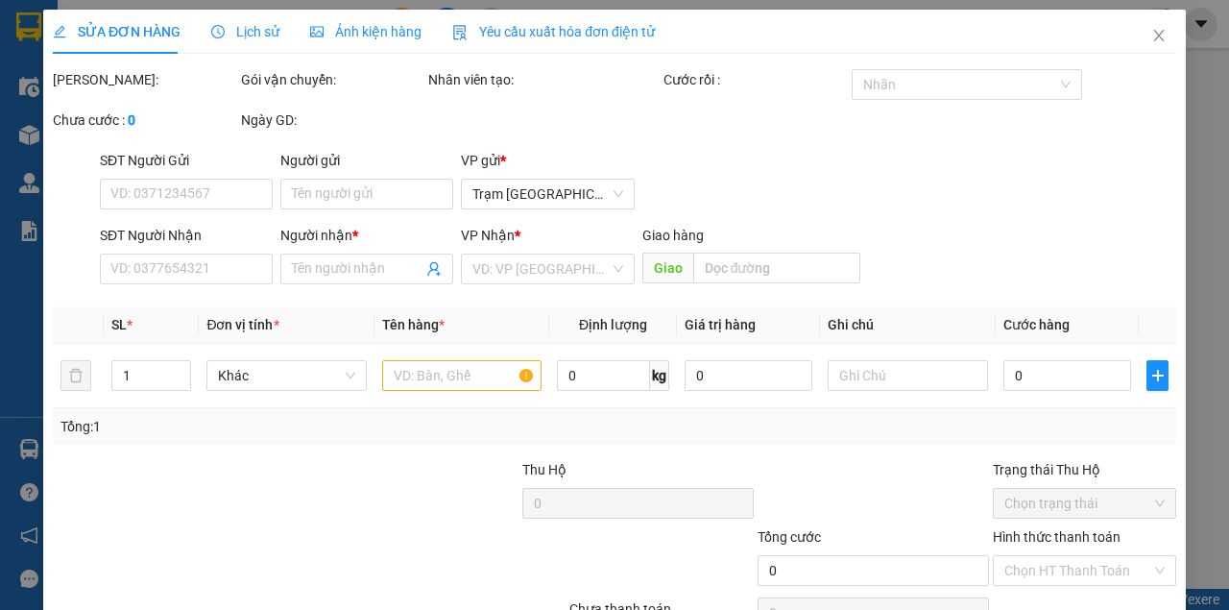
type input "0828092191"
type input "HOA"
type input "40.000"
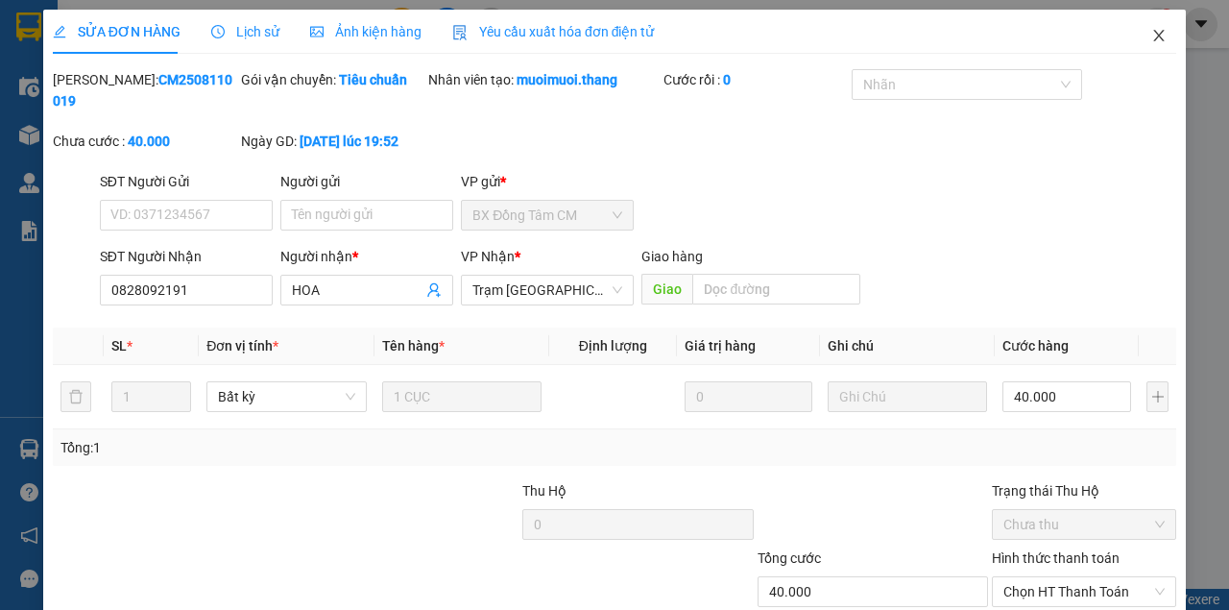
click at [1151, 31] on icon "close" at bounding box center [1158, 35] width 15 height 15
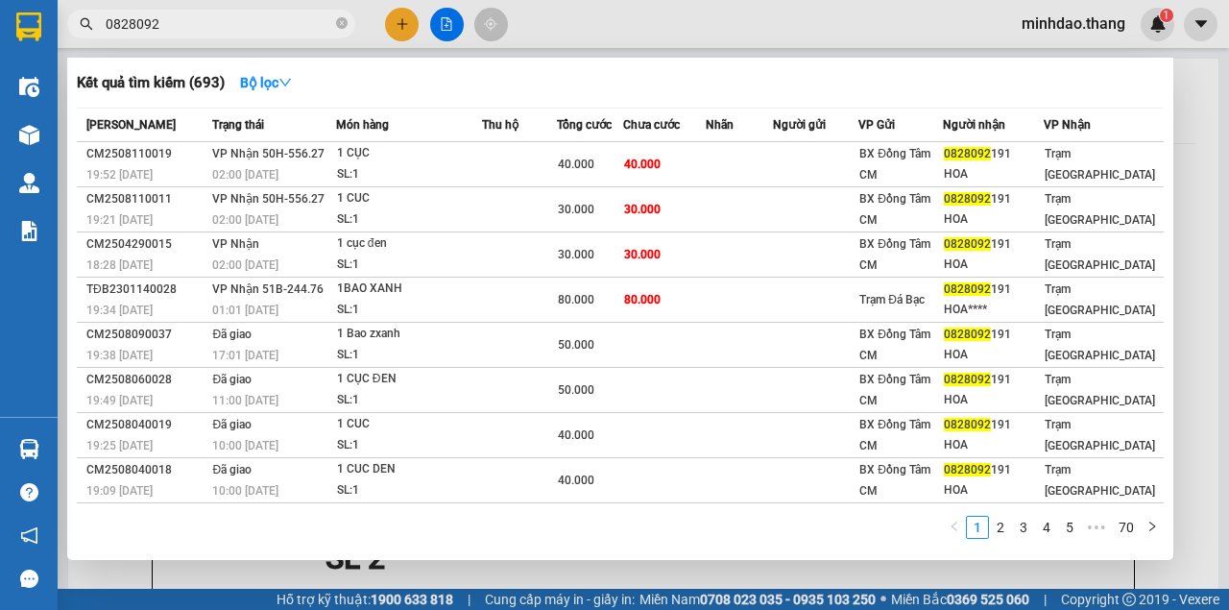
click at [191, 15] on input "0828092" at bounding box center [219, 23] width 227 height 21
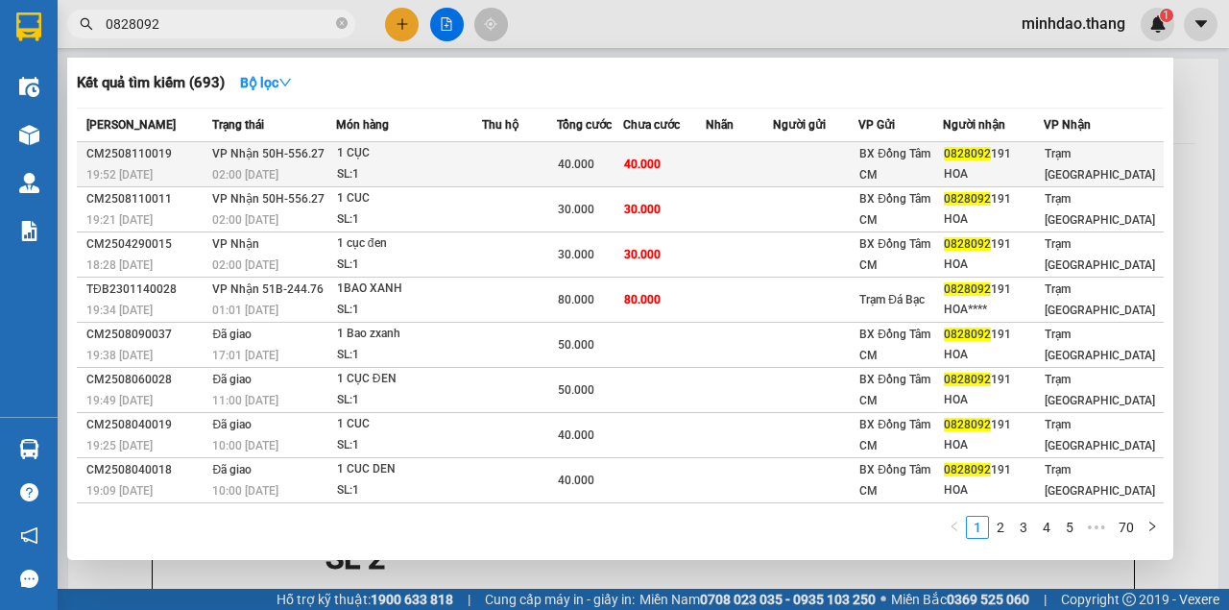
click at [727, 175] on td at bounding box center [739, 164] width 67 height 45
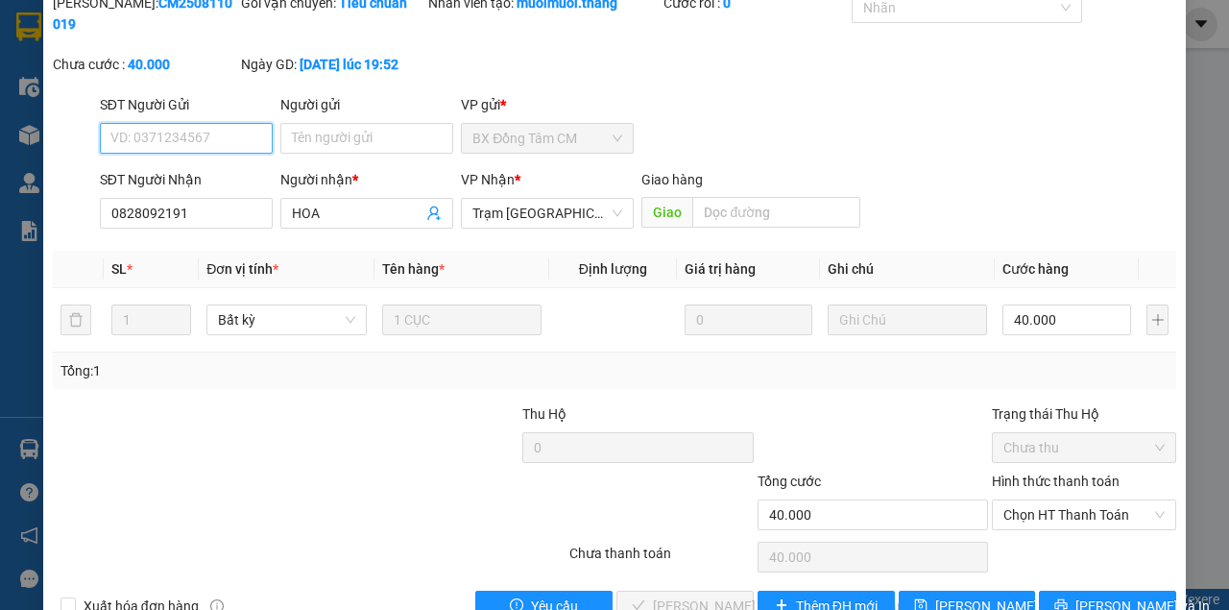
scroll to position [124, 0]
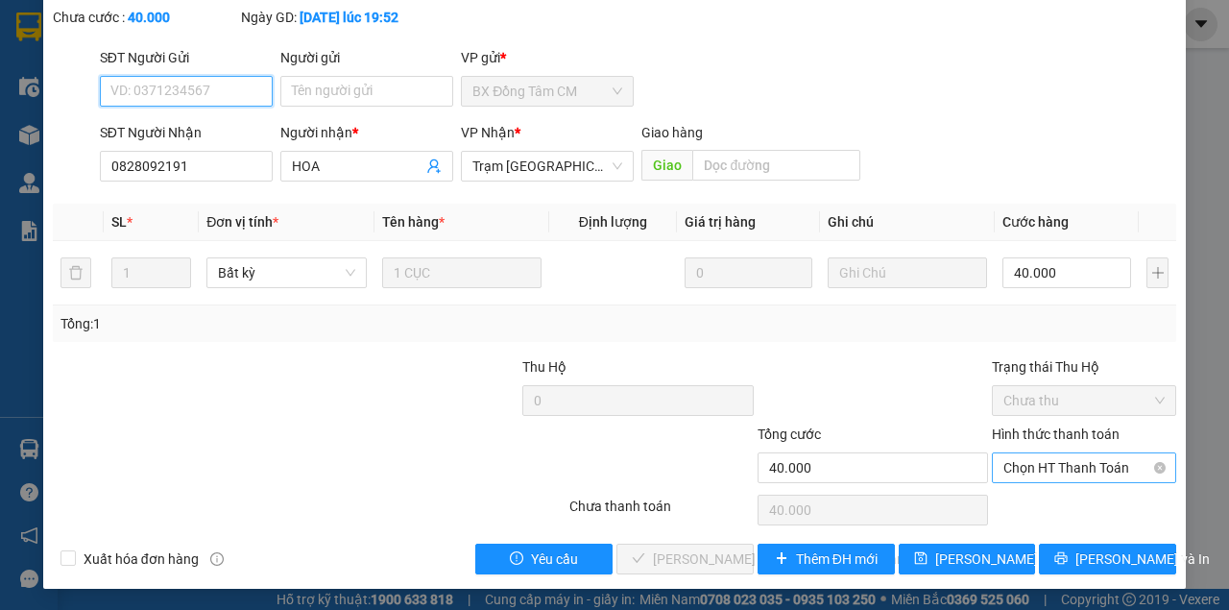
click at [1070, 460] on span "Chọn HT Thanh Toán" at bounding box center [1083, 467] width 161 height 29
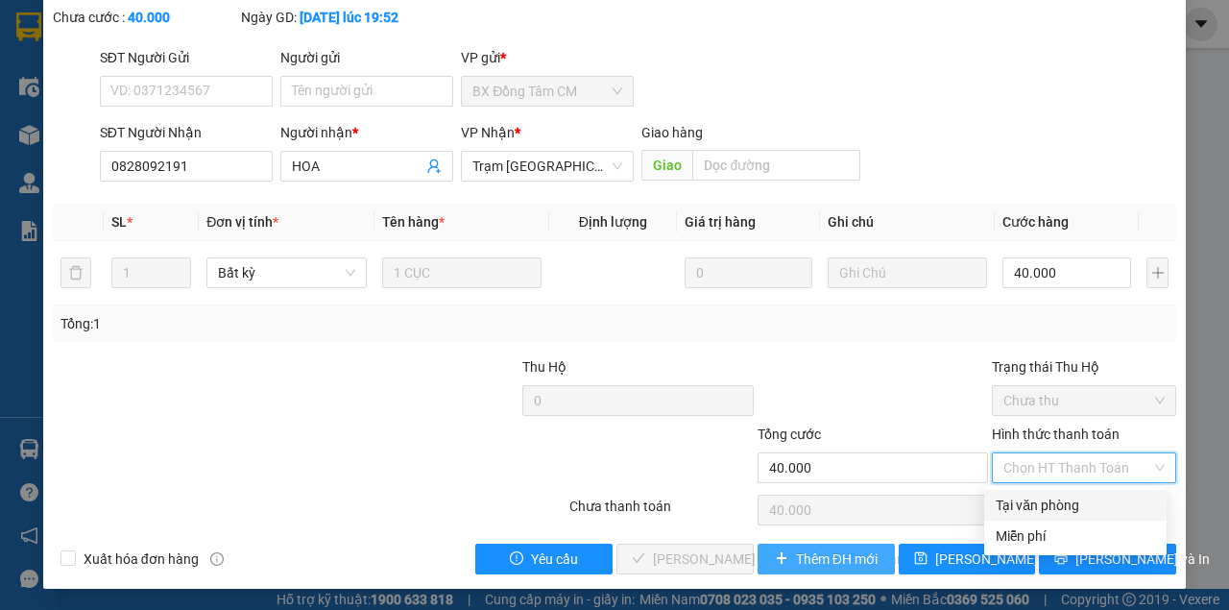
drag, startPoint x: 1049, startPoint y: 504, endPoint x: 860, endPoint y: 551, distance: 194.0
click at [1045, 504] on div "Tại văn phòng" at bounding box center [1075, 505] width 159 height 21
type input "0"
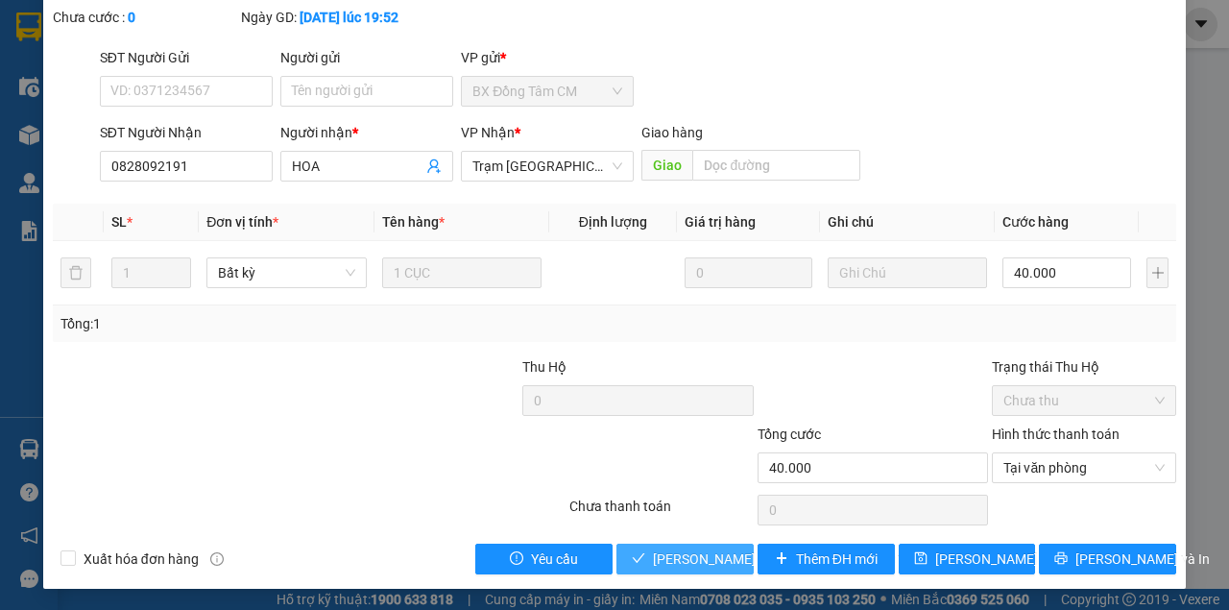
click at [703, 561] on span "[PERSON_NAME] và Giao hàng" at bounding box center [782, 558] width 259 height 21
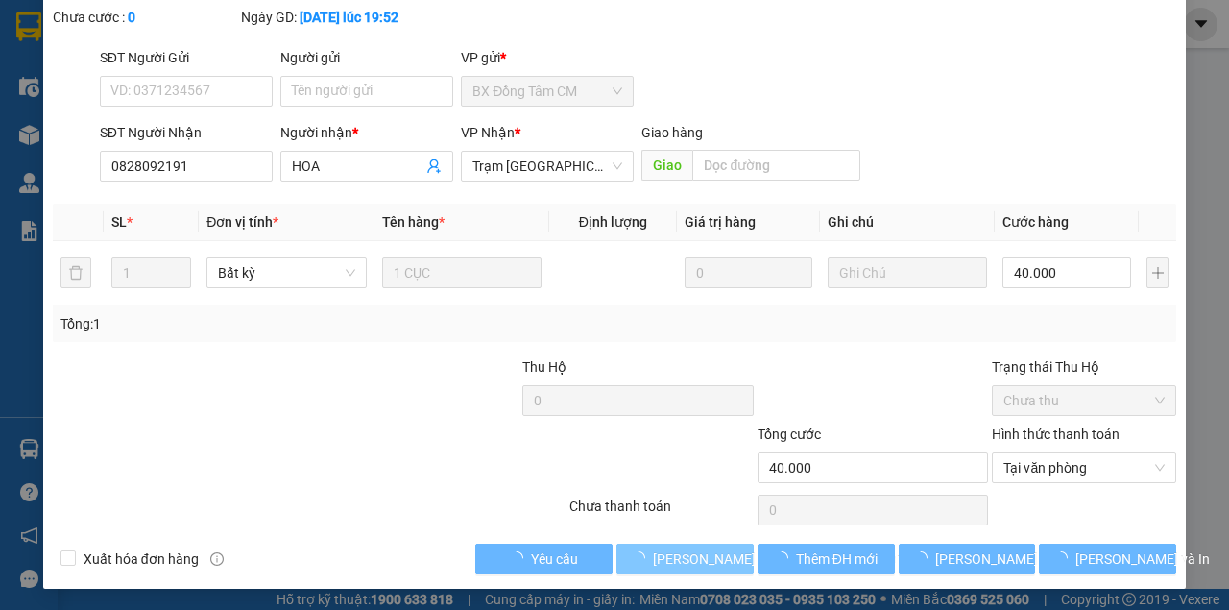
scroll to position [0, 0]
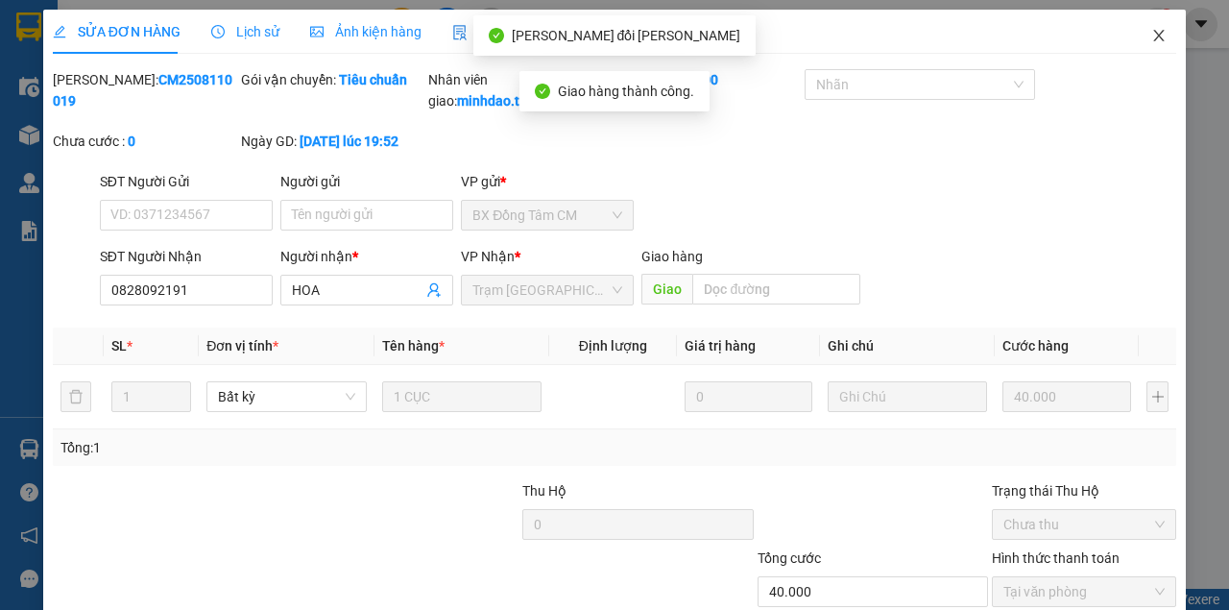
click at [1154, 38] on icon "close" at bounding box center [1159, 36] width 11 height 12
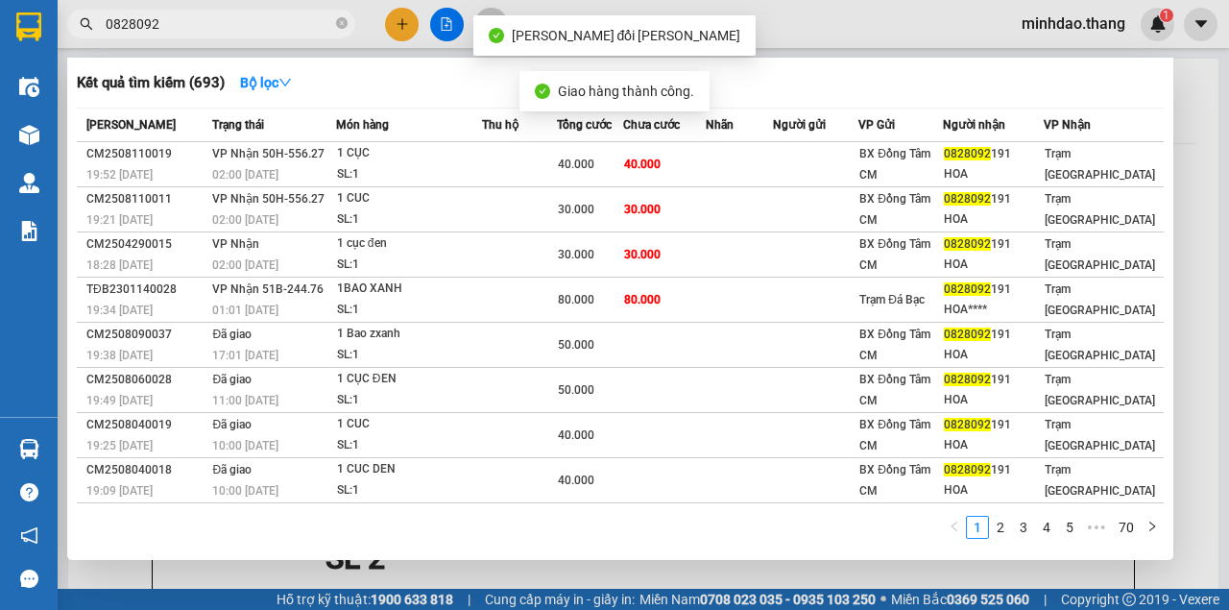
drag, startPoint x: 278, startPoint y: 21, endPoint x: 360, endPoint y: 55, distance: 88.3
click at [278, 20] on input "0828092" at bounding box center [219, 23] width 227 height 21
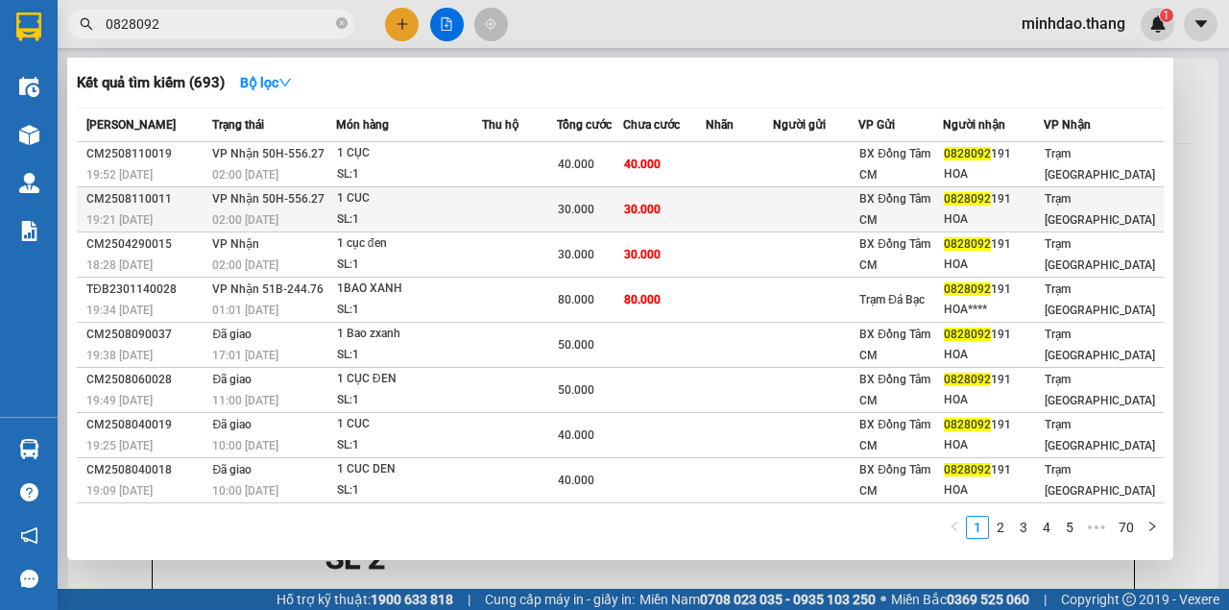
click at [514, 204] on td at bounding box center [519, 209] width 75 height 45
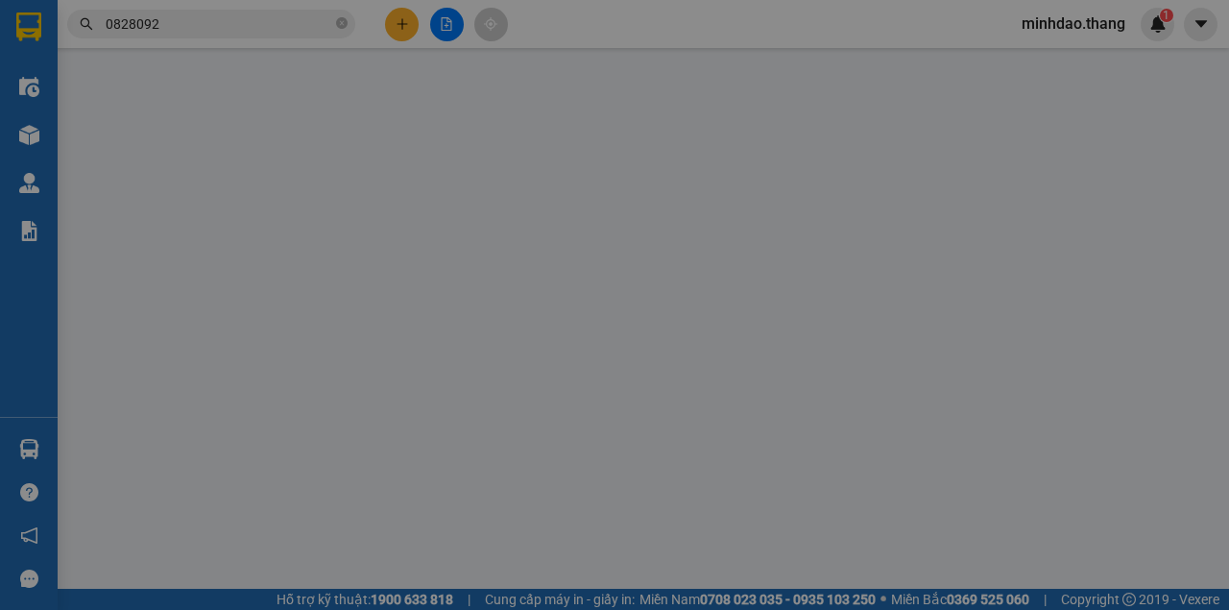
type input "0828092191"
type input "HOA"
type input "30.000"
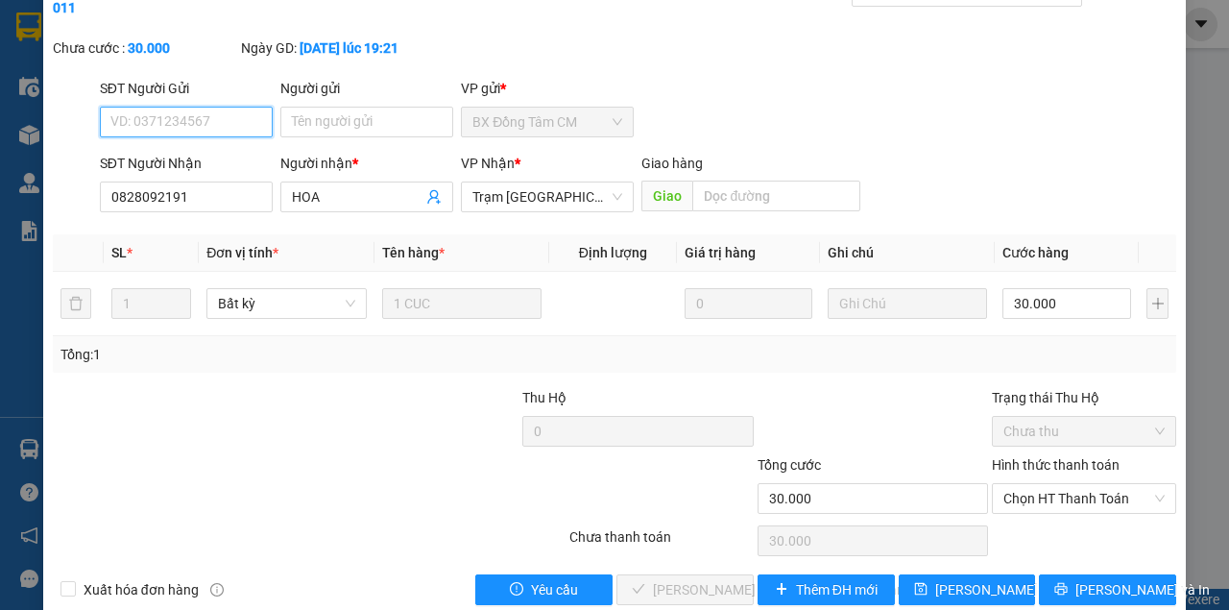
scroll to position [124, 0]
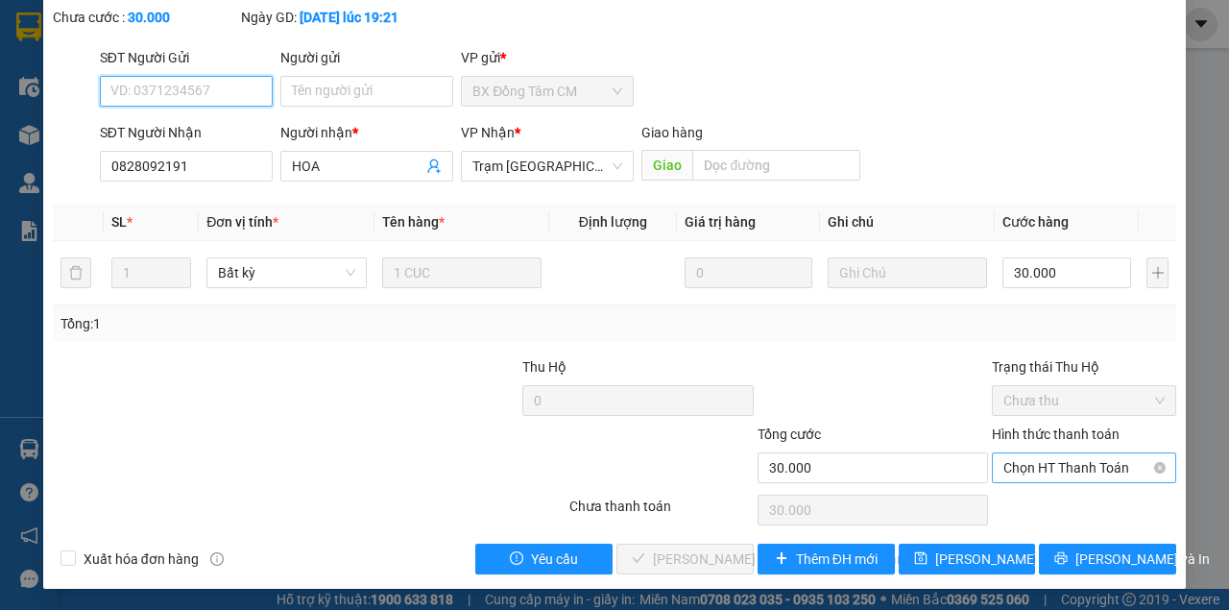
click at [1073, 453] on span "Chọn HT Thanh Toán" at bounding box center [1083, 467] width 161 height 29
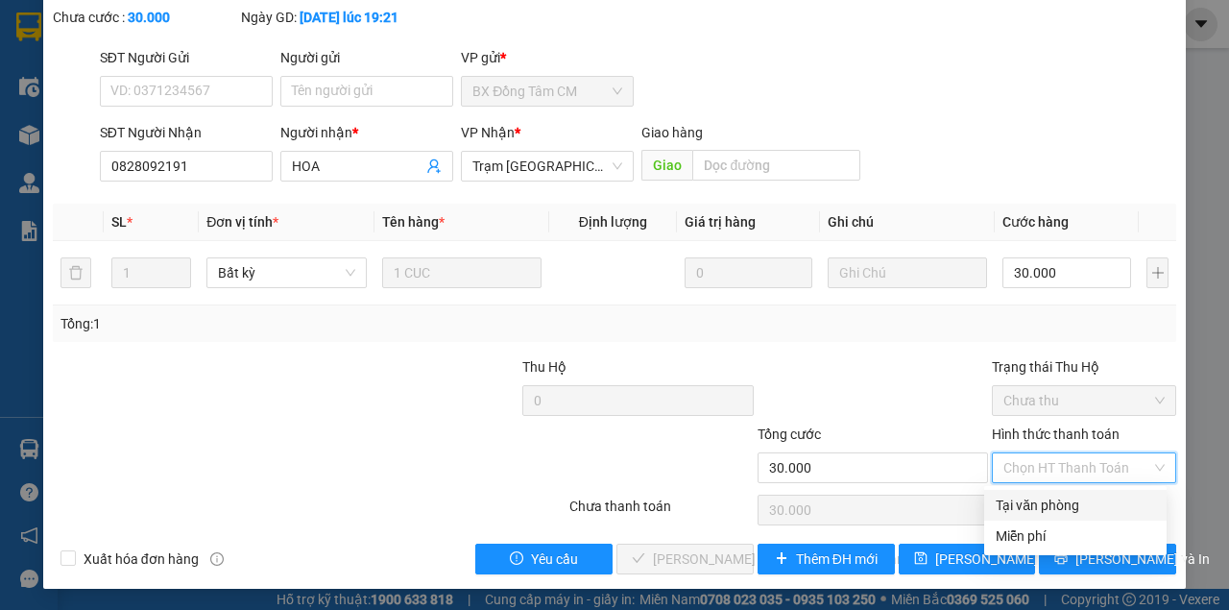
drag, startPoint x: 1024, startPoint y: 504, endPoint x: 740, endPoint y: 565, distance: 289.7
click at [1022, 504] on div "Tại văn phòng" at bounding box center [1075, 505] width 159 height 21
type input "0"
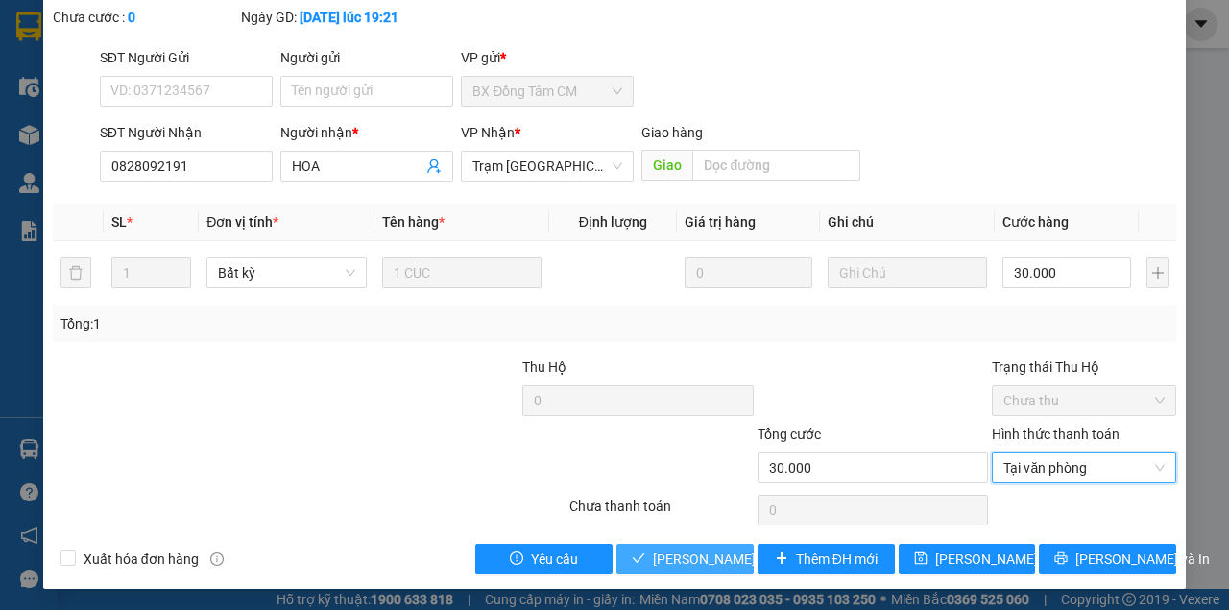
drag, startPoint x: 697, startPoint y: 572, endPoint x: 702, endPoint y: 562, distance: 11.6
click at [701, 565] on div "SỬA ĐƠN HÀNG Lịch sử Ảnh kiện hàng Yêu cầu xuất hóa đơn điện tử Total Paid Fee …" at bounding box center [614, 237] width 1143 height 703
click at [703, 561] on span "[PERSON_NAME] và Giao hàng" at bounding box center [782, 558] width 259 height 21
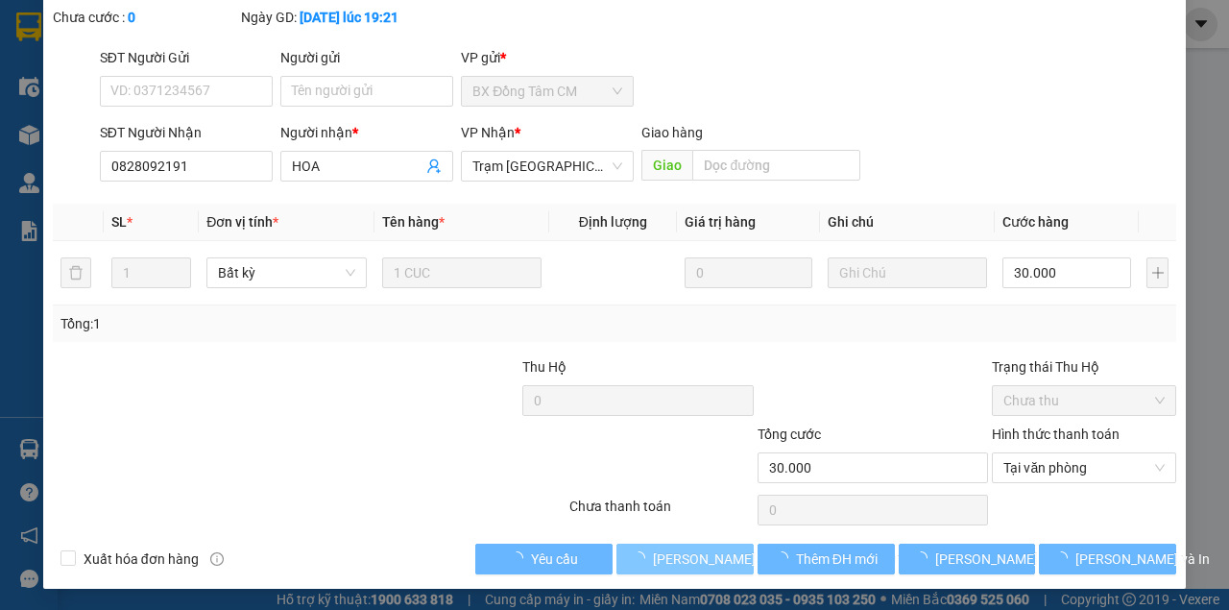
click at [703, 561] on span "[PERSON_NAME] và Giao hàng" at bounding box center [782, 558] width 259 height 21
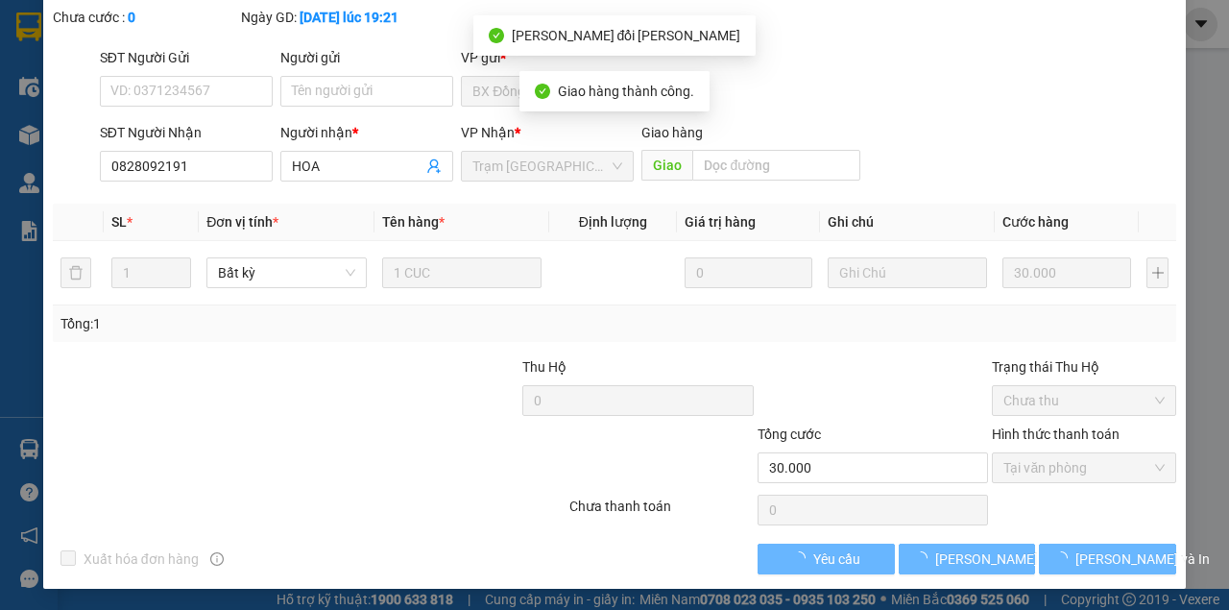
scroll to position [145, 0]
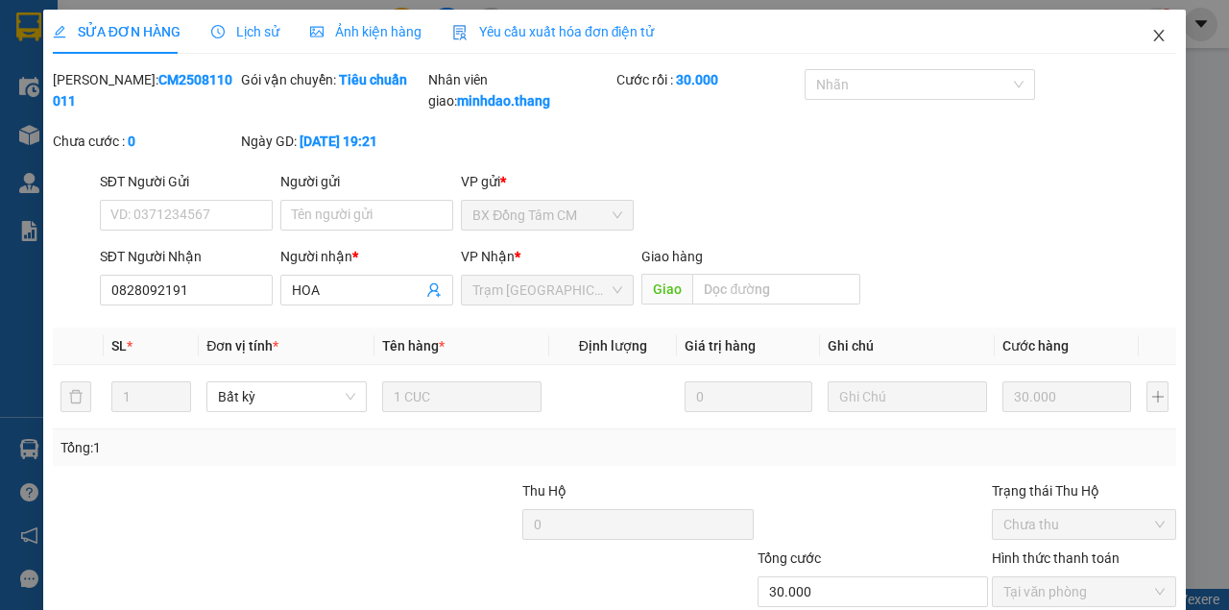
click at [1163, 36] on span "Close" at bounding box center [1159, 37] width 54 height 54
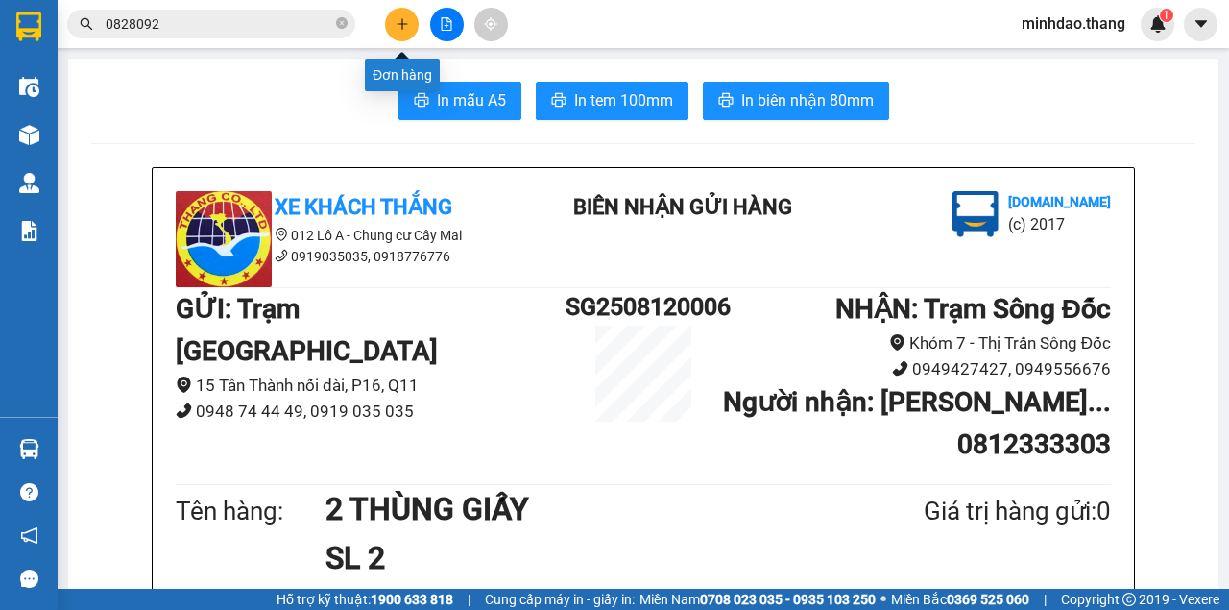
click at [394, 18] on button at bounding box center [402, 25] width 34 height 34
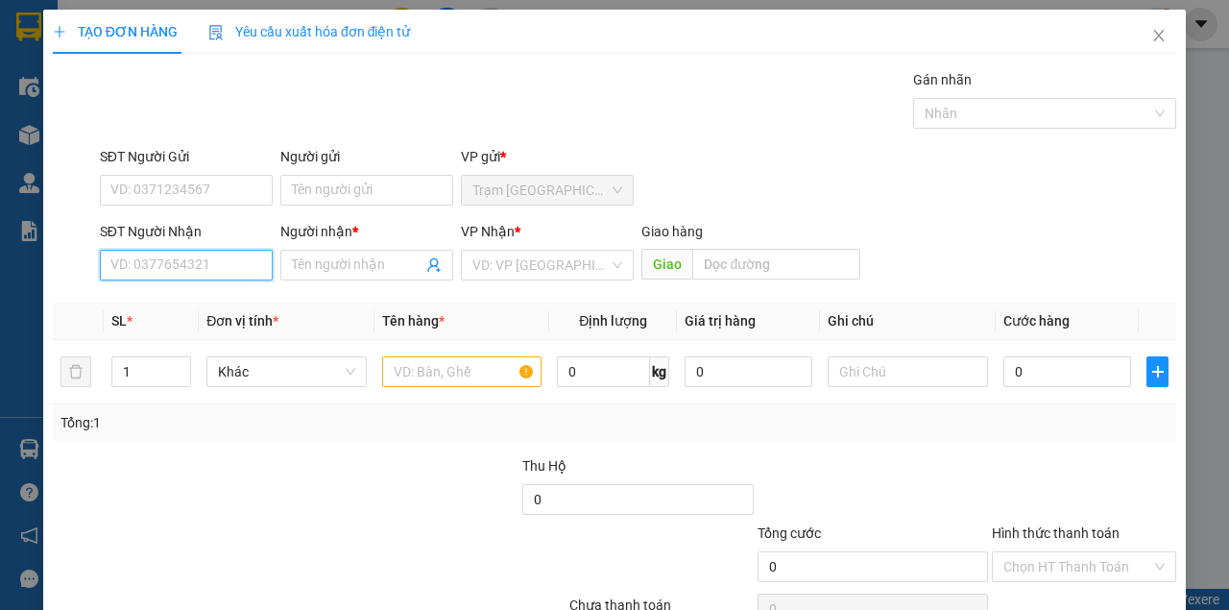
click at [213, 272] on input "SĐT Người Nhận" at bounding box center [186, 265] width 173 height 31
type input "0946040207"
drag, startPoint x: 204, startPoint y: 298, endPoint x: 342, endPoint y: 353, distance: 149.1
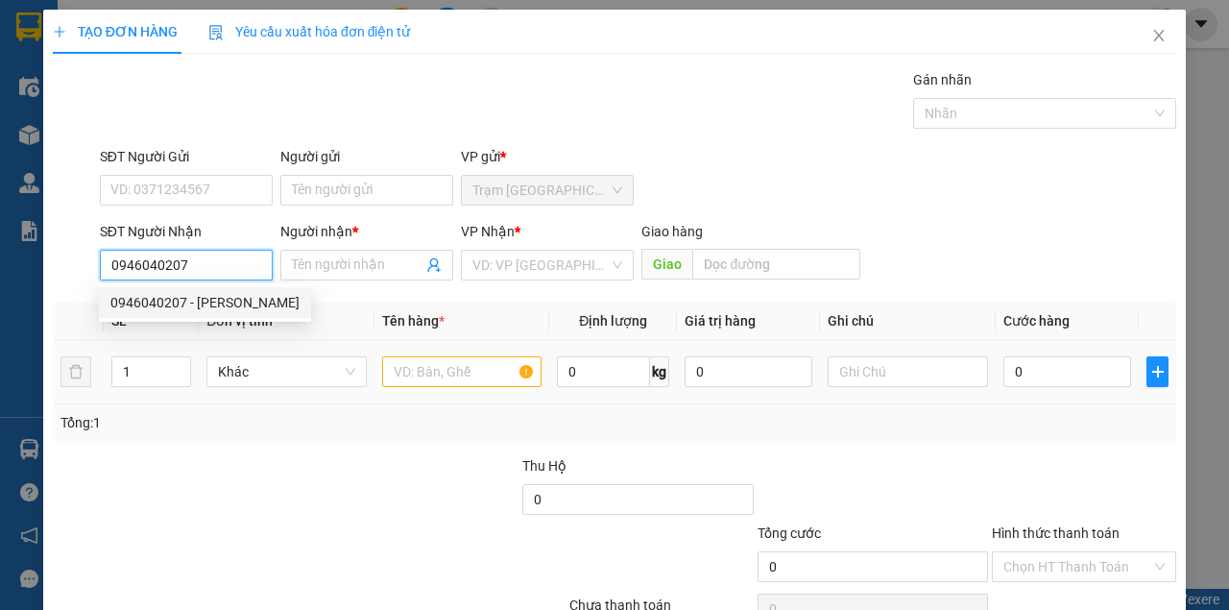
click at [204, 298] on div "0946040207 - [PERSON_NAME]" at bounding box center [204, 302] width 189 height 21
type input "[PERSON_NAME]"
type input "0946040207"
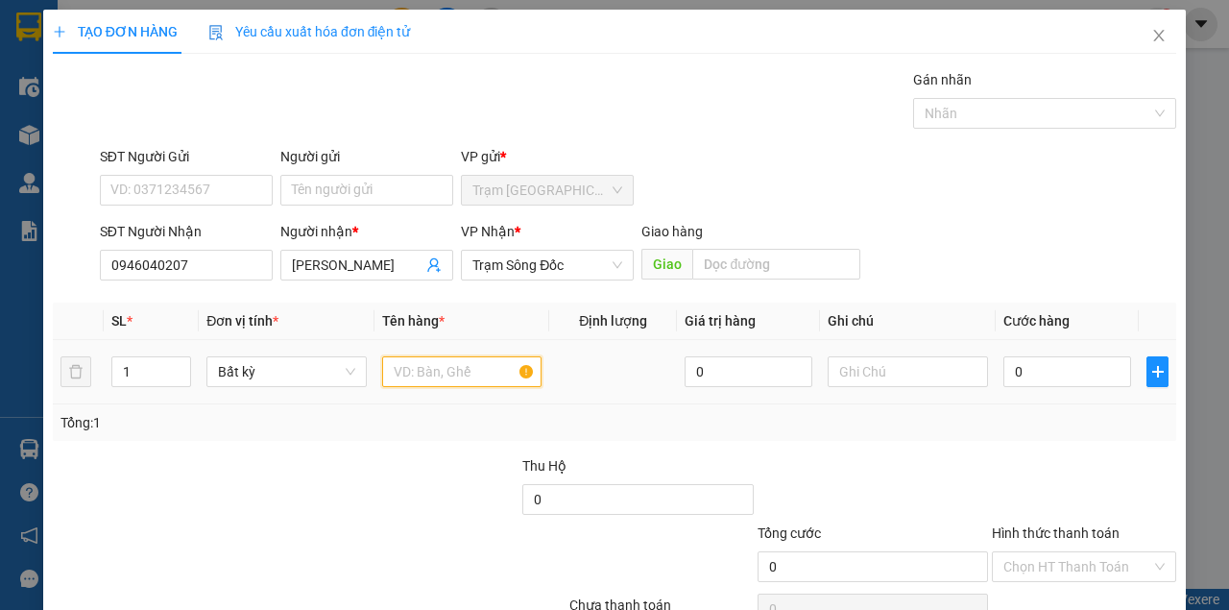
click at [382, 365] on input "text" at bounding box center [462, 371] width 160 height 31
type input "M"
type input "MỘT THÙNG"
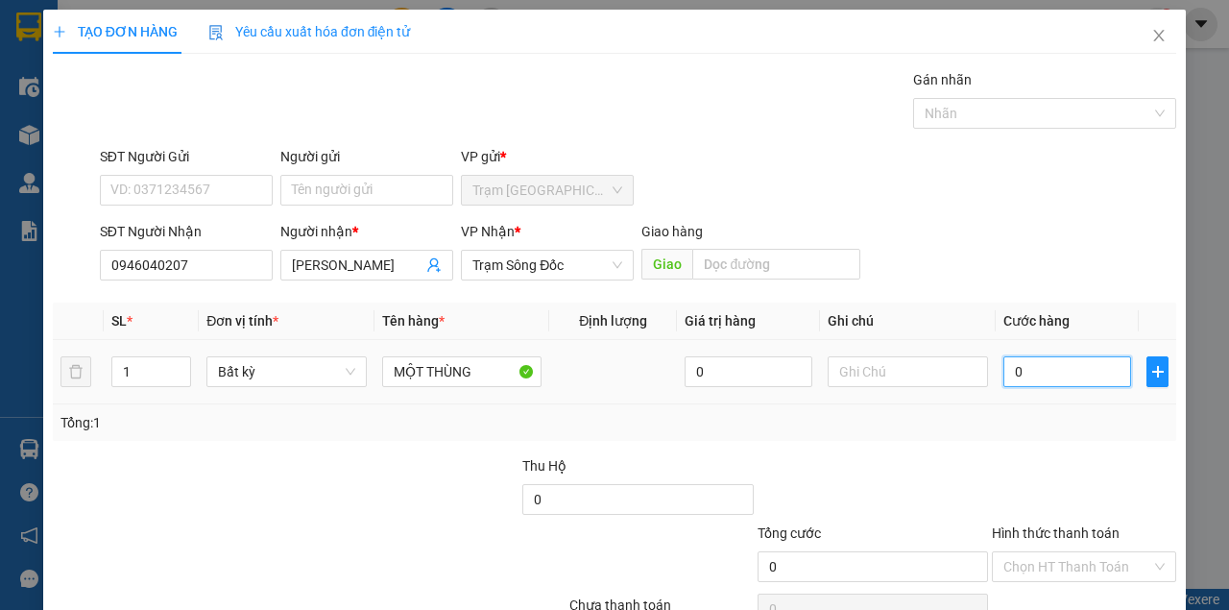
click at [1069, 369] on input "0" at bounding box center [1067, 371] width 128 height 31
type input "4"
type input "40"
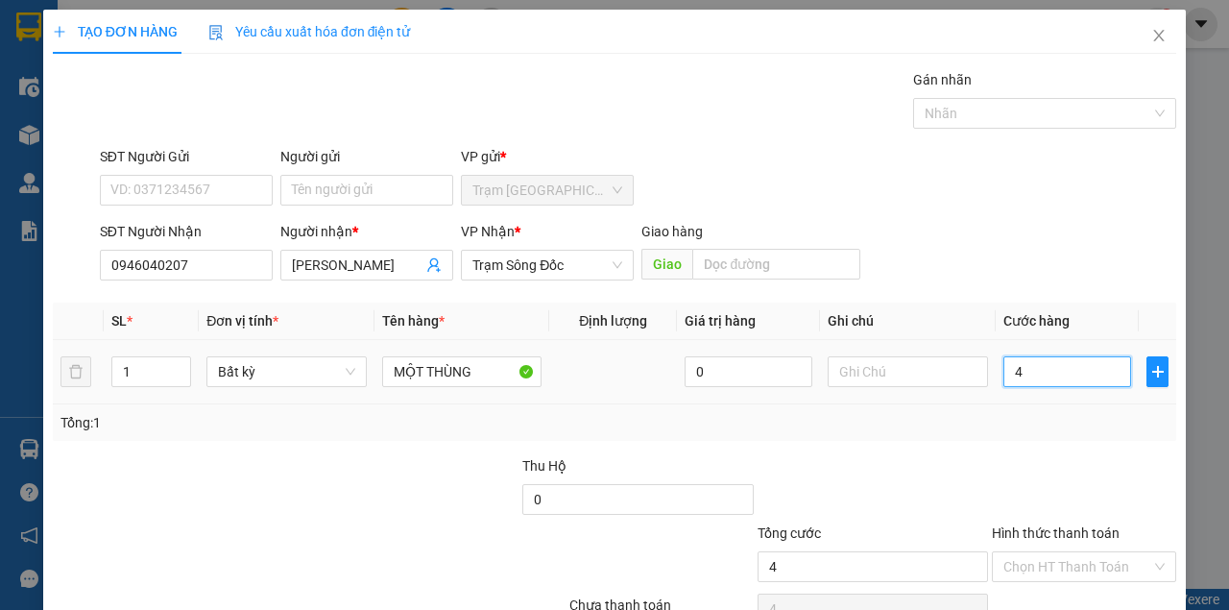
type input "40"
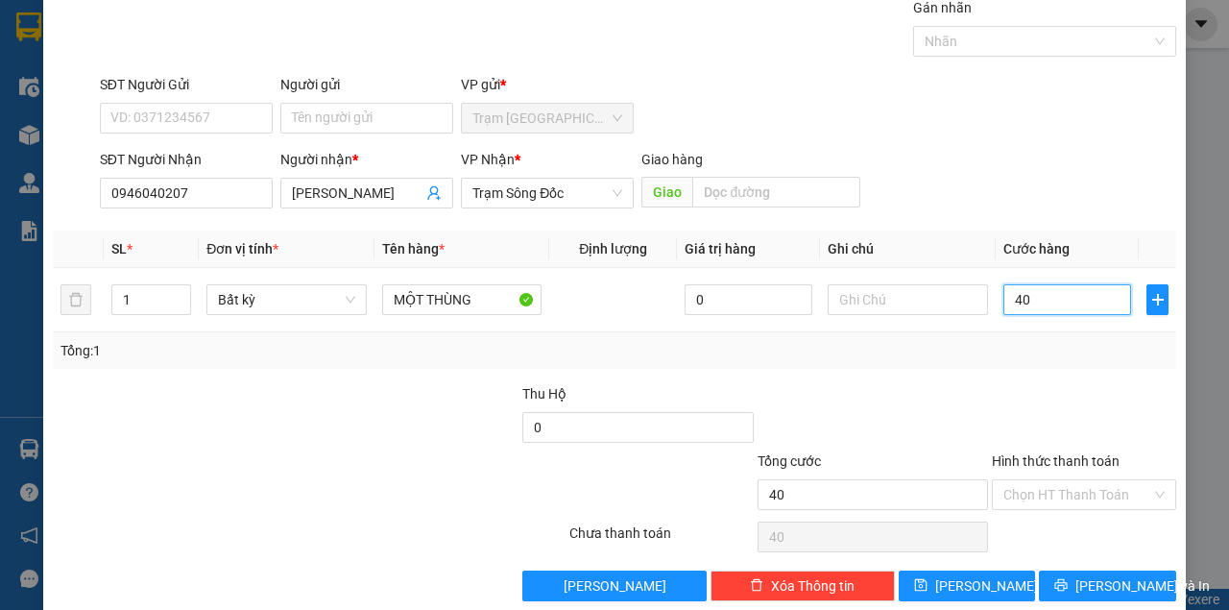
scroll to position [98, 0]
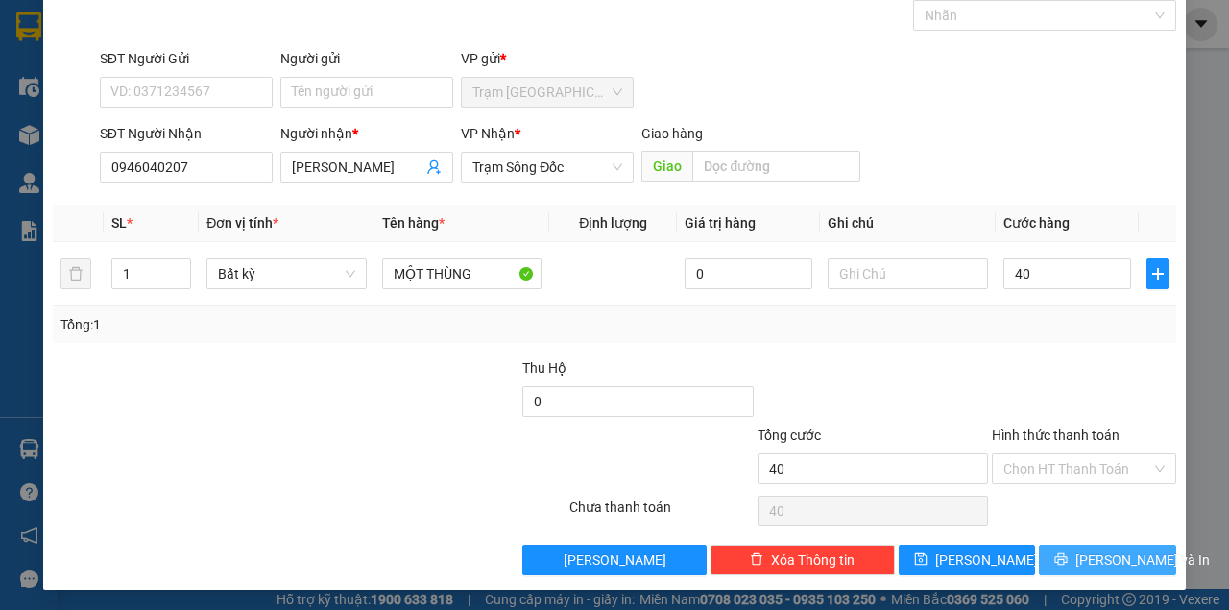
type input "40.000"
click at [1075, 562] on button "[PERSON_NAME] và In" at bounding box center [1107, 559] width 137 height 31
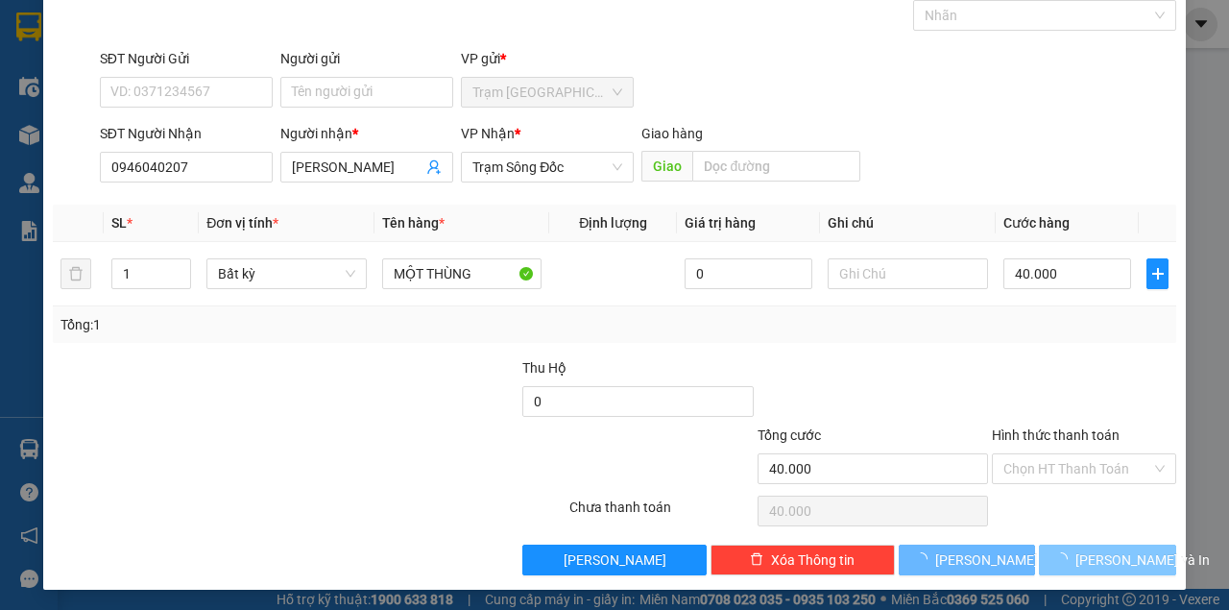
click at [1039, 544] on button "[PERSON_NAME] và In" at bounding box center [1107, 559] width 137 height 31
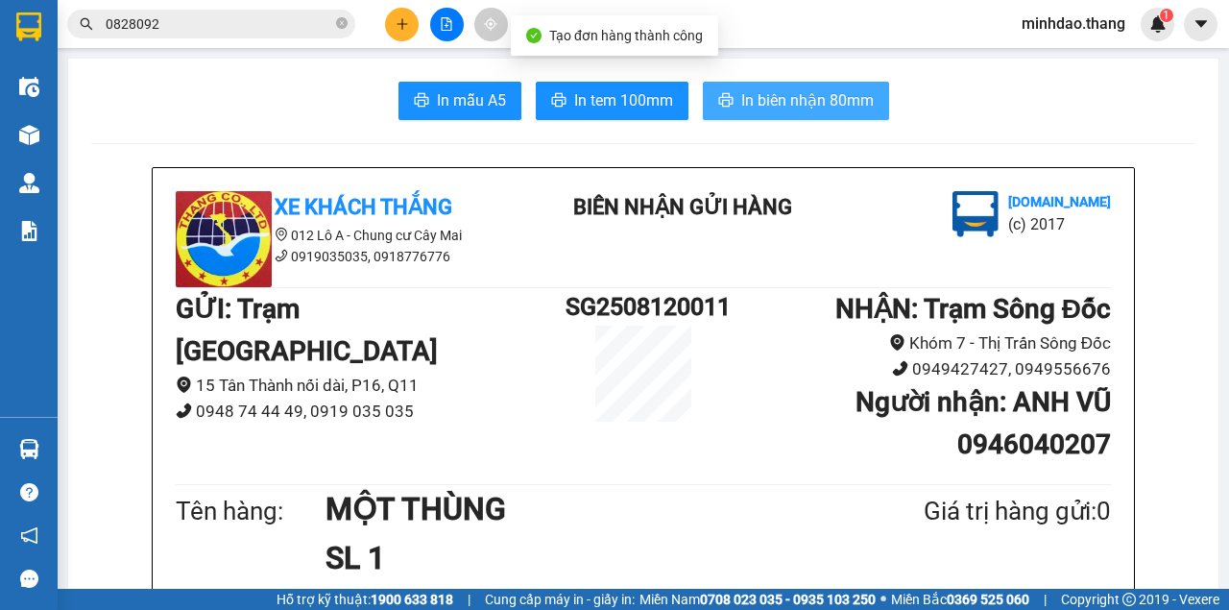
click at [799, 89] on span "In biên nhận 80mm" at bounding box center [807, 100] width 133 height 24
click at [703, 82] on button "In biên nhận 80mm" at bounding box center [796, 101] width 186 height 38
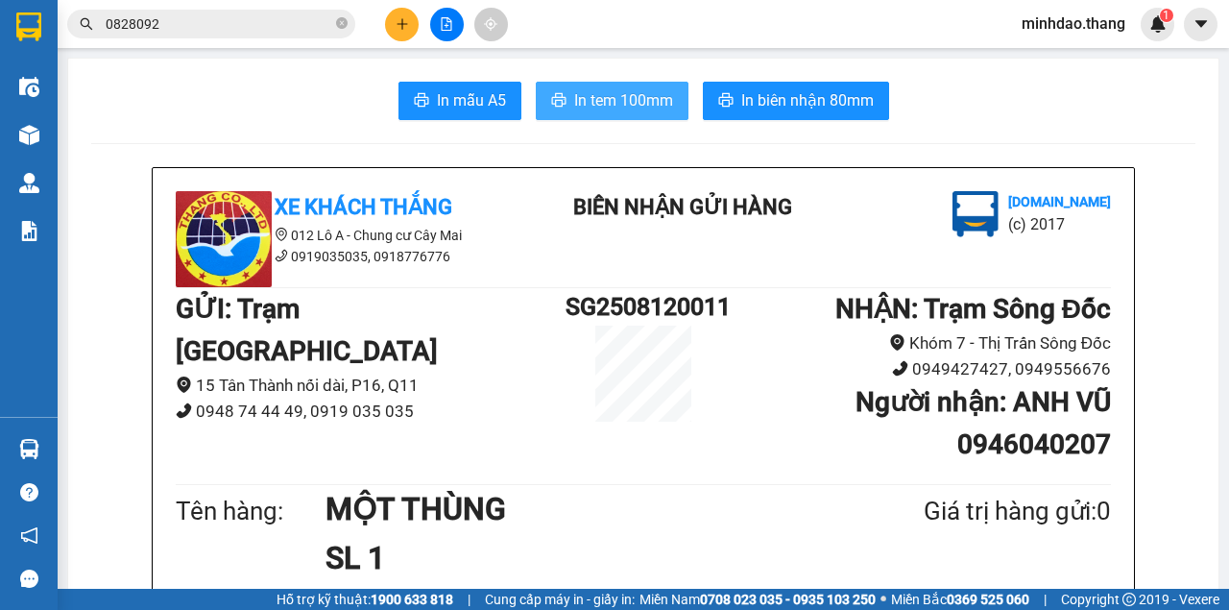
click at [652, 96] on span "In tem 100mm" at bounding box center [623, 100] width 99 height 24
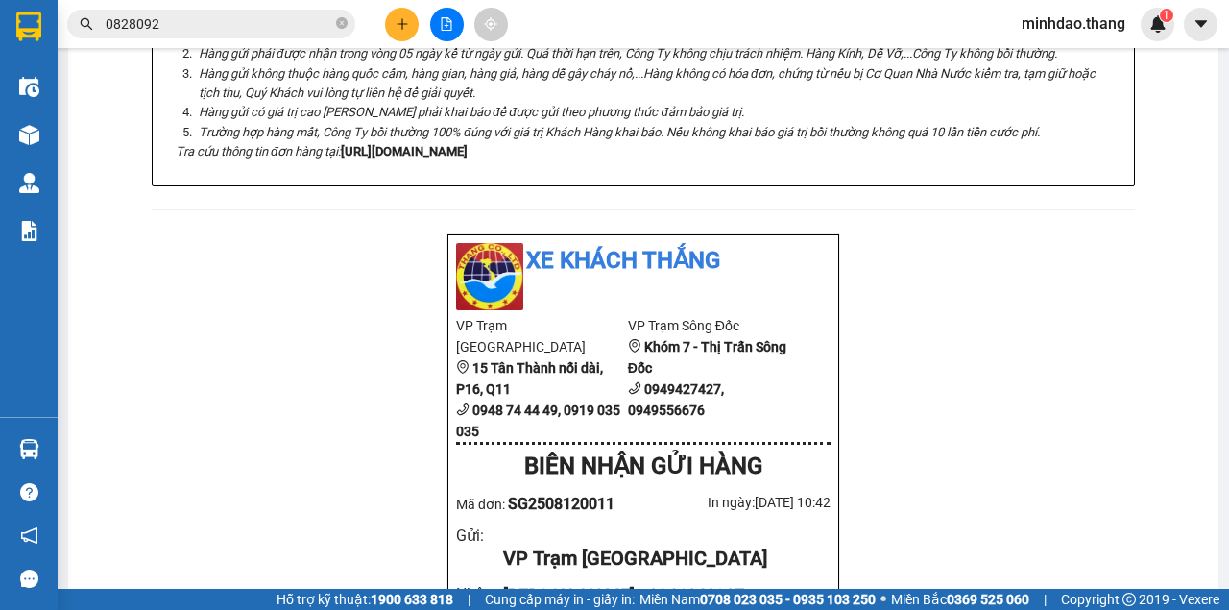
scroll to position [768, 0]
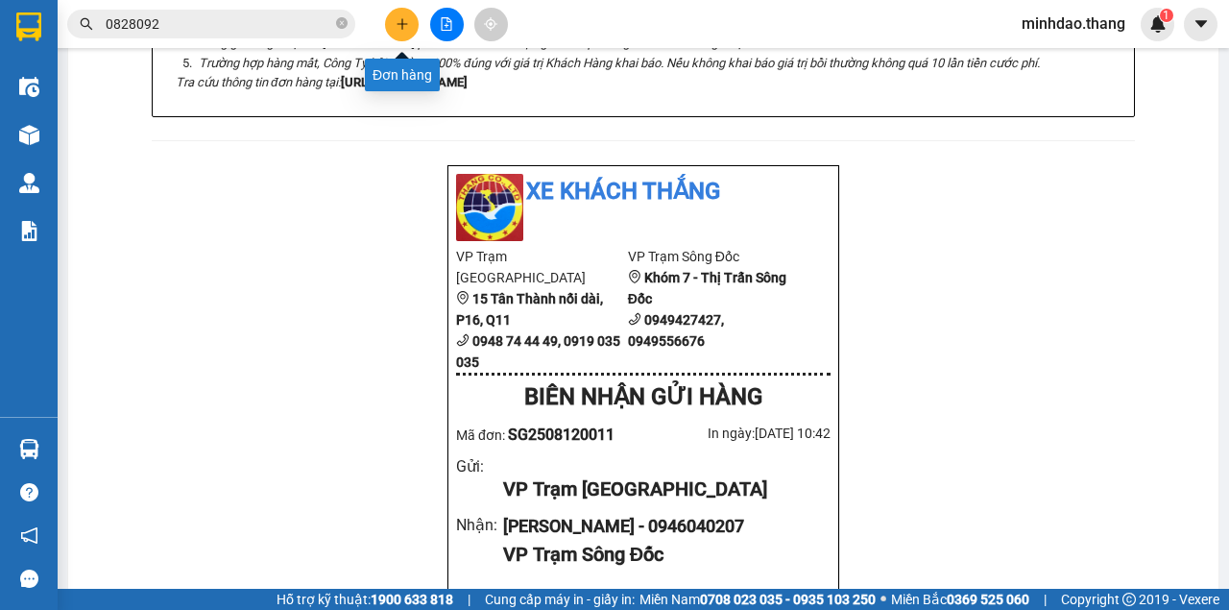
click at [401, 23] on icon "plus" at bounding box center [402, 23] width 13 height 13
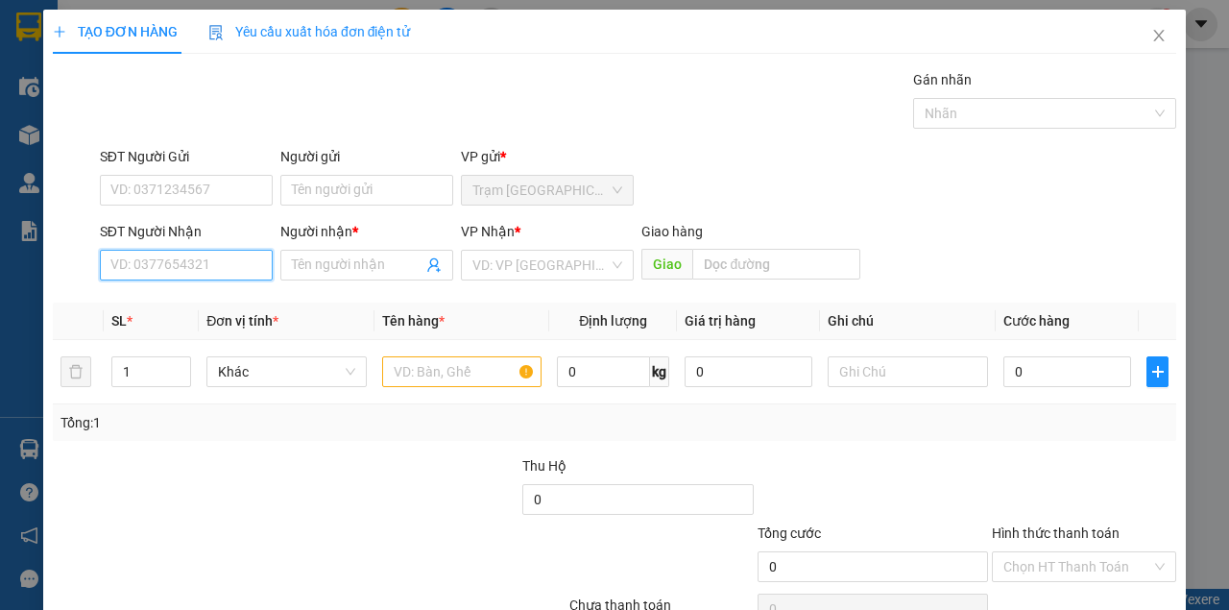
click at [205, 261] on input "SĐT Người Nhận" at bounding box center [186, 265] width 173 height 31
type input "0948667771"
drag, startPoint x: 216, startPoint y: 300, endPoint x: 226, endPoint y: 303, distance: 10.3
click at [217, 300] on div "0948667771 - DIỆU" at bounding box center [184, 302] width 149 height 21
type input "DIỆU"
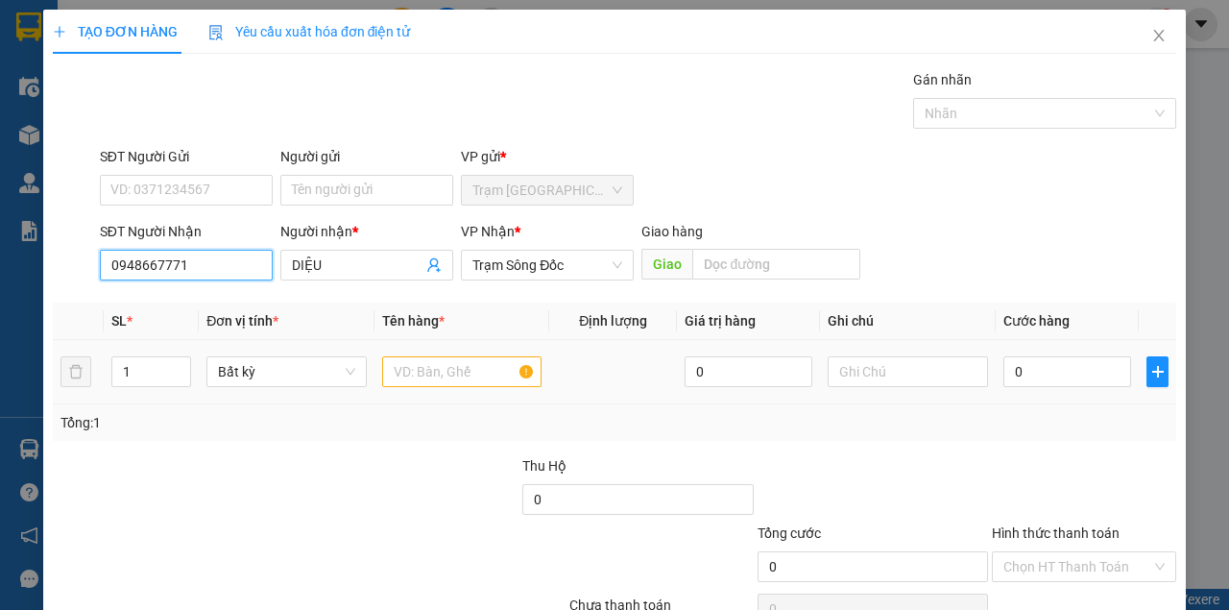
type input "0948667771"
click at [423, 373] on input "text" at bounding box center [462, 371] width 160 height 31
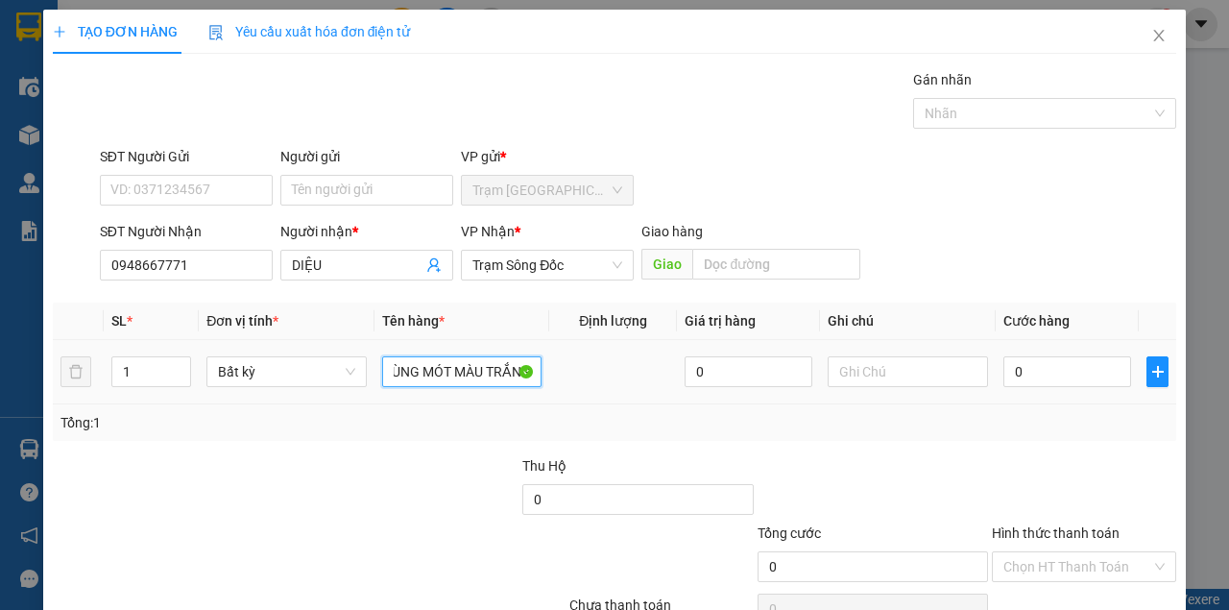
scroll to position [0, 58]
type input "MỘT THÙNG MÓT MÀU TRẮNG"
click at [1030, 376] on input "0" at bounding box center [1067, 371] width 128 height 31
type input "5"
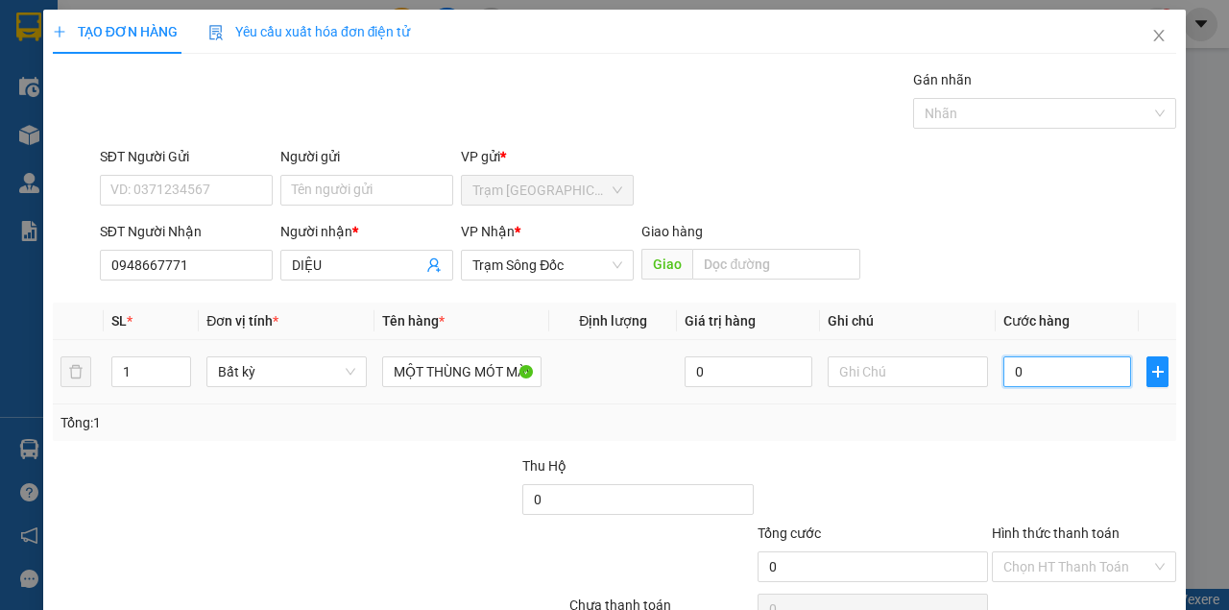
type input "5"
type input "50"
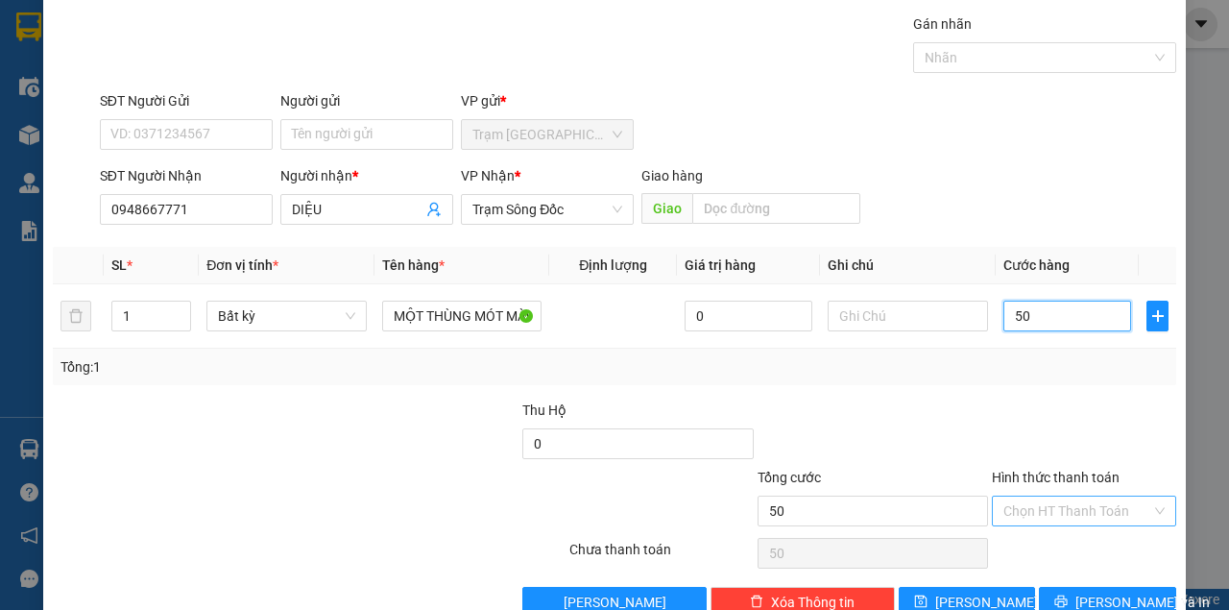
scroll to position [98, 0]
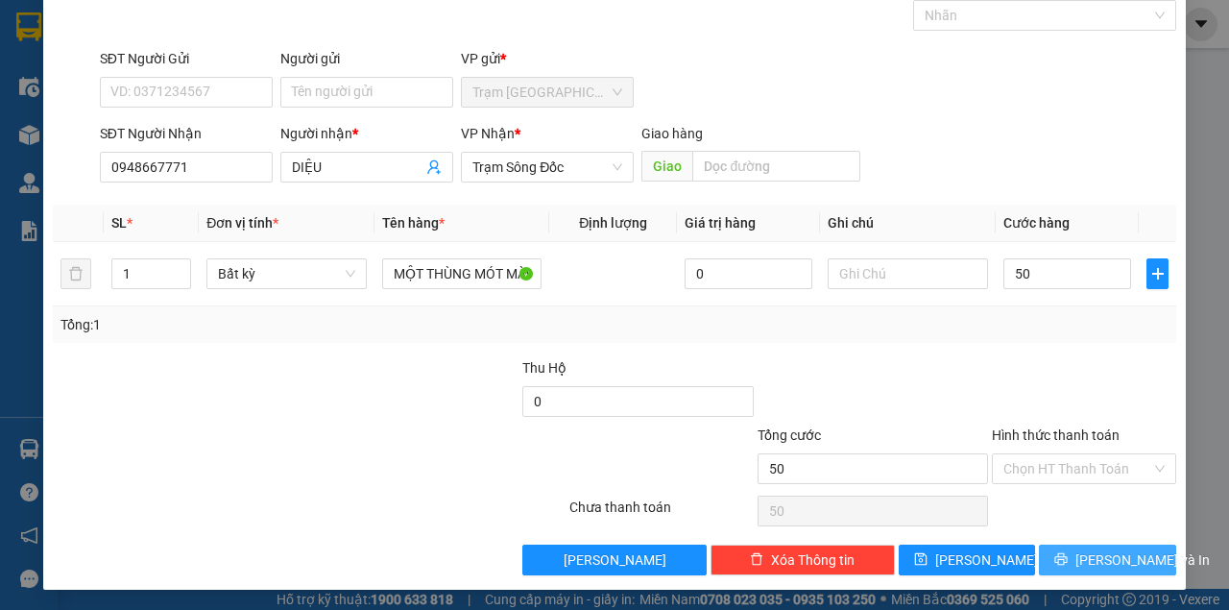
type input "50.000"
click at [1079, 550] on button "[PERSON_NAME] và In" at bounding box center [1107, 559] width 137 height 31
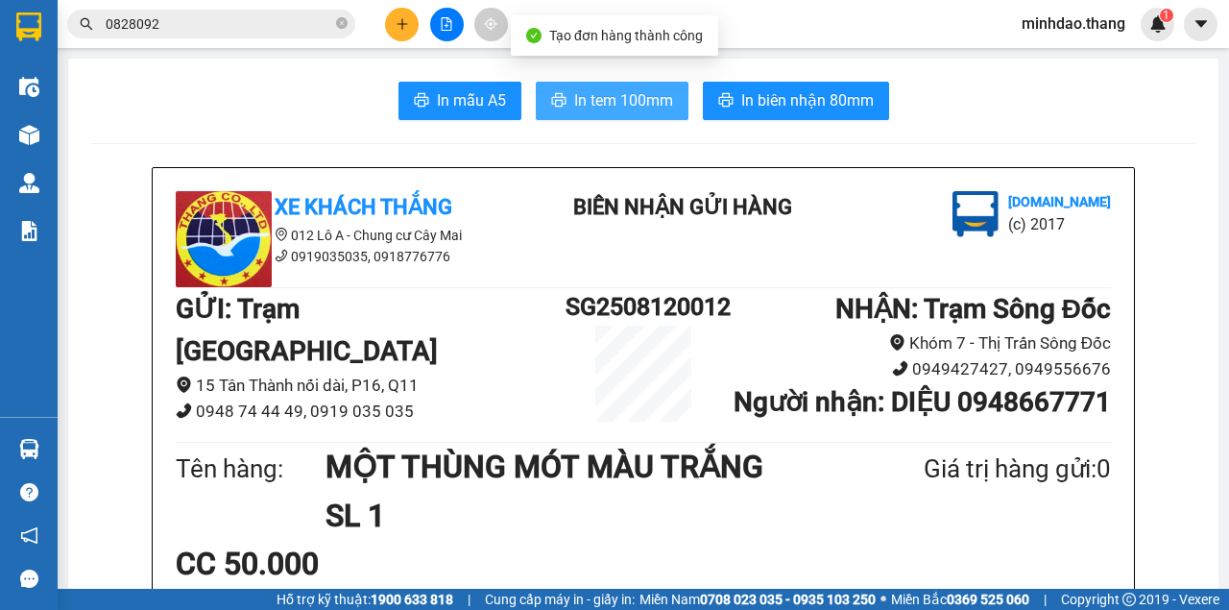
click at [636, 102] on span "In tem 100mm" at bounding box center [623, 100] width 99 height 24
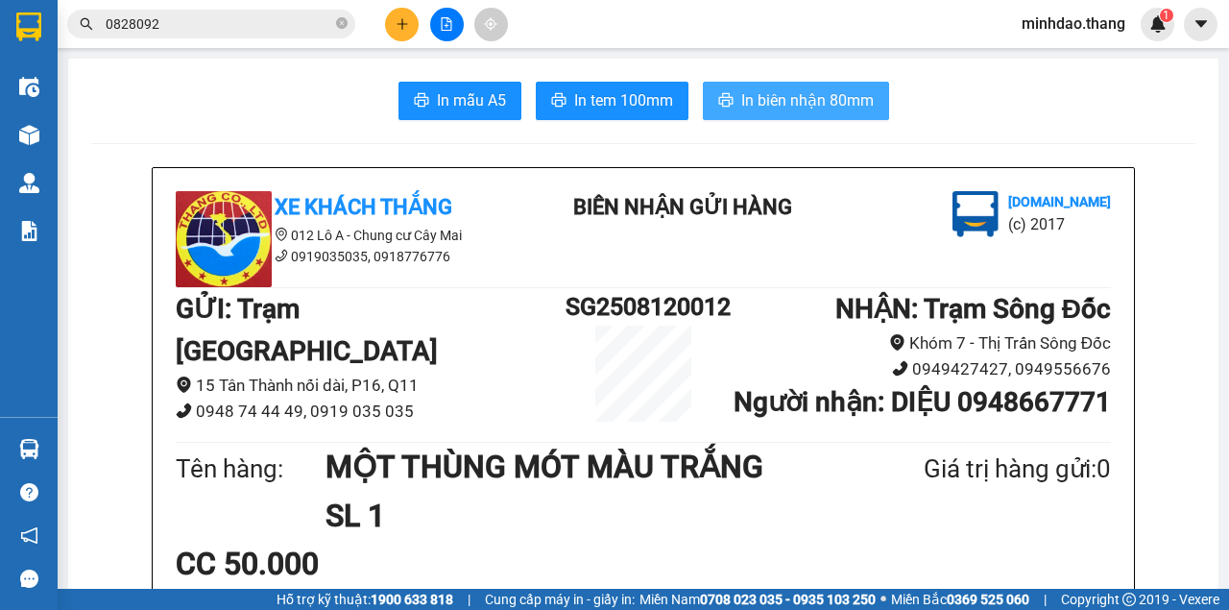
drag, startPoint x: 798, startPoint y: 117, endPoint x: 805, endPoint y: 106, distance: 13.3
click at [798, 115] on button "In biên nhận 80mm" at bounding box center [796, 101] width 186 height 38
click at [808, 96] on span "In biên nhận 80mm" at bounding box center [807, 100] width 133 height 24
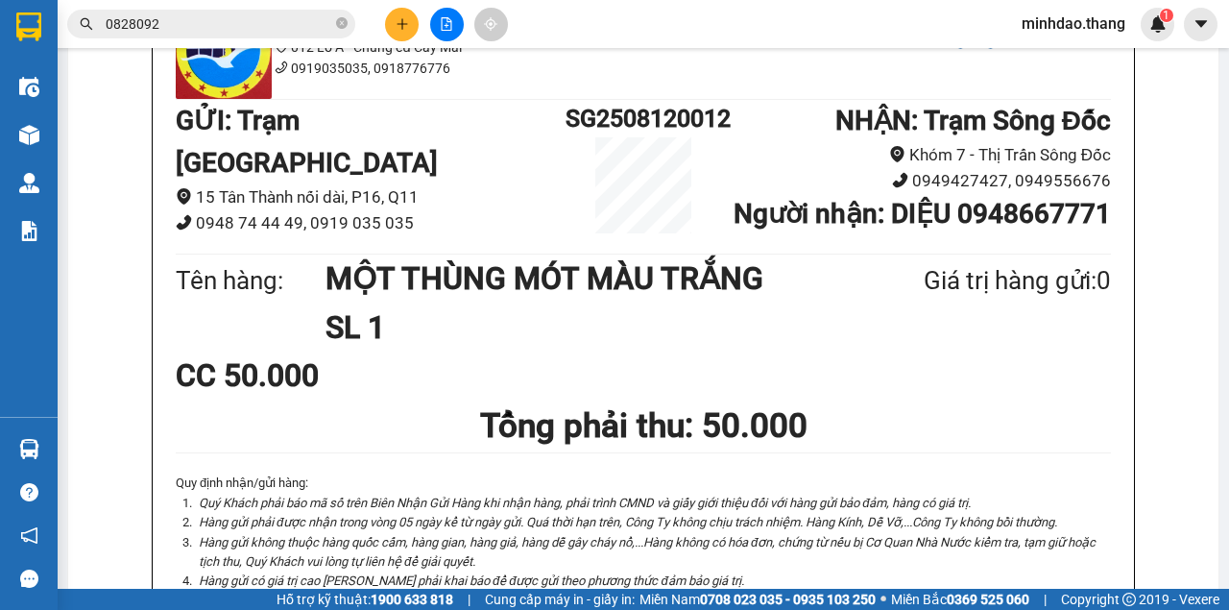
scroll to position [255, 0]
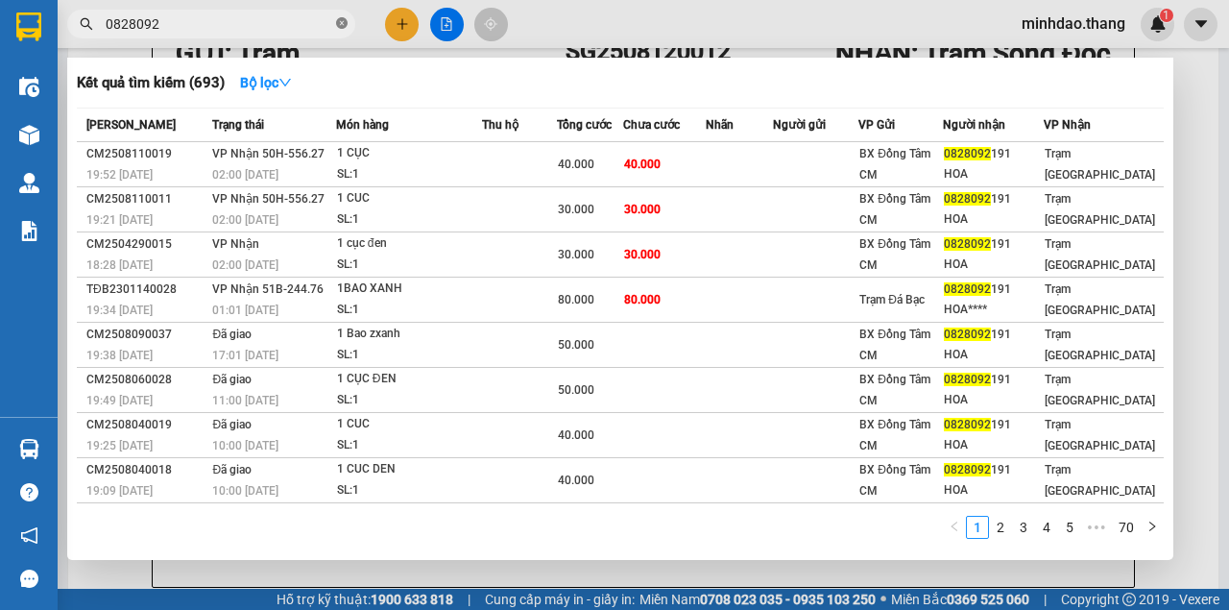
click at [340, 20] on icon "close-circle" at bounding box center [342, 23] width 12 height 12
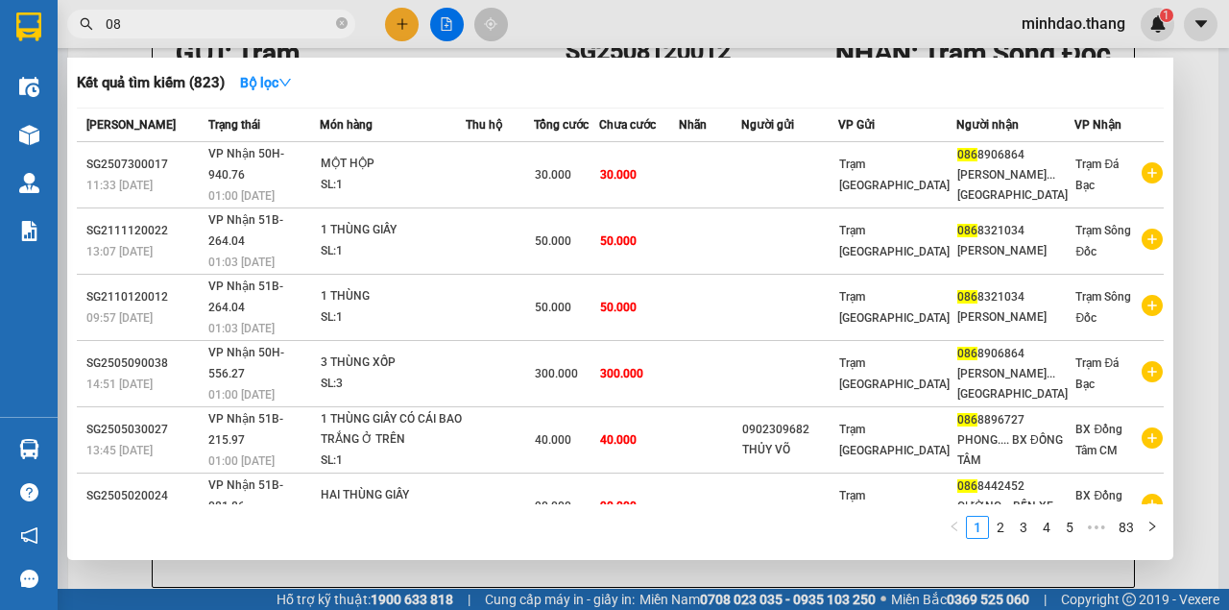
type input "0"
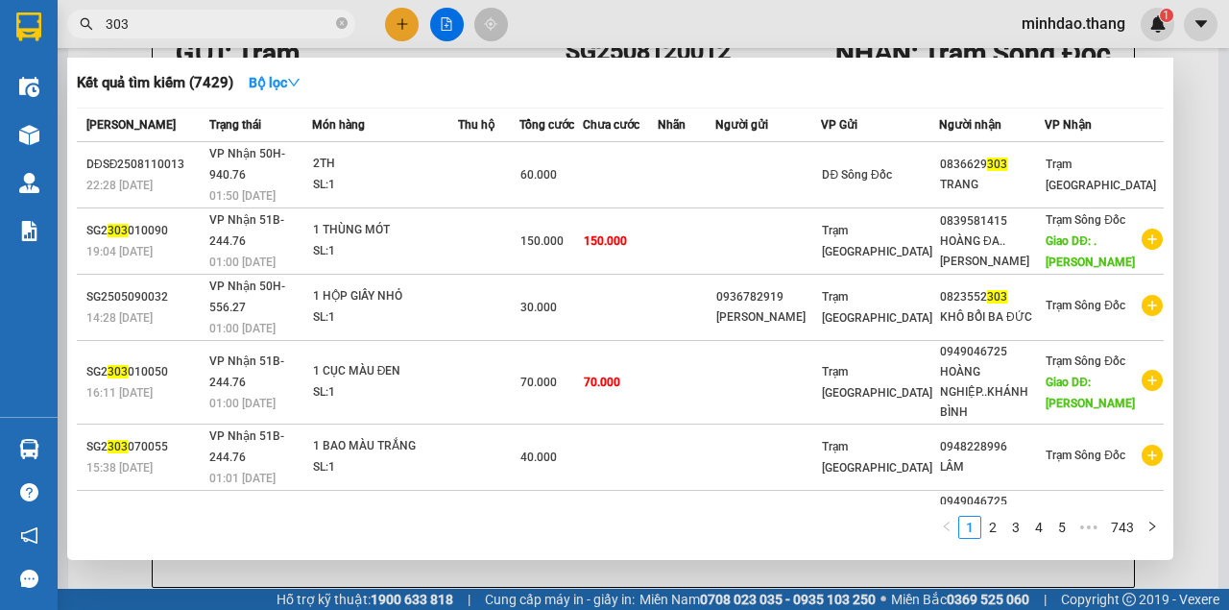
type input "303"
click at [338, 27] on icon "close-circle" at bounding box center [342, 23] width 12 height 12
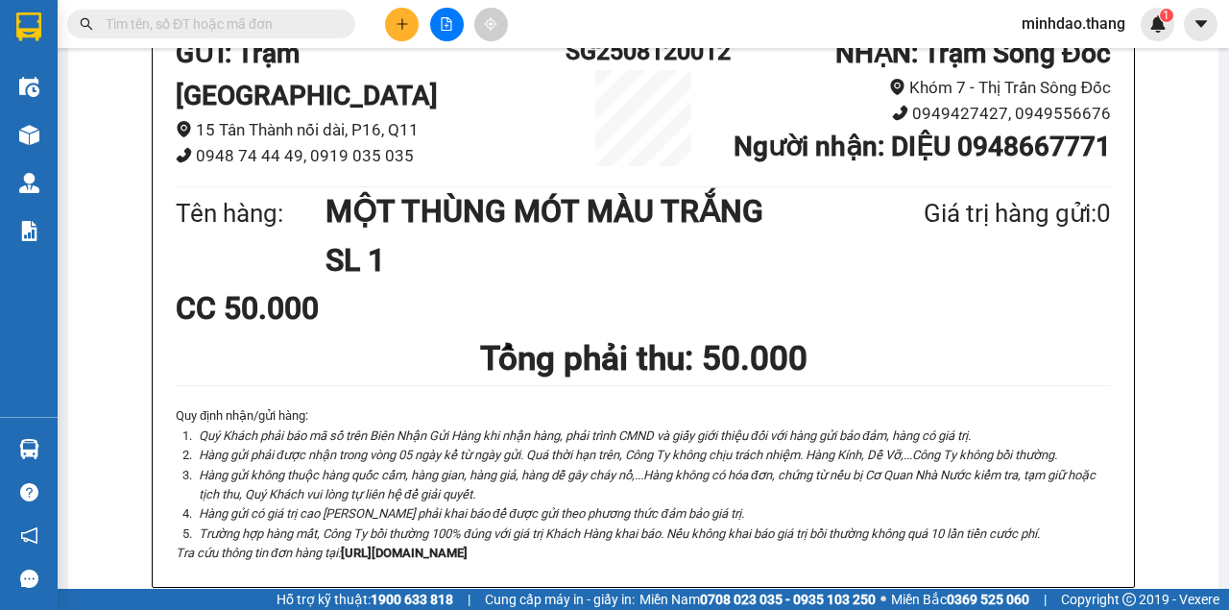
click at [320, 21] on input "text" at bounding box center [219, 23] width 227 height 21
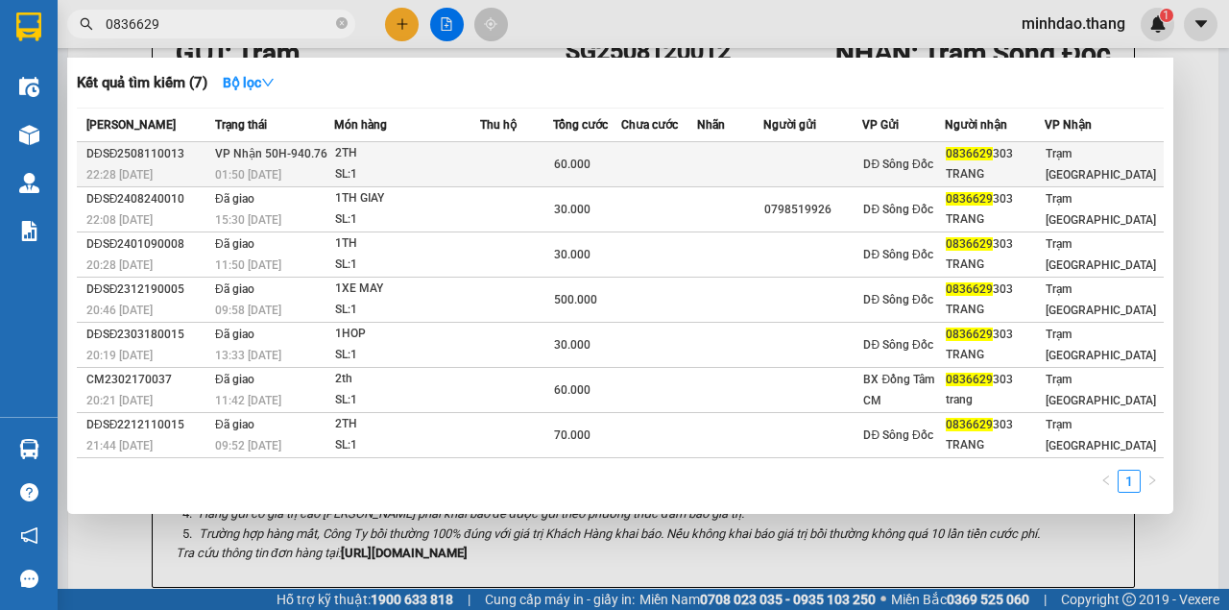
type input "0836629"
click at [516, 165] on td at bounding box center [516, 164] width 73 height 45
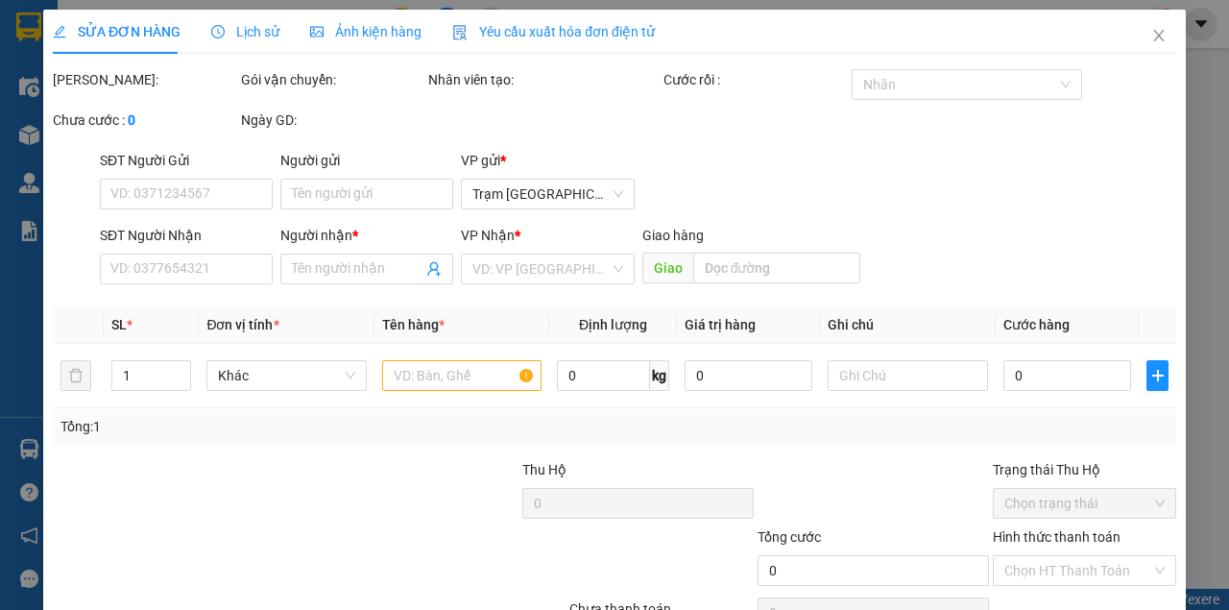
type input "0836629303"
type input "TRANG"
type input "60.000"
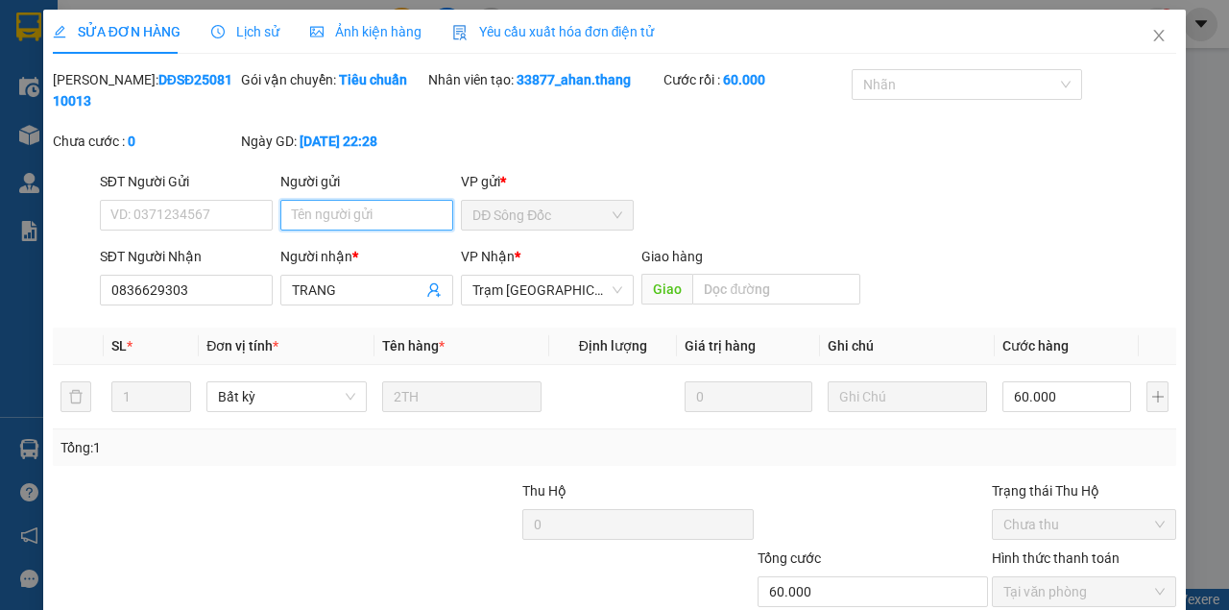
click at [394, 227] on input "Người gửi" at bounding box center [366, 215] width 173 height 31
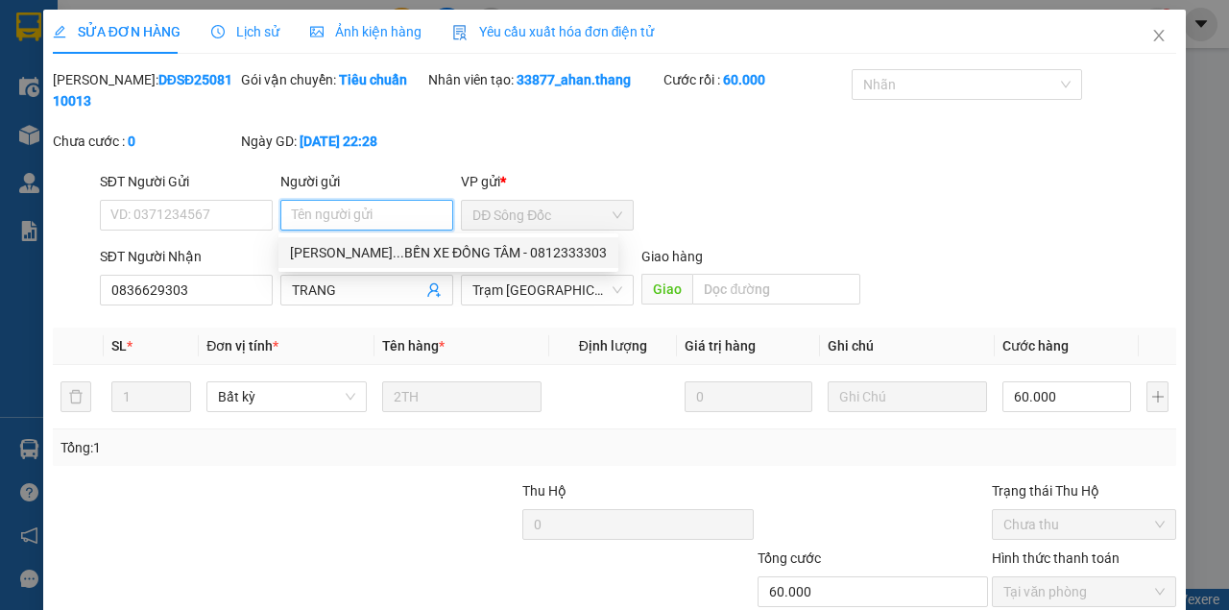
click at [387, 225] on input "Người gửi" at bounding box center [366, 215] width 173 height 31
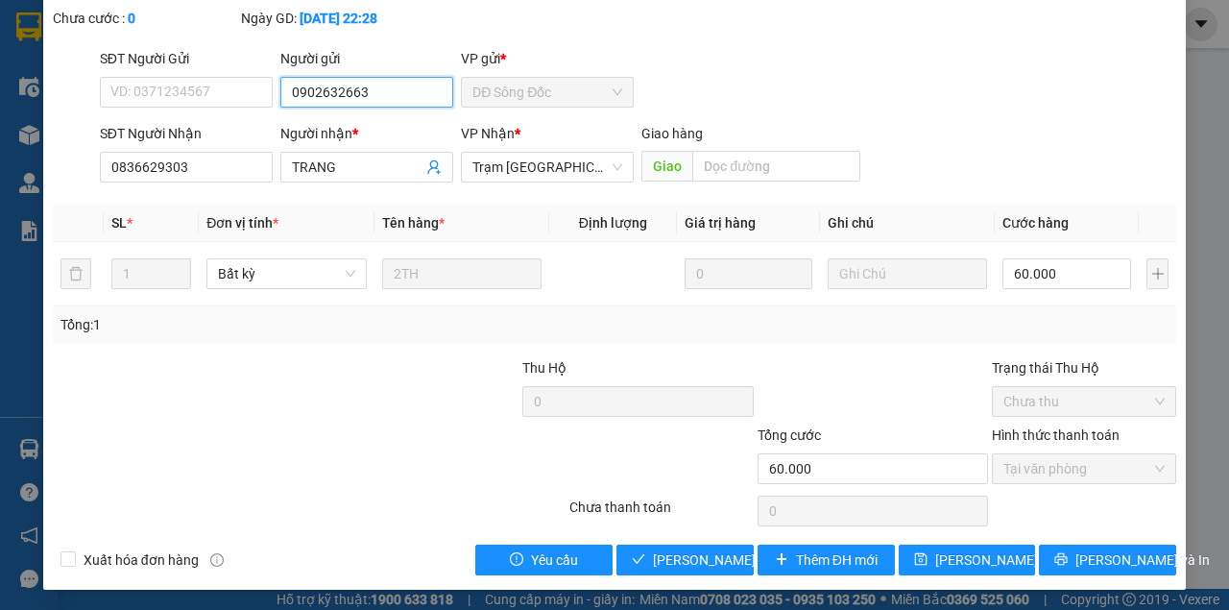
scroll to position [124, 0]
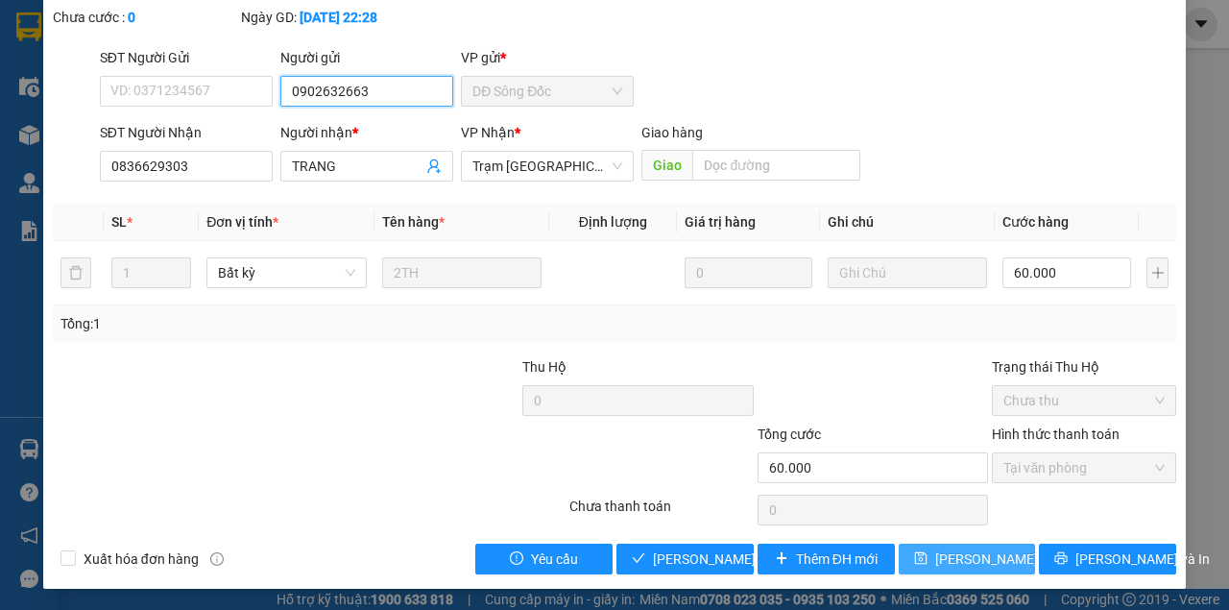
type input "0902632663"
click at [946, 553] on span "[PERSON_NAME] thay đổi" at bounding box center [1012, 558] width 154 height 21
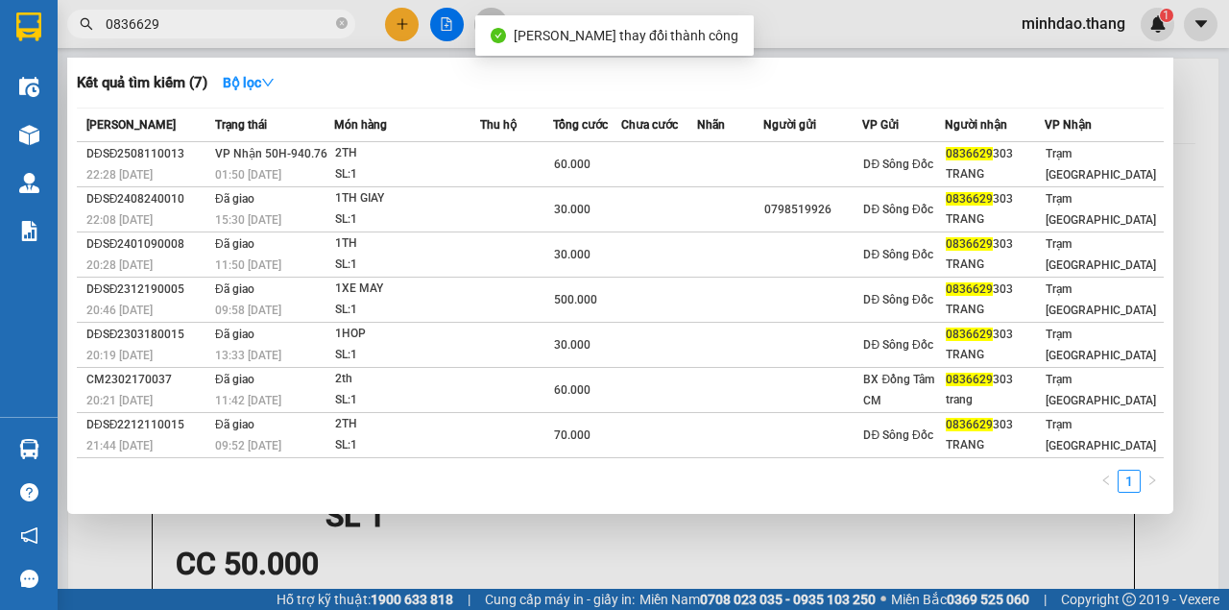
drag, startPoint x: 303, startPoint y: 26, endPoint x: 380, endPoint y: 60, distance: 83.9
click at [303, 25] on input "0836629" at bounding box center [219, 23] width 227 height 21
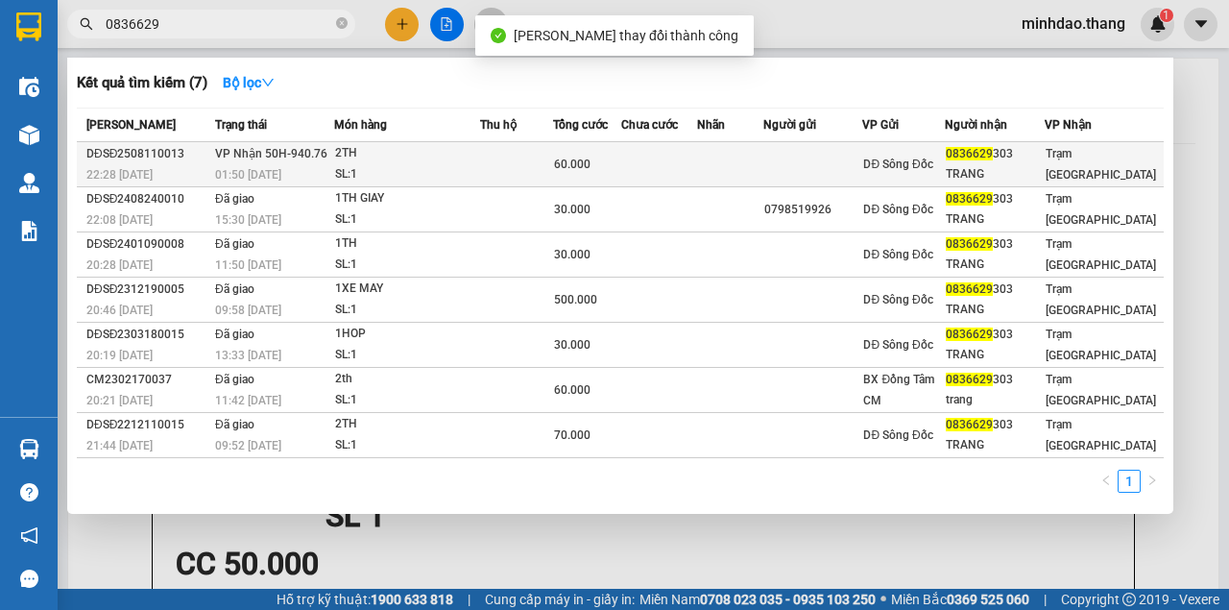
click at [606, 173] on div "60.000" at bounding box center [587, 164] width 66 height 21
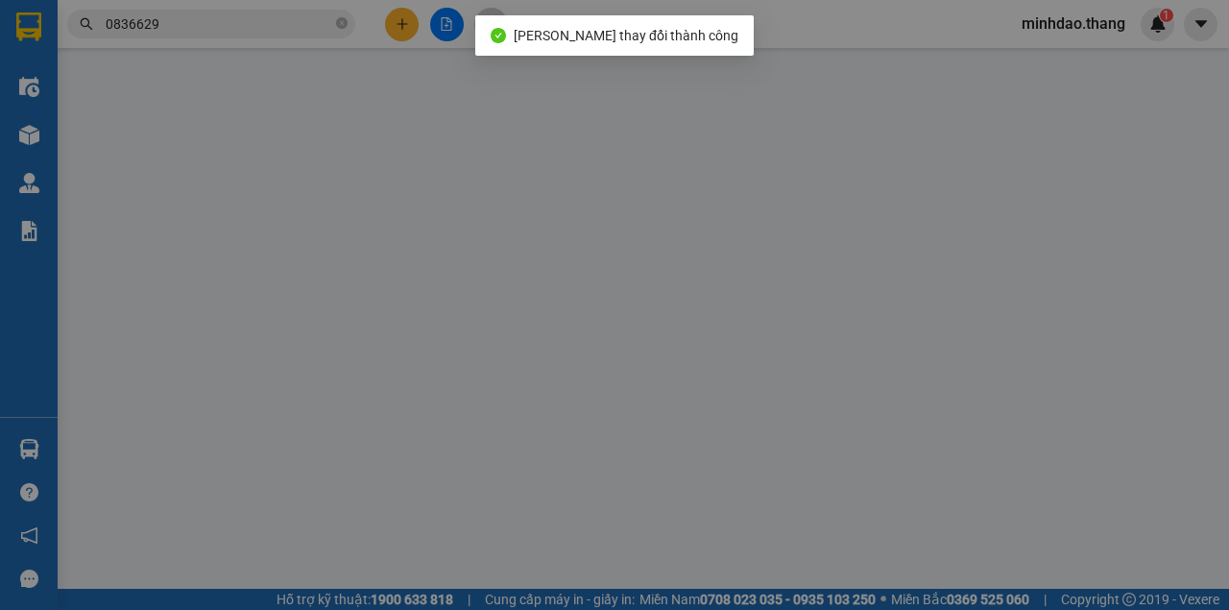
type input "0902632663"
type input "0836629303"
type input "TRANG"
type input "60.000"
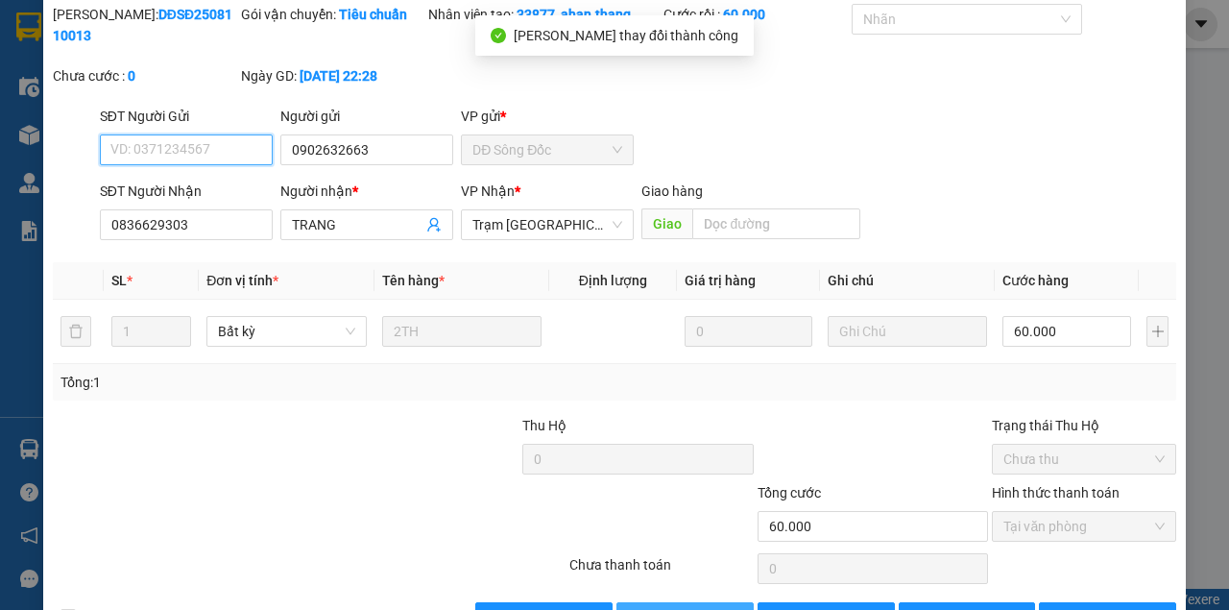
scroll to position [124, 0]
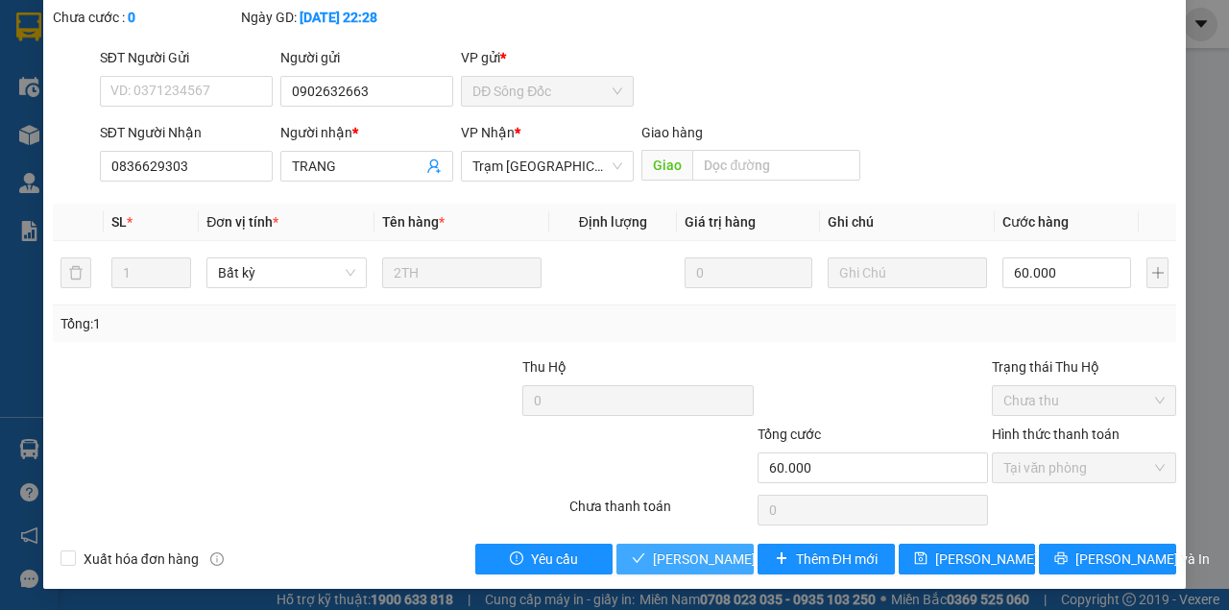
click at [647, 544] on button "[PERSON_NAME] và Giao hàng" at bounding box center [684, 559] width 137 height 31
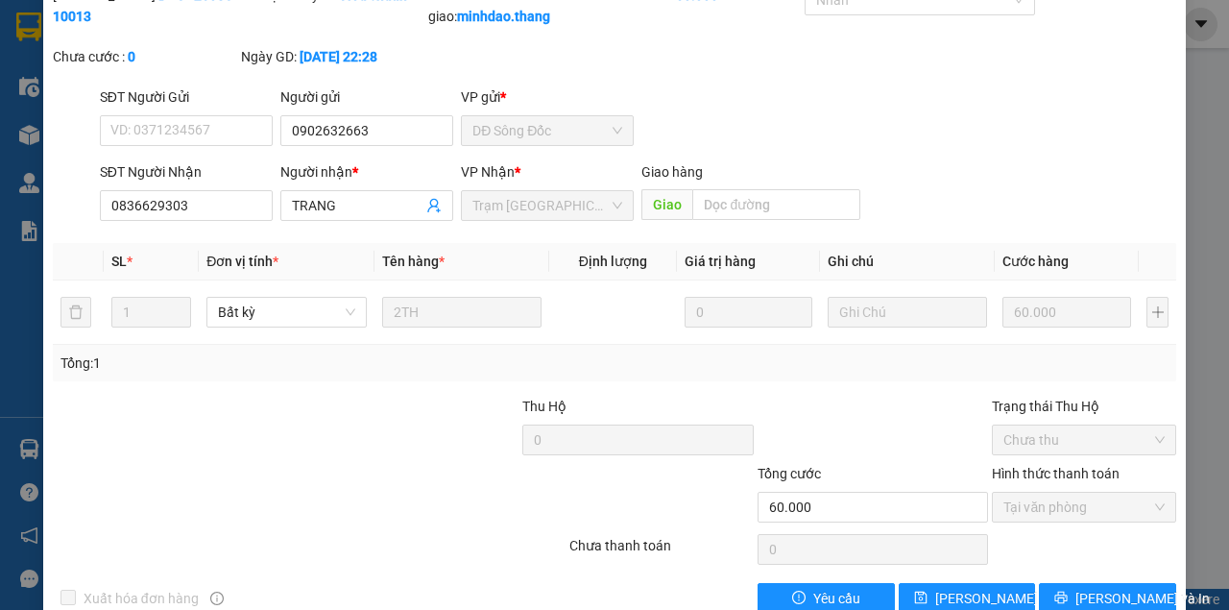
scroll to position [0, 0]
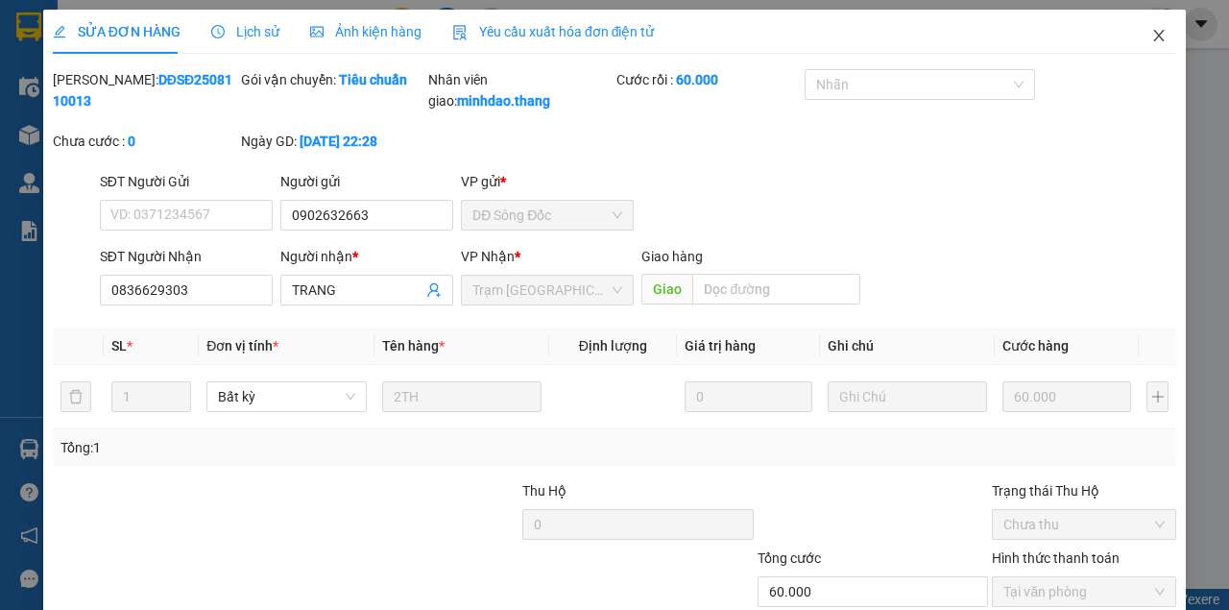
click at [1141, 42] on span "Close" at bounding box center [1159, 37] width 54 height 54
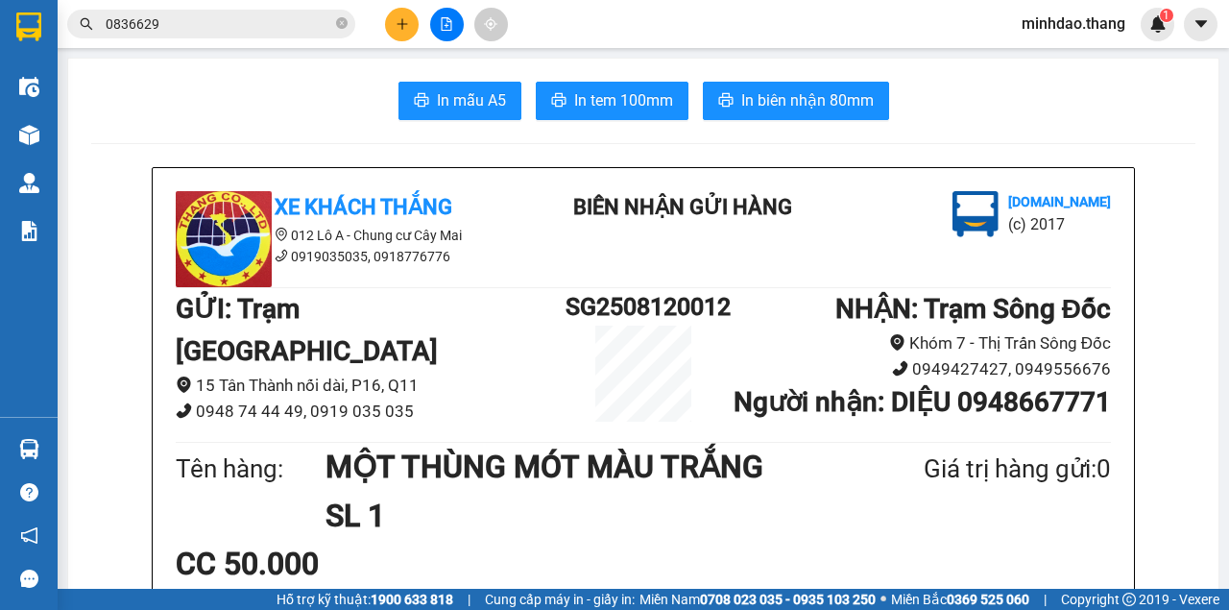
click at [389, 36] on div at bounding box center [447, 25] width 144 height 34
click at [408, 31] on button at bounding box center [402, 25] width 34 height 34
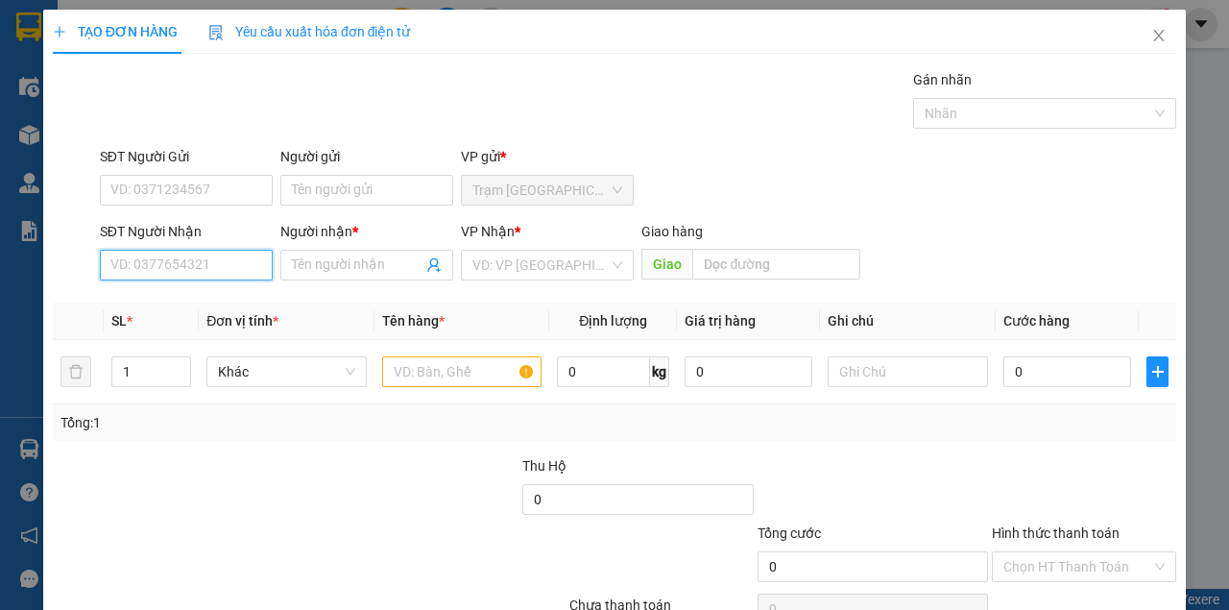
click at [205, 259] on input "SĐT Người Nhận" at bounding box center [186, 265] width 173 height 31
drag, startPoint x: 197, startPoint y: 305, endPoint x: 207, endPoint y: 306, distance: 10.6
click at [198, 305] on div "0876160140 - KHÔI" at bounding box center [184, 302] width 149 height 21
type input "0876160140"
type input "KHÔI"
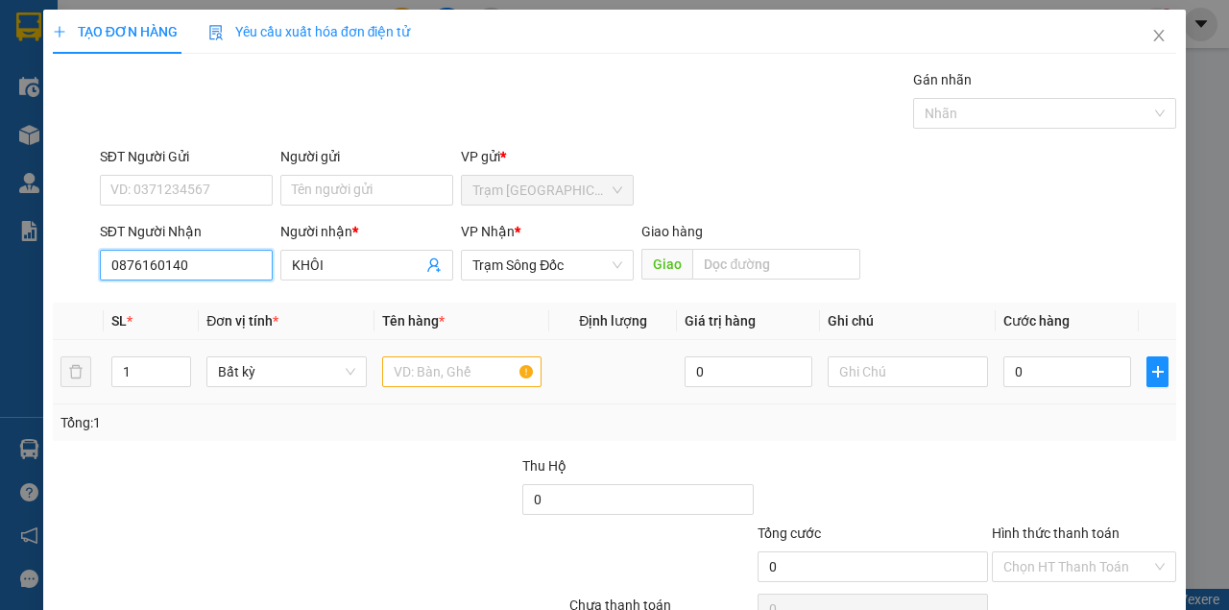
type input "0876160140"
click at [481, 375] on input "text" at bounding box center [462, 371] width 160 height 31
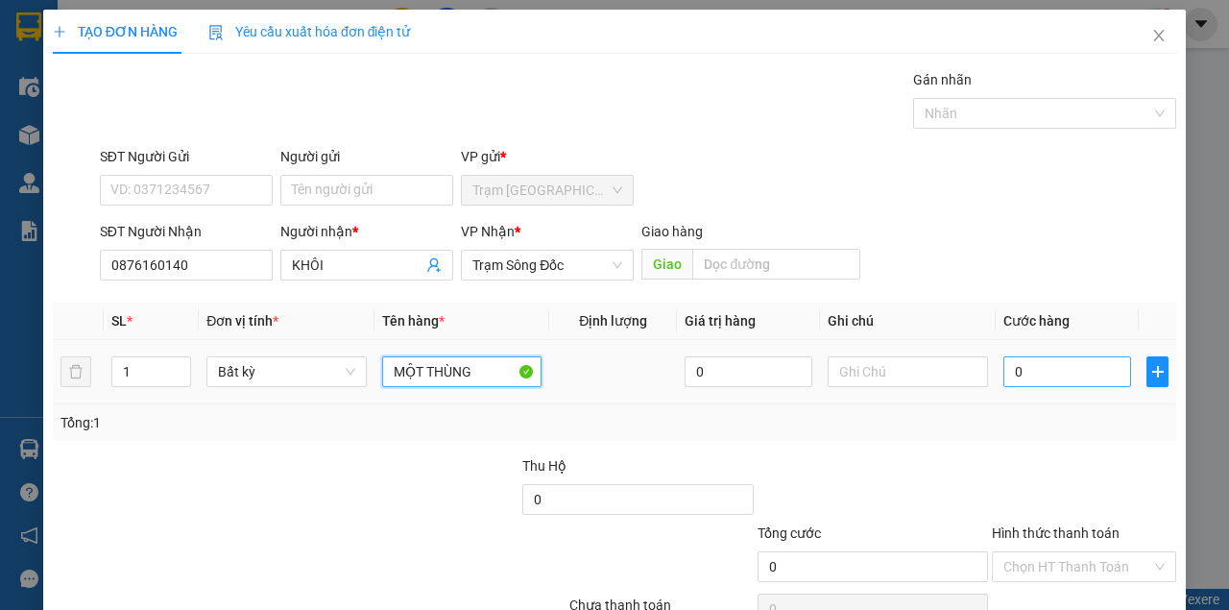
type input "MỘT THÙNG"
click at [1041, 377] on input "0" at bounding box center [1067, 371] width 128 height 31
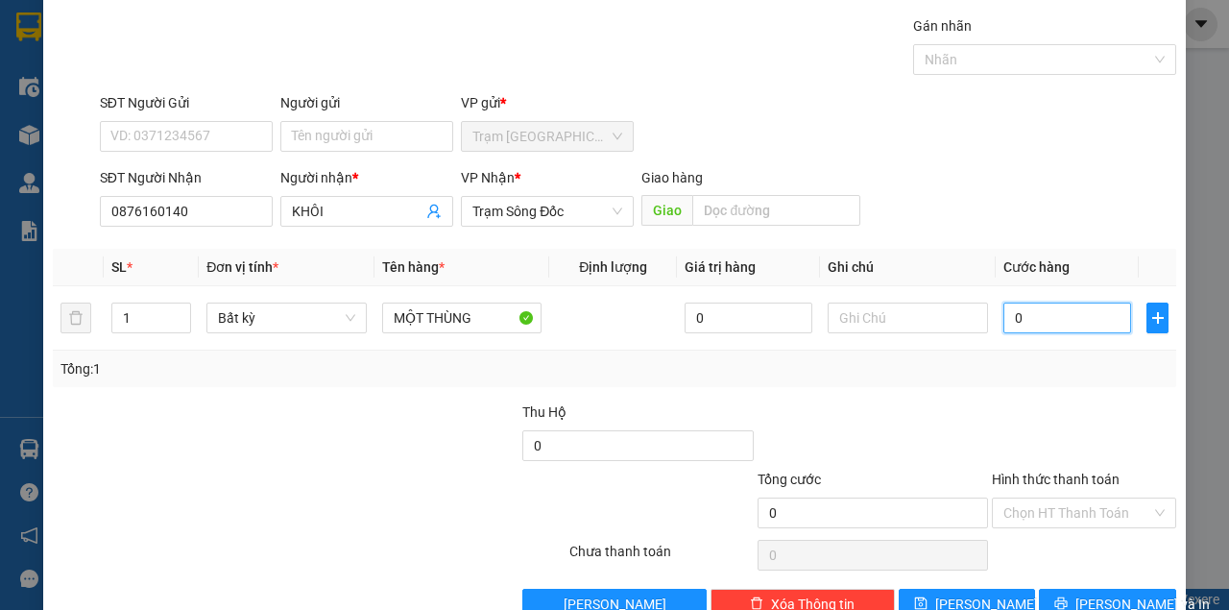
scroll to position [98, 0]
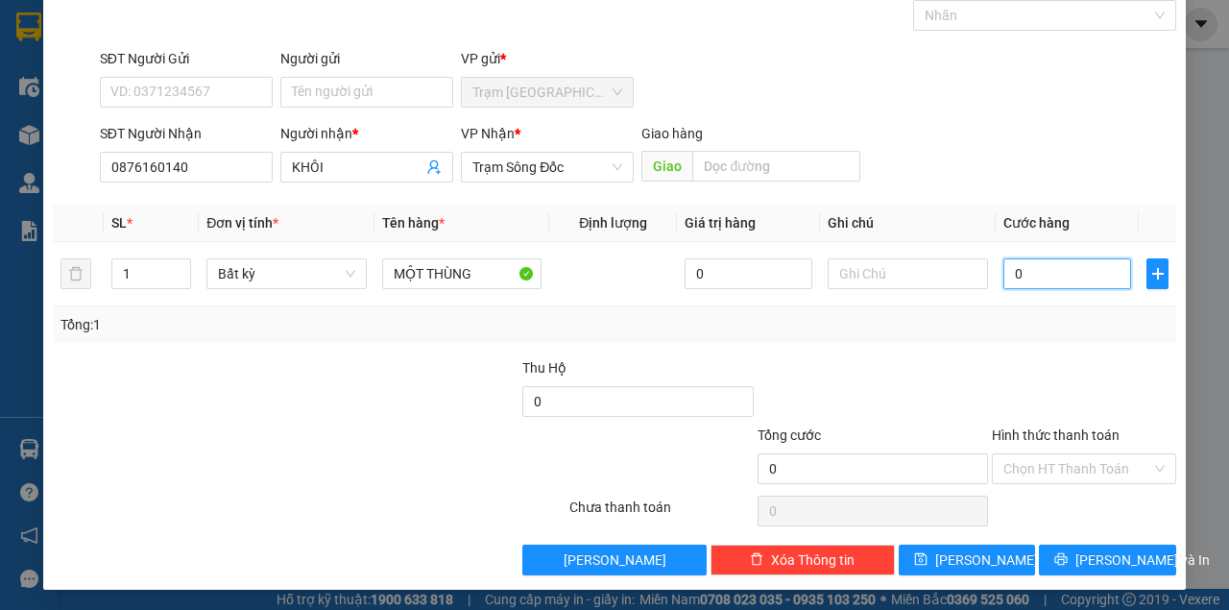
type input "4"
type input "40"
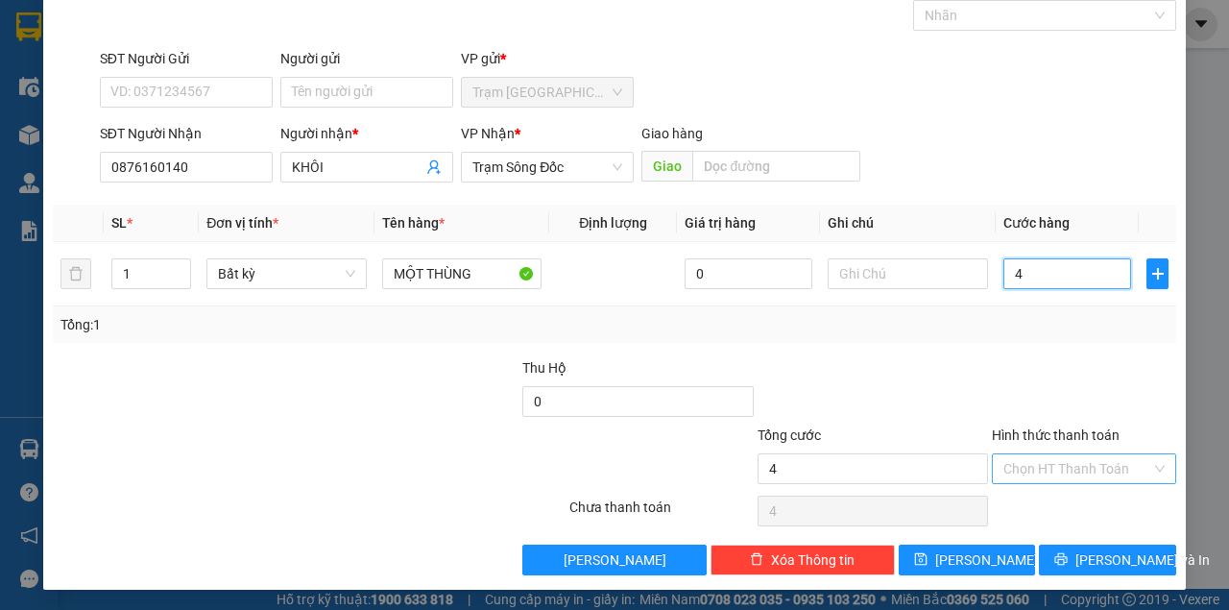
type input "40"
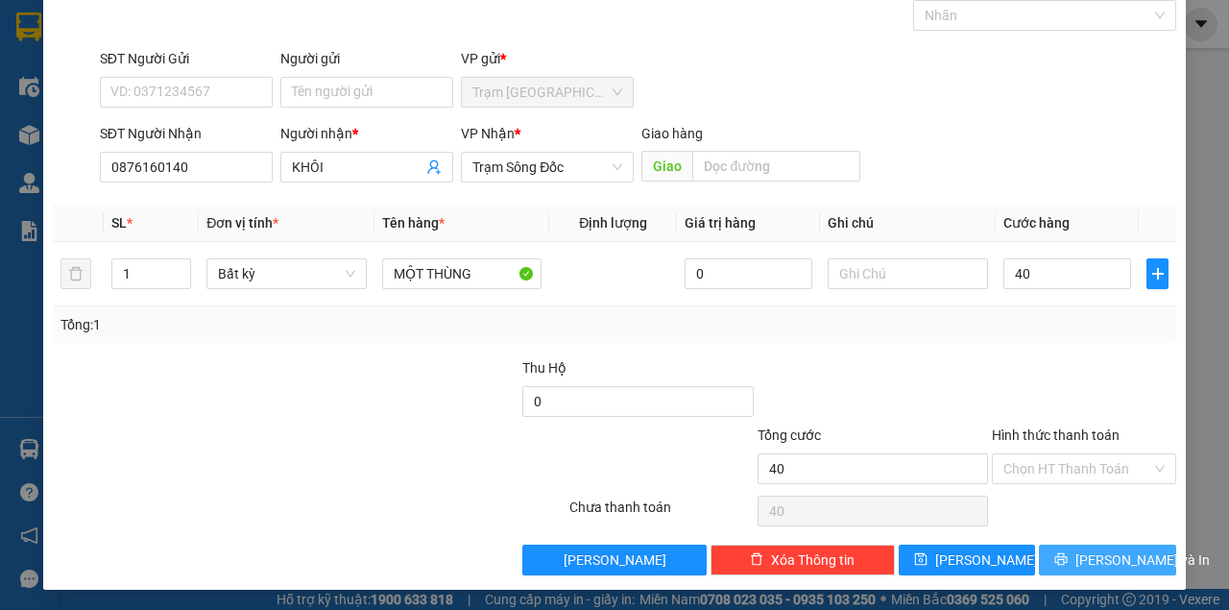
type input "40.000"
click at [1072, 548] on button "[PERSON_NAME] và In" at bounding box center [1107, 559] width 137 height 31
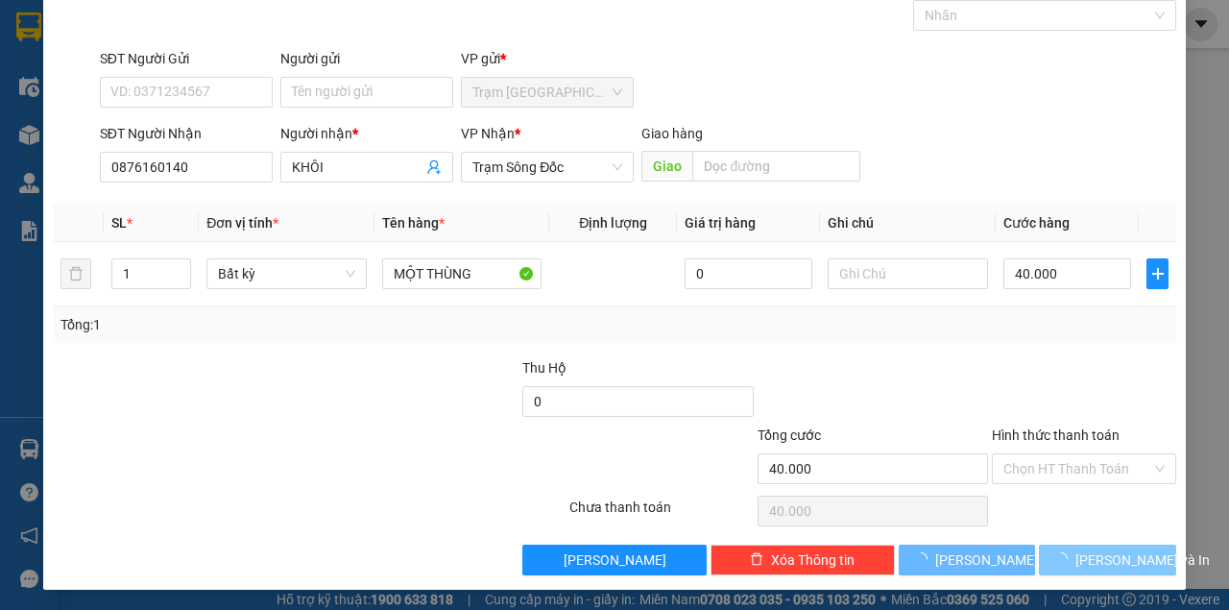
click at [1039, 544] on button "[PERSON_NAME] và In" at bounding box center [1107, 559] width 137 height 31
drag, startPoint x: 1072, startPoint y: 548, endPoint x: 1070, endPoint y: 537, distance: 11.7
click at [1072, 544] on button "[PERSON_NAME] và In" at bounding box center [1107, 559] width 137 height 31
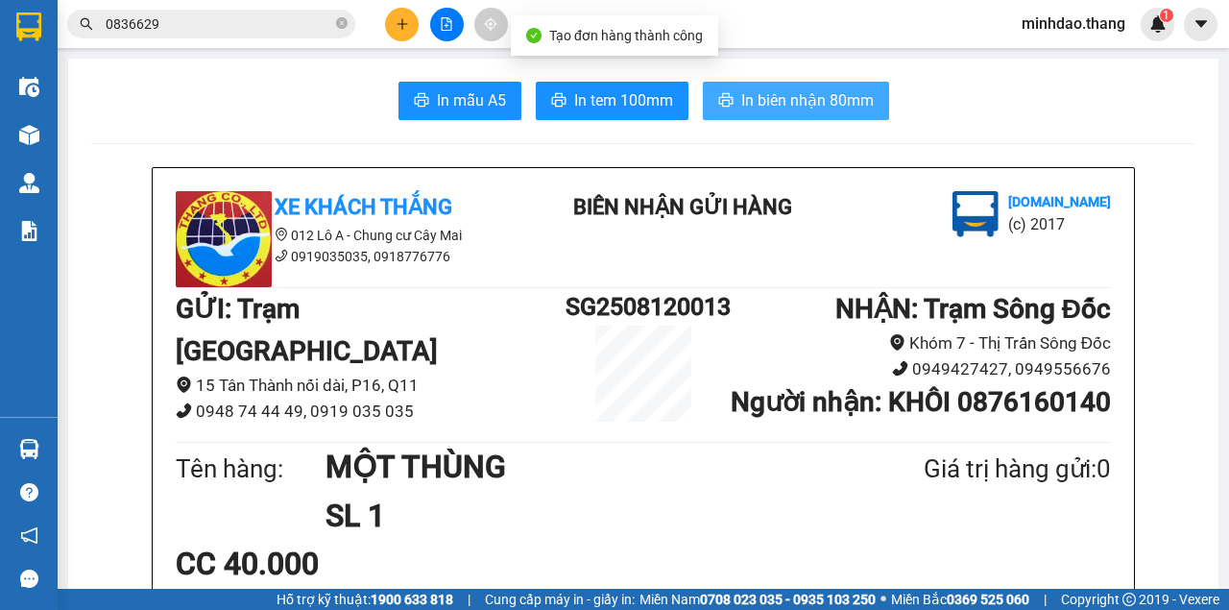
click at [822, 89] on span "In biên nhận 80mm" at bounding box center [807, 100] width 133 height 24
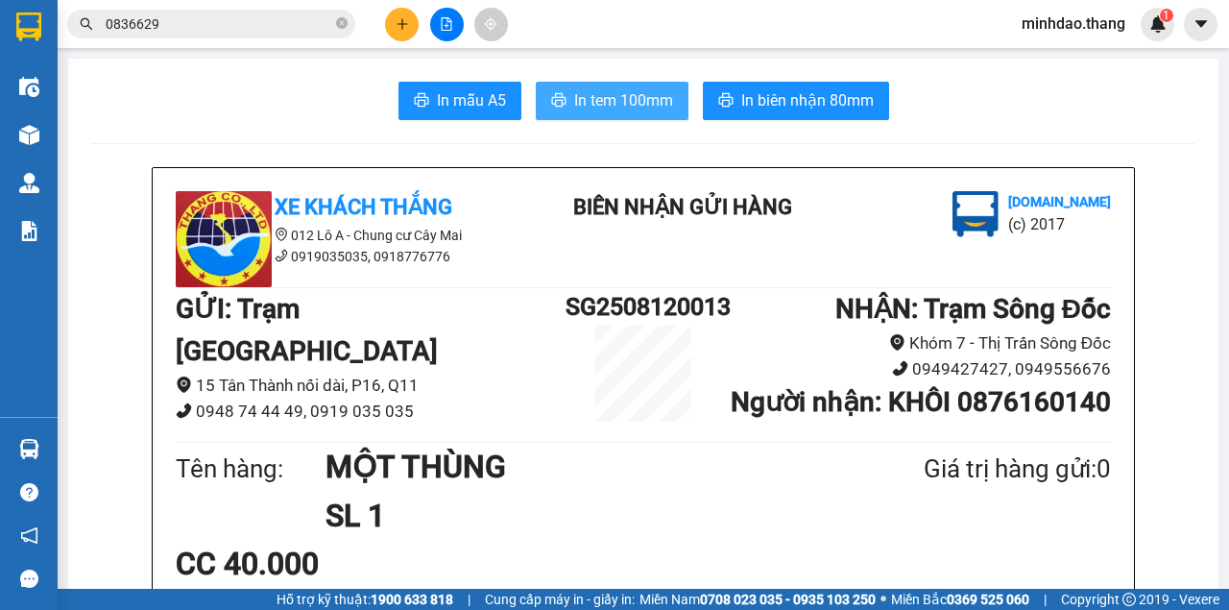
click at [649, 87] on button "In tem 100mm" at bounding box center [612, 101] width 153 height 38
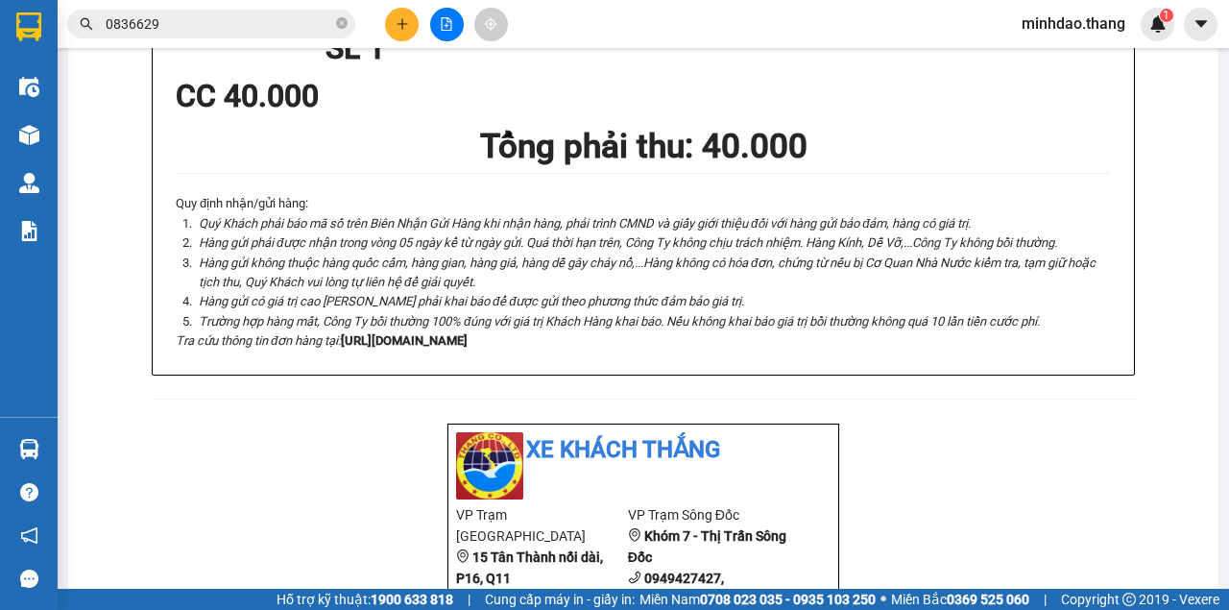
scroll to position [512, 0]
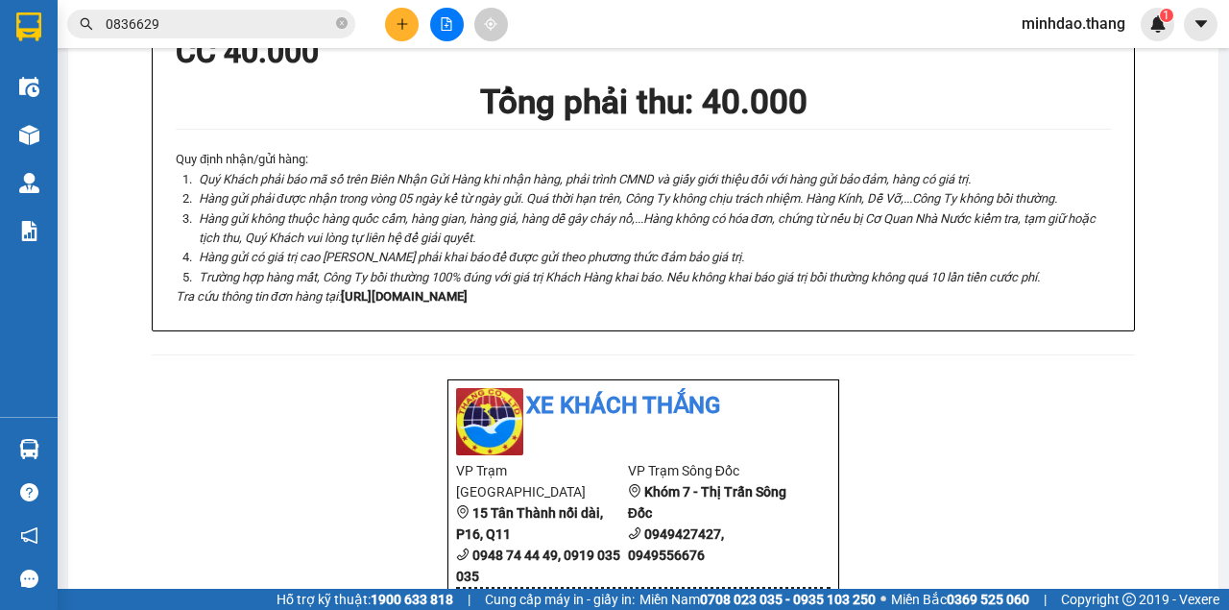
click at [230, 17] on input "0836629" at bounding box center [219, 23] width 227 height 21
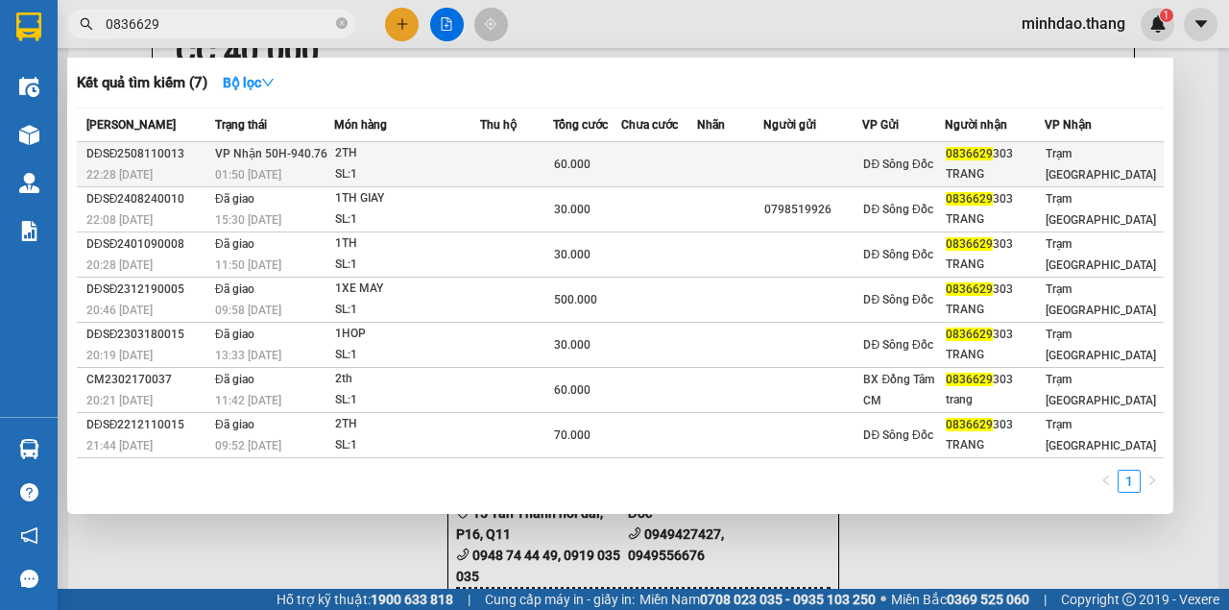
click at [611, 165] on div "60.000" at bounding box center [587, 164] width 66 height 21
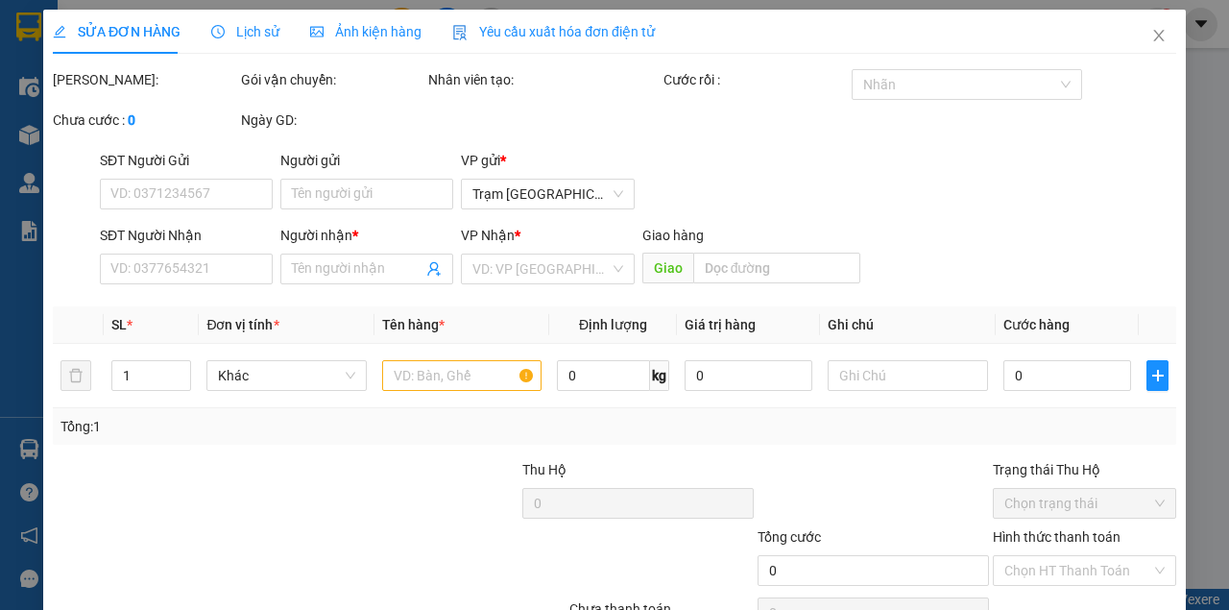
type input "0902632663"
type input "0836629303"
type input "TRANG"
type input "60.000"
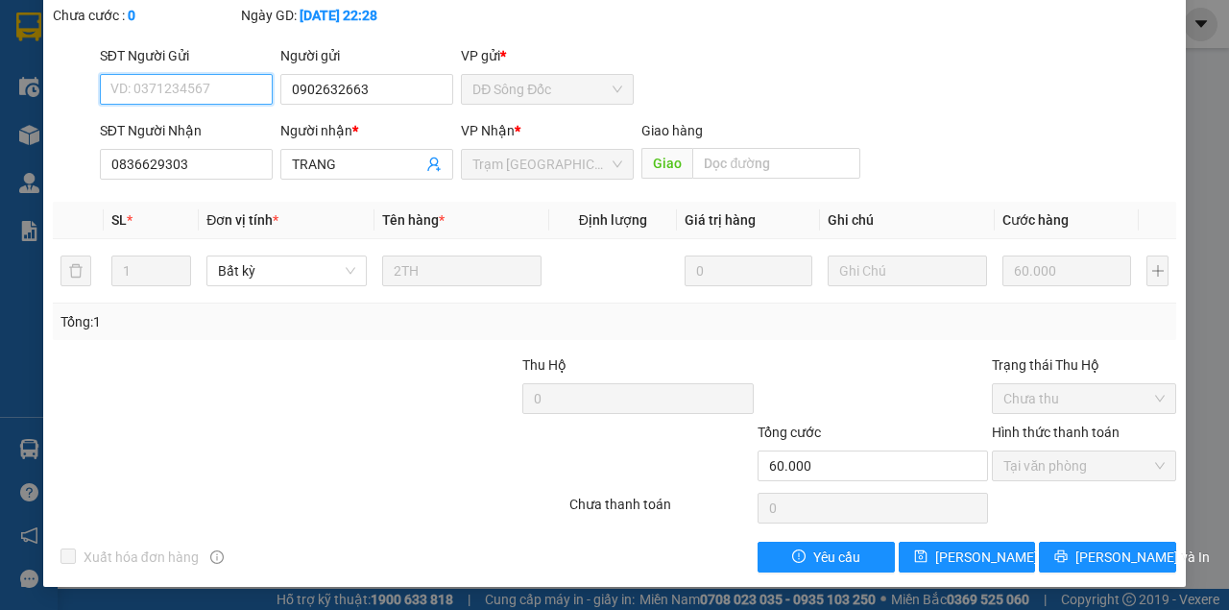
scroll to position [145, 0]
click at [1101, 551] on span "[PERSON_NAME] và In" at bounding box center [1142, 556] width 134 height 21
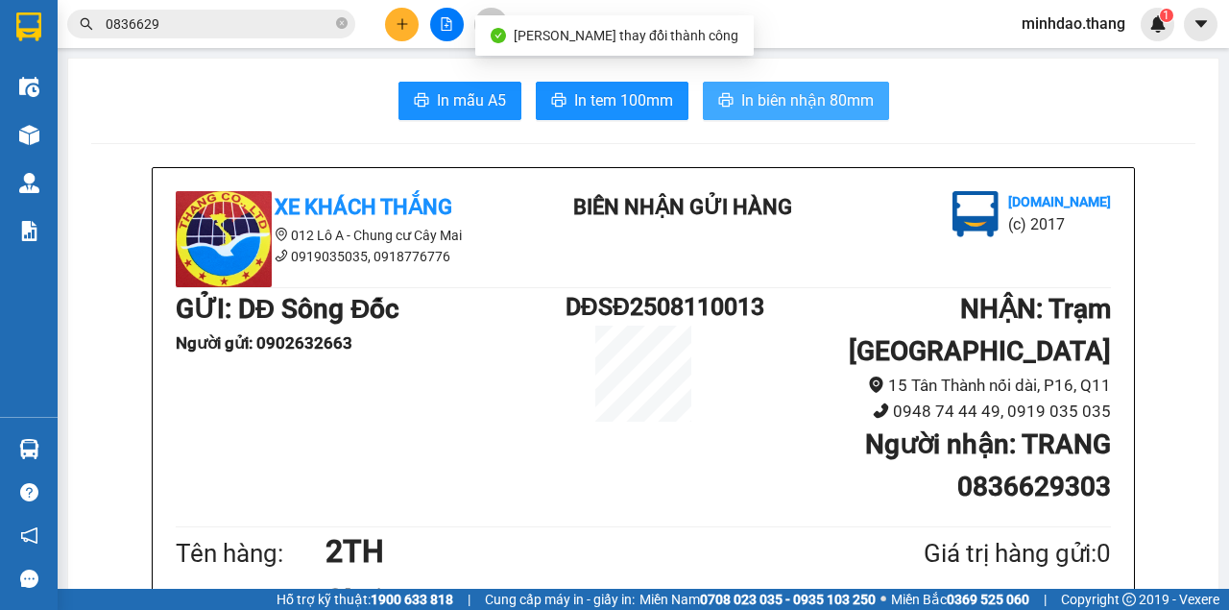
click at [793, 94] on span "In biên nhận 80mm" at bounding box center [807, 100] width 133 height 24
click at [703, 82] on button "In biên nhận 80mm" at bounding box center [796, 101] width 186 height 38
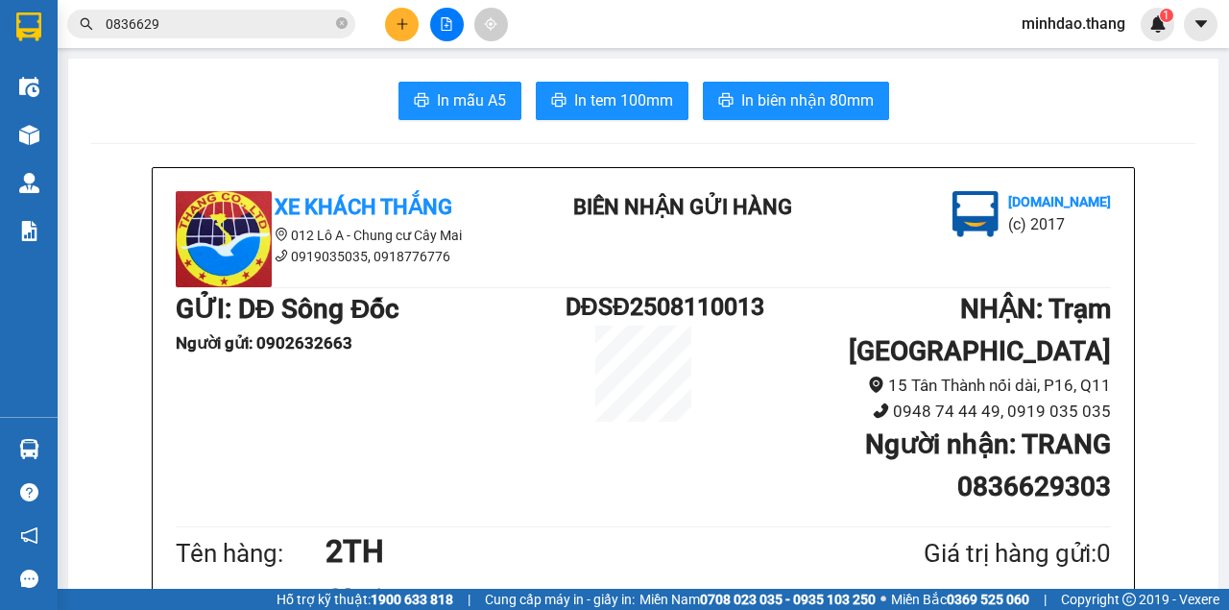
click at [396, 27] on icon "plus" at bounding box center [402, 23] width 13 height 13
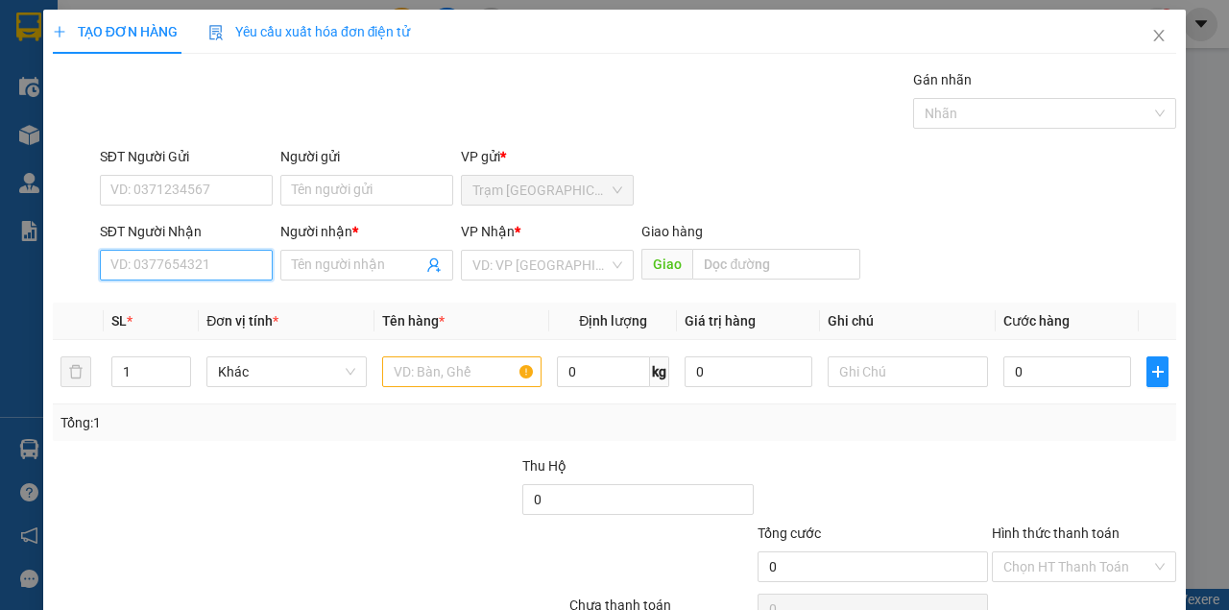
click at [234, 275] on input "SĐT Người Nhận" at bounding box center [186, 265] width 173 height 31
click at [236, 275] on input "SĐT Người Nhận" at bounding box center [186, 265] width 173 height 31
click at [225, 306] on div "0918790004 - A NGUYỆN" at bounding box center [186, 302] width 152 height 21
type input "0918790004"
type input "A NGUYỆN"
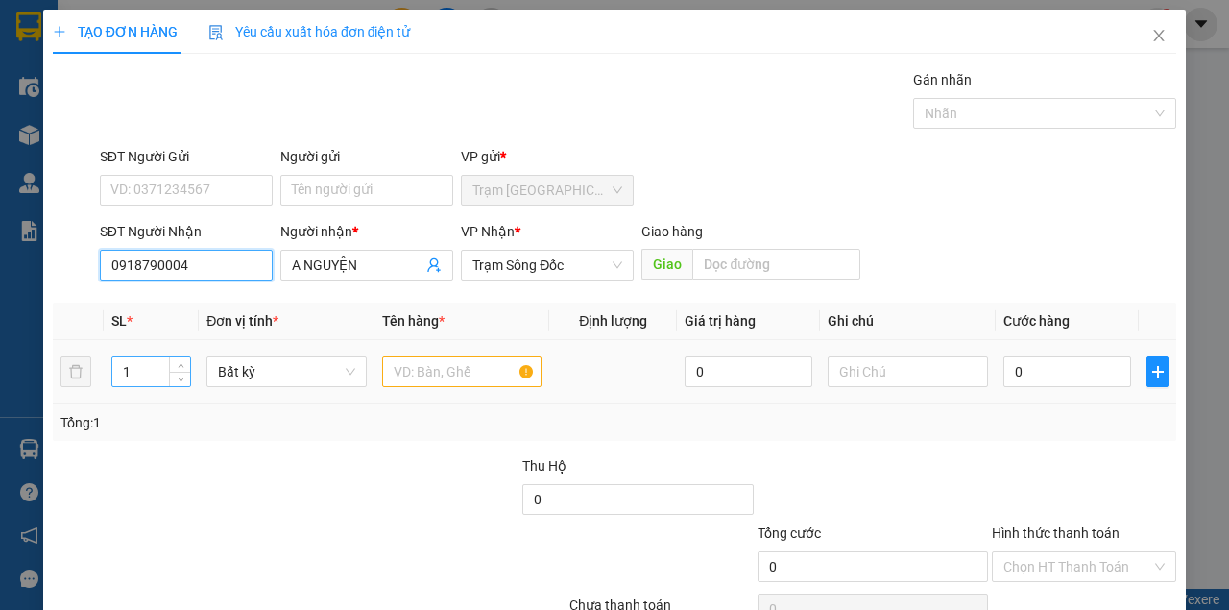
type input "0918790004"
click at [164, 362] on input "1" at bounding box center [151, 371] width 79 height 29
type input "2"
click at [478, 387] on div at bounding box center [462, 371] width 160 height 38
click at [480, 381] on div at bounding box center [462, 371] width 160 height 38
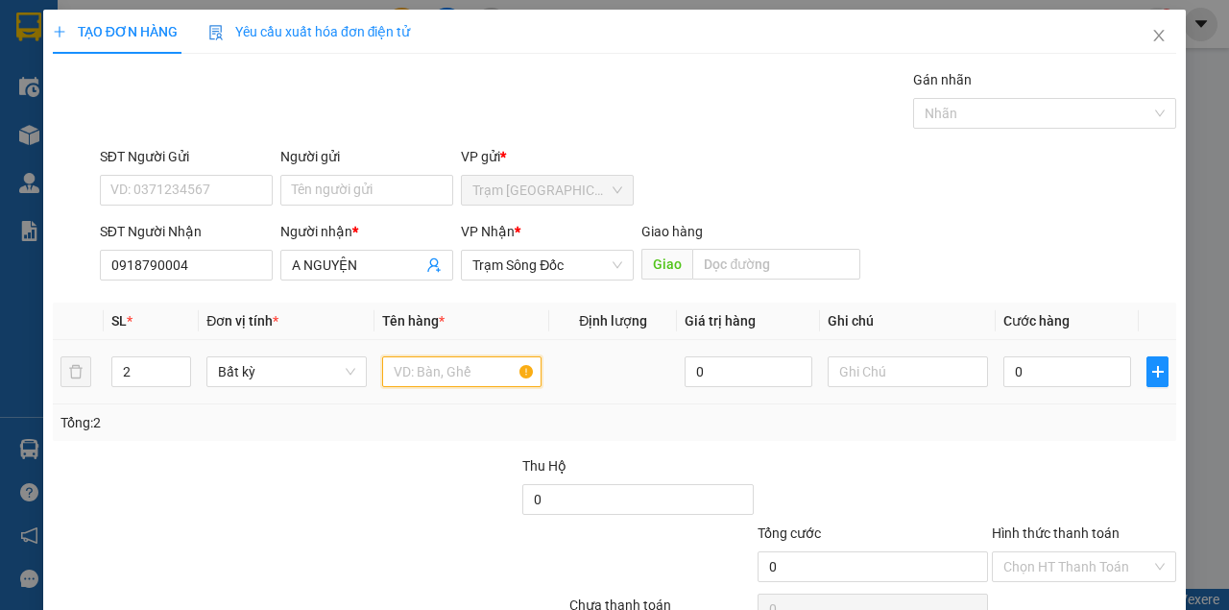
click at [482, 376] on input "text" at bounding box center [462, 371] width 160 height 31
click at [482, 375] on input "text" at bounding box center [462, 371] width 160 height 31
type input "MỘT THÙNG MÀU ĐEN + MỘT THÙNG GIẤY"
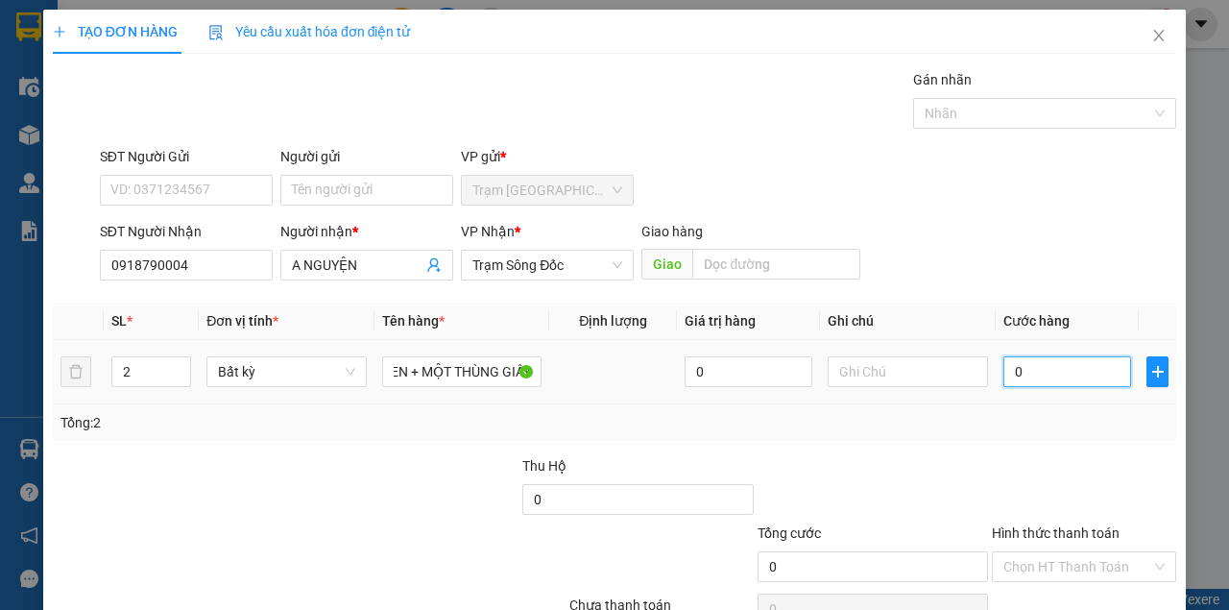
scroll to position [0, 0]
click at [1060, 364] on input "0" at bounding box center [1067, 371] width 128 height 31
type input "8"
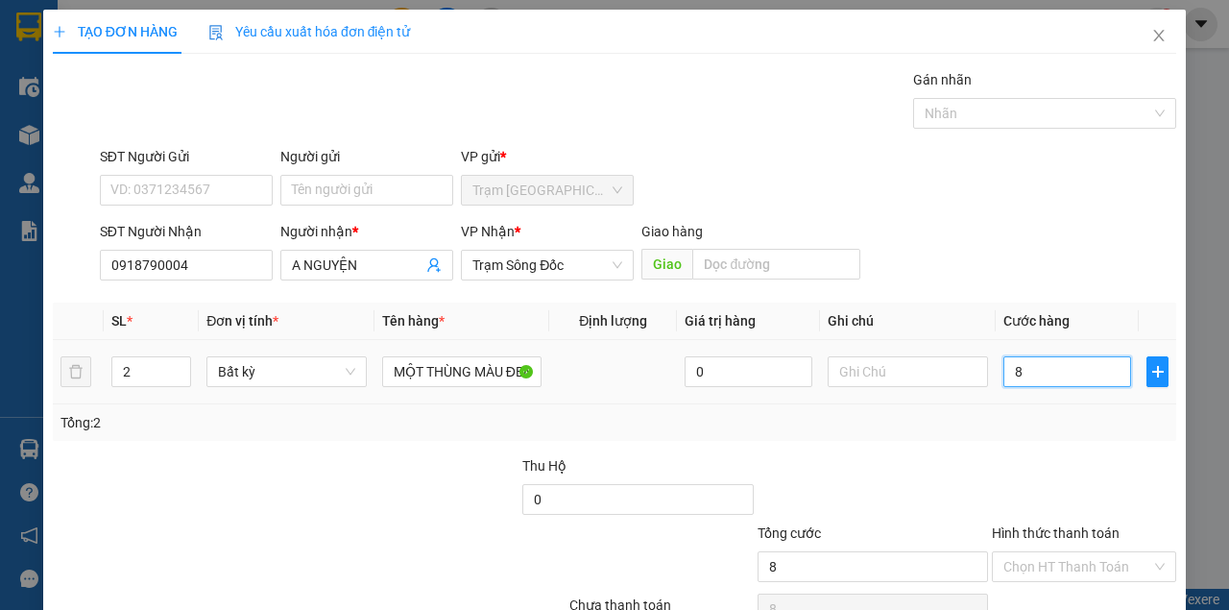
type input "80"
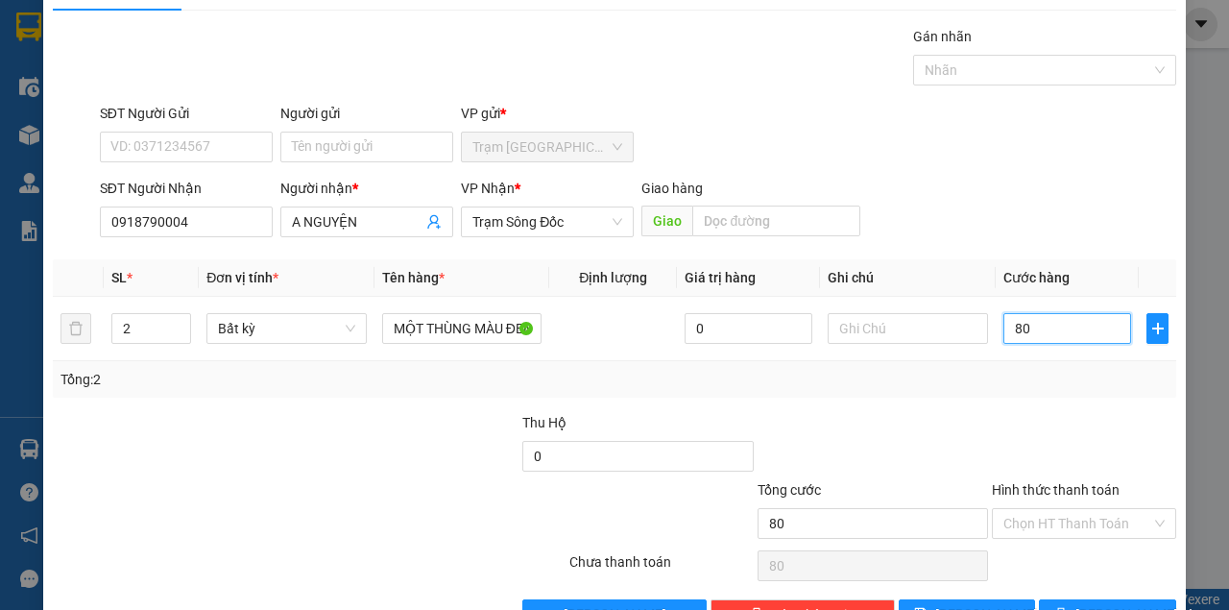
scroll to position [98, 0]
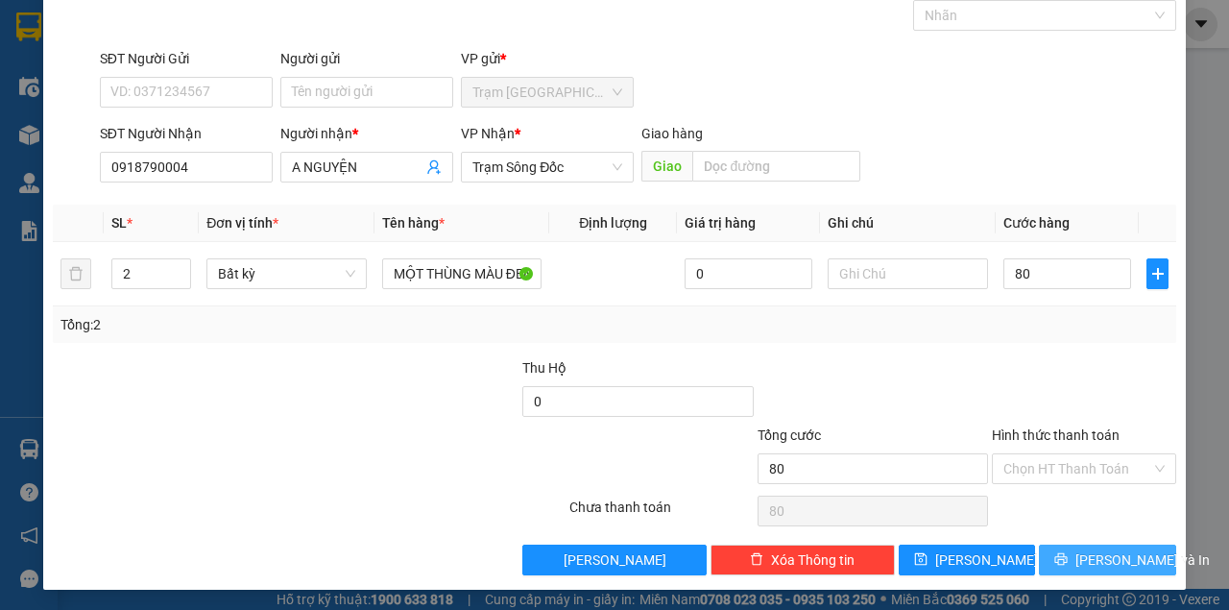
type input "80.000"
click at [1060, 555] on button "[PERSON_NAME] và In" at bounding box center [1107, 559] width 137 height 31
click at [1039, 544] on button "[PERSON_NAME] và In" at bounding box center [1107, 559] width 137 height 31
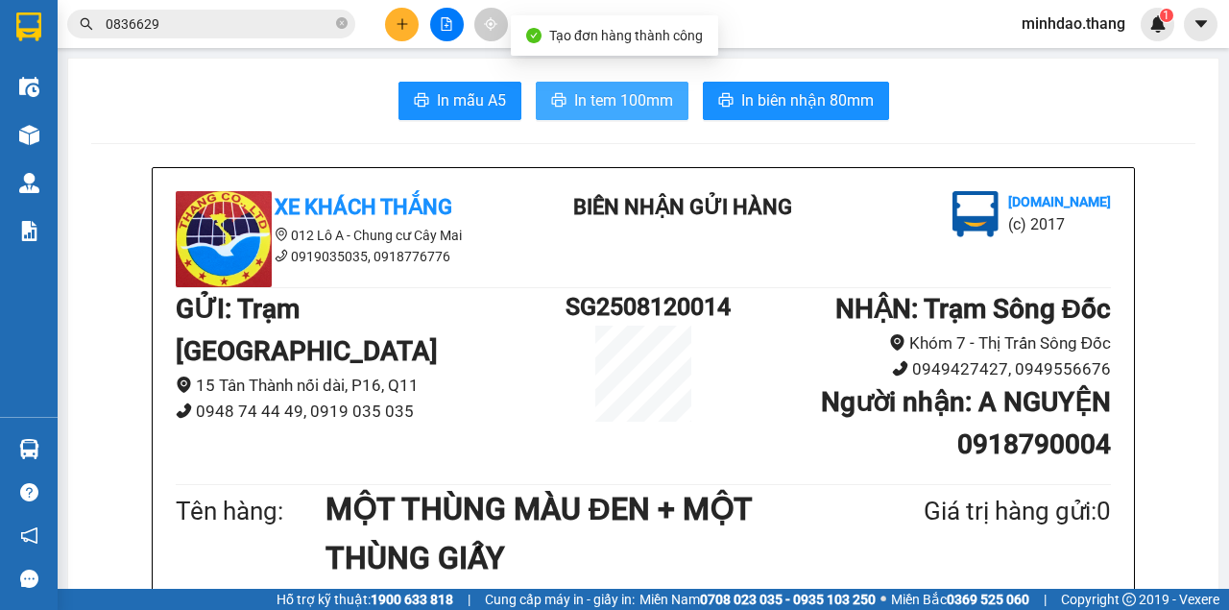
click at [582, 103] on span "In tem 100mm" at bounding box center [623, 100] width 99 height 24
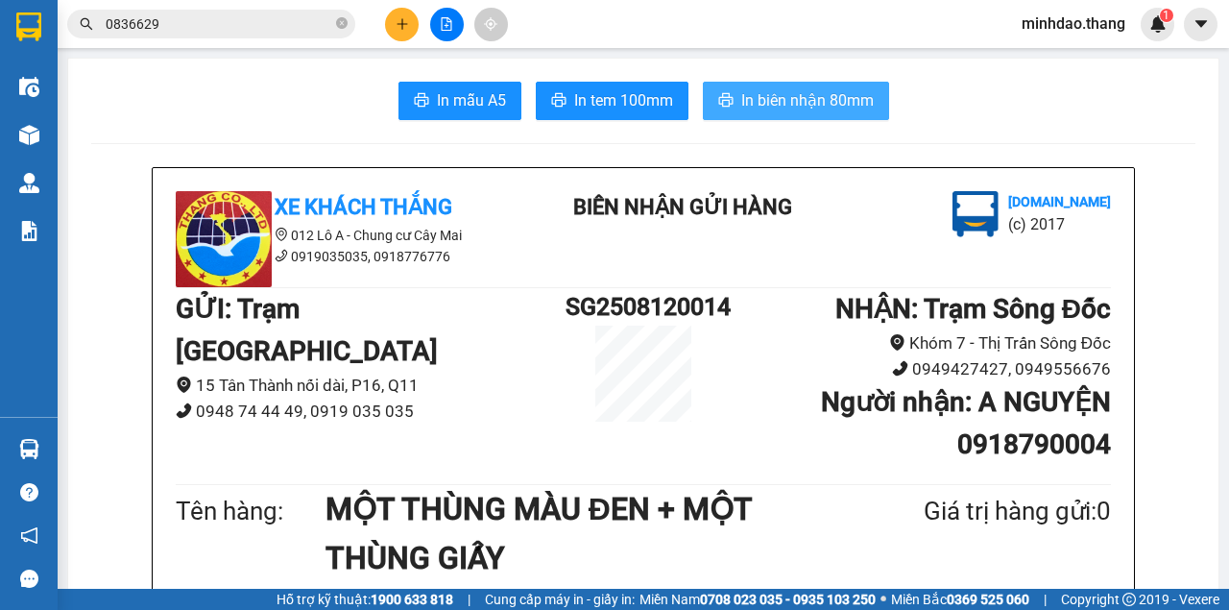
click at [783, 102] on span "In biên nhận 80mm" at bounding box center [807, 100] width 133 height 24
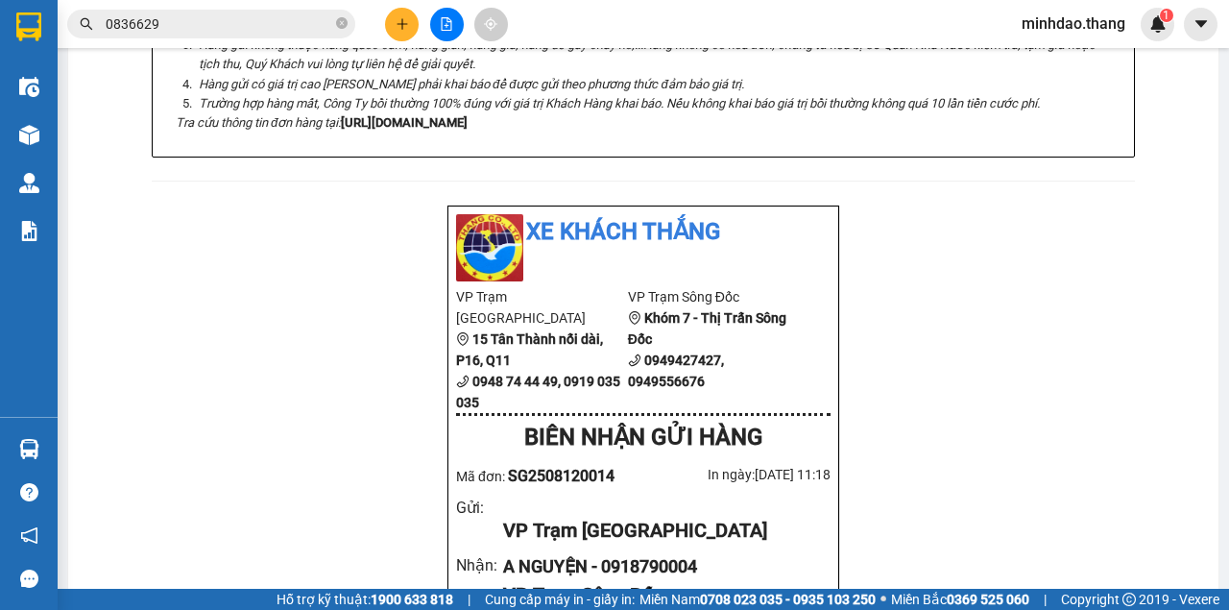
scroll to position [832, 0]
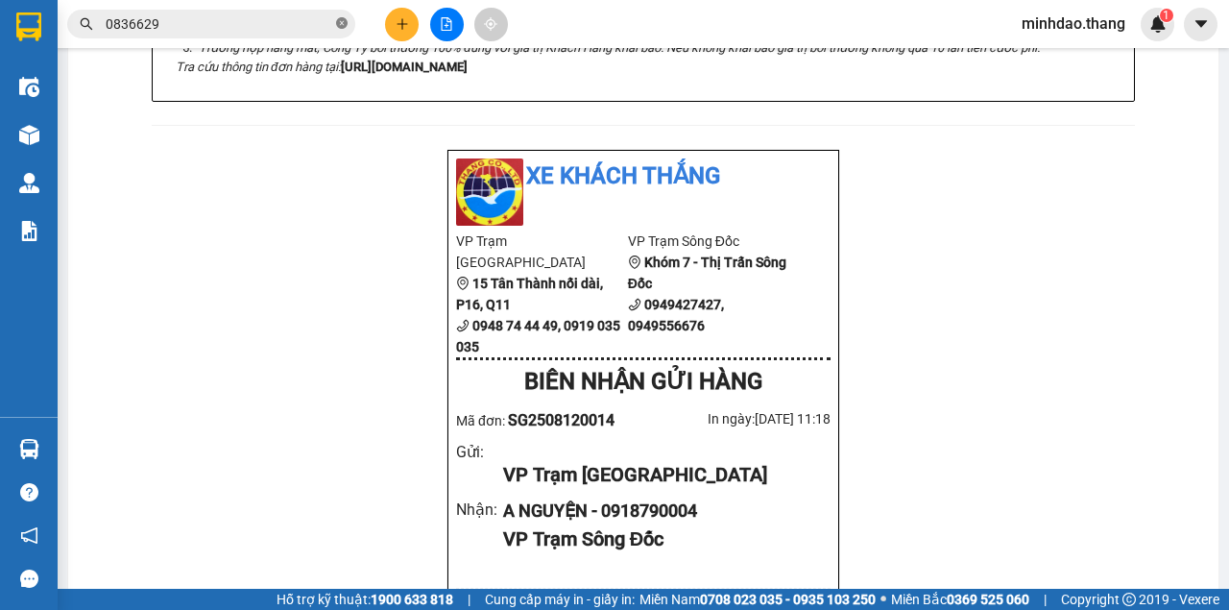
click at [345, 32] on span at bounding box center [342, 24] width 12 height 18
click at [286, 27] on input "text" at bounding box center [219, 23] width 227 height 21
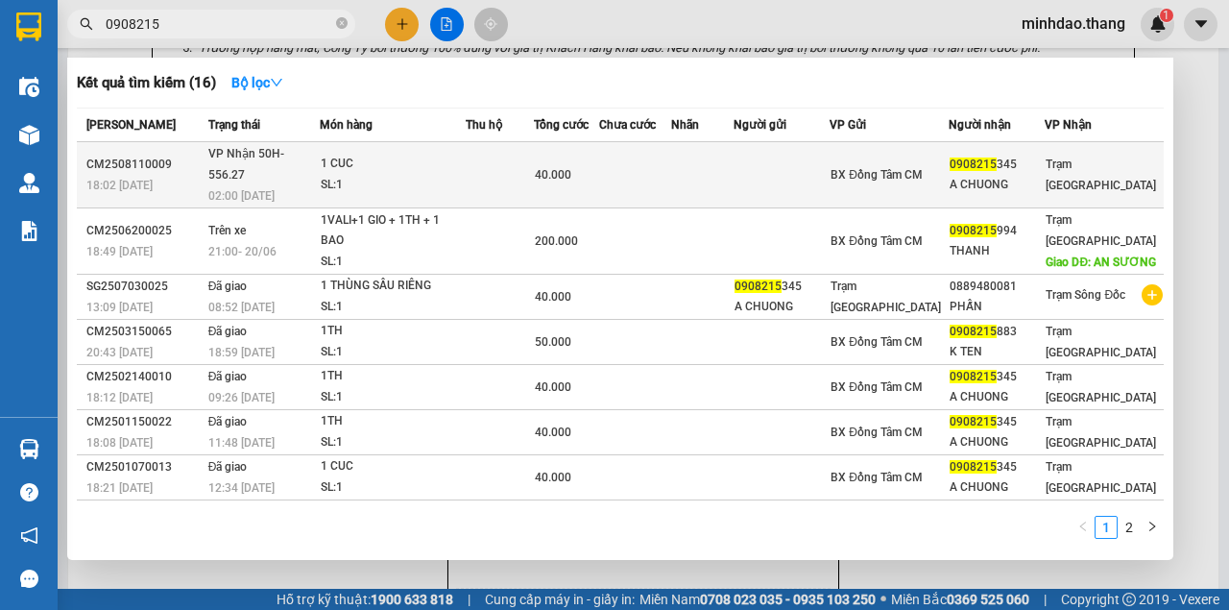
type input "0908215"
click at [598, 164] on div "40.000" at bounding box center [566, 174] width 63 height 21
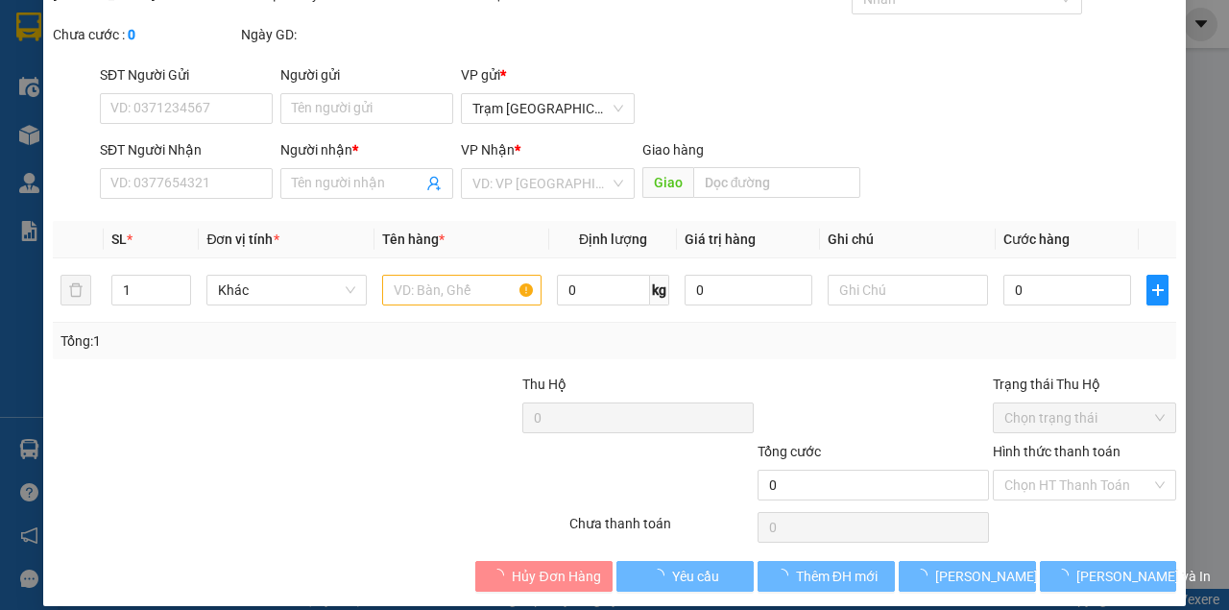
type input "0908215345"
type input "A CHUONG"
type input "40.000"
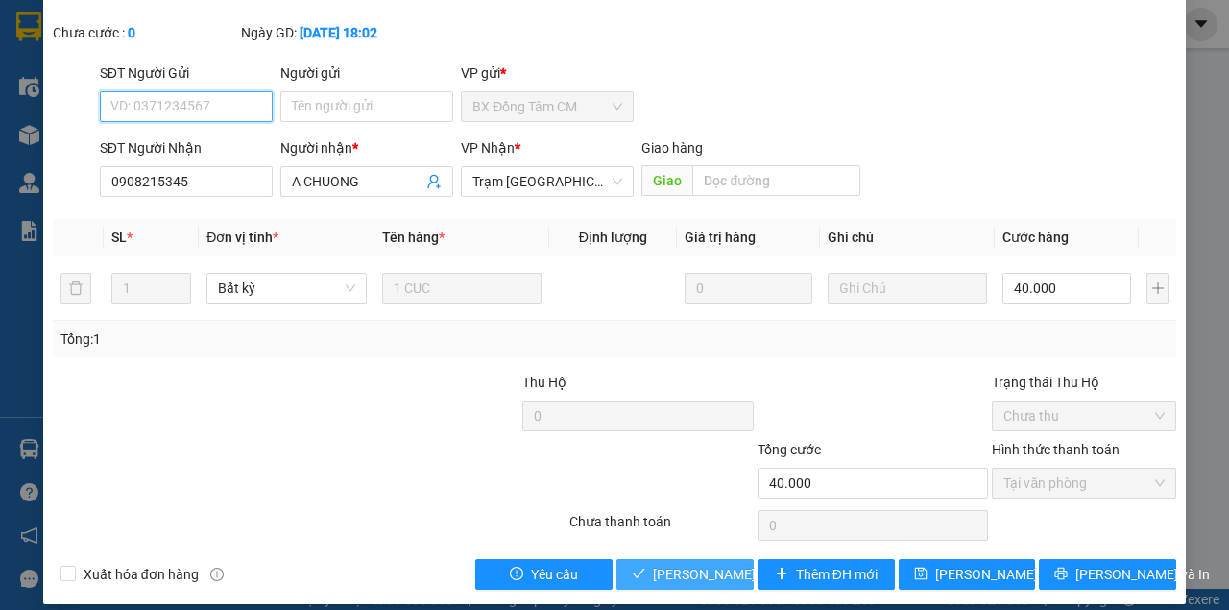
scroll to position [124, 0]
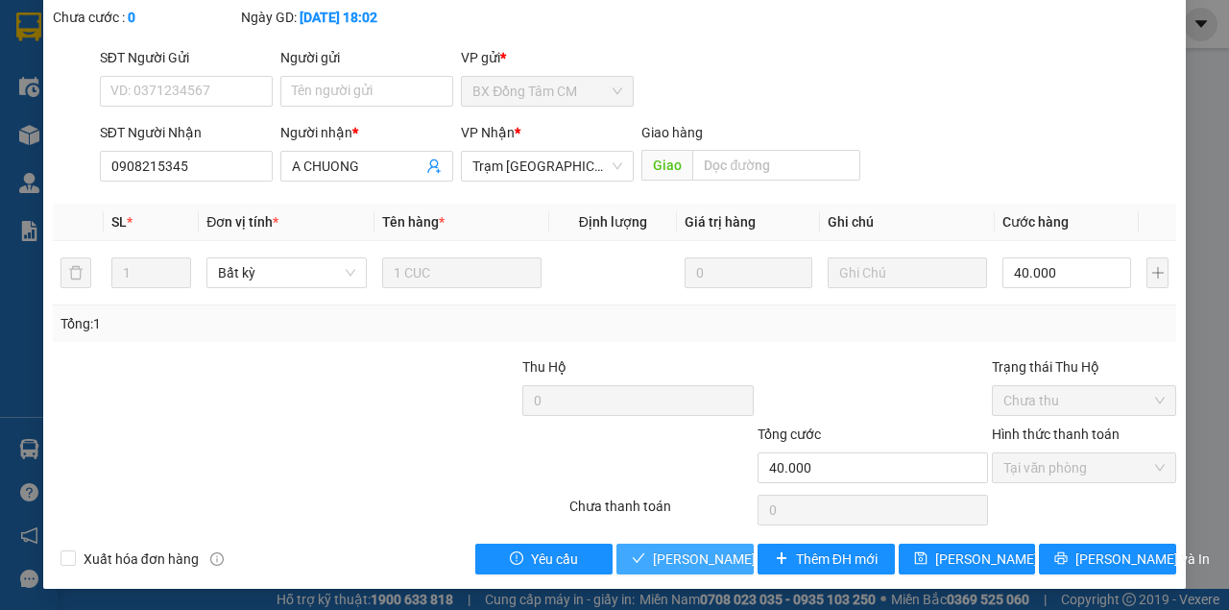
click at [689, 555] on span "[PERSON_NAME] và Giao hàng" at bounding box center [745, 558] width 184 height 21
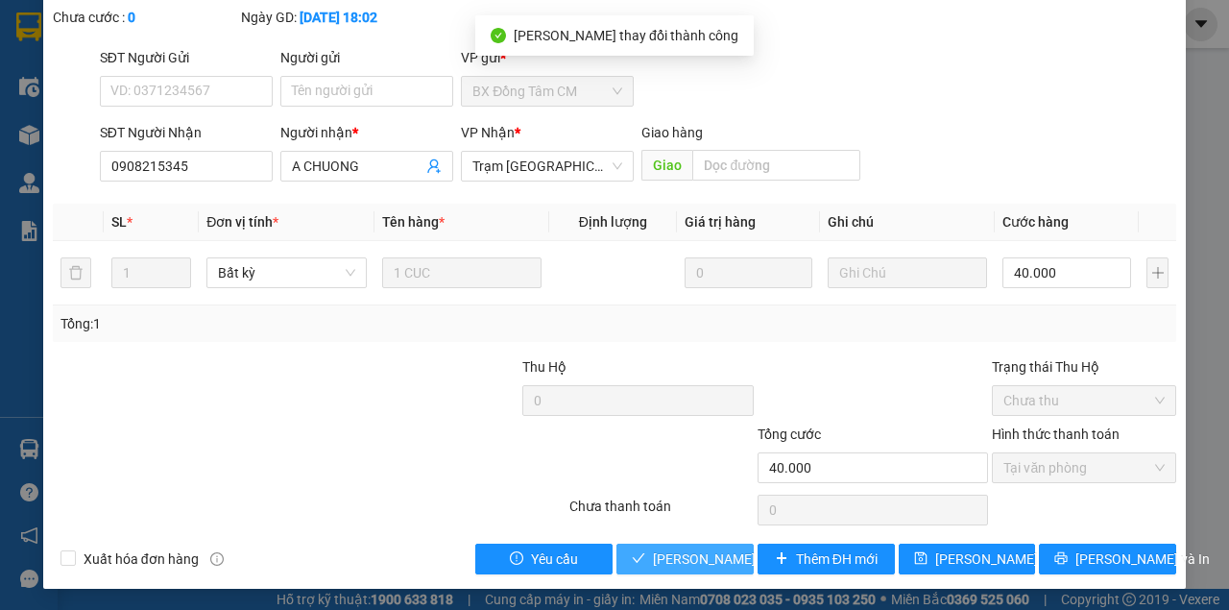
scroll to position [0, 0]
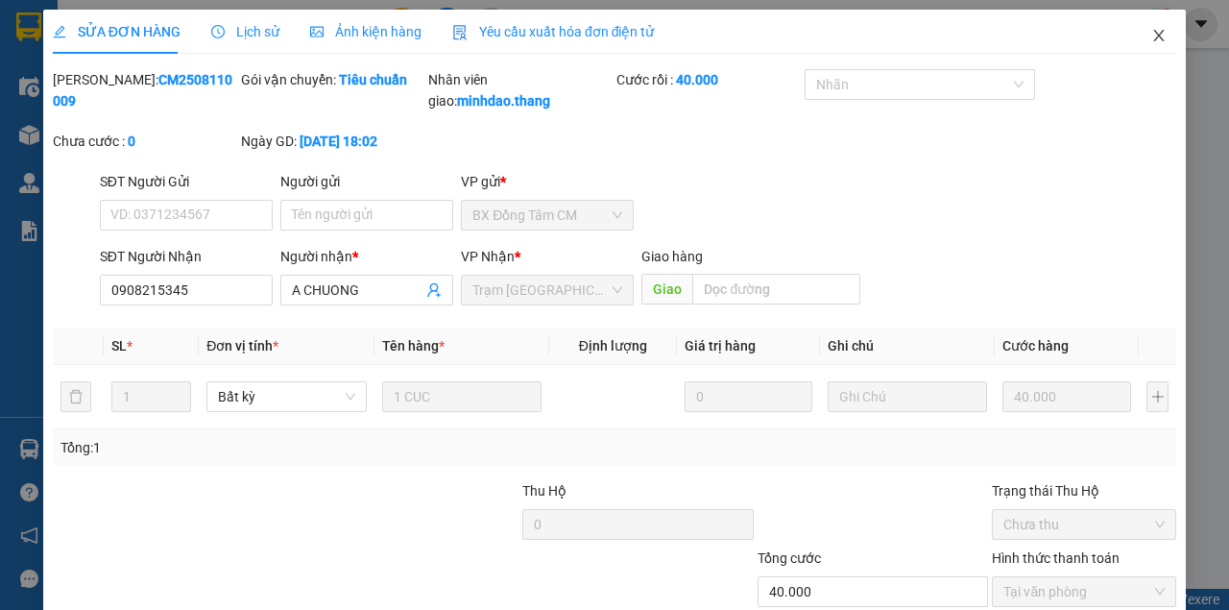
drag, startPoint x: 1168, startPoint y: 36, endPoint x: 1151, endPoint y: 46, distance: 18.9
click at [1168, 36] on span "Close" at bounding box center [1159, 37] width 54 height 54
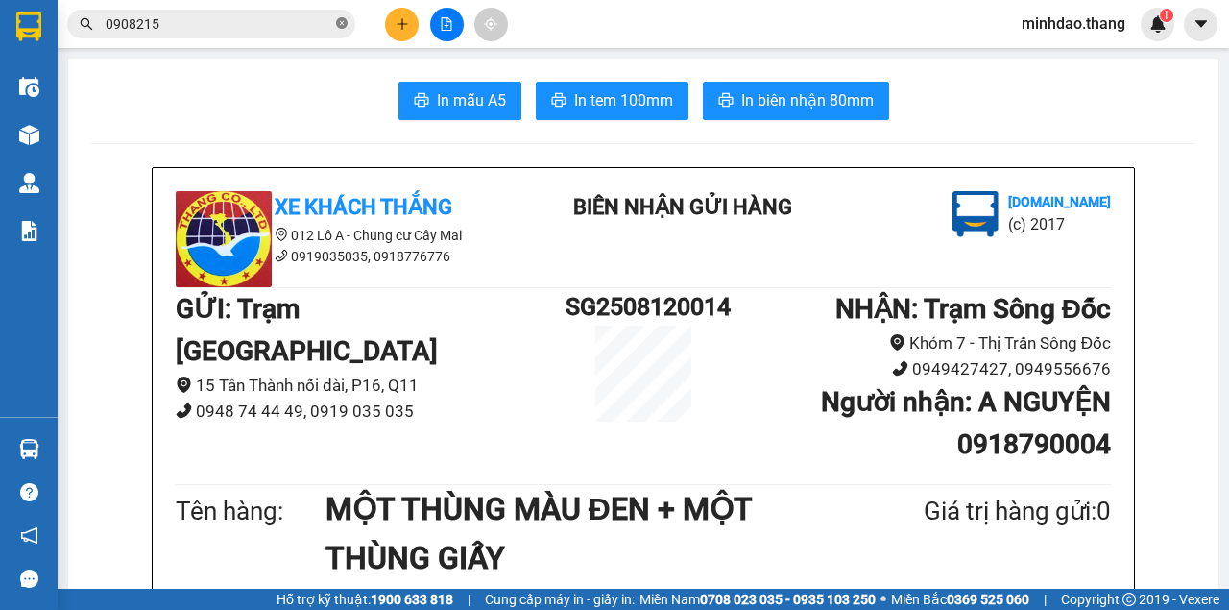
click at [336, 24] on icon "close-circle" at bounding box center [342, 23] width 12 height 12
click at [278, 27] on input "text" at bounding box center [219, 23] width 227 height 21
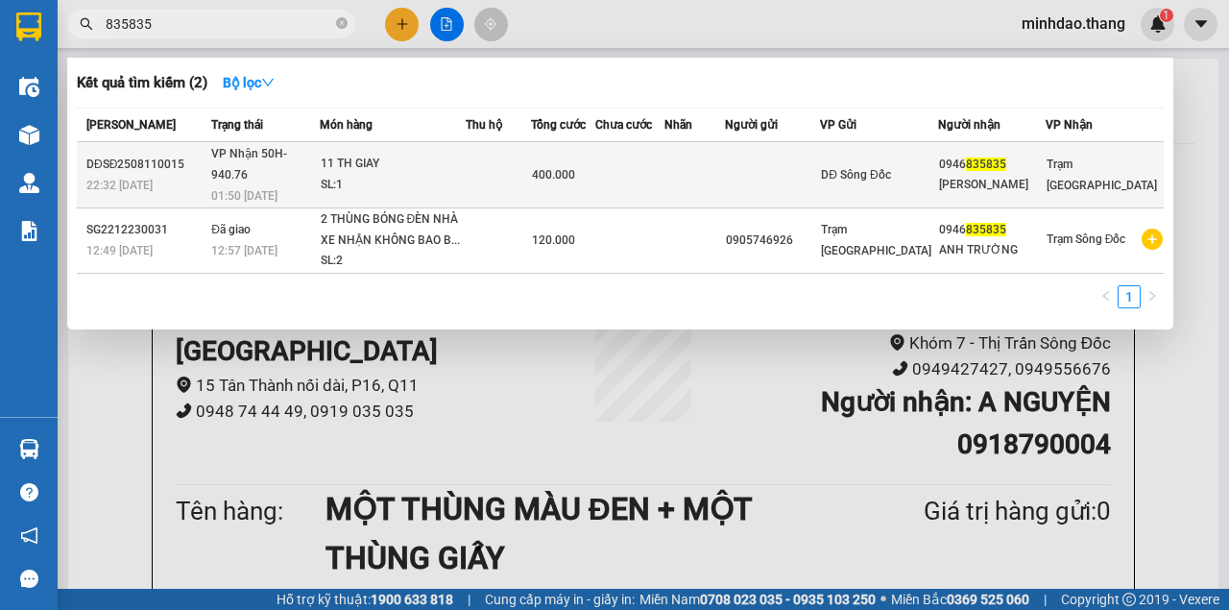
type input "835835"
click at [575, 171] on span "400.000" at bounding box center [553, 174] width 43 height 13
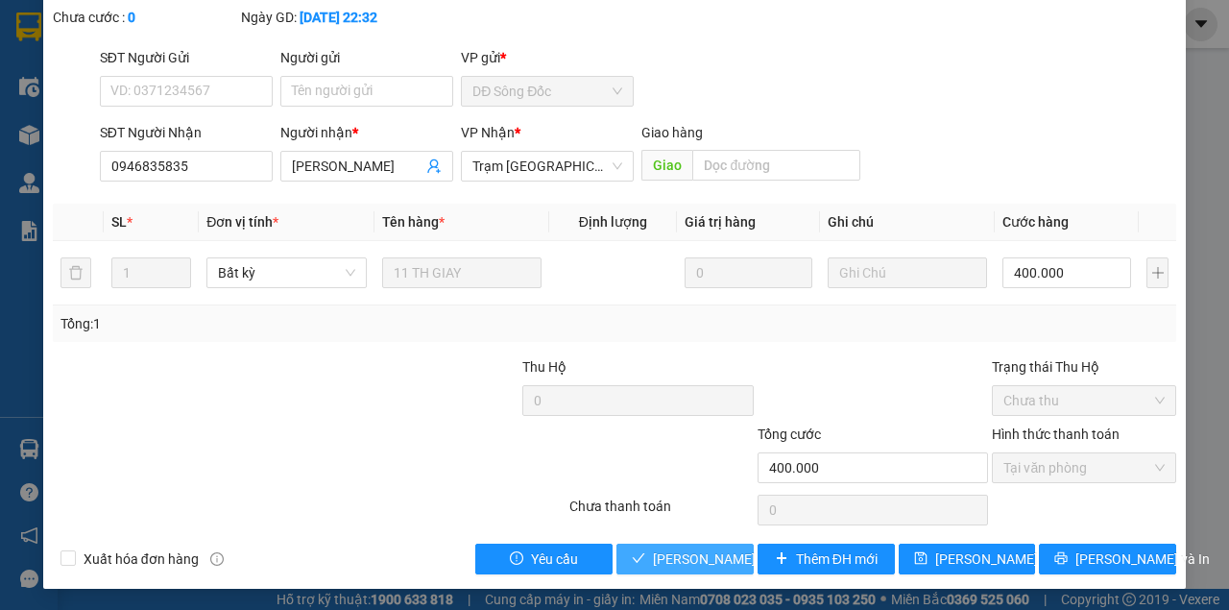
click at [711, 549] on span "[PERSON_NAME] và Giao hàng" at bounding box center [745, 558] width 184 height 21
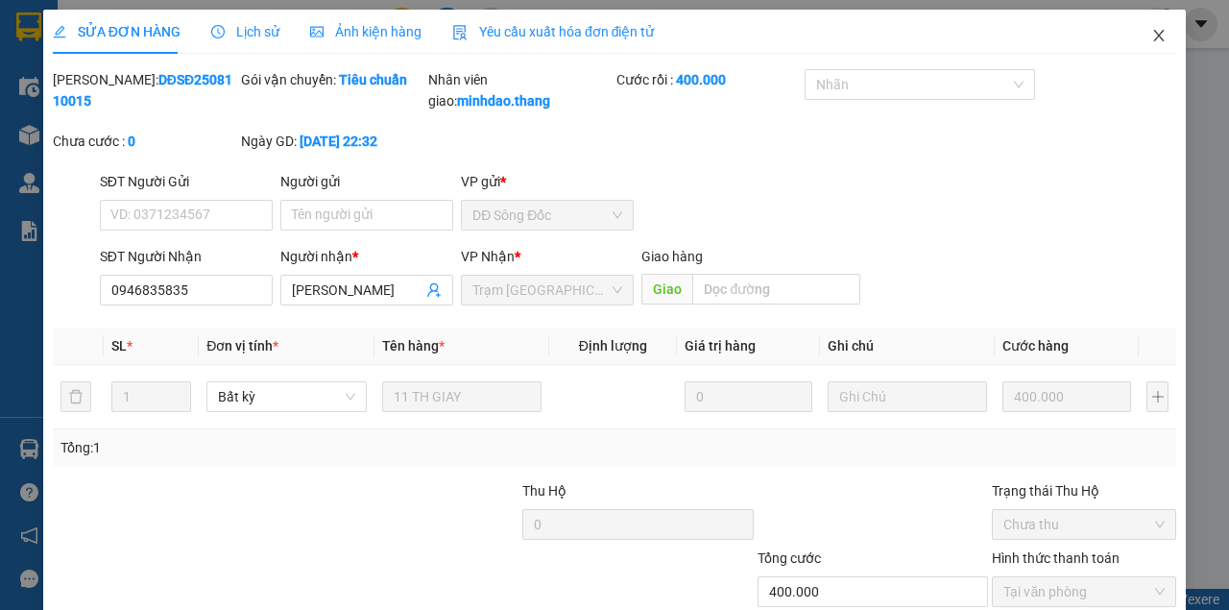
click at [1138, 37] on span "Close" at bounding box center [1159, 37] width 54 height 54
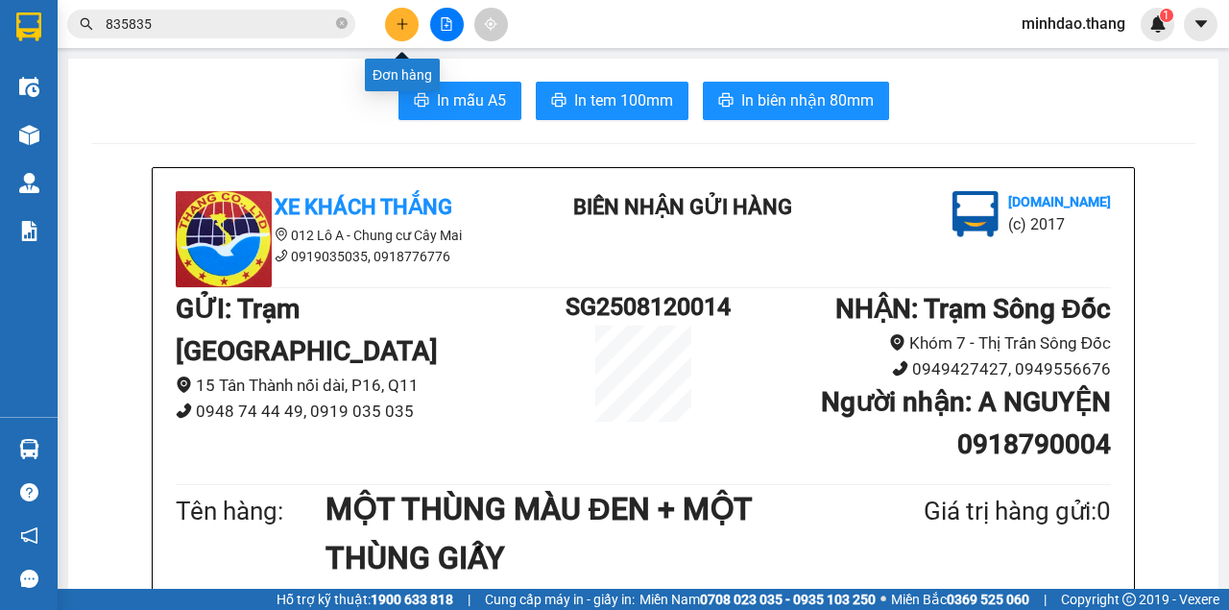
click at [410, 19] on button at bounding box center [402, 25] width 34 height 34
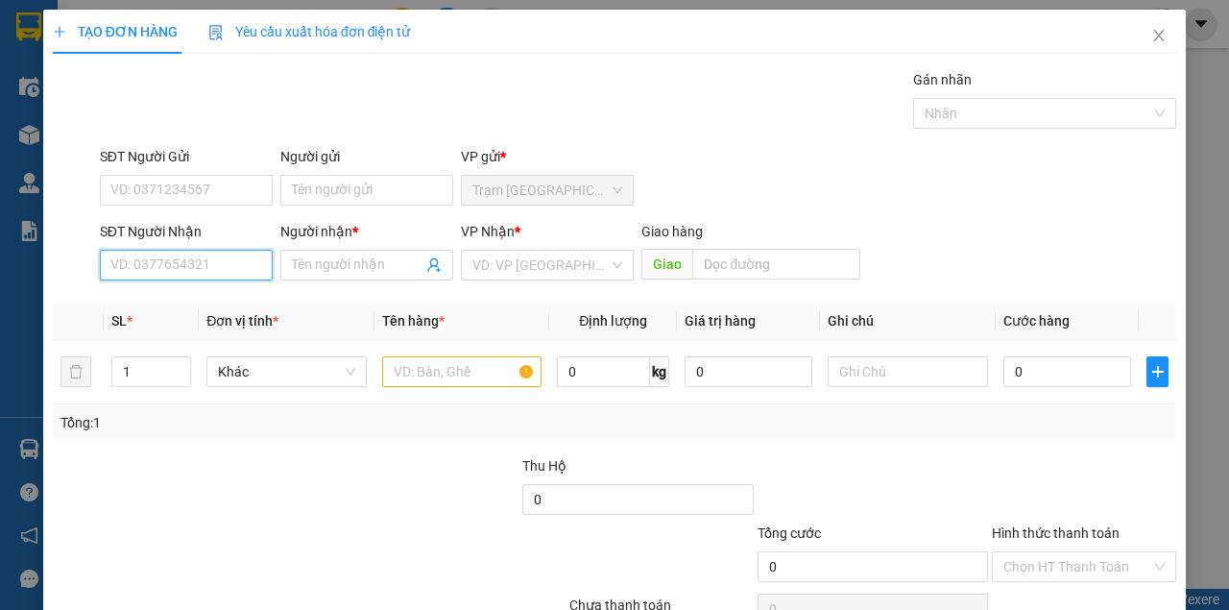
click at [212, 259] on input "SĐT Người Nhận" at bounding box center [186, 265] width 173 height 31
type input "0913987929"
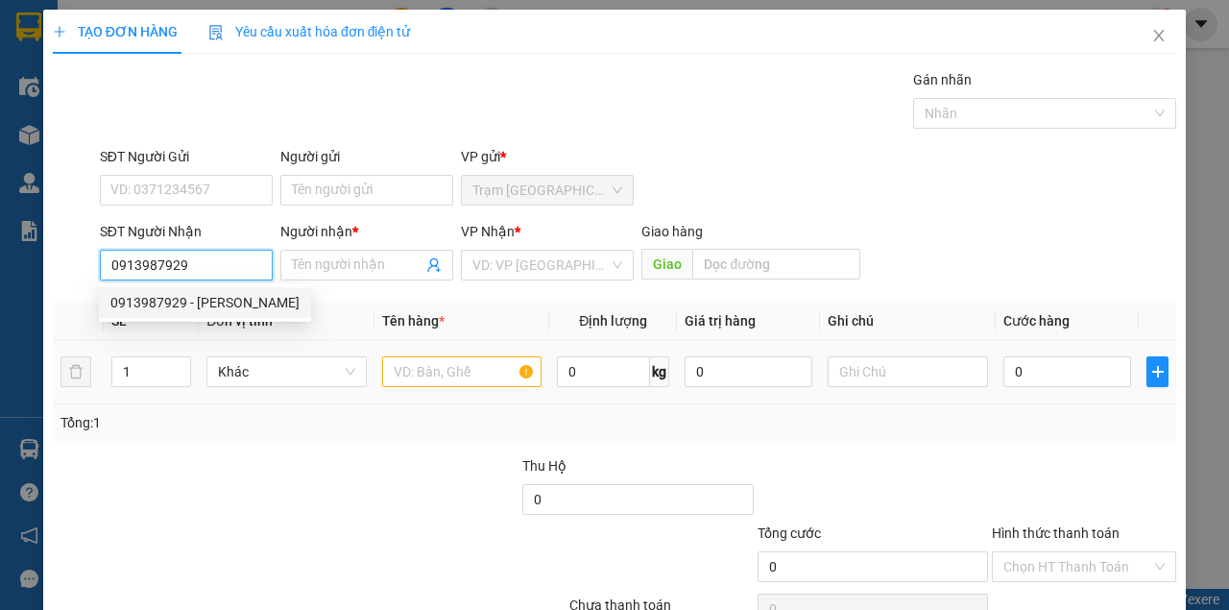
drag, startPoint x: 205, startPoint y: 300, endPoint x: 394, endPoint y: 354, distance: 196.0
click at [207, 300] on div "0913987929 - [PERSON_NAME]" at bounding box center [204, 302] width 189 height 21
type input "ANH KHANH"
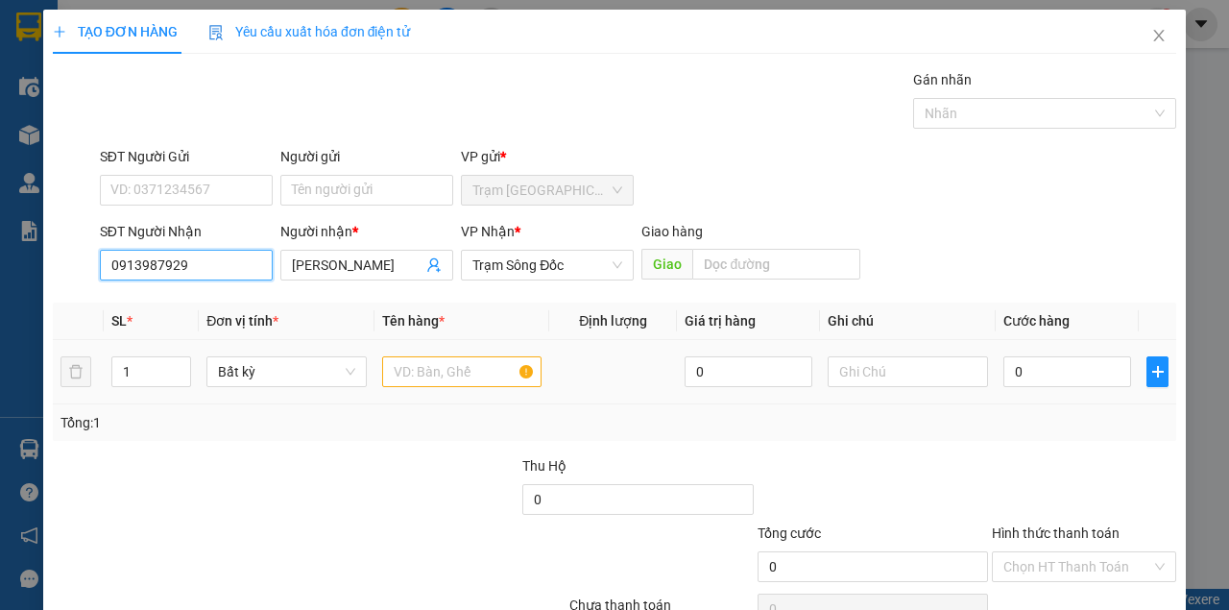
type input "0913987929"
click at [480, 373] on input "text" at bounding box center [462, 371] width 160 height 31
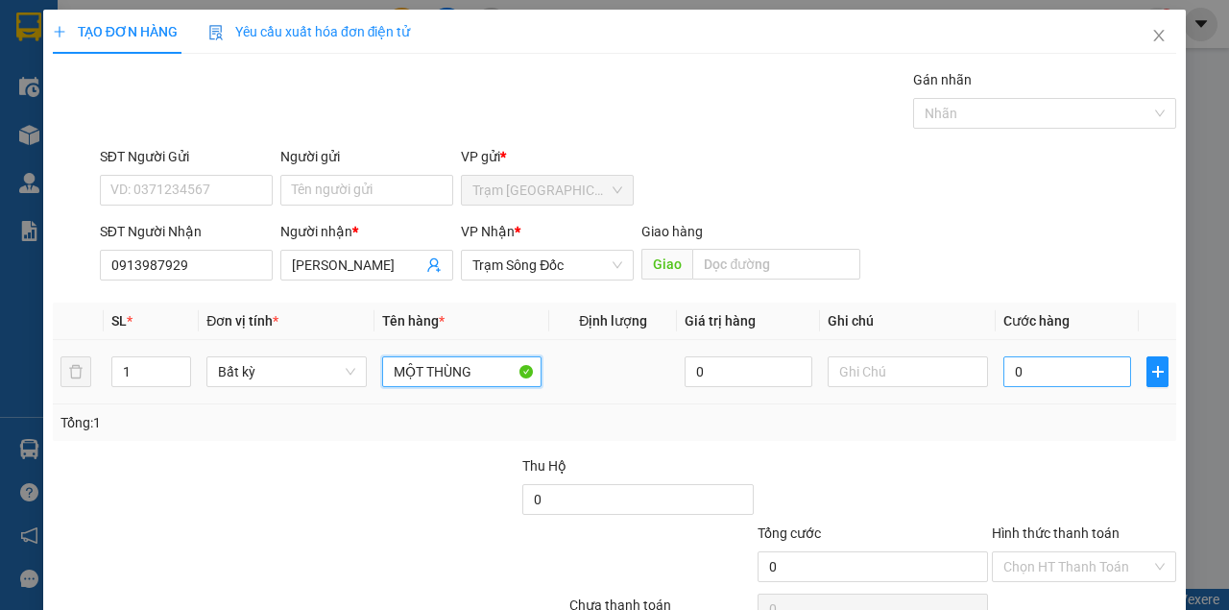
type input "MỘT THÙNG"
click at [1073, 370] on input "0" at bounding box center [1067, 371] width 128 height 31
type input "3"
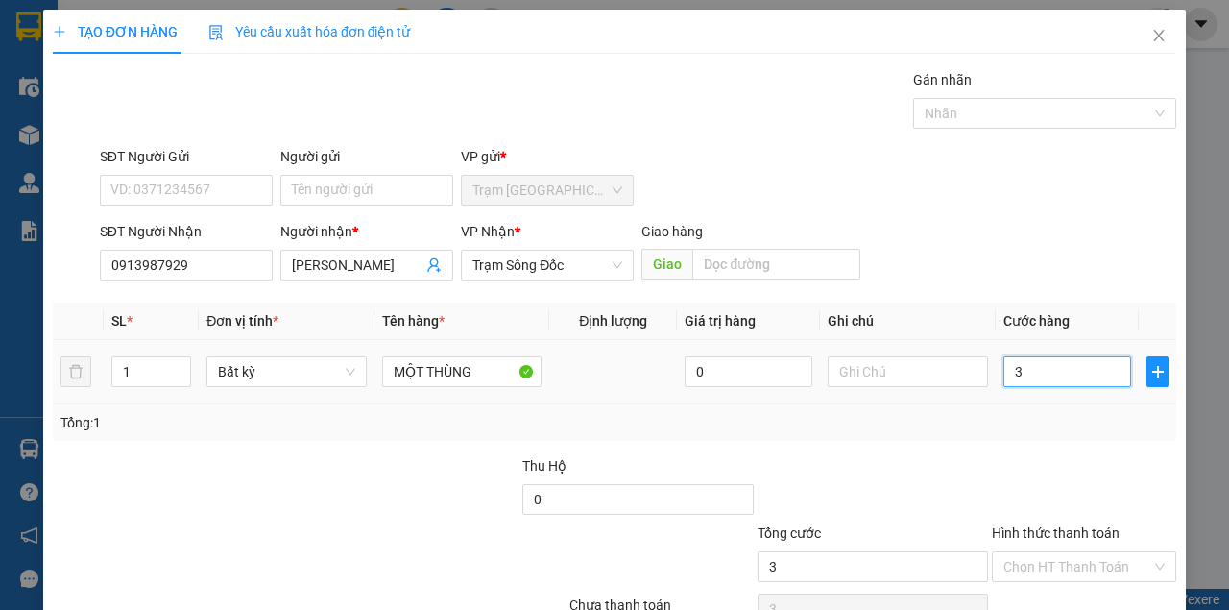
type input "30"
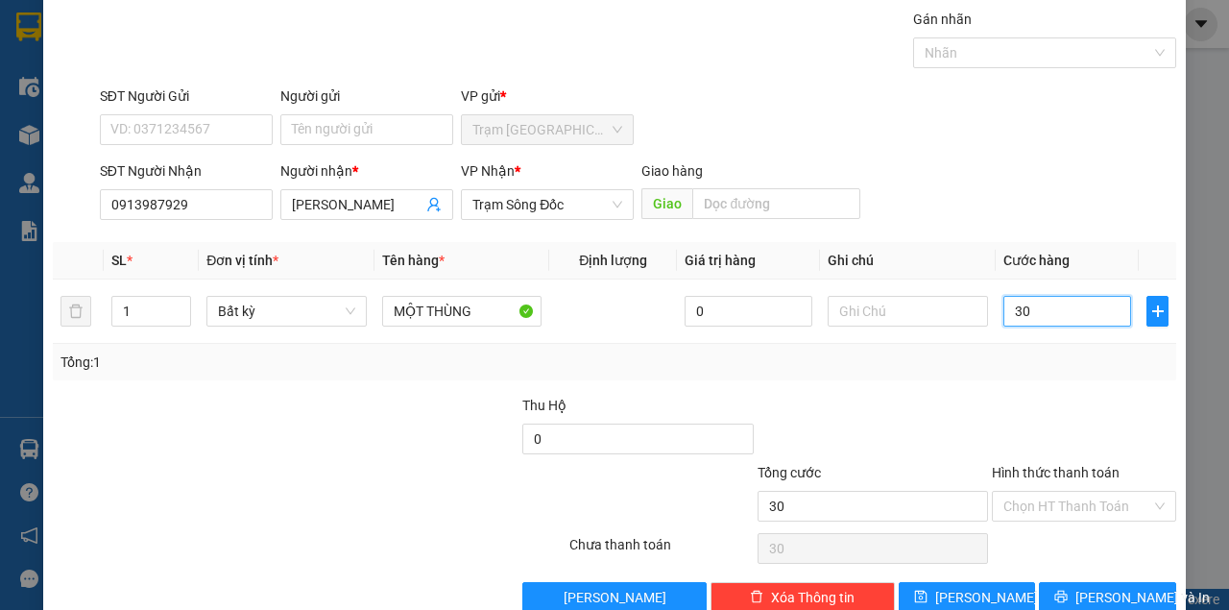
scroll to position [98, 0]
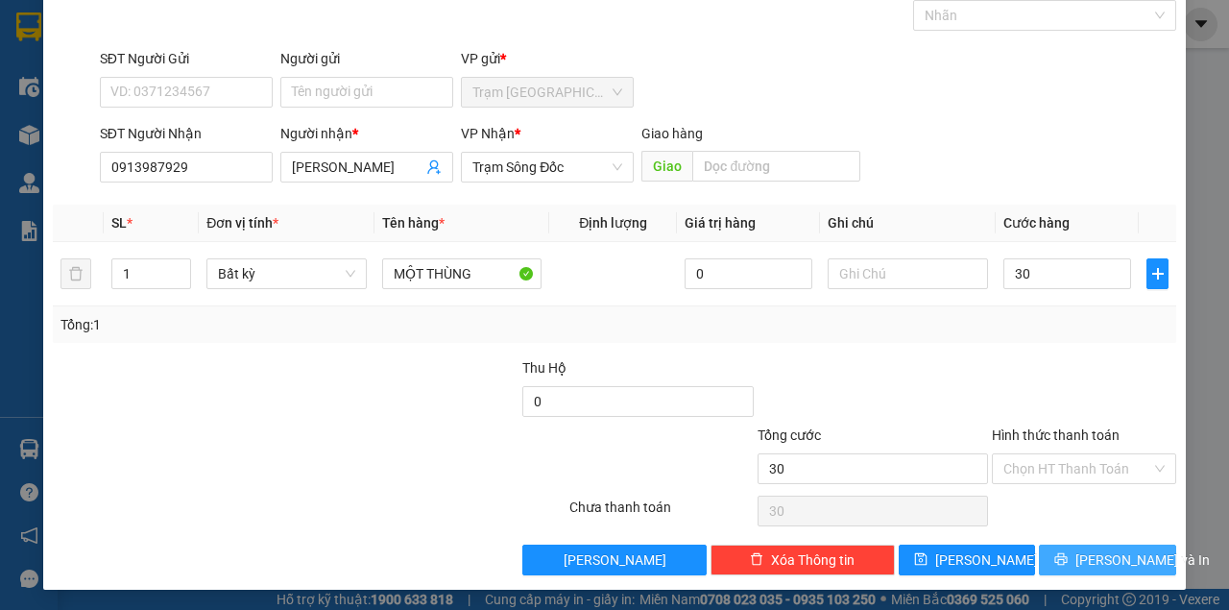
type input "30.000"
click at [1083, 553] on span "[PERSON_NAME] và In" at bounding box center [1142, 559] width 134 height 21
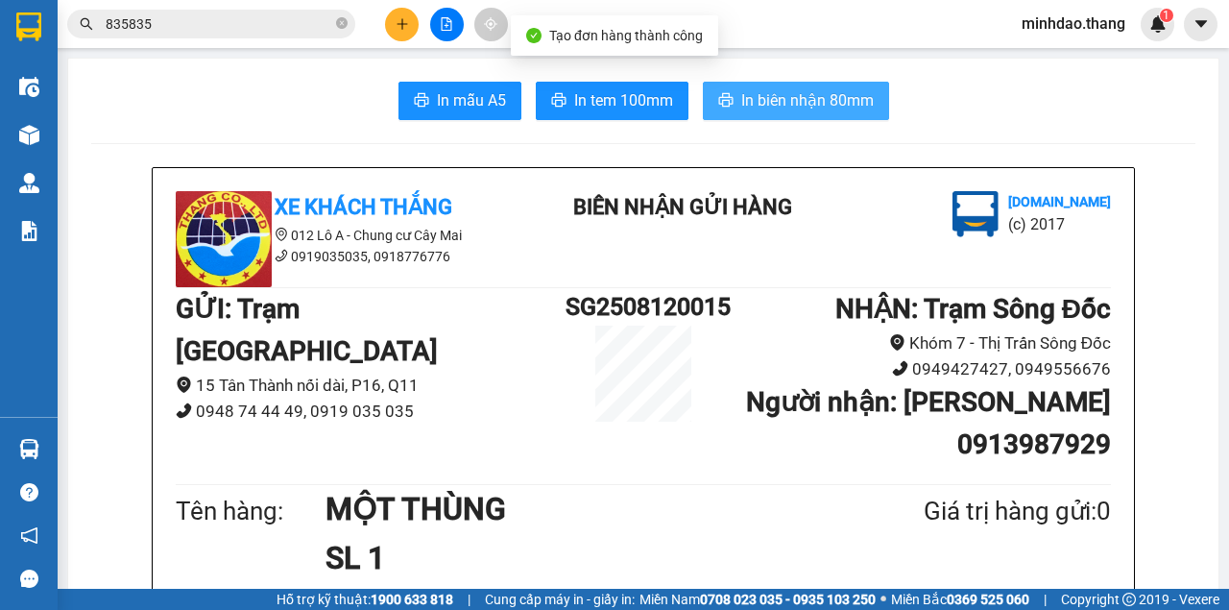
click at [838, 90] on span "In biên nhận 80mm" at bounding box center [807, 100] width 133 height 24
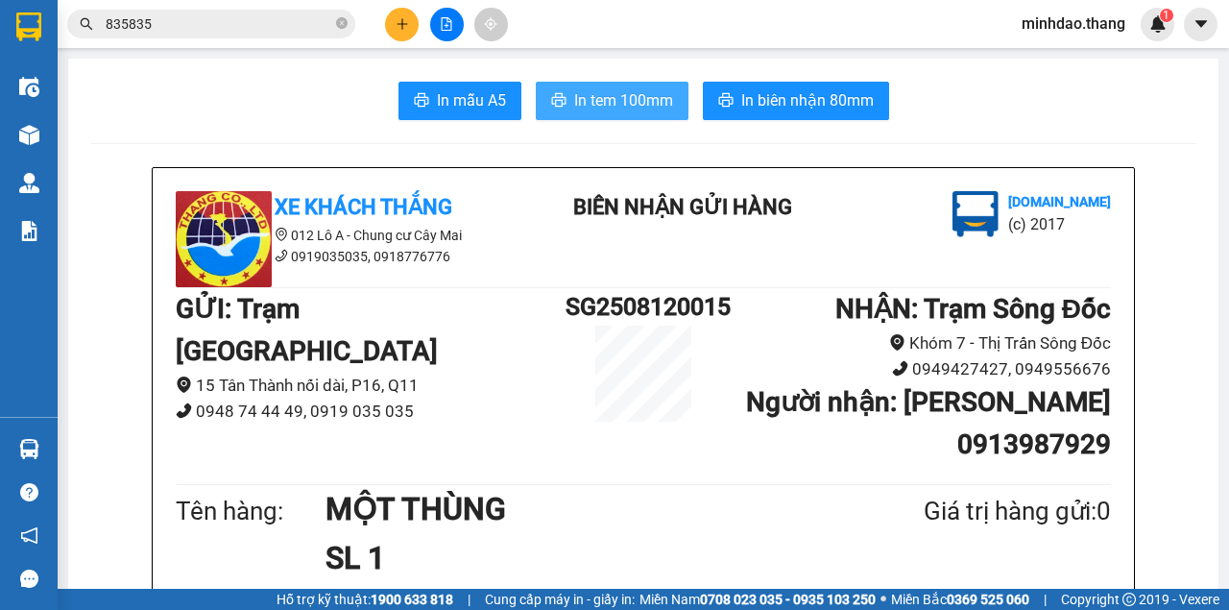
click at [582, 108] on span "In tem 100mm" at bounding box center [623, 100] width 99 height 24
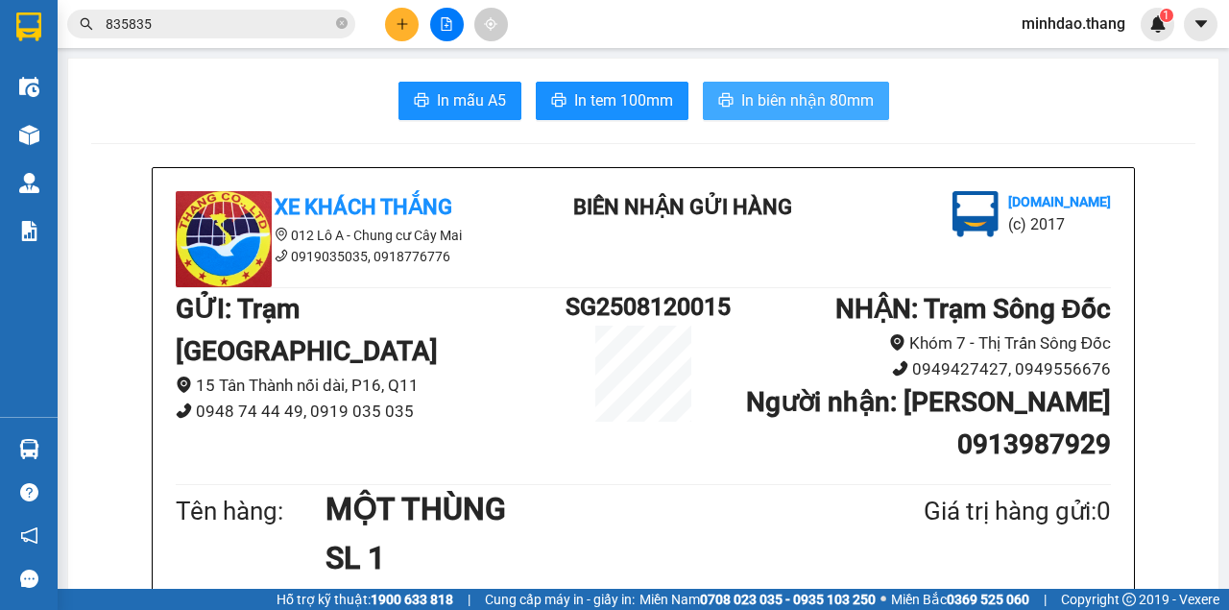
click at [825, 100] on span "In biên nhận 80mm" at bounding box center [807, 100] width 133 height 24
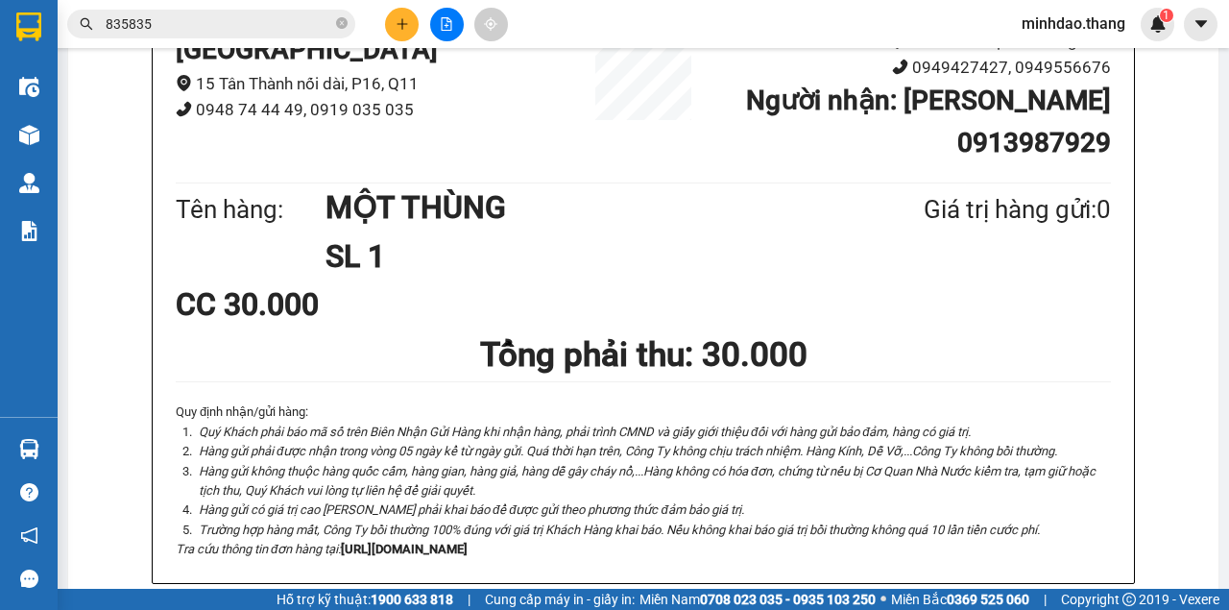
scroll to position [63, 0]
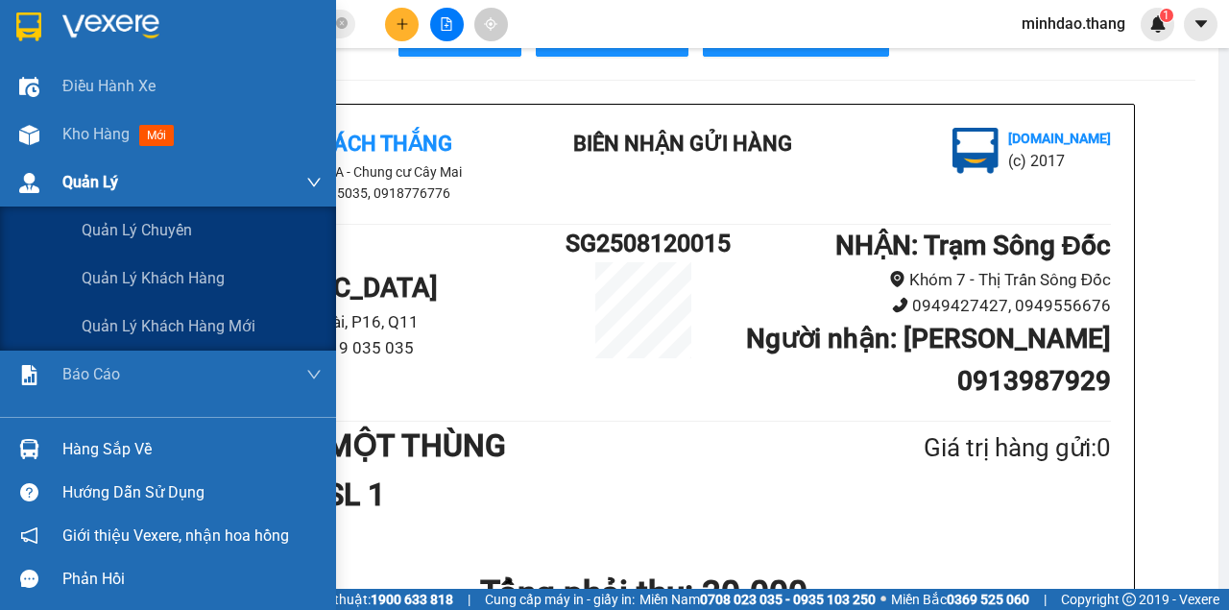
click at [119, 175] on div "Quản Lý" at bounding box center [191, 182] width 259 height 48
click at [127, 148] on div "Kho hàng mới" at bounding box center [191, 134] width 259 height 48
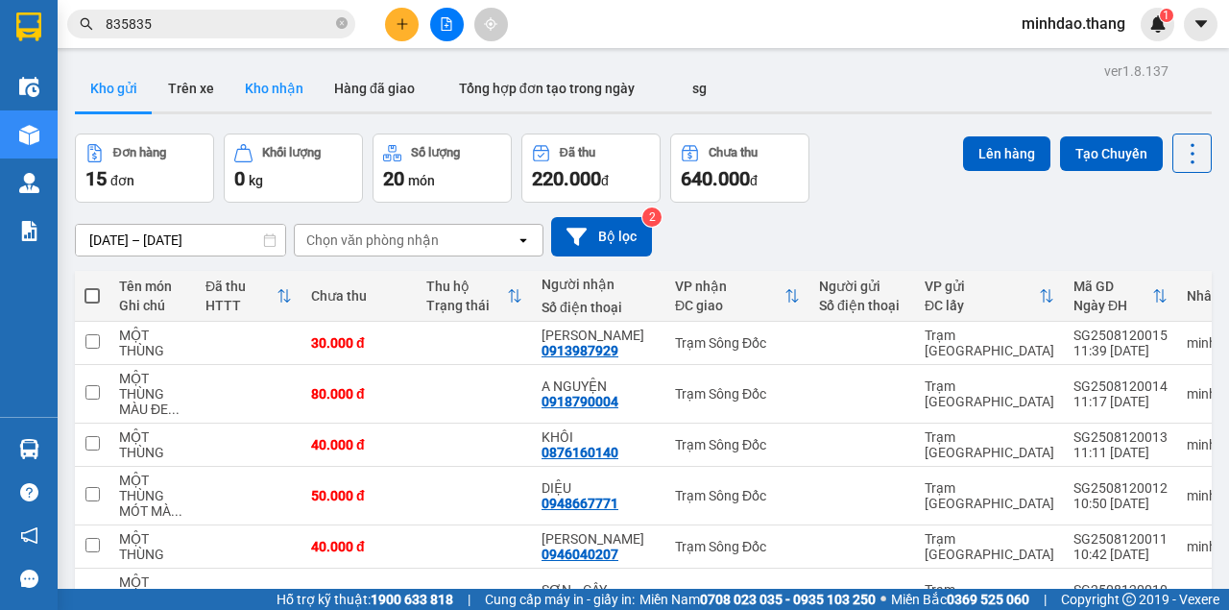
drag, startPoint x: 259, startPoint y: 89, endPoint x: 215, endPoint y: 98, distance: 45.0
click at [258, 89] on button "Kho nhận" at bounding box center [274, 88] width 89 height 46
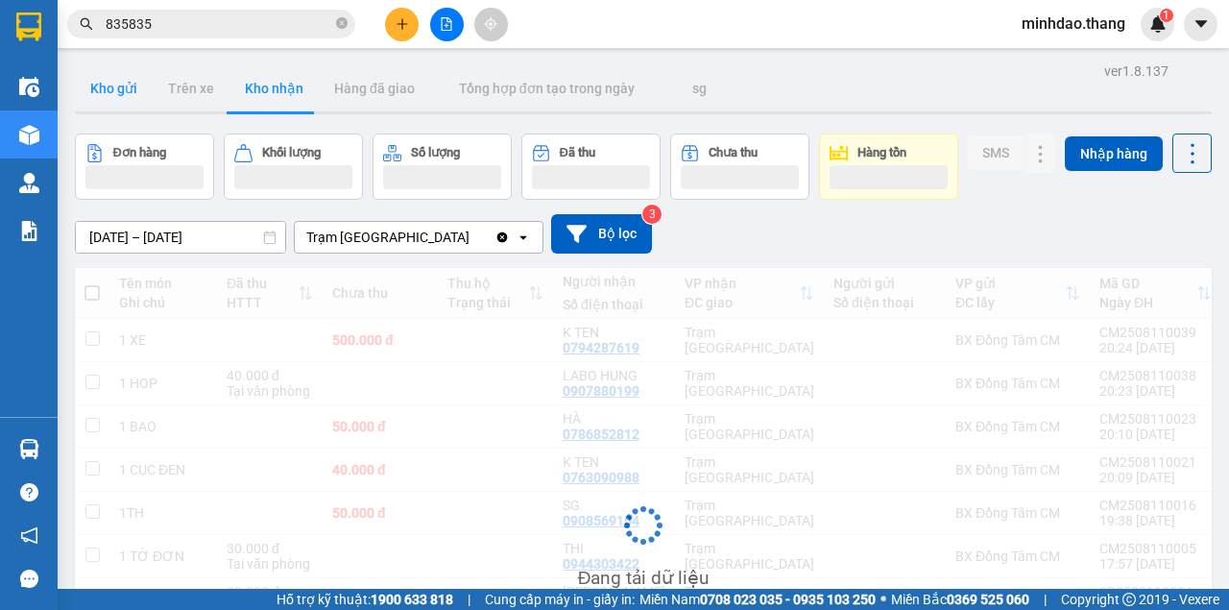
click at [120, 99] on button "Kho gửi" at bounding box center [114, 88] width 78 height 46
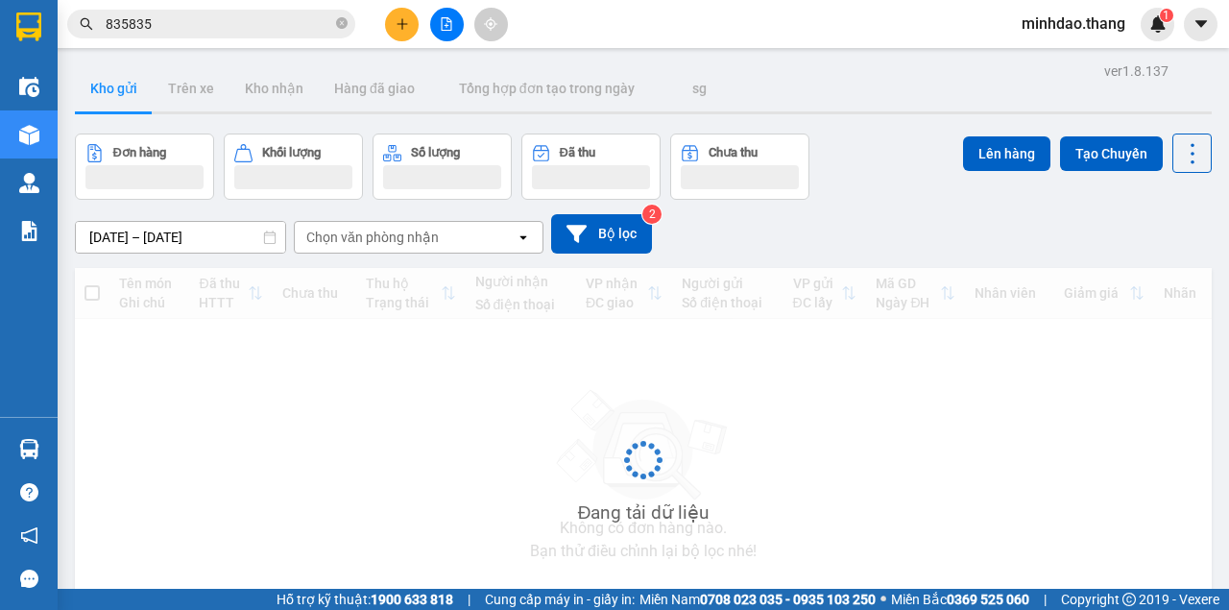
click at [120, 100] on button "Kho gửi" at bounding box center [114, 88] width 78 height 46
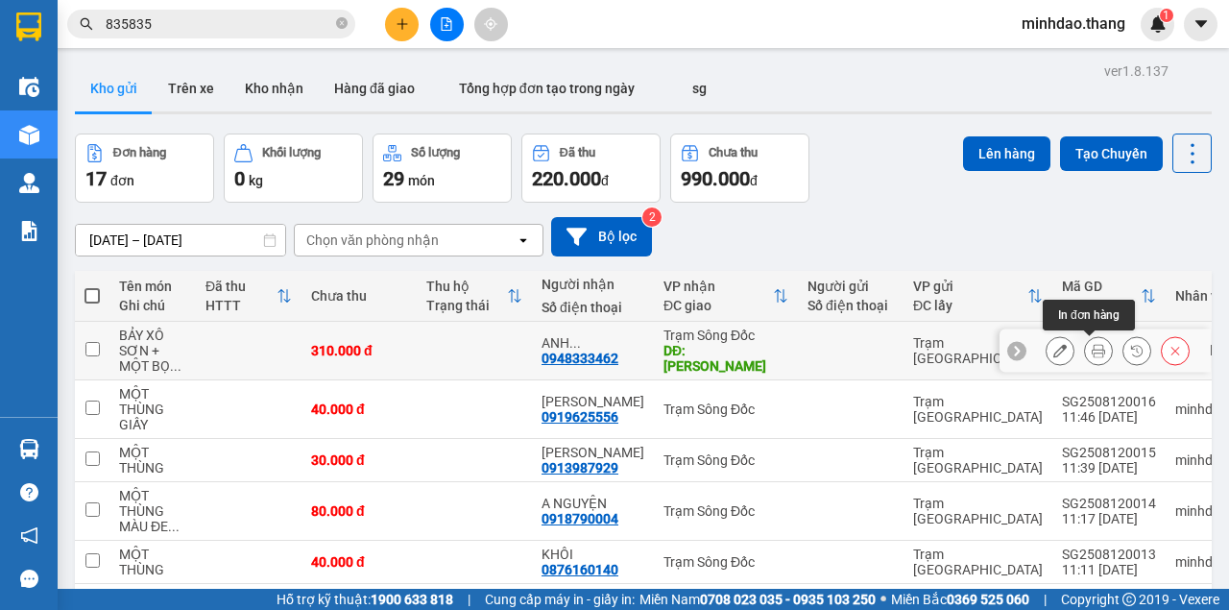
click at [1098, 353] on button at bounding box center [1098, 351] width 27 height 34
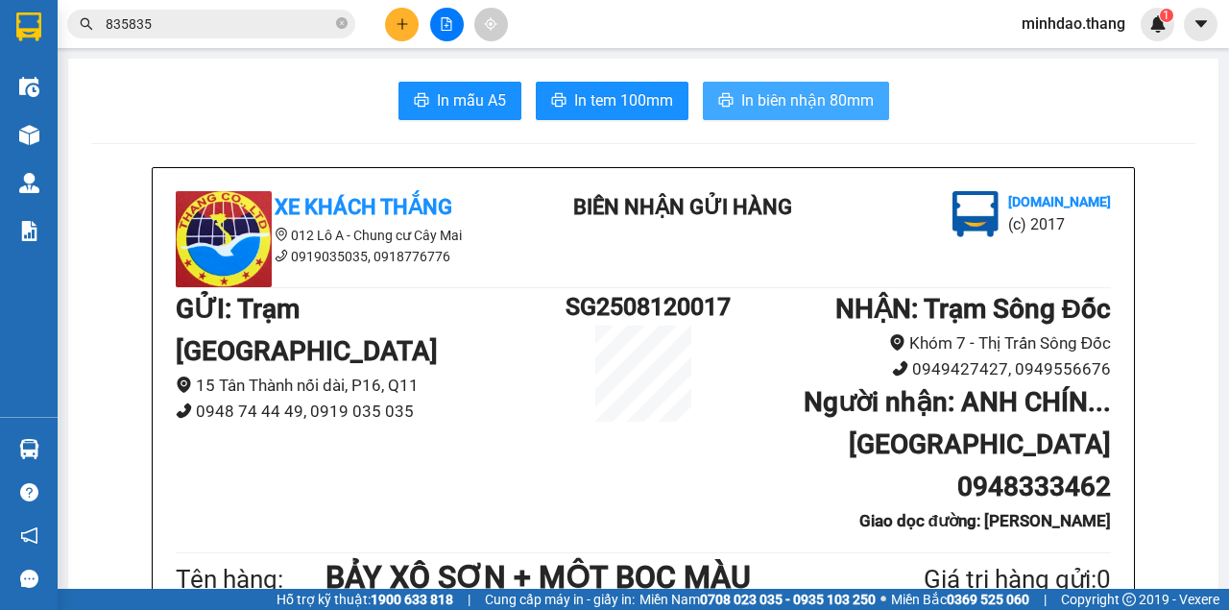
click at [823, 100] on span "In biên nhận 80mm" at bounding box center [807, 100] width 133 height 24
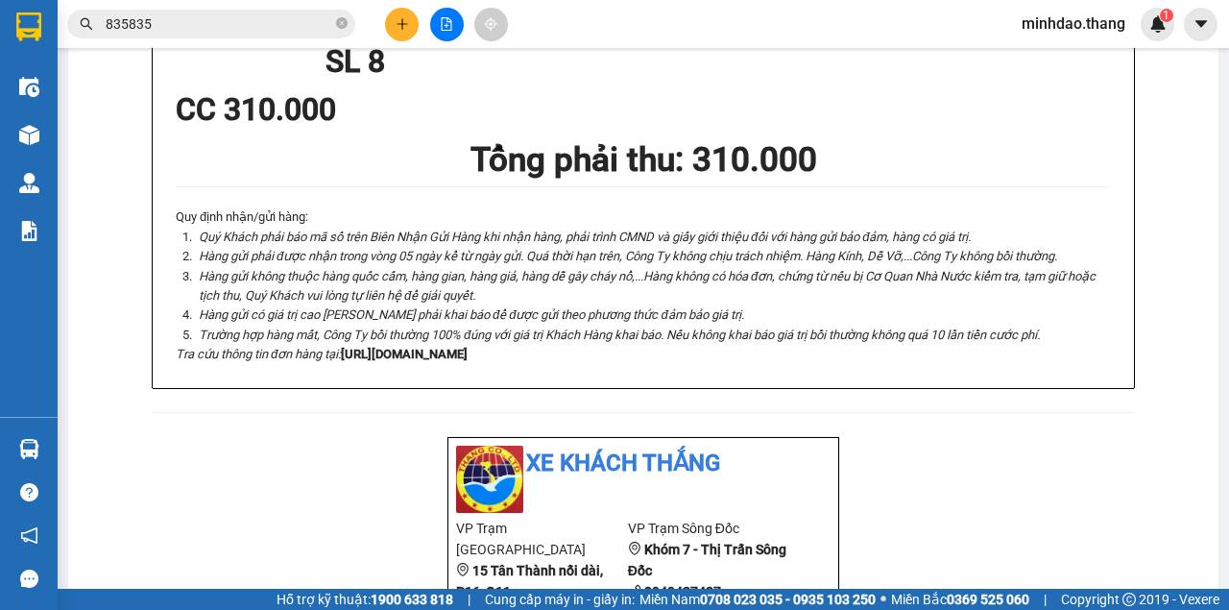
scroll to position [704, 0]
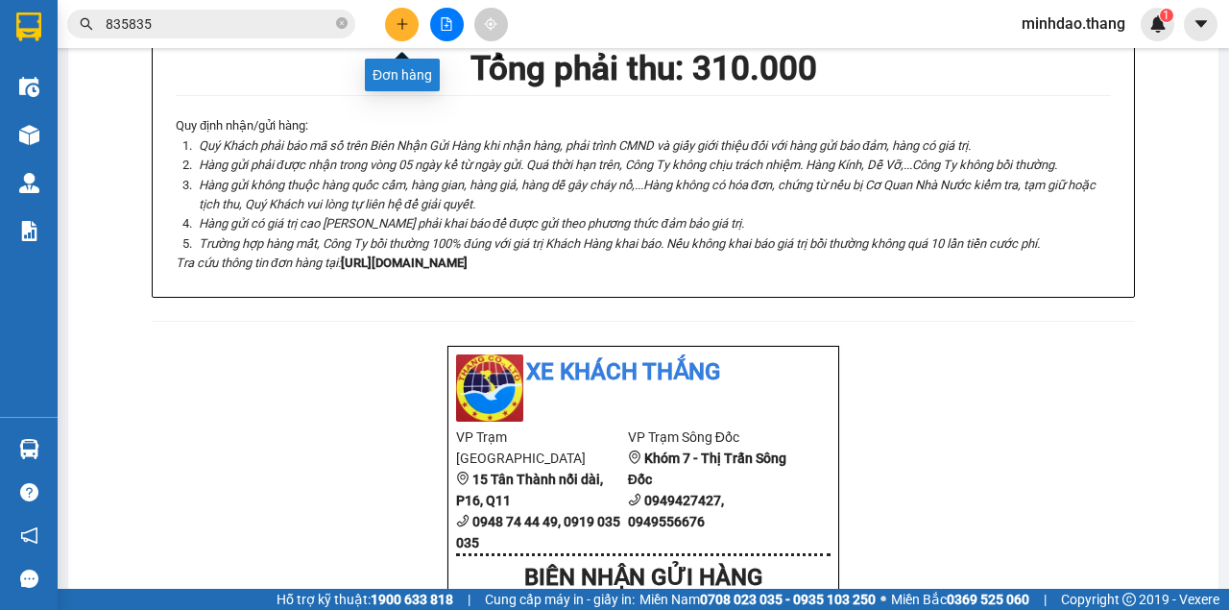
click at [407, 33] on button at bounding box center [402, 25] width 34 height 34
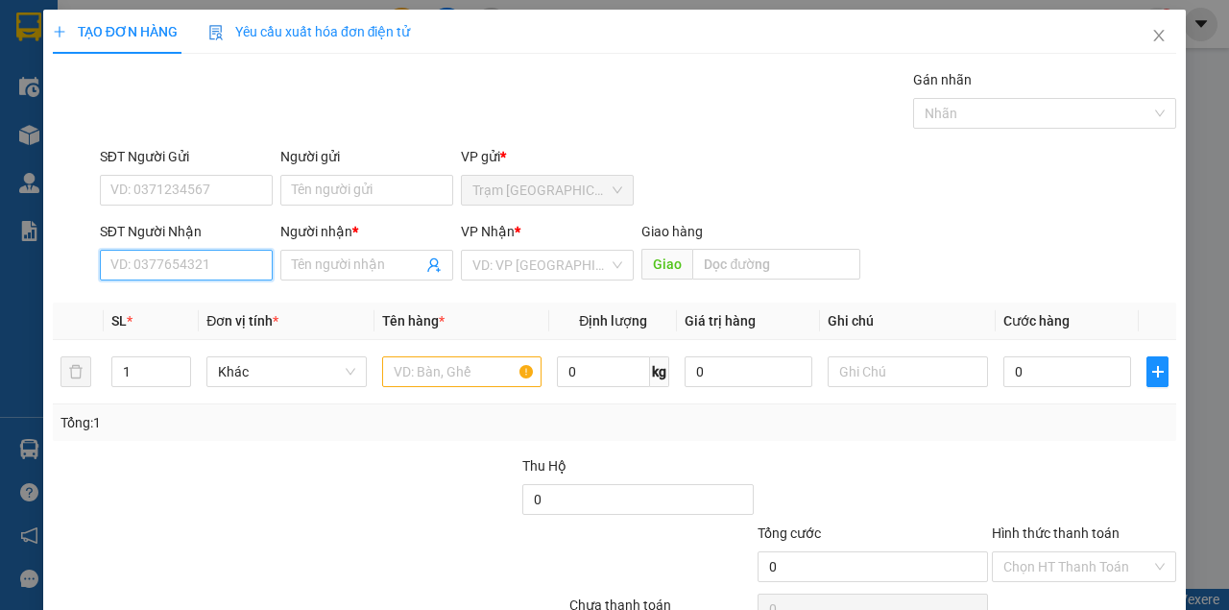
click at [167, 262] on input "SĐT Người Nhận" at bounding box center [186, 265] width 173 height 31
click at [164, 310] on div "0918437400 - HIỀN" at bounding box center [184, 302] width 149 height 21
type input "0918437400"
type input "HIỀN"
type input "0918437400"
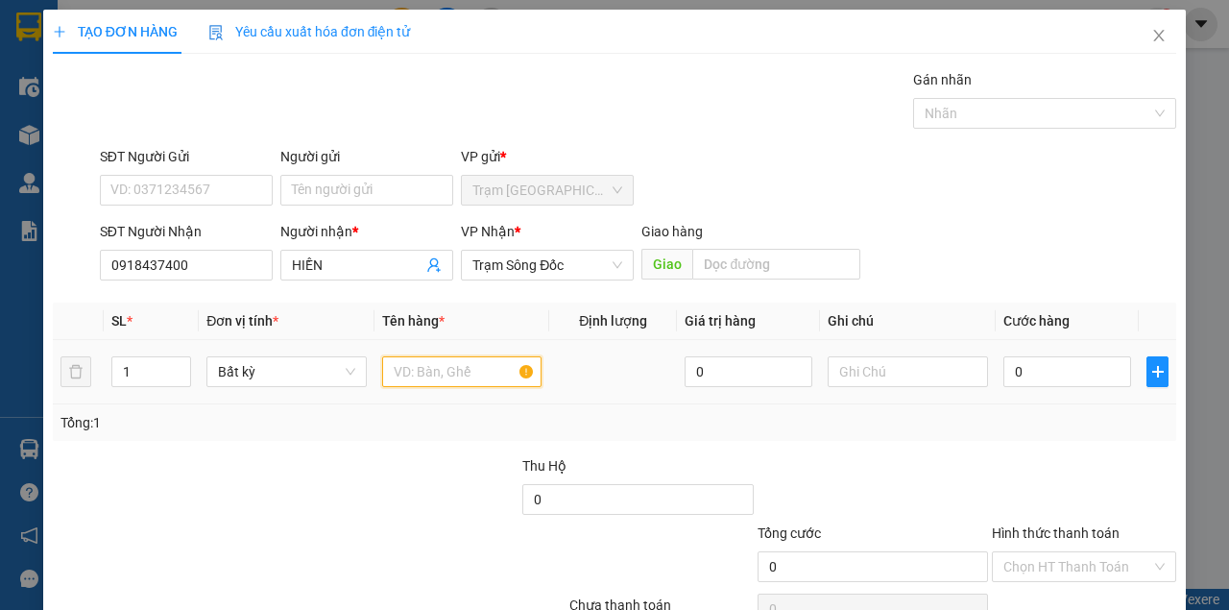
click at [414, 361] on input "text" at bounding box center [462, 371] width 160 height 31
type input "MỘT THÙNG"
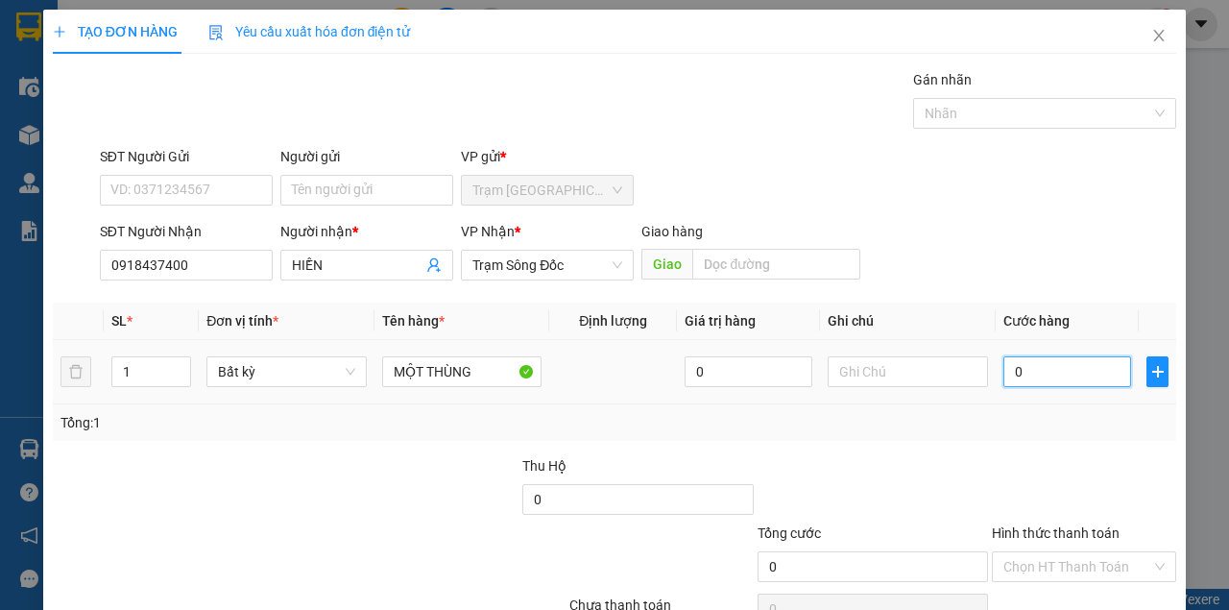
type input "4"
type input "40"
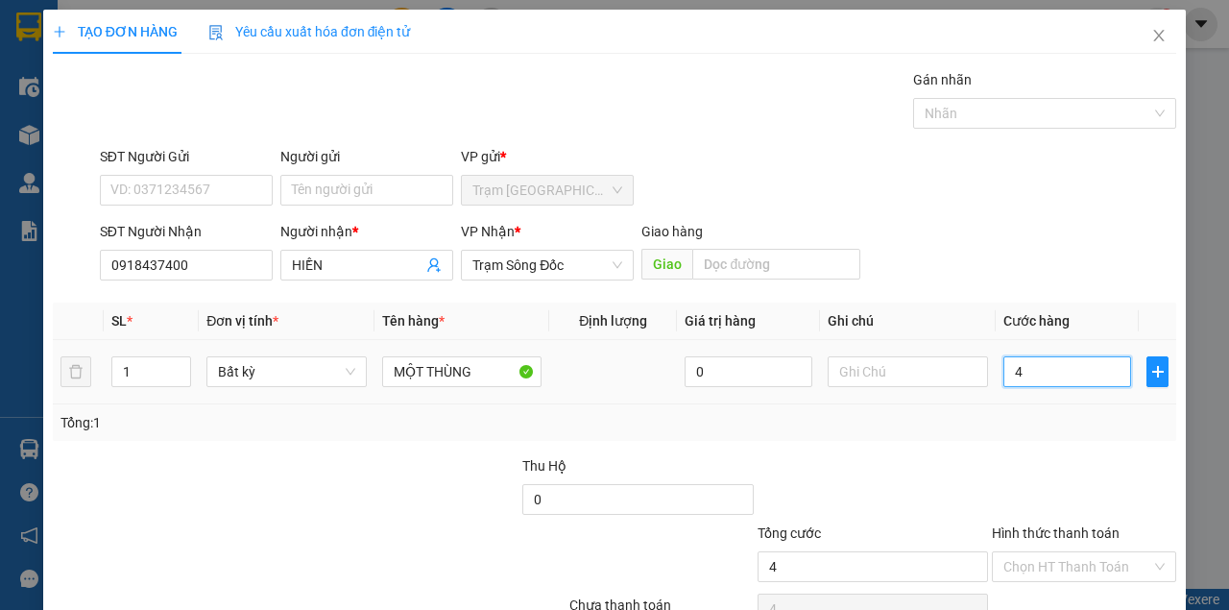
type input "40"
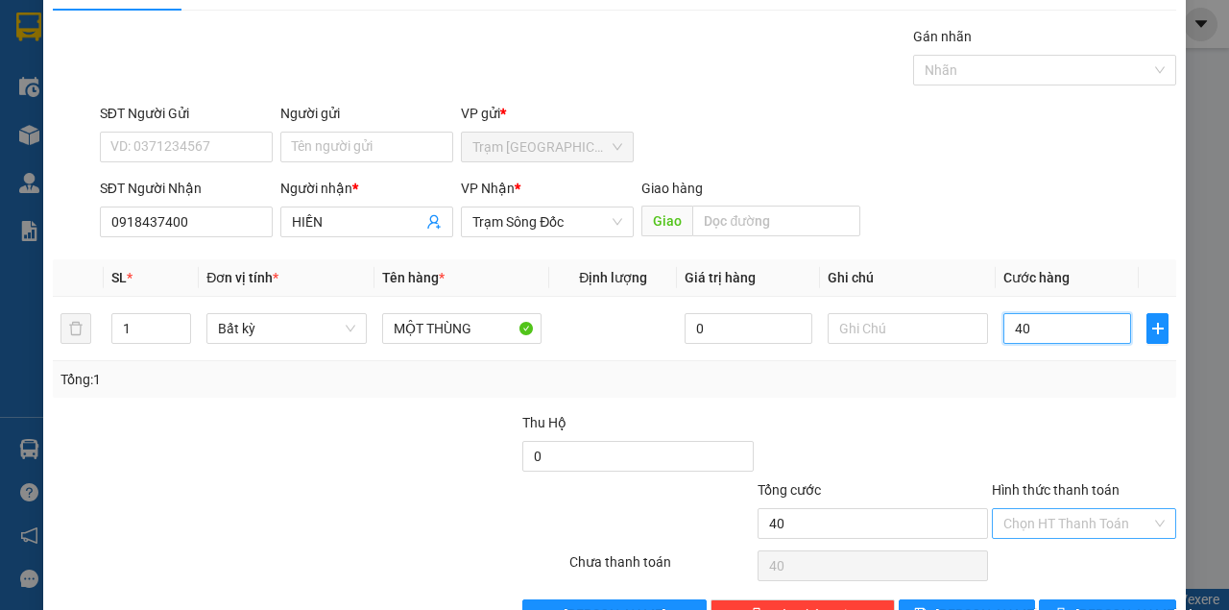
scroll to position [98, 0]
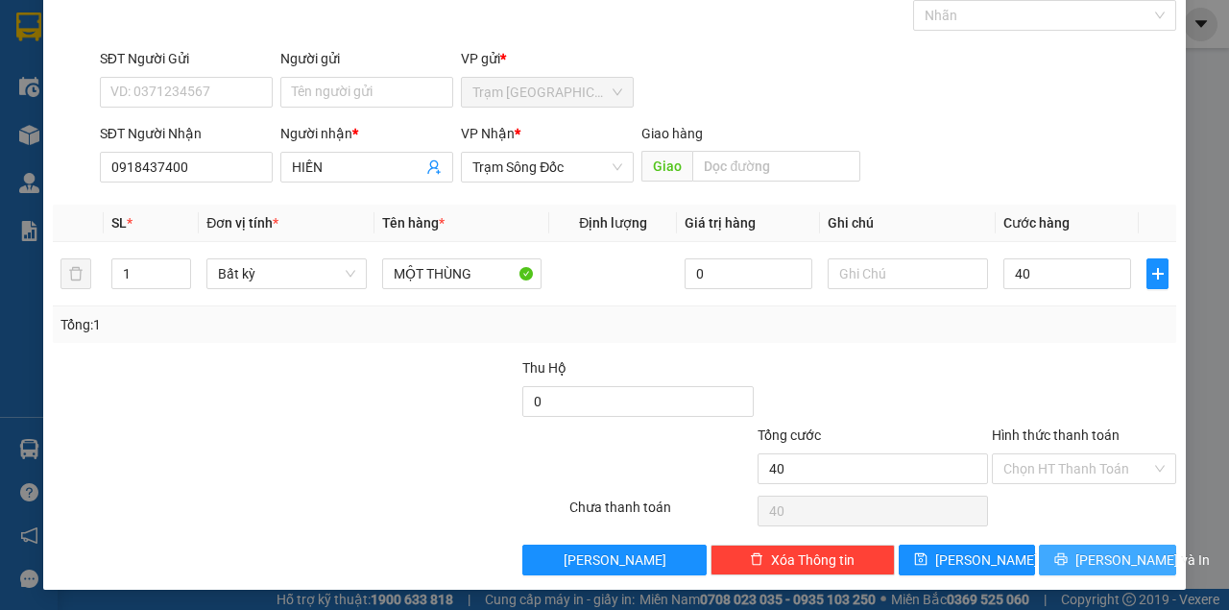
type input "40.000"
click at [1068, 552] on icon "printer" at bounding box center [1060, 558] width 13 height 13
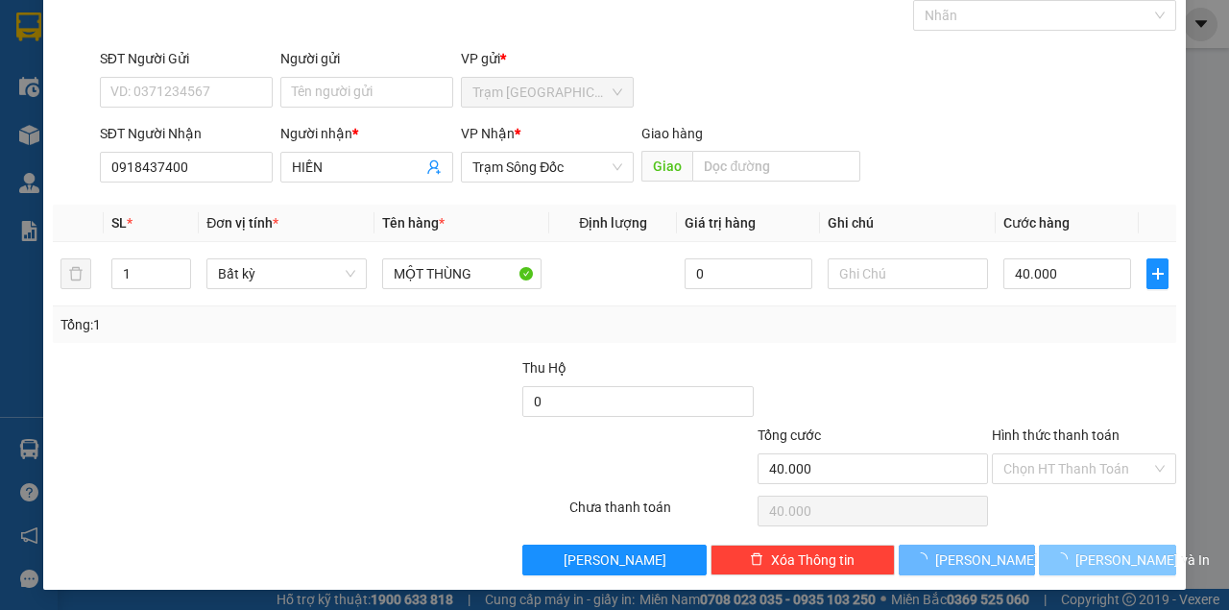
click at [1039, 544] on button "[PERSON_NAME] và In" at bounding box center [1107, 559] width 137 height 31
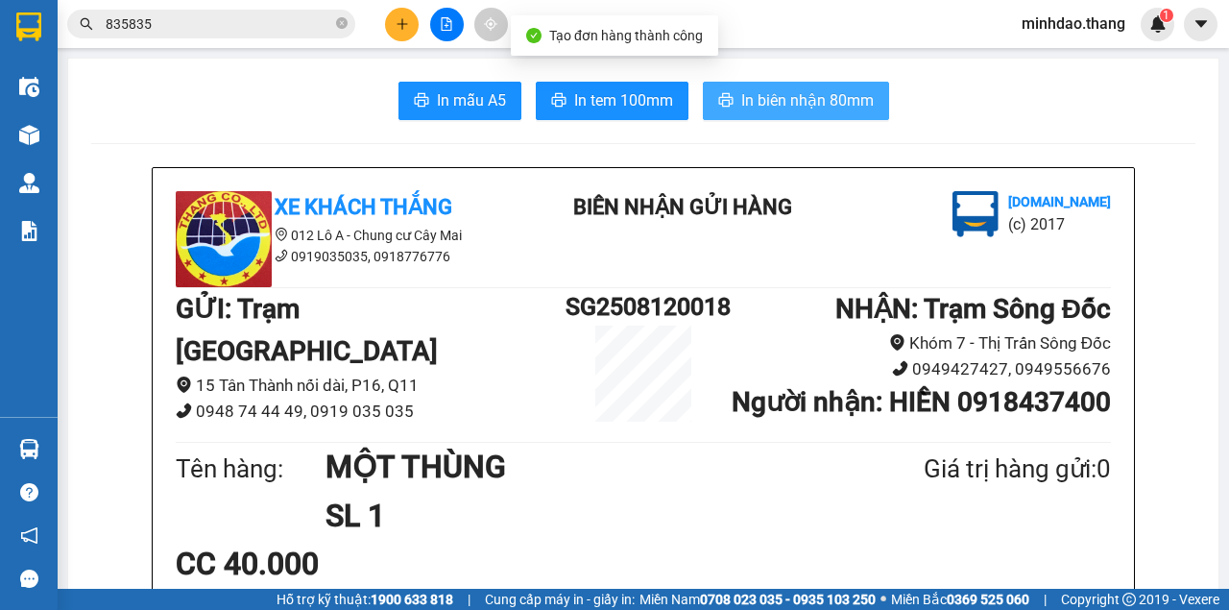
drag, startPoint x: 822, startPoint y: 104, endPoint x: 818, endPoint y: 113, distance: 10.3
click at [821, 104] on span "In biên nhận 80mm" at bounding box center [807, 100] width 133 height 24
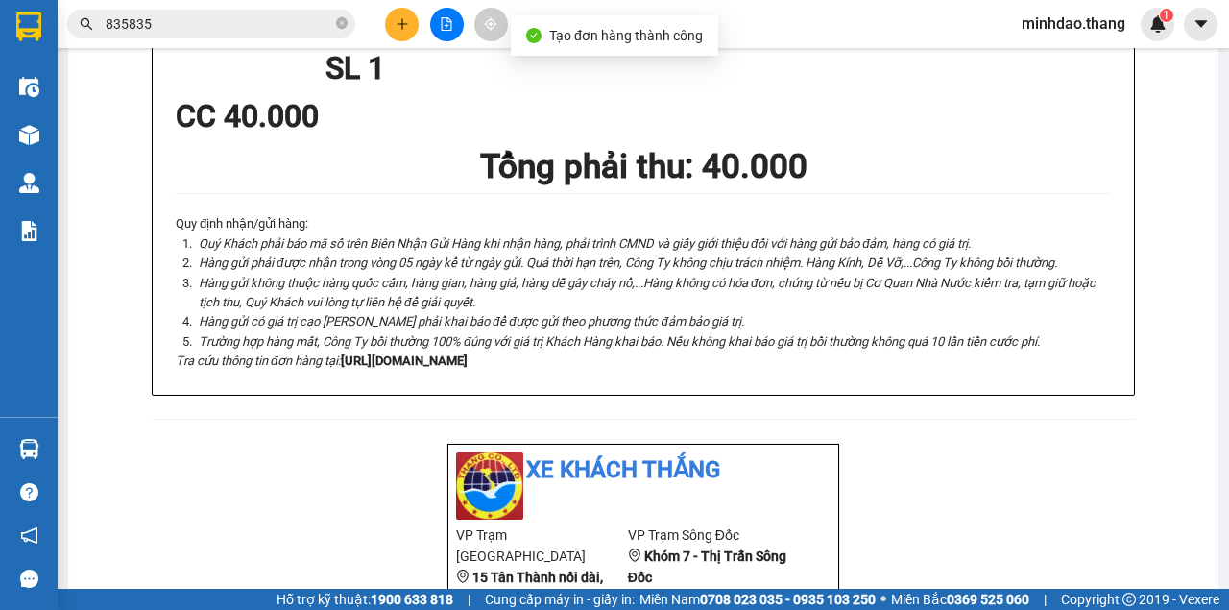
scroll to position [534, 0]
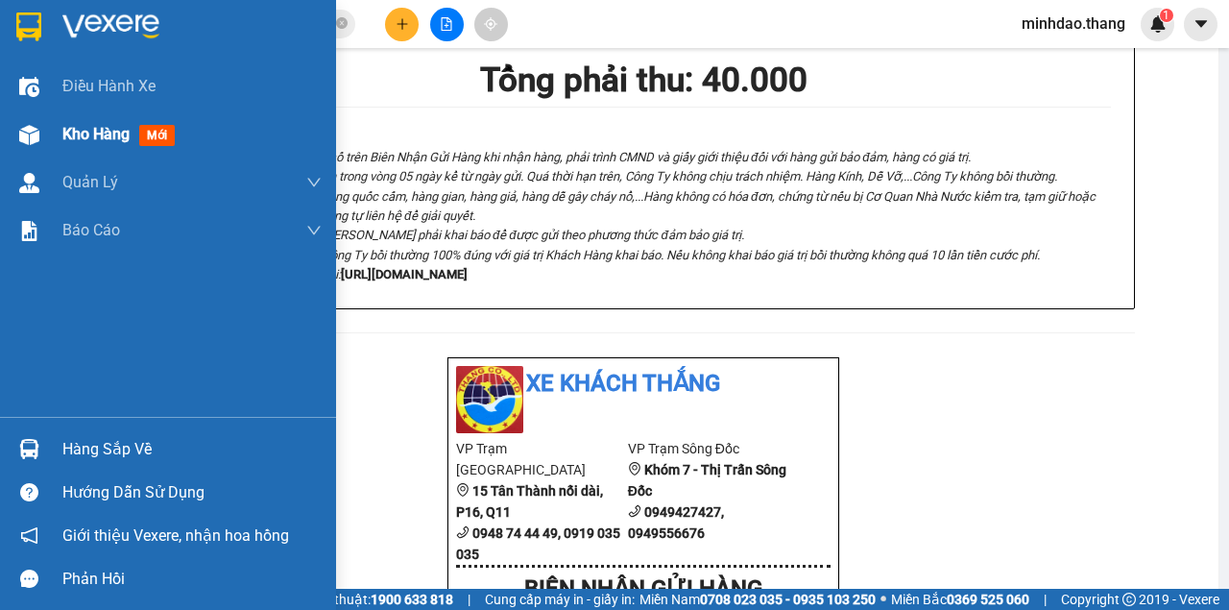
click at [33, 134] on img at bounding box center [29, 135] width 20 height 20
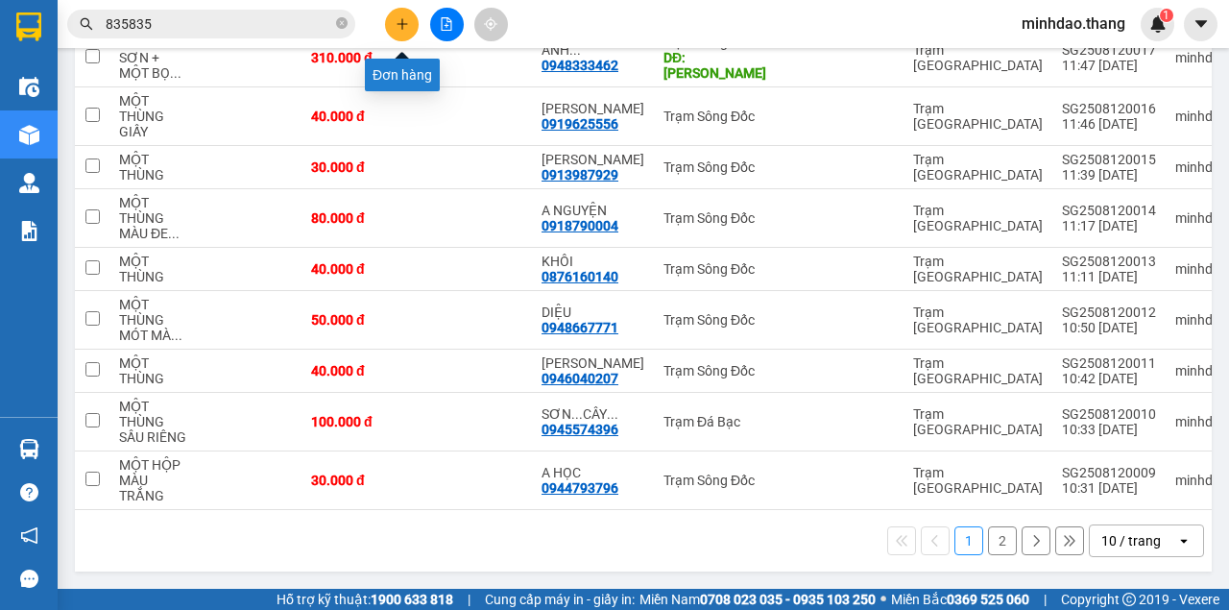
click at [404, 31] on button at bounding box center [402, 25] width 34 height 34
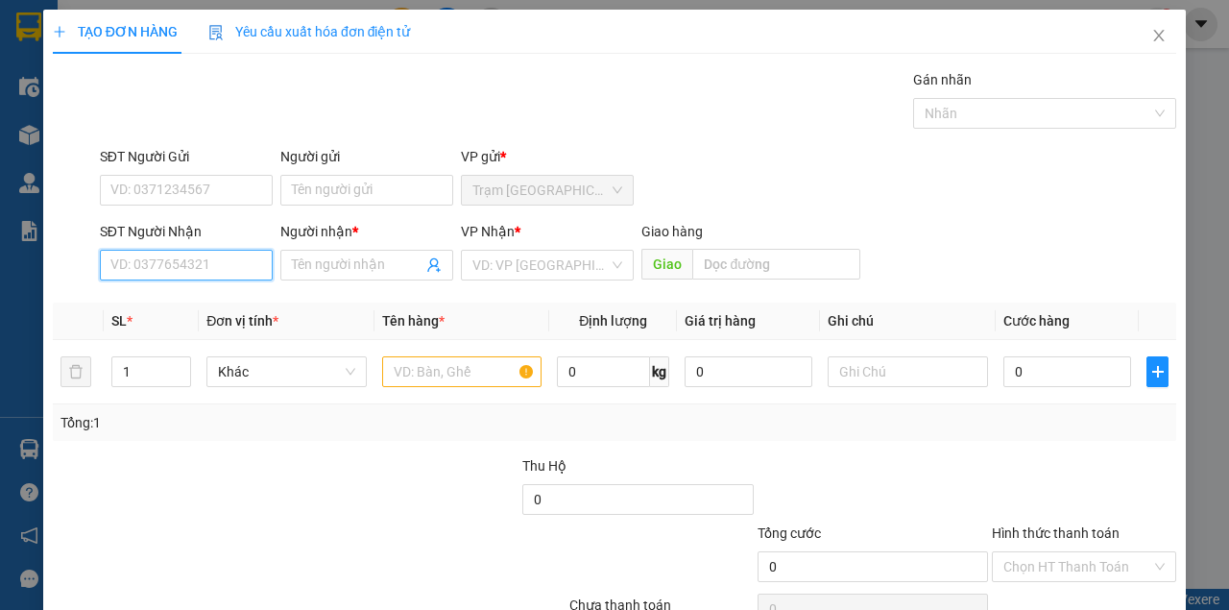
click at [195, 255] on input "SĐT Người Nhận" at bounding box center [186, 265] width 173 height 31
click at [215, 298] on div "0913065645 - [PERSON_NAME]" at bounding box center [204, 302] width 189 height 21
type input "0913065645"
type input "TRƯƠNG THỊ ĐANG"
type input "0913065645"
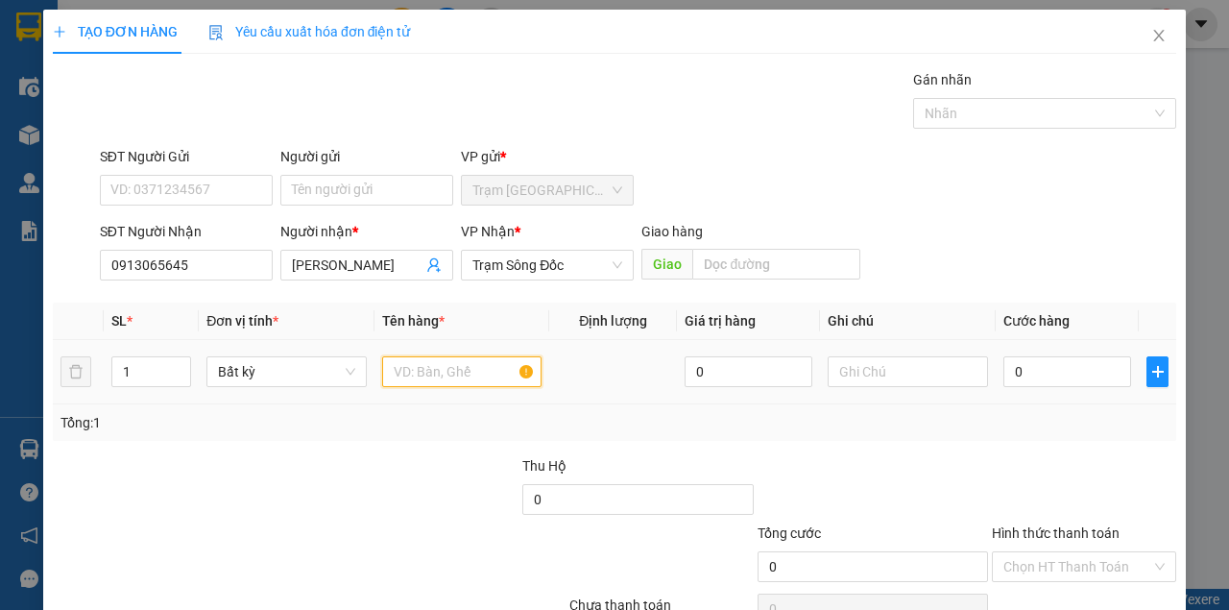
click at [412, 378] on input "text" at bounding box center [462, 371] width 160 height 31
type input "MỘT CỤC MÀU ĐEN"
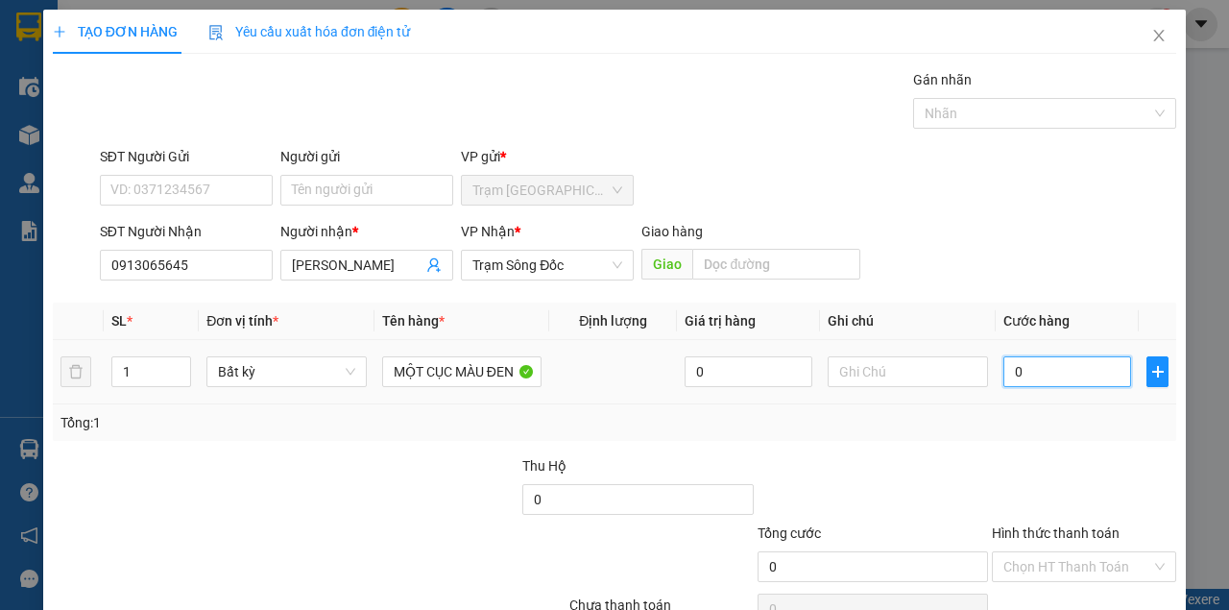
click at [1027, 360] on input "0" at bounding box center [1067, 371] width 128 height 31
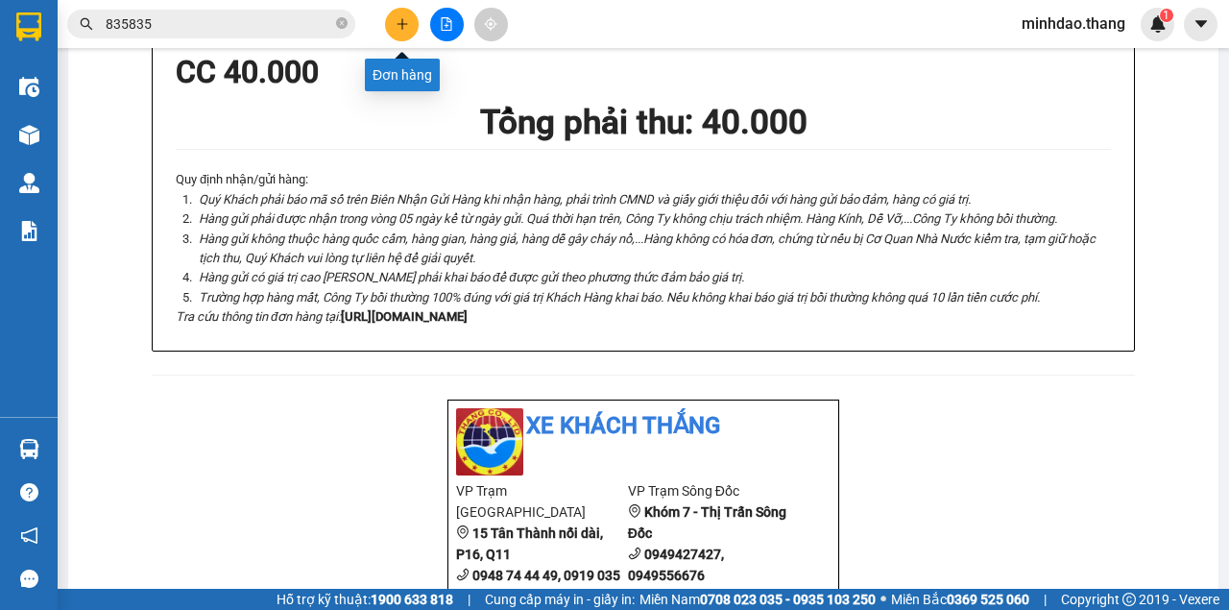
click at [409, 30] on button at bounding box center [402, 25] width 34 height 34
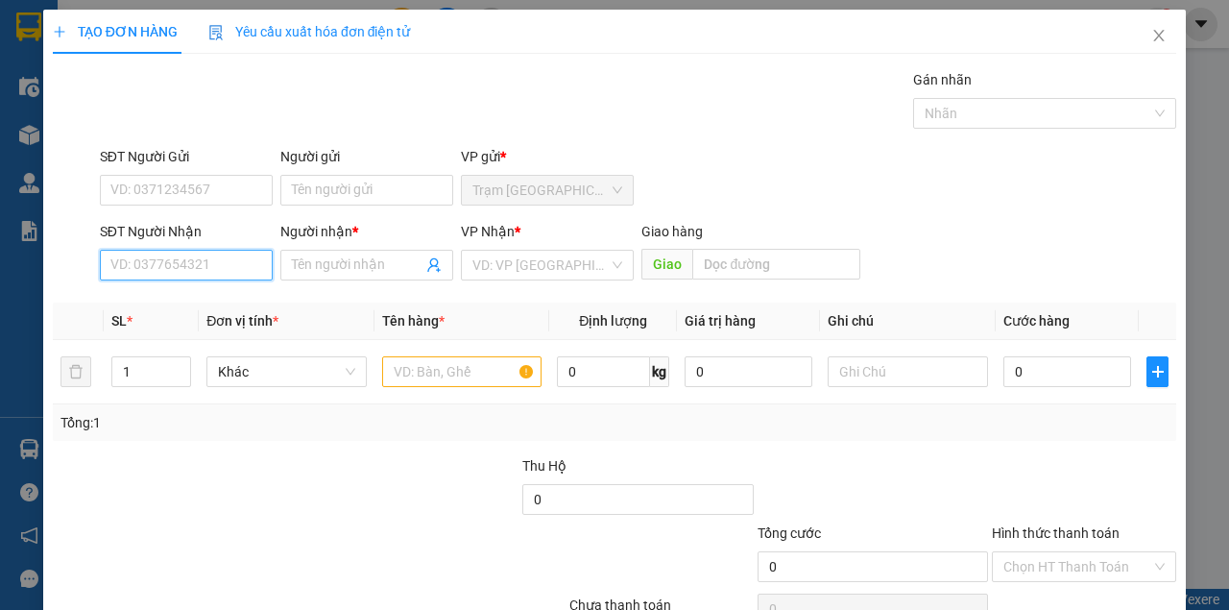
click at [212, 260] on input "SĐT Người Nhận" at bounding box center [186, 265] width 173 height 31
click at [137, 258] on input "SĐT Người Nhận" at bounding box center [186, 265] width 173 height 31
type input "0944273127"
drag, startPoint x: 222, startPoint y: 305, endPoint x: 348, endPoint y: 353, distance: 134.6
click at [223, 305] on div "0944273127 - MỘNG" at bounding box center [184, 302] width 149 height 21
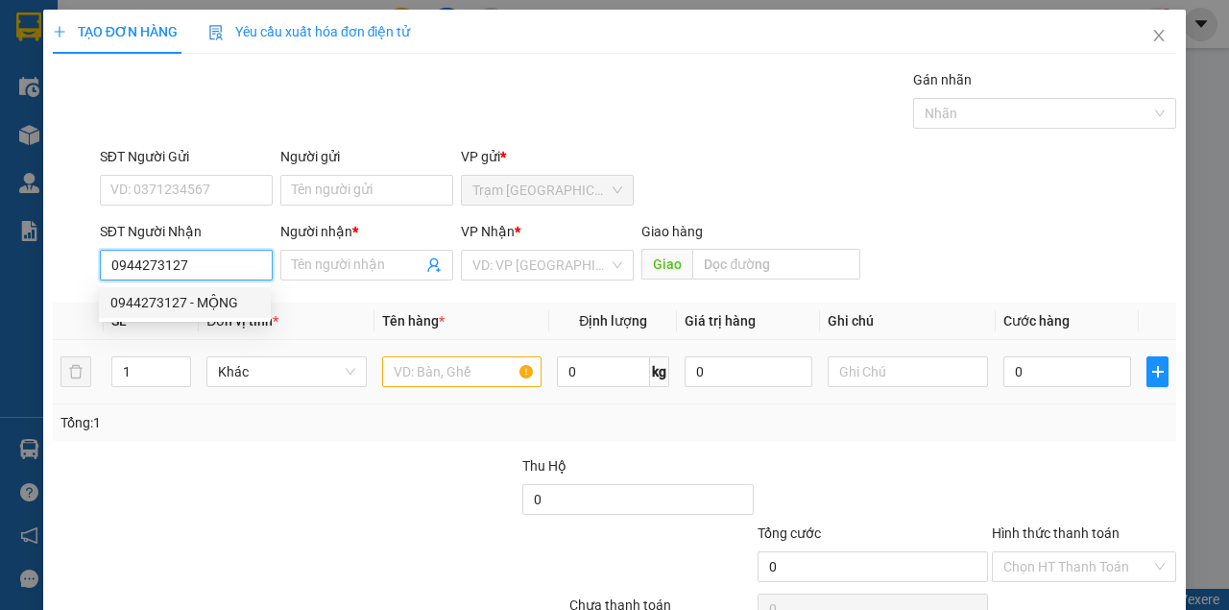
type input "MỘNG"
type input "0944273127"
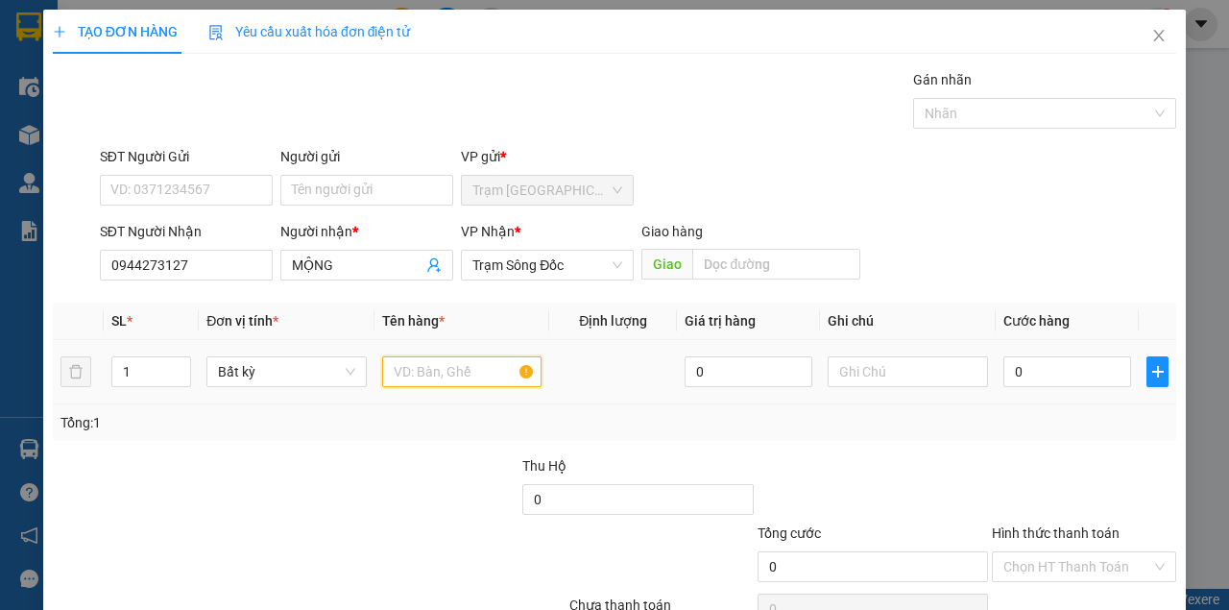
click at [420, 376] on input "text" at bounding box center [462, 371] width 160 height 31
type input "MỘT BỌC MÀU ĐỎ"
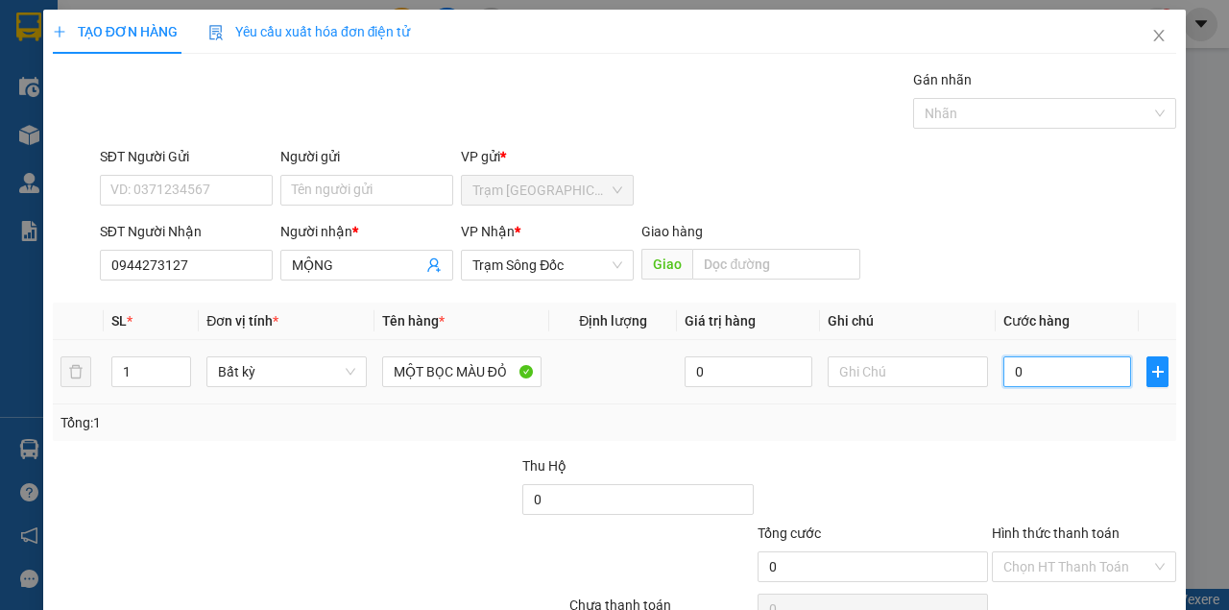
click at [1042, 373] on input "0" at bounding box center [1067, 371] width 128 height 31
type input "3"
type input "30"
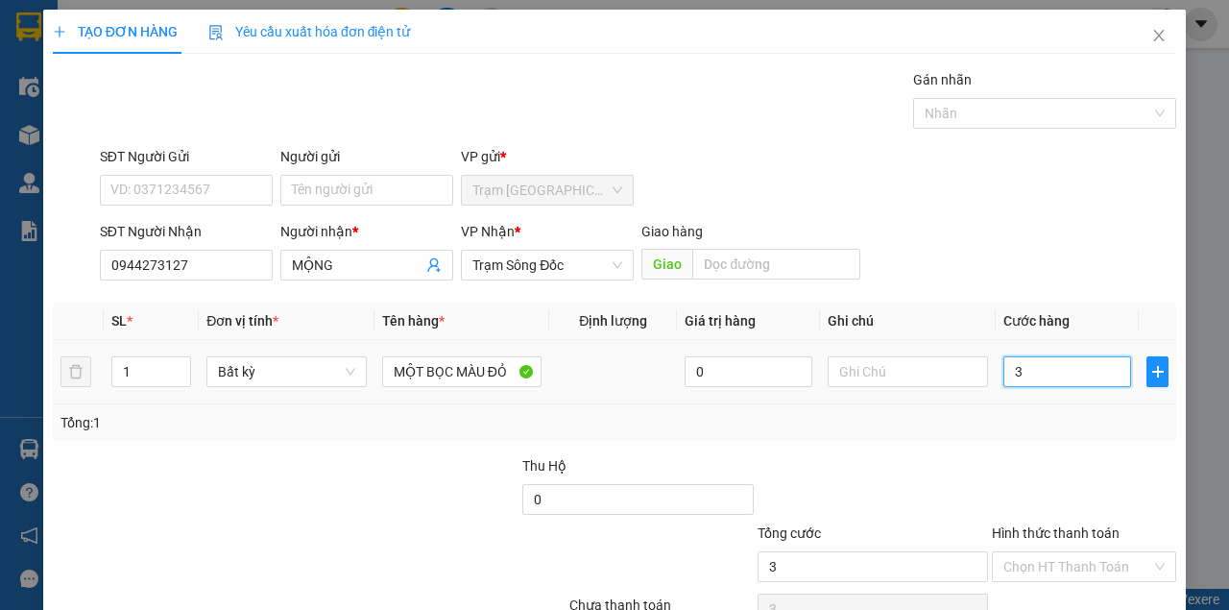
type input "30"
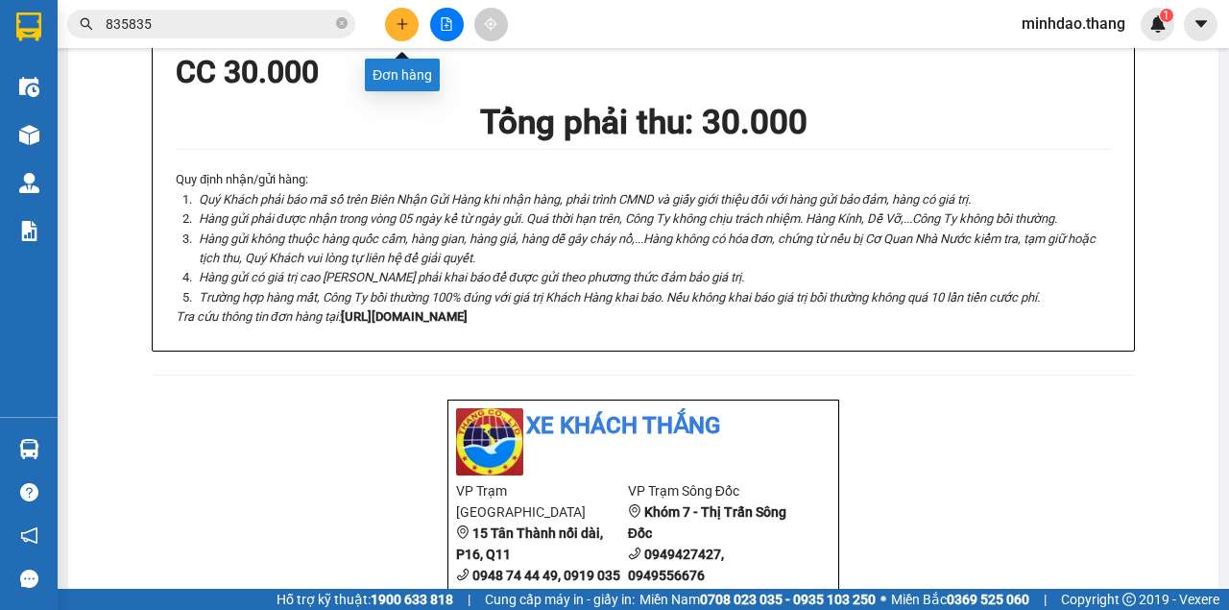
click at [401, 17] on icon "plus" at bounding box center [402, 23] width 13 height 13
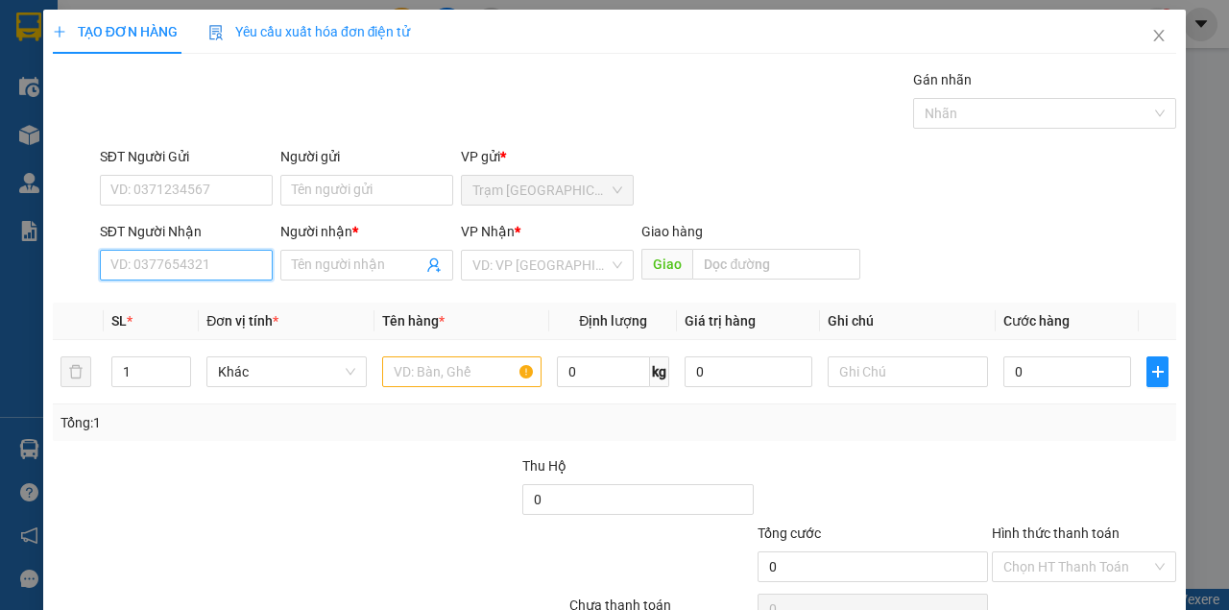
click at [194, 277] on input "SĐT Người Nhận" at bounding box center [186, 265] width 173 height 31
type input "0836441989"
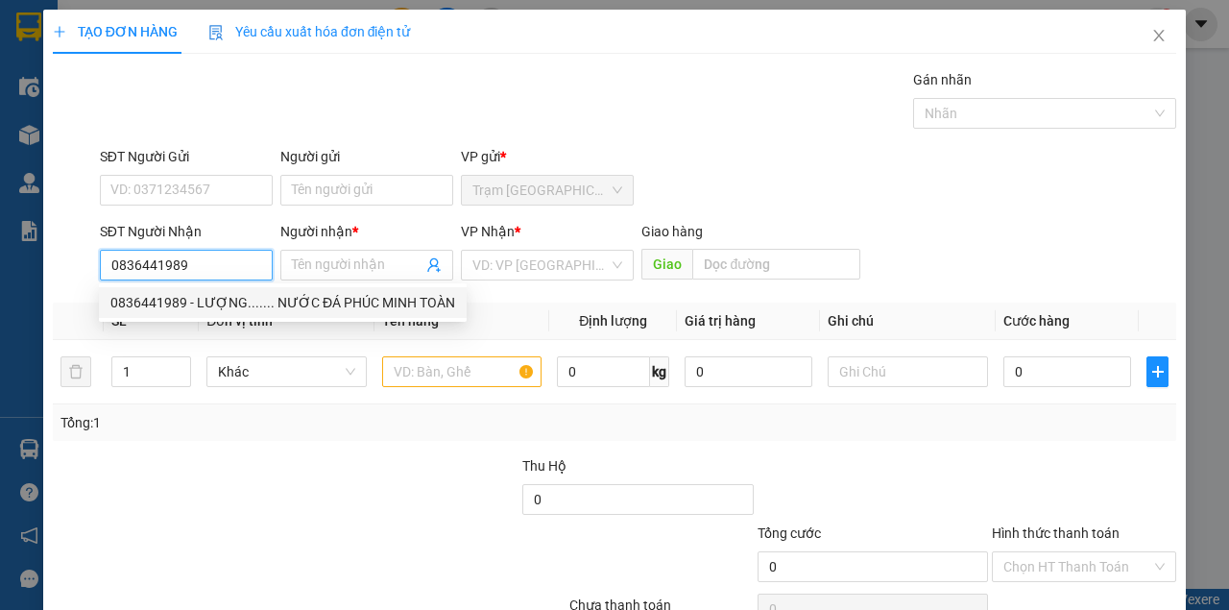
click at [213, 302] on div "0836441989 - LƯỢNG....... NƯỚC ĐÁ PHÚC MINH TOÀN" at bounding box center [282, 302] width 345 height 21
type input "LƯỢNG....... NƯỚC ĐÁ PHÚC MINH TOÀN"
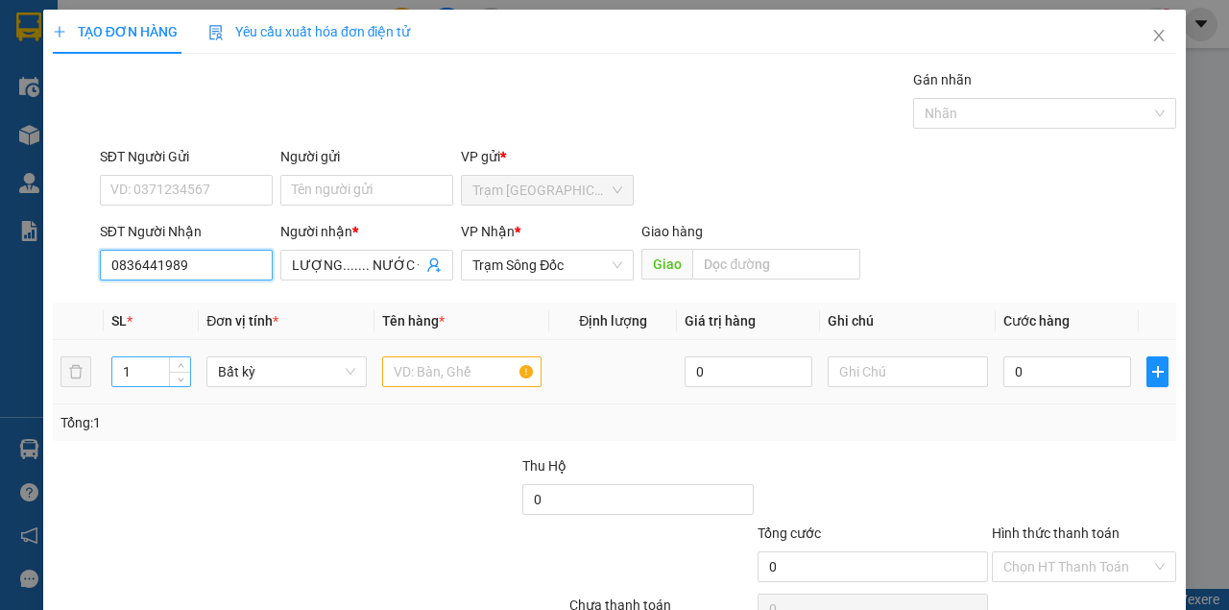
type input "0836441989"
click at [138, 367] on input "1" at bounding box center [151, 371] width 79 height 29
type input "4"
click at [433, 376] on input "text" at bounding box center [462, 371] width 160 height 31
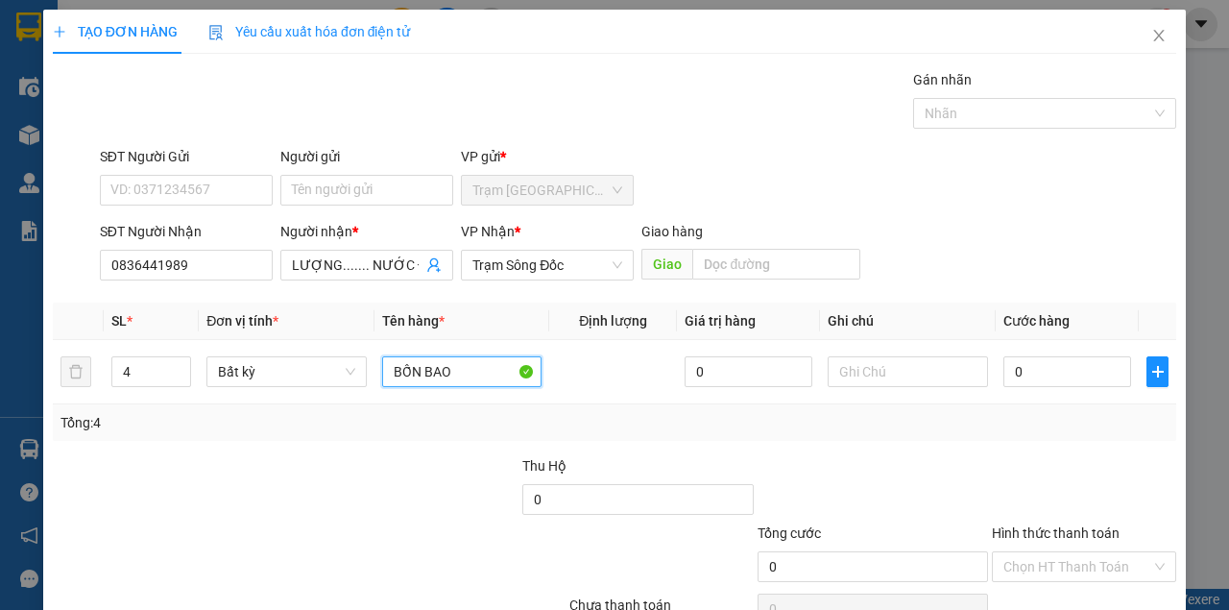
type input "BỐN BAO"
click at [1039, 378] on input "0" at bounding box center [1067, 371] width 128 height 31
type input "1"
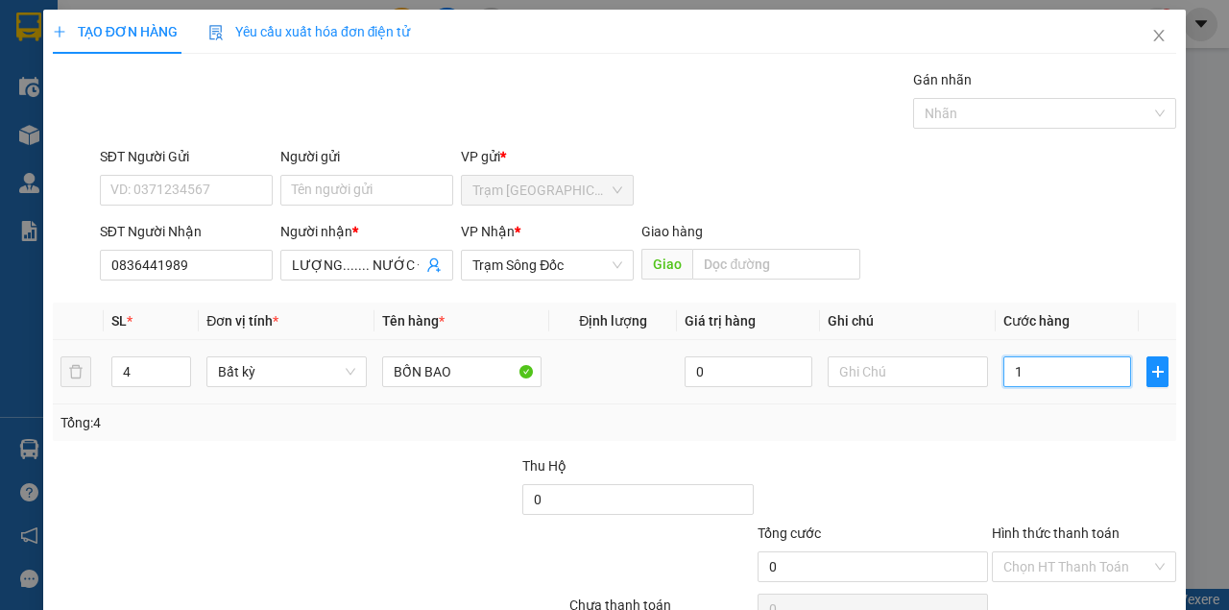
type input "1"
type input "16"
type input "160"
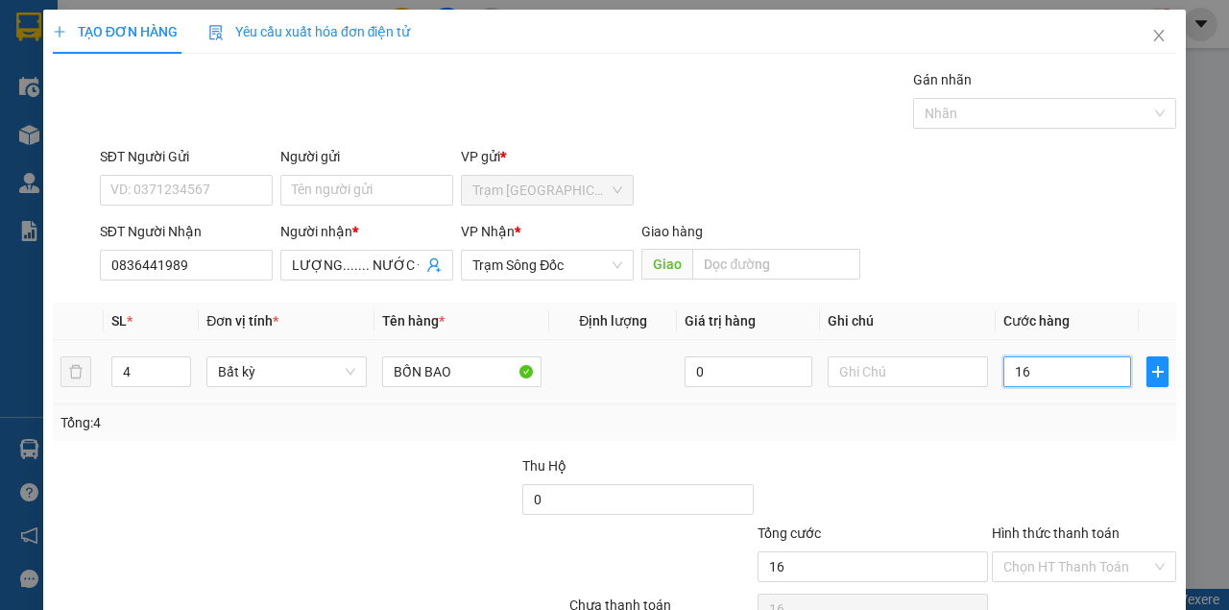
type input "160"
type input "160.000"
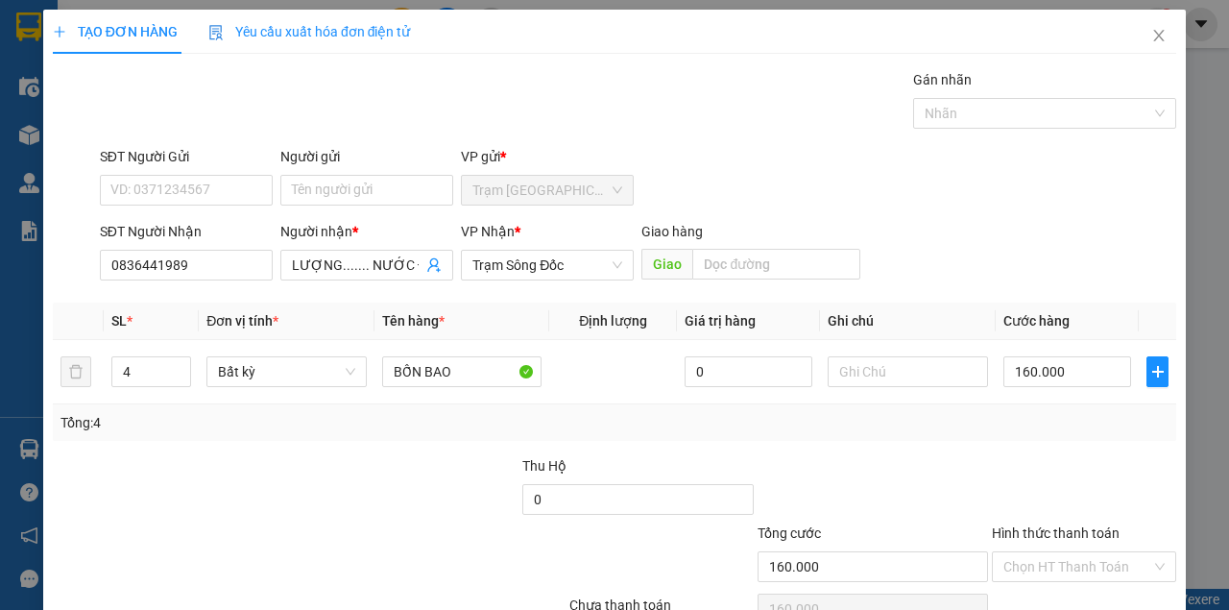
drag, startPoint x: 1013, startPoint y: 282, endPoint x: 996, endPoint y: 295, distance: 21.3
click at [1014, 282] on div "SĐT Người Nhận 0836441989 Người nhận * LƯỢNG....... NƯỚC ĐÁ PHÚC MINH TOÀN VP N…" at bounding box center [638, 254] width 1084 height 67
drag, startPoint x: 1065, startPoint y: 461, endPoint x: 1065, endPoint y: 481, distance: 20.2
click at [1065, 552] on input "Hình thức thanh toán" at bounding box center [1077, 566] width 148 height 29
click at [1059, 592] on div "Tại văn phòng" at bounding box center [1075, 602] width 159 height 21
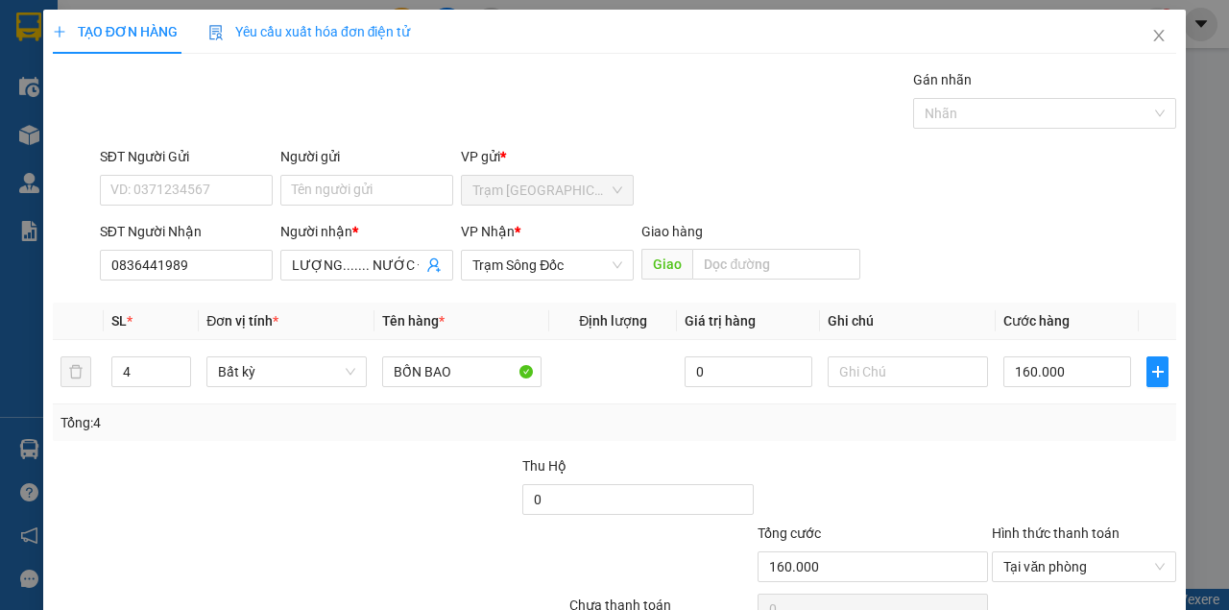
click at [1079, 576] on div "TẠO ĐƠN HÀNG Yêu cầu xuất hóa đơn điện tử Transit Pickup Surcharge Ids Transit …" at bounding box center [614, 349] width 1143 height 678
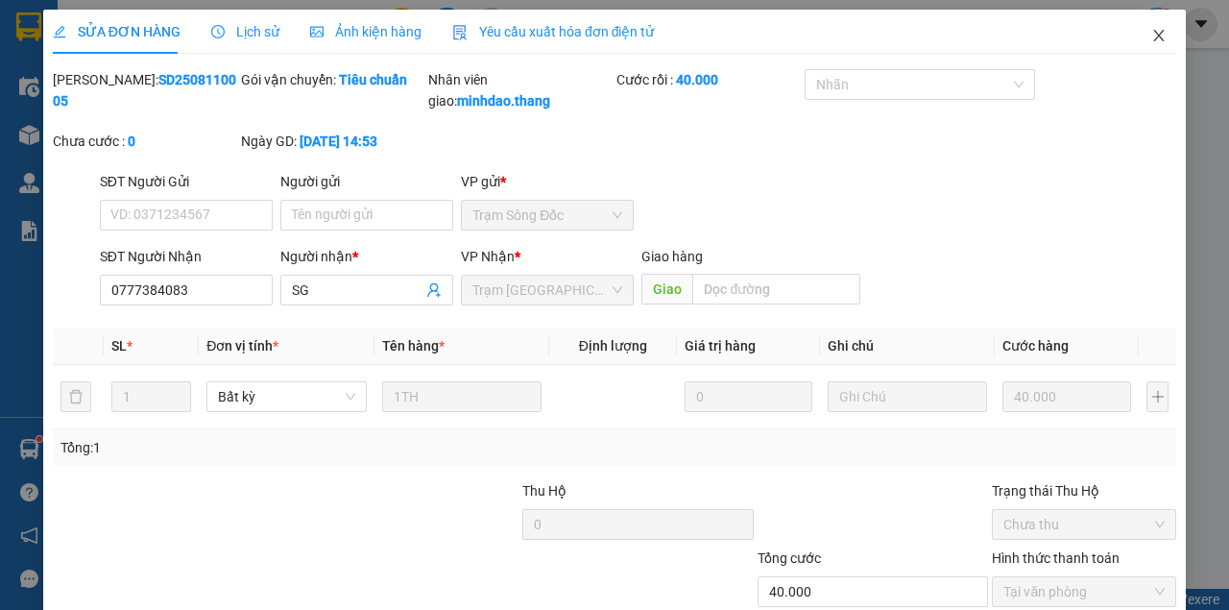
click at [1170, 38] on span "Close" at bounding box center [1159, 37] width 54 height 54
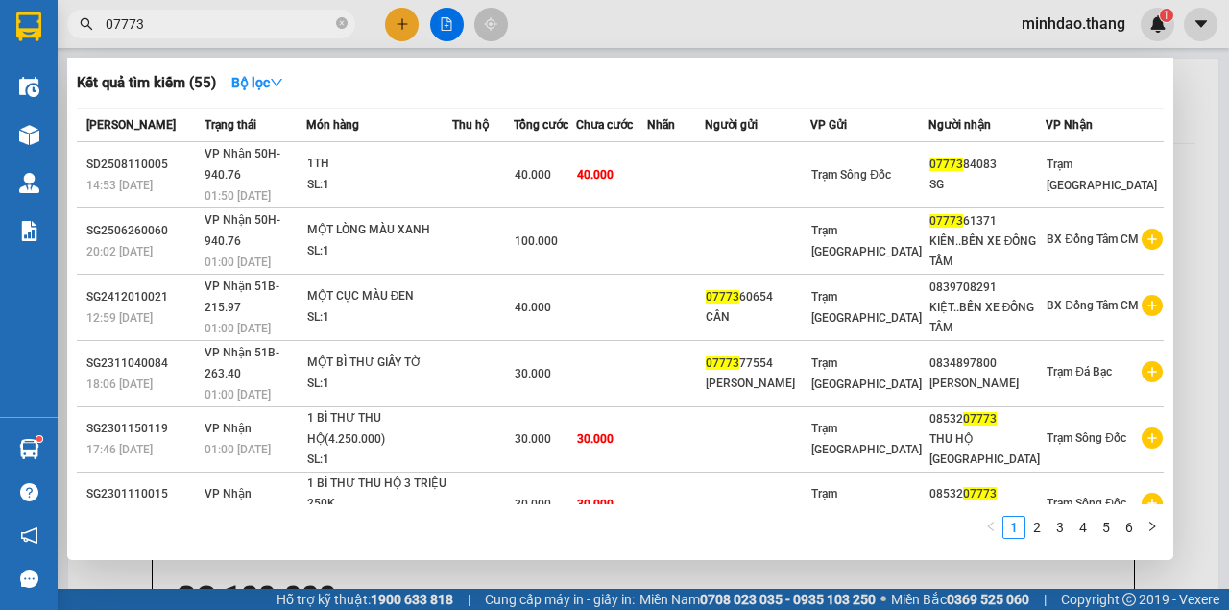
click at [350, 26] on span "07773" at bounding box center [211, 24] width 288 height 29
click at [339, 26] on icon "close-circle" at bounding box center [342, 23] width 12 height 12
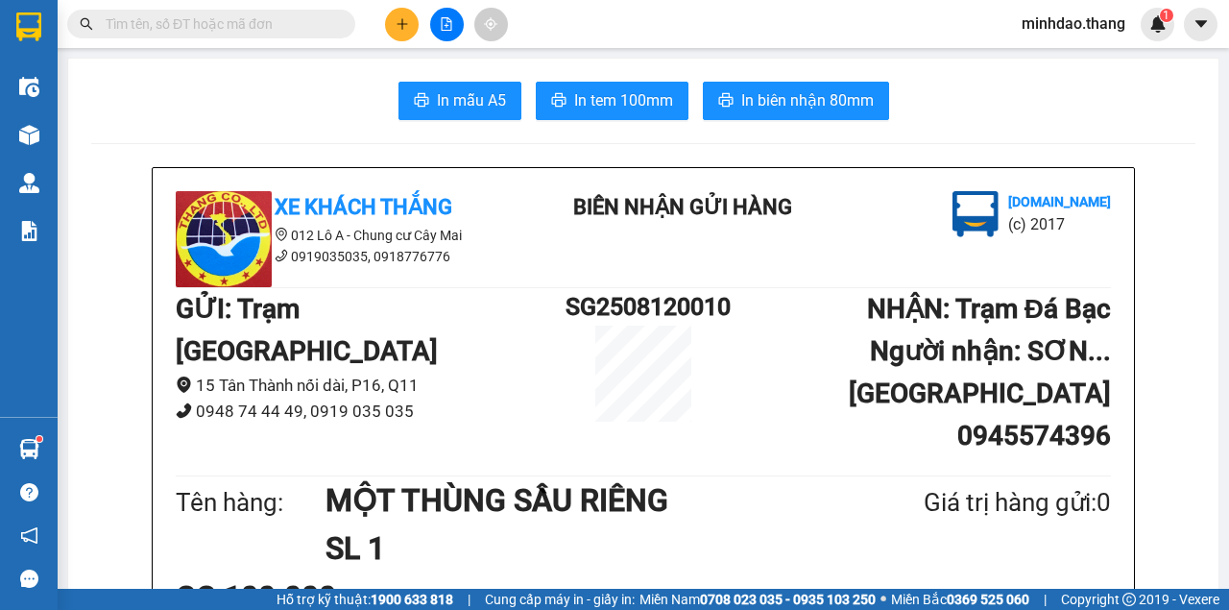
click at [309, 26] on input "text" at bounding box center [219, 23] width 227 height 21
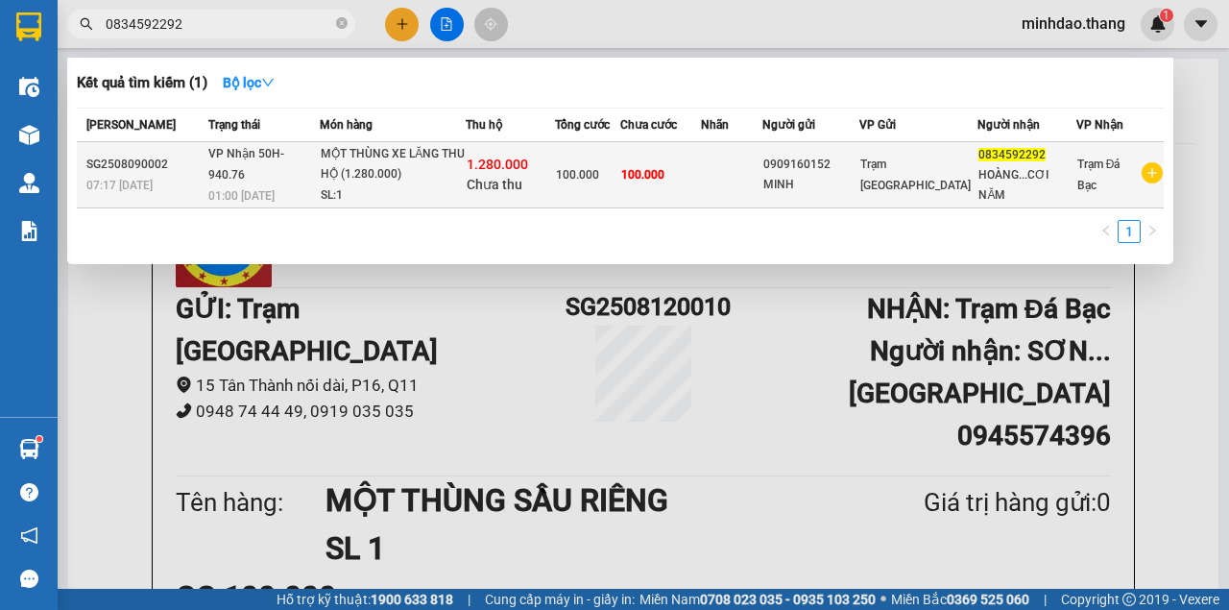
type input "0834592292"
click at [859, 198] on td "0909160152 MINH" at bounding box center [810, 175] width 97 height 66
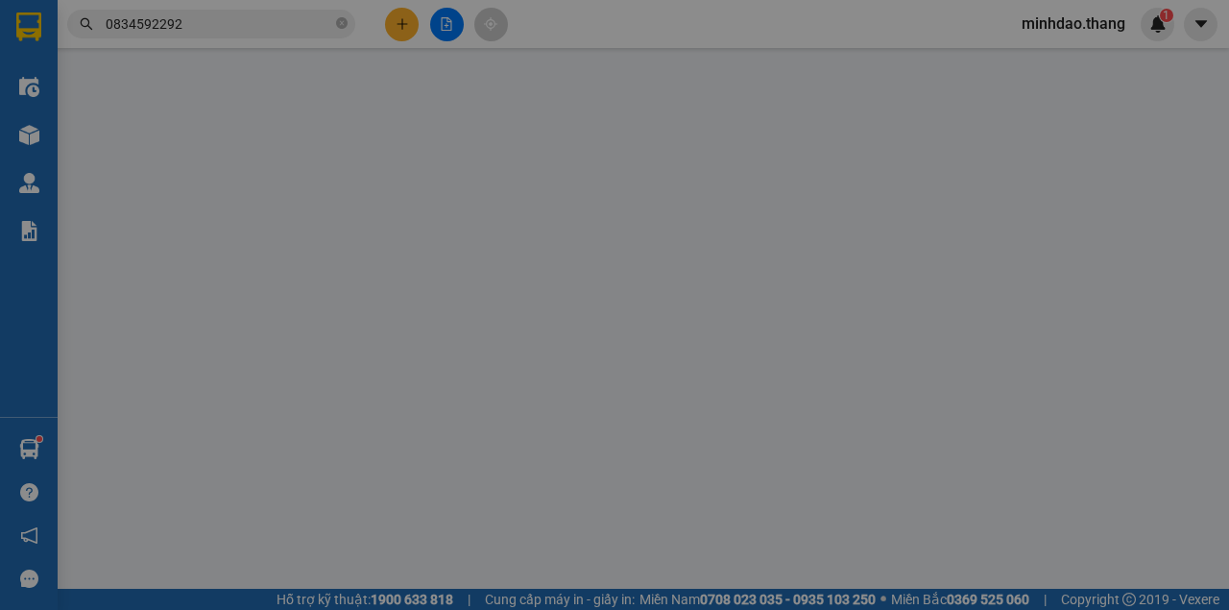
type input "0909160152"
type input "MINH"
type input "0834592292"
type input "HOÀNG...CƠI NĂM"
type input "100.000"
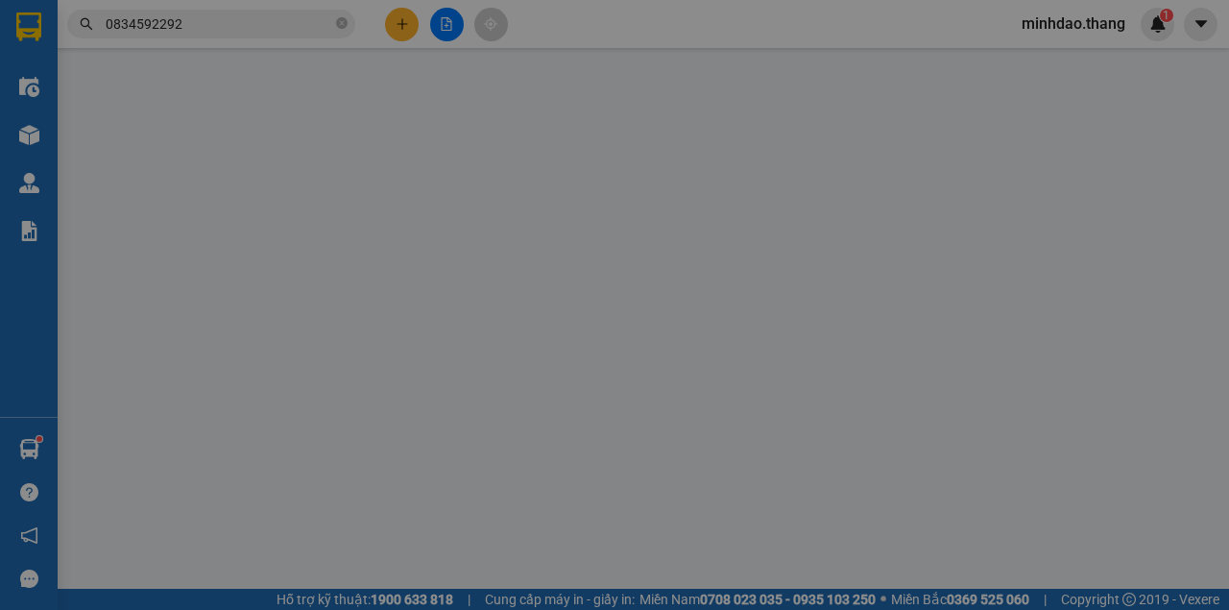
type input "100.000"
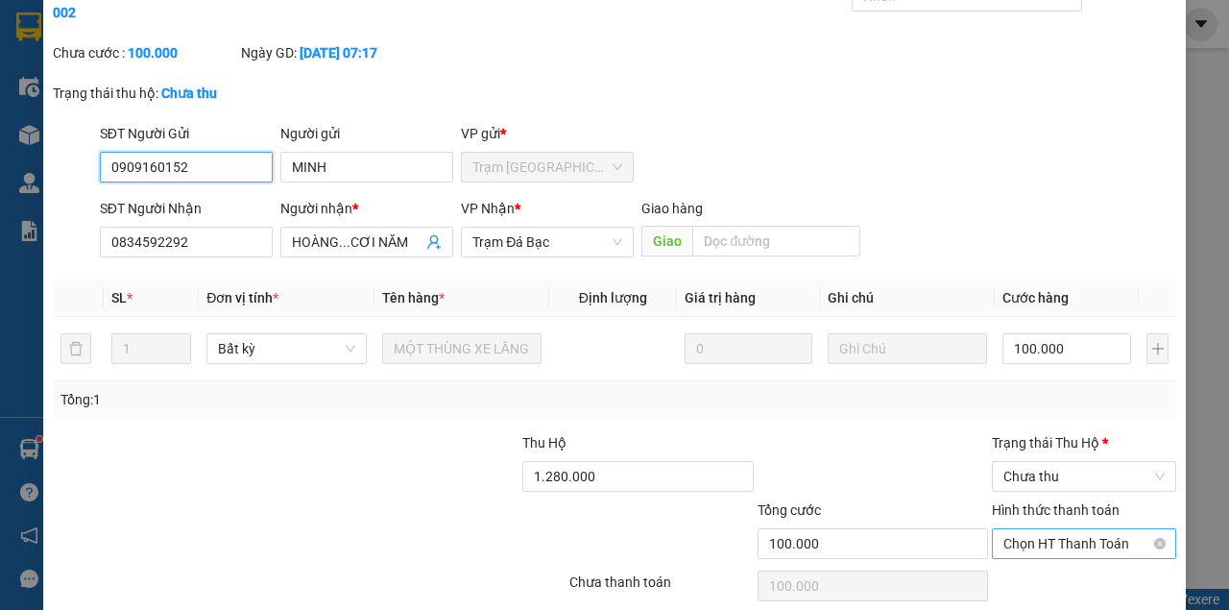
scroll to position [164, 0]
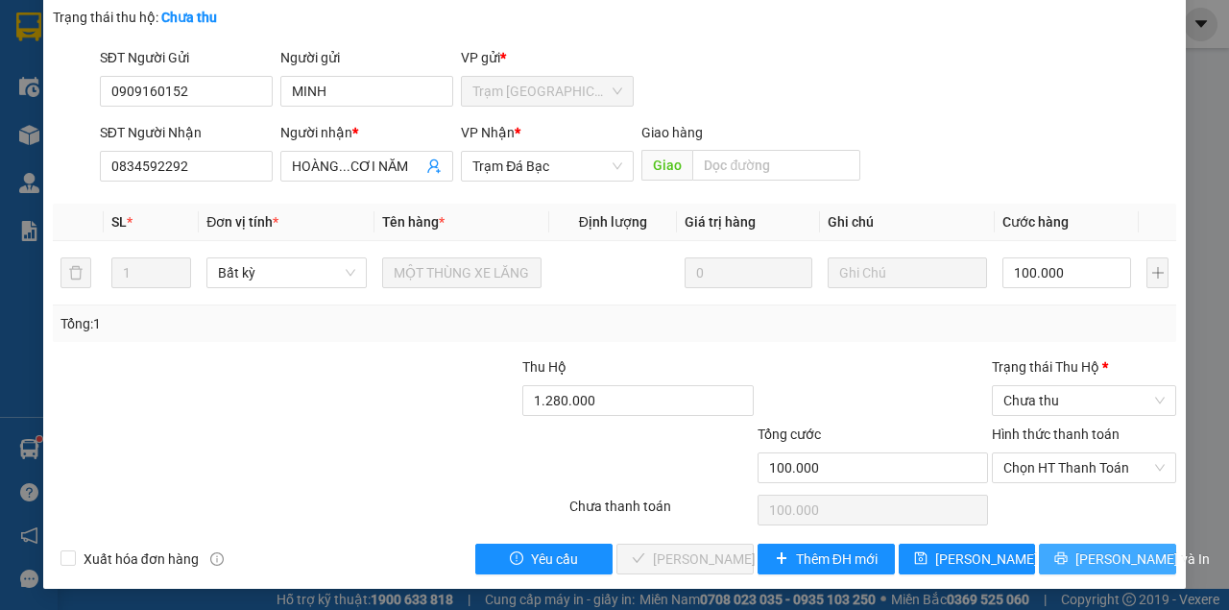
click at [1066, 555] on icon "printer" at bounding box center [1060, 557] width 13 height 13
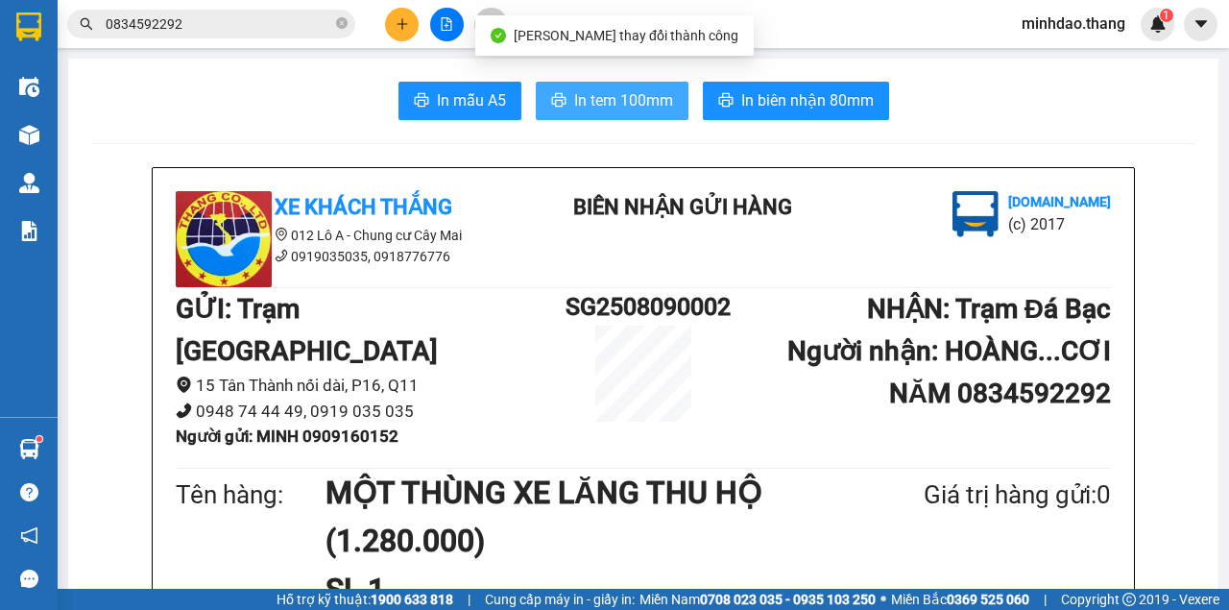
drag, startPoint x: 629, startPoint y: 104, endPoint x: 621, endPoint y: 112, distance: 11.6
click at [628, 104] on span "In tem 100mm" at bounding box center [623, 100] width 99 height 24
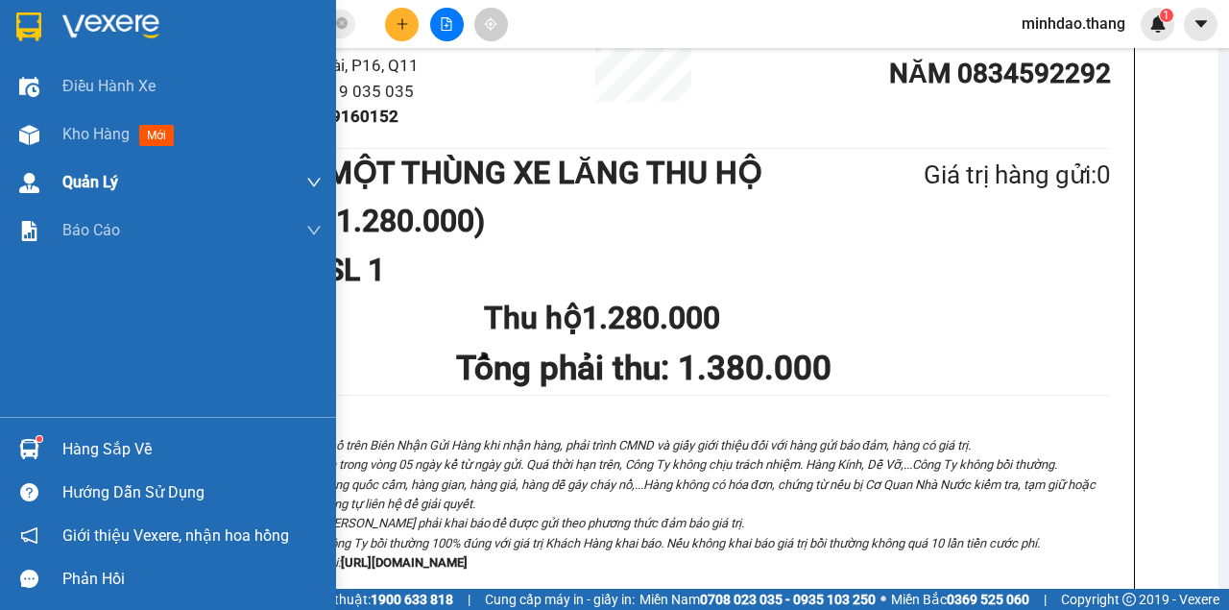
drag, startPoint x: 46, startPoint y: 135, endPoint x: 81, endPoint y: 184, distance: 59.9
click at [46, 136] on div "Kho hàng mới" at bounding box center [168, 134] width 336 height 48
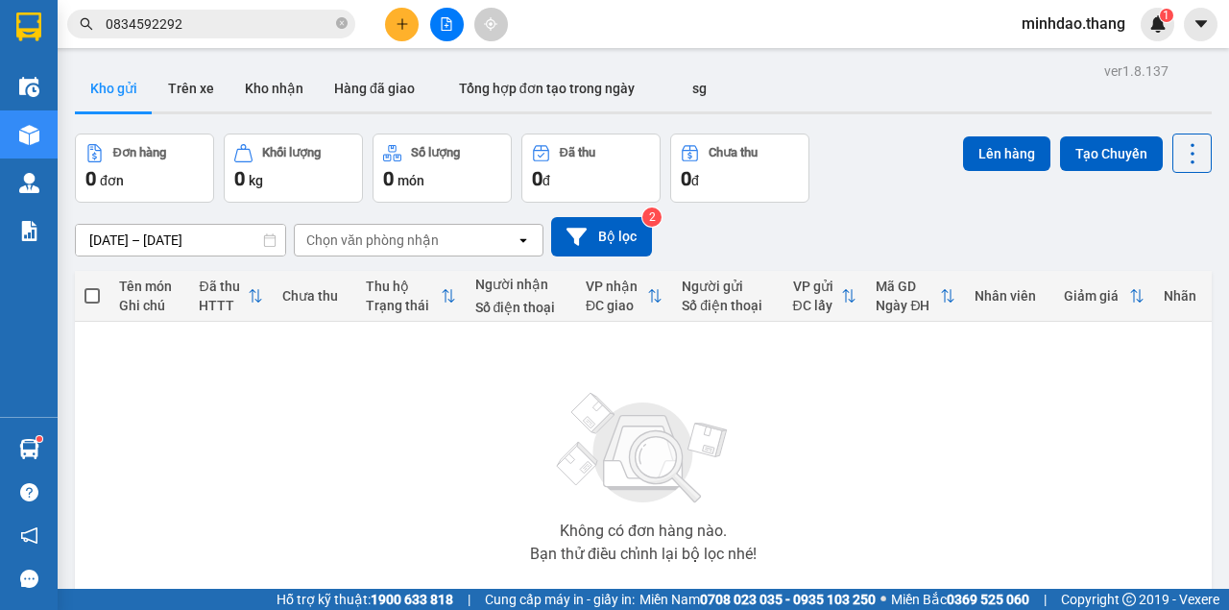
click at [625, 183] on div "0 đ" at bounding box center [591, 178] width 118 height 27
click at [401, 27] on icon "plus" at bounding box center [402, 23] width 13 height 13
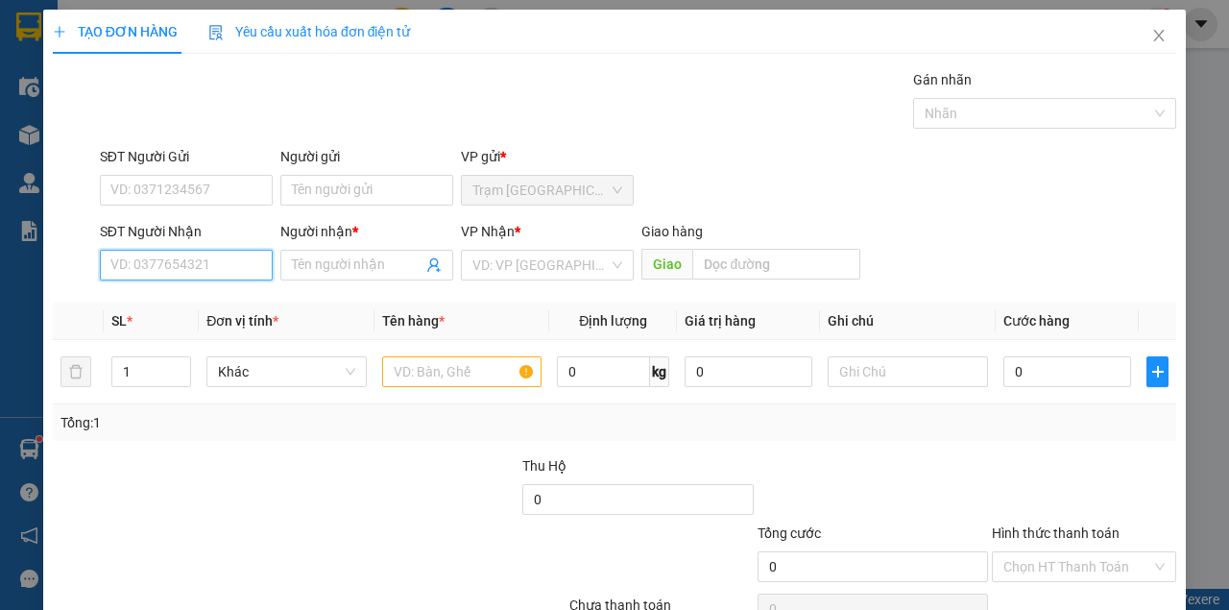
click at [171, 258] on input "SĐT Người Nhận" at bounding box center [186, 265] width 173 height 31
click at [172, 257] on input "SĐT Người Nhận" at bounding box center [186, 265] width 173 height 31
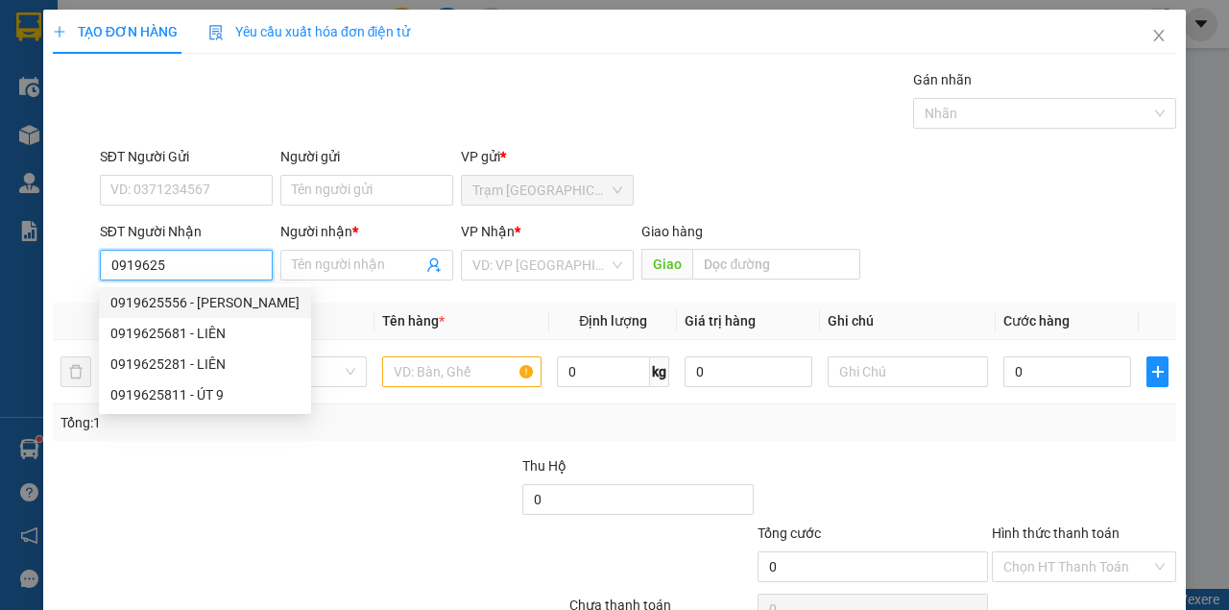
click at [181, 301] on div "0919625556 - [PERSON_NAME]" at bounding box center [204, 302] width 189 height 21
type input "0919625556"
type input "[PERSON_NAME]"
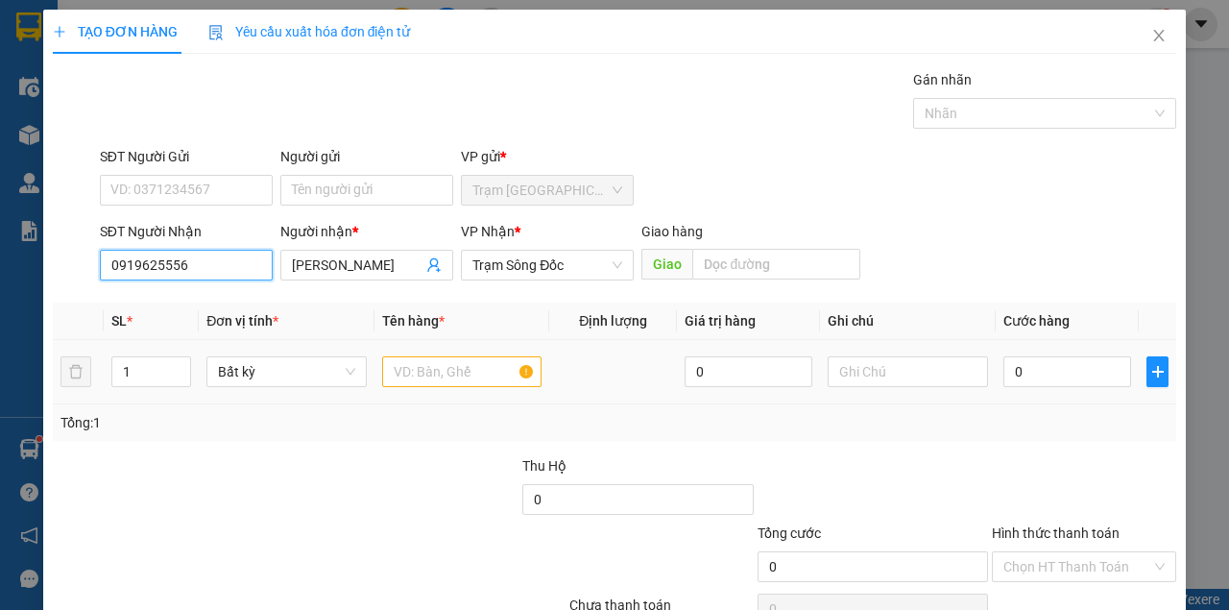
type input "0919625556"
click at [441, 373] on input "text" at bounding box center [462, 371] width 160 height 31
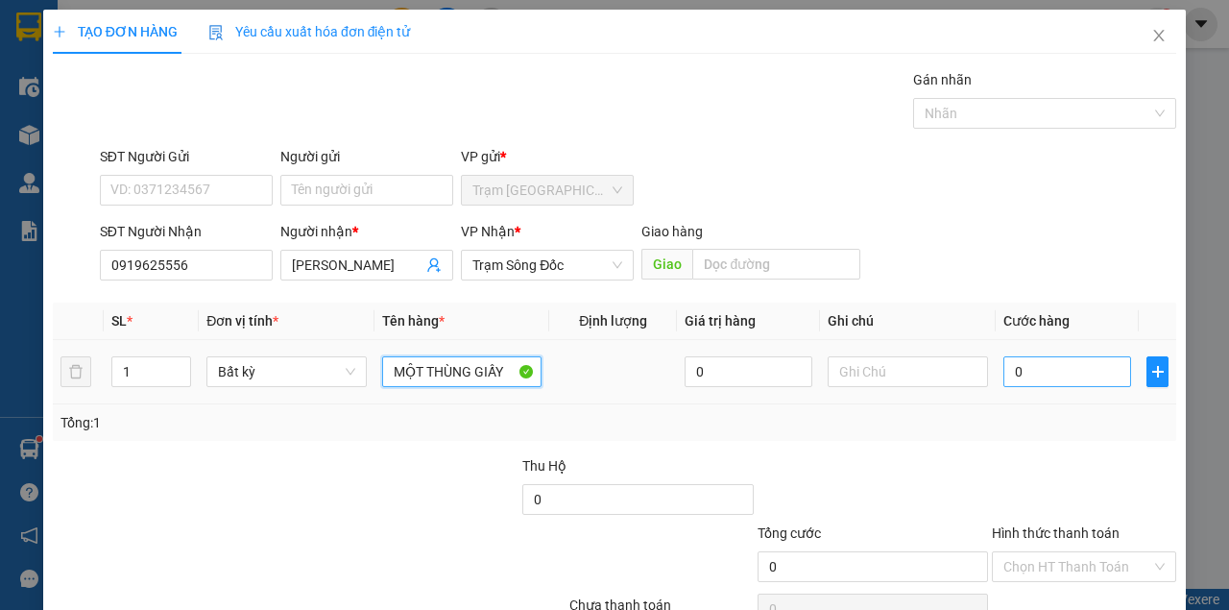
type input "MỘT THÙNG GIẤY"
click at [1014, 376] on input "0" at bounding box center [1067, 371] width 128 height 31
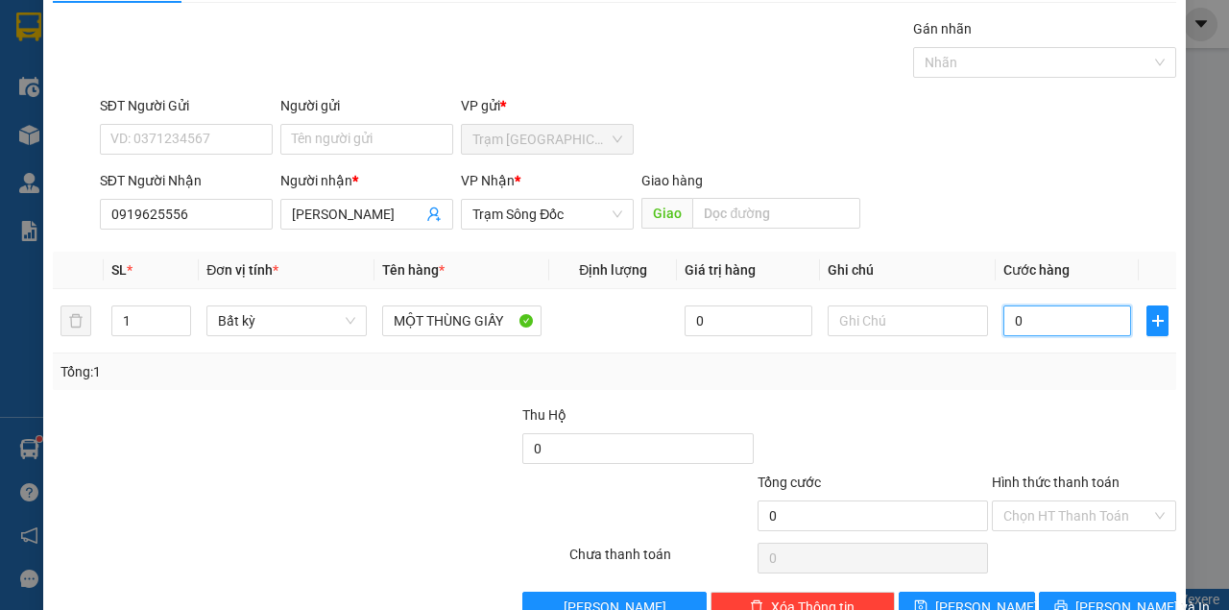
type input "04"
type input "4"
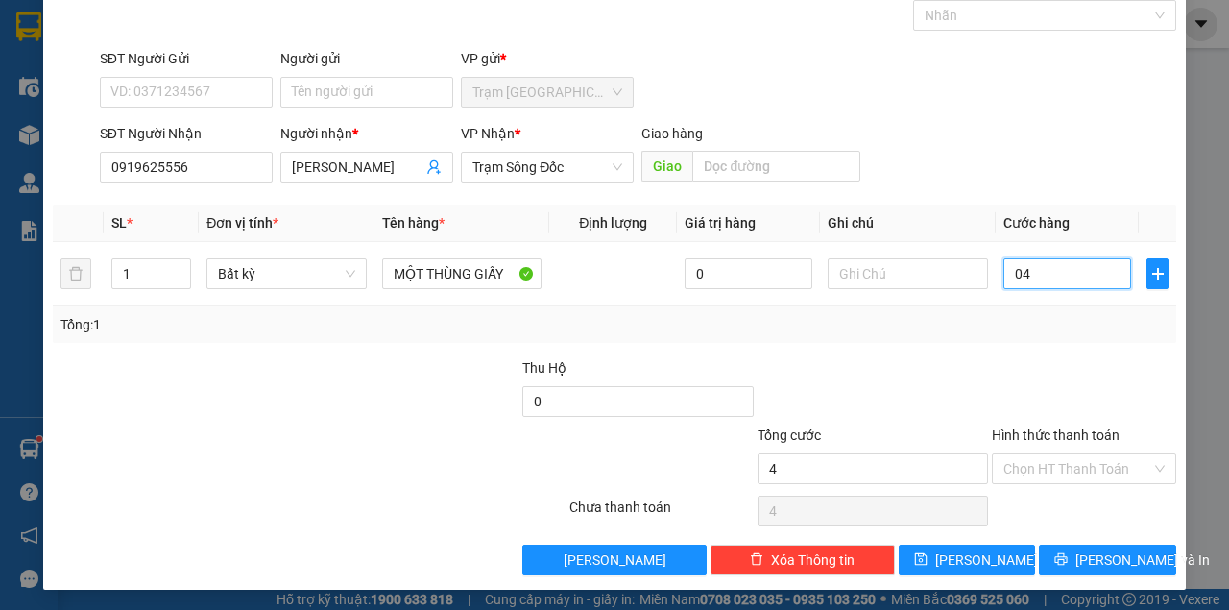
type input "040"
type input "40"
type input "40.000"
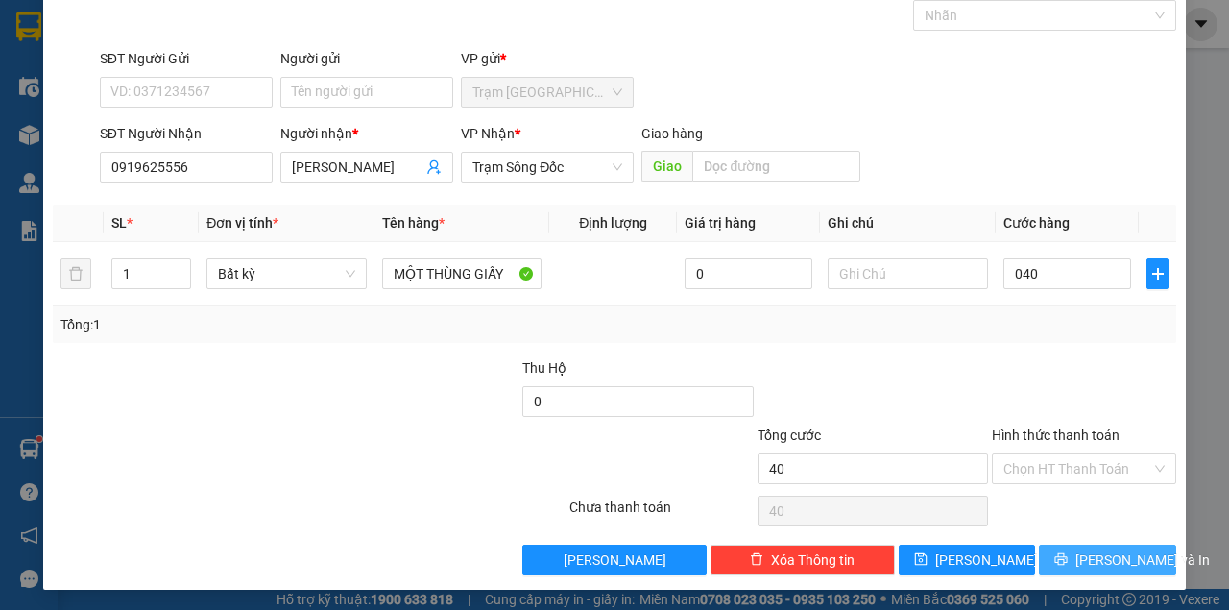
type input "40.000"
click at [1097, 549] on button "[PERSON_NAME] và In" at bounding box center [1107, 559] width 137 height 31
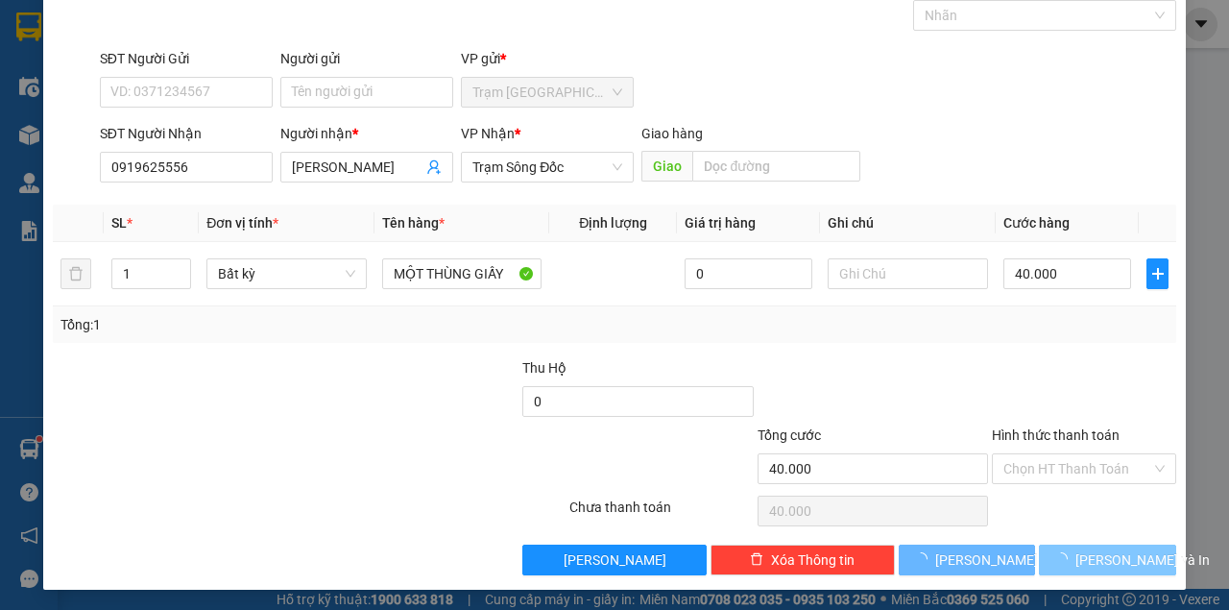
click at [1097, 550] on span "[PERSON_NAME] và In" at bounding box center [1142, 559] width 134 height 21
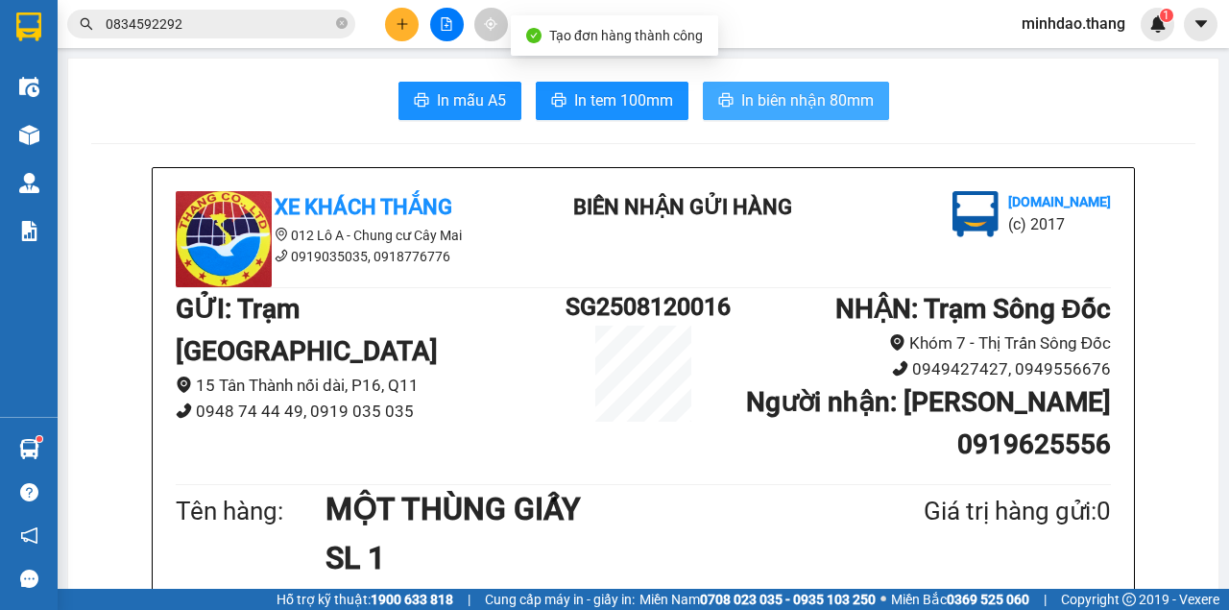
click at [831, 94] on span "In biên nhận 80mm" at bounding box center [807, 100] width 133 height 24
click at [703, 82] on button "In biên nhận 80mm" at bounding box center [796, 101] width 186 height 38
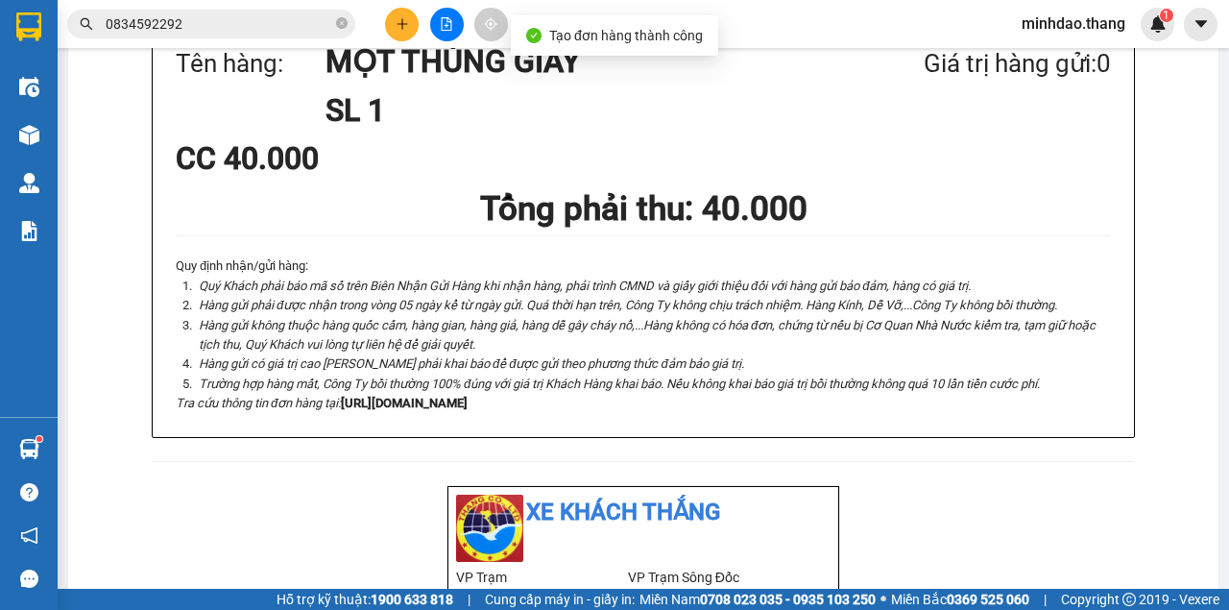
scroll to position [676, 0]
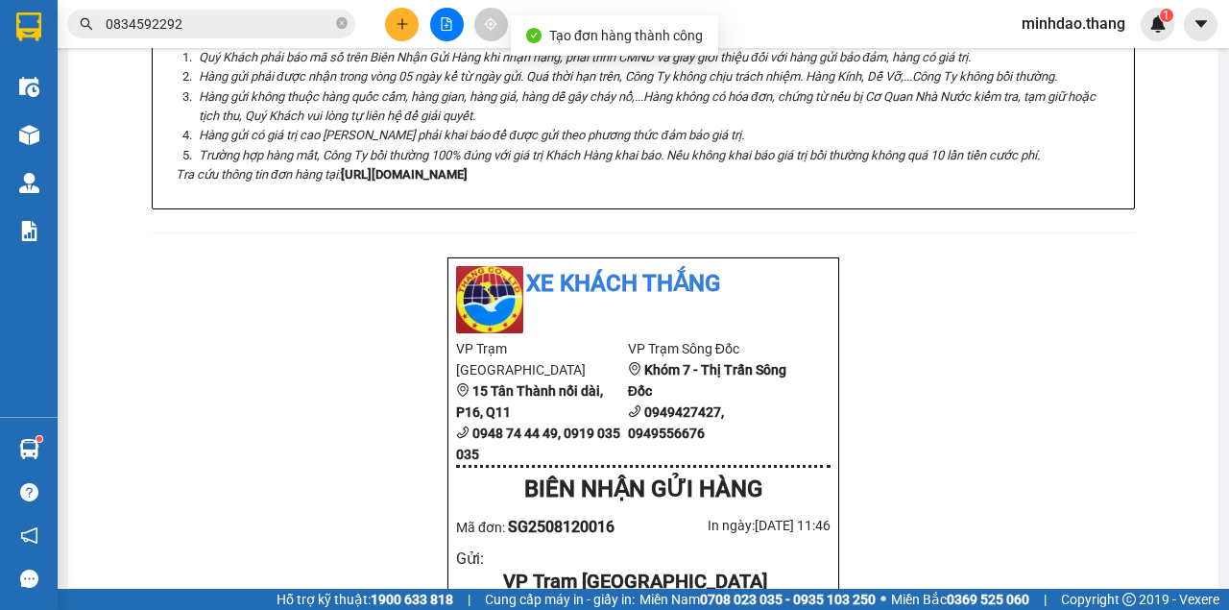
click at [946, 517] on div "Xe Khách THẮNG 012 Lô A - Chung cư Cây Mai 0919035035, 0918776776 BIÊN NHẬN GỬI…" at bounding box center [643, 607] width 1104 height 2233
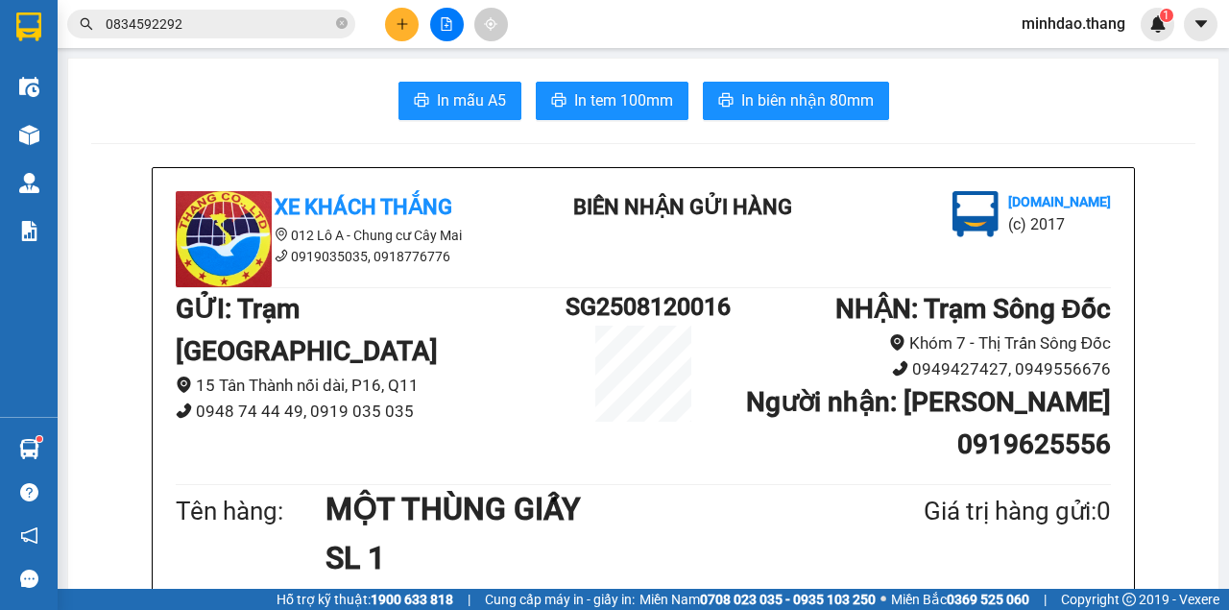
scroll to position [0, 0]
click at [642, 109] on span "In tem 100mm" at bounding box center [623, 100] width 99 height 24
click at [536, 82] on button "In tem 100mm" at bounding box center [612, 101] width 153 height 38
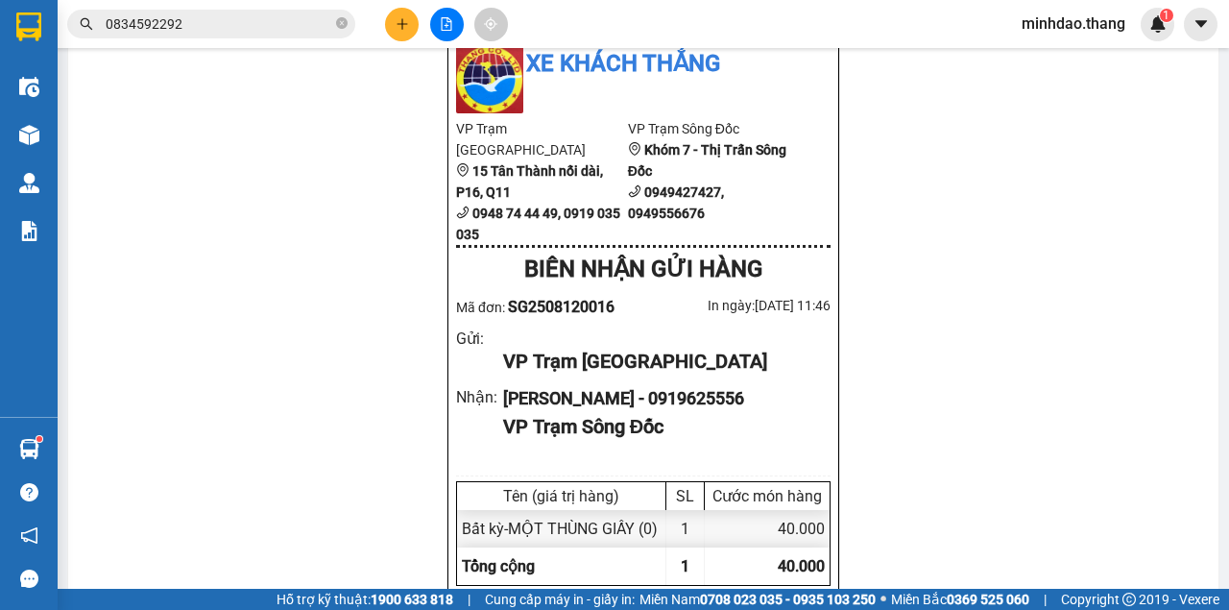
scroll to position [125, 0]
click at [400, 28] on icon "plus" at bounding box center [402, 23] width 13 height 13
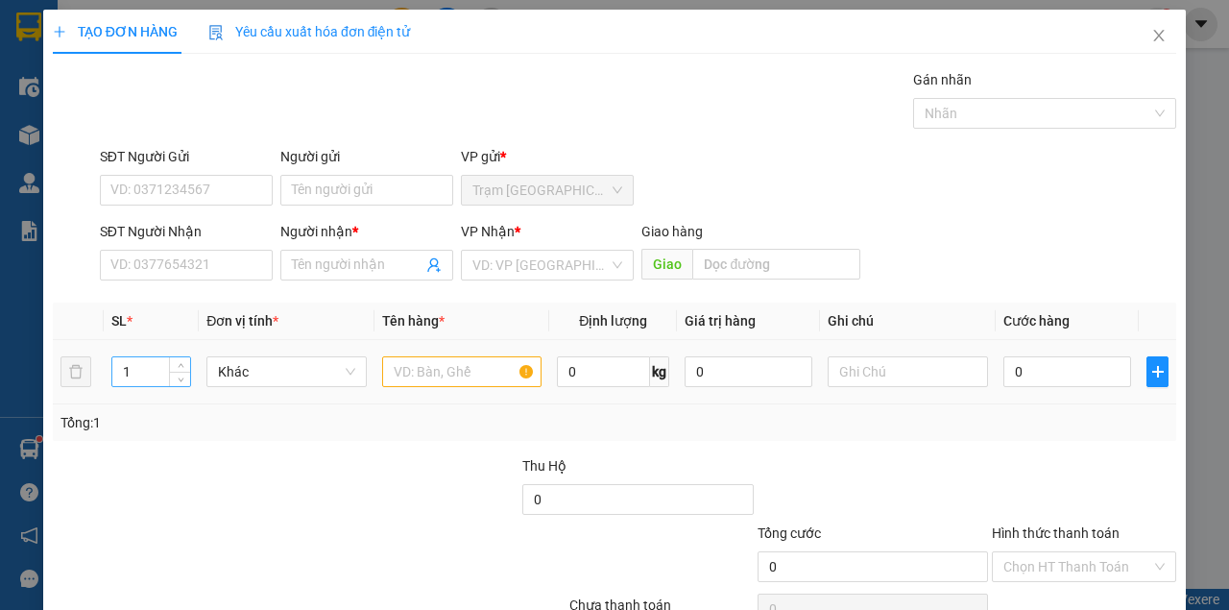
click at [153, 367] on input "1" at bounding box center [151, 371] width 79 height 29
type input "8"
click at [432, 376] on input "text" at bounding box center [462, 371] width 160 height 31
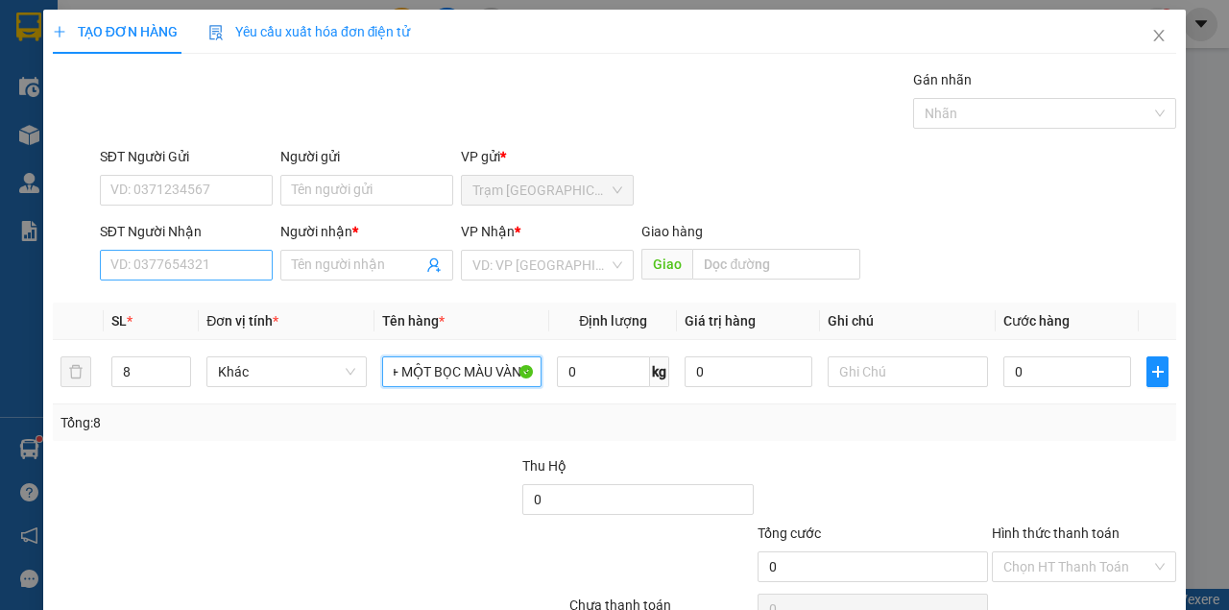
type input "BẢY XÔ SƠN + MỘT BỌC MÀU VÀNG"
click at [215, 269] on input "SĐT Người Nhận" at bounding box center [186, 265] width 173 height 31
click at [195, 266] on input "SĐT Người Nhận" at bounding box center [186, 265] width 173 height 31
type input "0948333462"
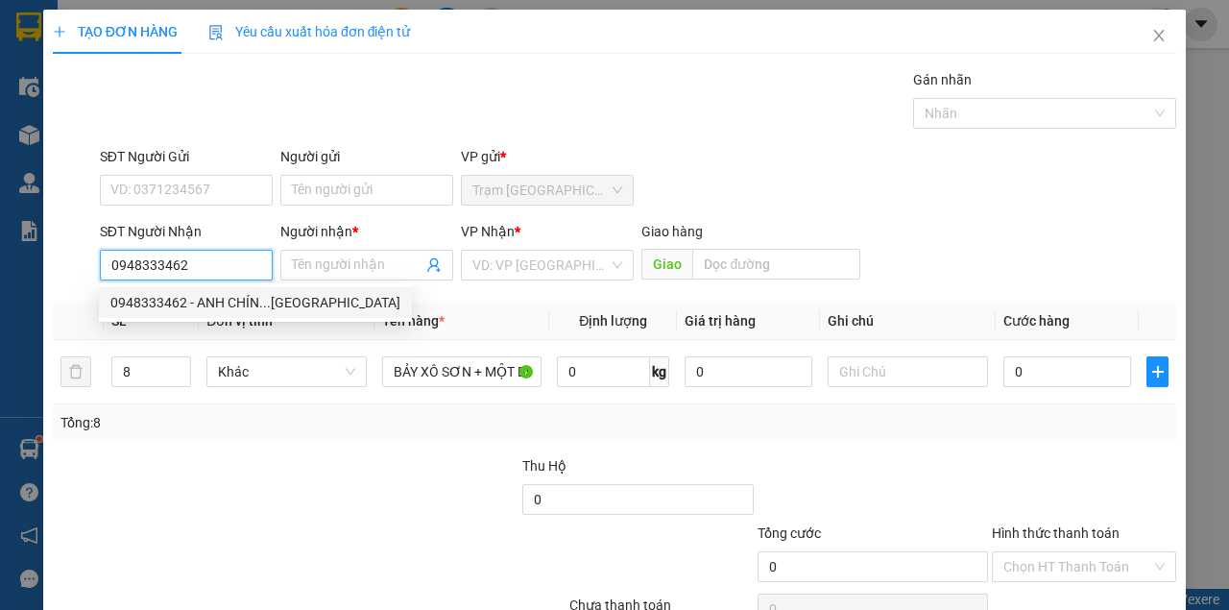
click at [219, 307] on div "0948333462 - ANH CHÍN...[GEOGRAPHIC_DATA]" at bounding box center [255, 302] width 290 height 21
type input "ANH CHÍN...[GEOGRAPHIC_DATA]"
type input "[PERSON_NAME]"
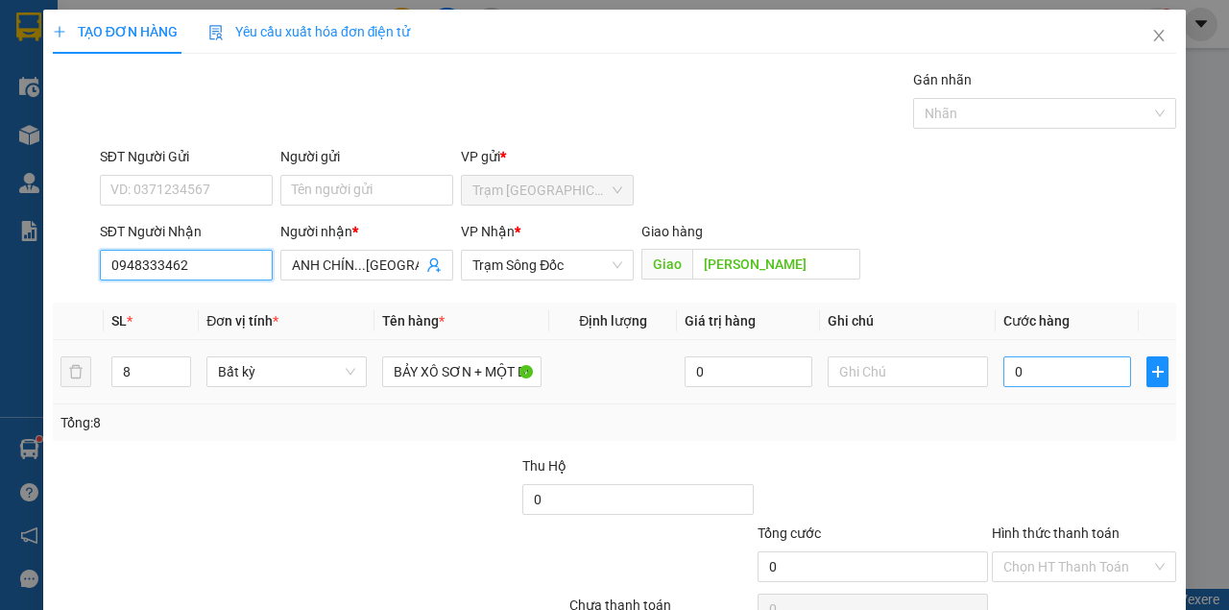
type input "0948333462"
click at [1025, 366] on input "0" at bounding box center [1067, 371] width 128 height 31
type input "3"
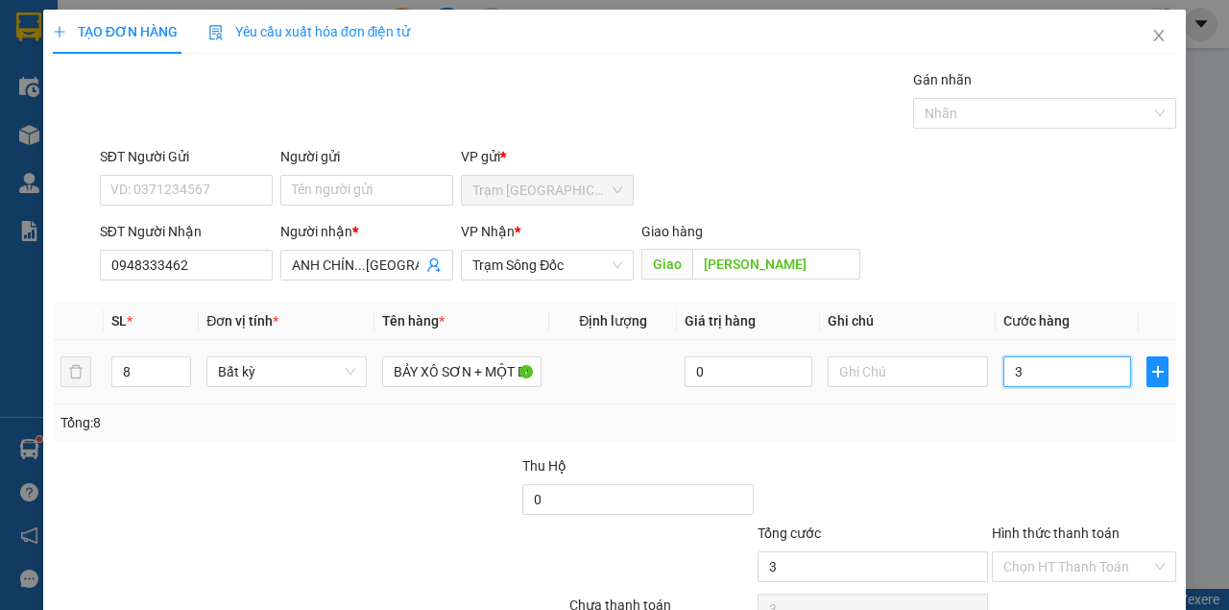
type input "31"
type input "310"
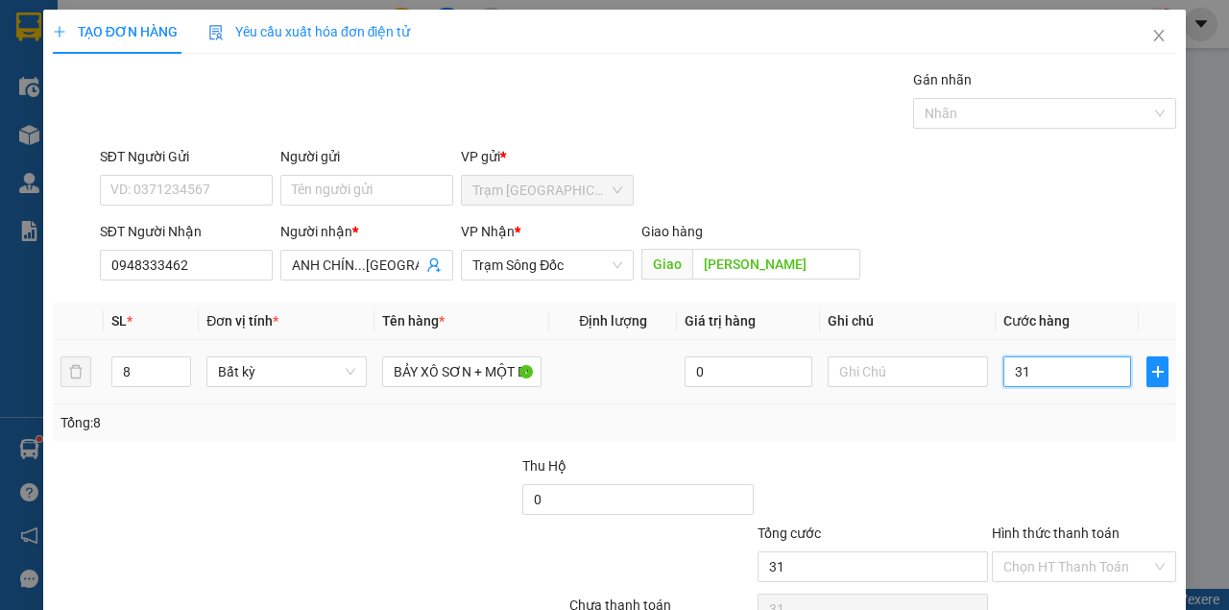
type input "310"
type input "310.000"
drag, startPoint x: 1018, startPoint y: 296, endPoint x: 1033, endPoint y: 307, distance: 19.2
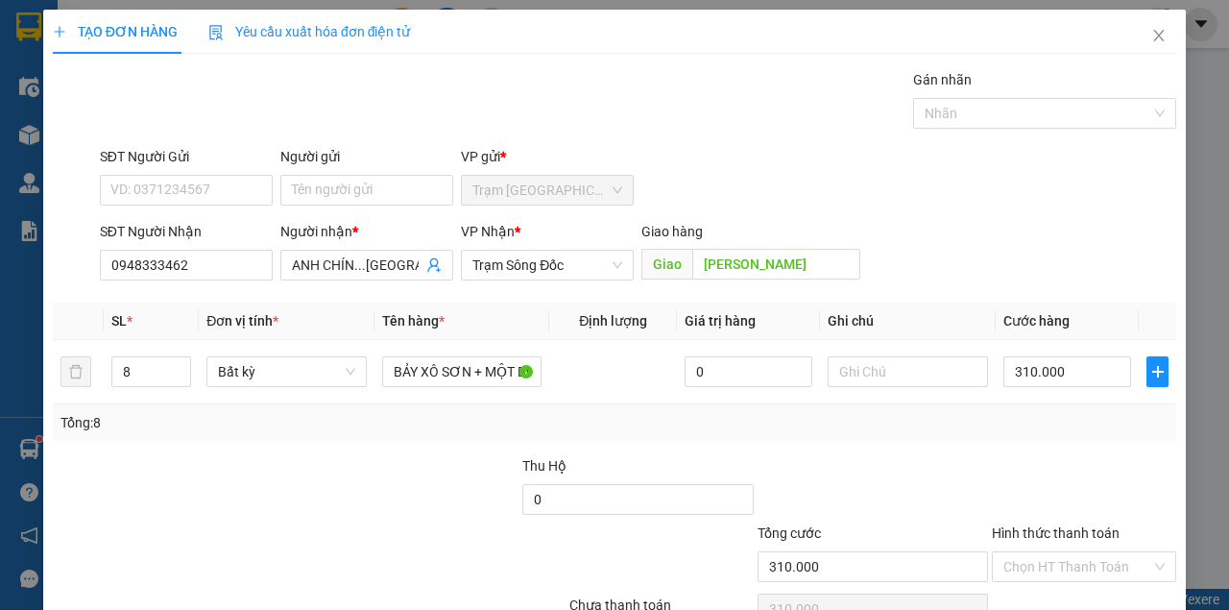
click at [1027, 301] on div "Transit Pickup Surcharge Ids Transit Deliver Surcharge Ids Transit Deliver Surc…" at bounding box center [615, 371] width 1124 height 604
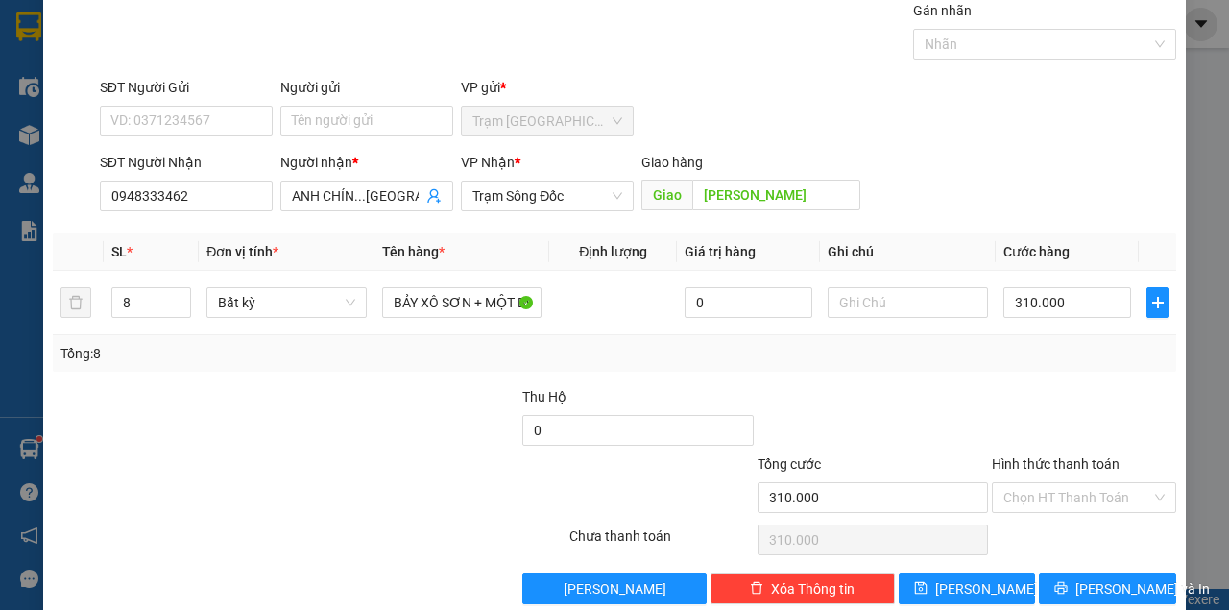
scroll to position [98, 0]
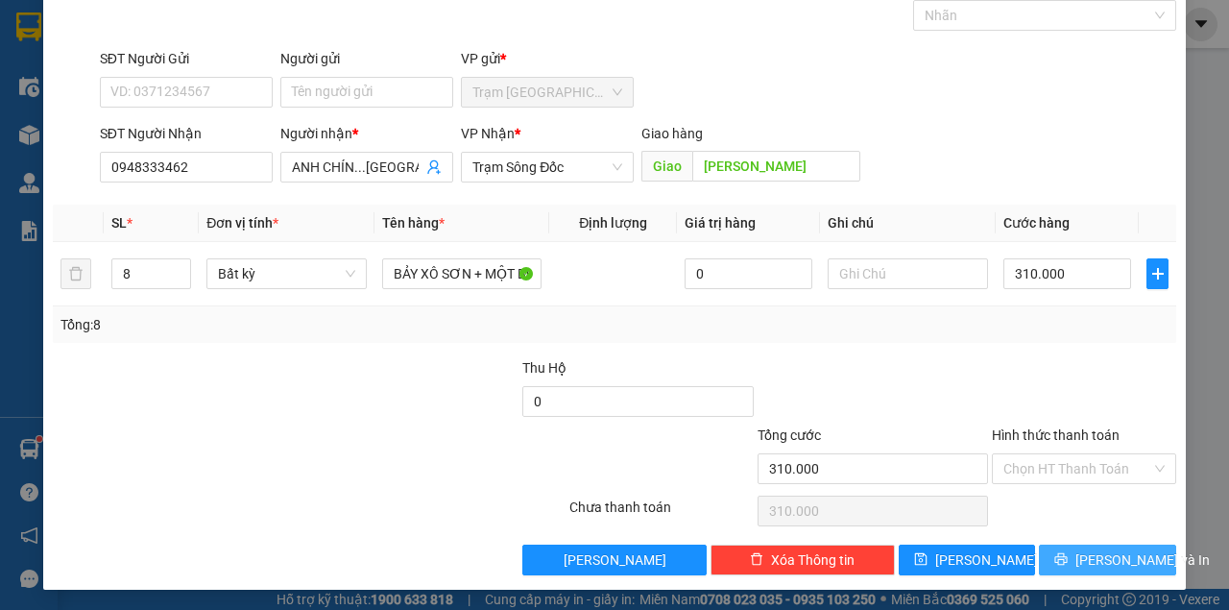
click at [1079, 557] on button "[PERSON_NAME] và In" at bounding box center [1107, 559] width 137 height 31
click at [1039, 544] on button "[PERSON_NAME] và In" at bounding box center [1107, 559] width 137 height 31
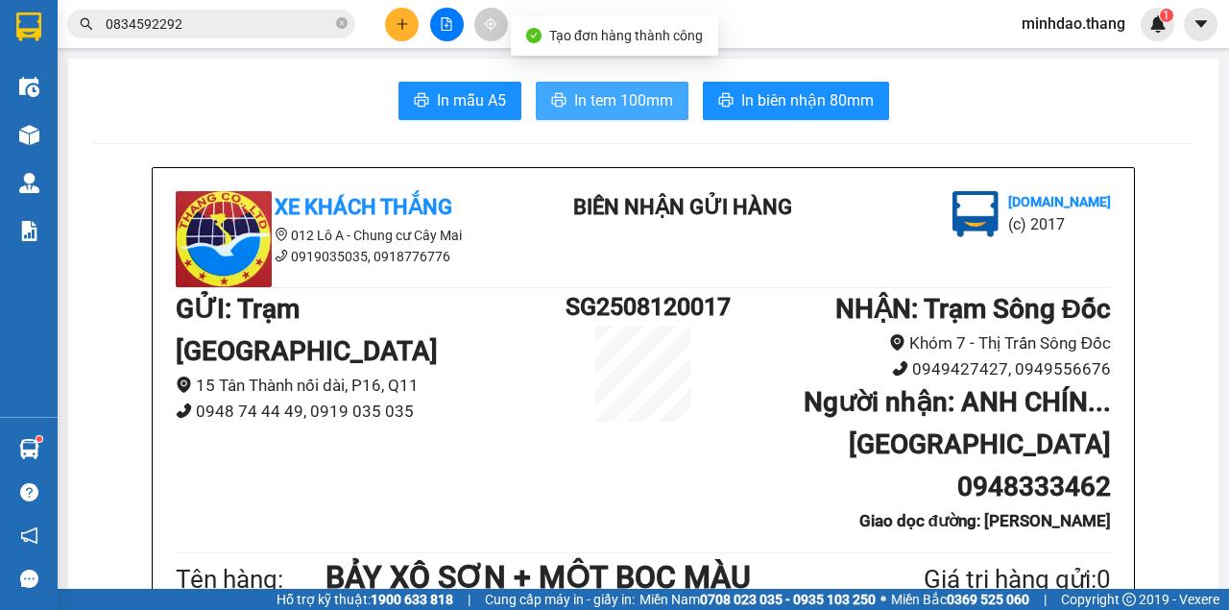
click at [634, 106] on span "In tem 100mm" at bounding box center [623, 100] width 99 height 24
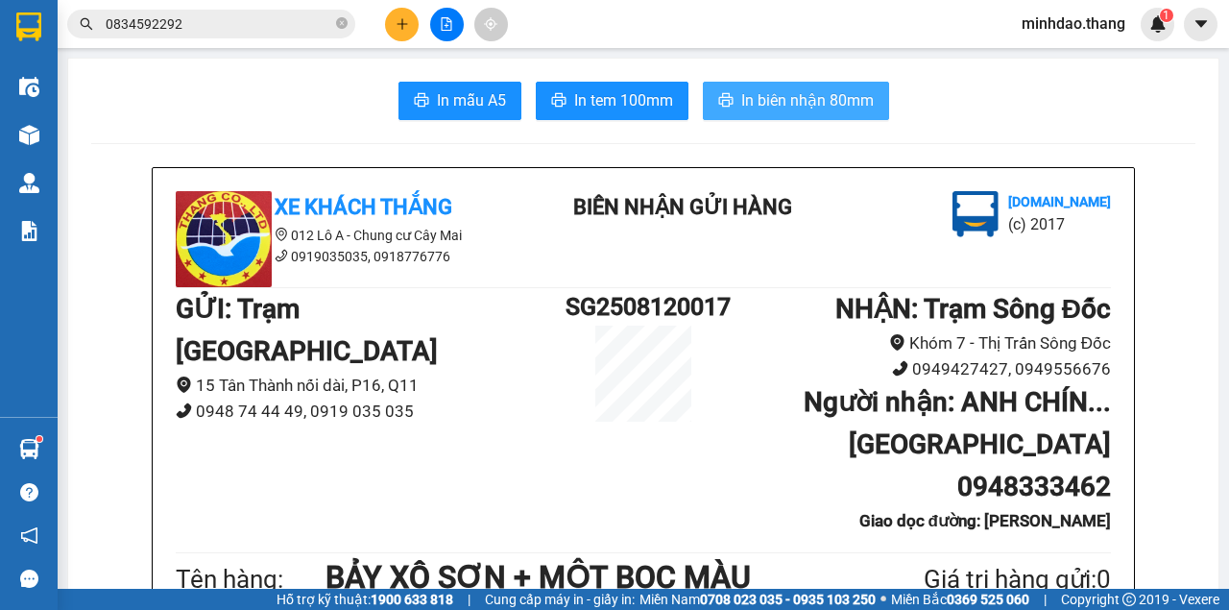
click at [805, 102] on span "In biên nhận 80mm" at bounding box center [807, 100] width 133 height 24
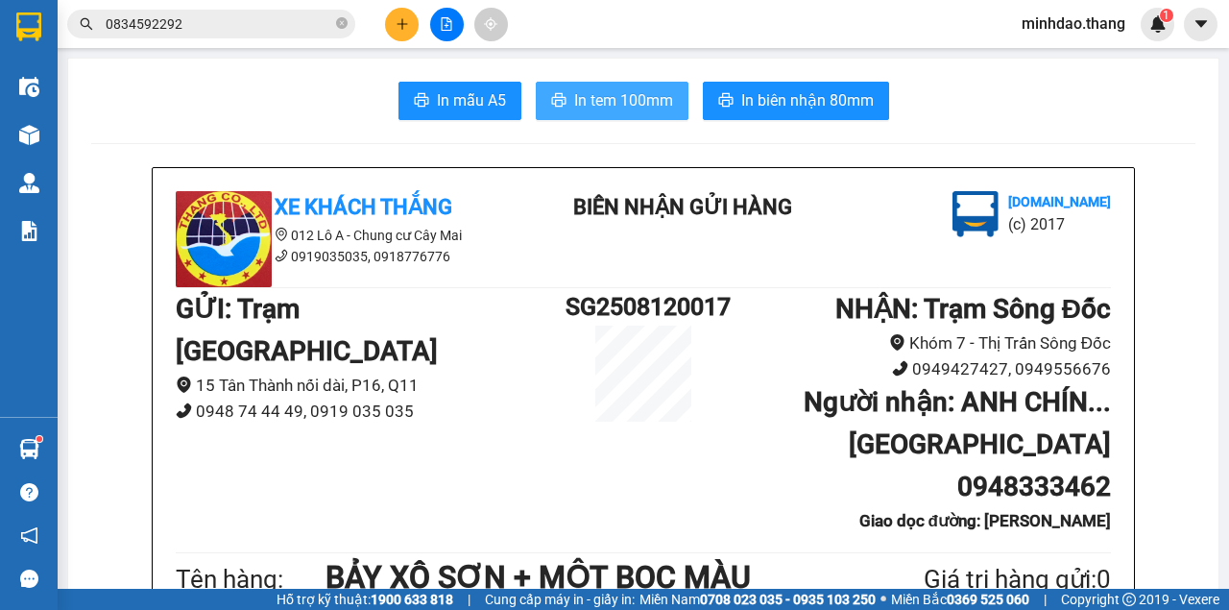
click at [607, 100] on span "In tem 100mm" at bounding box center [623, 100] width 99 height 24
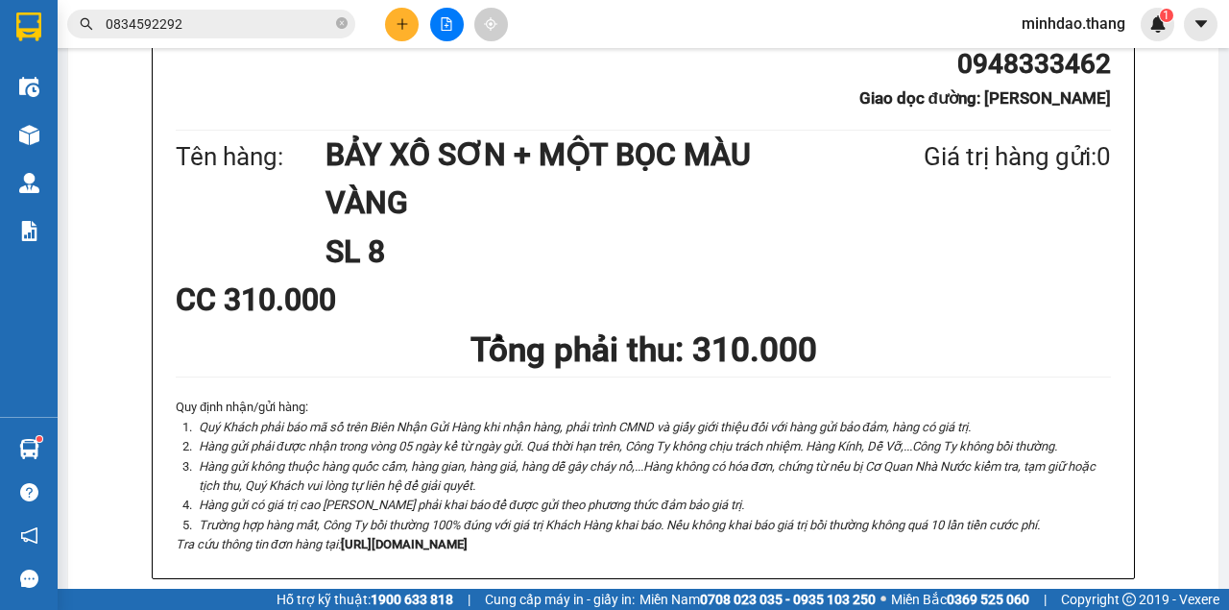
scroll to position [447, 0]
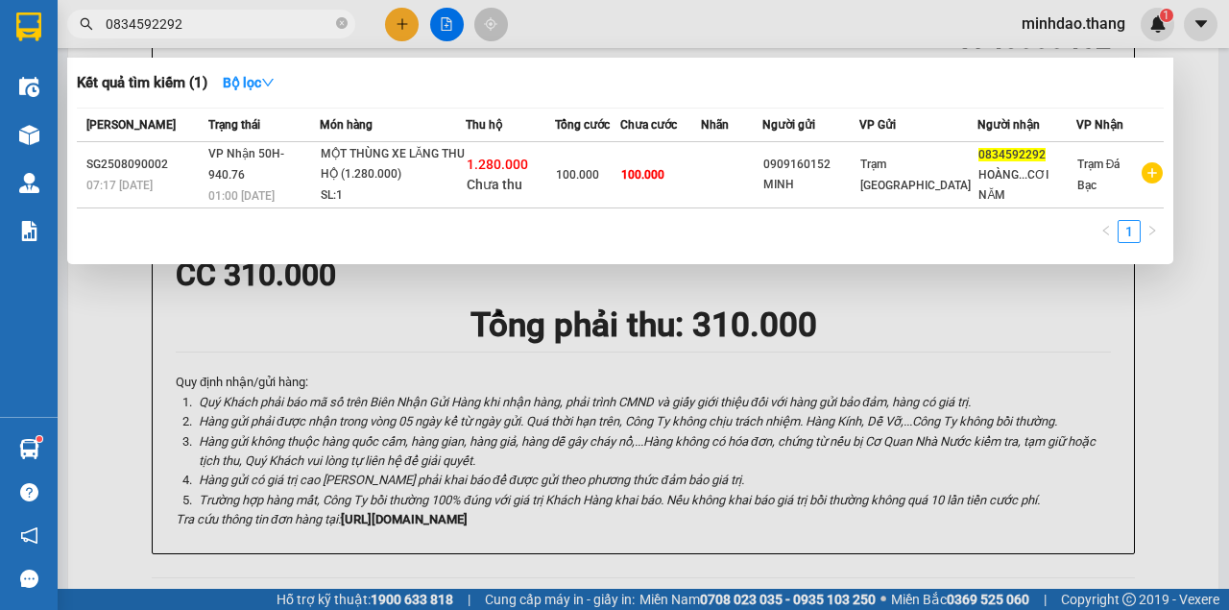
click at [339, 25] on icon "close-circle" at bounding box center [342, 23] width 12 height 12
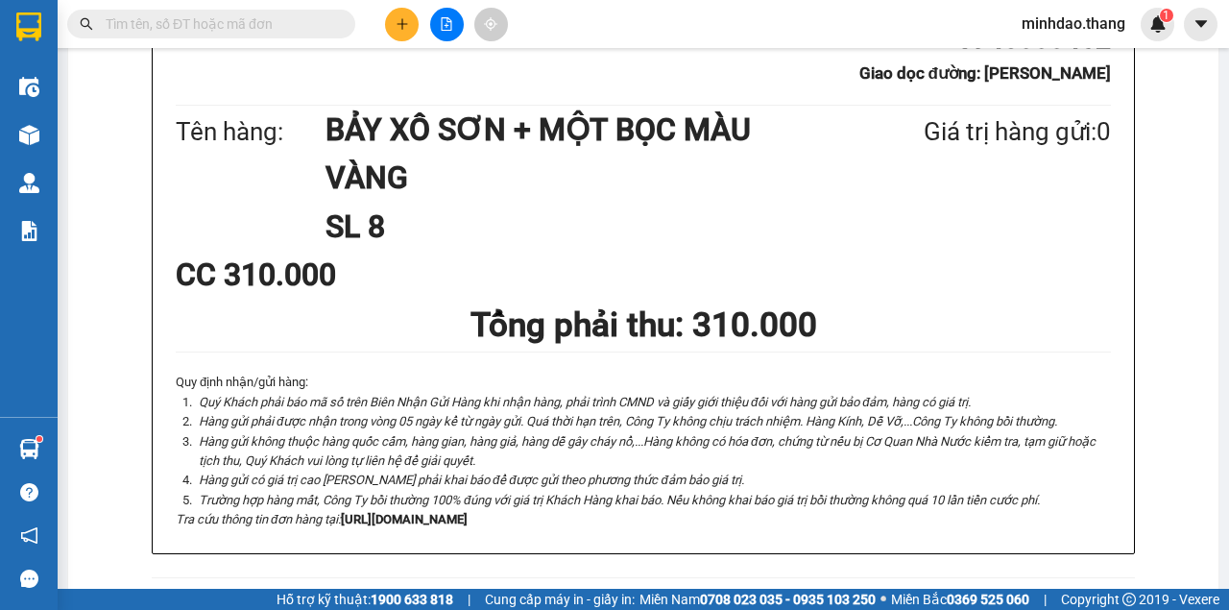
click at [286, 29] on input "text" at bounding box center [219, 23] width 227 height 21
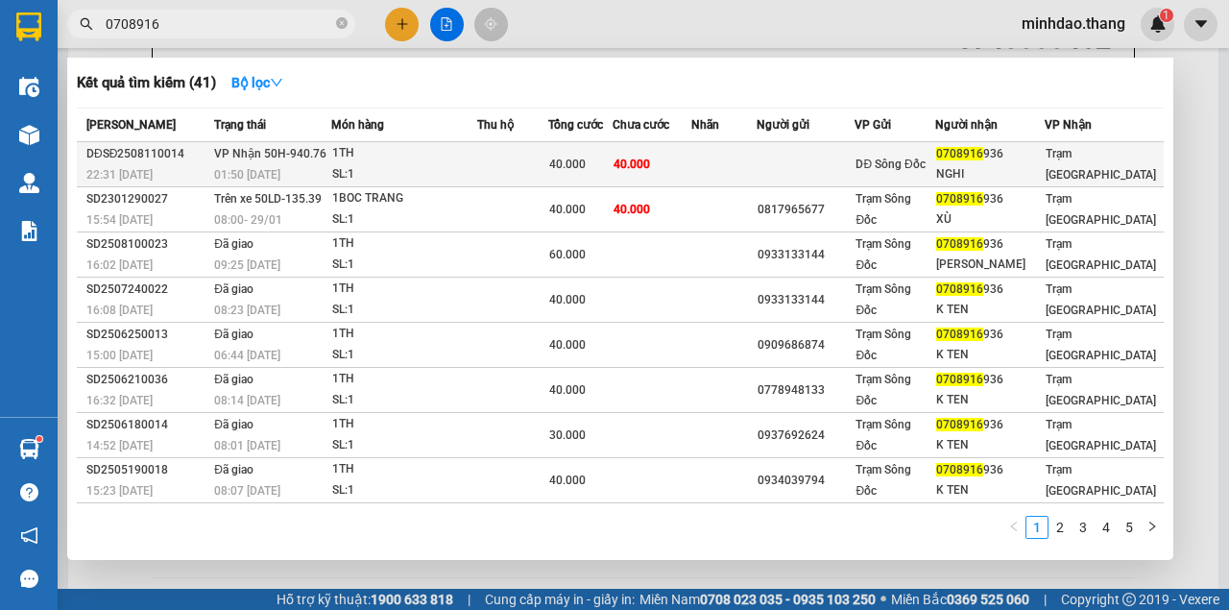
type input "0708916"
click at [674, 168] on td "40.000" at bounding box center [653, 164] width 80 height 45
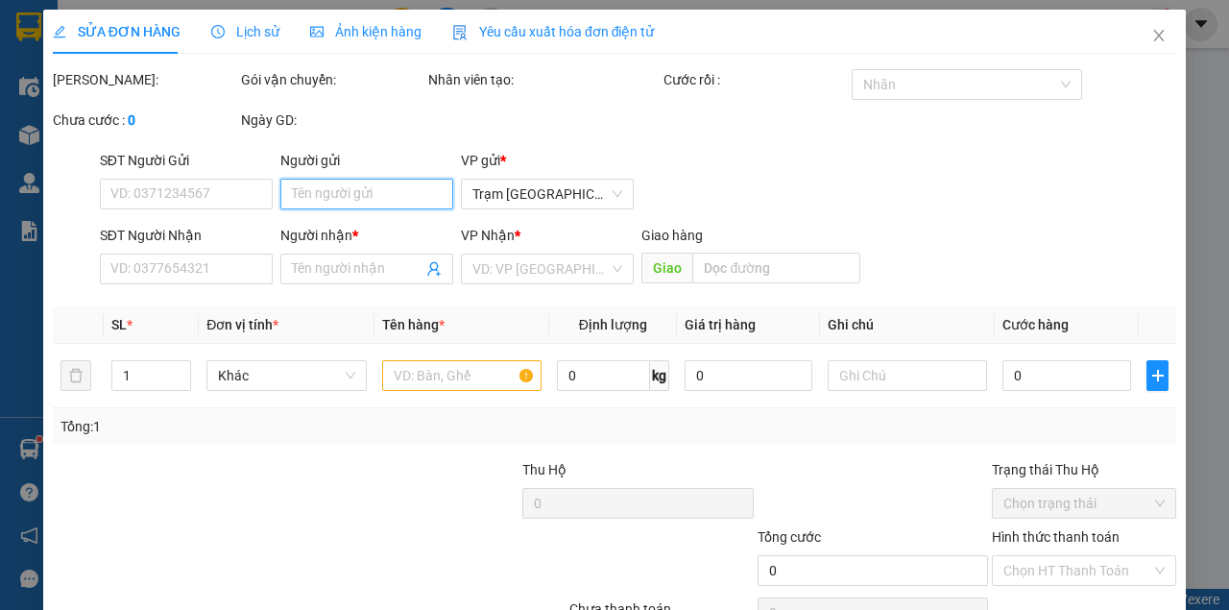
click at [357, 201] on input "Người gửi" at bounding box center [366, 194] width 173 height 31
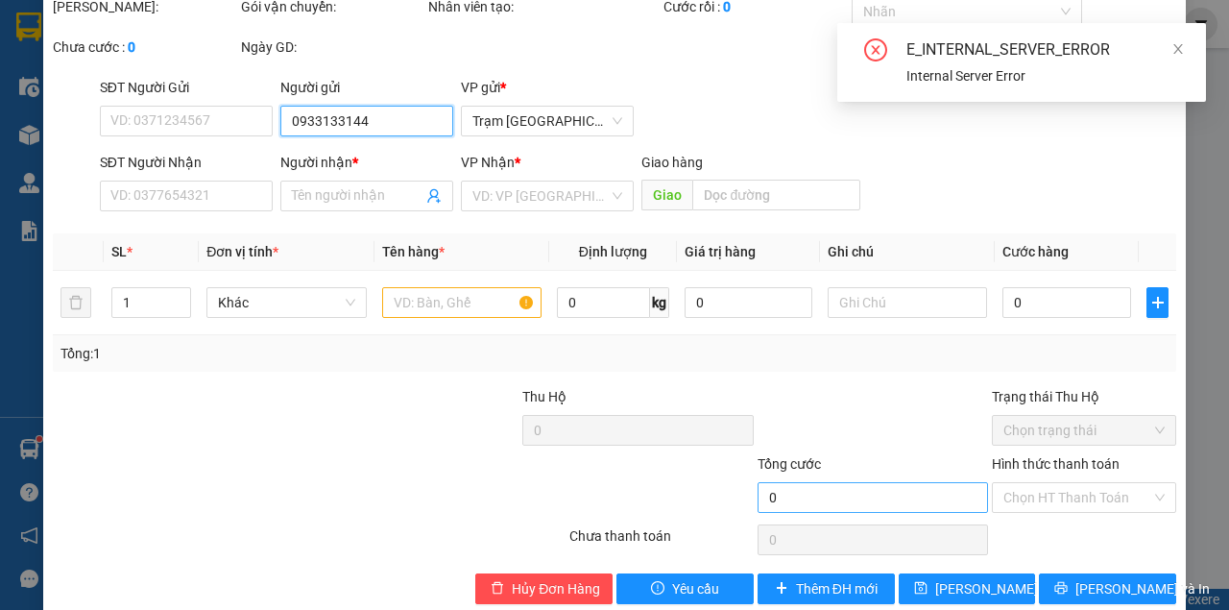
scroll to position [103, 0]
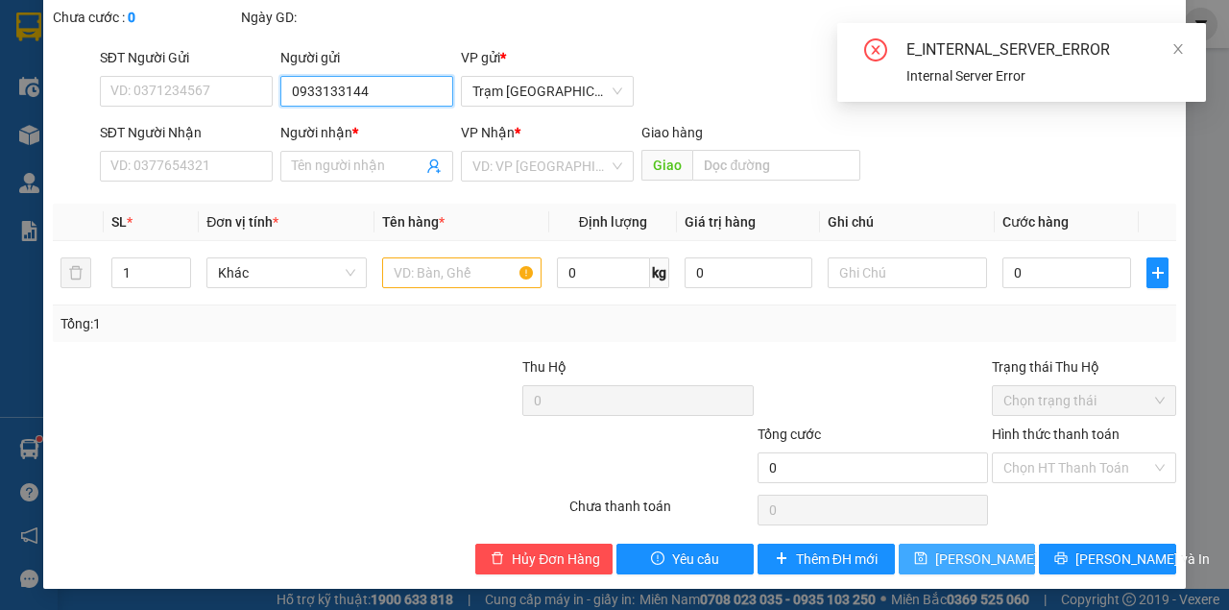
type input "0933133144"
click at [958, 568] on button "[PERSON_NAME] thay đổi" at bounding box center [967, 559] width 137 height 31
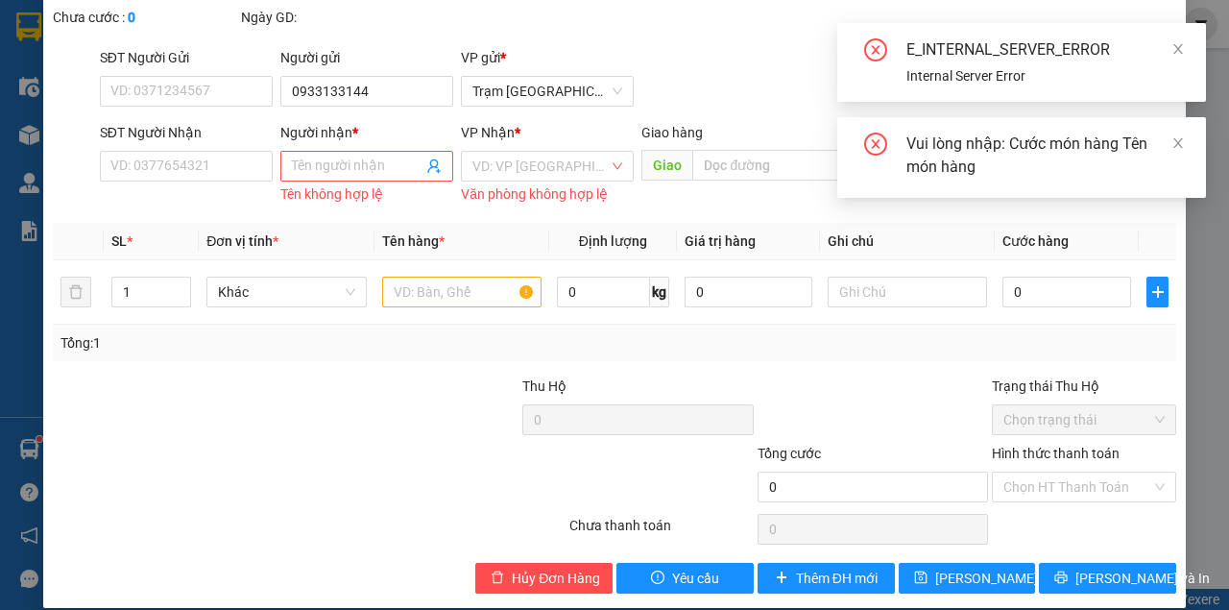
click at [966, 554] on div "Total Paid Fee Total UnPaid Fee Cash Collection Total Fee Mã ĐH: Gói vận chuyển…" at bounding box center [615, 279] width 1124 height 627
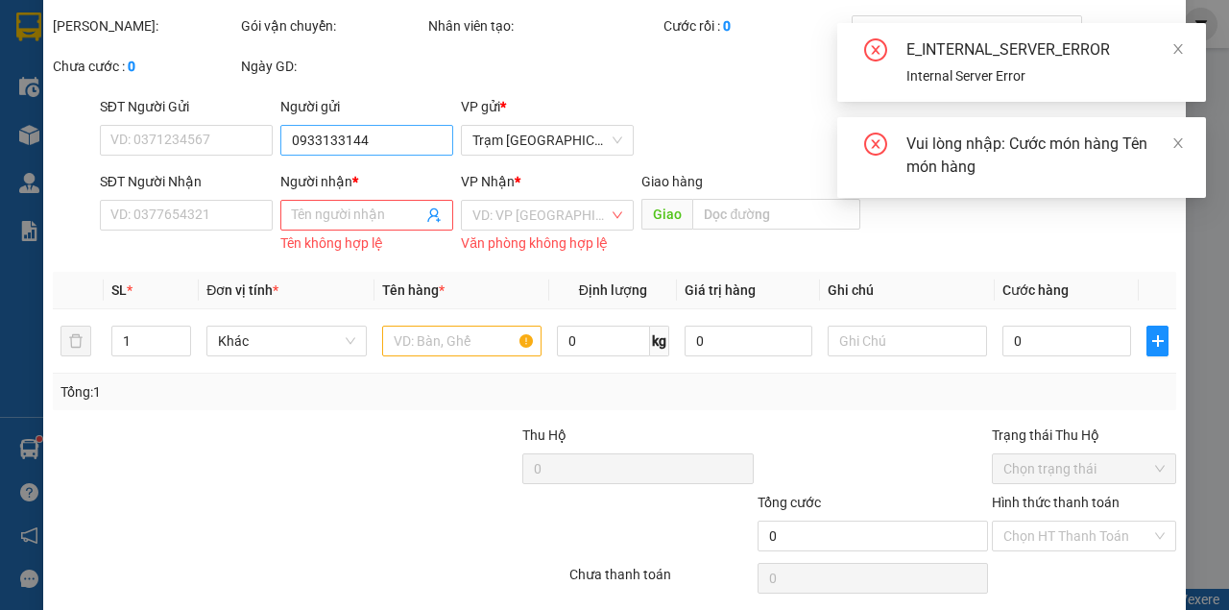
scroll to position [0, 0]
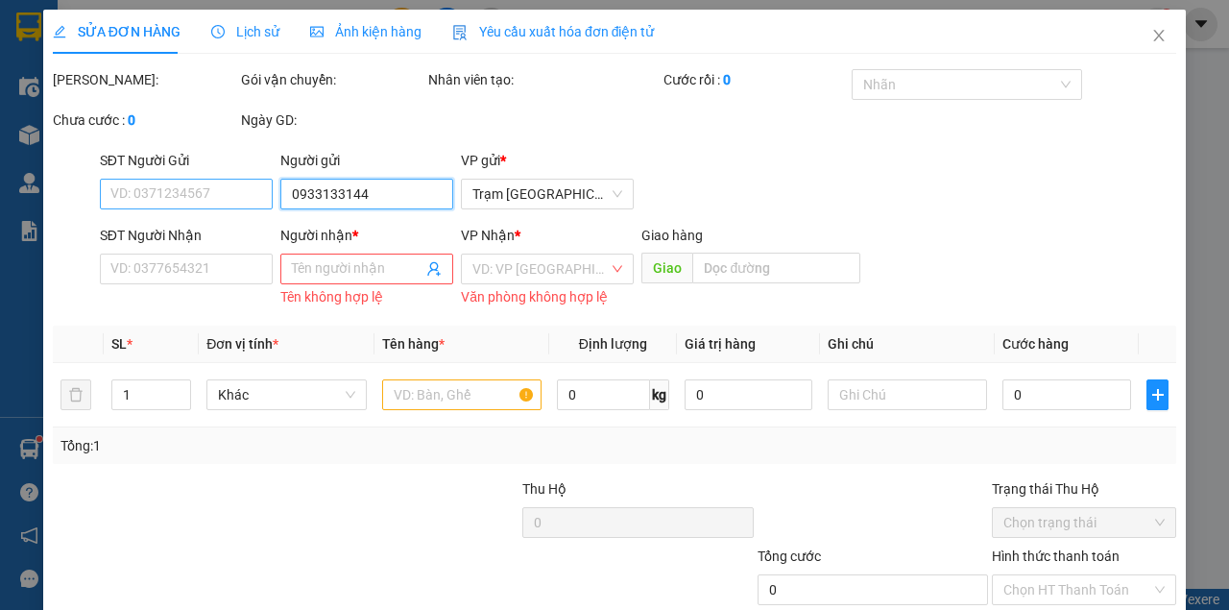
drag, startPoint x: 373, startPoint y: 186, endPoint x: 242, endPoint y: 186, distance: 130.6
click at [242, 186] on div "SĐT Người Gửi VD: 0371234567 Người gửi 0933133144 0933133144 VP gửi * Trạm [GEO…" at bounding box center [638, 183] width 1084 height 67
click at [1141, 42] on span "Close" at bounding box center [1159, 37] width 54 height 54
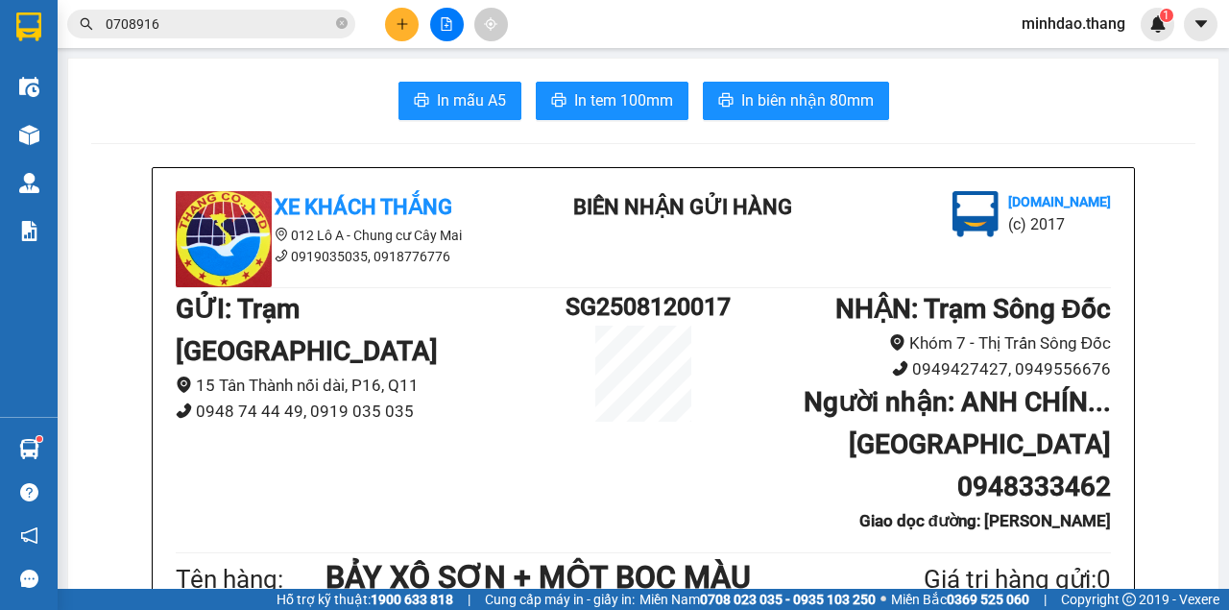
click at [273, 20] on input "0708916" at bounding box center [219, 23] width 227 height 21
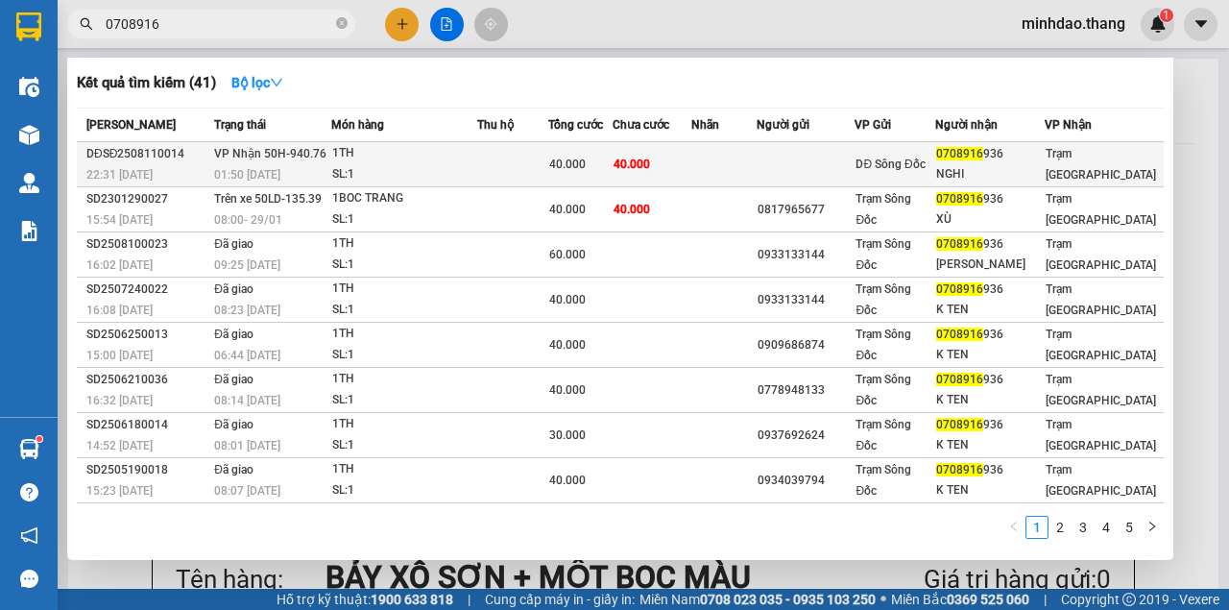
click at [548, 151] on td at bounding box center [512, 164] width 71 height 45
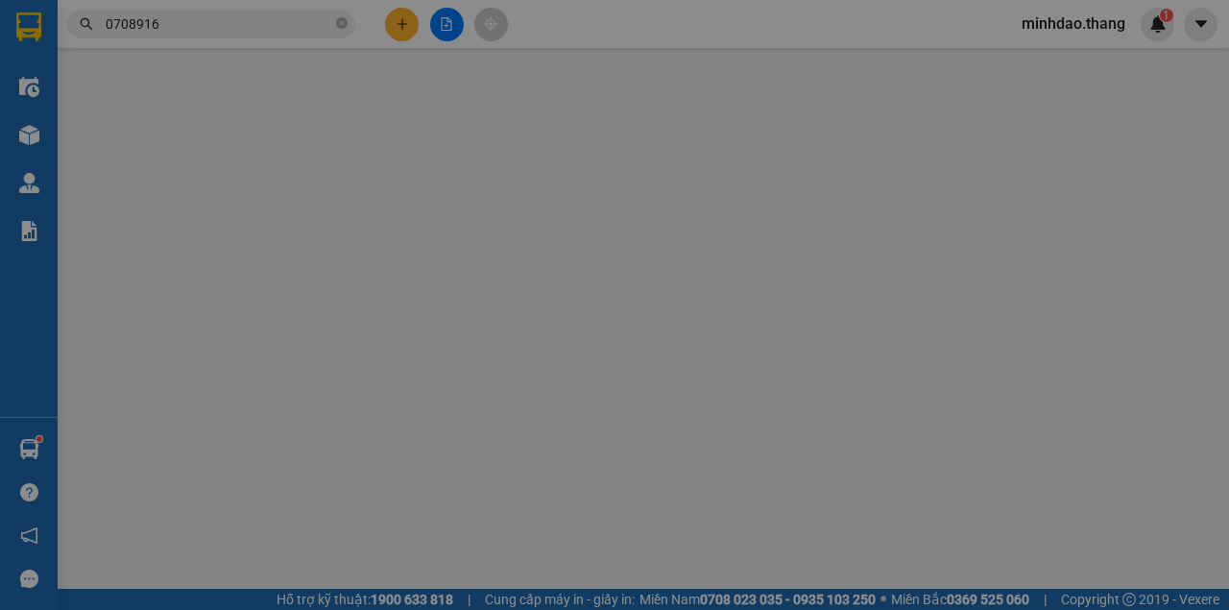
type input "0708916936"
type input "NGHI"
type input "40.000"
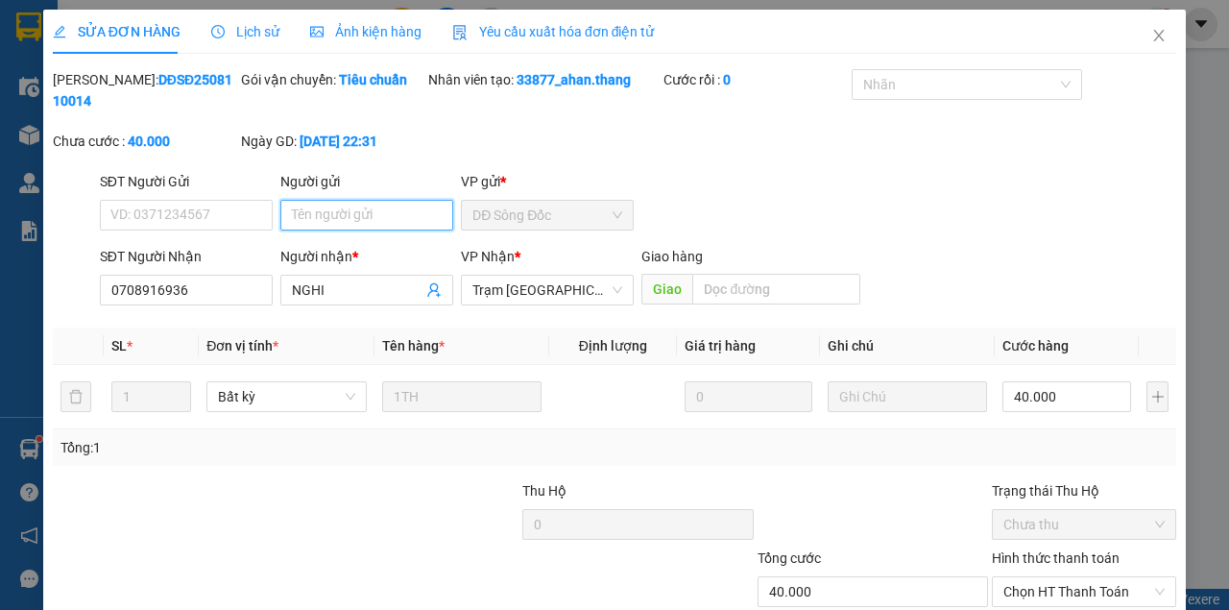
click at [390, 226] on input "Người gửi" at bounding box center [366, 215] width 173 height 31
paste input "0933133144"
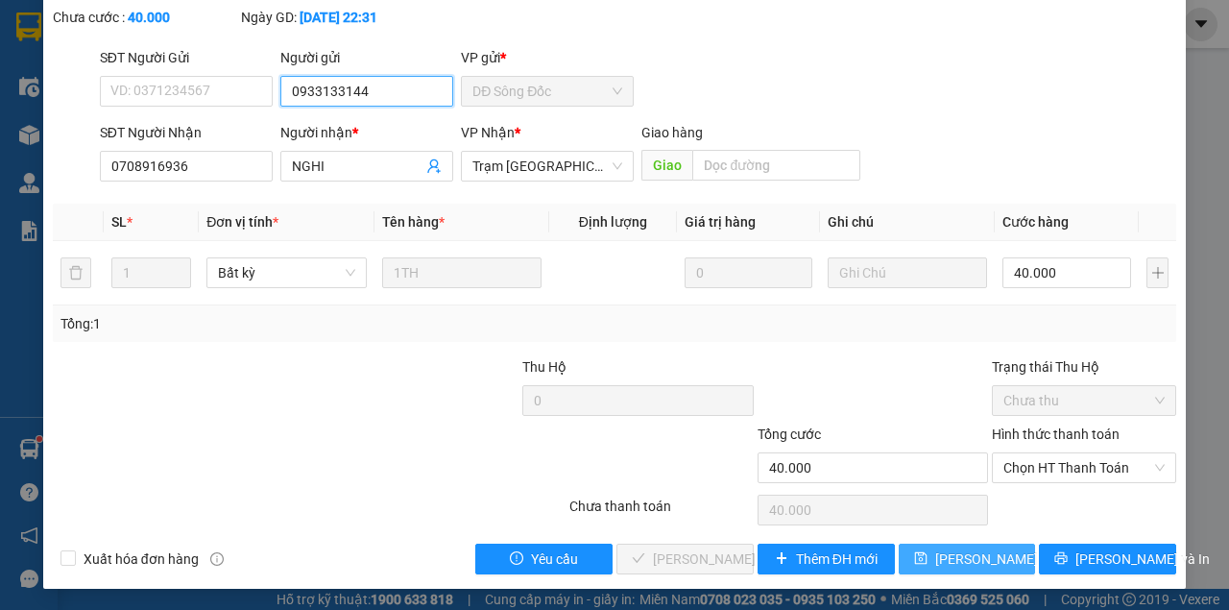
type input "0933133144"
click at [949, 559] on span "[PERSON_NAME] thay đổi" at bounding box center [1012, 558] width 154 height 21
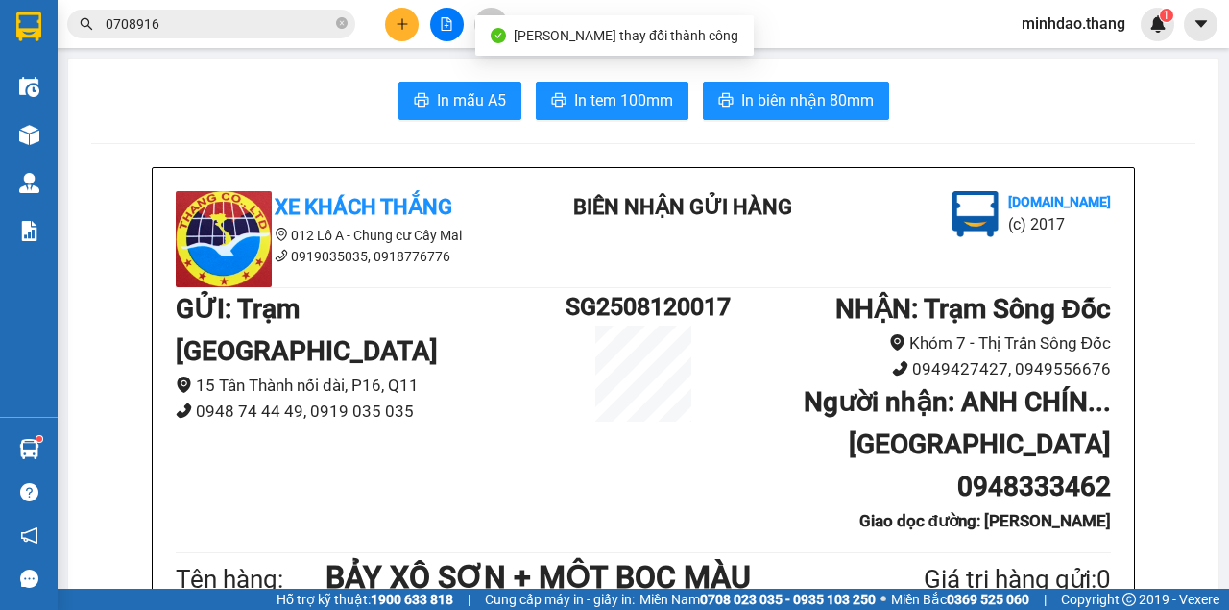
click at [280, 25] on input "0708916" at bounding box center [219, 23] width 227 height 21
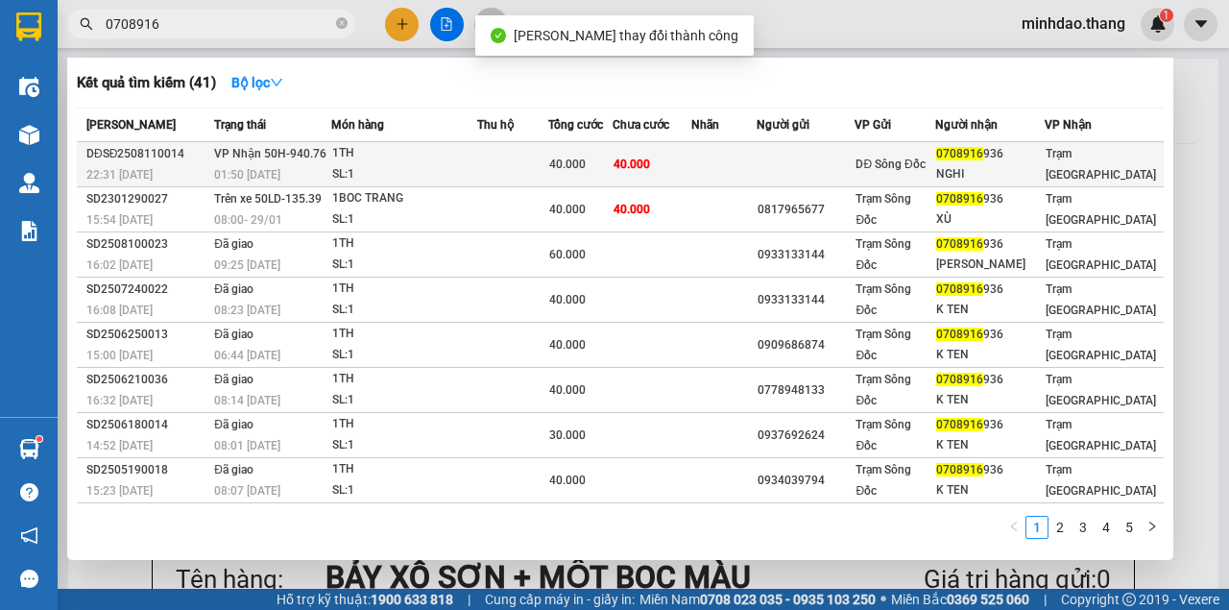
click at [652, 149] on td "40.000" at bounding box center [653, 164] width 80 height 45
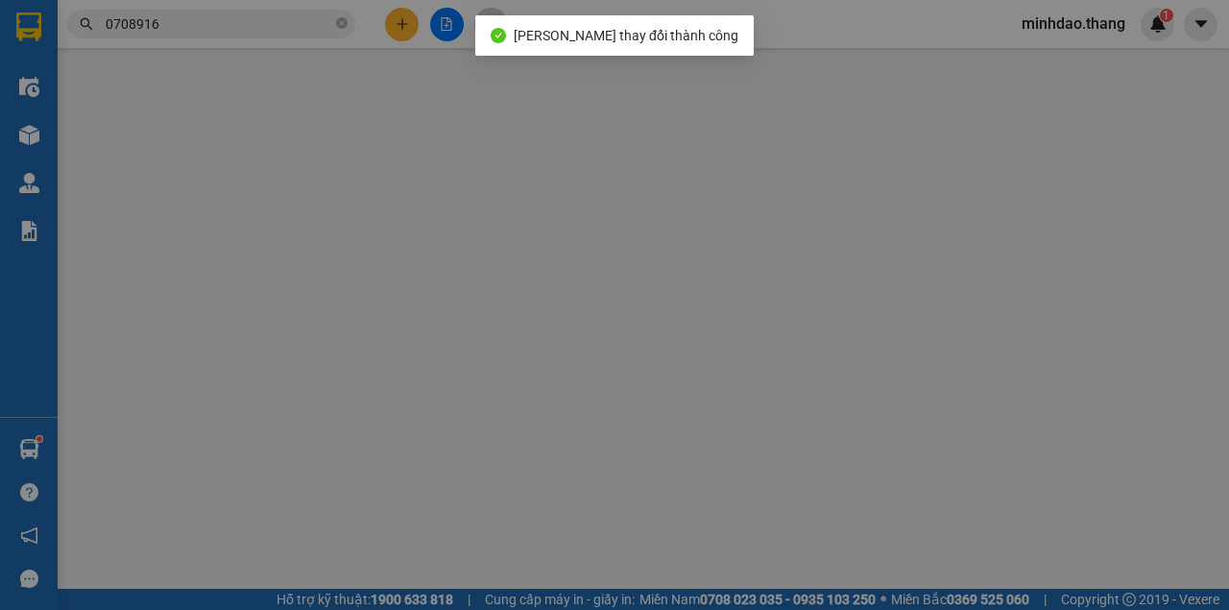
type input "0933133144"
type input "0708916936"
type input "NGHI"
type input "40.000"
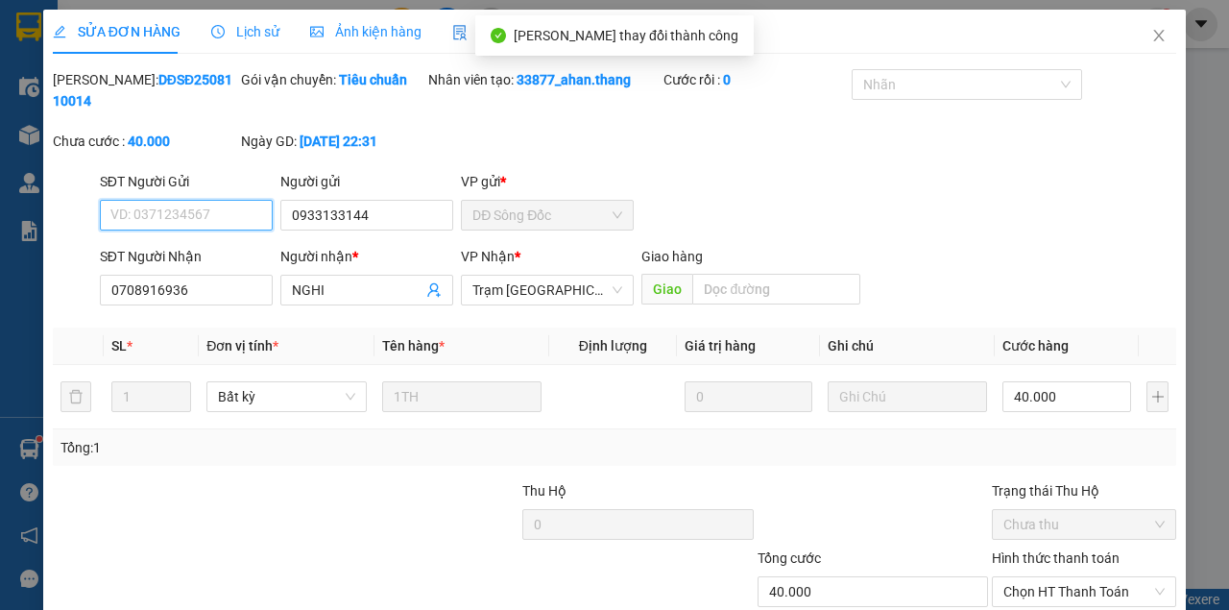
scroll to position [124, 0]
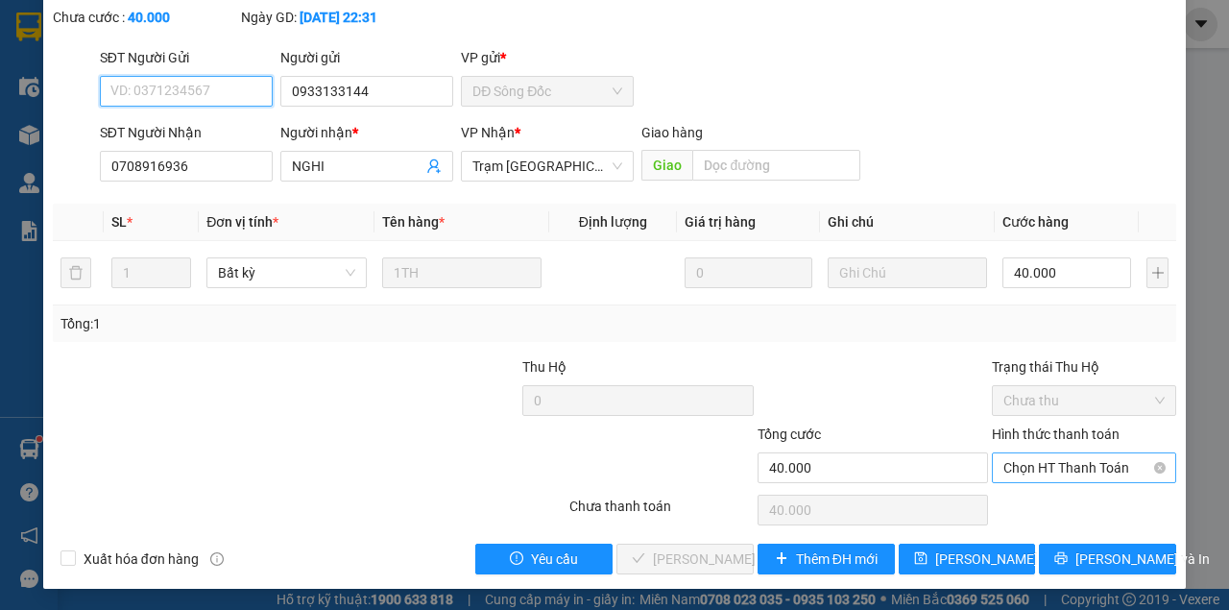
click at [1081, 476] on span "Chọn HT Thanh Toán" at bounding box center [1083, 467] width 161 height 29
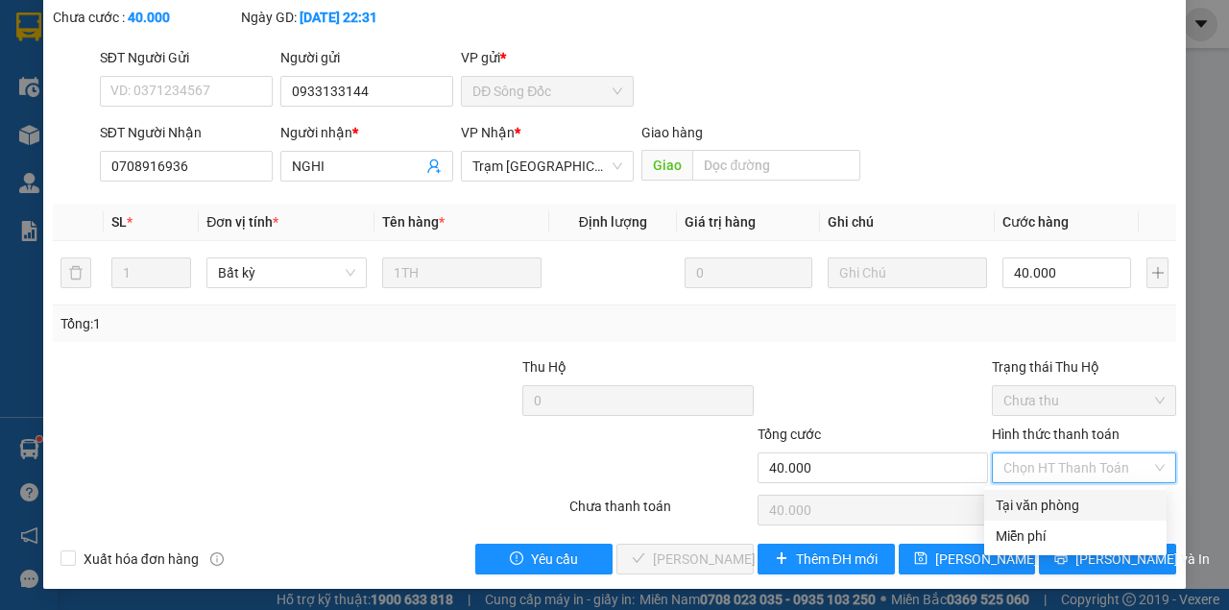
drag, startPoint x: 1052, startPoint y: 505, endPoint x: 979, endPoint y: 532, distance: 77.8
click at [1052, 505] on div "Tại văn phòng" at bounding box center [1075, 505] width 159 height 21
type input "0"
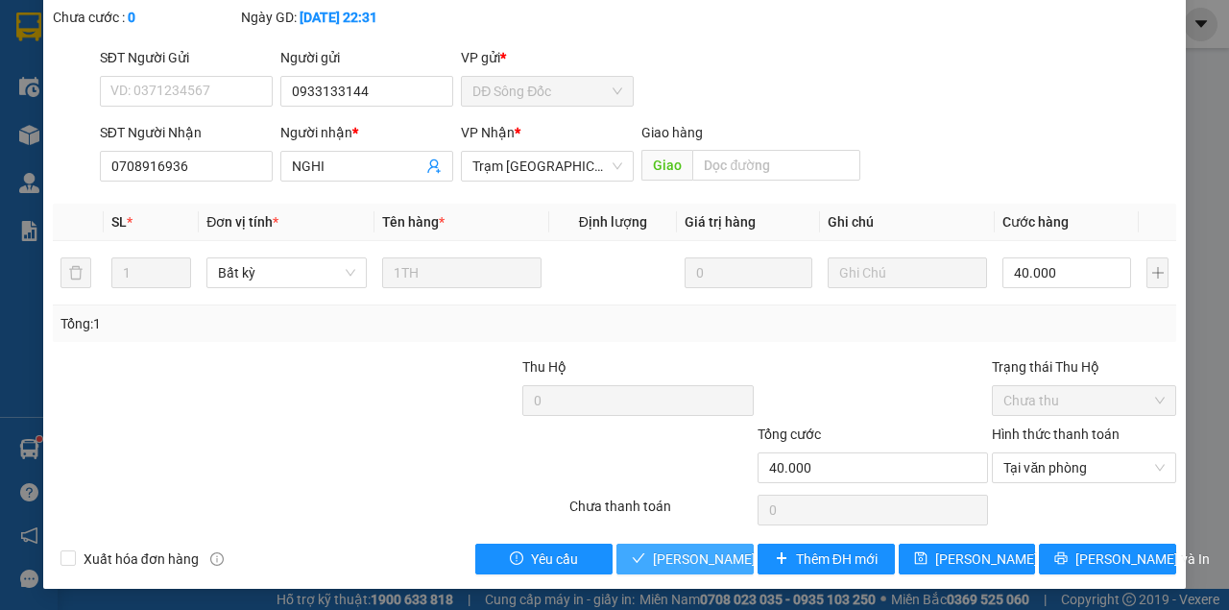
click at [686, 548] on span "[PERSON_NAME] và Giao hàng" at bounding box center [745, 558] width 184 height 21
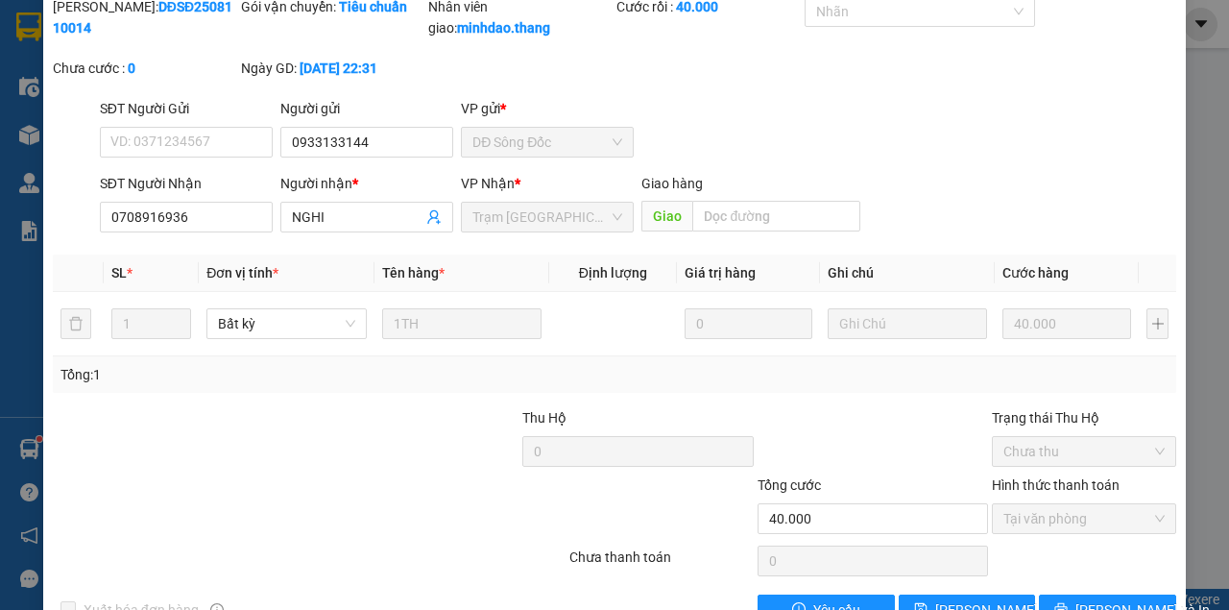
scroll to position [17, 0]
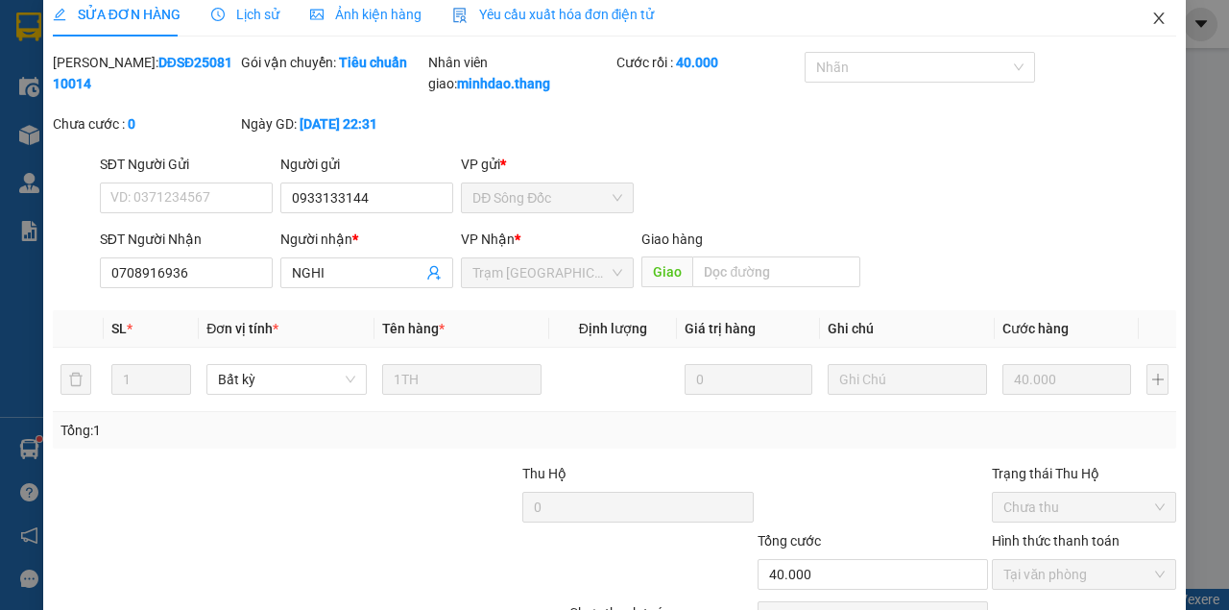
drag, startPoint x: 1145, startPoint y: 24, endPoint x: 1108, endPoint y: 54, distance: 47.1
click at [1151, 24] on icon "close" at bounding box center [1158, 18] width 15 height 15
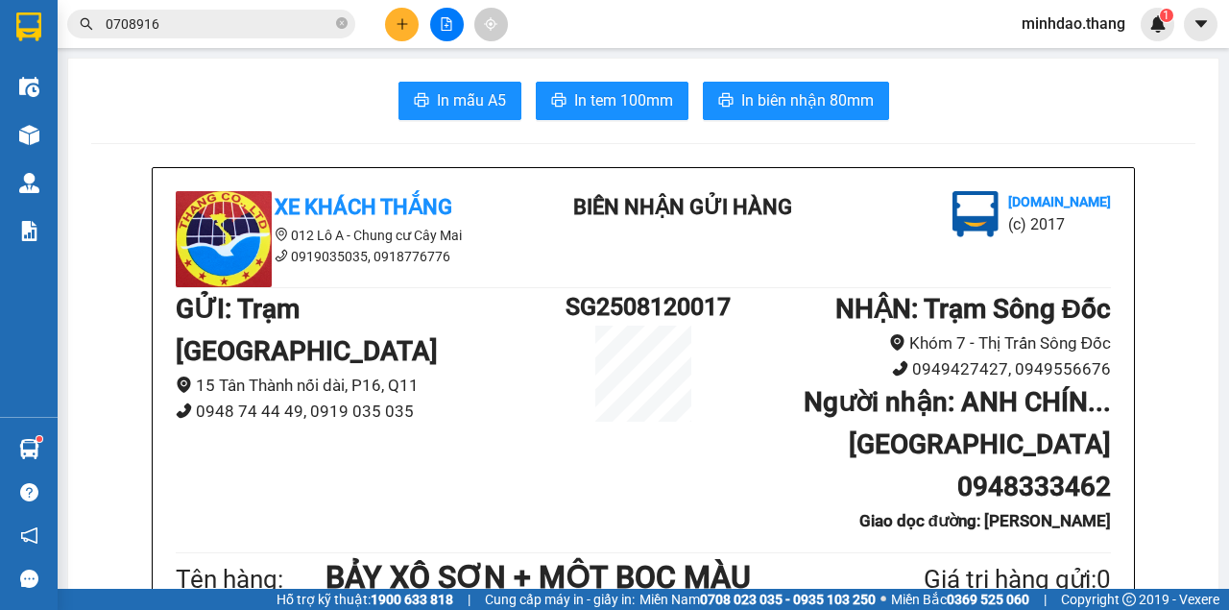
click at [286, 24] on input "0708916" at bounding box center [219, 23] width 227 height 21
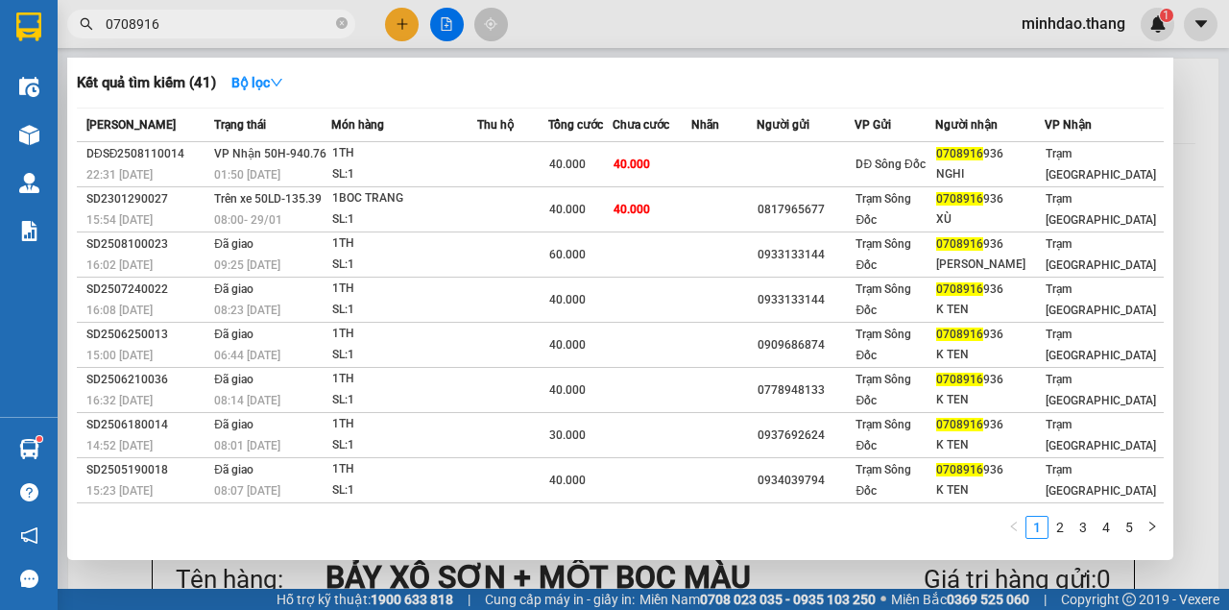
click at [286, 23] on input "0708916" at bounding box center [219, 23] width 227 height 21
click at [344, 29] on icon "close-circle" at bounding box center [342, 23] width 12 height 12
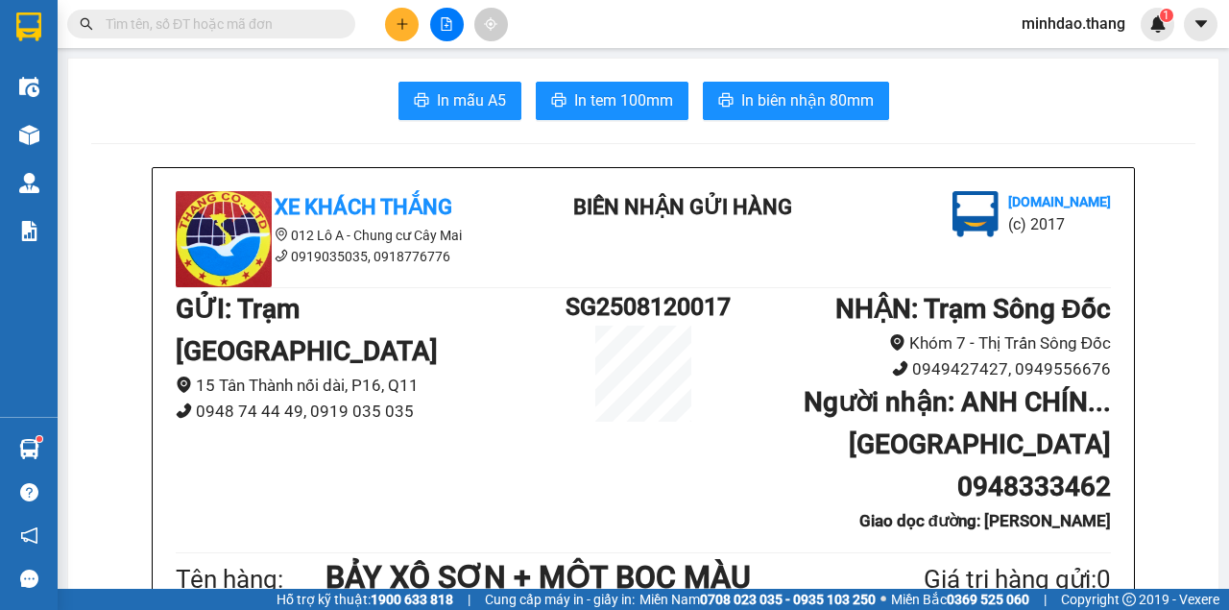
click at [315, 29] on input "text" at bounding box center [219, 23] width 227 height 21
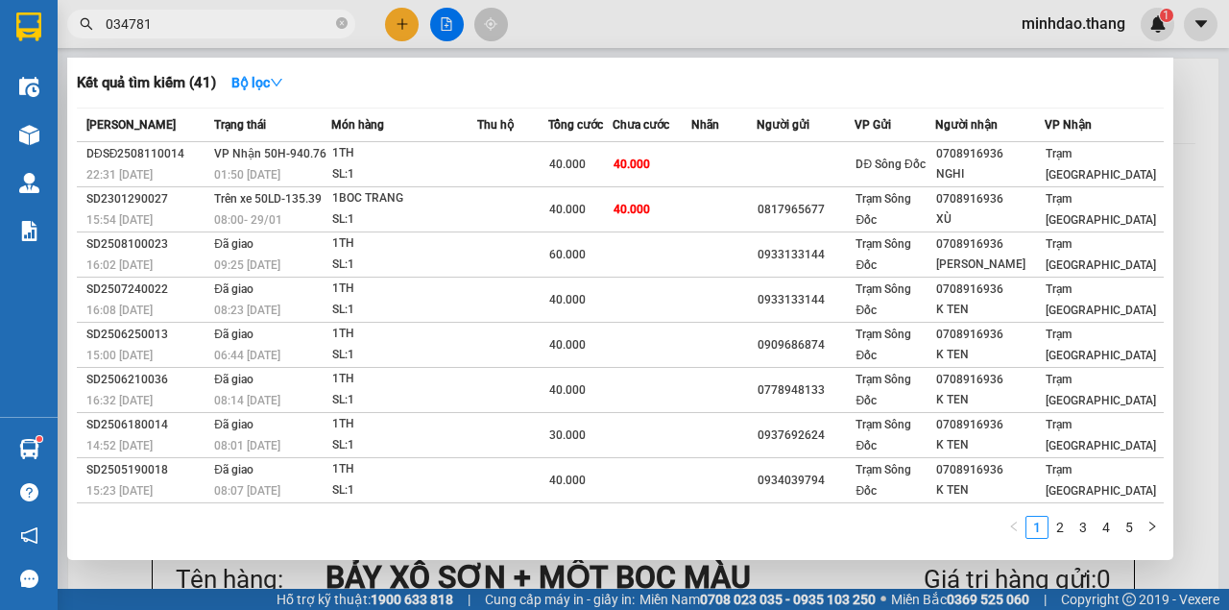
type input "0347810"
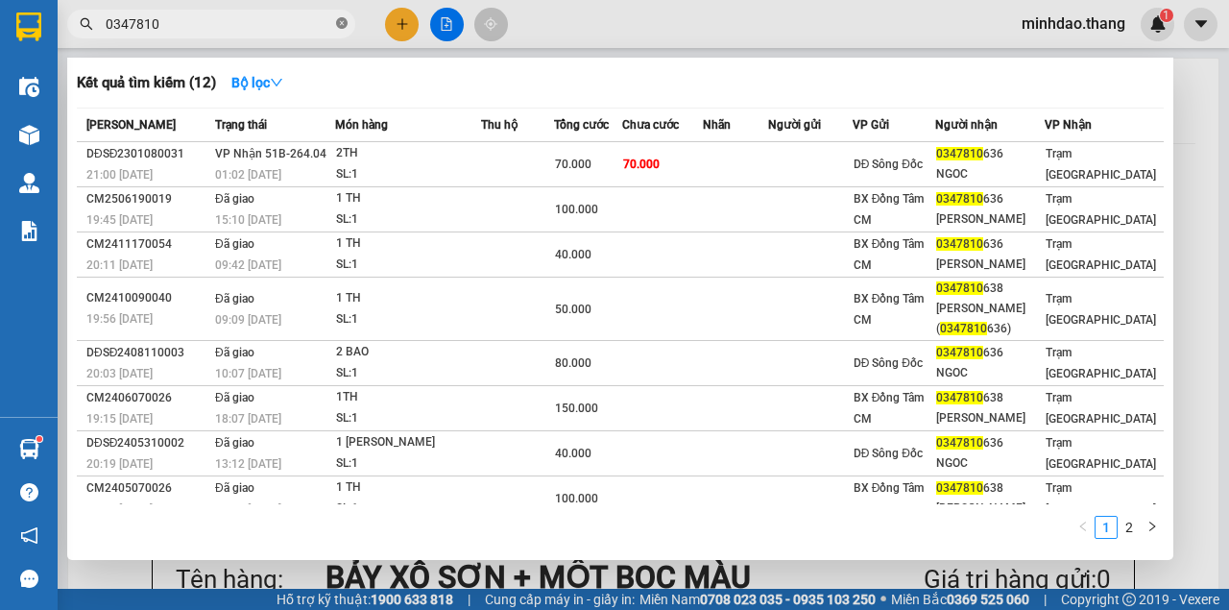
click at [342, 23] on icon "close-circle" at bounding box center [342, 23] width 12 height 12
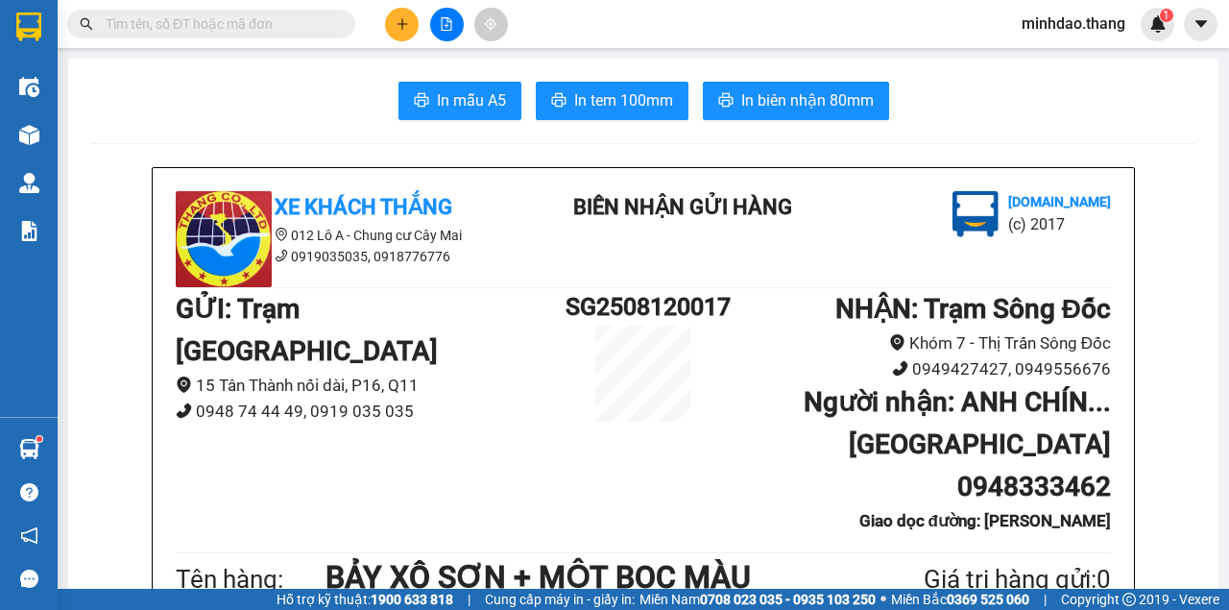
click at [401, 34] on button at bounding box center [402, 25] width 34 height 34
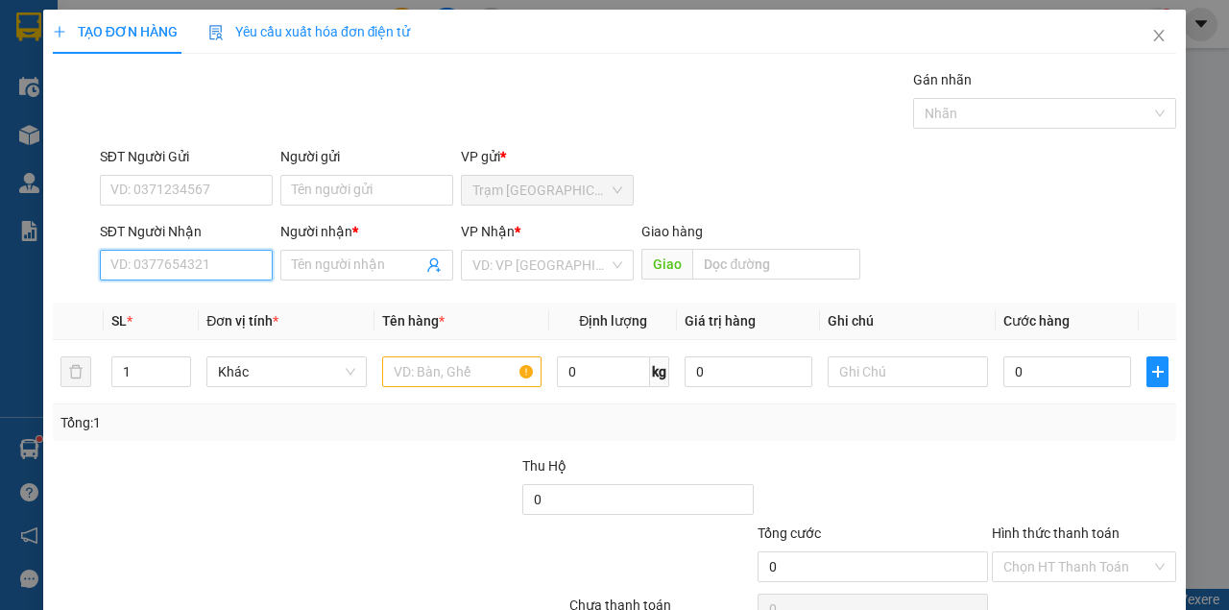
click at [148, 261] on input "SĐT Người Nhận" at bounding box center [186, 265] width 173 height 31
click at [415, 362] on input "text" at bounding box center [462, 371] width 160 height 31
drag, startPoint x: 415, startPoint y: 362, endPoint x: 404, endPoint y: 353, distance: 13.6
click at [408, 357] on input "text" at bounding box center [462, 371] width 160 height 31
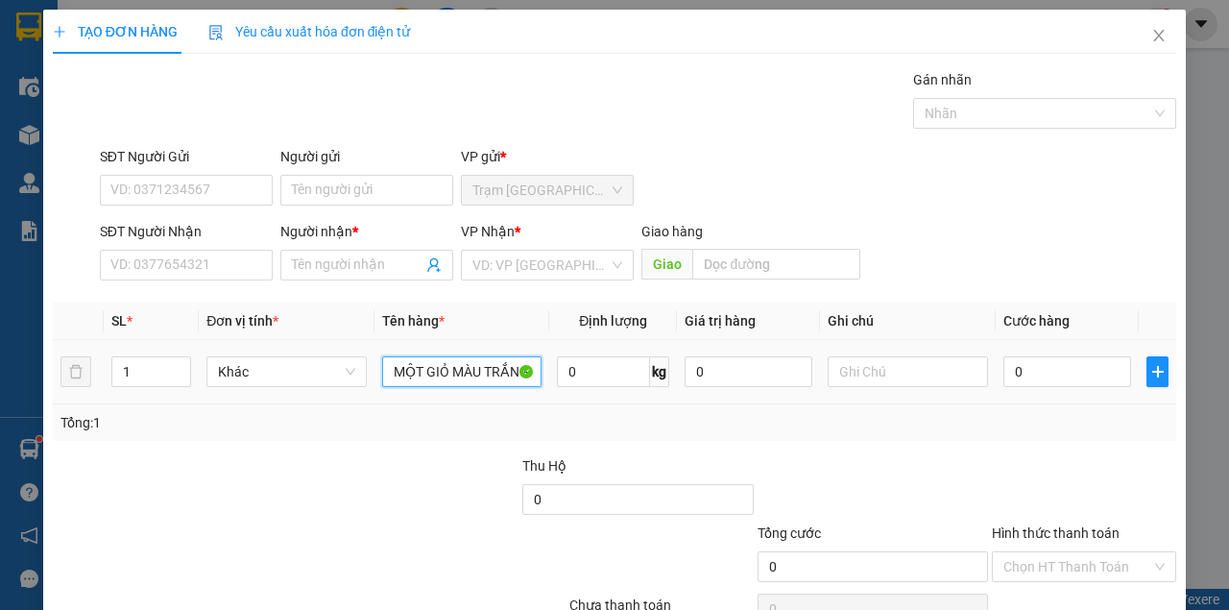
scroll to position [0, 3]
type input "MỘT GIỎ MÀU TRẮNG"
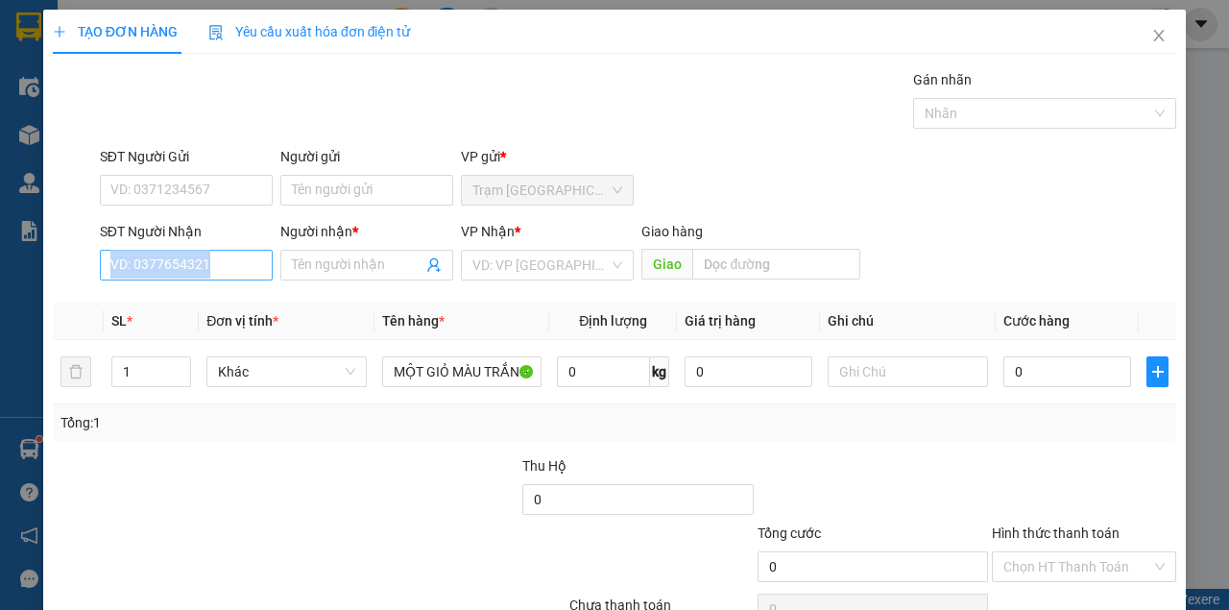
click at [241, 278] on div "SĐT Người Nhận VD: 0377654321" at bounding box center [186, 254] width 173 height 67
click at [241, 277] on input "SĐT Người Nhận" at bounding box center [186, 265] width 173 height 31
click at [241, 275] on input "SĐT Người Nhận" at bounding box center [186, 265] width 173 height 31
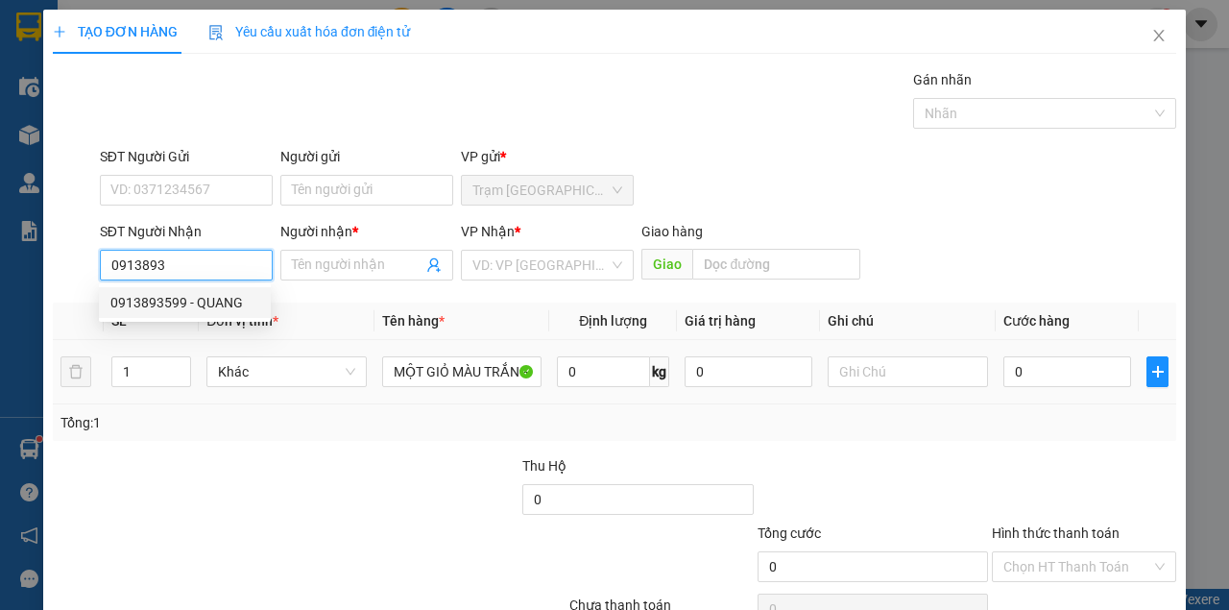
drag, startPoint x: 188, startPoint y: 304, endPoint x: 640, endPoint y: 396, distance: 460.4
click at [200, 302] on div "0913893599 - QUANG" at bounding box center [184, 302] width 149 height 21
type input "0913893599"
type input "QUANG"
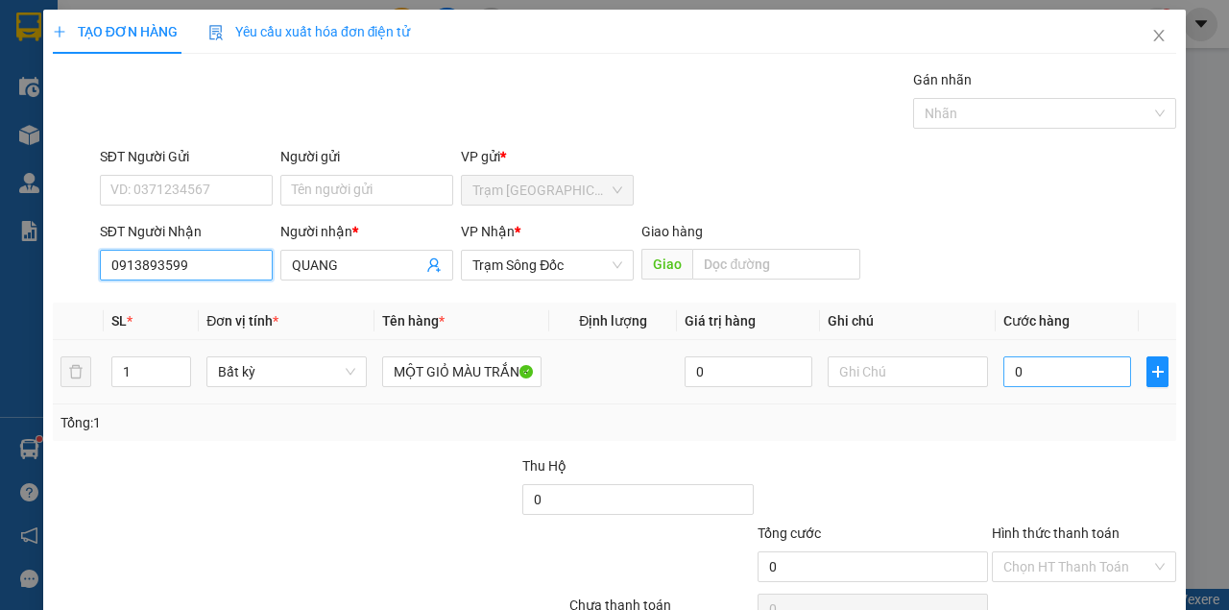
type input "0913893599"
click at [1070, 373] on input "0" at bounding box center [1067, 371] width 128 height 31
type input "3"
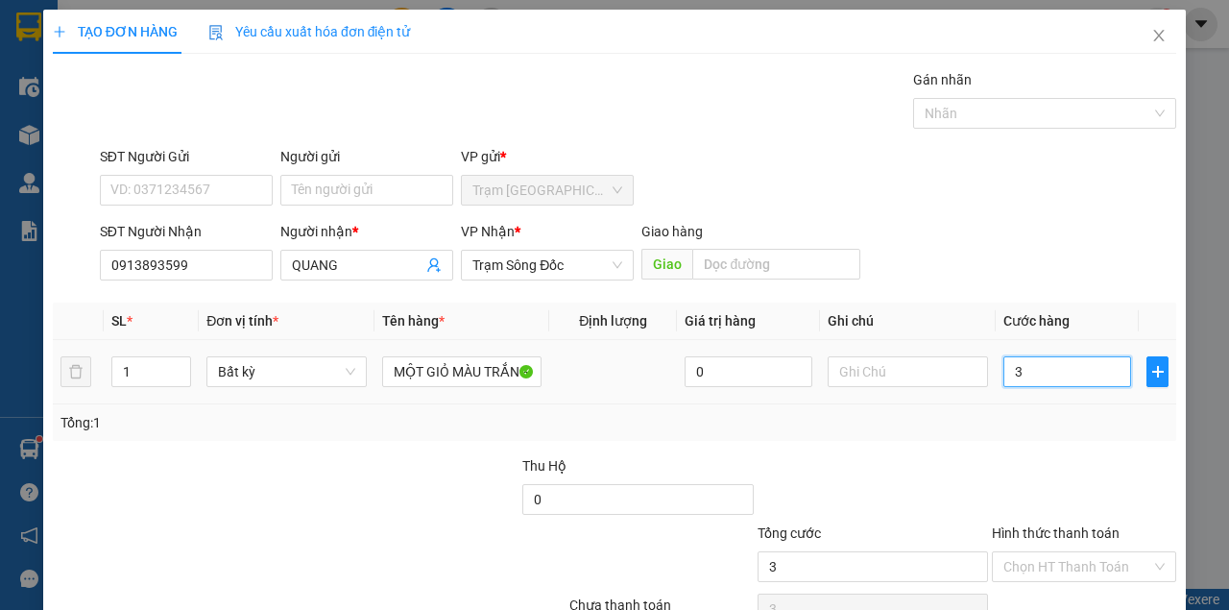
type input "30"
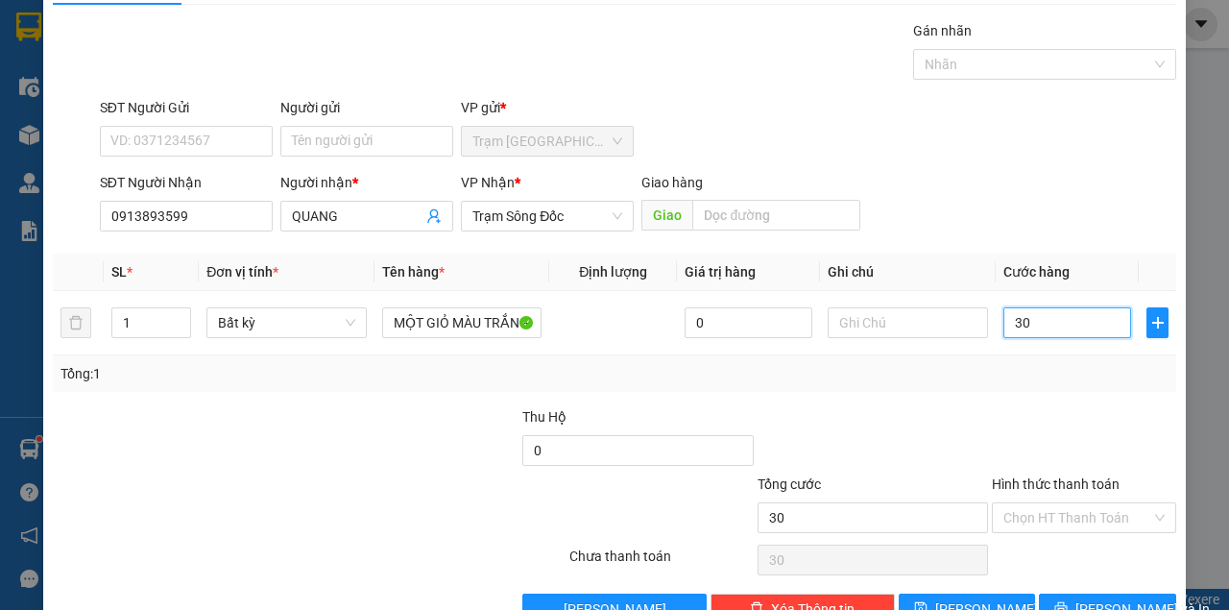
scroll to position [98, 0]
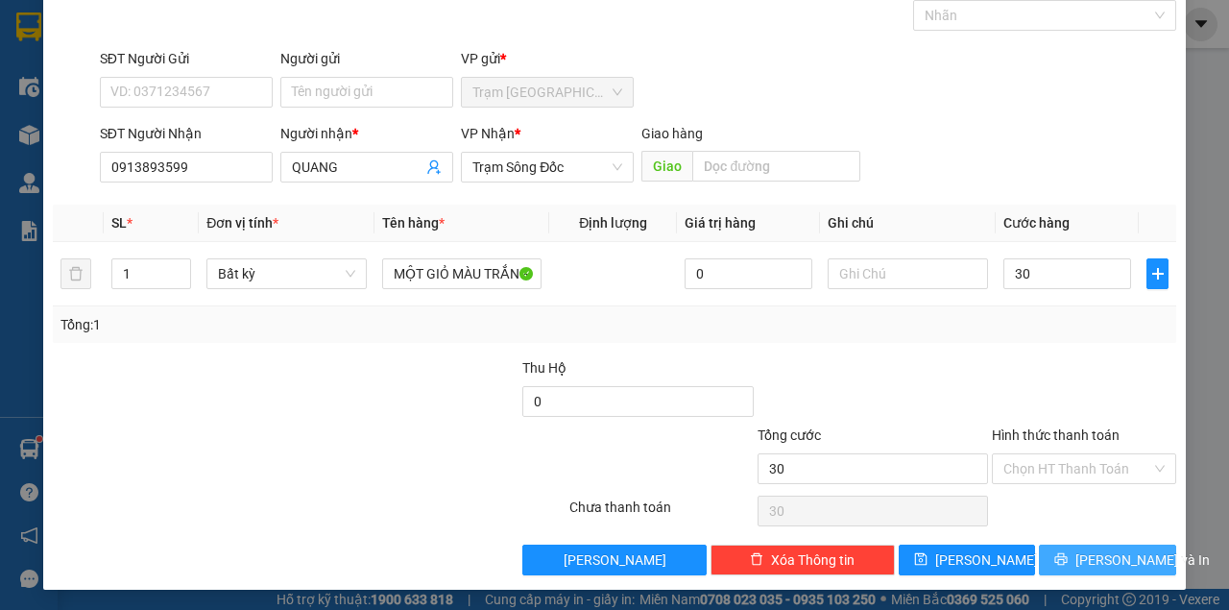
type input "30.000"
click at [1063, 553] on icon "printer" at bounding box center [1060, 558] width 13 height 13
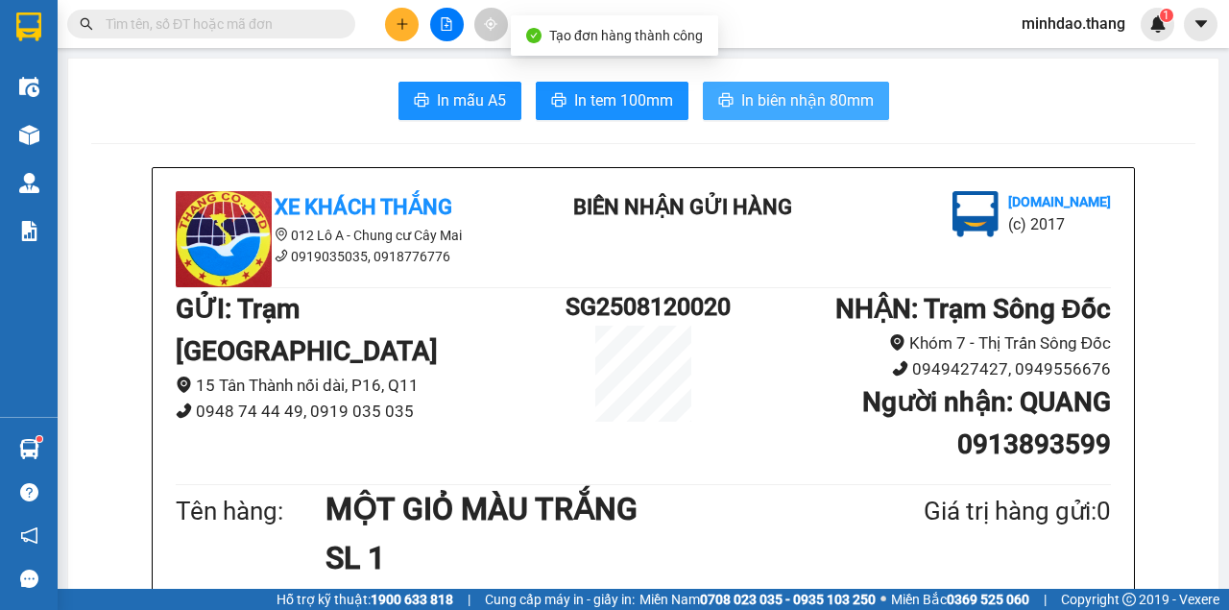
click at [814, 111] on button "In biên nhận 80mm" at bounding box center [796, 101] width 186 height 38
click at [703, 82] on button "In biên nhận 80mm" at bounding box center [796, 101] width 186 height 38
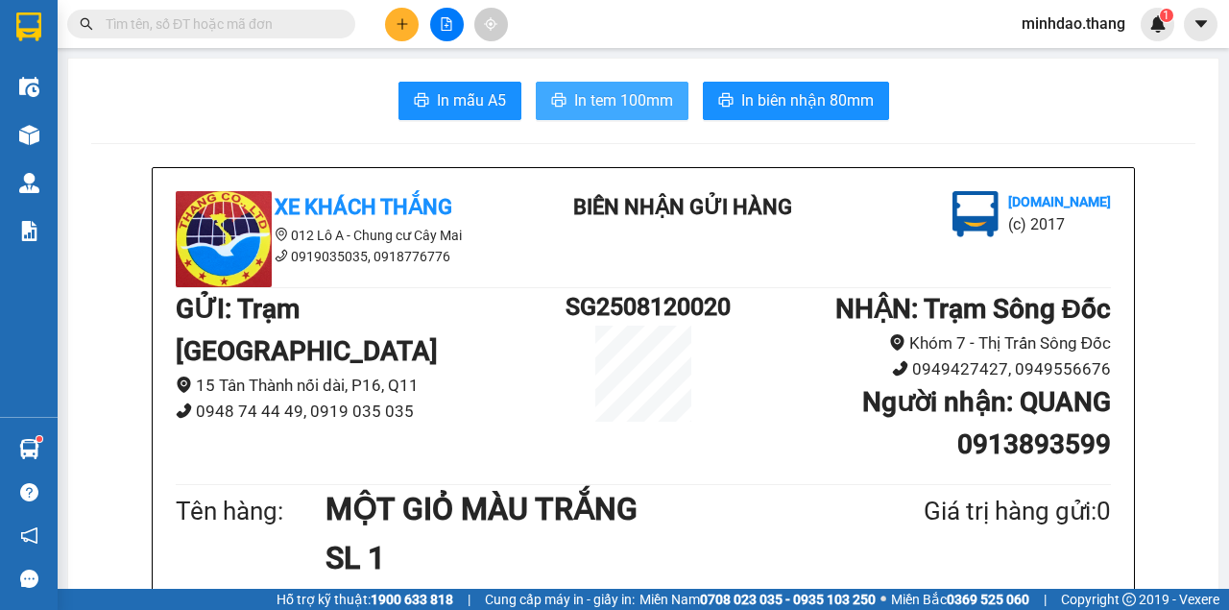
click at [568, 98] on button "In tem 100mm" at bounding box center [612, 101] width 153 height 38
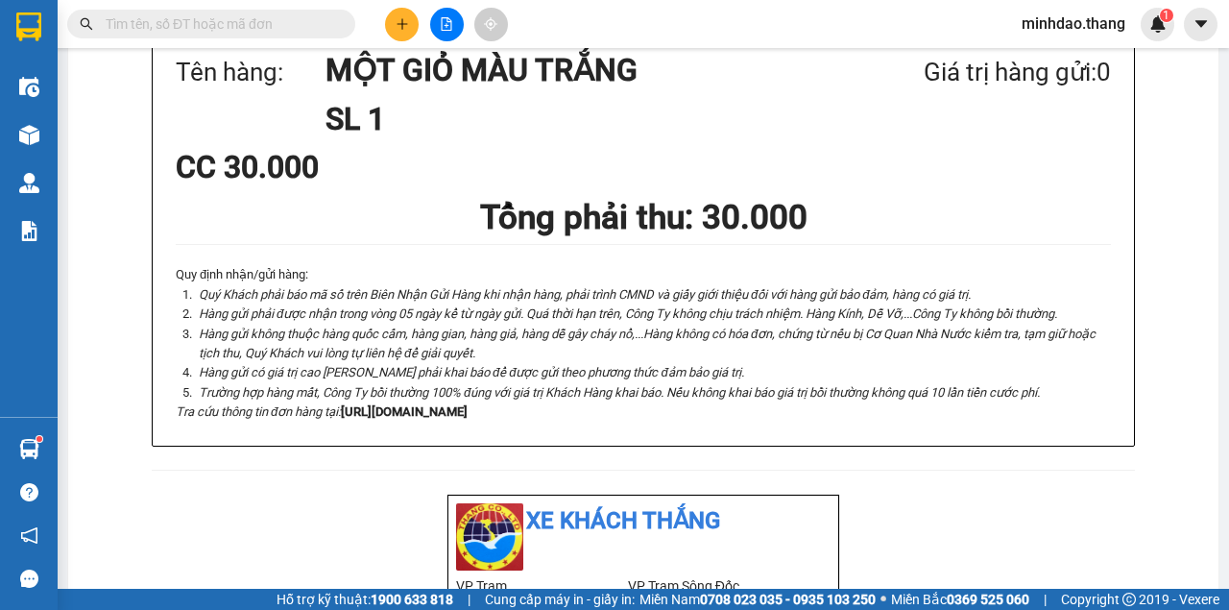
scroll to position [447, 0]
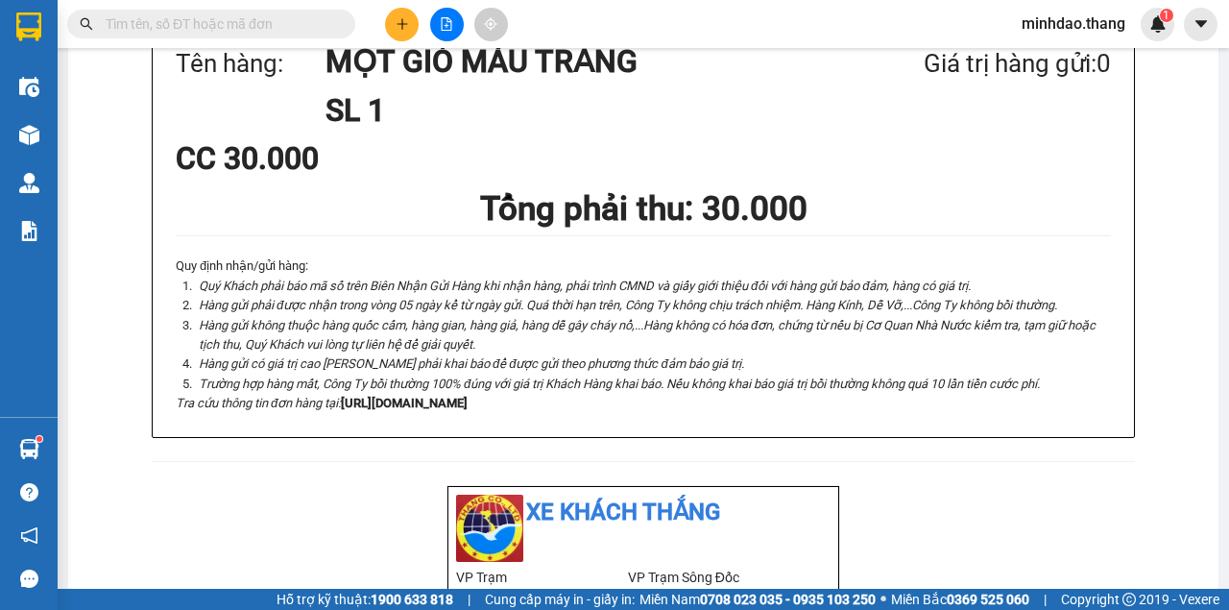
click at [407, 39] on button at bounding box center [402, 25] width 34 height 34
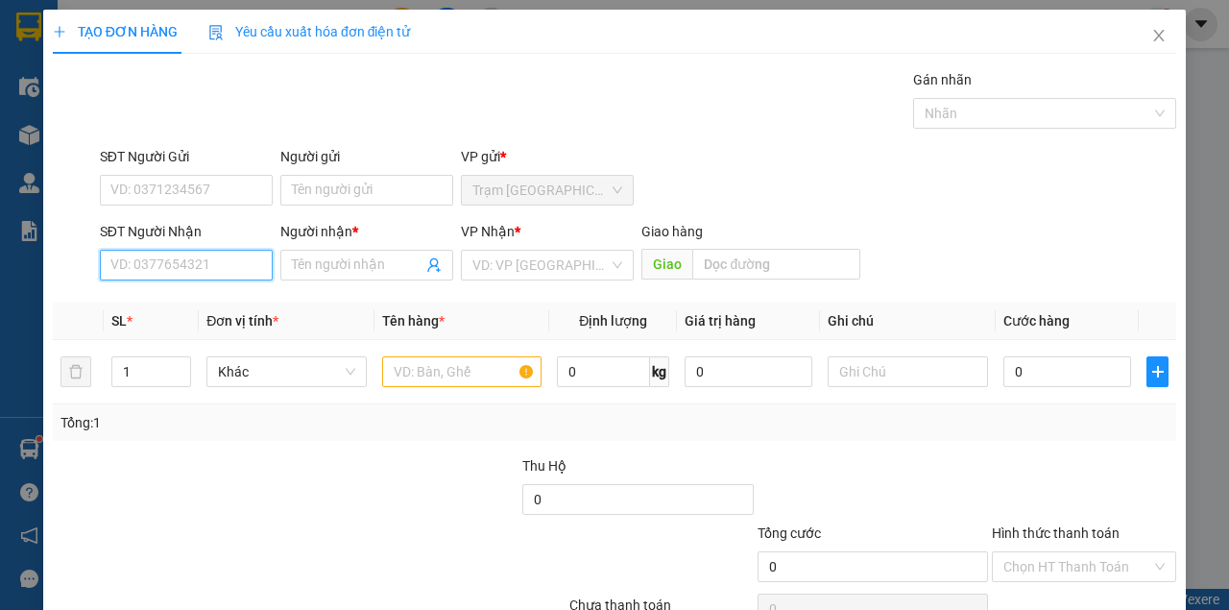
click at [192, 257] on input "SĐT Người Nhận" at bounding box center [186, 265] width 173 height 31
click at [196, 296] on div "0886588809 - LABO LONG" at bounding box center [190, 302] width 160 height 21
type input "0886588809"
type input "LABO LONG"
type input "[PERSON_NAME]"
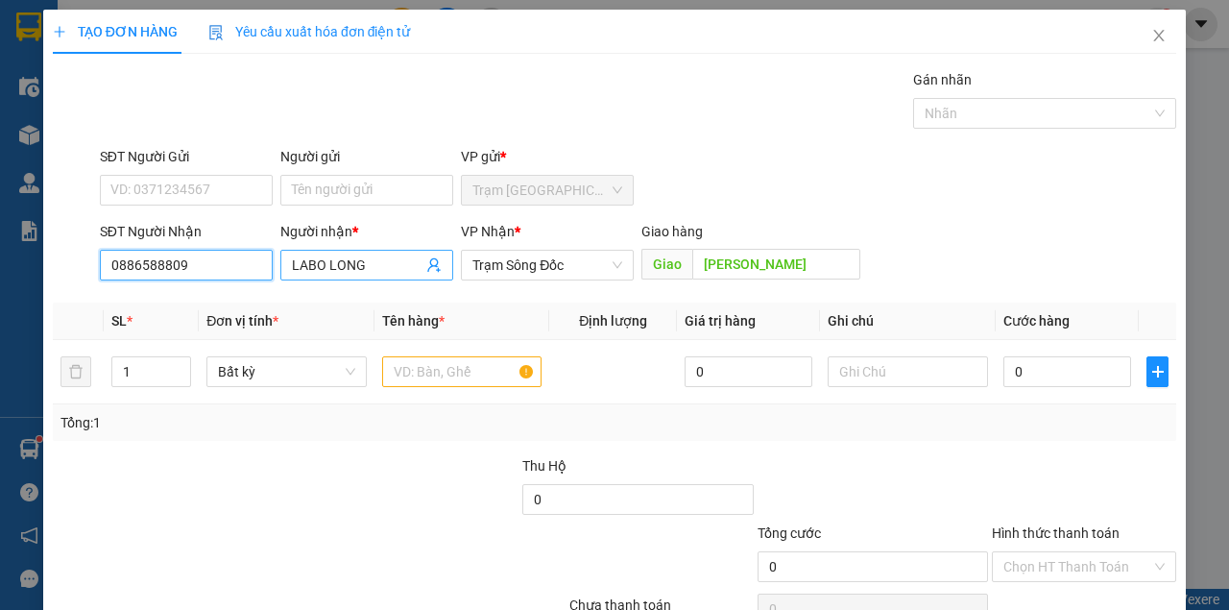
type input "0886588809"
drag, startPoint x: 386, startPoint y: 255, endPoint x: 145, endPoint y: 248, distance: 241.1
click at [154, 248] on div "SĐT Người Nhận 0886588809 Người nhận * LABO LONG LABO LONG VP Nhận * Trạm Sông …" at bounding box center [638, 254] width 1084 height 67
type input "[PERSON_NAME]"
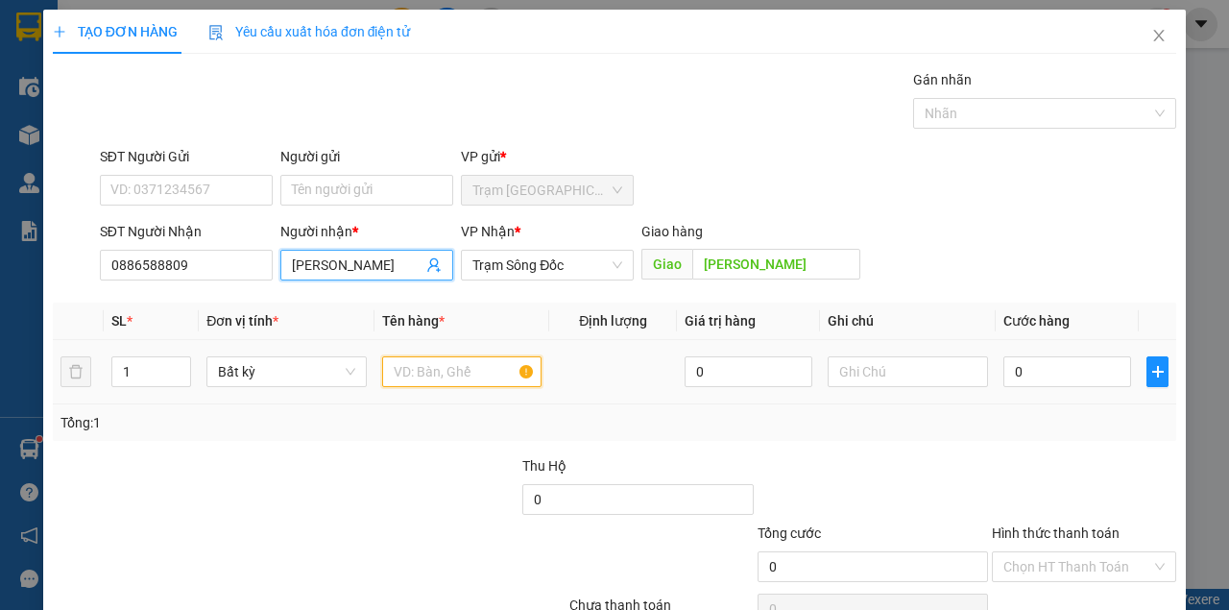
click at [477, 372] on input "text" at bounding box center [462, 371] width 160 height 31
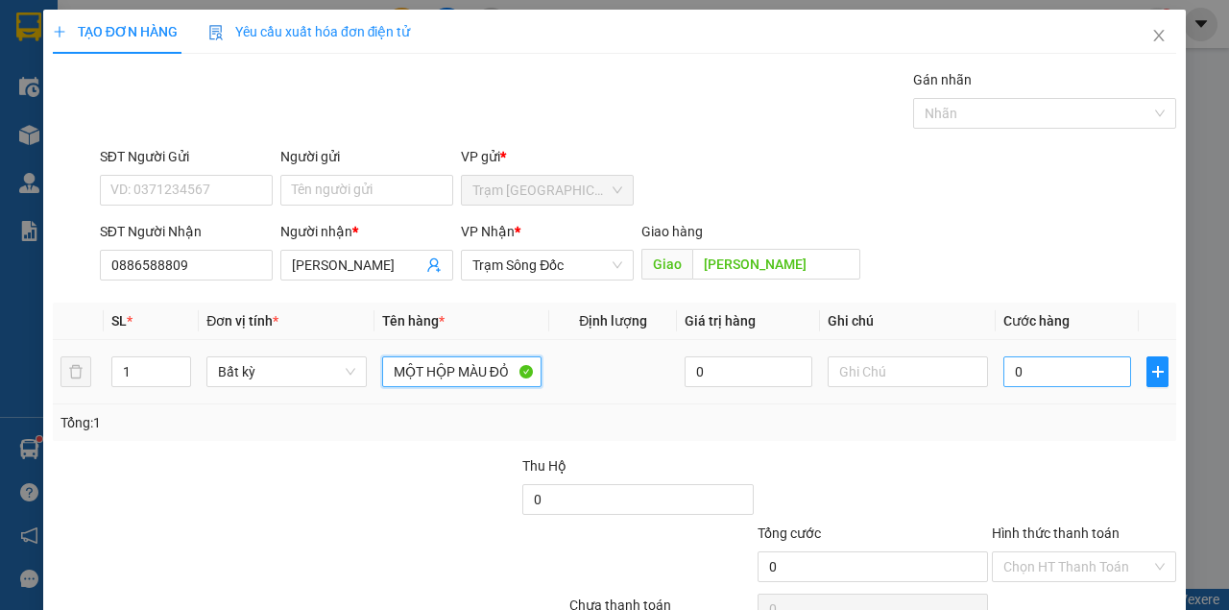
type input "MỘT HỘP MÀU ĐỎ"
click at [1044, 364] on input "0" at bounding box center [1067, 371] width 128 height 31
type input "4"
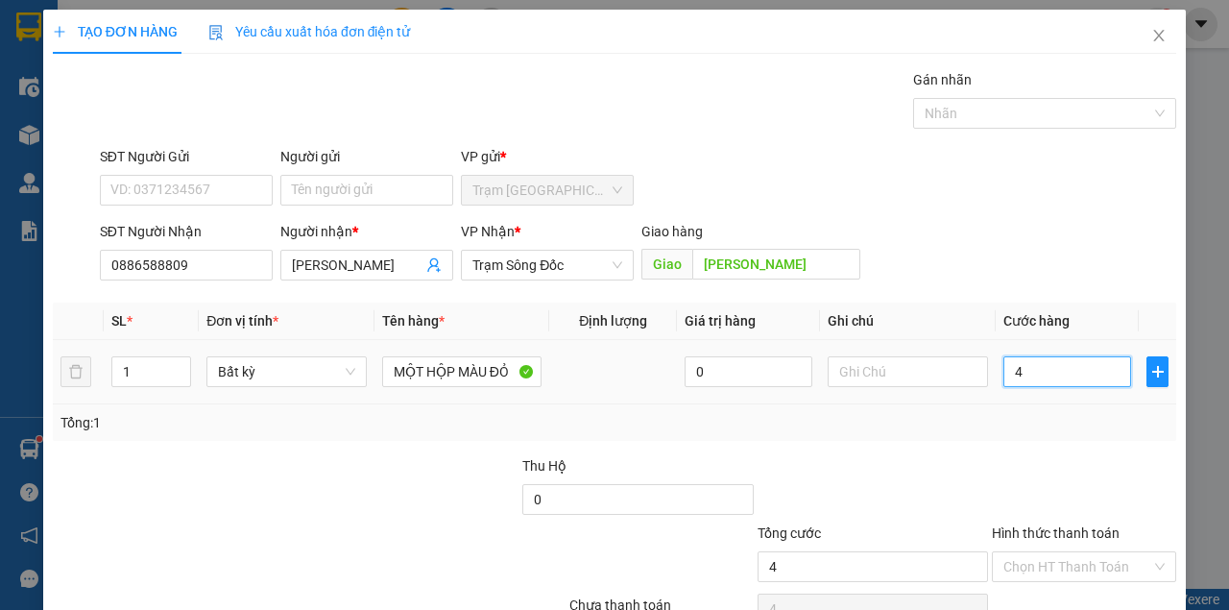
type input "40"
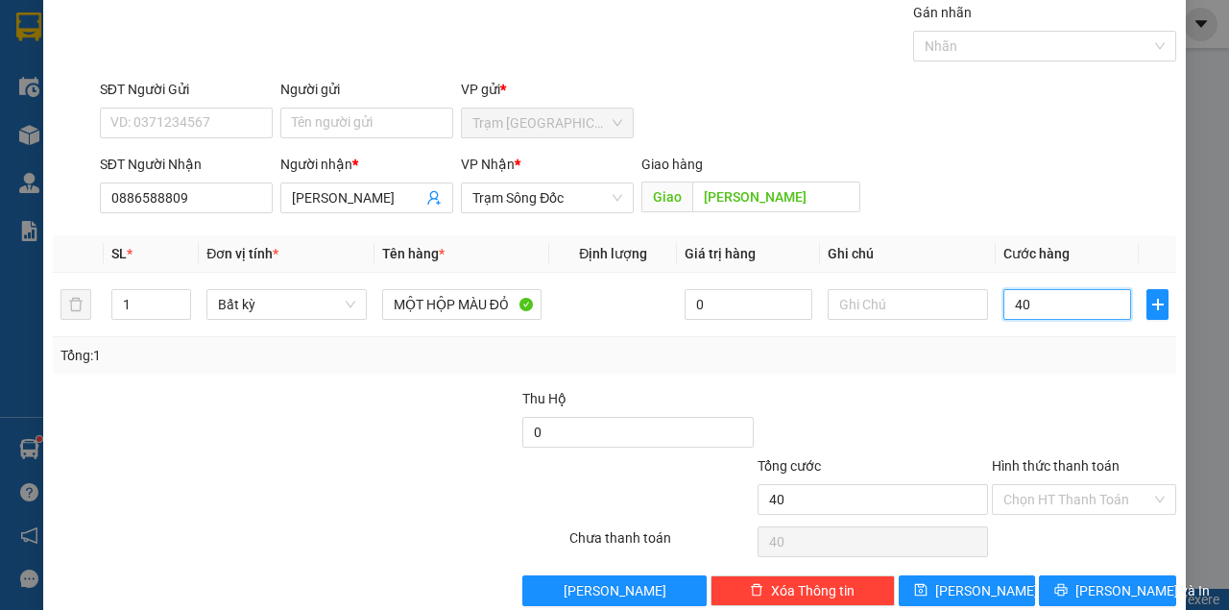
scroll to position [98, 0]
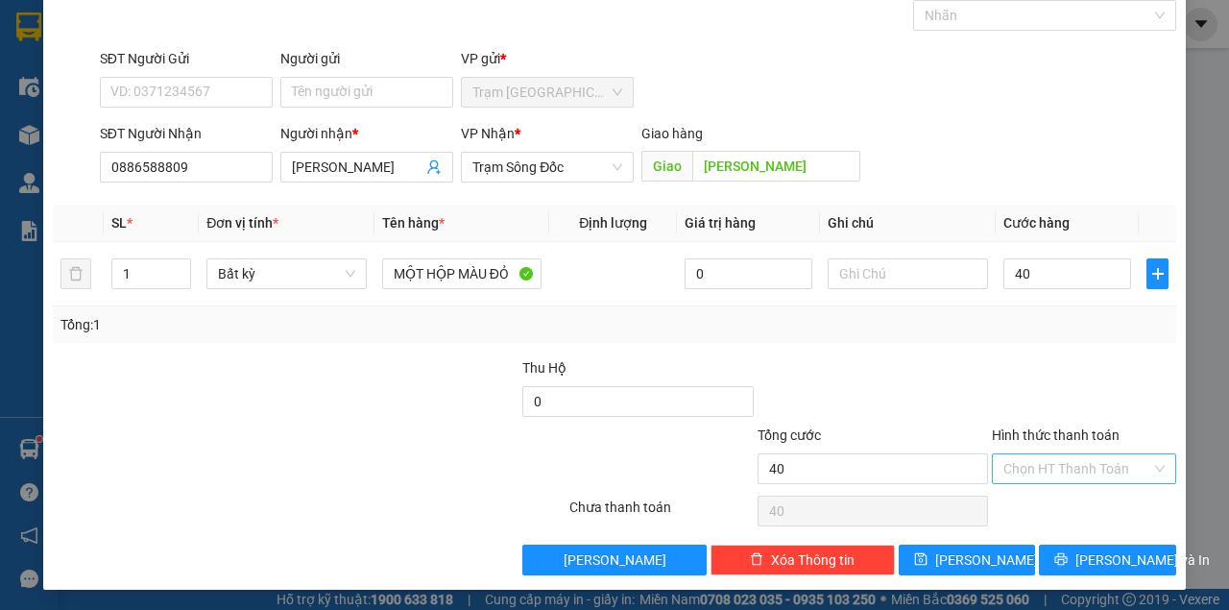
type input "40.000"
click at [1073, 457] on input "Hình thức thanh toán" at bounding box center [1077, 468] width 148 height 29
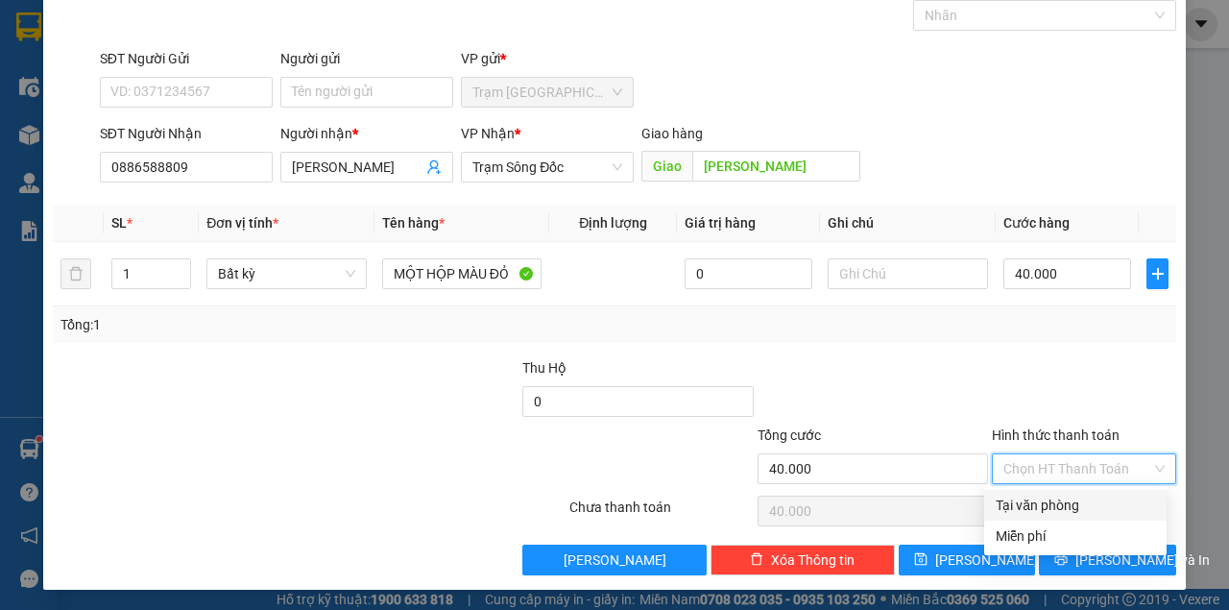
drag, startPoint x: 1060, startPoint y: 495, endPoint x: 1072, endPoint y: 538, distance: 43.8
click at [1060, 497] on div "Tại văn phòng" at bounding box center [1075, 505] width 159 height 21
type input "0"
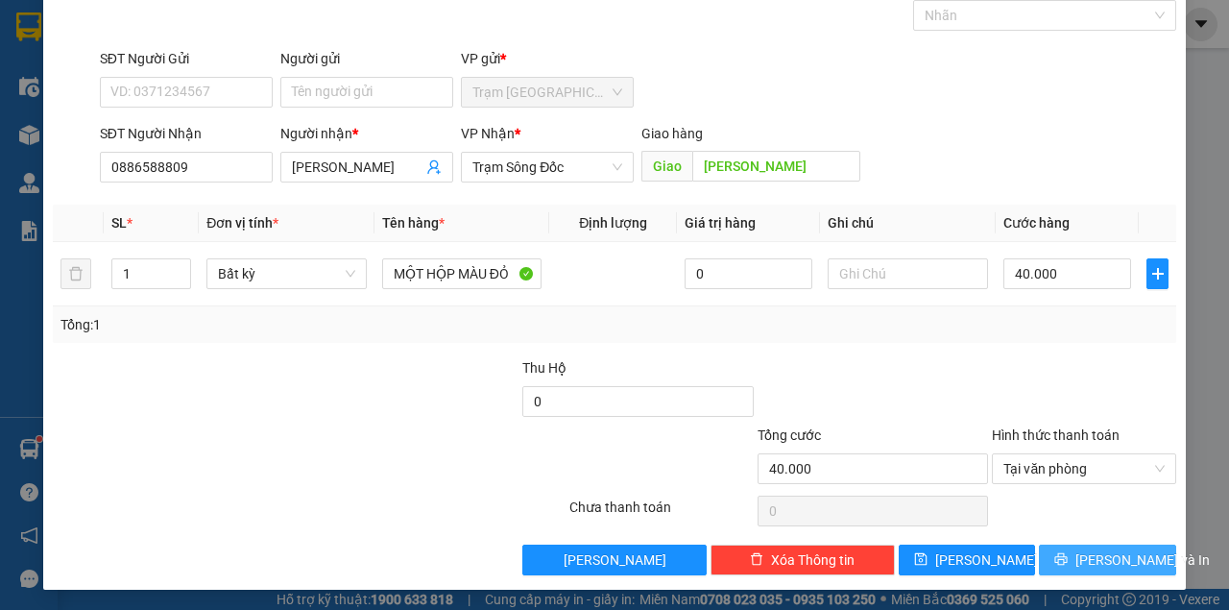
click at [1079, 551] on button "[PERSON_NAME] và In" at bounding box center [1107, 559] width 137 height 31
click at [1039, 544] on button "[PERSON_NAME] và In" at bounding box center [1107, 559] width 137 height 31
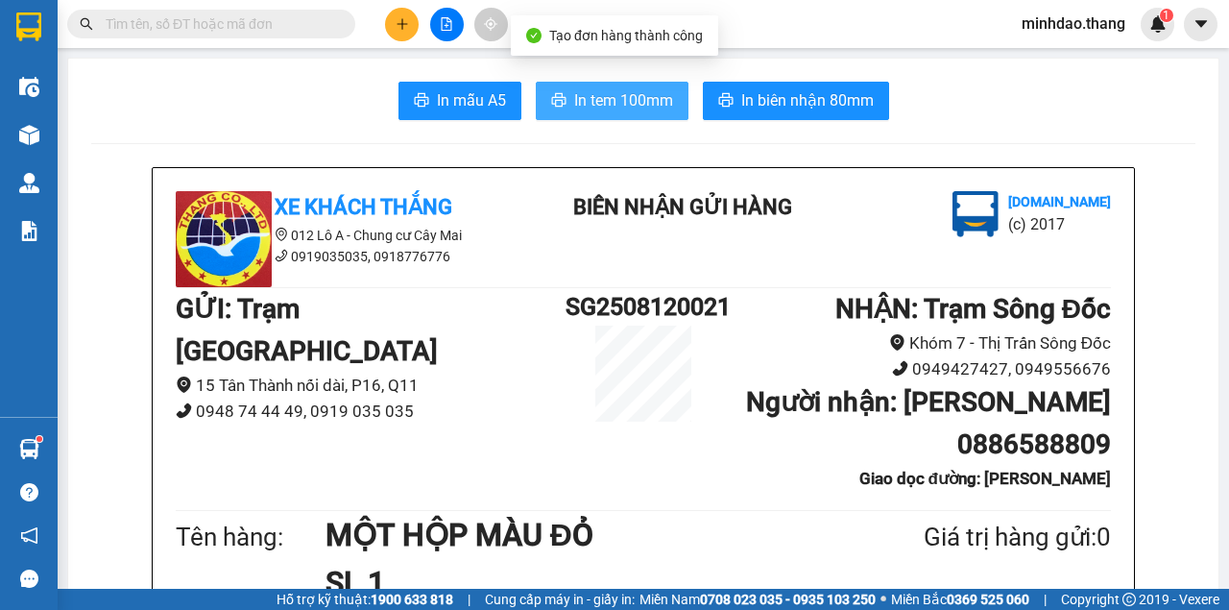
click at [640, 102] on span "In tem 100mm" at bounding box center [623, 100] width 99 height 24
click at [536, 82] on button "In tem 100mm" at bounding box center [612, 101] width 153 height 38
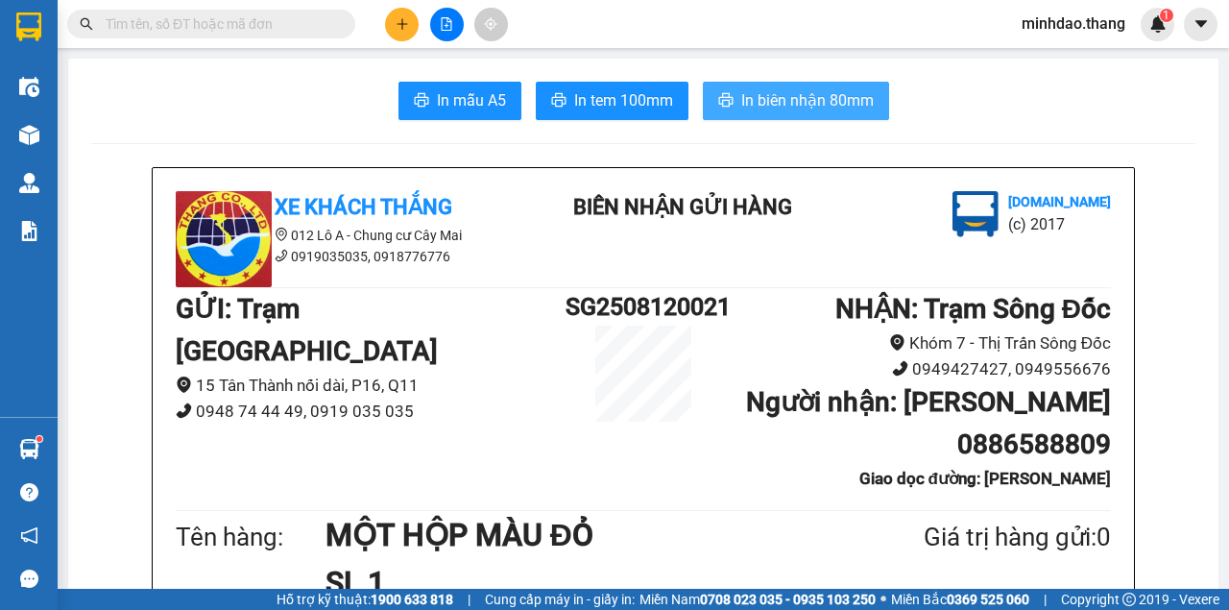
click at [761, 105] on span "In biên nhận 80mm" at bounding box center [807, 100] width 133 height 24
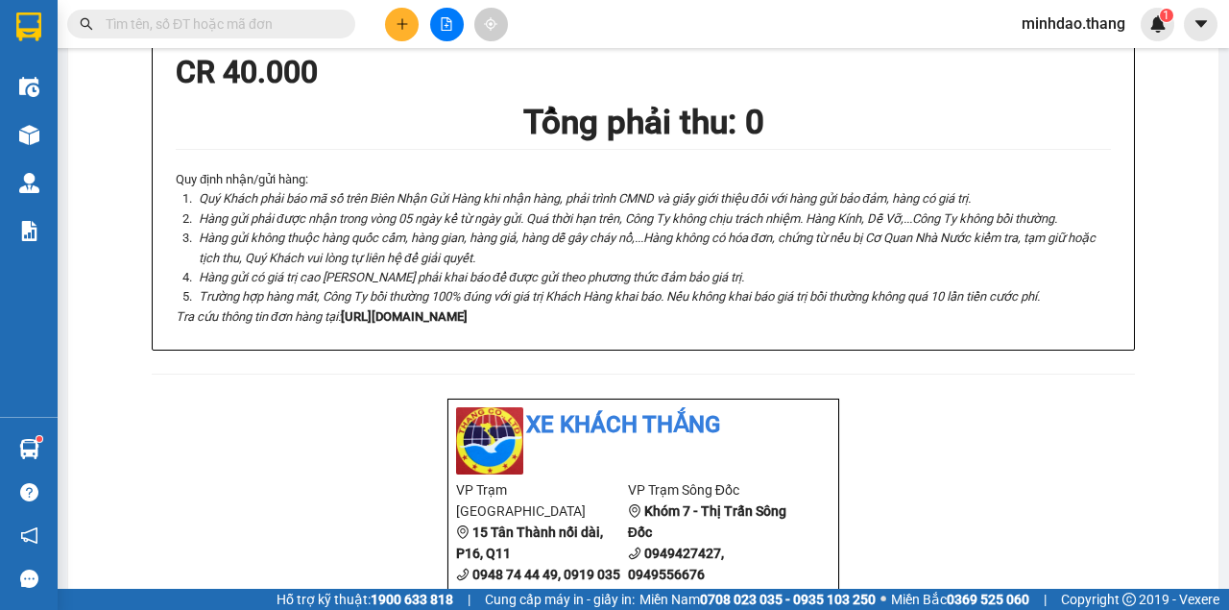
scroll to position [447, 0]
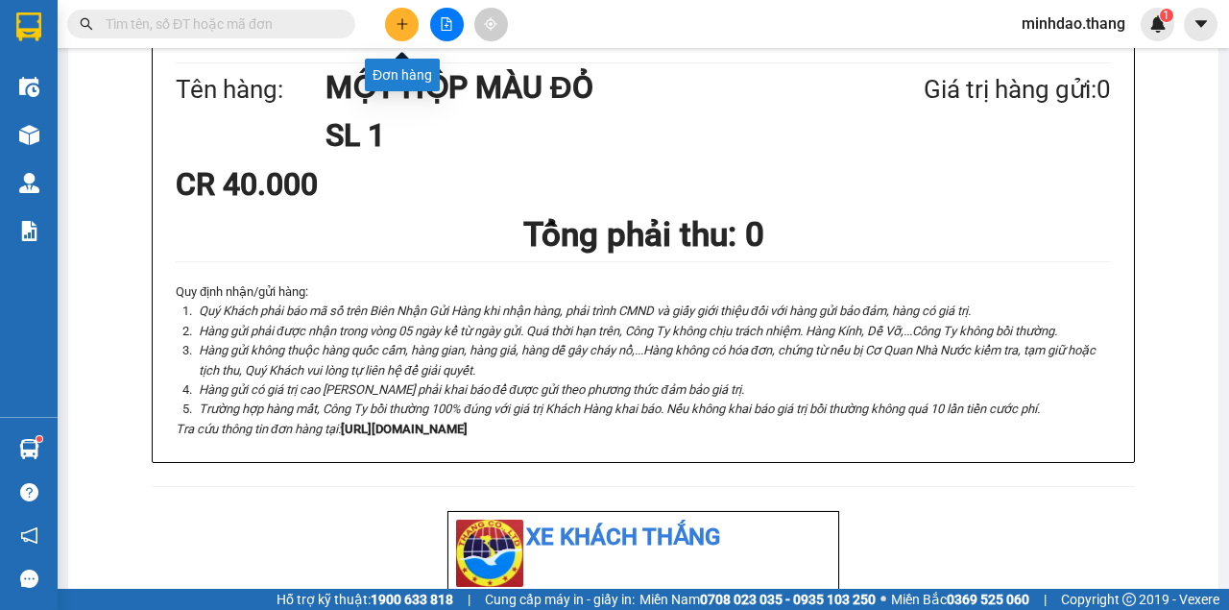
click at [405, 15] on button at bounding box center [402, 25] width 34 height 34
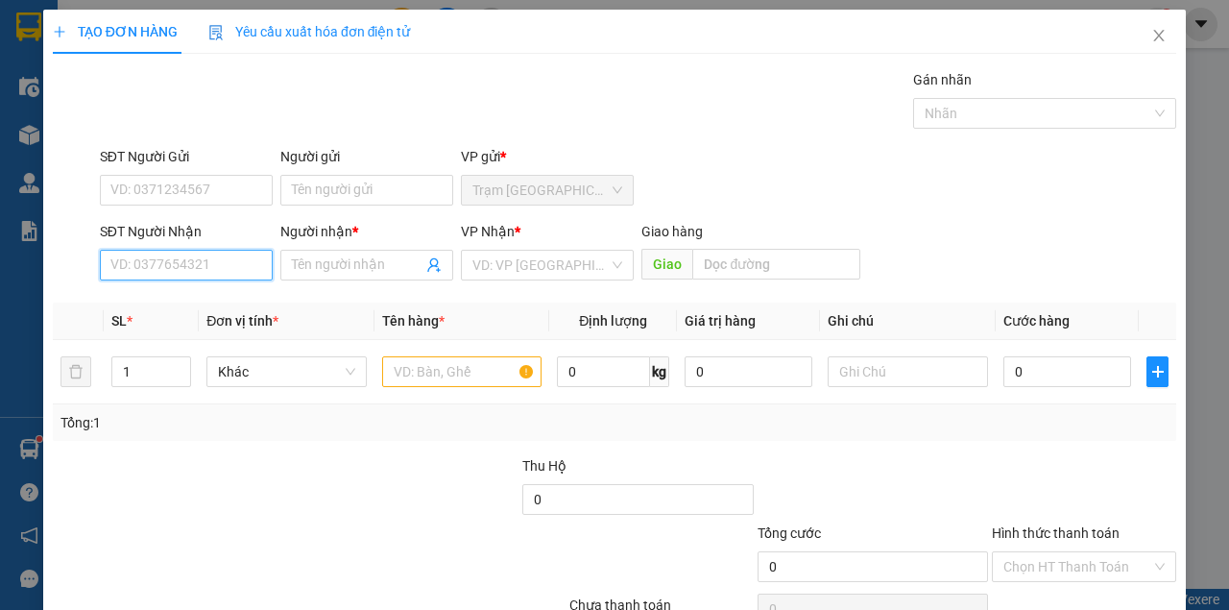
click at [188, 273] on input "SĐT Người Nhận" at bounding box center [186, 265] width 173 height 31
click at [173, 303] on div "0918790004 - A NGUYỆN" at bounding box center [186, 302] width 152 height 21
type input "0918790004"
type input "A NGUYỆN"
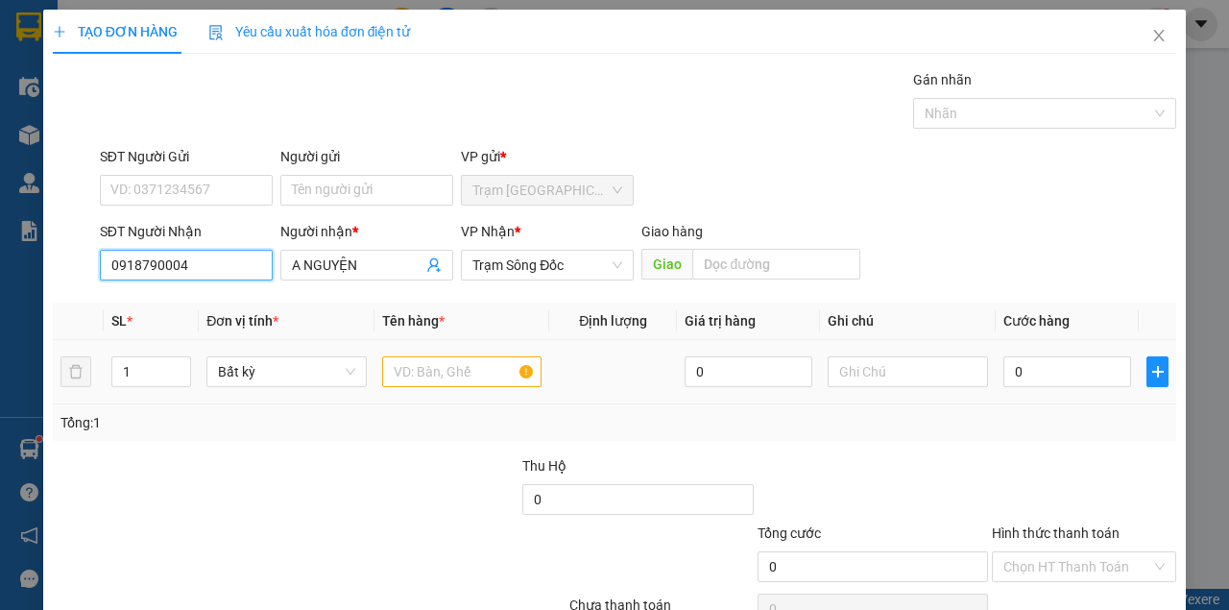
type input "0918790004"
click at [423, 365] on input "text" at bounding box center [462, 371] width 160 height 31
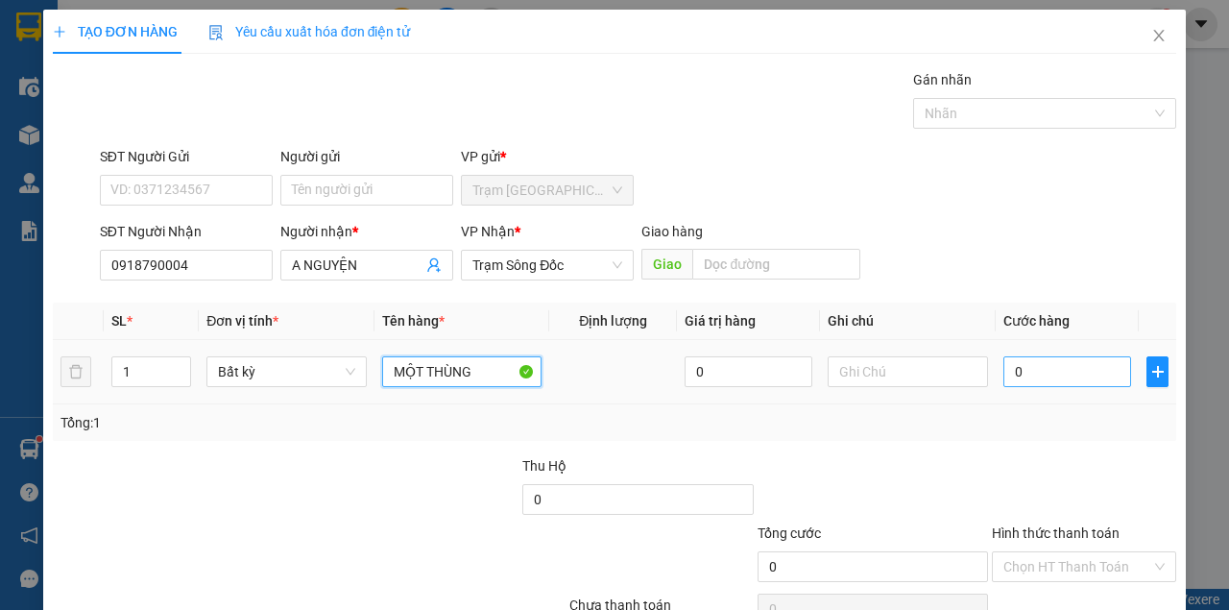
type input "MỘT THÙNG"
click at [1051, 377] on input "0" at bounding box center [1067, 371] width 128 height 31
type input "1"
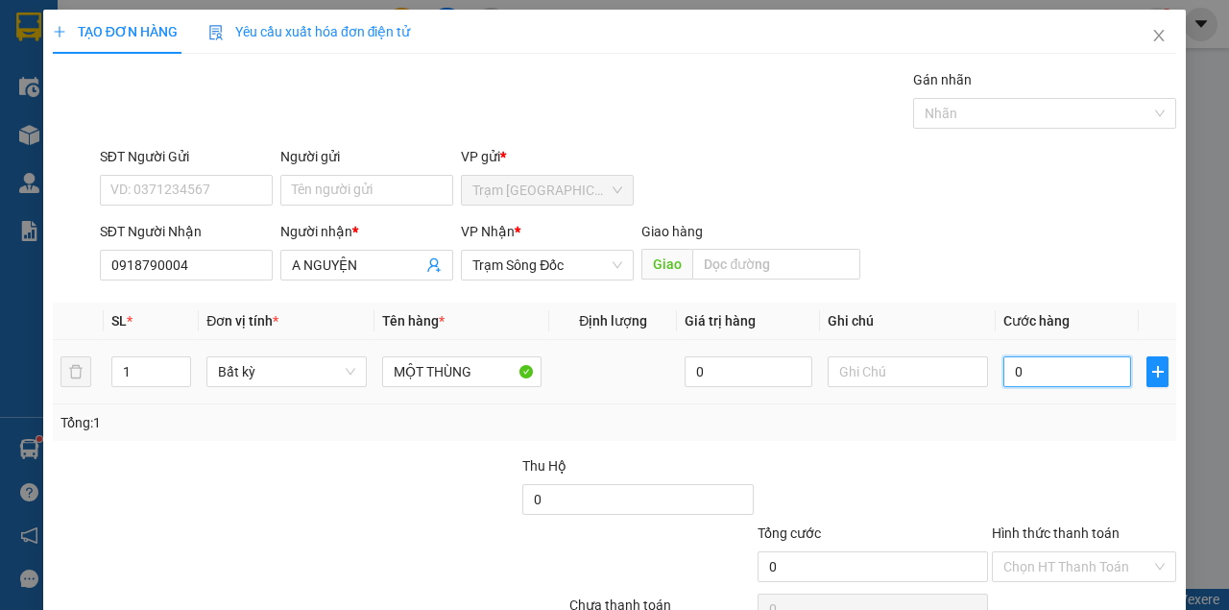
type input "1"
type input "10"
type input "100"
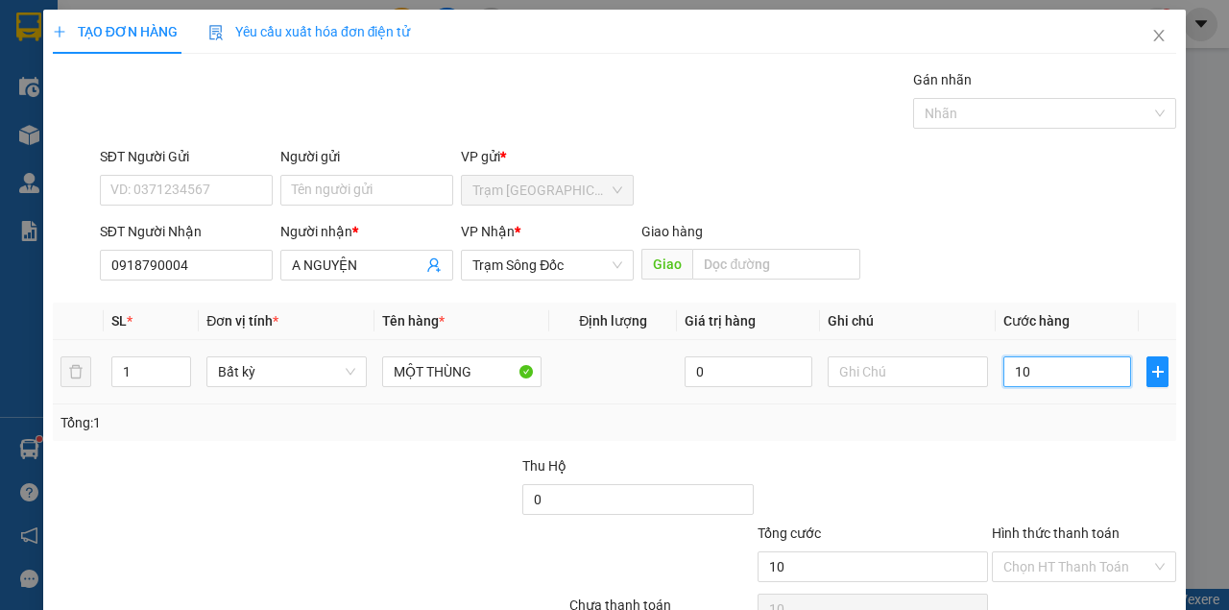
type input "100"
type input "1.000"
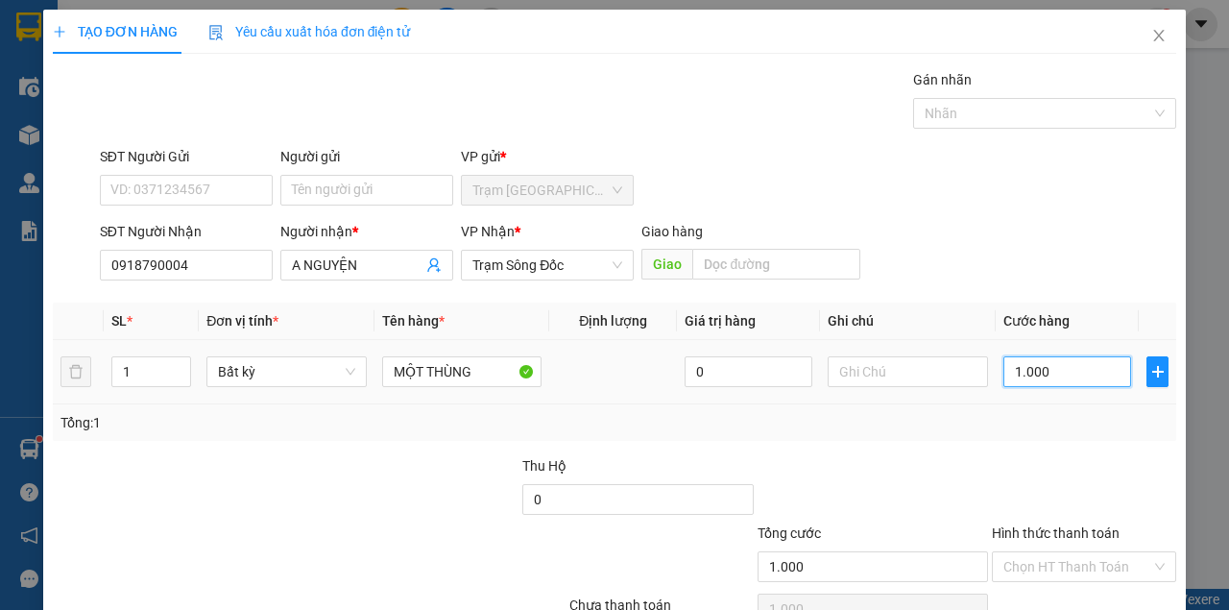
type input "10.000"
type input "100.000"
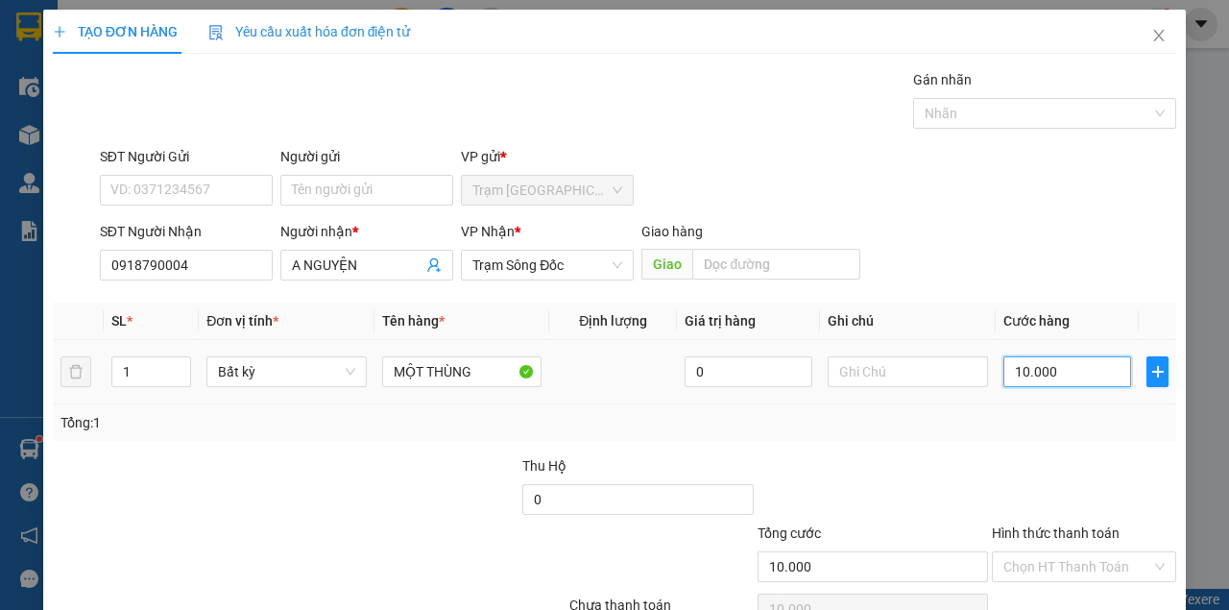
type input "100.000"
click at [1030, 258] on div "SĐT Người Nhận 0918790004 Người nhận * A NGUYỆN VP Nhận * Trạm Sông Đốc Giao hà…" at bounding box center [638, 254] width 1084 height 67
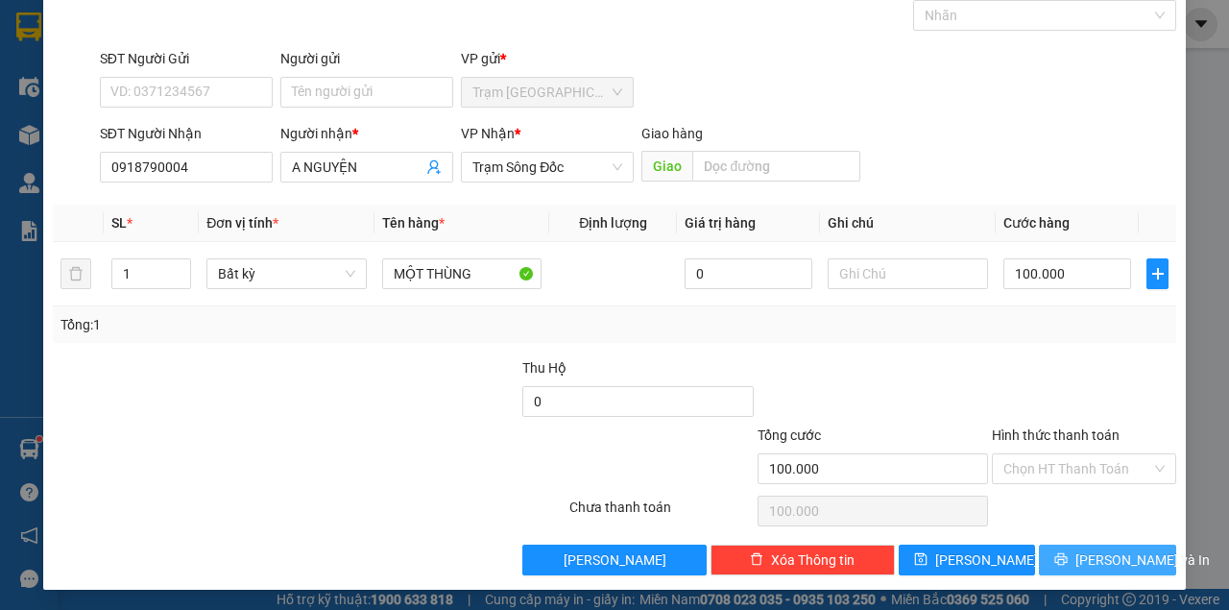
click at [1086, 555] on span "[PERSON_NAME] và In" at bounding box center [1142, 559] width 134 height 21
click at [1039, 544] on button "[PERSON_NAME] và In" at bounding box center [1107, 559] width 137 height 31
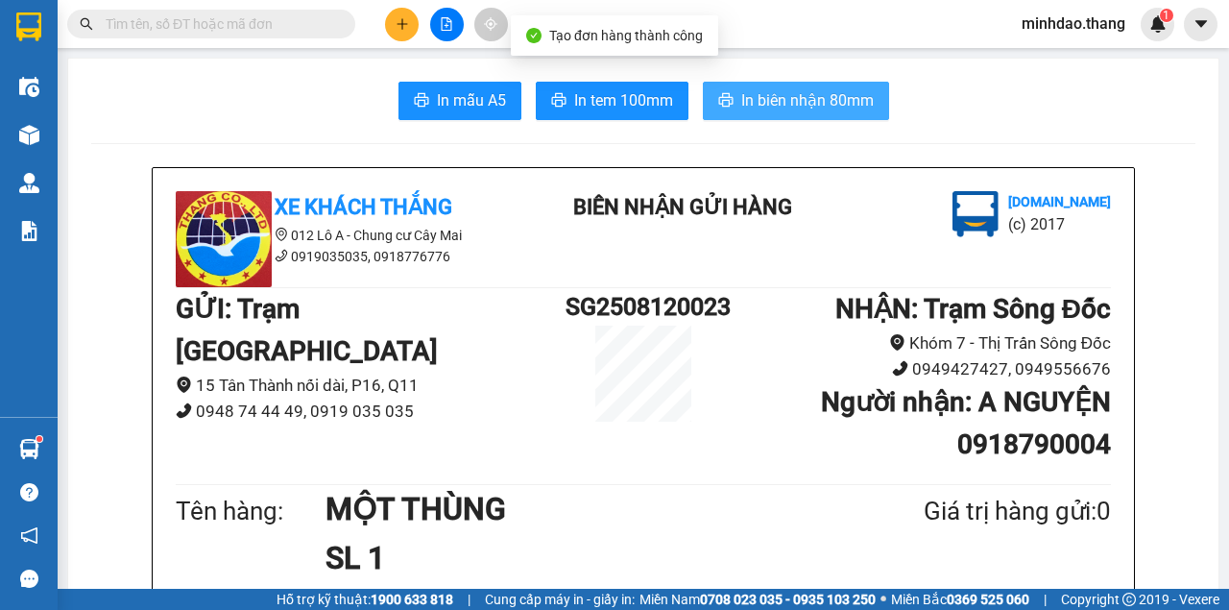
click at [803, 106] on span "In biên nhận 80mm" at bounding box center [807, 100] width 133 height 24
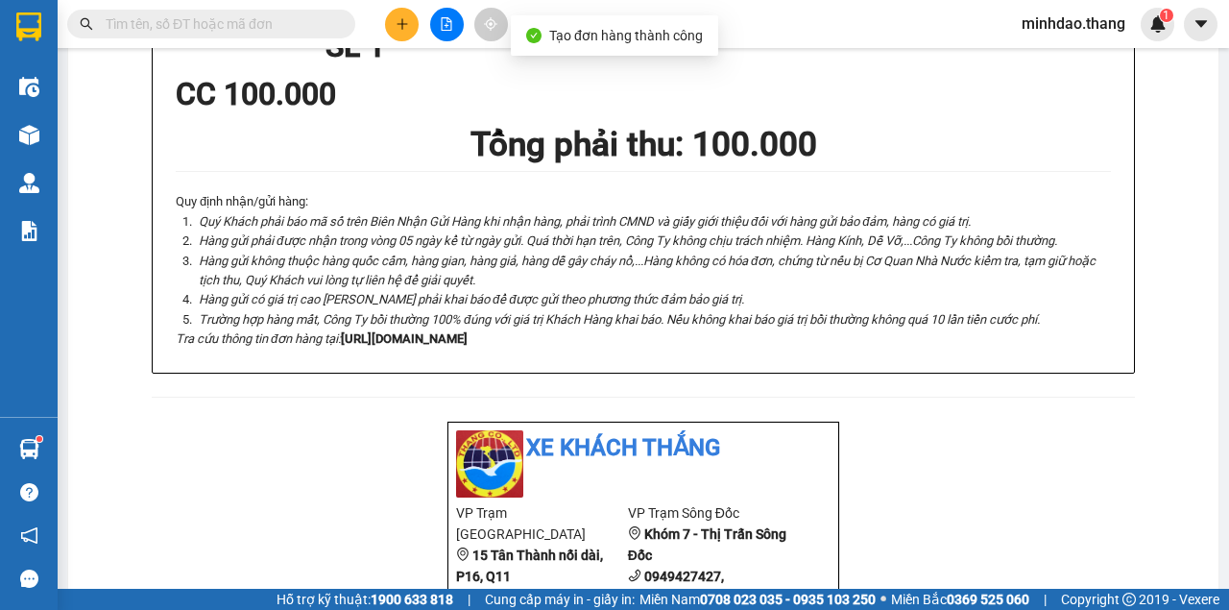
scroll to position [815, 0]
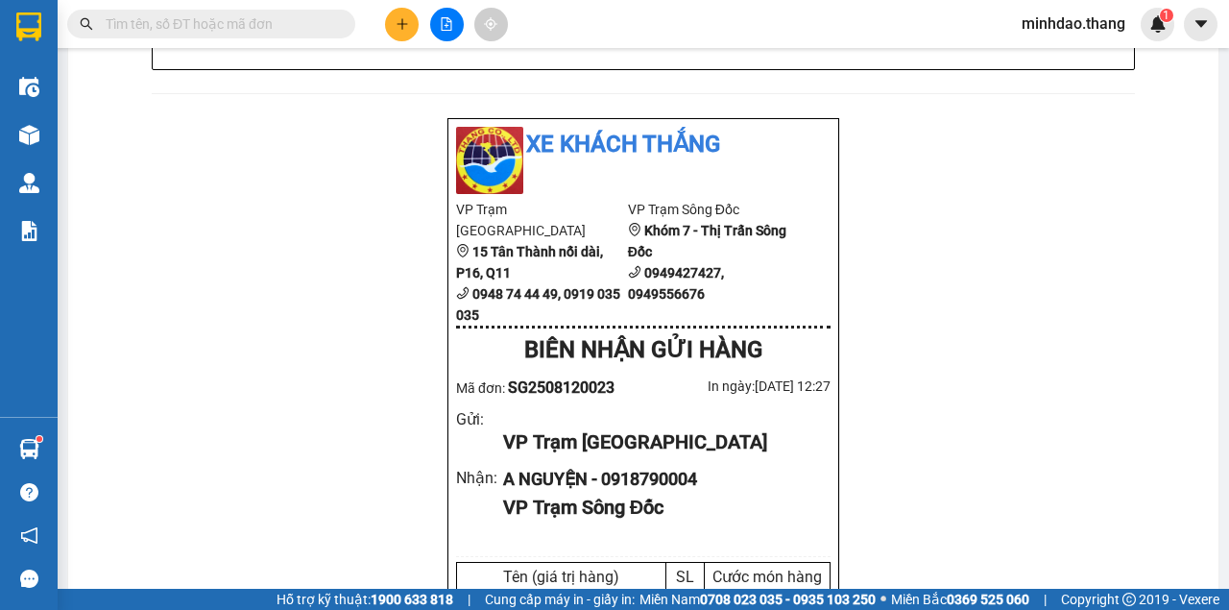
click at [444, 15] on button at bounding box center [447, 25] width 34 height 34
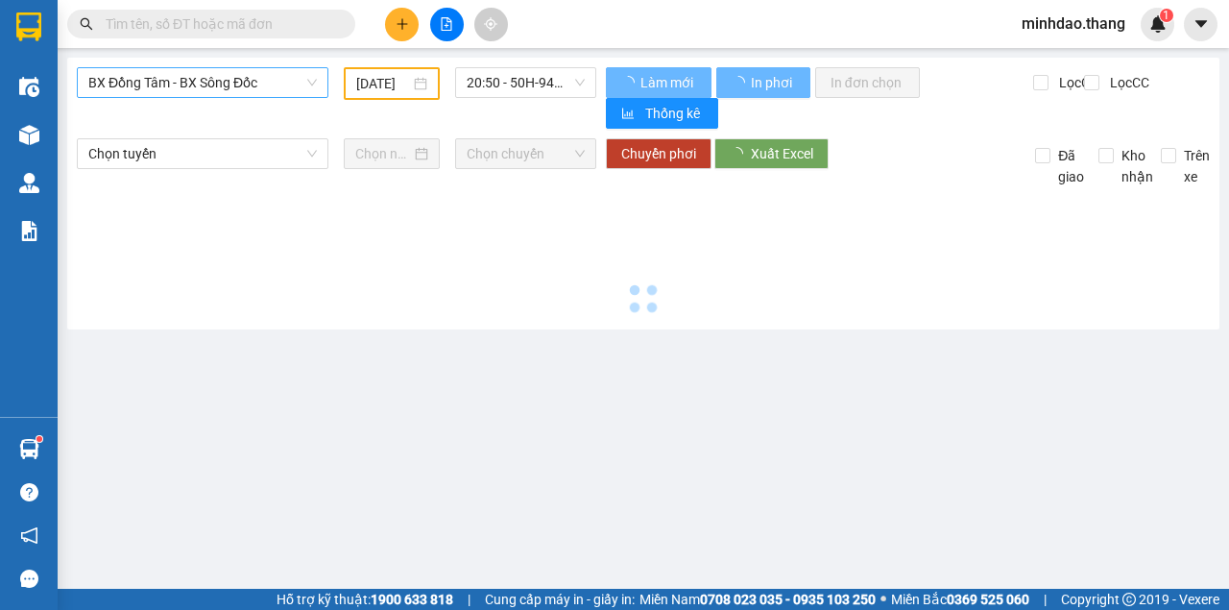
type input "[DATE]"
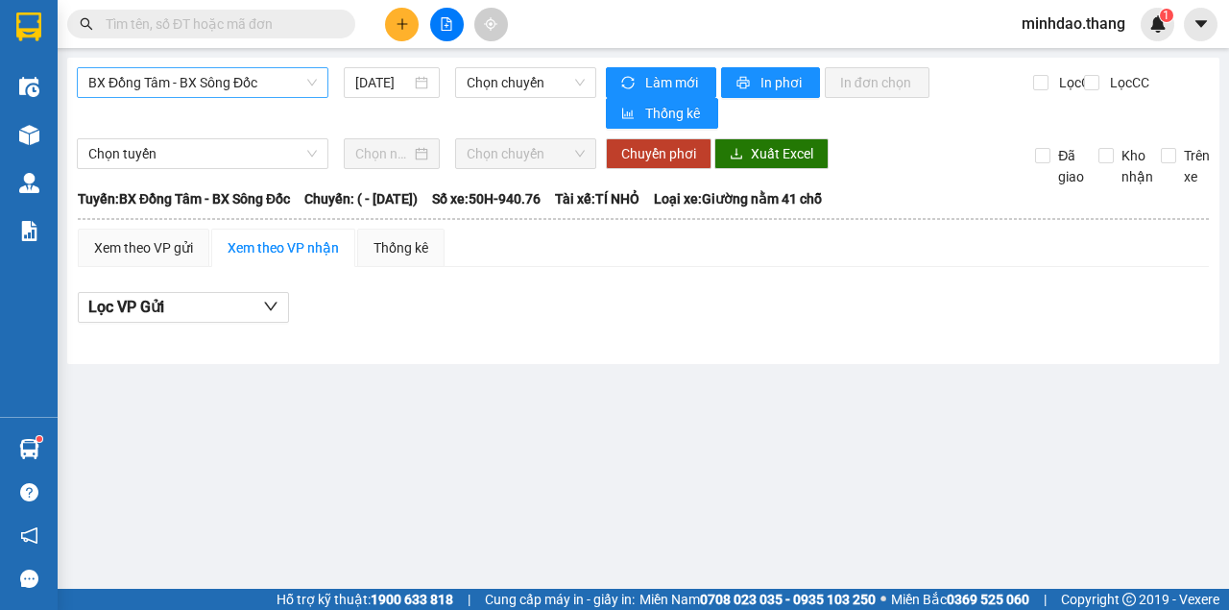
click at [262, 78] on span "BX Đồng Tâm - BX Sông Đốc" at bounding box center [202, 82] width 229 height 29
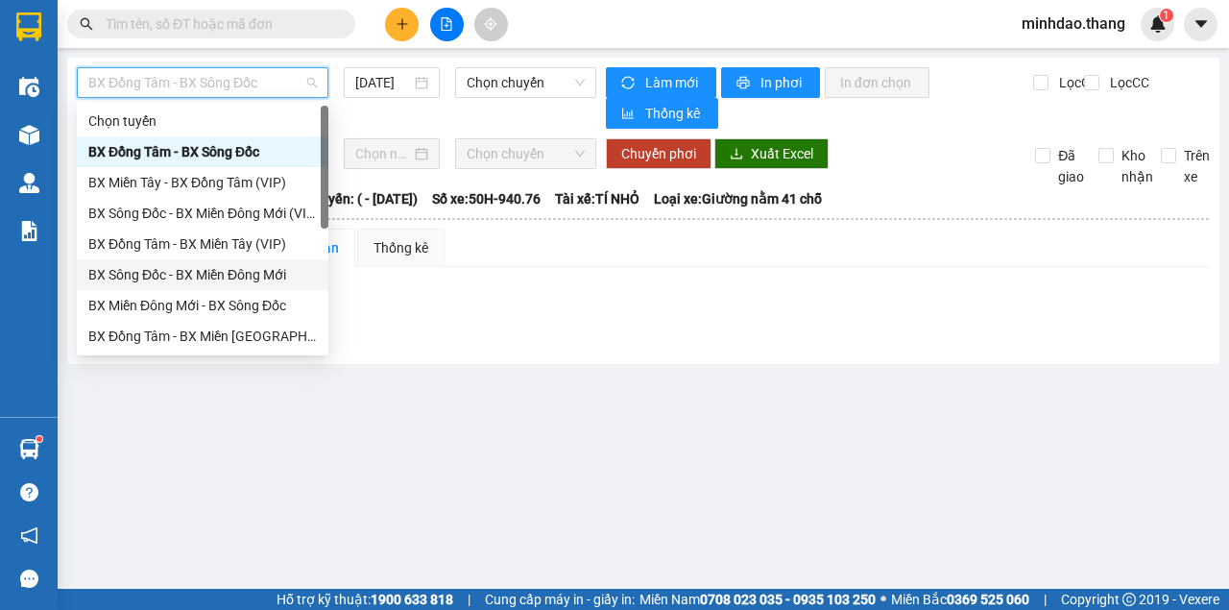
click at [240, 271] on div "BX Sông Đốc - BX Miền Đông Mới" at bounding box center [202, 274] width 229 height 21
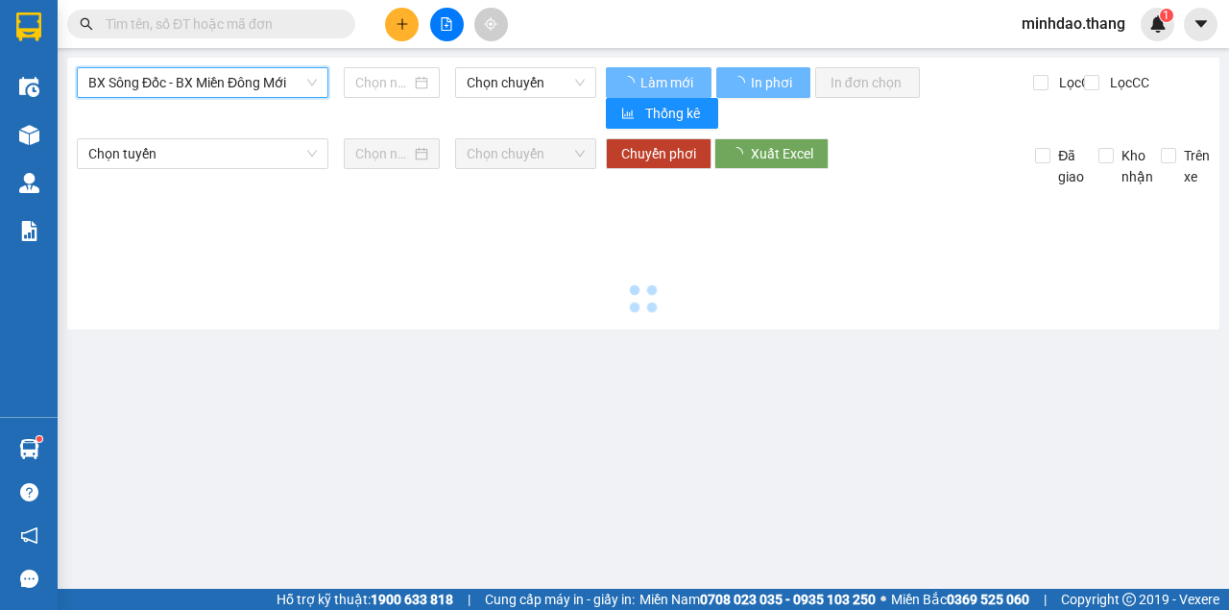
type input "[DATE]"
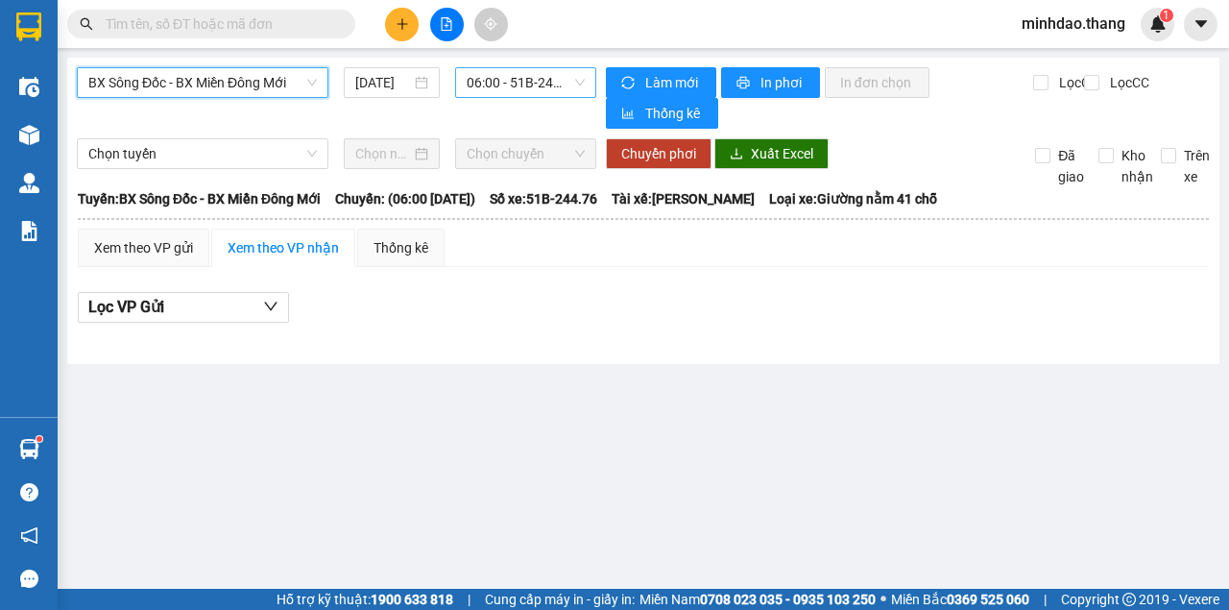
click at [474, 85] on span "06:00 - 51B-244.76" at bounding box center [525, 82] width 117 height 29
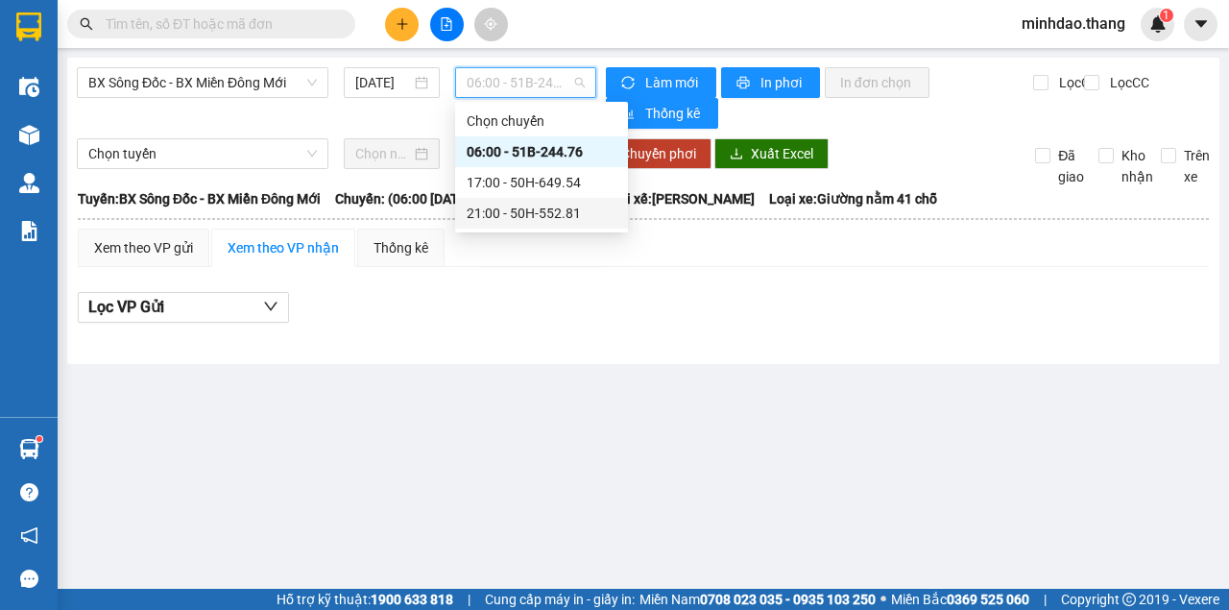
click at [489, 211] on div "21:00 - 50H-552.81" at bounding box center [542, 213] width 150 height 21
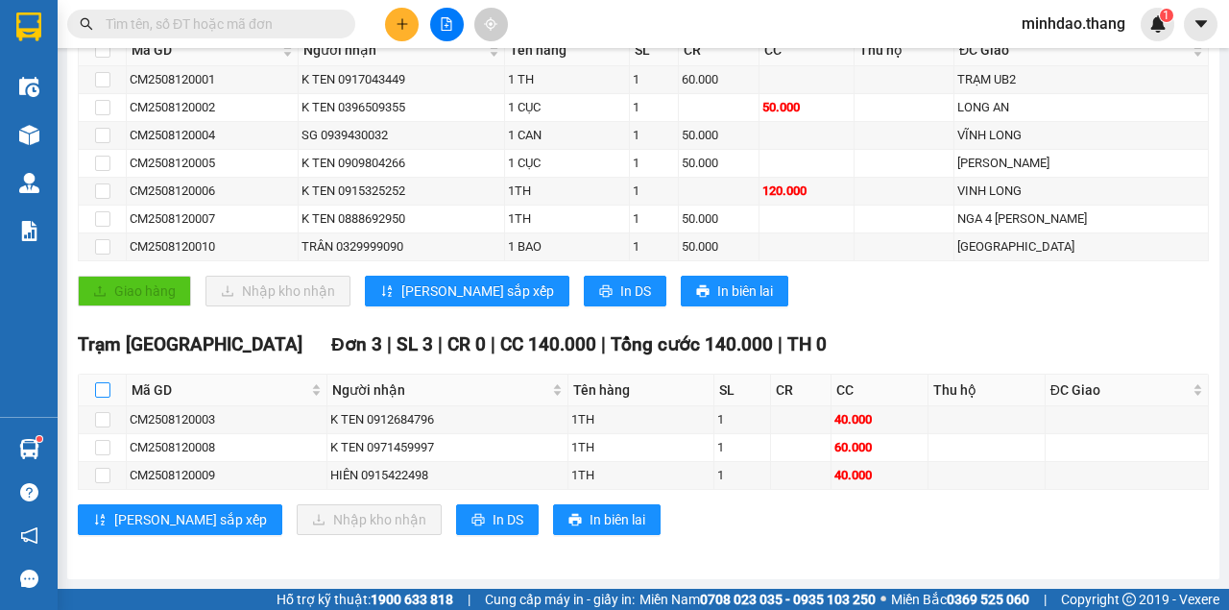
click at [100, 390] on input "checkbox" at bounding box center [102, 389] width 15 height 15
checkbox input "true"
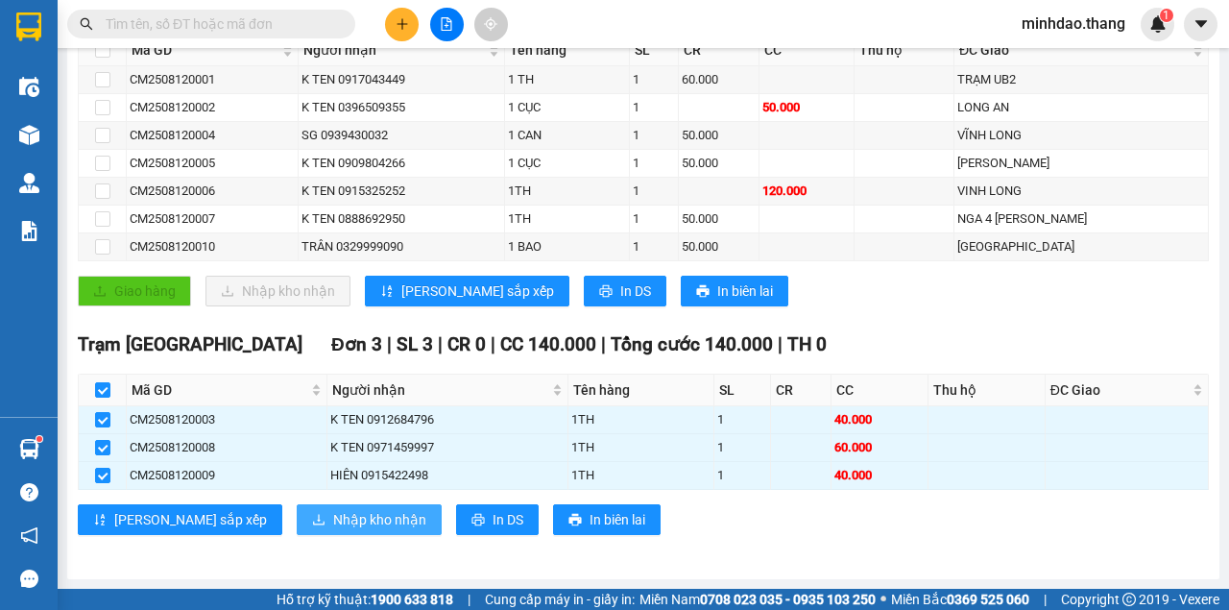
click at [333, 522] on span "Nhập kho nhận" at bounding box center [379, 519] width 93 height 21
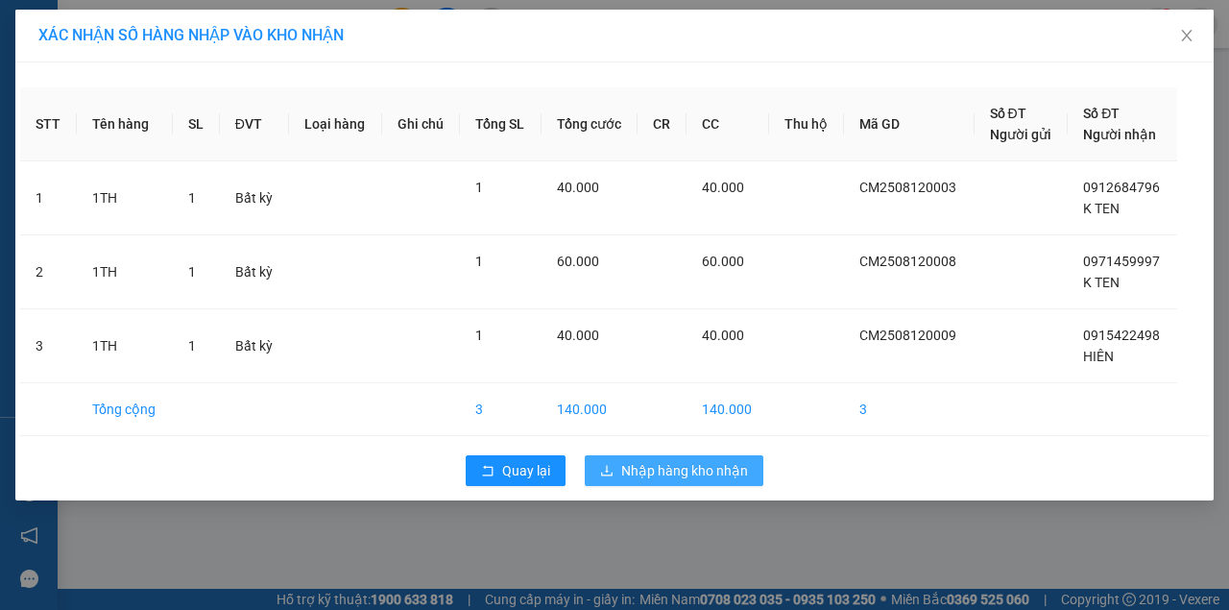
click at [676, 478] on span "Nhập hàng kho nhận" at bounding box center [684, 470] width 127 height 21
